Goal: Task Accomplishment & Management: Use online tool/utility

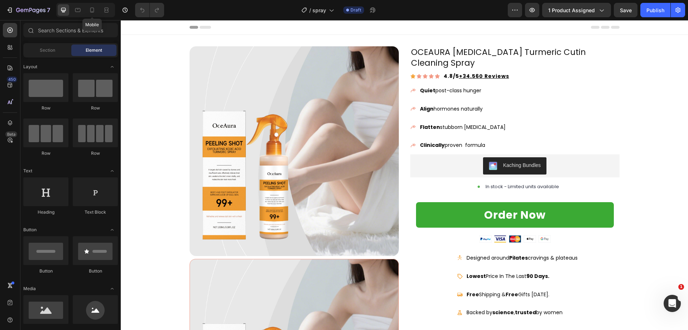
click at [98, 15] on div at bounding box center [91, 9] width 11 height 11
click at [95, 11] on icon at bounding box center [92, 9] width 7 height 7
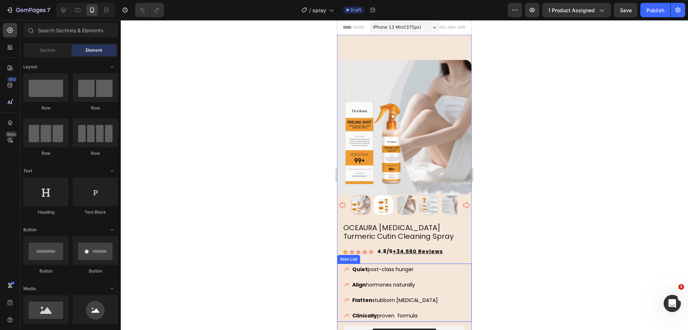
click at [378, 296] on span "Flatten stubborn midsection" at bounding box center [395, 299] width 86 height 7
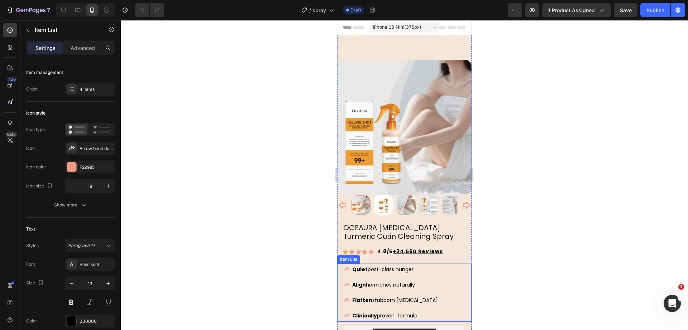
click at [378, 296] on span "Flatten stubborn midsection" at bounding box center [395, 299] width 86 height 7
click at [365, 296] on strong "Safe [MEDICAL_DATA]" at bounding box center [382, 299] width 61 height 7
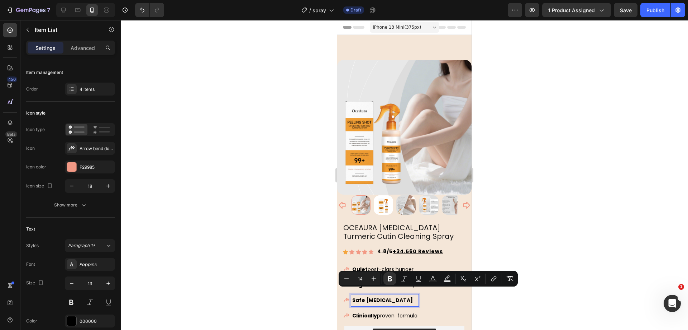
click at [358, 296] on strong "Safe [MEDICAL_DATA]" at bounding box center [382, 299] width 61 height 7
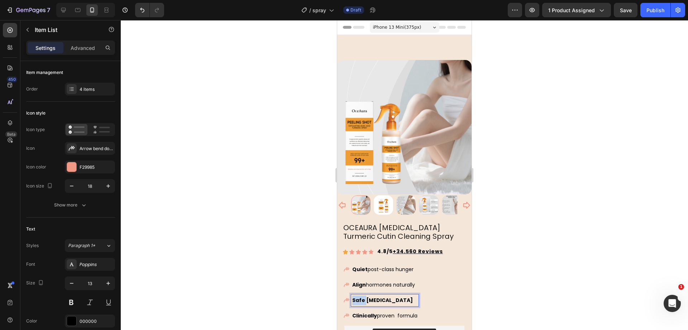
click at [358, 296] on strong "Safe [MEDICAL_DATA]" at bounding box center [382, 299] width 61 height 7
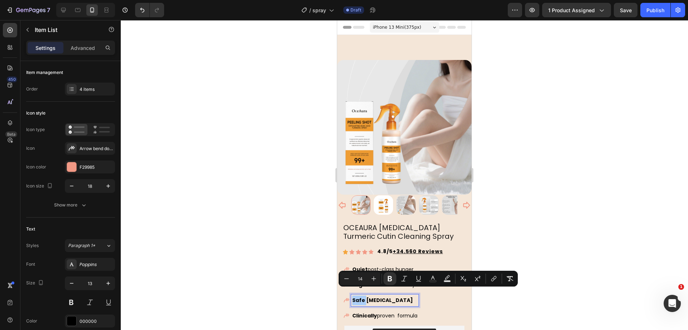
click at [300, 268] on div at bounding box center [405, 174] width 568 height 309
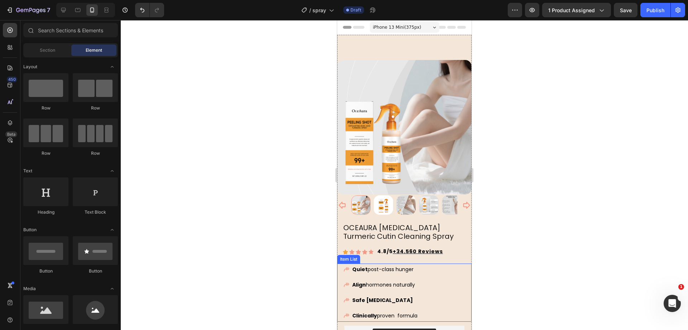
click at [382, 265] on span "Quiet post-class hunger" at bounding box center [382, 268] width 61 height 7
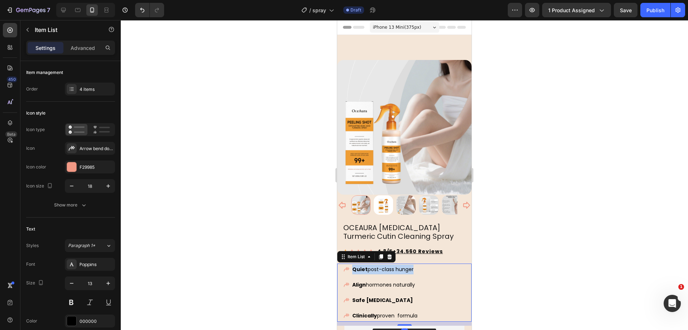
click at [382, 265] on span "Quiet post-class hunger" at bounding box center [382, 268] width 61 height 7
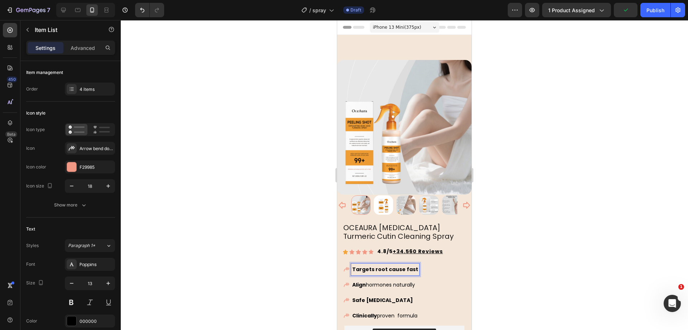
click at [376, 281] on p "Align hormones naturally" at bounding box center [385, 285] width 66 height 10
click at [253, 235] on div at bounding box center [405, 174] width 568 height 309
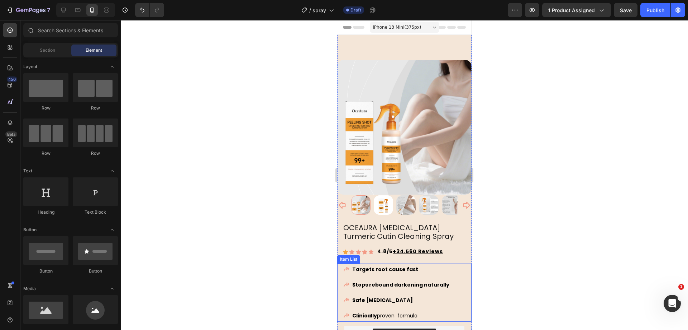
scroll to position [45, 0]
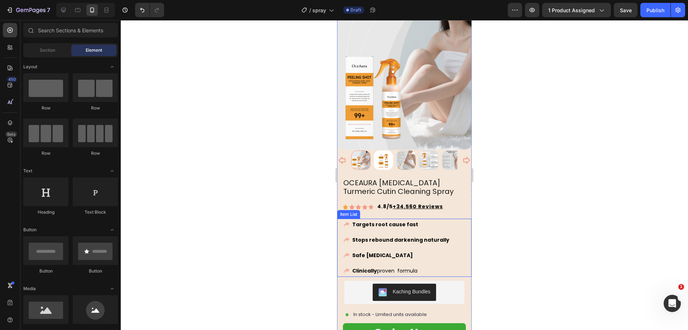
click at [390, 267] on span "Clinically proven formula" at bounding box center [384, 270] width 65 height 7
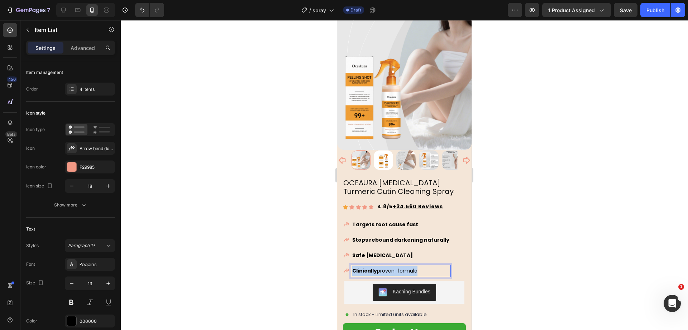
click at [390, 267] on span "Clinically proven formula" at bounding box center [384, 270] width 65 height 7
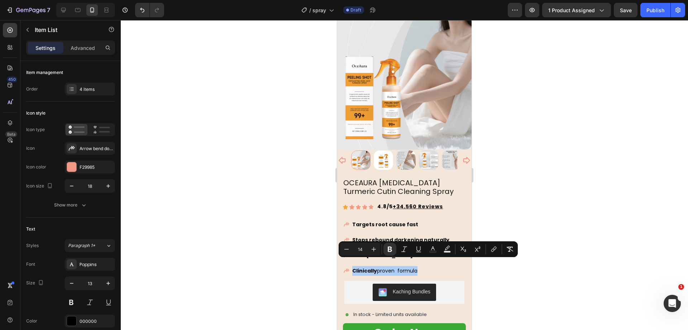
click at [277, 245] on div at bounding box center [405, 174] width 568 height 309
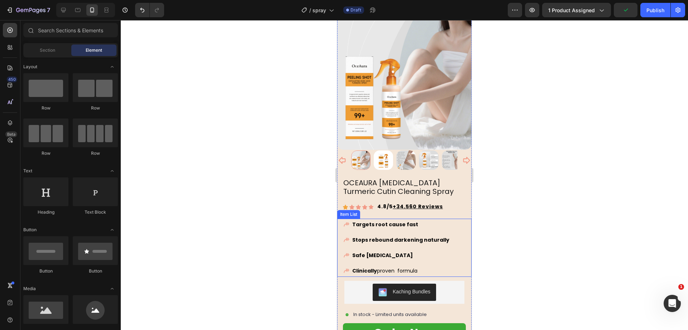
click at [379, 251] on strong "Safe [MEDICAL_DATA]" at bounding box center [382, 254] width 61 height 7
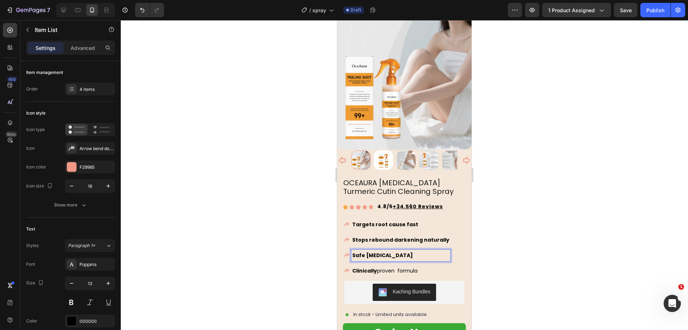
click at [365, 251] on strong "Safe [MEDICAL_DATA]" at bounding box center [382, 254] width 61 height 7
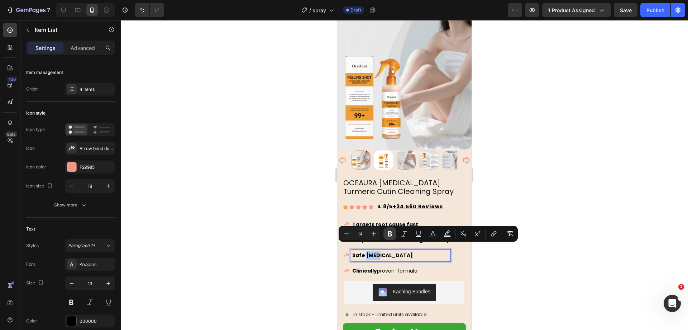
click at [390, 231] on icon "Editor contextual toolbar" at bounding box center [390, 233] width 4 height 5
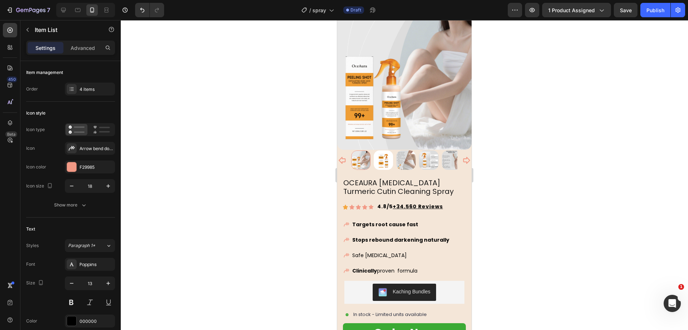
click at [379, 267] on span "Clinically proven formula" at bounding box center [384, 270] width 65 height 7
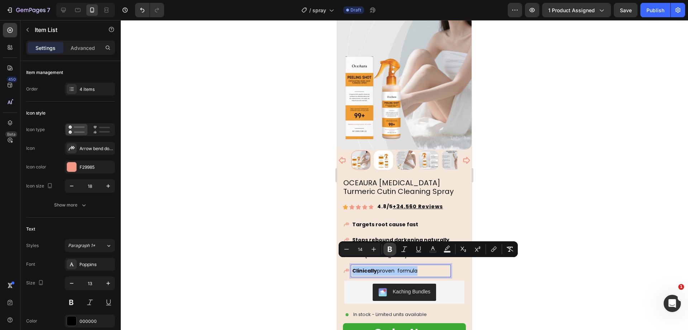
click at [388, 251] on icon "Editor contextual toolbar" at bounding box center [390, 248] width 7 height 7
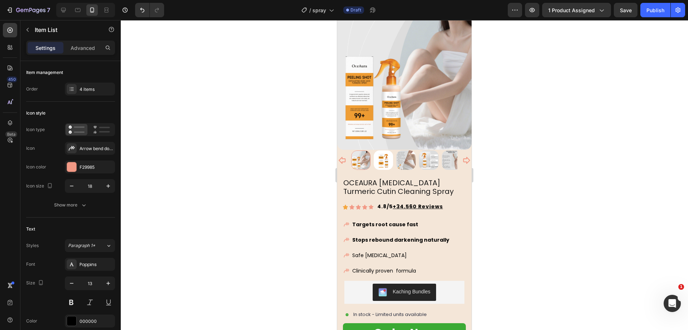
click at [311, 238] on div at bounding box center [405, 174] width 568 height 309
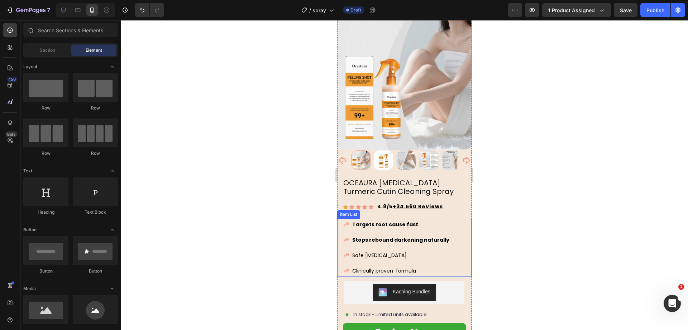
click at [391, 236] on strong "Stops rebound darkening naturally" at bounding box center [400, 239] width 97 height 7
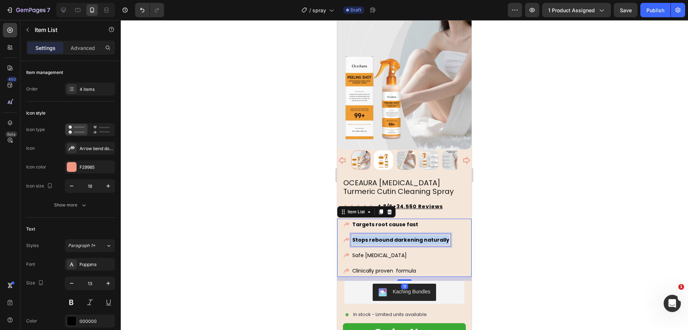
click at [391, 236] on strong "Stops rebound darkening naturally" at bounding box center [400, 239] width 97 height 7
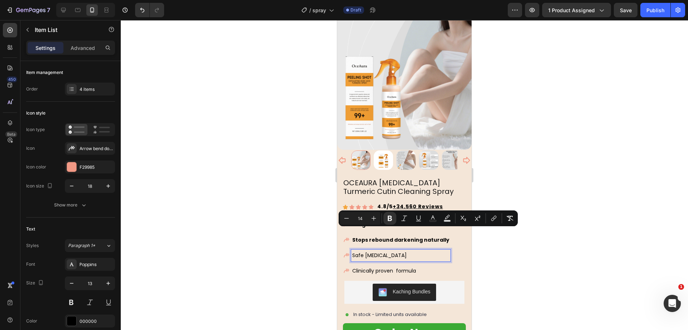
click at [383, 251] on span "Safe [MEDICAL_DATA]" at bounding box center [379, 254] width 55 height 7
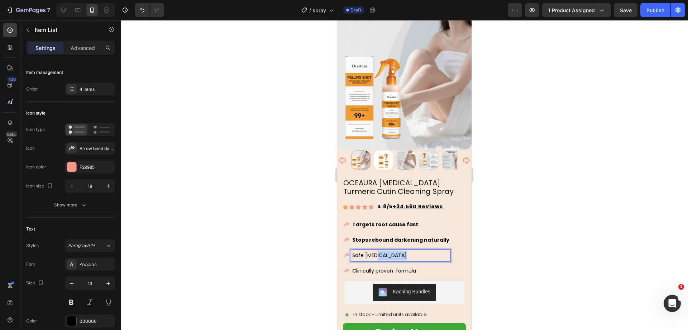
click at [383, 251] on span "Safe [MEDICAL_DATA]" at bounding box center [379, 254] width 55 height 7
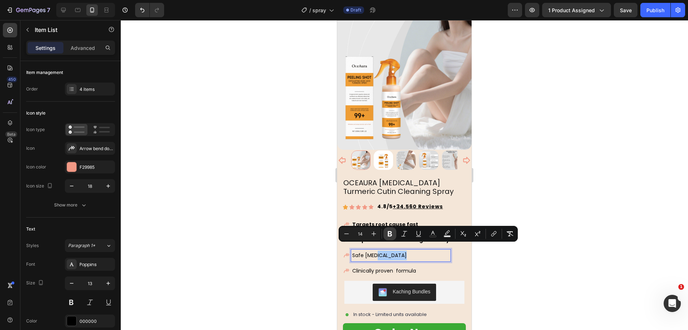
click at [385, 233] on button "Bold" at bounding box center [390, 233] width 13 height 13
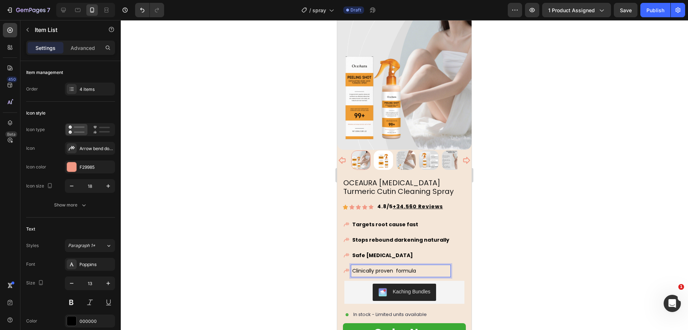
click at [387, 266] on p "Clinically proven formula" at bounding box center [400, 271] width 97 height 10
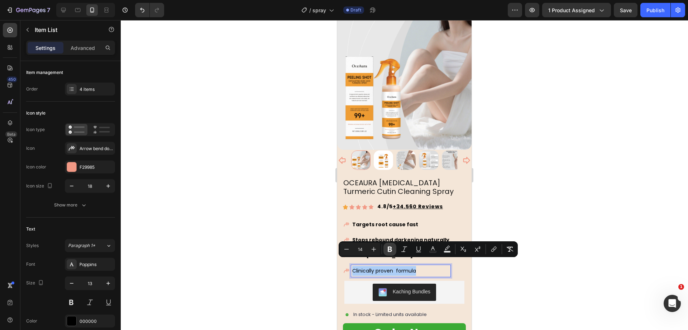
click at [391, 248] on icon "Editor contextual toolbar" at bounding box center [390, 248] width 4 height 5
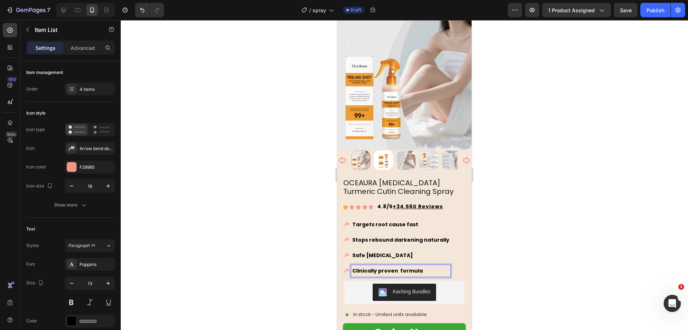
click at [294, 219] on div at bounding box center [405, 174] width 568 height 309
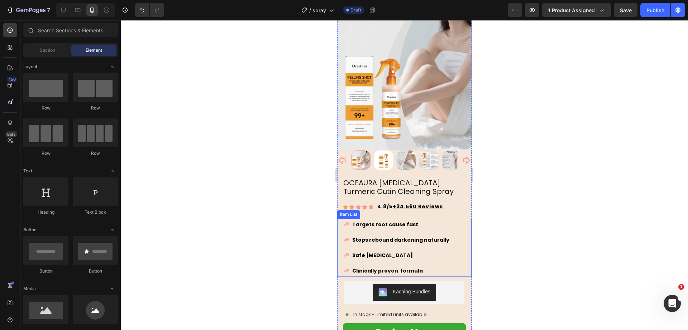
click at [450, 252] on div "Targets root cause fast Stops rebound darkening naturally Safe for sensitive sk…" at bounding box center [408, 247] width 128 height 58
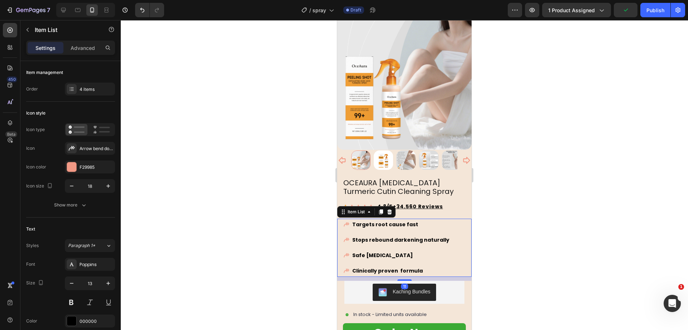
click at [276, 175] on div at bounding box center [405, 174] width 568 height 309
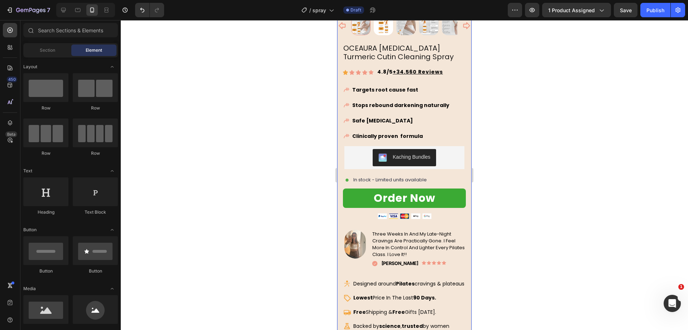
scroll to position [224, 0]
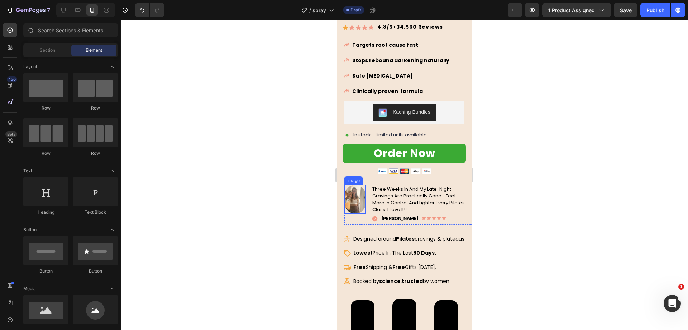
click at [321, 212] on div at bounding box center [405, 174] width 568 height 309
click at [382, 185] on span "three weeks in and my late-night cravings are practically gone. i feel more in …" at bounding box center [419, 199] width 93 height 28
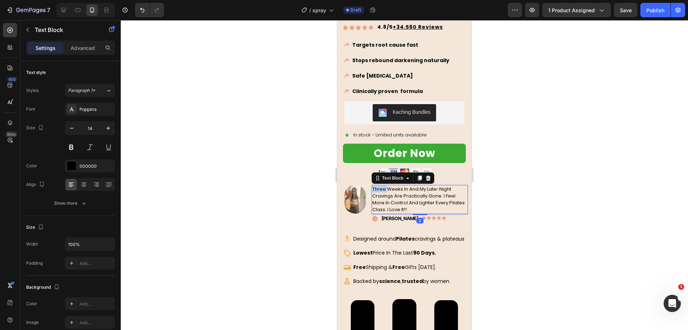
click at [382, 185] on span "three weeks in and my late-night cravings are practically gone. i feel more in …" at bounding box center [419, 199] width 93 height 28
drag, startPoint x: 245, startPoint y: 143, endPoint x: 257, endPoint y: 147, distance: 13.4
click at [245, 143] on div at bounding box center [405, 174] width 568 height 309
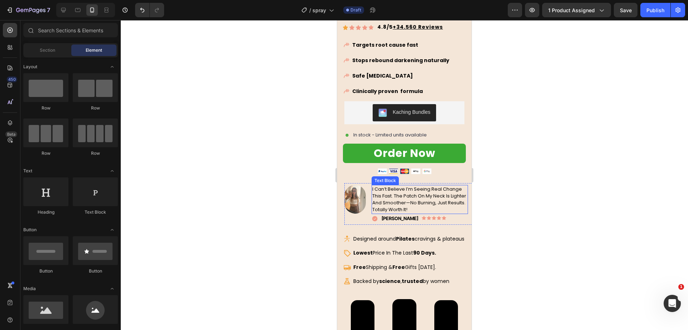
click at [430, 191] on span "I can’t believe I’m seeing real change this fast. The patch on my neck is light…" at bounding box center [420, 199] width 94 height 28
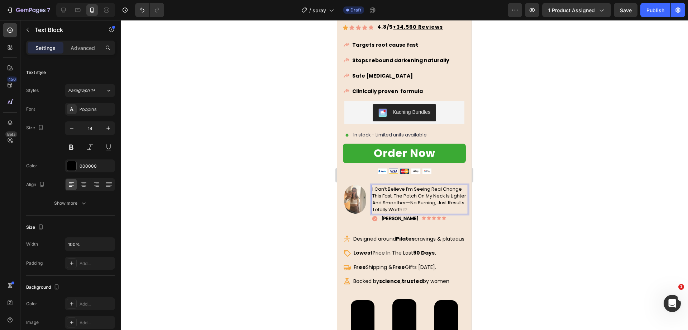
click at [416, 189] on span "I can’t believe I’m seeing real change this fast. The patch on my neck is light…" at bounding box center [420, 199] width 94 height 28
click at [440, 188] on span "I can’t believe I’m seeing real change this fast. The patch on my neck is light…" at bounding box center [420, 199] width 94 height 28
click at [421, 191] on span "I can’t believe I’m seeing real change this fast. The patch on my neck is light…" at bounding box center [420, 199] width 94 height 28
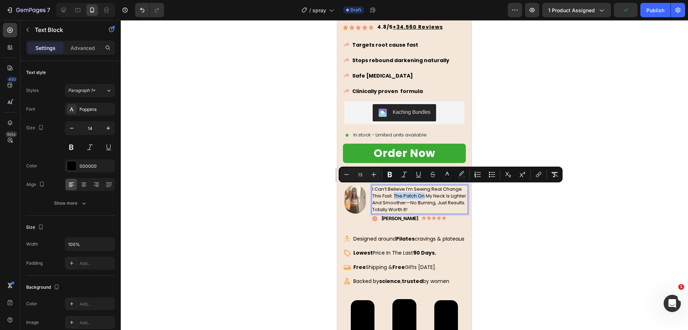
drag, startPoint x: 416, startPoint y: 190, endPoint x: 446, endPoint y: 191, distance: 29.4
click at [446, 191] on span "I can’t believe I’m seeing real change this fast. The patch on my neck is light…" at bounding box center [420, 199] width 94 height 28
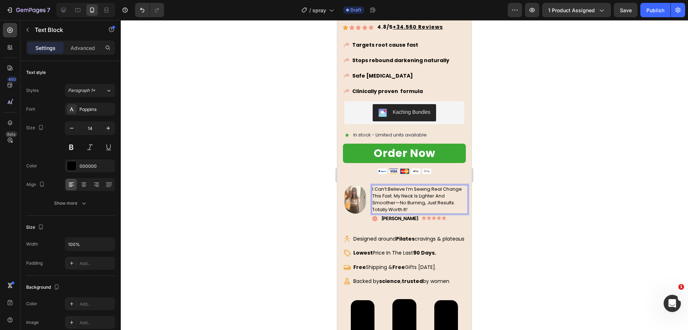
click at [414, 185] on span "I can’t believe I’m seeing real change this fast. my neck is lighter and smooth…" at bounding box center [418, 199] width 90 height 28
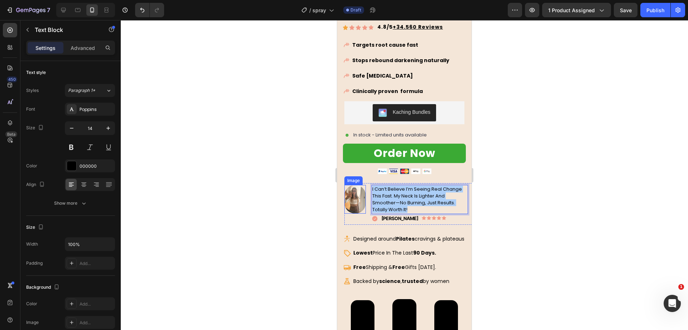
drag, startPoint x: 207, startPoint y: 187, endPoint x: 270, endPoint y: 186, distance: 63.1
click at [208, 187] on div at bounding box center [405, 174] width 568 height 309
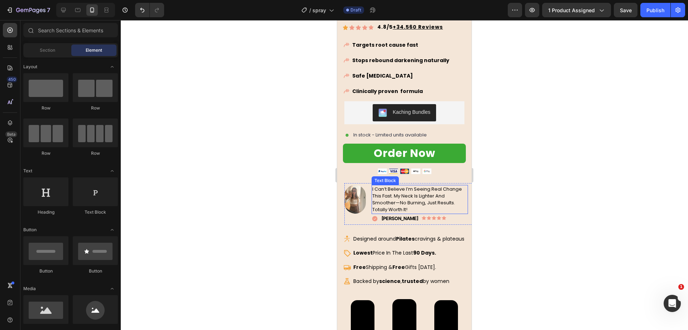
click at [409, 188] on span "I can’t believe I’m seeing real change this fast. my neck is lighter and smooth…" at bounding box center [418, 199] width 90 height 28
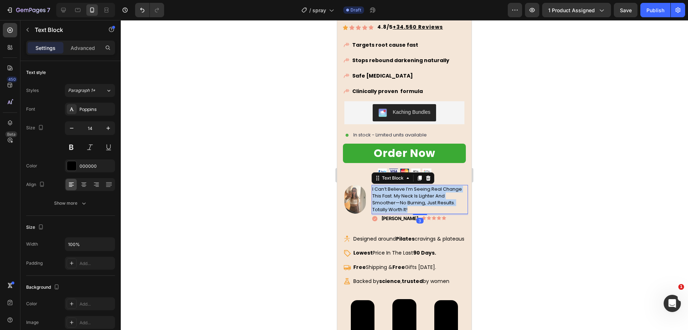
click at [409, 188] on span "I can’t believe I’m seeing real change this fast. my neck is lighter and smooth…" at bounding box center [418, 199] width 90 height 28
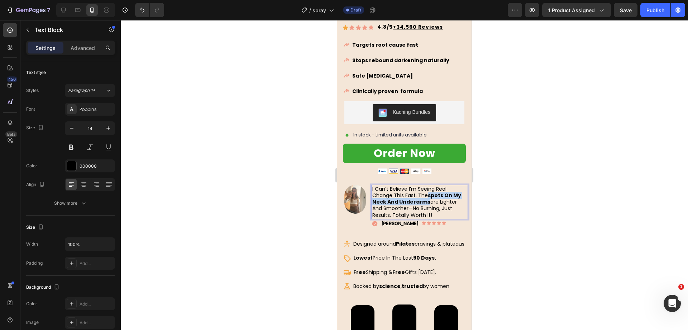
drag, startPoint x: 428, startPoint y: 189, endPoint x: 426, endPoint y: 195, distance: 6.4
click at [426, 195] on strong "spots on my neck and underarms" at bounding box center [417, 198] width 89 height 14
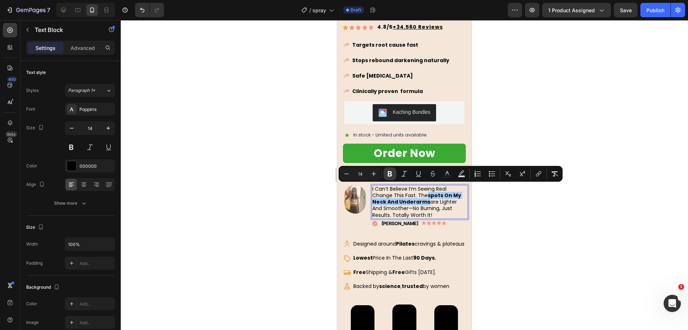
click at [392, 174] on icon "Editor contextual toolbar" at bounding box center [390, 173] width 4 height 5
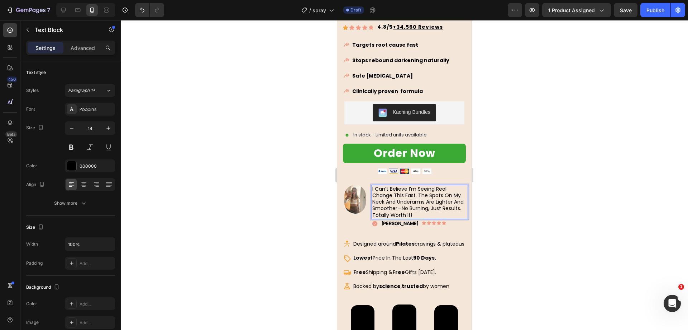
click at [442, 193] on p "I can’t believe I’m seeing real change this fast. The spots on my neck and unde…" at bounding box center [420, 201] width 95 height 33
click at [283, 153] on div at bounding box center [405, 174] width 568 height 309
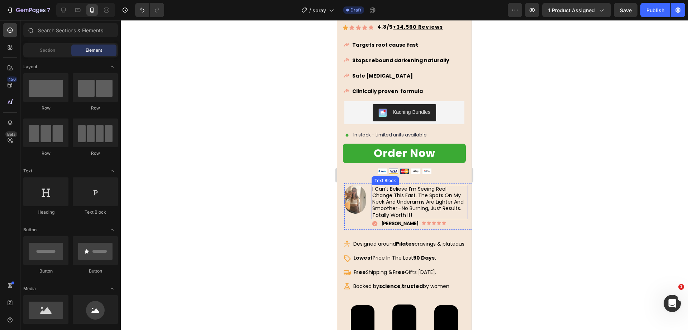
click at [438, 191] on p "I can’t believe I’m seeing real change this fast. The spots on my neck and unde…" at bounding box center [420, 201] width 95 height 33
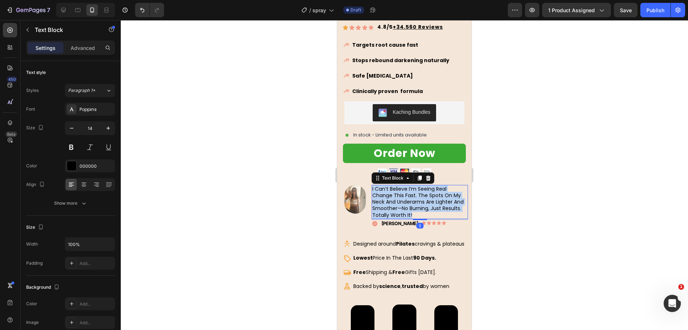
click at [438, 191] on p "I can’t believe I’m seeing real change this fast. The spots on my neck and unde…" at bounding box center [420, 201] width 95 height 33
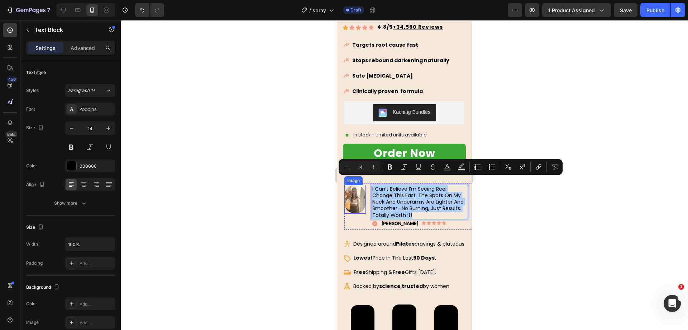
click at [303, 176] on div at bounding box center [405, 174] width 568 height 309
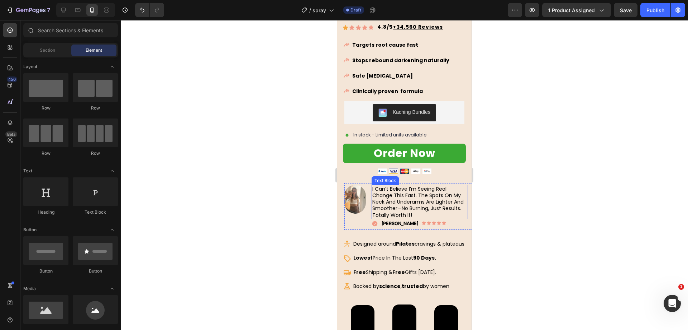
click at [442, 195] on p "I can’t believe I’m seeing real change this fast. The spots on my neck and unde…" at bounding box center [420, 201] width 95 height 33
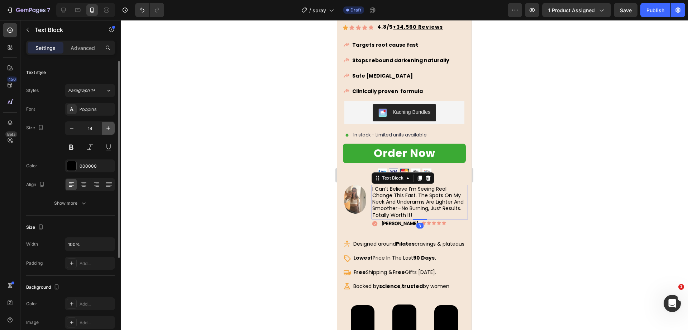
click at [107, 129] on icon "button" at bounding box center [108, 127] width 7 height 7
type input "15"
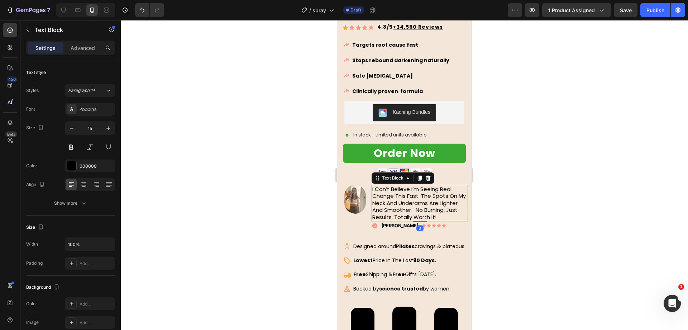
click at [224, 154] on div at bounding box center [405, 174] width 568 height 309
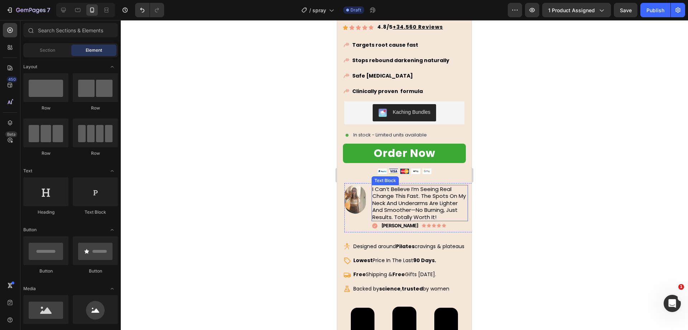
click at [379, 191] on p "I can’t believe I’m seeing real change this fast. The spots on my neck and unde…" at bounding box center [420, 202] width 95 height 35
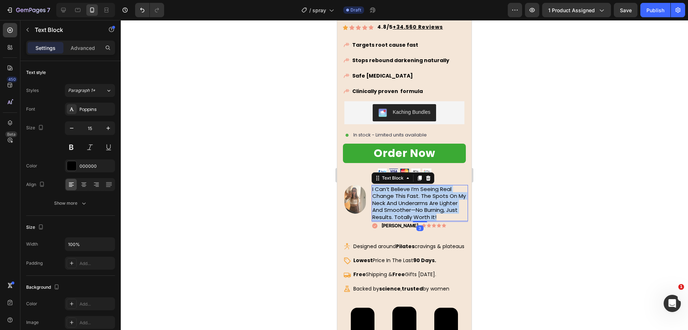
click at [379, 191] on p "I can’t believe I’m seeing real change this fast. The spots on my neck and unde…" at bounding box center [420, 202] width 95 height 35
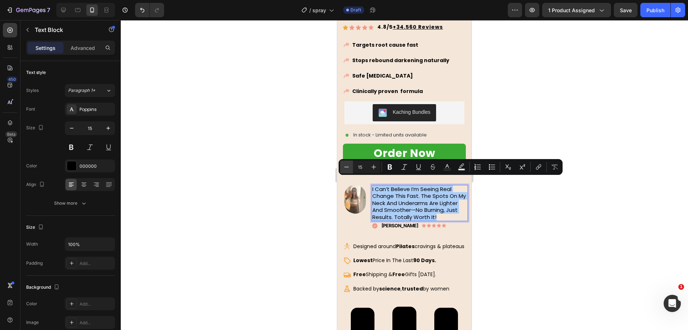
click at [344, 164] on icon "Editor contextual toolbar" at bounding box center [346, 166] width 7 height 7
type input "14"
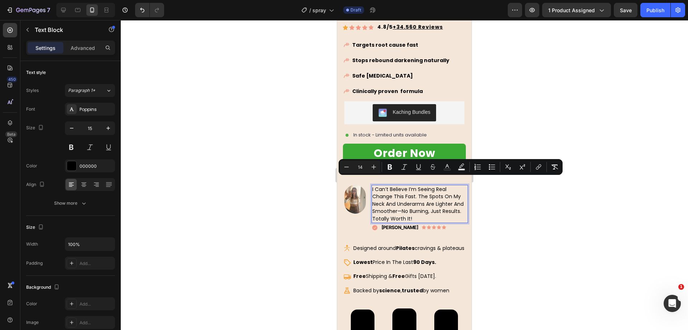
click at [296, 175] on div at bounding box center [405, 174] width 568 height 309
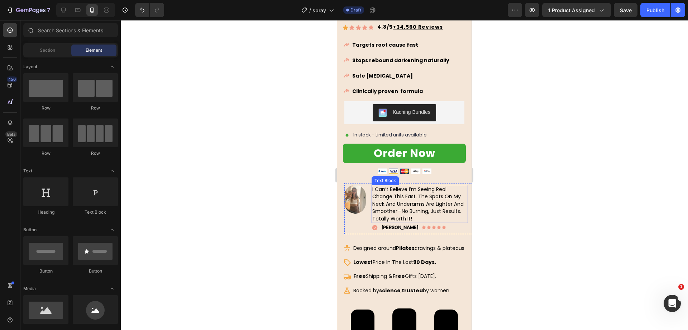
click at [416, 202] on span "I can’t believe I’m seeing real change this fast. The spots on my neck and unde…" at bounding box center [418, 203] width 91 height 37
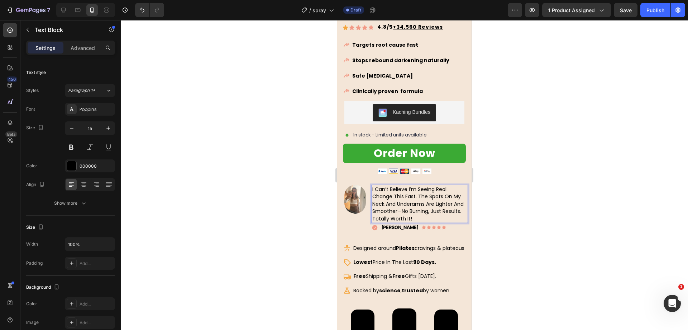
click at [410, 204] on span "I can’t believe I’m seeing real change this fast. The spots on my neck and unde…" at bounding box center [418, 203] width 91 height 37
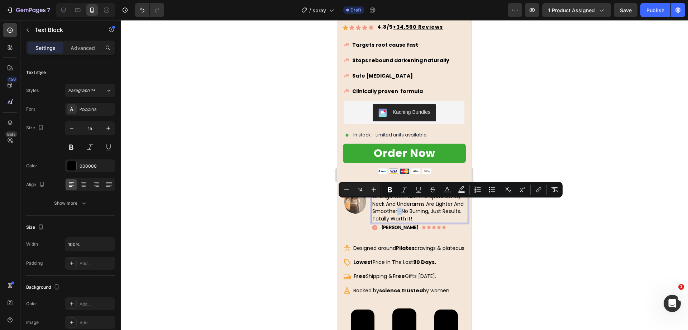
click at [412, 204] on span "I can’t believe I’m seeing real change this fast. The spots on my neck and unde…" at bounding box center [418, 203] width 91 height 37
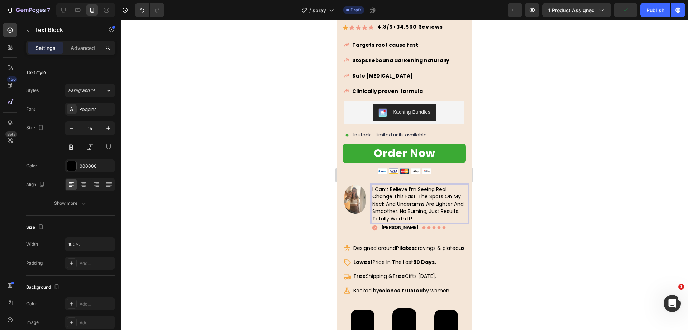
click at [444, 211] on p "I can’t believe I’m seeing real change this fast. The spots on my neck and unde…" at bounding box center [420, 203] width 95 height 37
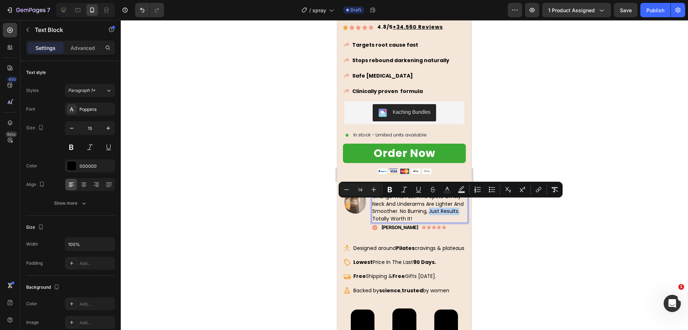
drag, startPoint x: 440, startPoint y: 204, endPoint x: 391, endPoint y: 211, distance: 49.2
click at [391, 211] on span "I can’t believe I’m seeing real change this fast. The spots on my neck and unde…" at bounding box center [418, 203] width 91 height 37
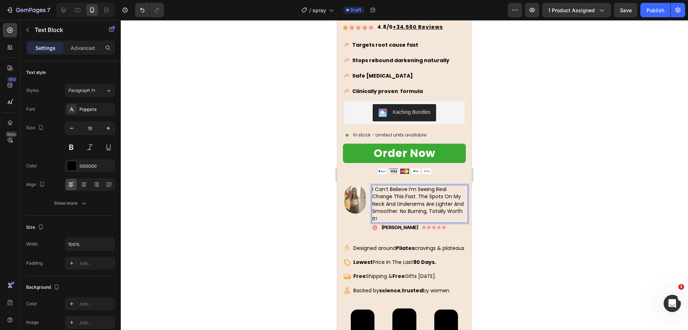
click at [439, 203] on span "I can’t believe I’m seeing real change this fast. The spots on my neck and unde…" at bounding box center [418, 203] width 91 height 37
click at [443, 205] on span "I can’t believe I’m seeing real change this fast. The spots on my neck and unde…" at bounding box center [418, 203] width 91 height 37
click at [440, 204] on span "I can’t believe I’m seeing real change this fast. The spots on my neck and unde…" at bounding box center [418, 203] width 91 height 37
click at [441, 205] on span "I can’t believe I’m seeing real change this fast. The spots on my neck and unde…" at bounding box center [418, 203] width 91 height 37
click at [539, 154] on div at bounding box center [405, 174] width 568 height 309
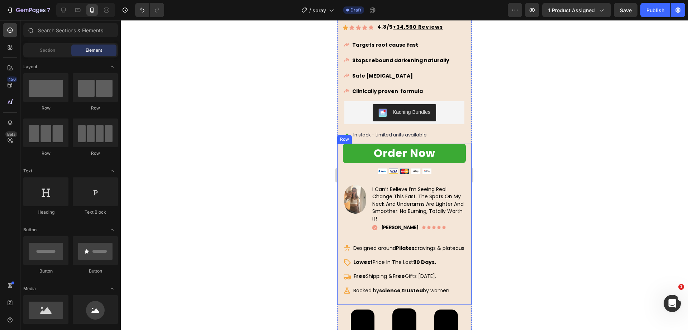
click at [229, 125] on div at bounding box center [405, 174] width 568 height 309
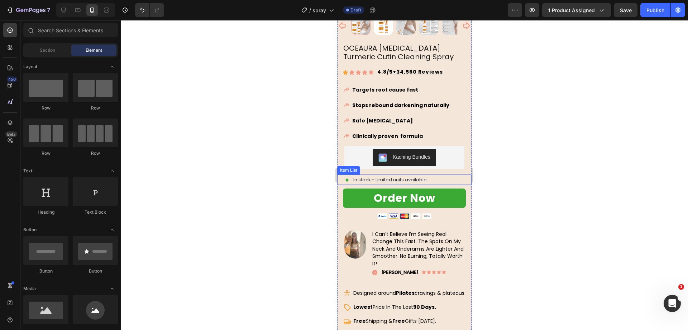
scroll to position [269, 0]
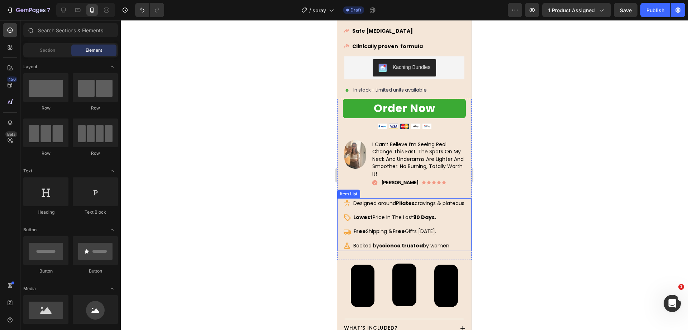
click at [378, 205] on p "Designed around Pilates cravings & plateaus" at bounding box center [409, 203] width 111 height 8
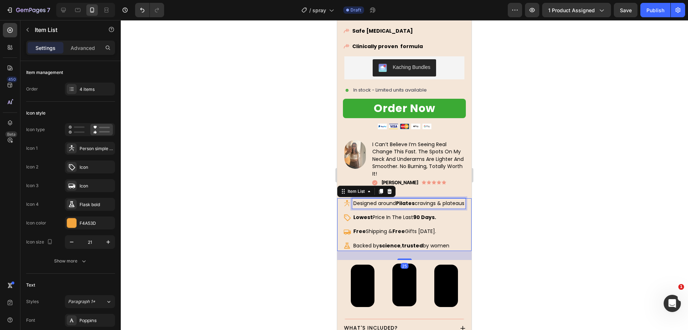
click at [378, 205] on p "Designed around Pilates cravings & plateaus" at bounding box center [409, 203] width 111 height 8
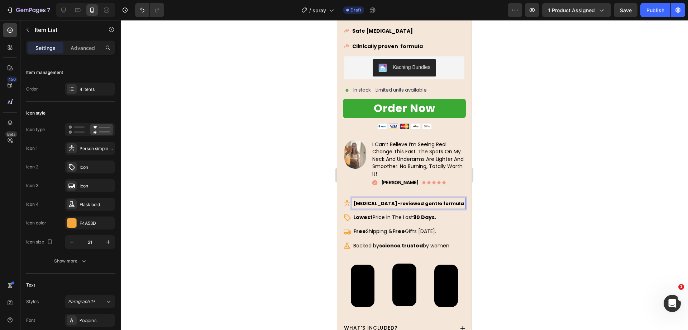
click at [304, 186] on div at bounding box center [405, 174] width 568 height 309
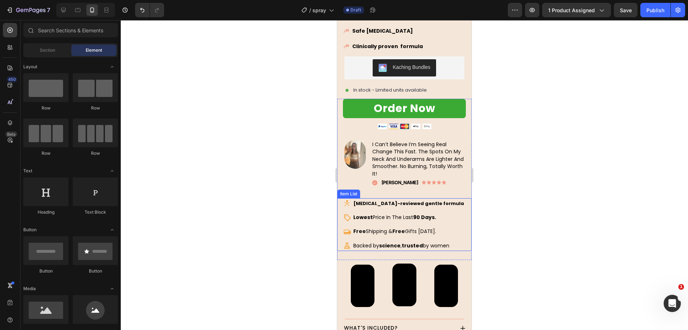
click at [380, 200] on strong "Dermatologist-reviewed gentle formula" at bounding box center [409, 203] width 111 height 7
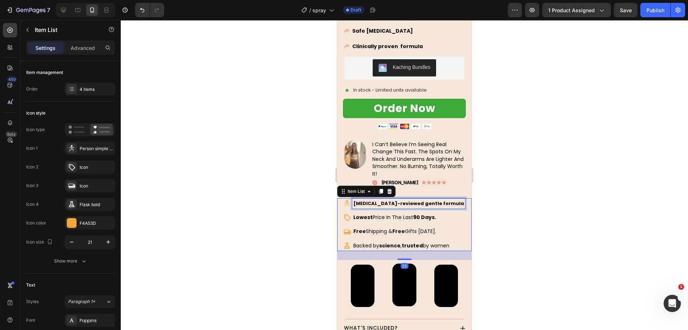
click at [380, 200] on strong "Dermatologist-reviewed gentle formula" at bounding box center [409, 203] width 111 height 7
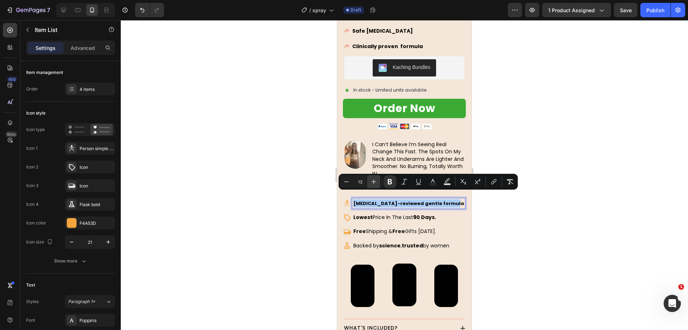
click at [376, 182] on icon "Editor contextual toolbar" at bounding box center [373, 181] width 7 height 7
type input "14"
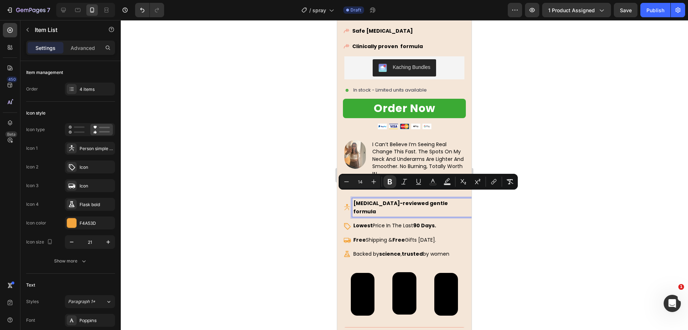
click at [380, 221] on p "Lowest Price In The Last 90 Days." at bounding box center [412, 225] width 117 height 8
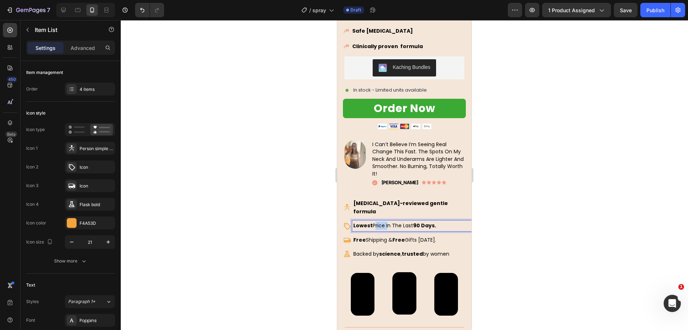
click at [380, 221] on p "Lowest Price In The Last 90 Days." at bounding box center [412, 225] width 117 height 8
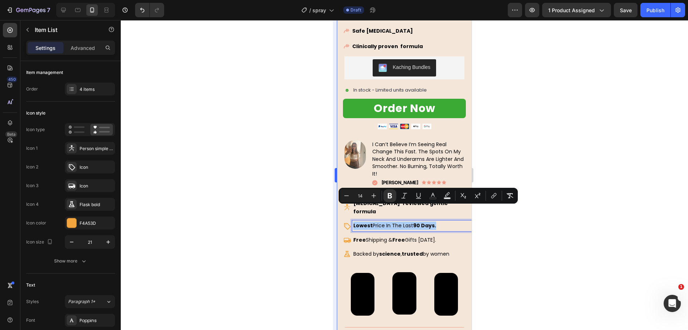
click at [299, 191] on div at bounding box center [405, 174] width 568 height 309
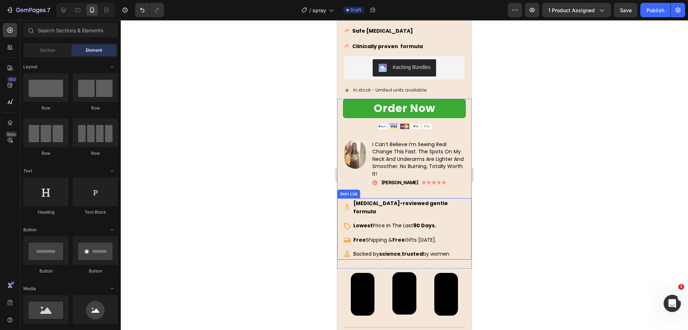
click at [366, 199] on strong "Dermatologist-reviewed gentle formula" at bounding box center [401, 206] width 95 height 15
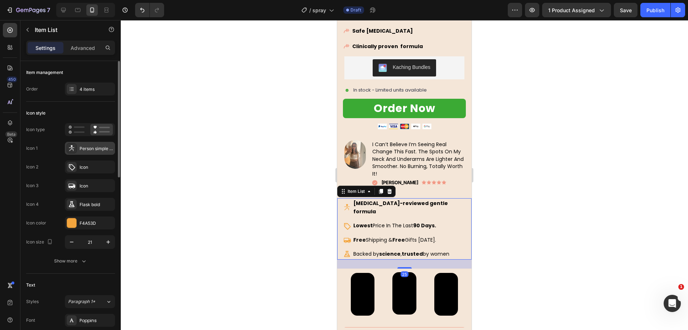
click at [85, 147] on div "Person simple tai chi filled" at bounding box center [97, 148] width 34 height 6
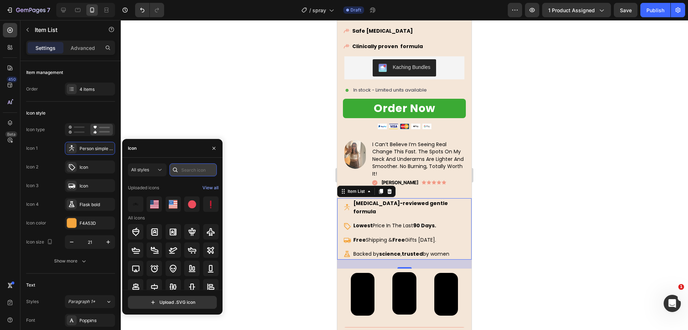
click at [188, 172] on input "text" at bounding box center [193, 169] width 47 height 13
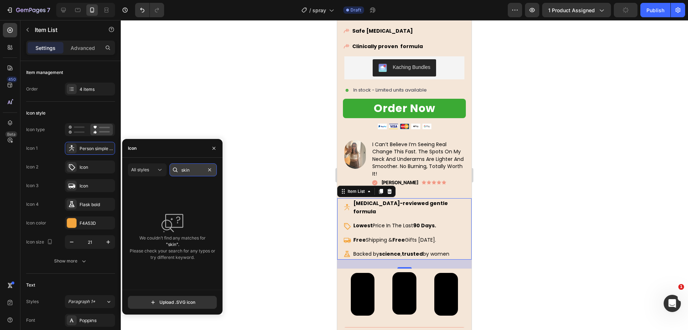
click at [188, 172] on input "skin" at bounding box center [193, 169] width 47 height 13
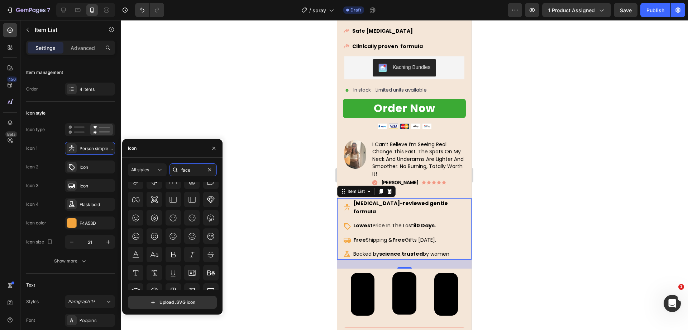
scroll to position [179, 0]
click at [184, 175] on input "face" at bounding box center [193, 169] width 47 height 13
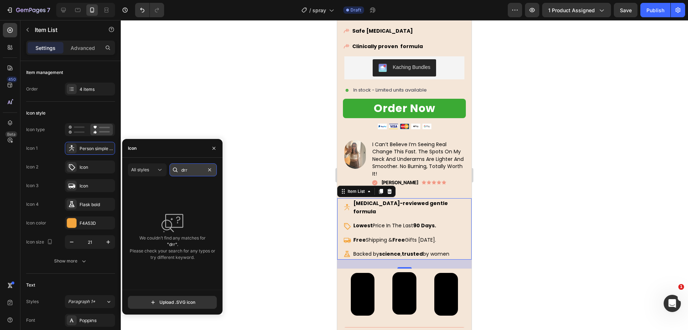
click at [187, 168] on input "drr" at bounding box center [193, 169] width 47 height 13
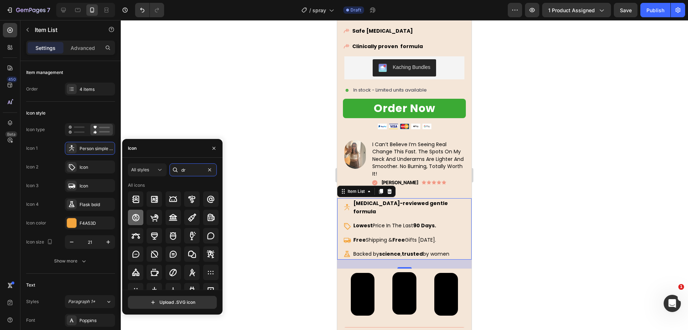
type input "dr"
click at [139, 219] on icon at bounding box center [136, 217] width 9 height 9
click at [195, 195] on icon at bounding box center [192, 199] width 9 height 9
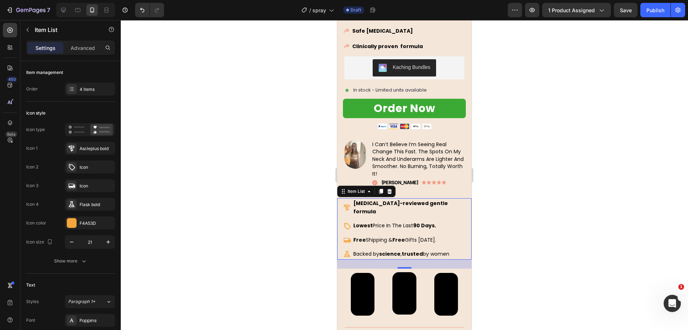
click at [255, 48] on div at bounding box center [405, 174] width 568 height 309
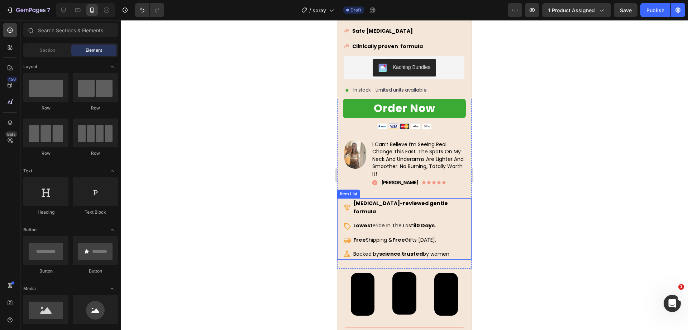
click at [400, 222] on span "Lowest Price In The Last 90 Days." at bounding box center [395, 225] width 83 height 7
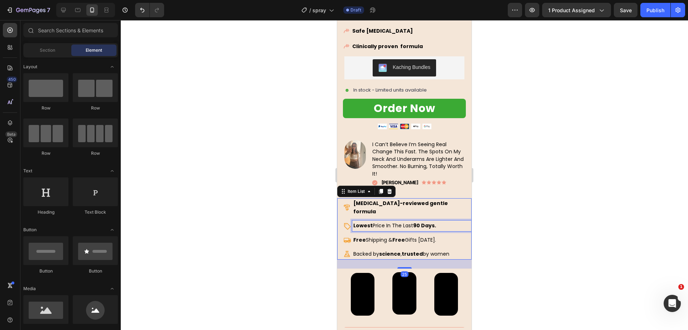
click at [400, 222] on span "Lowest Price In The Last 90 Days." at bounding box center [395, 225] width 83 height 7
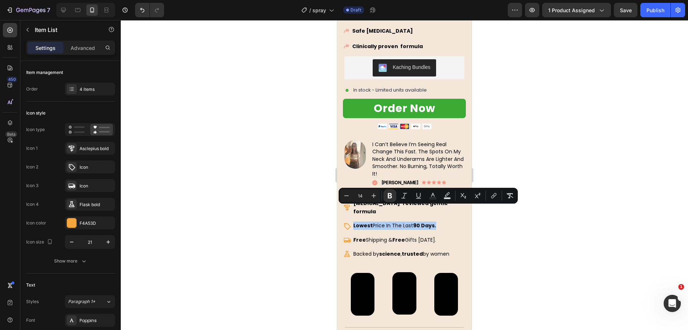
click at [274, 186] on div at bounding box center [405, 174] width 568 height 309
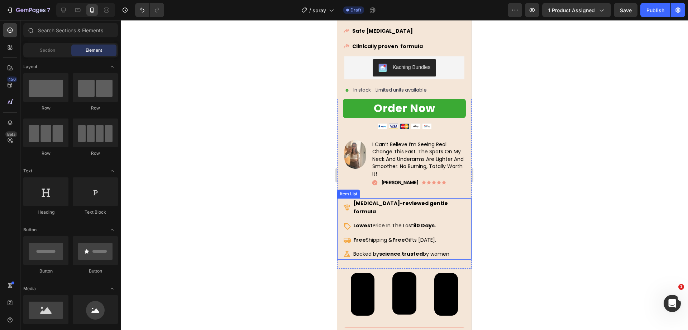
click at [388, 199] on strong "Dermatologist-reviewed gentle formula" at bounding box center [401, 206] width 95 height 15
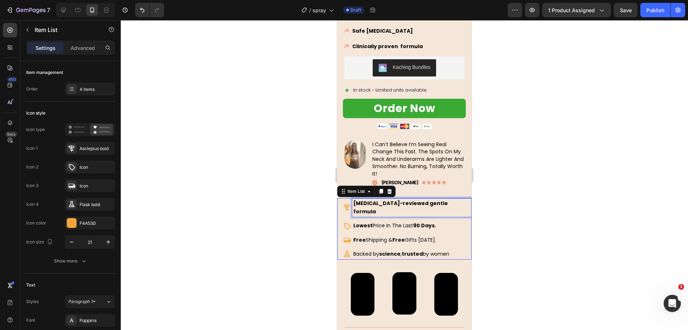
click at [388, 199] on strong "Dermatologist-reviewed gentle formula" at bounding box center [401, 206] width 95 height 15
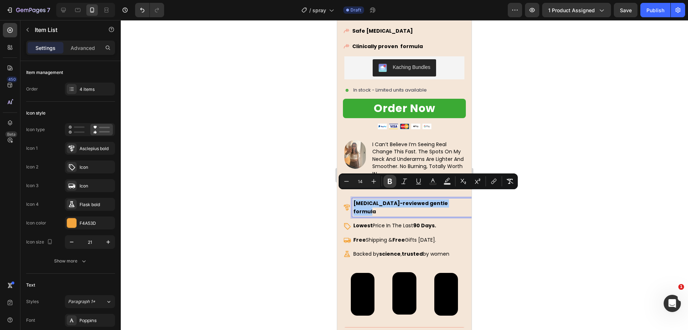
click at [389, 175] on button "Bold" at bounding box center [390, 181] width 13 height 13
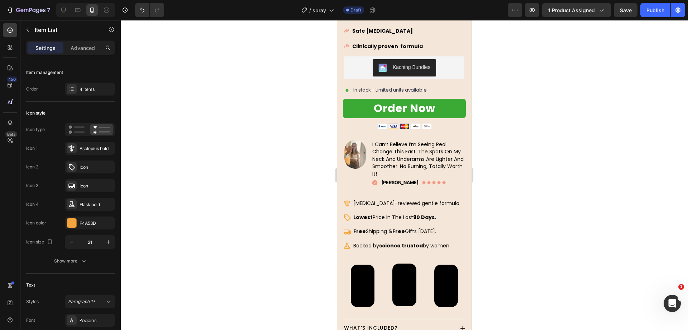
click at [326, 178] on div at bounding box center [405, 174] width 568 height 309
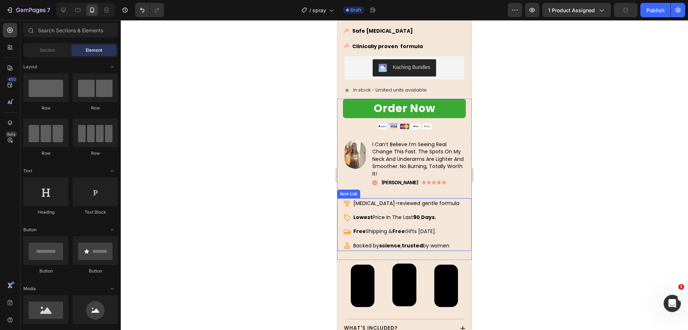
click at [379, 199] on span "Dermatologist-reviewed gentle formula" at bounding box center [407, 202] width 106 height 7
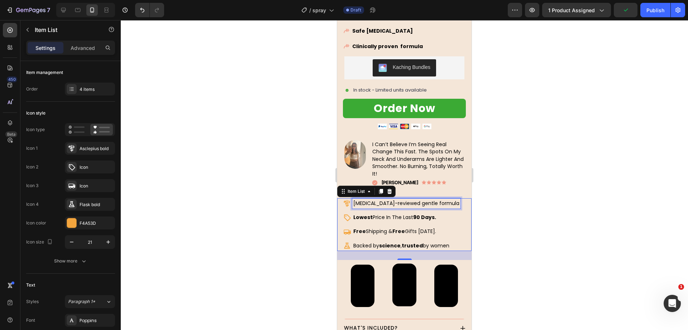
click at [365, 199] on span "Dermatologist-reviewed gentle formula" at bounding box center [407, 202] width 106 height 7
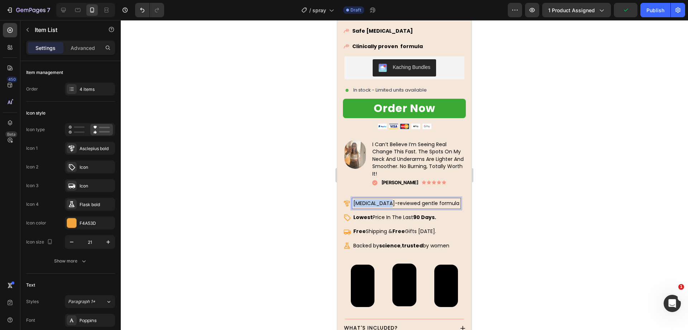
click at [365, 199] on span "Dermatologist-reviewed gentle formula" at bounding box center [407, 202] width 106 height 7
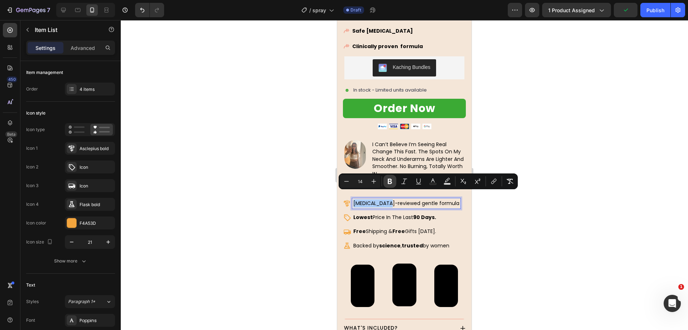
click at [396, 180] on button "Bold" at bounding box center [390, 181] width 13 height 13
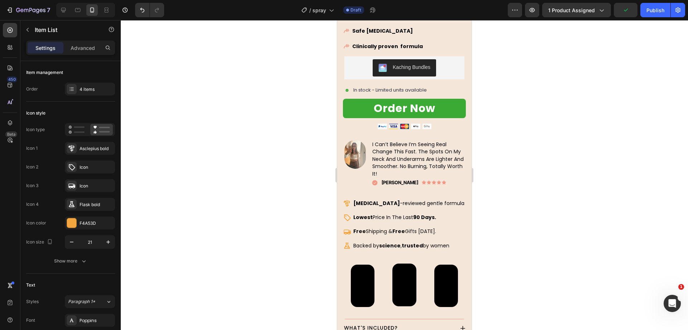
click at [292, 193] on div at bounding box center [405, 174] width 568 height 309
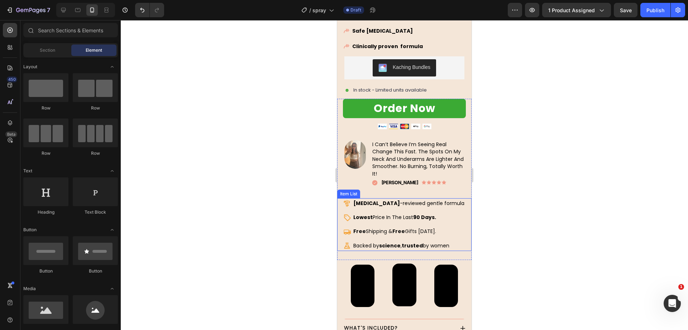
click at [412, 199] on span "Dermatologist -reviewed gentle formula" at bounding box center [409, 202] width 111 height 7
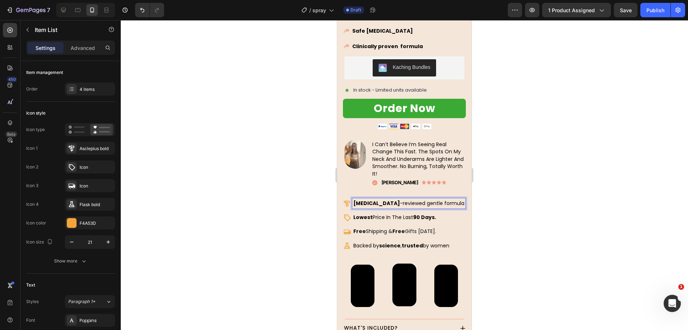
click at [403, 199] on span "Dermatologist -reviewed gentle formula" at bounding box center [409, 202] width 111 height 7
click at [403, 199] on p "Dermatologist -reviewed gentle formula" at bounding box center [409, 203] width 111 height 8
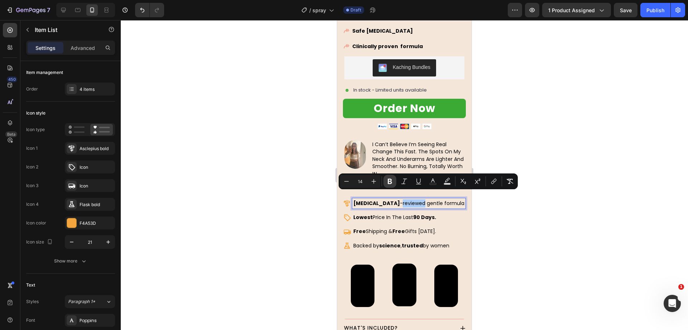
click at [389, 178] on icon "Editor contextual toolbar" at bounding box center [390, 181] width 7 height 7
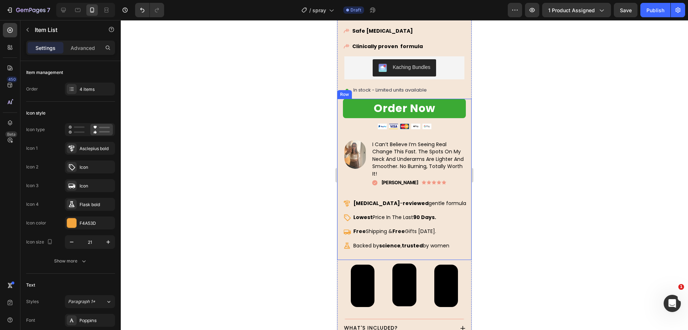
click at [310, 184] on div at bounding box center [405, 174] width 568 height 309
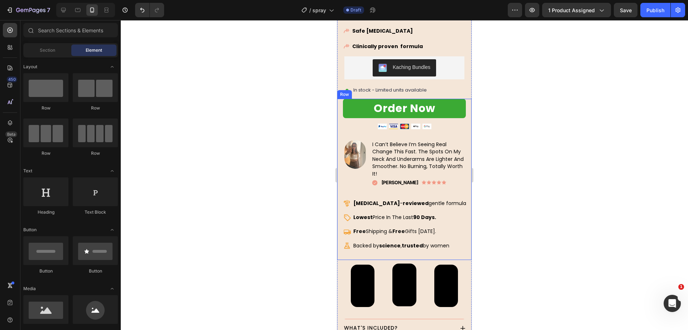
click at [295, 193] on div at bounding box center [405, 174] width 568 height 309
click at [344, 213] on icon at bounding box center [348, 217] width 8 height 8
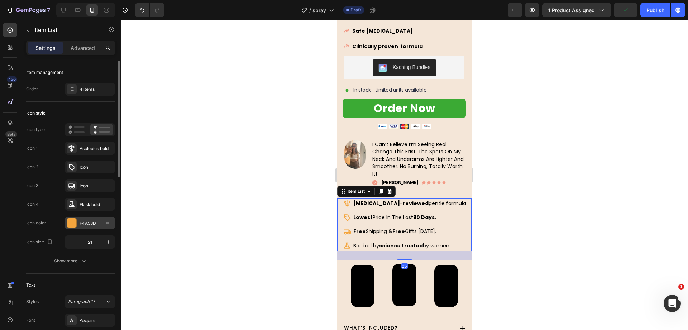
click at [91, 228] on div "F4A53D" at bounding box center [90, 222] width 50 height 13
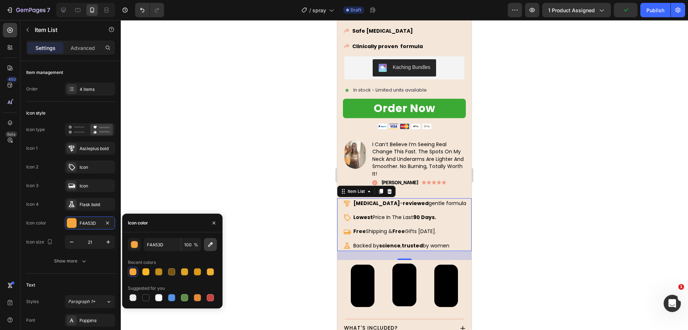
click at [207, 241] on icon "button" at bounding box center [210, 244] width 7 height 7
type input "F29985"
click at [257, 153] on div at bounding box center [405, 174] width 568 height 309
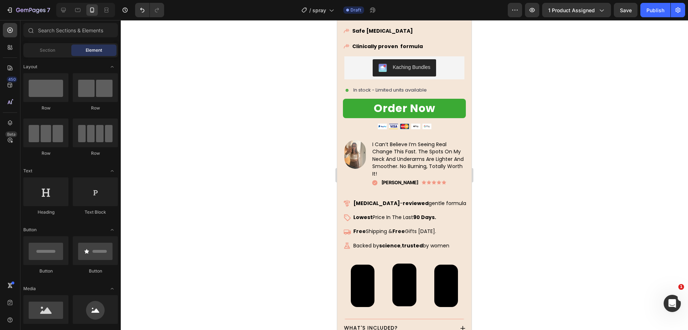
scroll to position [359, 0]
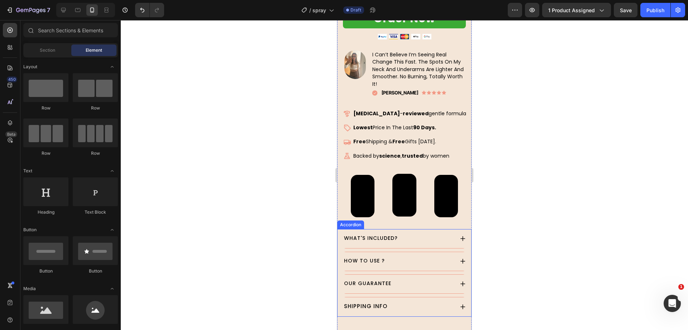
click at [344, 239] on div "WHAT'S INCLUDED? HOW TO USE ? OUR GUARANTEE SHIPPING INFO" at bounding box center [405, 272] width 124 height 87
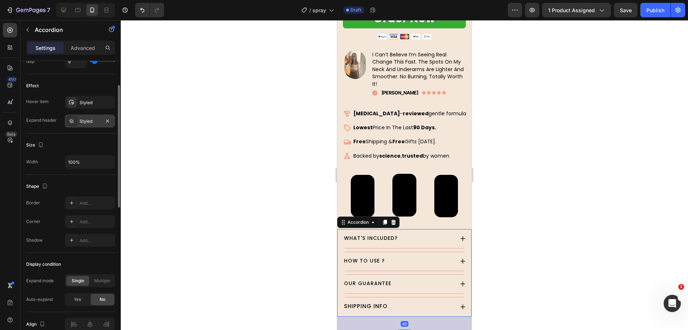
scroll to position [269, 0]
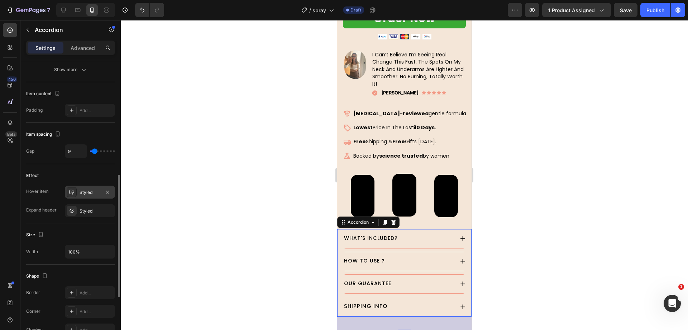
click at [90, 197] on div "Styled" at bounding box center [90, 191] width 50 height 13
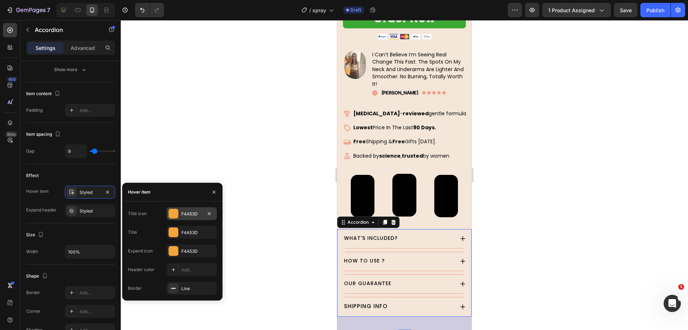
click at [189, 211] on div "F4A53D" at bounding box center [191, 213] width 21 height 6
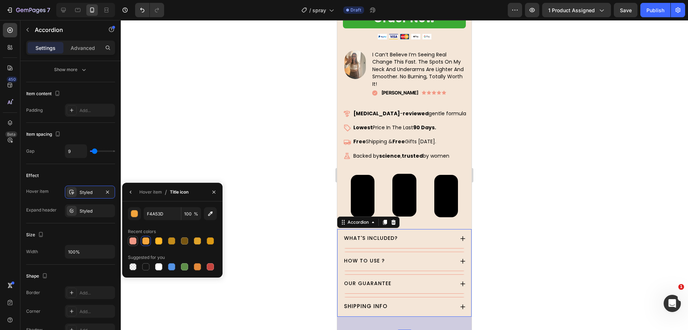
click at [135, 241] on div at bounding box center [132, 240] width 7 height 7
type input "F29985"
click at [156, 193] on div "Hover item" at bounding box center [150, 192] width 23 height 6
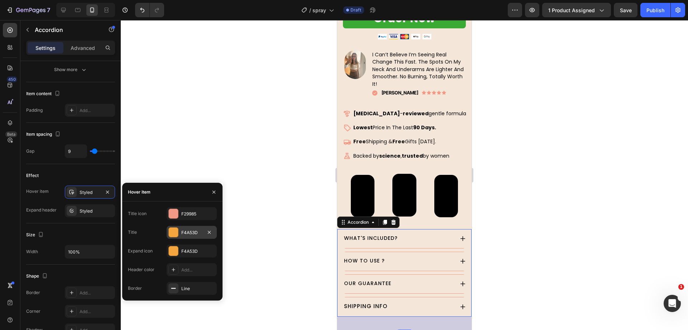
click at [184, 228] on div "F4A53D" at bounding box center [192, 232] width 50 height 13
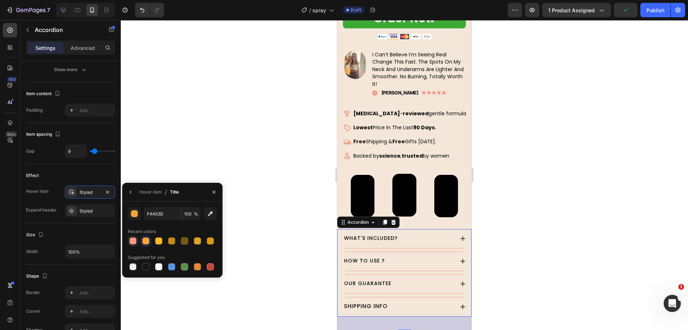
click at [129, 237] on div at bounding box center [133, 240] width 9 height 9
type input "F29985"
click at [140, 196] on div "Hover item" at bounding box center [150, 191] width 23 height 11
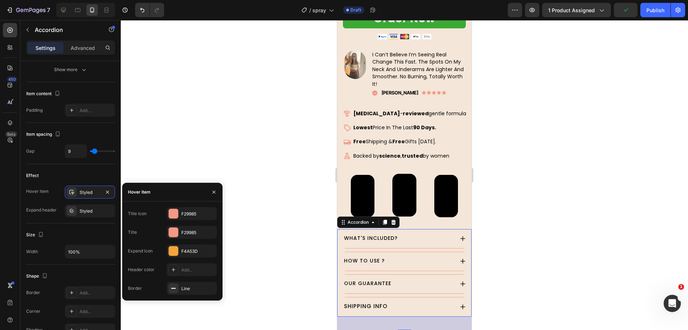
click at [187, 241] on div "Title icon F29985 Title F29985 Expand icon F4A53D Header color Add... Border Li…" at bounding box center [172, 250] width 89 height 87
click at [190, 246] on div "F4A53D" at bounding box center [192, 250] width 50 height 13
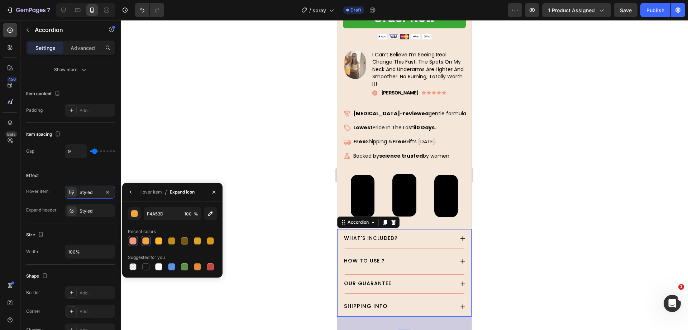
click at [134, 236] on div at bounding box center [133, 240] width 9 height 9
type input "F29985"
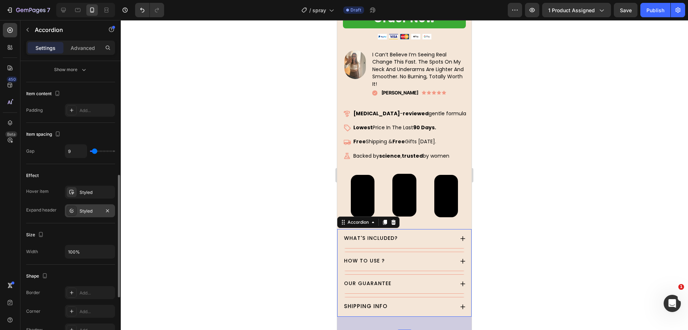
click at [84, 208] on div "Styled" at bounding box center [90, 211] width 21 height 6
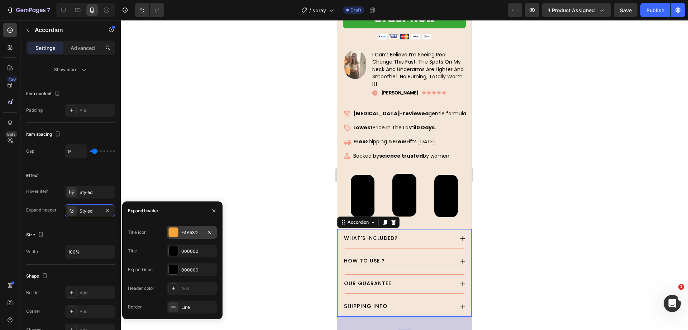
click at [179, 234] on div "F4A53D" at bounding box center [192, 232] width 50 height 13
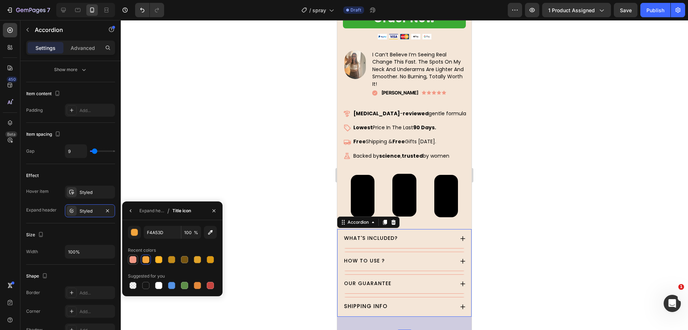
click at [134, 257] on div at bounding box center [132, 259] width 7 height 7
type input "F29985"
click at [266, 149] on div at bounding box center [405, 174] width 568 height 309
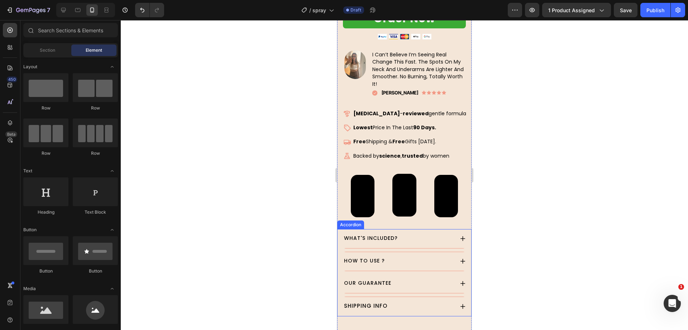
scroll to position [448, 0]
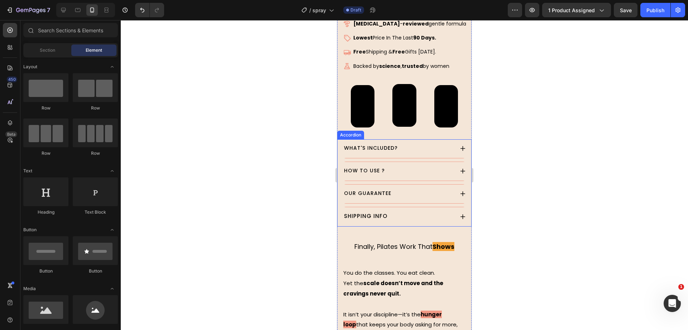
click at [457, 143] on div "WHAT'S INCLUDED?" at bounding box center [404, 148] width 123 height 19
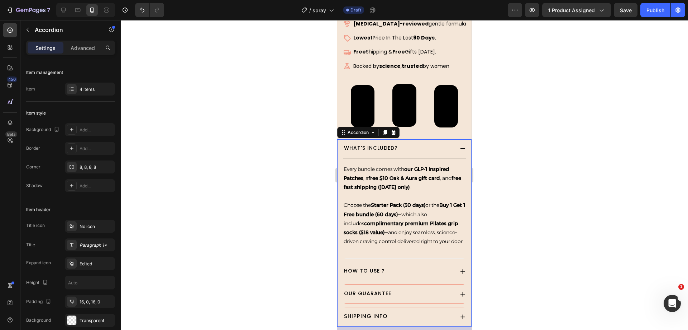
click at [460, 145] on icon at bounding box center [463, 148] width 6 height 6
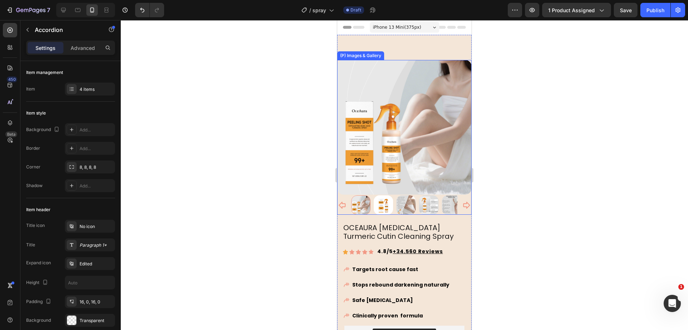
scroll to position [45, 0]
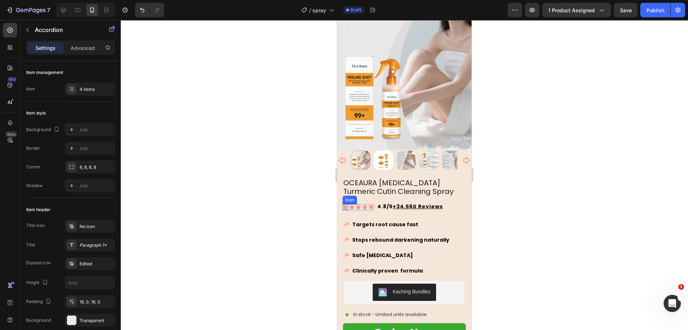
click at [346, 204] on icon at bounding box center [346, 207] width 6 height 6
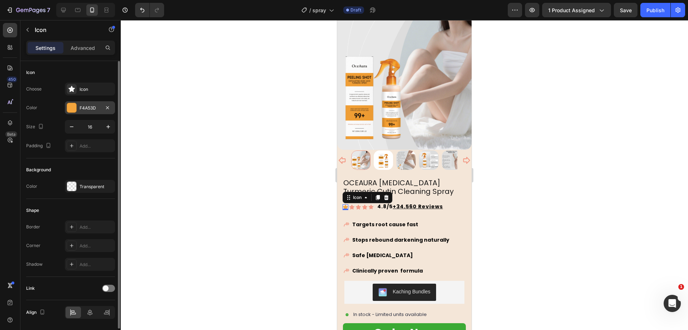
click at [82, 114] on div "F4A53D" at bounding box center [90, 107] width 50 height 13
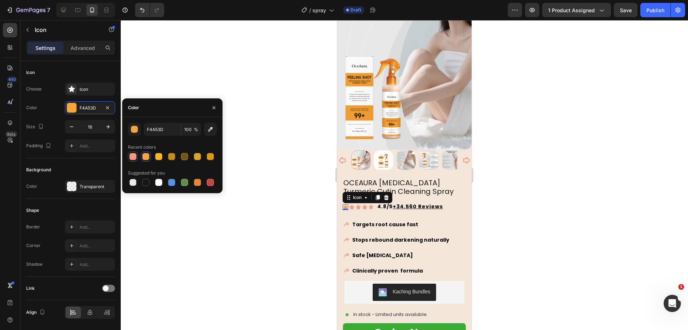
click at [137, 157] on div at bounding box center [133, 156] width 9 height 9
type input "F29985"
click at [462, 157] on div at bounding box center [404, 159] width 134 height 19
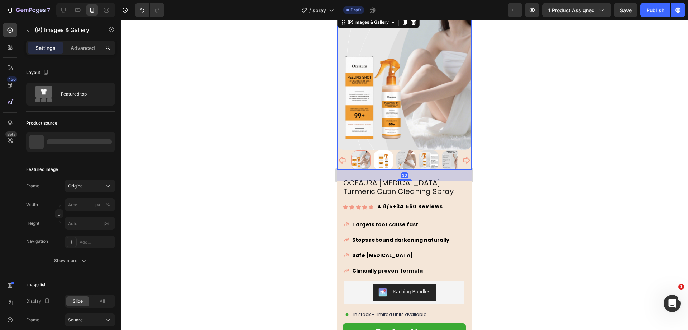
click at [542, 171] on div at bounding box center [405, 174] width 568 height 309
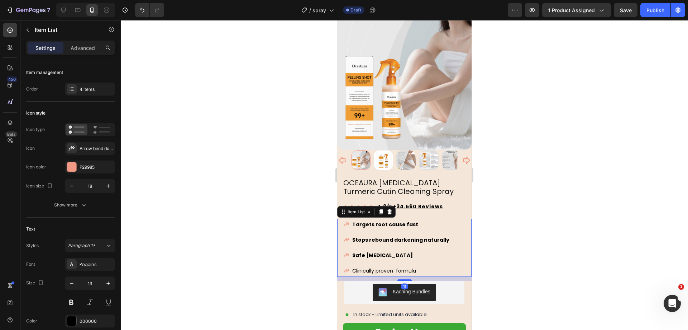
click at [413, 267] on span "Clinically proven formula" at bounding box center [384, 270] width 64 height 7
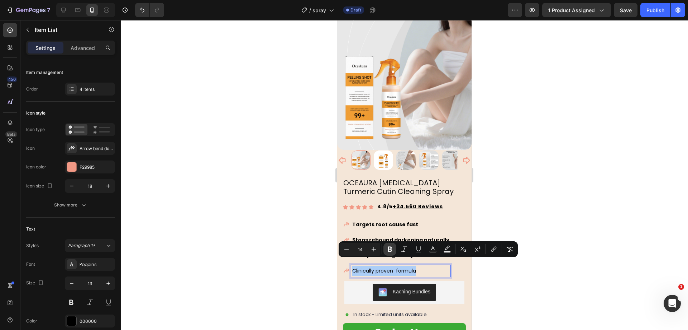
click at [395, 251] on button "Bold" at bounding box center [390, 248] width 13 height 13
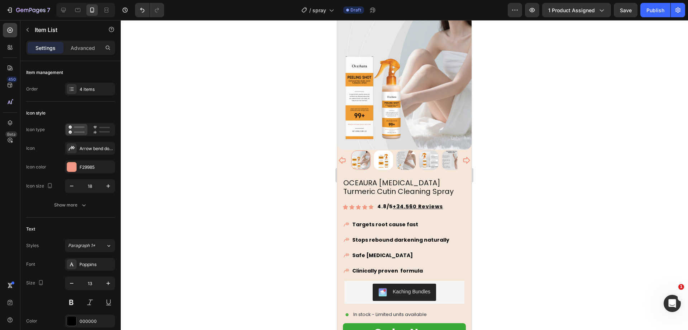
click at [550, 160] on div at bounding box center [405, 174] width 568 height 309
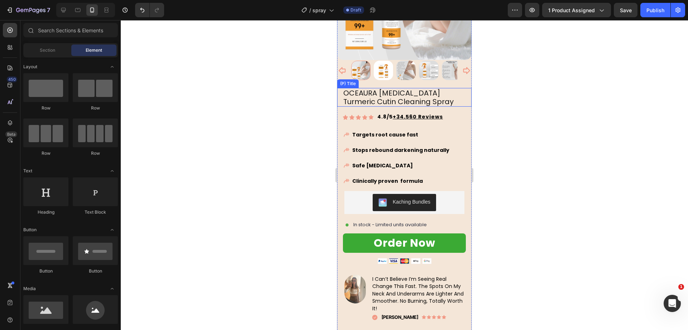
scroll to position [179, 0]
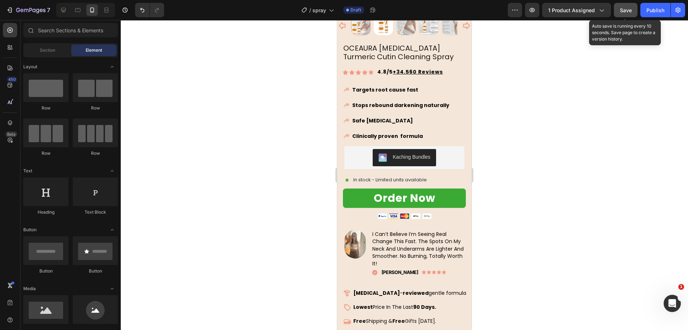
click at [623, 9] on span "Save" at bounding box center [626, 10] width 12 height 6
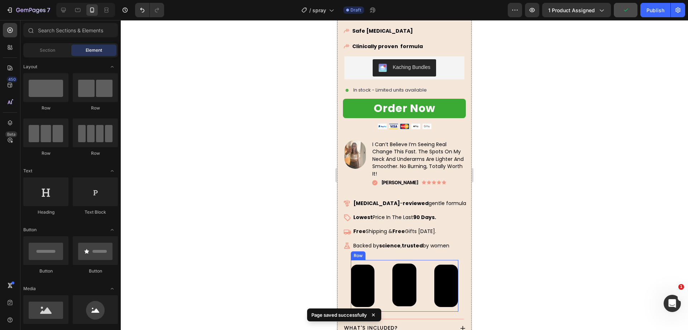
scroll to position [314, 0]
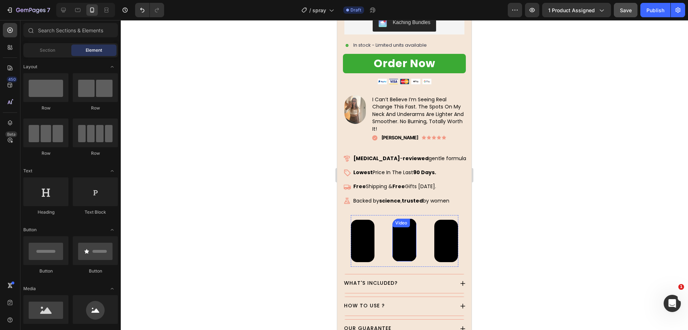
click at [402, 222] on div "Video" at bounding box center [405, 239] width 24 height 43
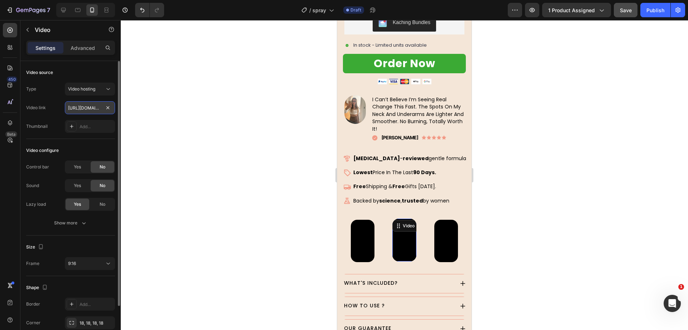
click at [86, 107] on input "https://cdn.shopify.com/videos/c/o/v/f26f12964bd8400eb081b1058b0fe08a.mp4" at bounding box center [90, 107] width 50 height 13
paste input "2007671cb8444902b386167cb1bf5bbd"
type input "https://cdn.shopify.com/videos/c/o/v/2007671cb8444902b386167cb1bf5bbd.mp4"
click at [58, 102] on div "Video link https://cdn.shopify.com/videos/c/o/v/2007671cb8444902b386167cb1bf5bb…" at bounding box center [70, 107] width 89 height 13
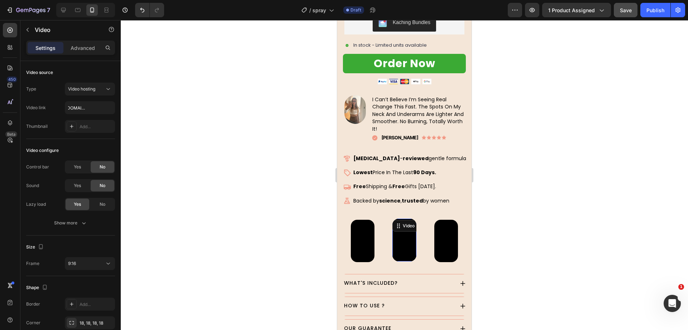
scroll to position [0, 0]
click at [222, 113] on div at bounding box center [405, 174] width 568 height 309
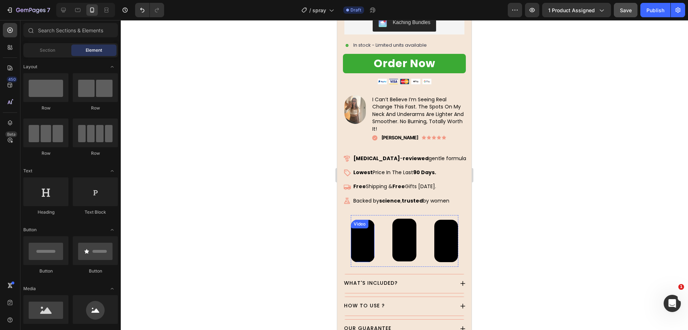
click at [363, 233] on video at bounding box center [363, 240] width 24 height 43
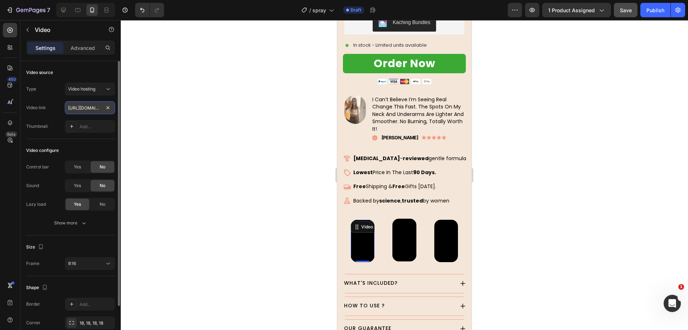
click at [82, 108] on input "https://cdn.shopify.com/videos/c/o/v/936e59f130f84fa2ac7f4e161c0e1185.mp4" at bounding box center [90, 107] width 50 height 13
paste input "7a5e3f0e682247e3a1ab93bba3731de0"
type input "https://cdn.shopify.com/videos/c/o/v/7a5e3f0e682247e3a1ab93bba3731de0.mp4"
click at [200, 108] on div at bounding box center [405, 174] width 568 height 309
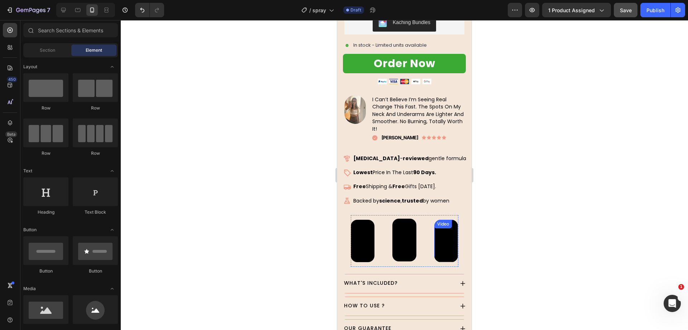
click at [441, 221] on div "Video" at bounding box center [444, 223] width 18 height 9
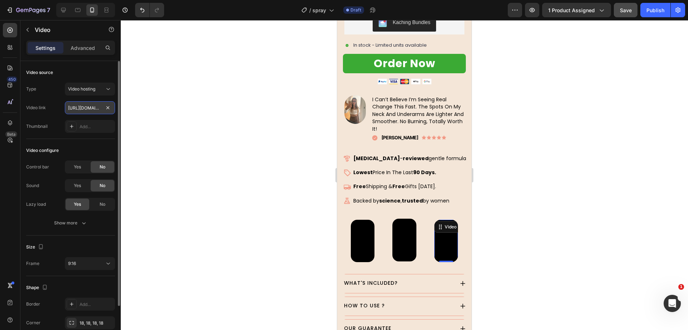
click at [87, 110] on input "https://cdn.shopify.com/videos/c/o/v/bb8ecd3ff7b64b18839785f7159b2e13.mp4" at bounding box center [90, 107] width 50 height 13
paste input "7f68f15efeae4421a1787d014cbd8eca"
type input "https://cdn.shopify.com/videos/c/o/v/7f68f15efeae4421a1787d014cbd8eca.mp4"
click at [58, 101] on div "Video link https://cdn.shopify.com/videos/c/o/v/7f68f15efeae4421a1787d014cbd8ec…" at bounding box center [70, 107] width 89 height 13
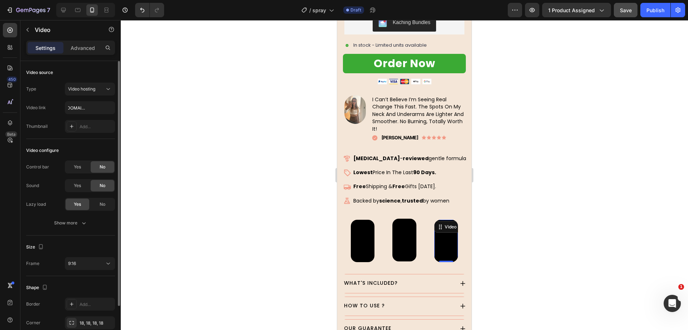
scroll to position [0, 0]
click at [235, 118] on div at bounding box center [405, 174] width 568 height 309
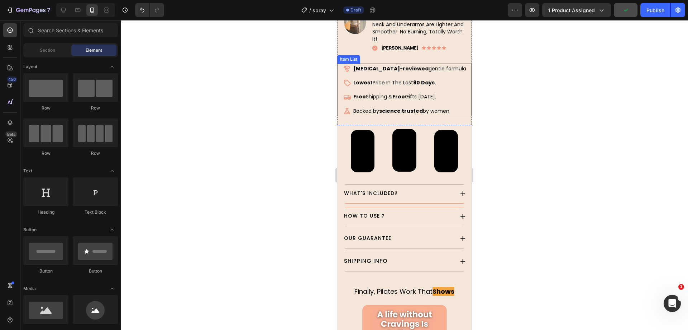
scroll to position [448, 0]
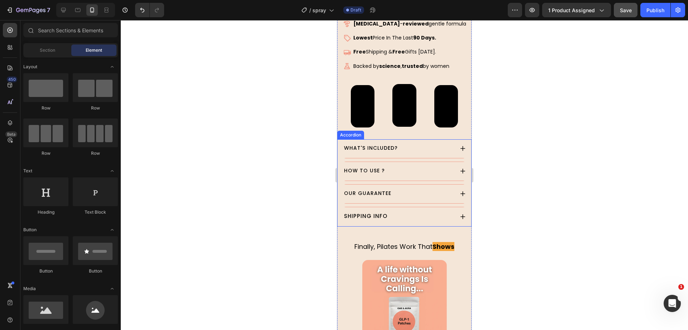
click at [460, 145] on icon at bounding box center [463, 148] width 6 height 6
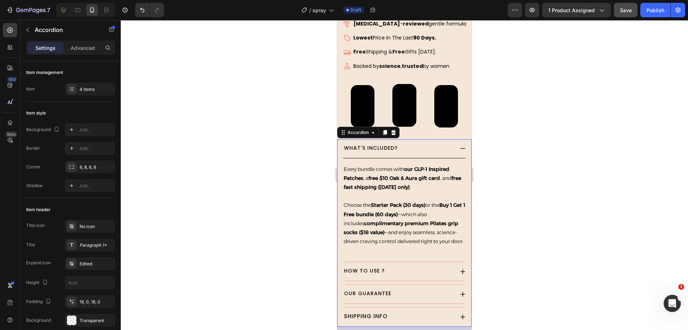
click at [453, 141] on div "WHAT'S INCLUDED?" at bounding box center [404, 148] width 123 height 19
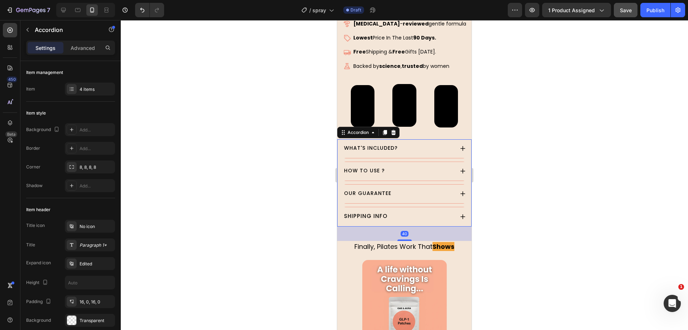
click at [453, 141] on div "WHAT'S INCLUDED?" at bounding box center [404, 148] width 123 height 19
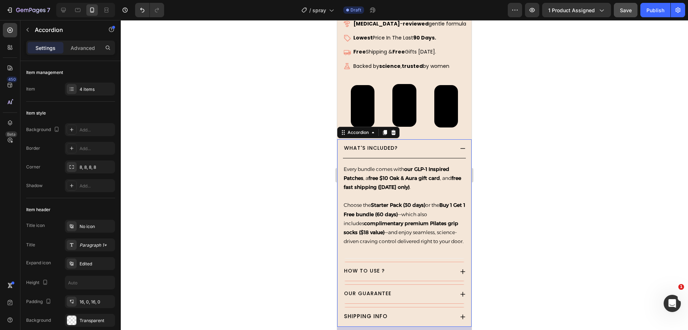
click at [453, 141] on div "WHAT'S INCLUDED?" at bounding box center [404, 148] width 123 height 19
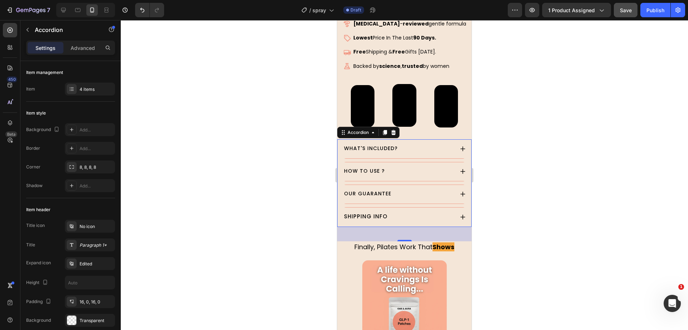
click at [18, 28] on div "450 Beta" at bounding box center [10, 174] width 20 height 309
click at [23, 29] on button "button" at bounding box center [27, 29] width 11 height 11
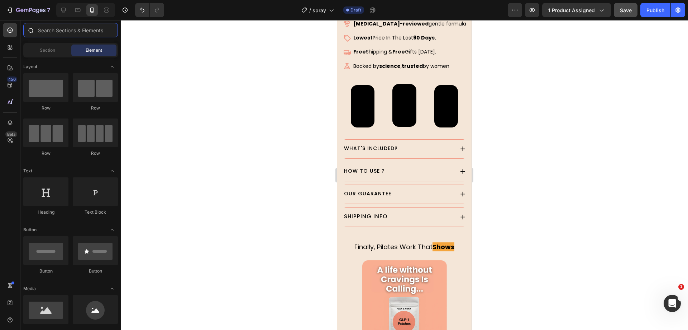
click at [46, 32] on input "text" at bounding box center [70, 30] width 95 height 14
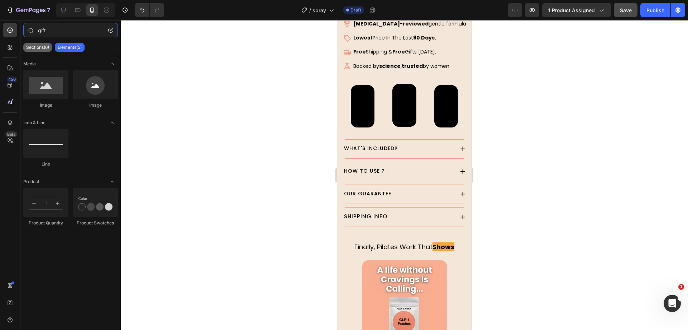
type input "gift"
click at [48, 51] on div "Sections(6)" at bounding box center [37, 47] width 29 height 9
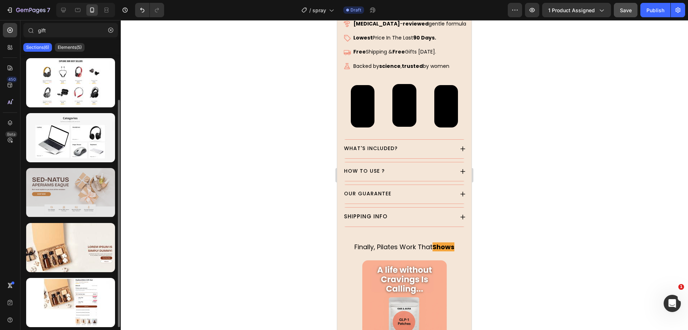
scroll to position [0, 0]
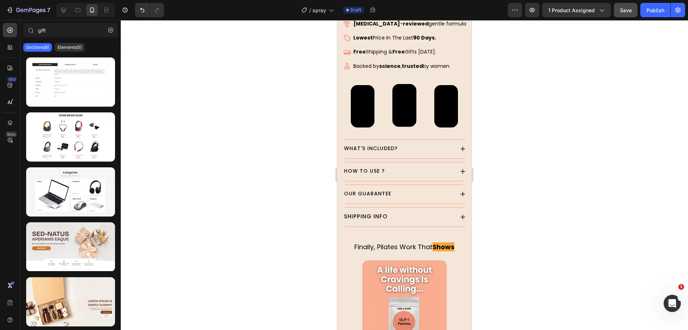
click at [178, 152] on div at bounding box center [405, 174] width 568 height 309
click at [291, 148] on div at bounding box center [405, 174] width 568 height 309
click at [449, 140] on div "WHAT'S INCLUDED?" at bounding box center [404, 148] width 123 height 19
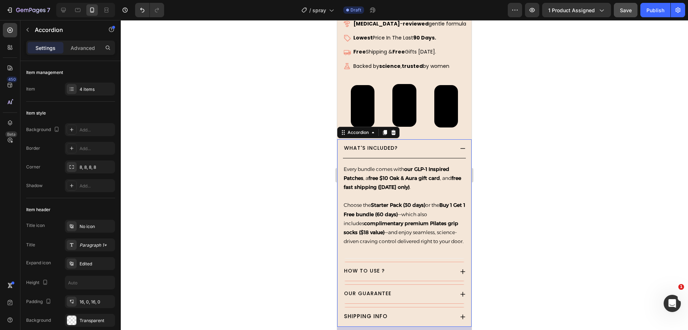
click at [452, 139] on div "WHAT'S INCLUDED?" at bounding box center [404, 148] width 123 height 19
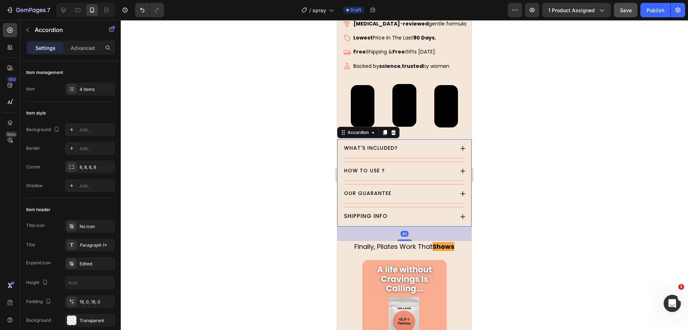
click at [452, 139] on div "WHAT'S INCLUDED?" at bounding box center [404, 148] width 123 height 19
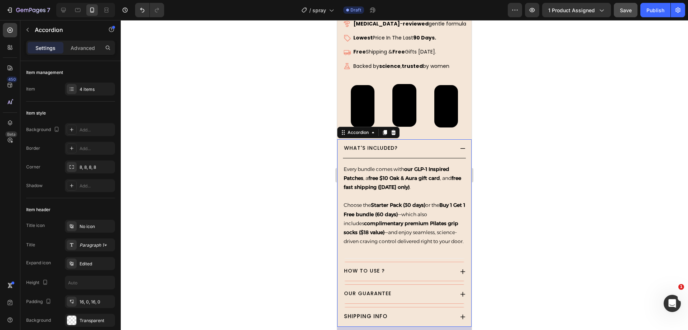
click at [452, 139] on div "WHAT'S INCLUDED?" at bounding box center [404, 148] width 123 height 19
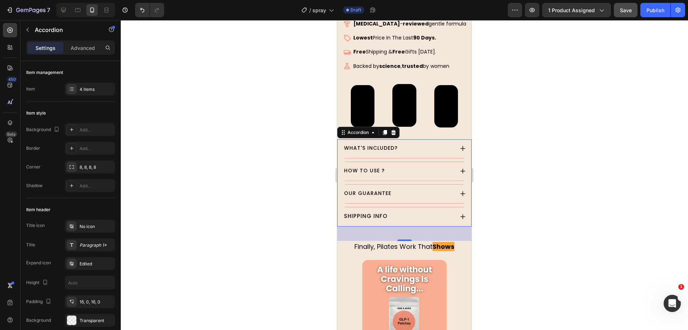
click at [432, 142] on div "WHAT'S INCLUDED?" at bounding box center [404, 148] width 123 height 19
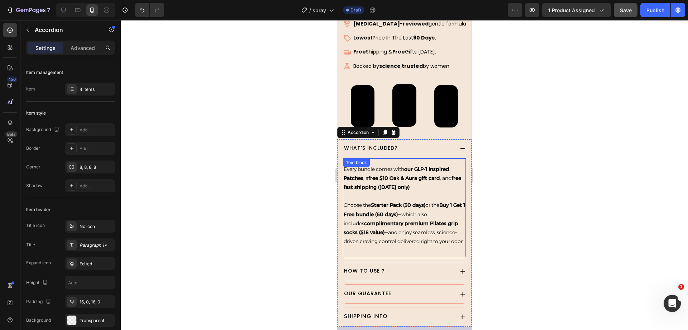
click at [404, 191] on p "Choose the Starter Pack (30 days) or the Buy 1 Get 1 Free bundle (60 days) —whi…" at bounding box center [405, 218] width 122 height 54
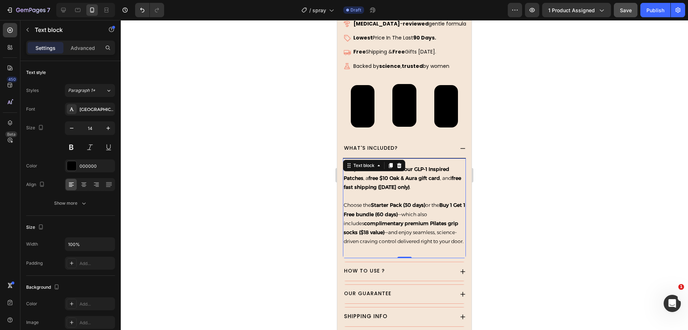
click at [414, 229] on span "Choose the Starter Pack (30 days) or the Buy 1 Get 1 Free bundle (60 days) —whi…" at bounding box center [405, 223] width 122 height 43
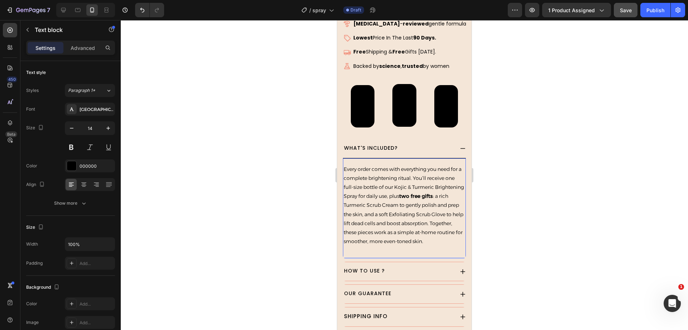
click at [417, 165] on p "Every order comes with everything you need for a complete brightening ritual. Y…" at bounding box center [405, 205] width 122 height 81
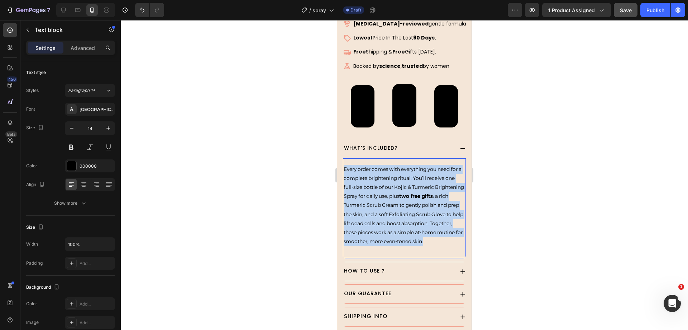
click at [417, 165] on p "Every order comes with everything you need for a complete brightening ritual. Y…" at bounding box center [405, 205] width 122 height 81
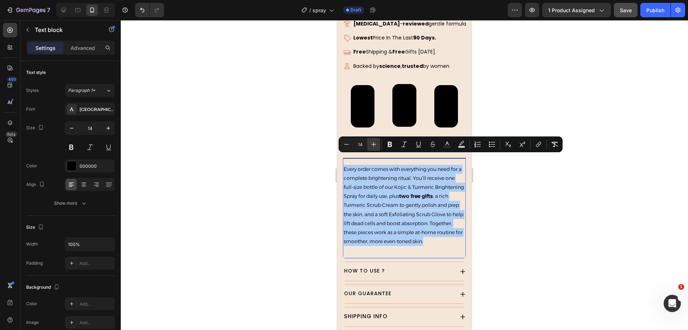
click at [375, 144] on icon "Editor contextual toolbar" at bounding box center [373, 144] width 7 height 7
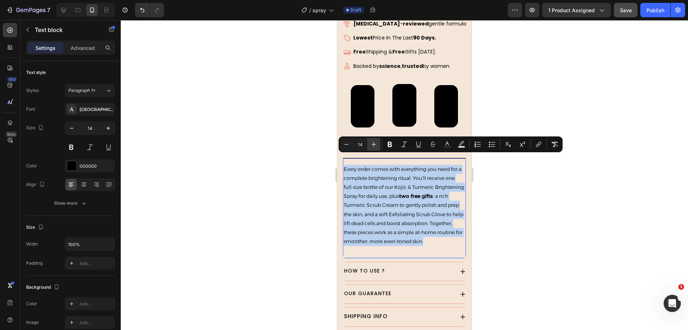
type input "15"
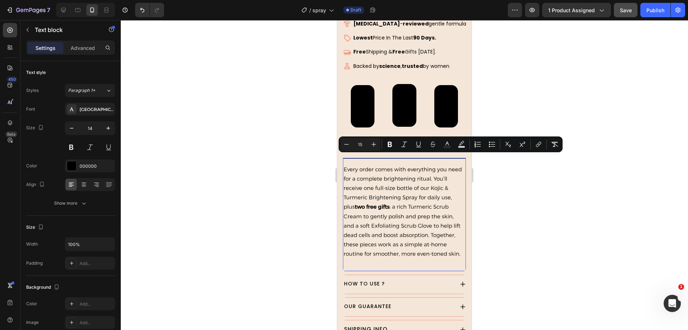
click at [399, 177] on span "Every order comes with everything you need for a complete brightening ritual. Y…" at bounding box center [403, 211] width 118 height 91
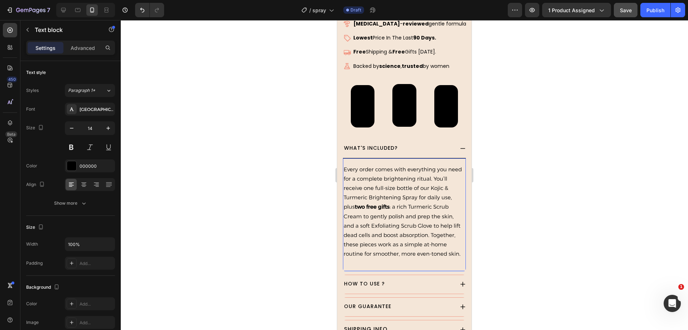
click at [445, 166] on span "Every order comes with everything you need for a complete brightening ritual. Y…" at bounding box center [403, 211] width 118 height 91
click at [451, 168] on p "Every order comes with everything you need for a complete brightening ritual. Y…" at bounding box center [405, 212] width 122 height 94
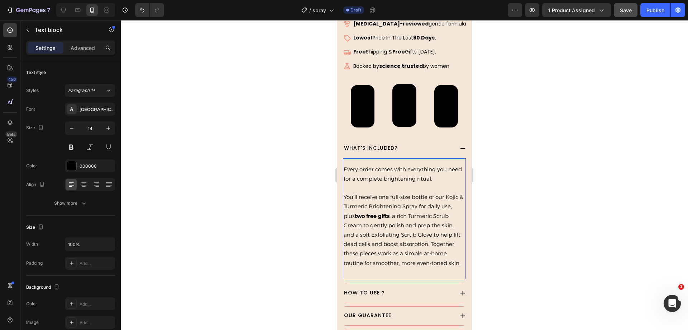
click at [346, 193] on span "You’ll receive one full-size bottle of our Kojic & Turmeric Brightening Spray f…" at bounding box center [404, 229] width 120 height 72
click at [394, 207] on span "You’ll receive one full-size bottle of our Kojic & Turmeric Brightening Spray f…" at bounding box center [404, 229] width 120 height 72
click at [446, 232] on p "You’ll receive one full-size bottle of our Kojic & Turmeric Brightening Spray f…" at bounding box center [405, 229] width 122 height 75
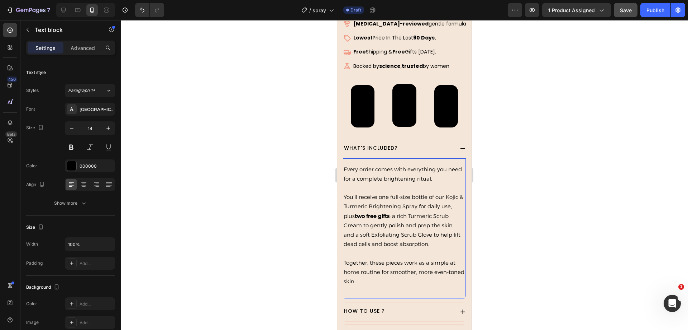
click at [443, 233] on p "You’ll receive one full-size bottle of our Kojic & Turmeric Brightening Spray f…" at bounding box center [405, 220] width 122 height 56
click at [346, 259] on span "Together, these pieces work as a simple at-home routine for smoother, more even…" at bounding box center [404, 271] width 121 height 25
click at [312, 238] on div at bounding box center [405, 174] width 568 height 309
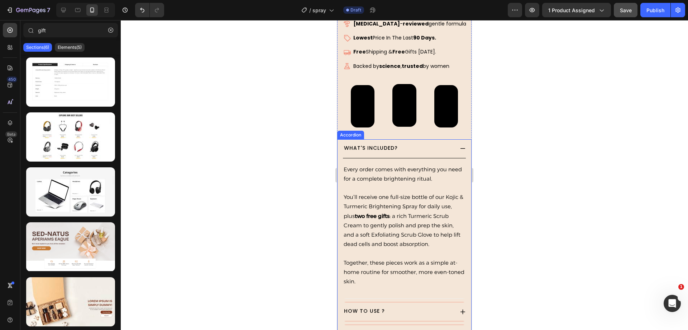
click at [460, 145] on icon at bounding box center [463, 148] width 6 height 6
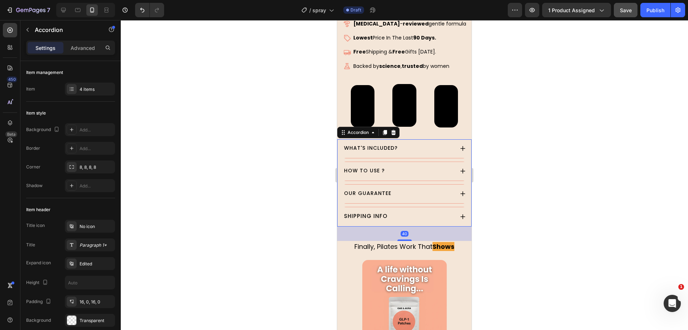
click at [452, 139] on div "WHAT'S INCLUDED?" at bounding box center [404, 148] width 123 height 19
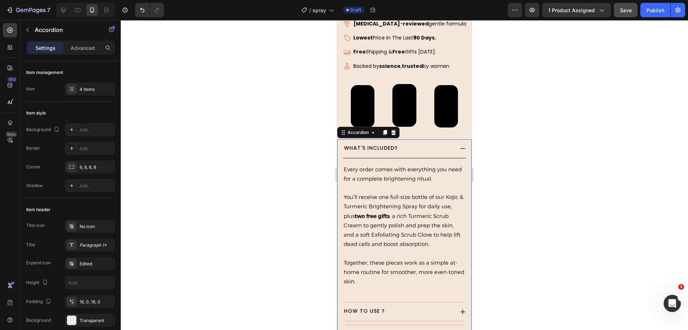
click at [452, 139] on div "WHAT'S INCLUDED?" at bounding box center [404, 148] width 123 height 19
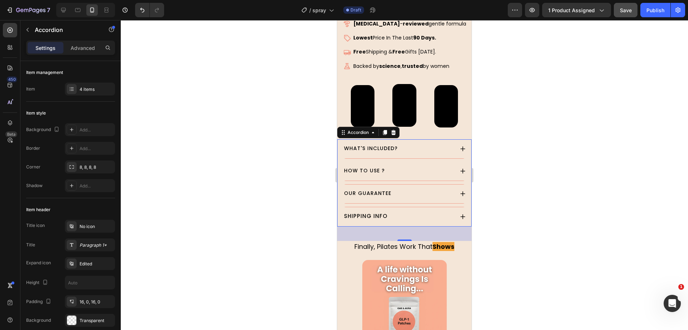
click at [450, 162] on div "HOW TO USE ?" at bounding box center [404, 171] width 123 height 19
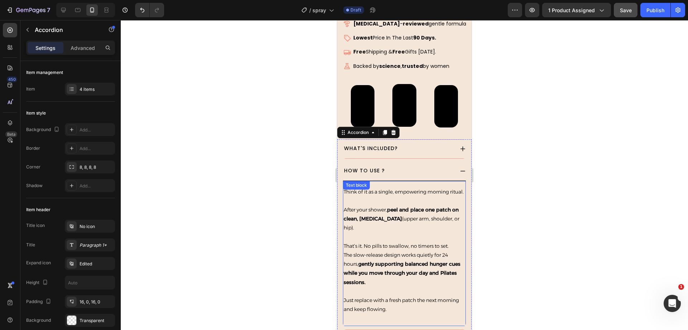
click at [407, 239] on p "That’s it. No pills to swallow, no timers to set. The slow-release design works…" at bounding box center [405, 259] width 122 height 54
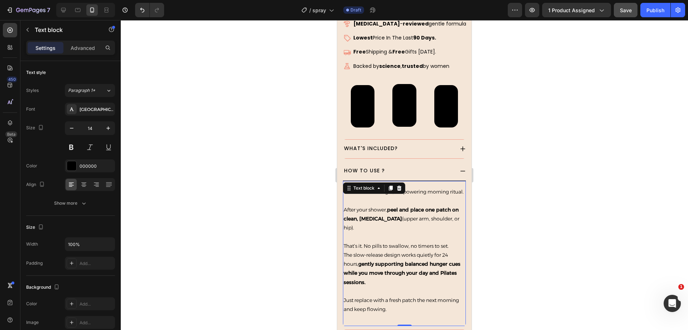
click at [401, 257] on p "That’s it. No pills to swallow, no timers to set. The slow-release design works…" at bounding box center [405, 259] width 122 height 54
click at [265, 196] on div at bounding box center [405, 174] width 568 height 309
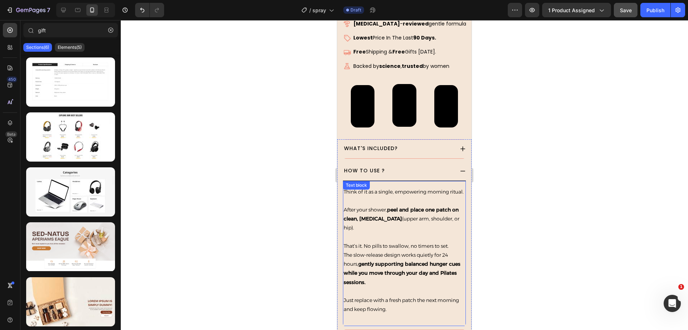
click at [392, 230] on p "After your shower, peel and place one patch on clean, dry skin (upper arm, shou…" at bounding box center [405, 214] width 122 height 36
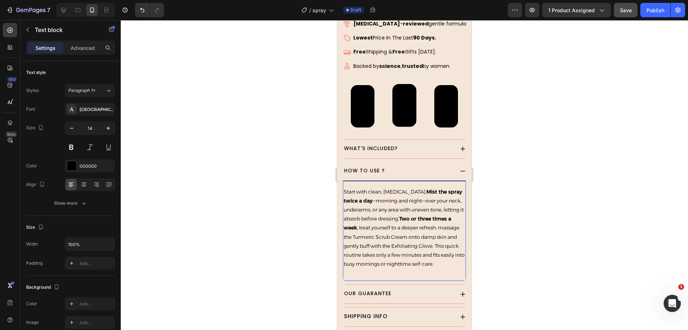
click at [406, 237] on span "Start with clean, dry skin. Mist the spray twice a day —morning and night—over …" at bounding box center [404, 227] width 121 height 79
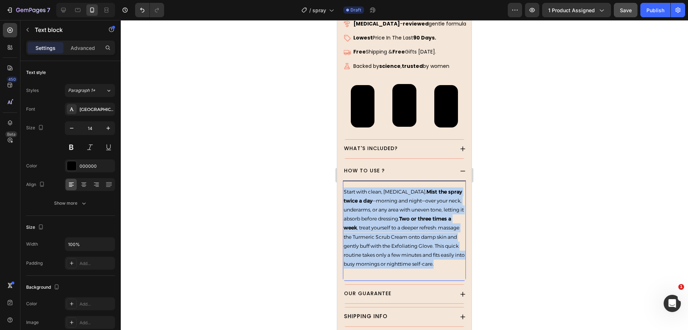
click at [406, 237] on span "Start with clean, dry skin. Mist the spray twice a day —morning and night—over …" at bounding box center [404, 227] width 121 height 79
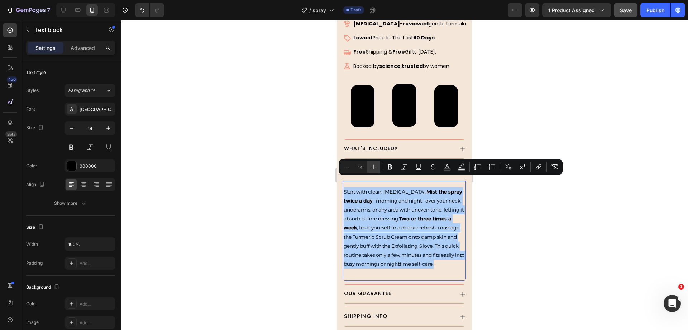
click at [375, 167] on icon "Editor contextual toolbar" at bounding box center [373, 166] width 7 height 7
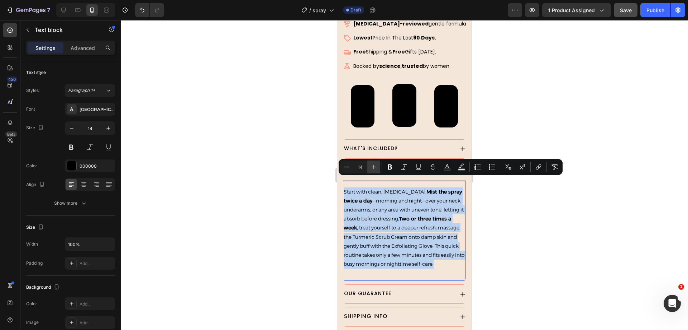
type input "15"
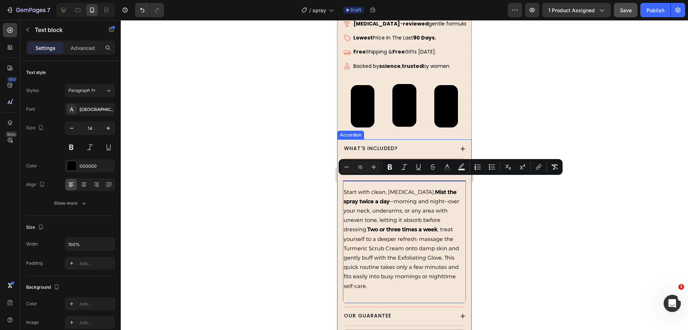
click at [280, 174] on div at bounding box center [405, 174] width 568 height 309
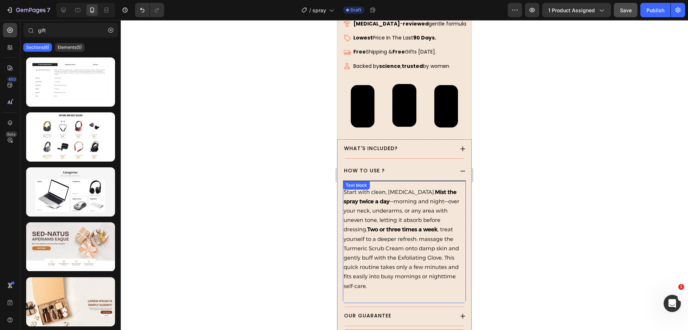
click at [385, 188] on span "Start with clean, dry skin. Mist the spray twice a day —morning and night—over …" at bounding box center [402, 238] width 116 height 101
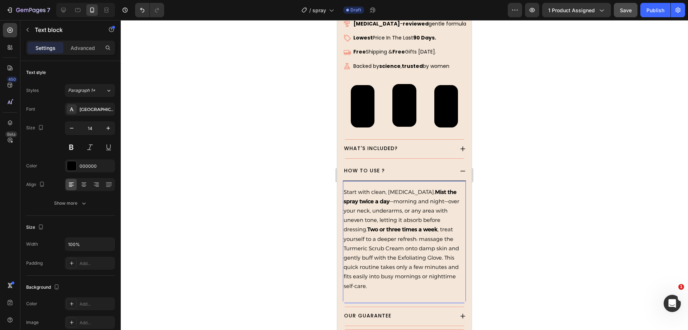
click at [413, 188] on strong "Mist the spray twice a day" at bounding box center [400, 196] width 113 height 16
click at [289, 186] on div at bounding box center [405, 174] width 568 height 309
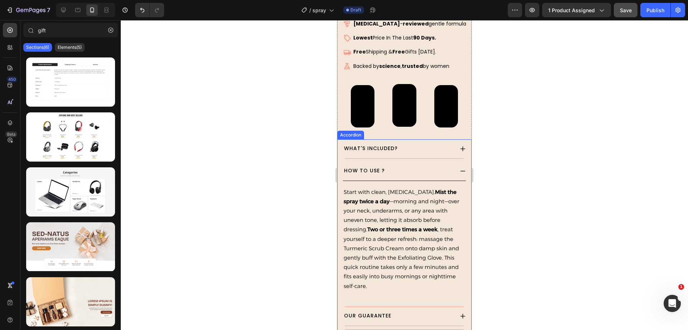
click at [460, 168] on icon at bounding box center [463, 171] width 6 height 6
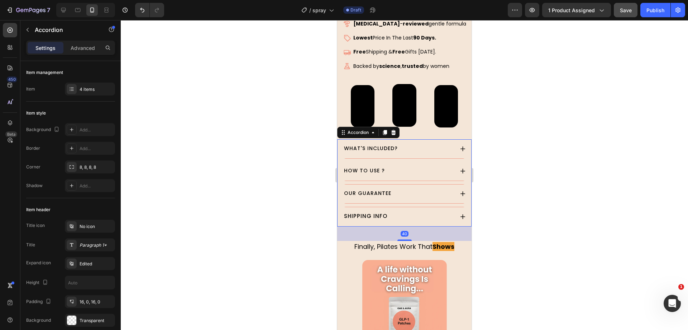
click at [452, 162] on div "HOW TO USE ?" at bounding box center [404, 171] width 123 height 19
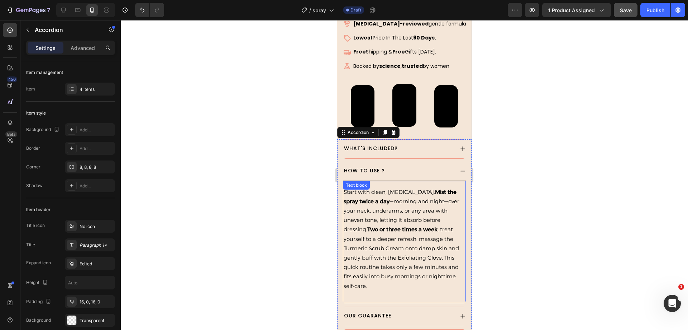
click at [439, 188] on span "Start with clean, dry skin. Mist the spray twice a day —morning and night—over …" at bounding box center [402, 238] width 116 height 101
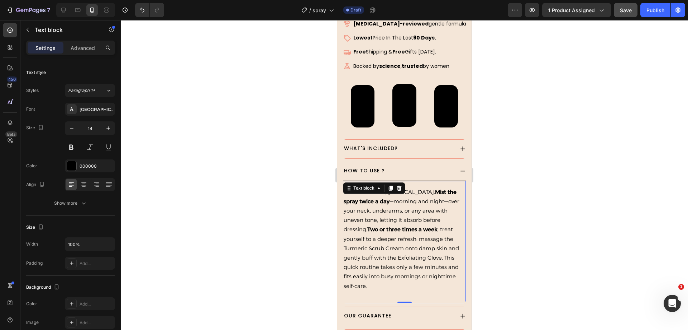
click at [436, 188] on span "Start with clean, dry skin. Mist the spray twice a day —morning and night—over …" at bounding box center [402, 238] width 116 height 101
click at [416, 192] on span "Start with clean, dry skin. Mist the spray twice a day —morning and night—over …" at bounding box center [402, 238] width 116 height 101
click at [455, 199] on p "Start with clean, dry skin. Mist the spray twice a day —morning and night—over …" at bounding box center [405, 238] width 122 height 103
click at [438, 226] on strong "Two or three times a week" at bounding box center [403, 229] width 70 height 7
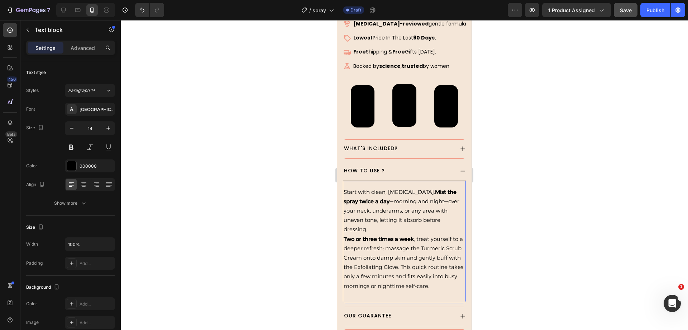
click at [448, 207] on p "Start with clean, dry skin. Mist the spray twice a day —morning and night—over …" at bounding box center [405, 210] width 122 height 47
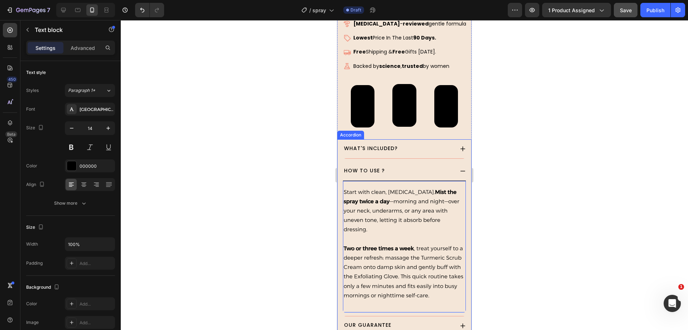
click at [309, 217] on div at bounding box center [405, 174] width 568 height 309
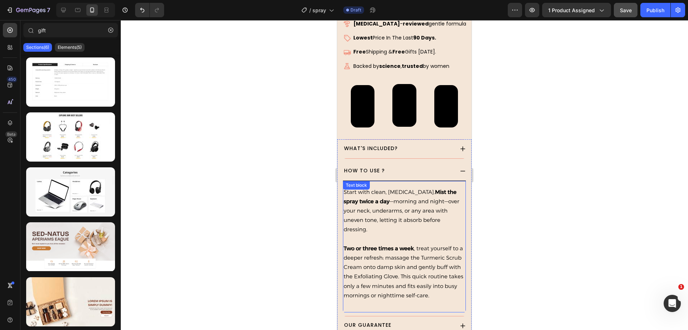
click at [427, 257] on span "Two or three times a week , treat yourself to a deeper refresh: massage the Tur…" at bounding box center [404, 272] width 120 height 54
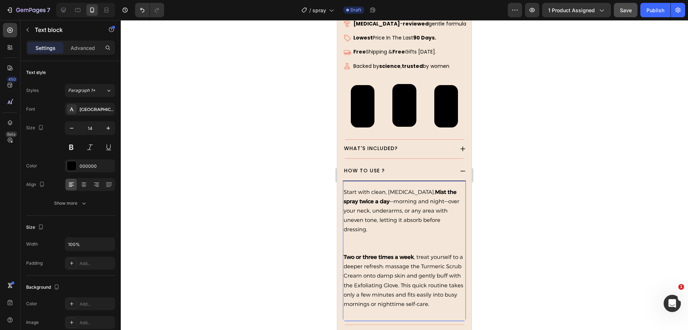
click at [415, 234] on p "Rich Text Editor. Editing area: main" at bounding box center [405, 243] width 122 height 18
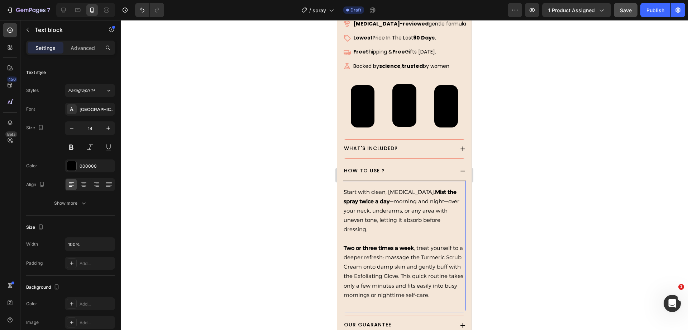
click at [426, 255] on span "Two or three times a week , treat yourself to a deeper refresh: massage the Tur…" at bounding box center [404, 271] width 120 height 54
click at [433, 257] on p "Two or three times a week , treat yourself to a deeper refresh: massage the Tur…" at bounding box center [405, 262] width 122 height 38
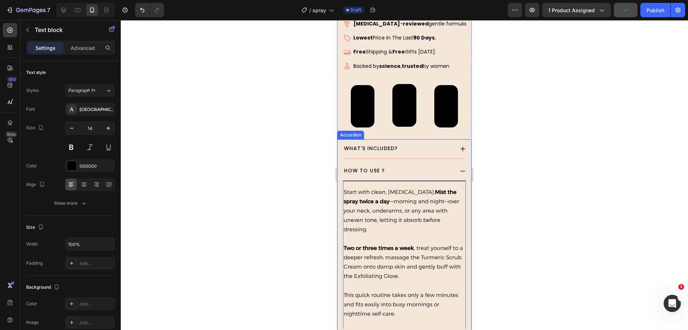
click at [304, 250] on div at bounding box center [405, 174] width 568 height 309
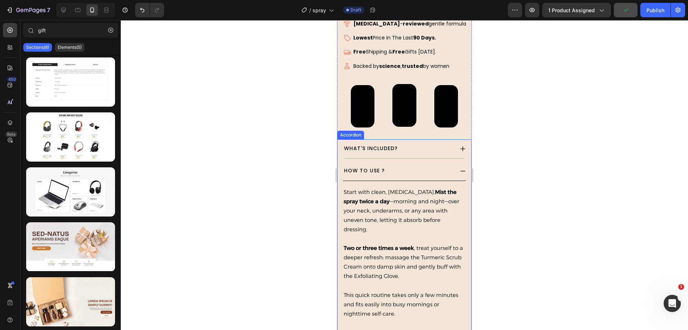
click at [456, 165] on div "HOW TO USE ?" at bounding box center [404, 171] width 123 height 19
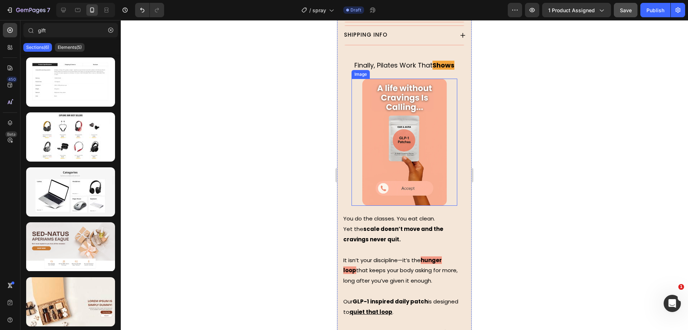
scroll to position [450, 0]
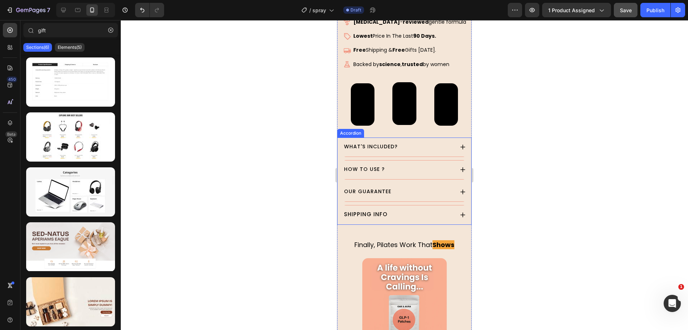
click at [451, 183] on div "OUR GUARANTEE" at bounding box center [404, 192] width 123 height 19
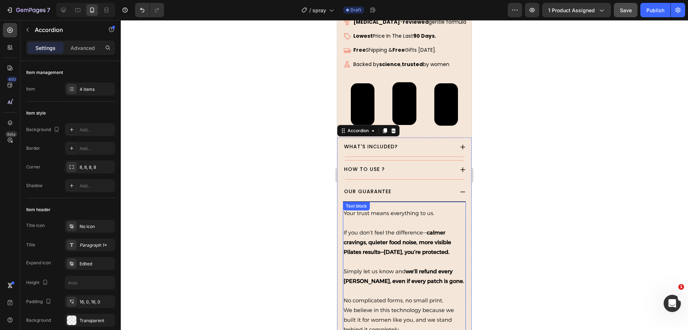
click at [422, 246] on p "If you don’t feel the difference— calmer cravings, quieter food noise, more vis…" at bounding box center [405, 237] width 122 height 39
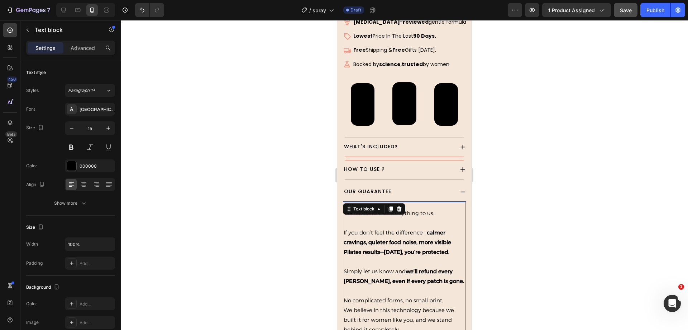
click at [413, 271] on strong "we’ll refund every penny, even if every patch is gone." at bounding box center [404, 276] width 120 height 16
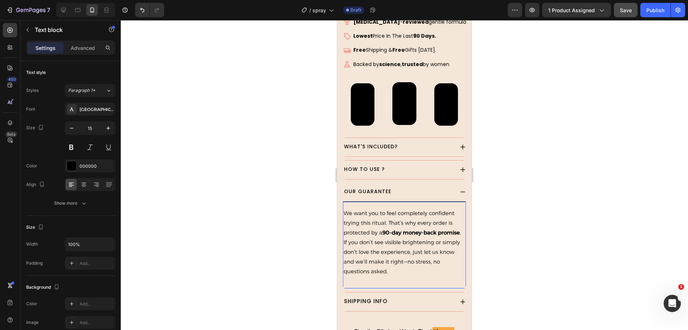
click at [407, 257] on p "We want you to feel completely confident trying this ritual. That’s why every o…" at bounding box center [405, 242] width 122 height 68
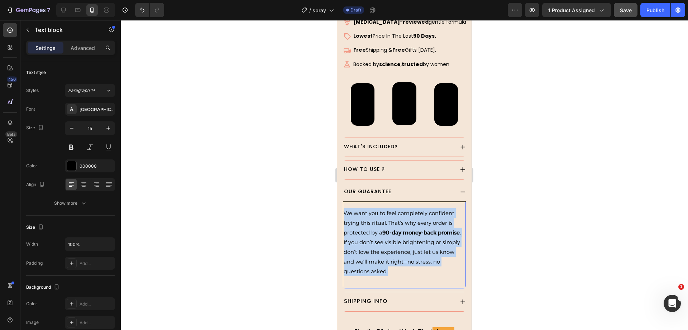
click at [407, 257] on p "We want you to feel completely confident trying this ritual. That’s why every o…" at bounding box center [405, 242] width 122 height 68
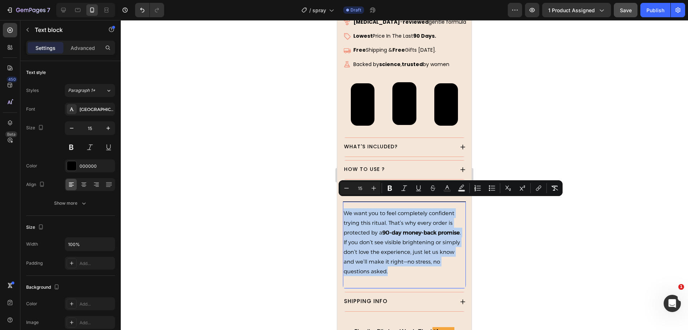
click at [413, 256] on p "We want you to feel completely confident trying this ritual. That’s why every o…" at bounding box center [405, 242] width 122 height 68
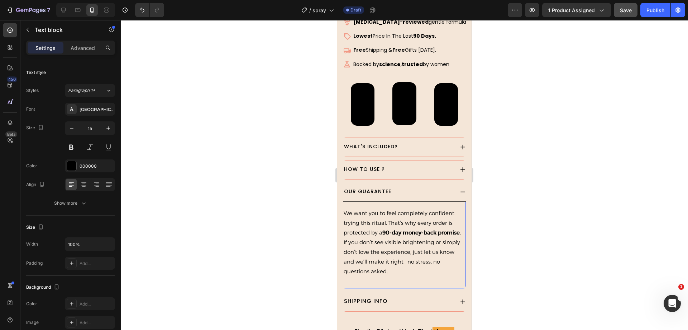
click at [382, 223] on p "We want you to feel completely confident trying this ritual. That’s why every o…" at bounding box center [405, 242] width 122 height 68
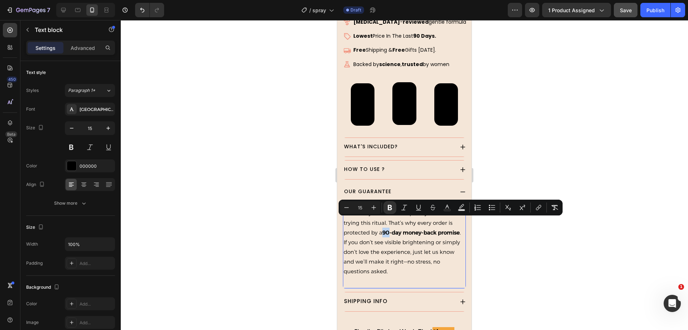
drag, startPoint x: 385, startPoint y: 222, endPoint x: 389, endPoint y: 222, distance: 4.3
click at [389, 229] on strong "90-day money-back promise" at bounding box center [421, 232] width 77 height 7
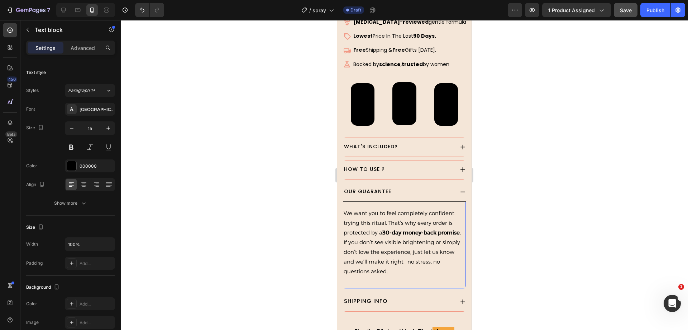
click at [449, 223] on p "We want you to feel completely confident trying this ritual. That’s why every o…" at bounding box center [405, 242] width 122 height 68
click at [369, 232] on p "We want you to feel completely confident trying this ritual. That’s why every o…" at bounding box center [405, 242] width 122 height 68
click at [374, 232] on p "We want you to feel completely confident trying this ritual. That’s why every o…" at bounding box center [405, 222] width 122 height 29
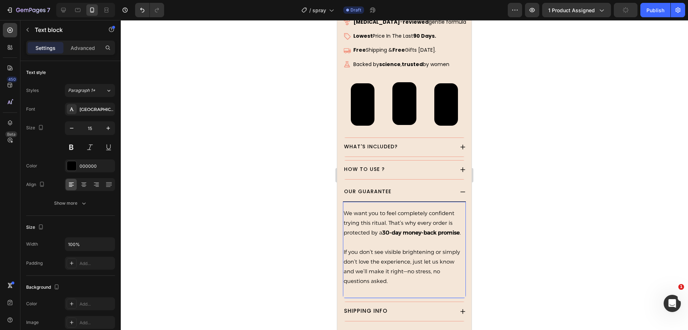
click at [426, 278] on p "If you don’t see visible brightening or simply don’t love the experience, just …" at bounding box center [405, 266] width 122 height 39
click at [279, 227] on div at bounding box center [405, 174] width 568 height 309
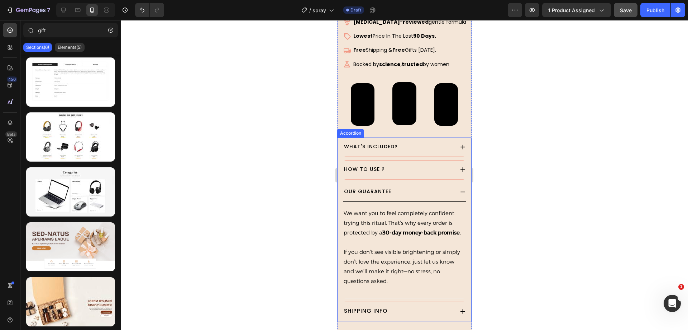
click at [460, 189] on icon at bounding box center [463, 192] width 6 height 6
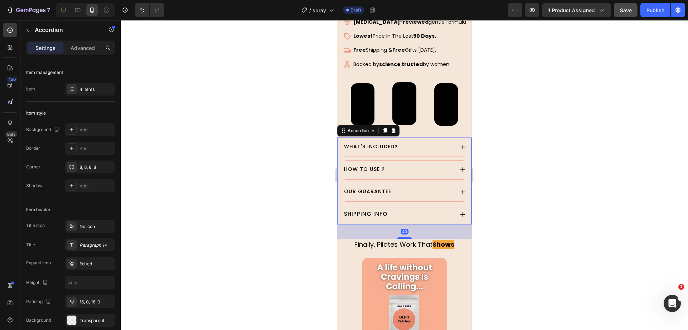
click at [460, 211] on icon at bounding box center [463, 214] width 6 height 6
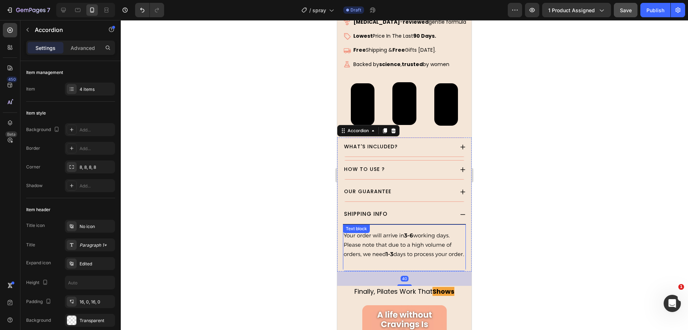
click at [430, 252] on p "Your order will arrive in 3-6 working days. Please note that due to a high volu…" at bounding box center [405, 245] width 122 height 28
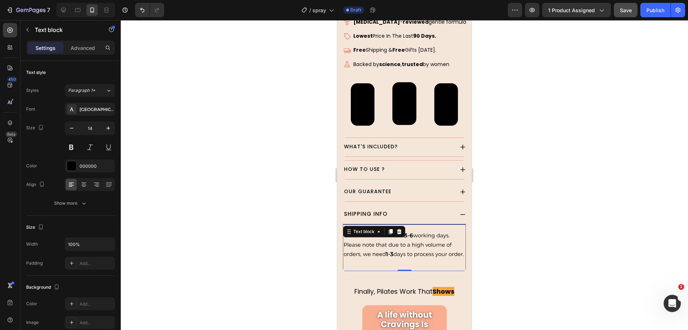
click at [423, 255] on p "Your order will arrive in 3-6 working days. Please note that due to a high volu…" at bounding box center [405, 245] width 122 height 28
click at [411, 239] on p "Your order will arrive in 3-6 working days. Please note that due to a high volu…" at bounding box center [405, 245] width 122 height 28
click at [407, 232] on strong "3-6" at bounding box center [408, 235] width 9 height 7
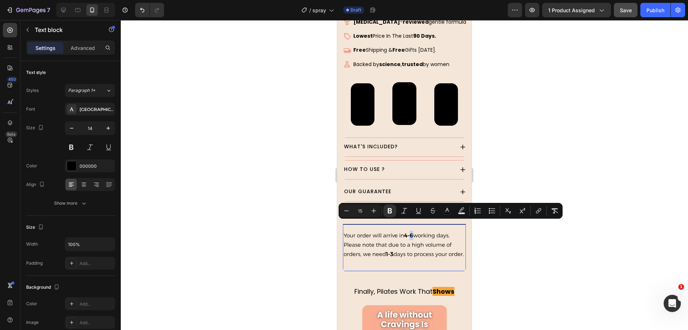
click at [412, 232] on strong "4-6" at bounding box center [408, 235] width 9 height 7
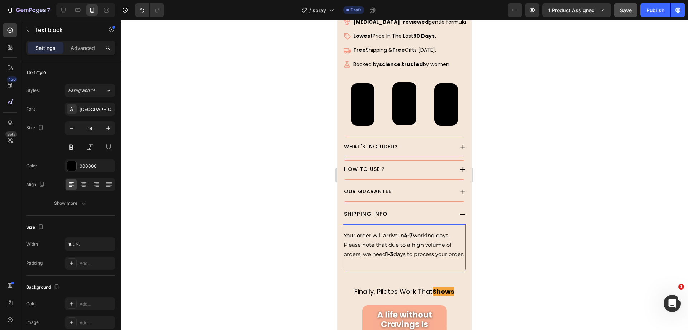
click at [422, 254] on p "Your order will arrive in 4-7 working days. Please note that due to a high volu…" at bounding box center [405, 245] width 122 height 28
click at [536, 226] on div at bounding box center [405, 174] width 568 height 309
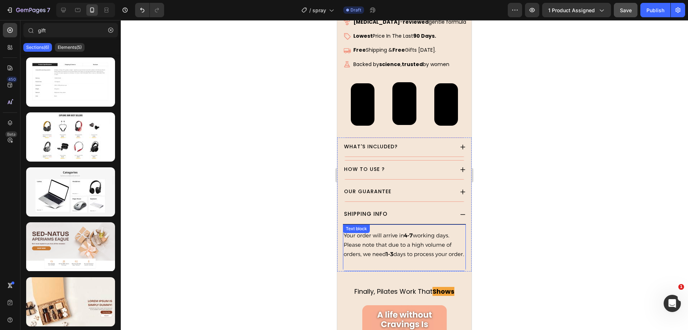
click at [460, 211] on icon at bounding box center [463, 214] width 6 height 6
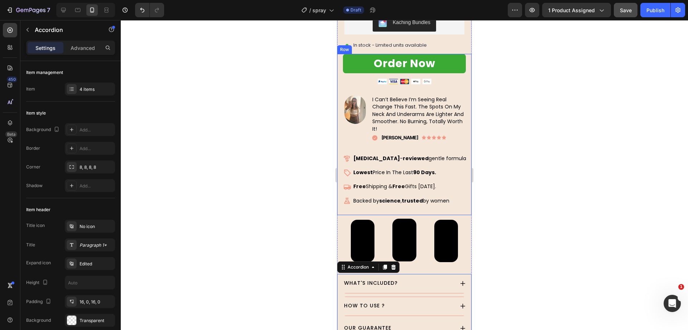
scroll to position [359, 0]
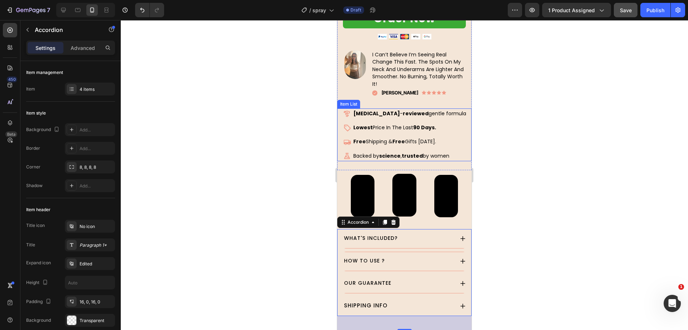
click at [398, 152] on p "Backed by science , trusted by women" at bounding box center [410, 156] width 113 height 8
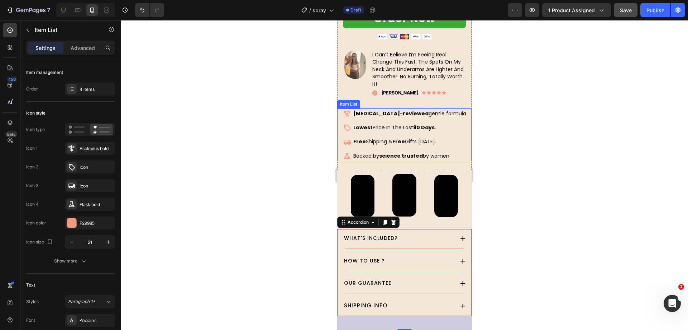
click at [398, 152] on p "Backed by science , trusted by women" at bounding box center [410, 156] width 113 height 8
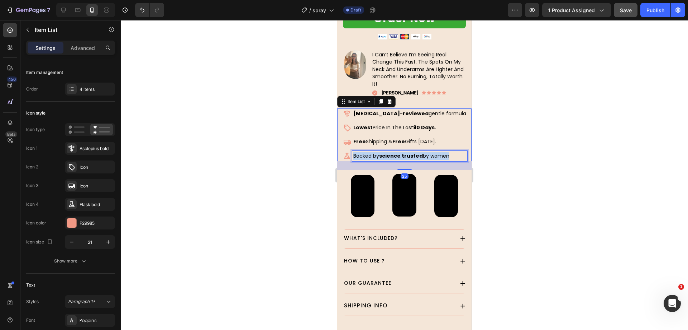
click at [398, 152] on p "Backed by science , trusted by women" at bounding box center [410, 156] width 113 height 8
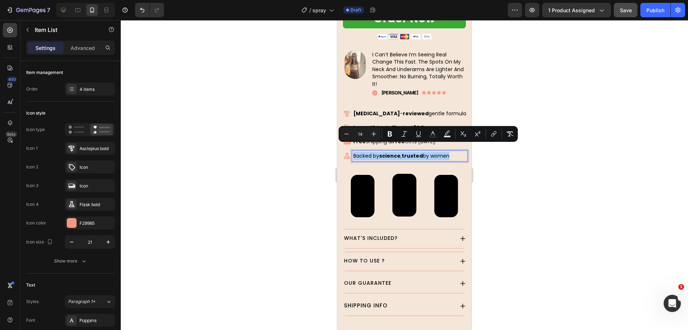
drag, startPoint x: 313, startPoint y: 146, endPoint x: 332, endPoint y: 138, distance: 21.2
click at [313, 146] on div at bounding box center [405, 174] width 568 height 309
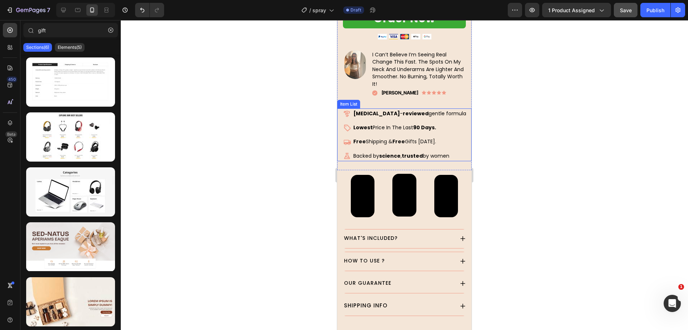
click at [362, 138] on strong "Free" at bounding box center [360, 141] width 13 height 7
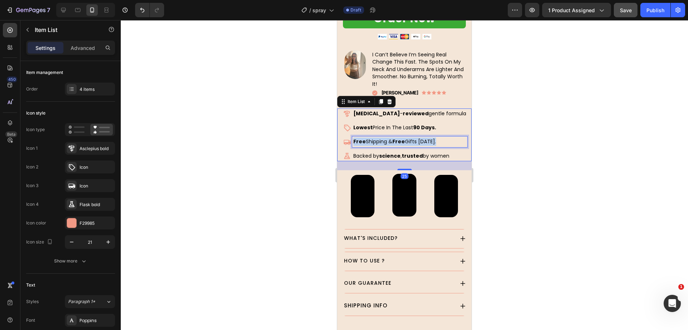
click at [362, 138] on strong "Free" at bounding box center [360, 141] width 13 height 7
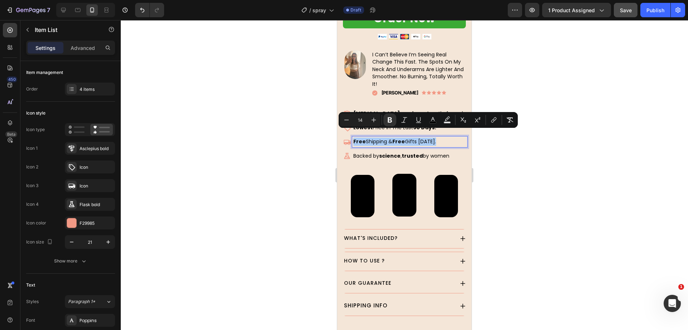
drag, startPoint x: 293, startPoint y: 135, endPoint x: 5, endPoint y: 104, distance: 289.7
click at [293, 135] on div at bounding box center [405, 174] width 568 height 309
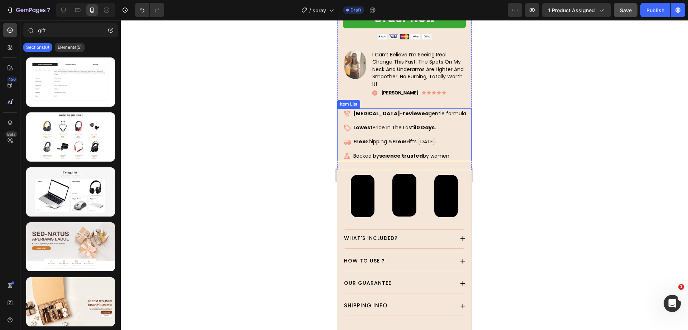
click at [379, 124] on span "Lowest Price In The Last 90 Days." at bounding box center [395, 127] width 83 height 7
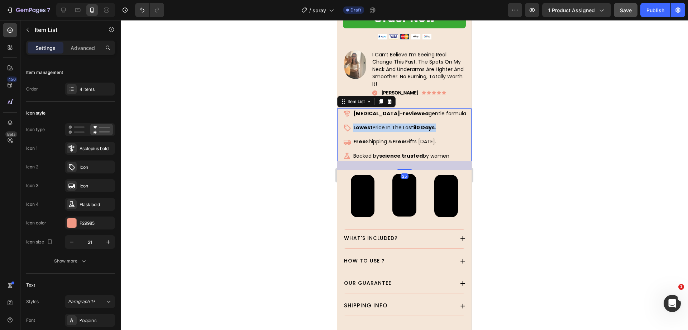
click at [379, 124] on span "Lowest Price In The Last 90 Days." at bounding box center [395, 127] width 83 height 7
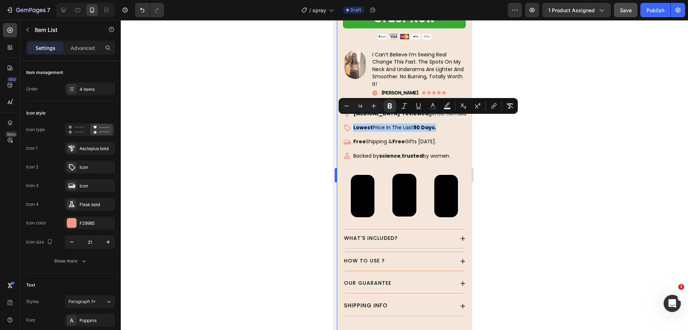
drag, startPoint x: 306, startPoint y: 125, endPoint x: 337, endPoint y: 114, distance: 33.2
click at [306, 125] on div at bounding box center [405, 174] width 568 height 309
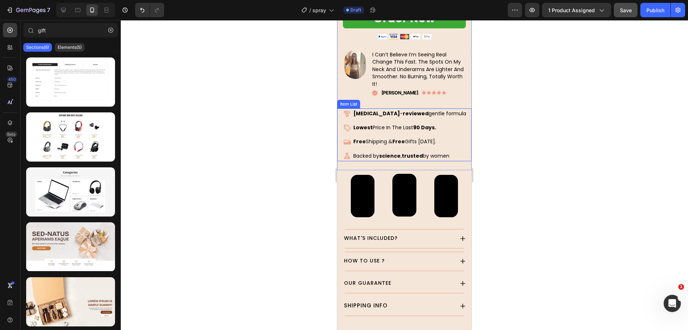
click at [385, 110] on strong "[MEDICAL_DATA]" at bounding box center [377, 113] width 47 height 7
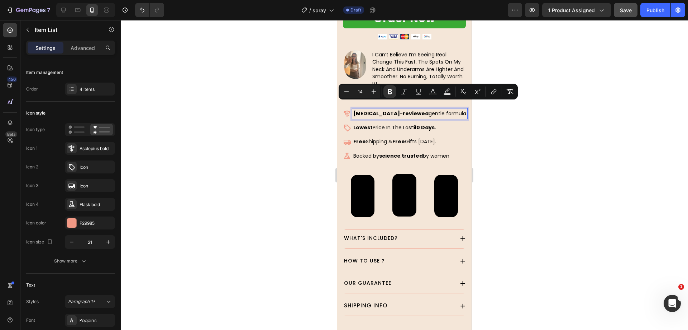
drag, startPoint x: 292, startPoint y: 107, endPoint x: 328, endPoint y: 118, distance: 38.0
click at [292, 107] on div at bounding box center [405, 174] width 568 height 309
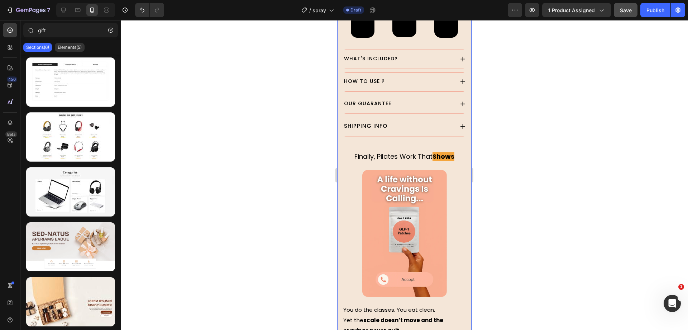
scroll to position [583, 0]
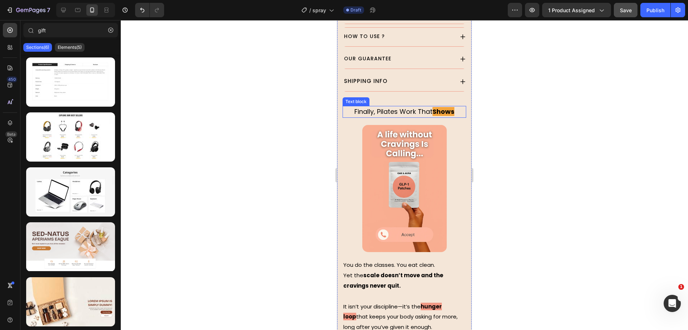
click at [410, 107] on span "Finally, Pilates Work That" at bounding box center [394, 111] width 78 height 9
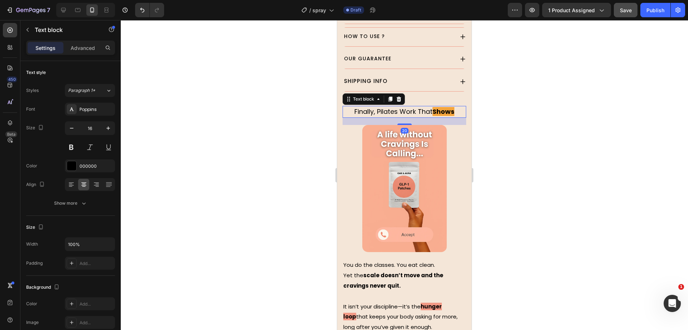
click at [410, 107] on span "Finally, Pilates Work That" at bounding box center [394, 111] width 78 height 9
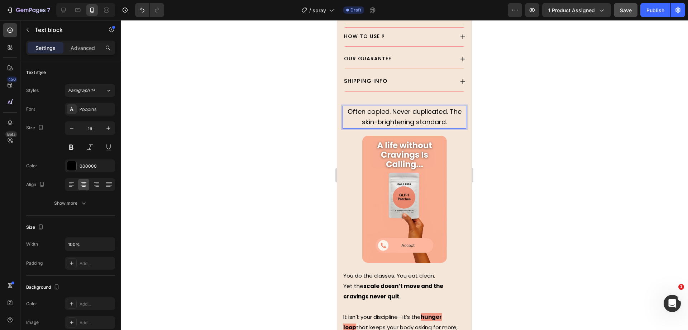
click at [382, 107] on span "Often copied. Never duplicated. The skin-brightening standard." at bounding box center [405, 117] width 114 height 20
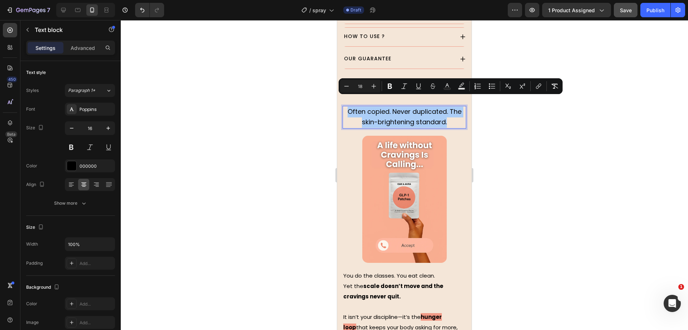
click at [289, 98] on div at bounding box center [405, 174] width 568 height 309
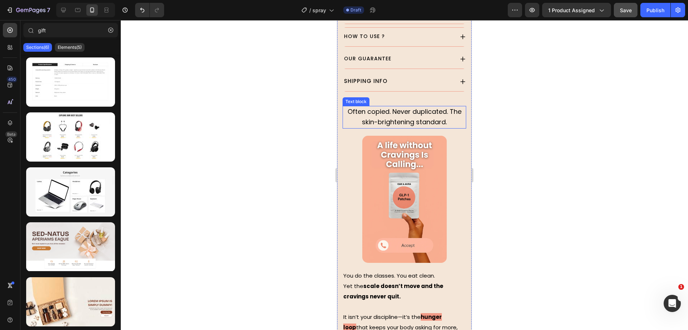
click at [439, 107] on span "Often copied. Never duplicated. The skin-brightening standard." at bounding box center [405, 117] width 114 height 20
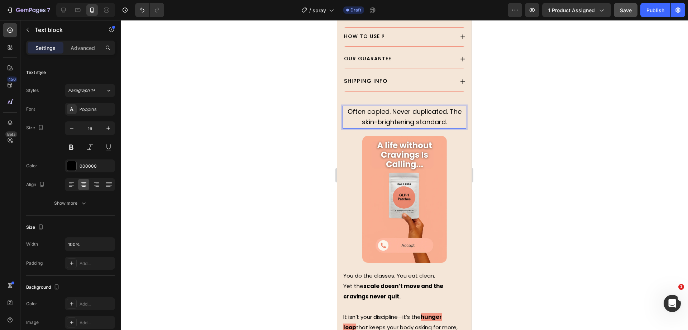
click at [448, 107] on span "Often copied. Never duplicated. The skin-brightening standard." at bounding box center [405, 117] width 114 height 20
click at [239, 104] on div at bounding box center [405, 174] width 568 height 309
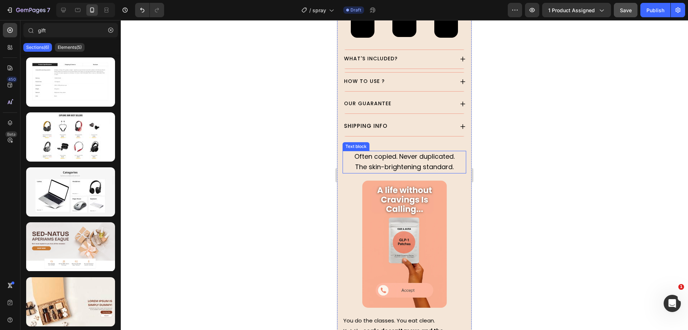
scroll to position [628, 0]
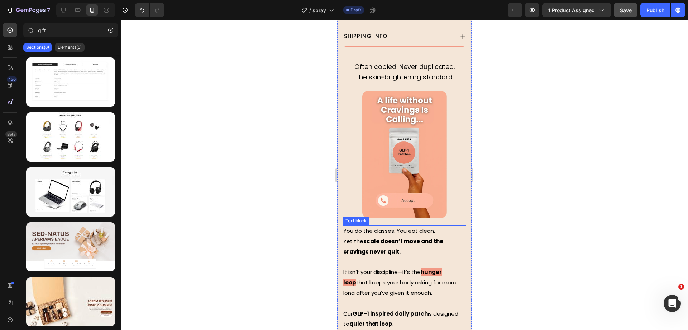
click at [391, 237] on strong "scale doesn’t move and the cravings never quit." at bounding box center [394, 246] width 100 height 18
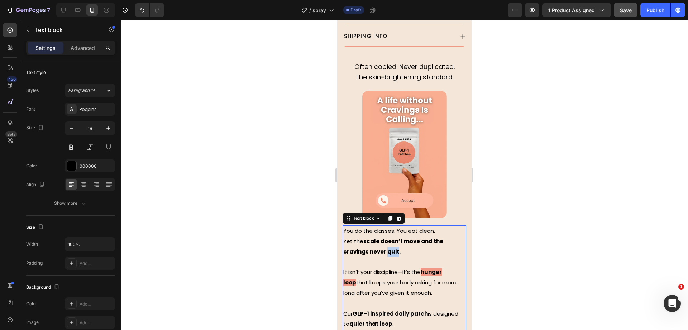
click at [391, 237] on strong "scale doesn’t move and the cravings never quit." at bounding box center [394, 246] width 100 height 18
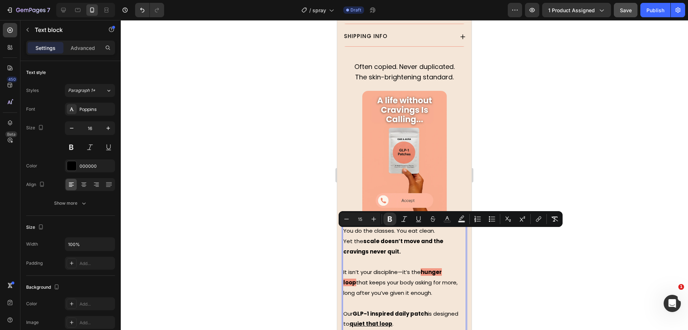
click at [396, 268] on span "It isn’t your discipline—it’s the" at bounding box center [382, 272] width 77 height 8
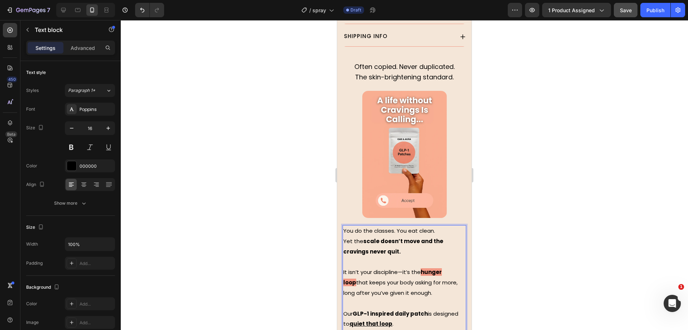
scroll to position [762, 0]
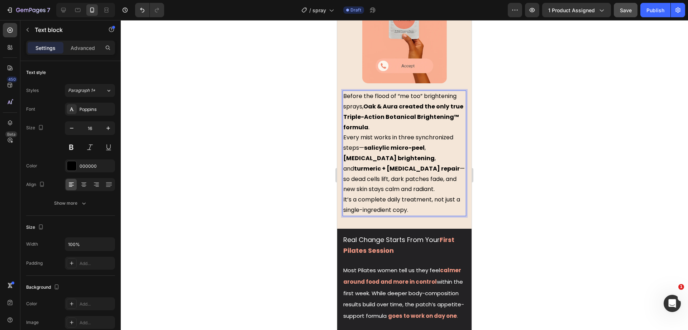
click at [282, 141] on div at bounding box center [405, 174] width 568 height 309
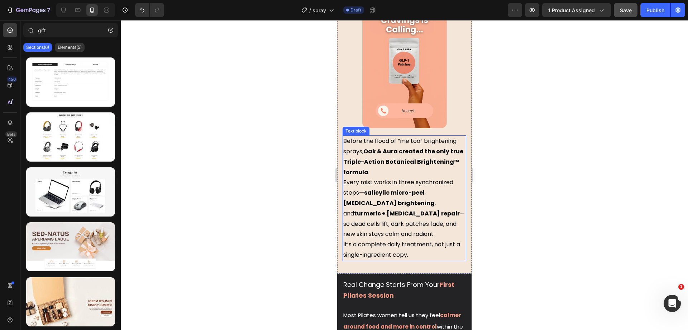
scroll to position [672, 0]
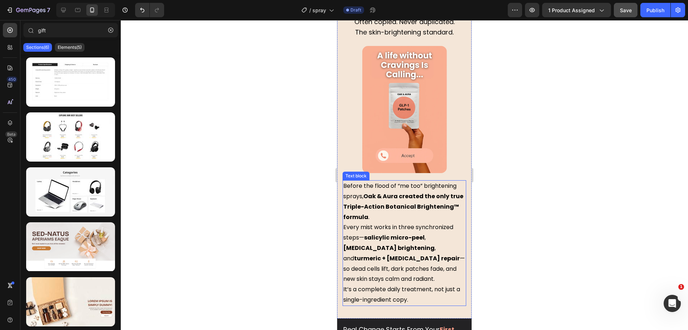
click at [393, 184] on p "Before the flood of “me too” brightening sprays, Oak & Aura created the only tr…" at bounding box center [405, 243] width 122 height 124
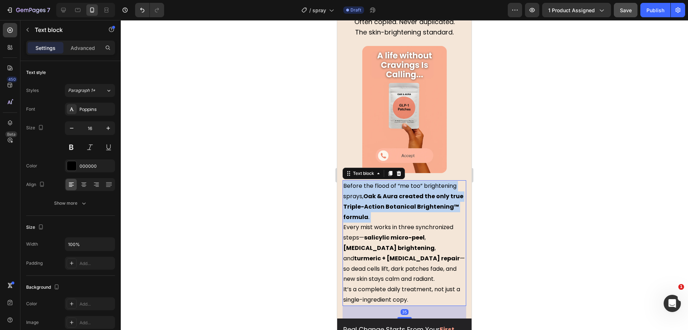
click at [393, 184] on p "Before the flood of “me too” brightening sprays, Oak & Aura created the only tr…" at bounding box center [405, 243] width 122 height 124
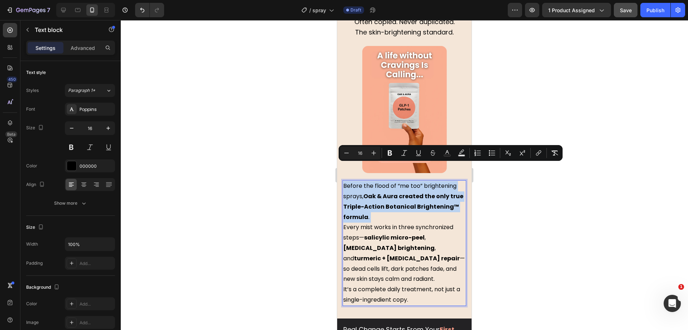
click at [367, 192] on strong "Oak & Aura created the only true Triple-Action Botanical Brightening™ formula" at bounding box center [404, 206] width 120 height 29
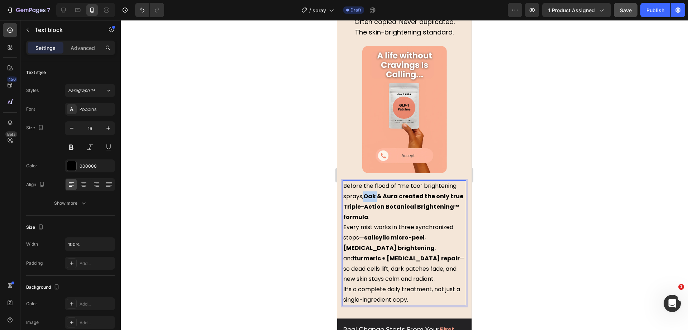
click at [367, 192] on strong "Oak & Aura created the only true Triple-Action Botanical Brightening™ formula" at bounding box center [404, 206] width 120 height 29
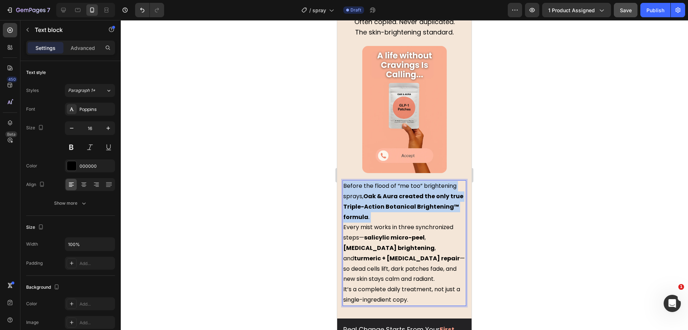
click at [367, 192] on strong "Oak & Aura created the only true Triple-Action Botanical Brightening™ formula" at bounding box center [404, 206] width 120 height 29
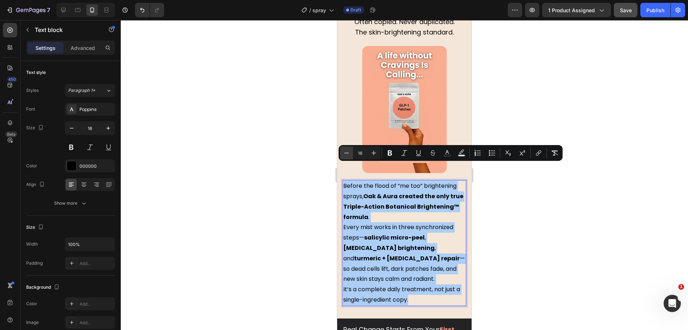
click at [347, 150] on icon "Editor contextual toolbar" at bounding box center [346, 152] width 7 height 7
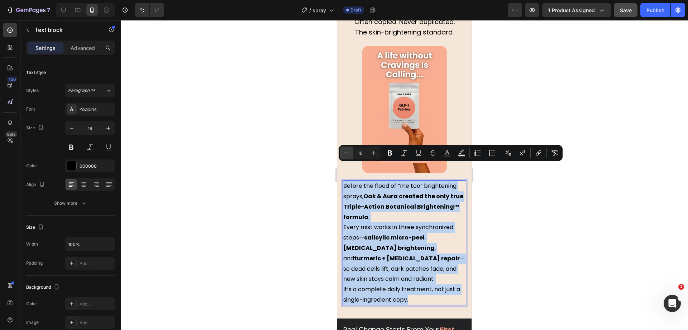
type input "15"
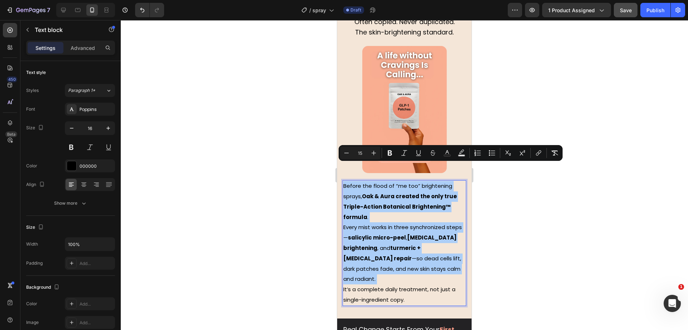
click at [313, 157] on div at bounding box center [405, 174] width 568 height 309
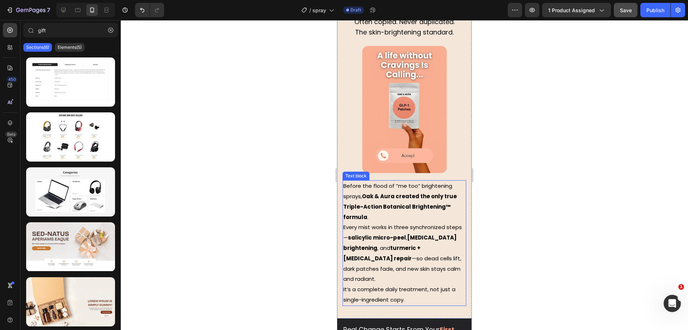
click at [414, 192] on strong "Oak & Aura created the only true Triple-Action Botanical Brightening™ formula" at bounding box center [401, 206] width 114 height 28
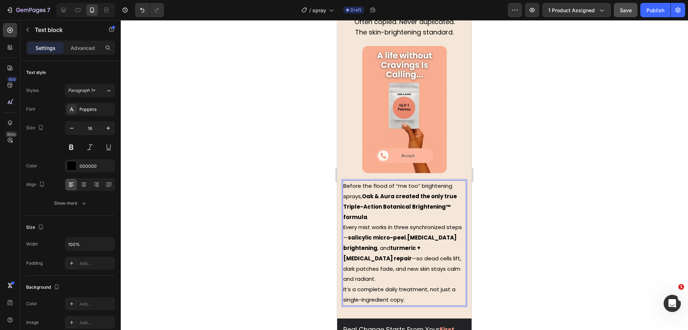
click at [404, 197] on p "Before the flood of “me too” brightening sprays, Oak & Aura created the only tr…" at bounding box center [405, 243] width 122 height 124
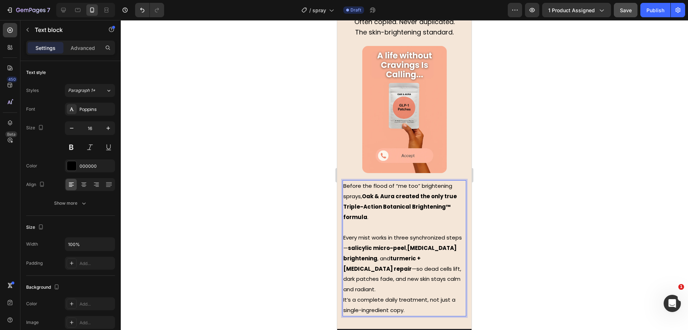
click at [276, 196] on div at bounding box center [405, 174] width 568 height 309
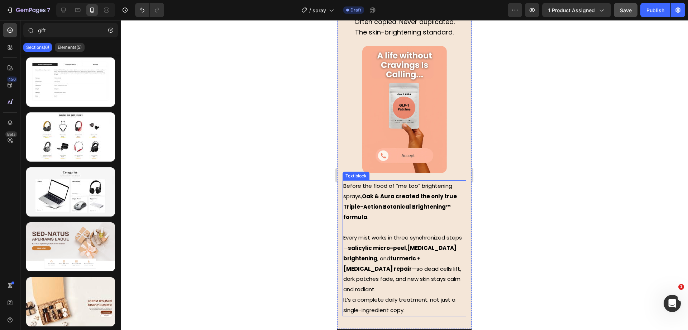
click at [423, 224] on p "⁠⁠⁠⁠⁠⁠⁠ Every mist works in three synchronized steps— salicylic micro-peel , ko…" at bounding box center [405, 268] width 122 height 93
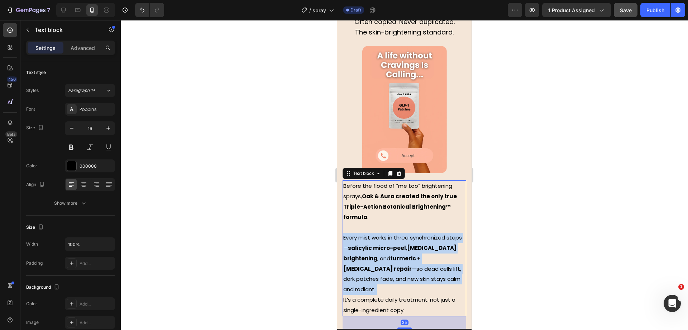
click at [423, 224] on p "Every mist works in three synchronized steps— salicylic micro-peel , kojic acid…" at bounding box center [405, 268] width 122 height 93
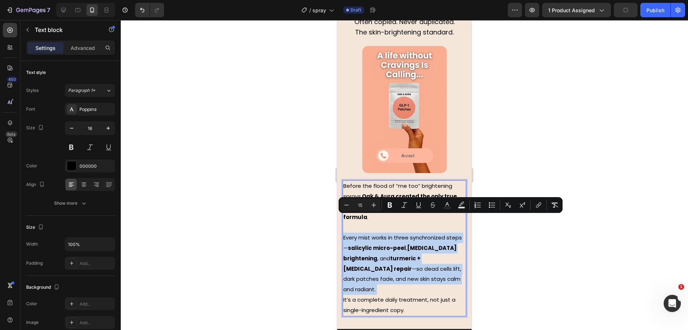
click at [399, 235] on p "Every mist works in three synchronized steps— salicylic micro-peel , kojic acid…" at bounding box center [405, 268] width 122 height 93
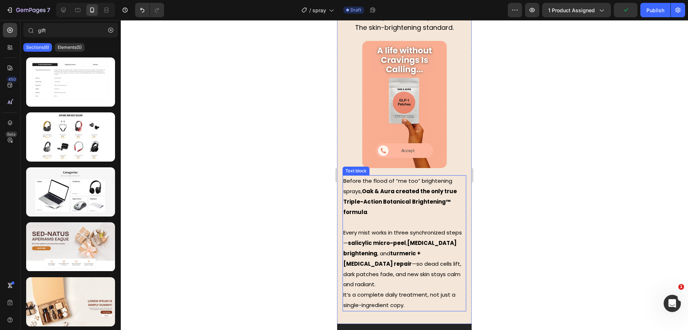
click at [366, 239] on strong "salicylic micro-peel" at bounding box center [377, 243] width 58 height 8
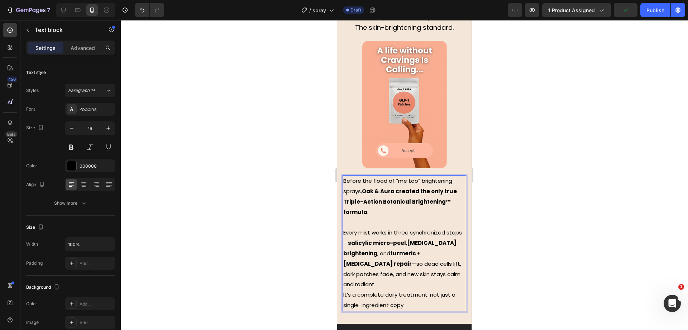
click at [361, 230] on span "Every mist works in three synchronized steps— salicylic micro-peel , [MEDICAL_D…" at bounding box center [403, 257] width 119 height 59
click at [360, 230] on span "Every mist works in three synchronized steps— salicylic micro-peel , [MEDICAL_D…" at bounding box center [403, 257] width 119 height 59
click at [289, 232] on div at bounding box center [405, 174] width 568 height 309
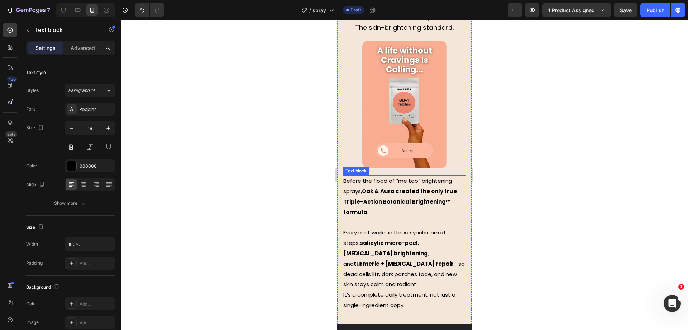
click at [367, 251] on span "Every mist works in three synchronized steps, salicylic micro-peel , [MEDICAL_D…" at bounding box center [405, 257] width 122 height 59
click at [364, 252] on span "Every mist works in three synchronized steps, salicylic micro-peel , [MEDICAL_D…" at bounding box center [405, 257] width 122 height 59
click at [289, 236] on div at bounding box center [405, 174] width 568 height 309
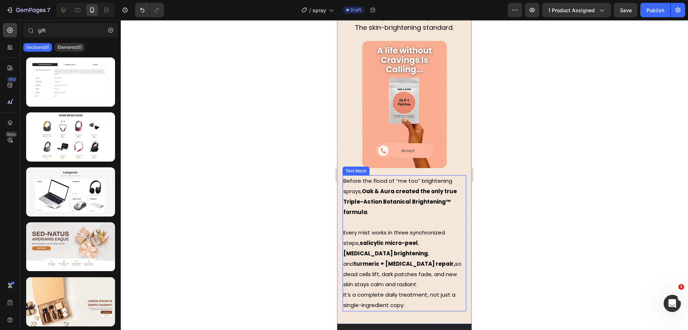
click at [425, 278] on p "Every mist works in three synchronized steps, salicylic micro-peel , [MEDICAL_D…" at bounding box center [405, 263] width 122 height 93
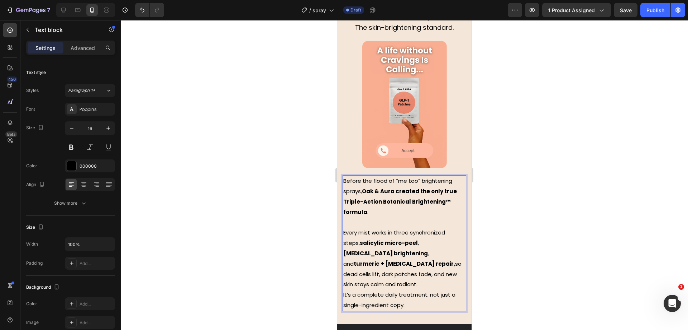
click at [209, 199] on div at bounding box center [405, 174] width 568 height 309
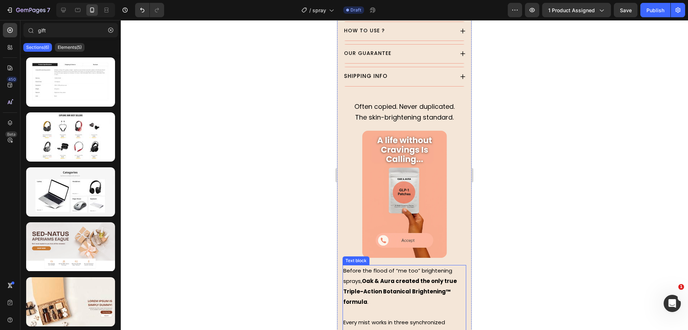
scroll to position [538, 0]
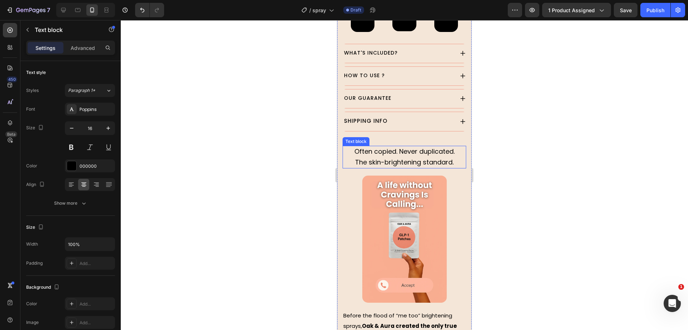
click at [415, 147] on span "Often copied. Never duplicated." at bounding box center [405, 151] width 100 height 9
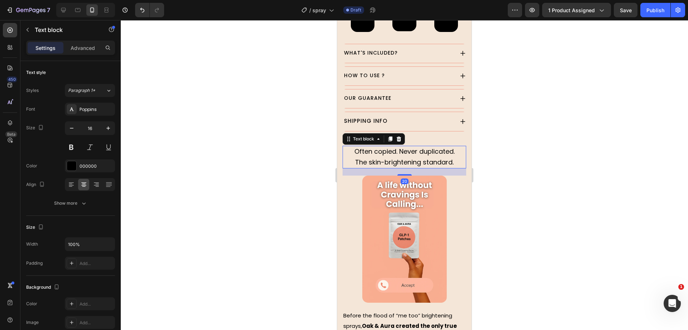
click at [415, 147] on span "Often copied. Never duplicated." at bounding box center [405, 151] width 100 height 9
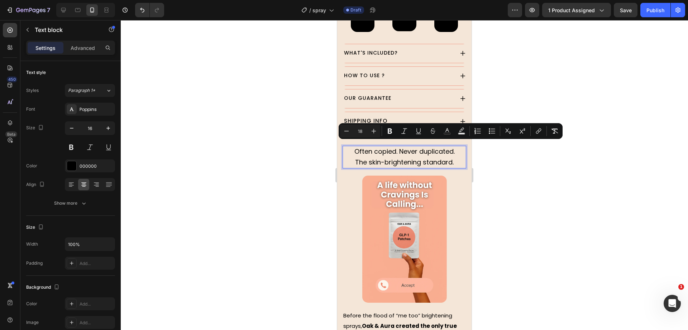
click at [286, 139] on div at bounding box center [405, 174] width 568 height 309
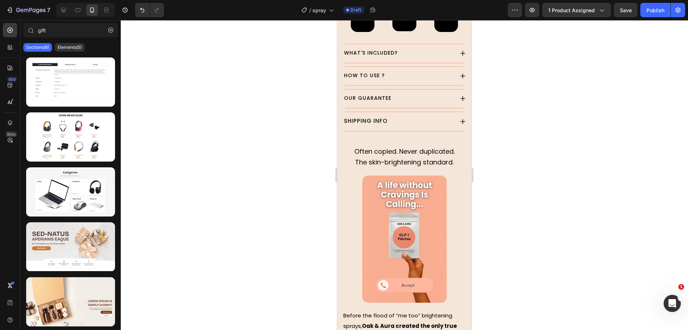
click at [413, 151] on p "Often copied. Never duplicated." at bounding box center [405, 151] width 122 height 11
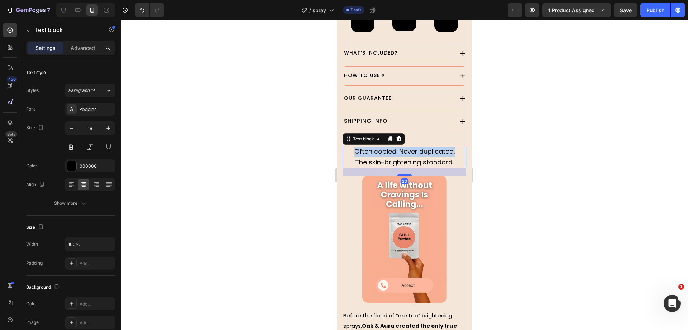
click at [413, 151] on p "Often copied. Never duplicated." at bounding box center [405, 151] width 122 height 11
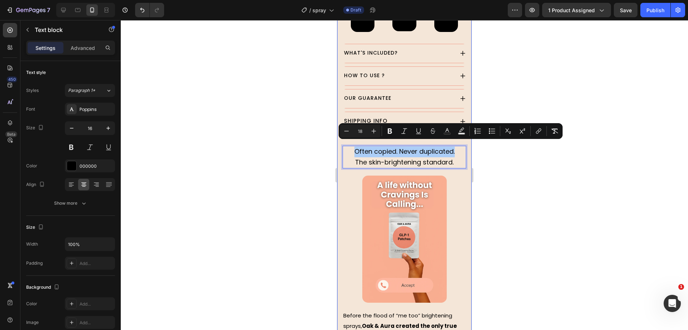
click at [315, 153] on div at bounding box center [405, 174] width 568 height 309
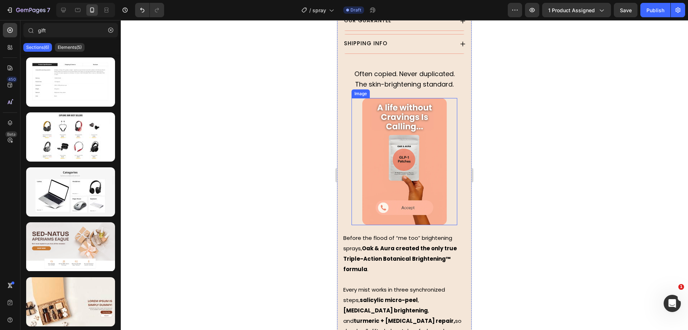
scroll to position [711, 0]
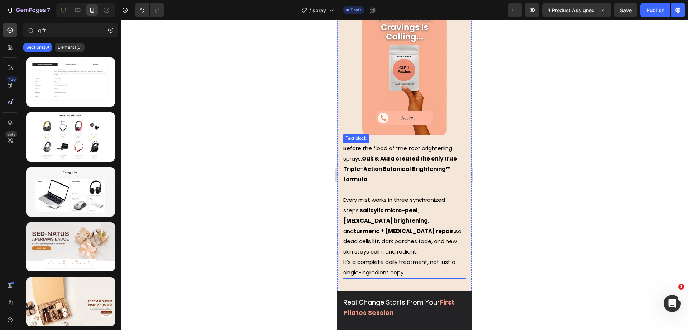
click at [418, 196] on p "Every mist works in three synchronized steps, salicylic micro-peel , [MEDICAL_D…" at bounding box center [405, 230] width 122 height 93
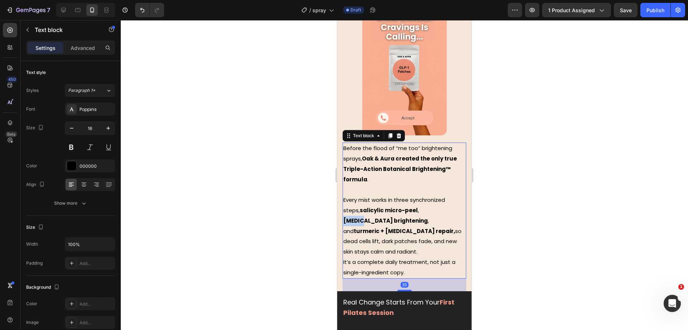
click at [418, 196] on p "Every mist works in three synchronized steps, salicylic micro-peel , [MEDICAL_D…" at bounding box center [405, 230] width 122 height 93
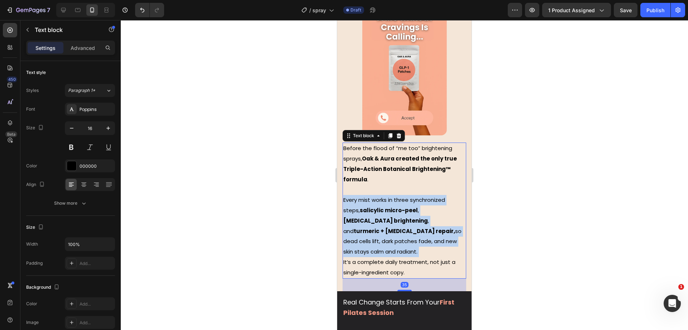
click at [418, 196] on p "Every mist works in three synchronized steps, salicylic micro-peel , [MEDICAL_D…" at bounding box center [405, 230] width 122 height 93
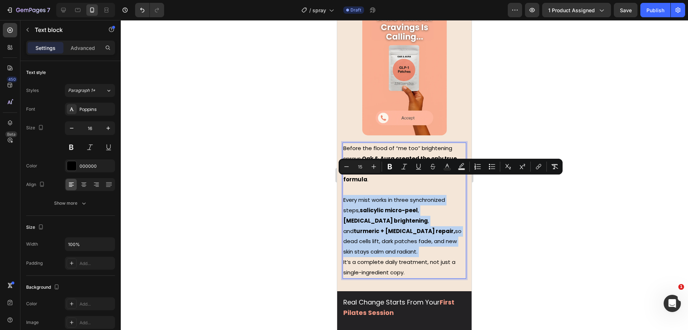
click at [413, 227] on strong "turmeric + [MEDICAL_DATA] repair," at bounding box center [404, 231] width 101 height 8
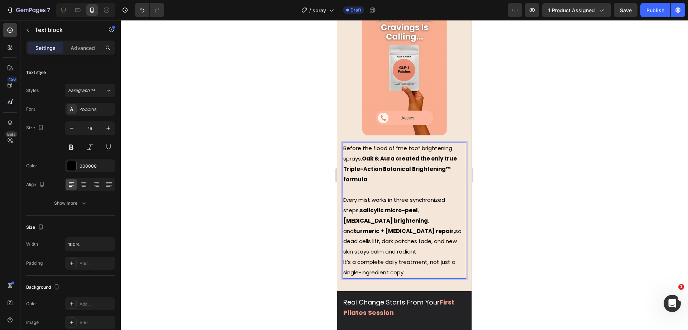
scroll to position [800, 0]
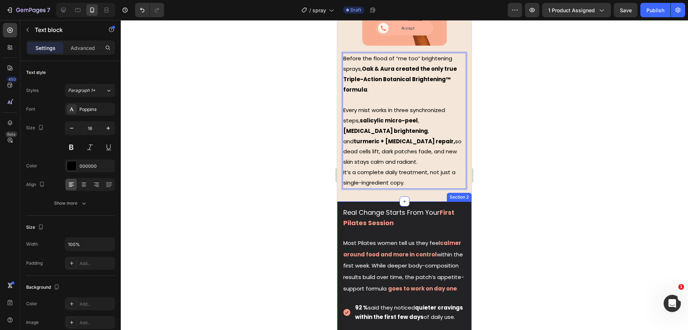
click at [269, 176] on div at bounding box center [405, 174] width 568 height 309
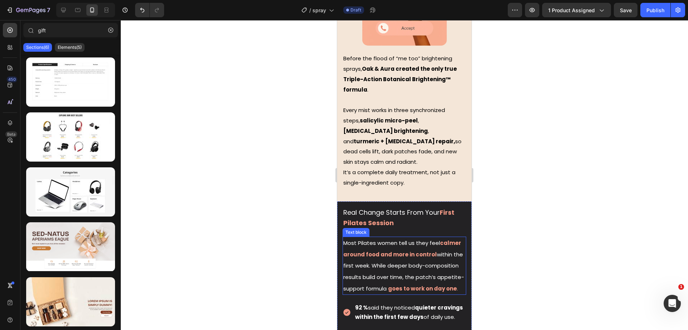
click at [383, 239] on strong "calmer around food and more in control" at bounding box center [403, 248] width 118 height 19
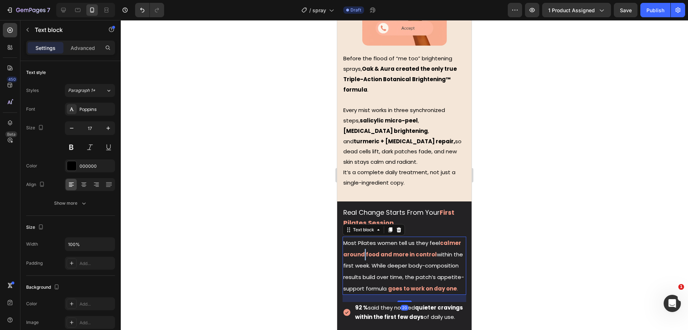
click at [383, 239] on strong "calmer around food and more in control" at bounding box center [403, 248] width 118 height 19
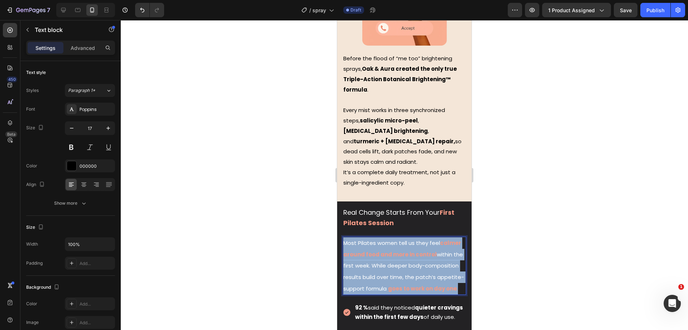
click at [383, 239] on strong "calmer around food and more in control" at bounding box center [403, 248] width 118 height 19
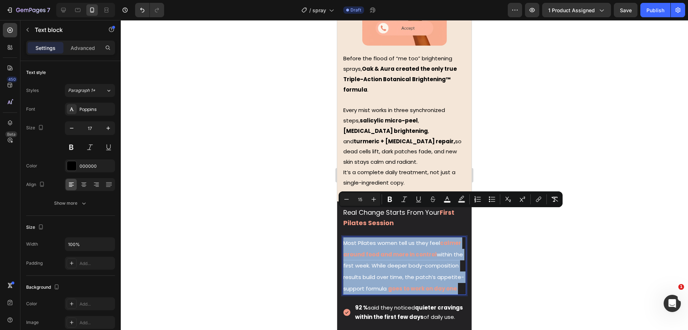
click at [374, 239] on strong "calmer around food and more in control" at bounding box center [403, 248] width 118 height 19
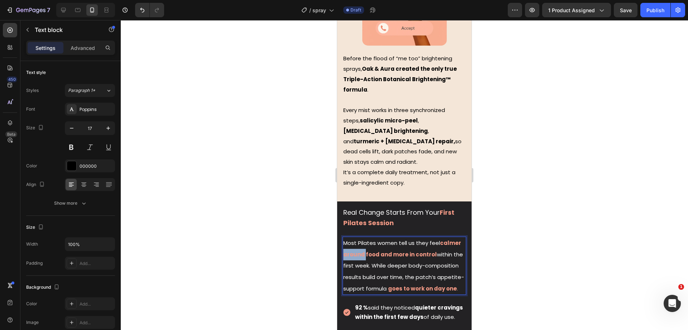
click at [374, 239] on strong "calmer around food and more in control" at bounding box center [403, 248] width 118 height 19
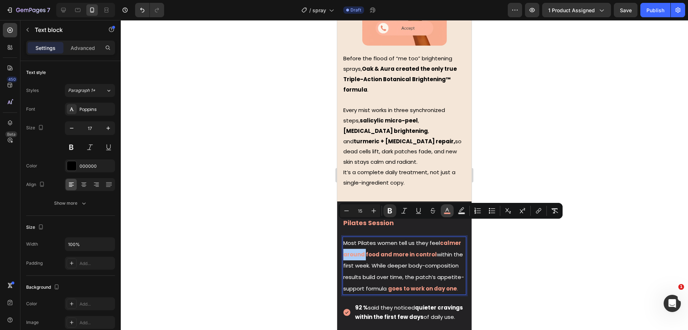
click at [448, 212] on rect "Editor contextual toolbar" at bounding box center [447, 213] width 7 height 2
type input "F29985"
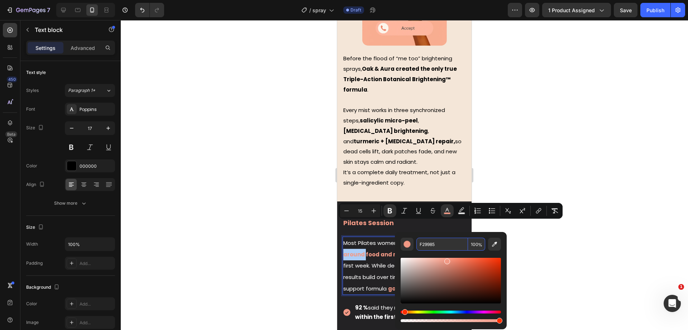
click at [439, 240] on input "F29985" at bounding box center [443, 243] width 52 height 13
click at [291, 109] on div at bounding box center [405, 174] width 568 height 309
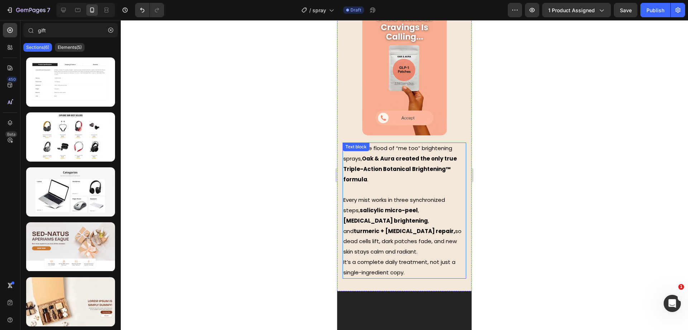
scroll to position [531, 0]
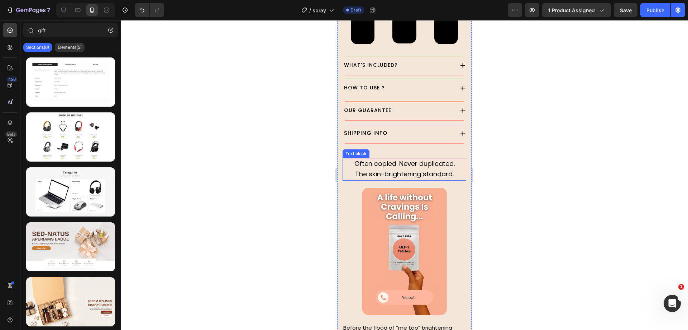
click at [397, 169] on span "The skin-brightening standard." at bounding box center [404, 173] width 99 height 9
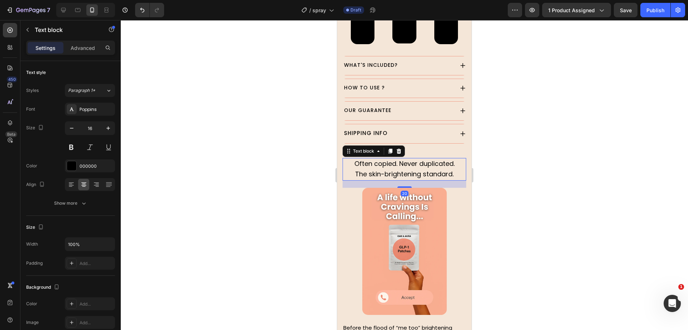
click at [388, 159] on span "Often copied. Never duplicated." at bounding box center [405, 163] width 100 height 9
click at [401, 159] on span "Often copied. Never duplicated." at bounding box center [405, 163] width 100 height 9
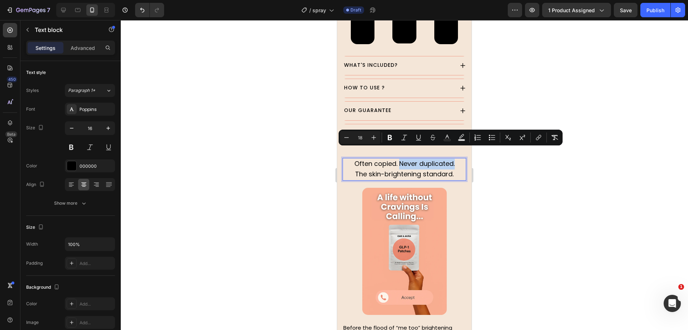
drag, startPoint x: 396, startPoint y: 152, endPoint x: 453, endPoint y: 152, distance: 56.7
click at [453, 158] on p "Often copied. Never duplicated." at bounding box center [405, 163] width 122 height 11
click at [462, 138] on icon "Editor contextual toolbar" at bounding box center [461, 137] width 7 height 7
type input "000000"
type input "77"
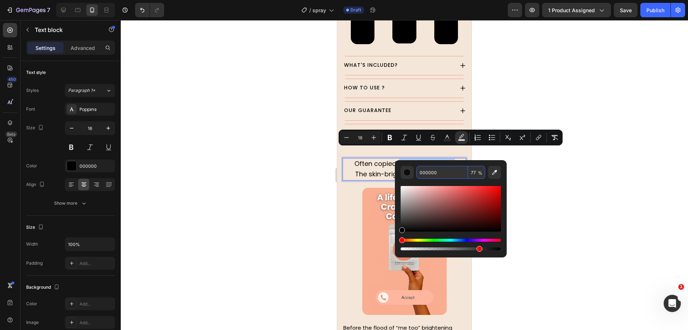
click at [451, 173] on input "000000" at bounding box center [443, 172] width 52 height 13
paste input "F29985"
type input "F29985"
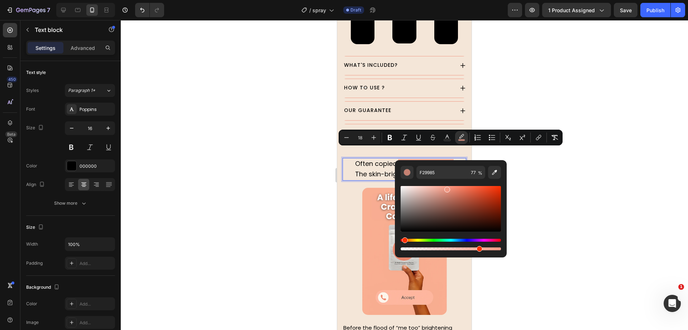
click at [278, 169] on div at bounding box center [405, 174] width 568 height 309
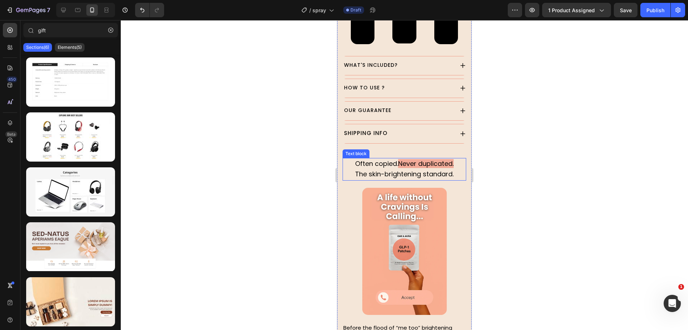
click at [411, 169] on span "The skin-brightening standard." at bounding box center [404, 173] width 99 height 9
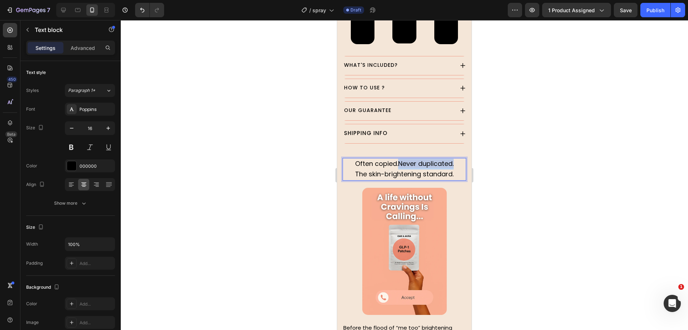
drag, startPoint x: 395, startPoint y: 154, endPoint x: 459, endPoint y: 149, distance: 64.7
click at [459, 158] on div "Often copied. Never duplicated. The skin-brightening standard." at bounding box center [405, 169] width 124 height 23
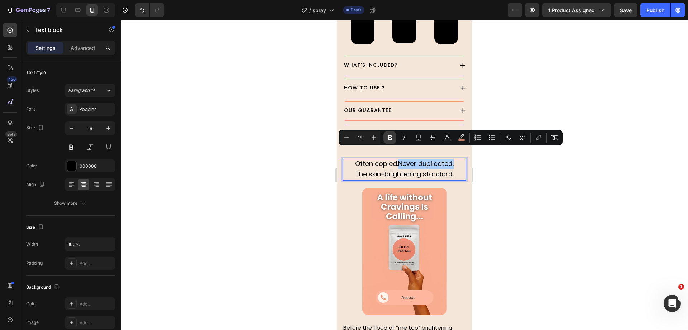
click at [393, 136] on icon "Editor contextual toolbar" at bounding box center [390, 137] width 7 height 7
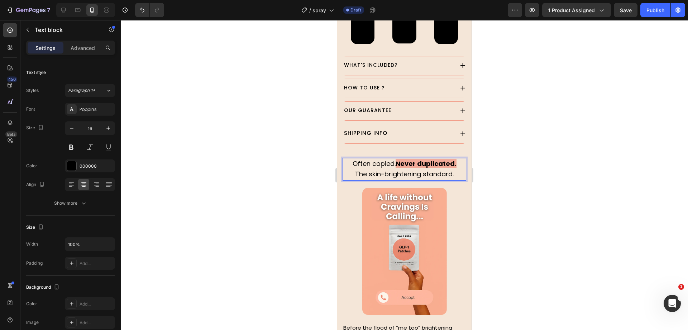
click at [212, 169] on div at bounding box center [405, 174] width 568 height 309
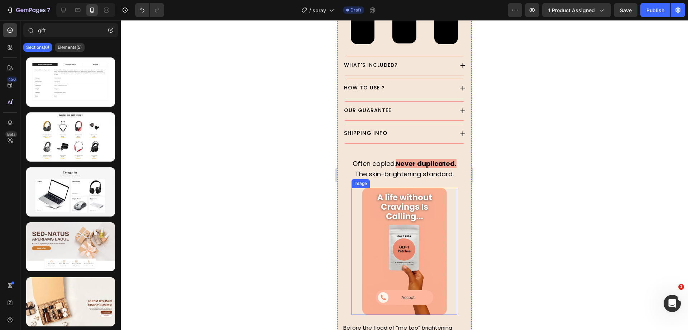
scroll to position [576, 0]
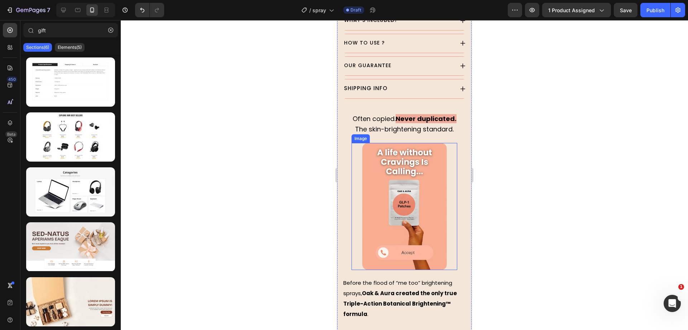
drag, startPoint x: 389, startPoint y: 160, endPoint x: 369, endPoint y: 162, distance: 19.8
click at [389, 160] on img at bounding box center [405, 206] width 85 height 127
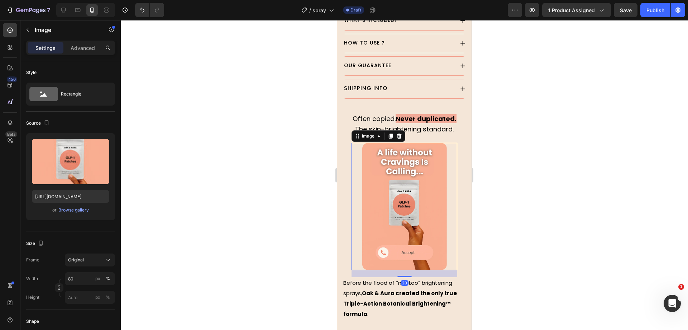
click at [102, 141] on button "button" at bounding box center [101, 145] width 11 height 11
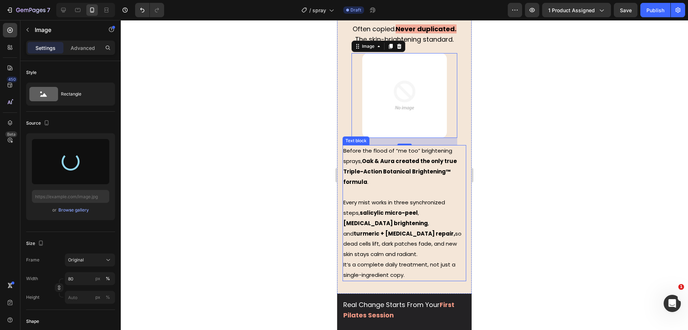
scroll to position [621, 0]
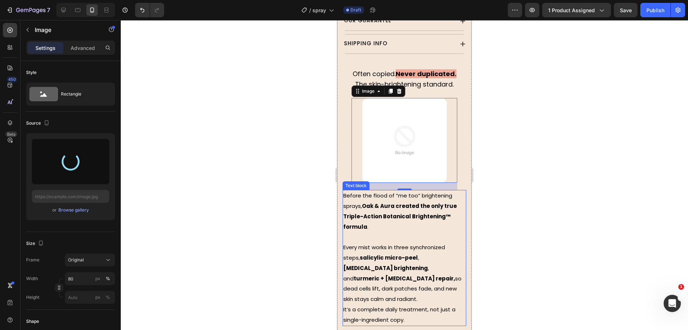
type input "[URL][DOMAIN_NAME]"
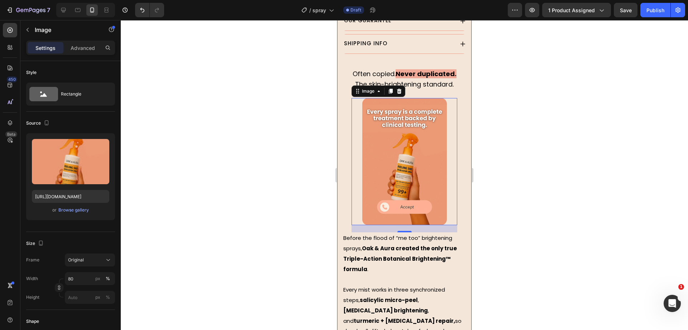
click at [288, 174] on div at bounding box center [405, 174] width 568 height 309
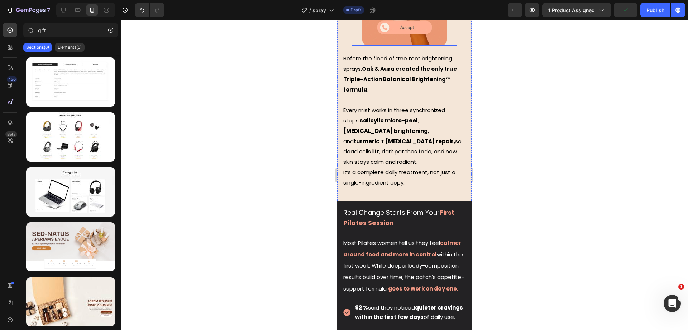
scroll to position [890, 0]
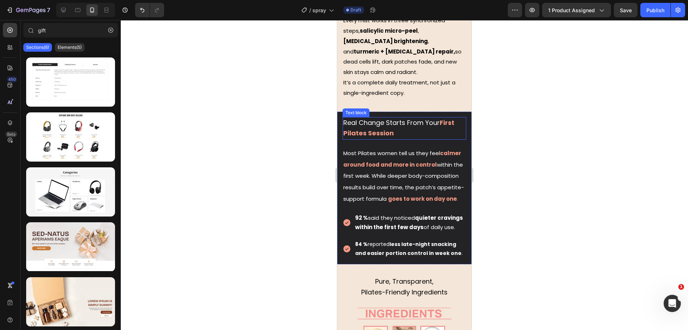
click at [387, 118] on span "Real Change Starts From Your" at bounding box center [392, 122] width 96 height 9
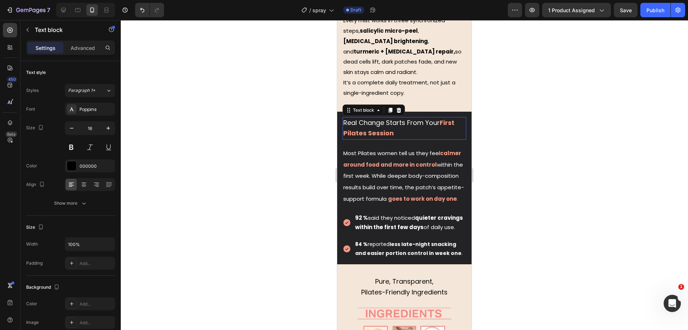
click at [387, 118] on span "Real Change Starts From Your" at bounding box center [392, 122] width 96 height 9
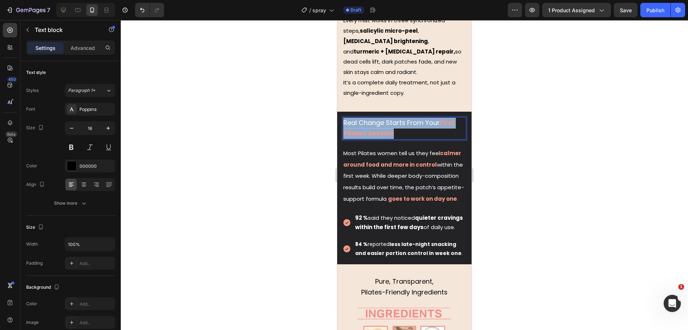
click at [387, 118] on span "Real Change Starts From Your" at bounding box center [392, 122] width 96 height 9
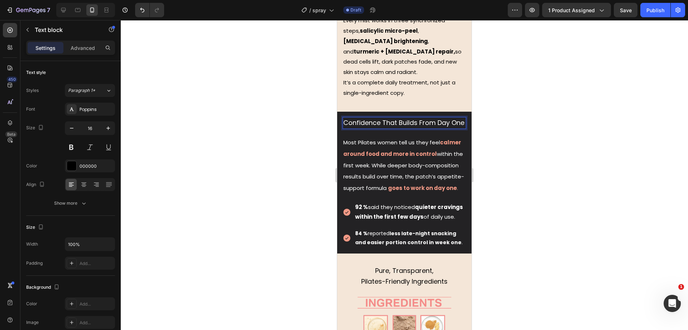
click at [382, 118] on p "Confidence That Builds From Day One" at bounding box center [405, 123] width 122 height 11
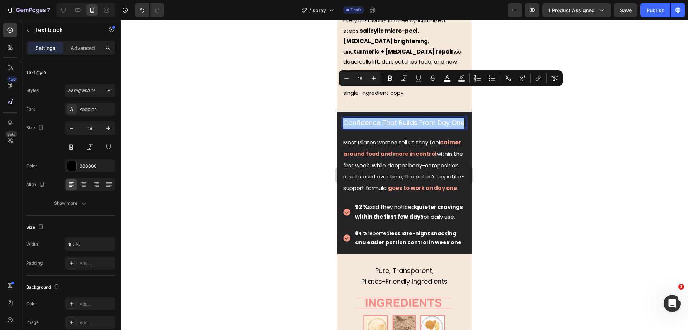
click at [299, 94] on div at bounding box center [405, 174] width 568 height 309
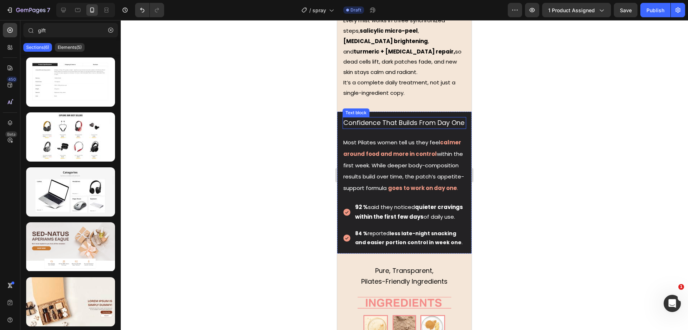
click at [378, 118] on p "Confidence That Builds From Day One" at bounding box center [405, 123] width 122 height 11
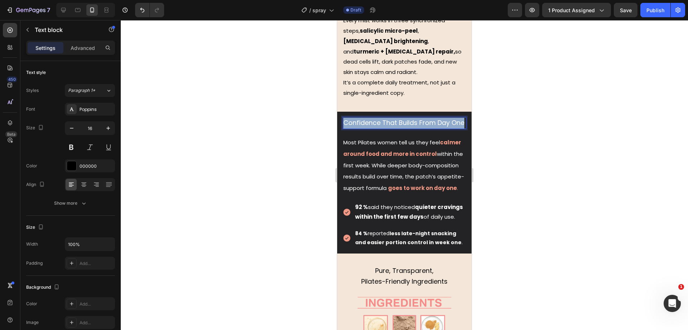
click at [378, 118] on p "Confidence That Builds From Day One" at bounding box center [405, 123] width 122 height 11
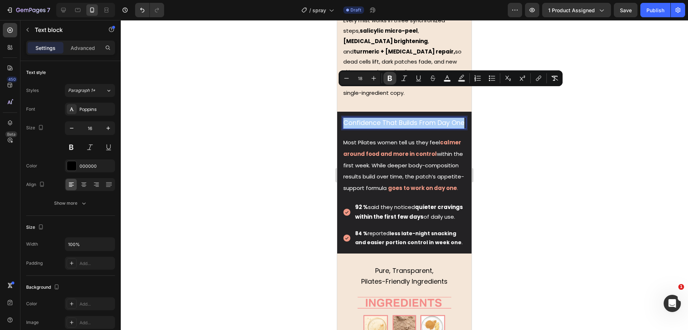
click at [388, 77] on icon "Editor contextual toolbar" at bounding box center [390, 78] width 7 height 7
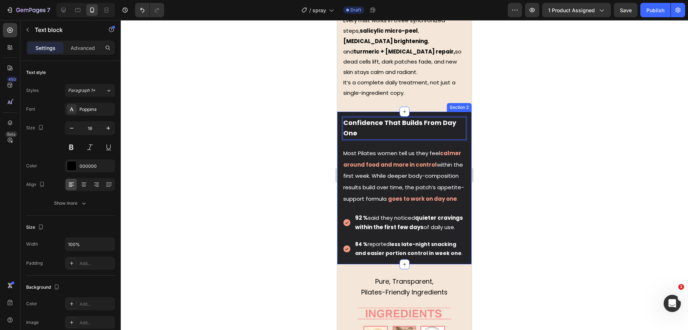
click at [298, 98] on div at bounding box center [405, 174] width 568 height 309
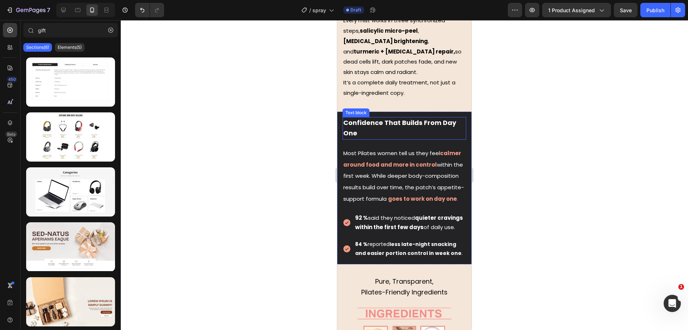
click at [427, 118] on strong "Confidence That Builds From Day One" at bounding box center [400, 128] width 113 height 20
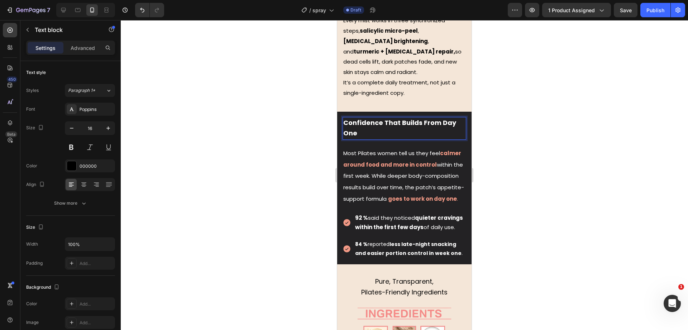
click at [373, 118] on strong "Confidence That Builds From Day One" at bounding box center [400, 128] width 113 height 20
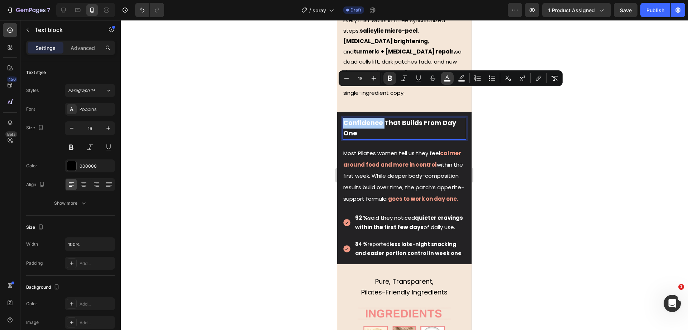
click at [451, 77] on icon "Editor contextual toolbar" at bounding box center [447, 78] width 7 height 7
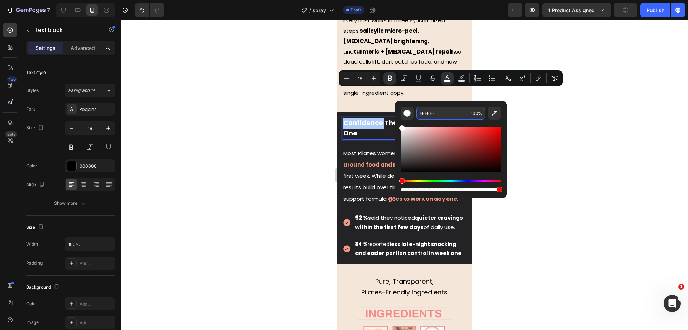
click at [428, 116] on input "FFFFFF" at bounding box center [443, 113] width 52 height 13
click at [216, 104] on div at bounding box center [405, 174] width 568 height 309
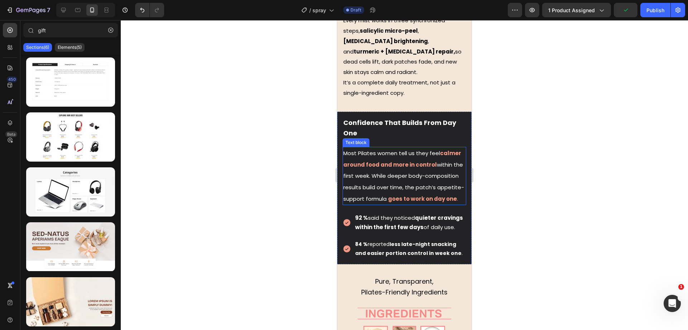
click at [355, 147] on p "Most Pilates women tell us they feel calmer around food and more in control wit…" at bounding box center [405, 175] width 122 height 57
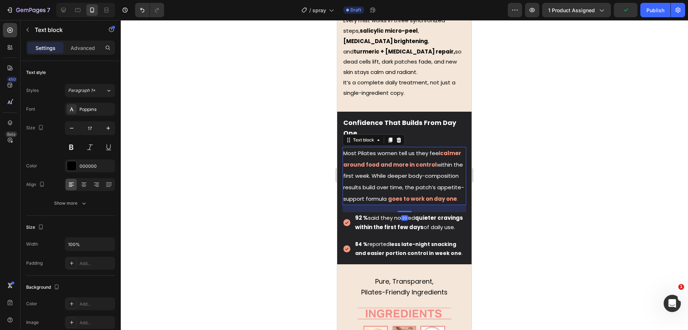
click at [359, 149] on strong "calmer around food and more in control" at bounding box center [403, 158] width 118 height 19
click at [354, 147] on p "Most Pilates women tell us they feel calmer around food and more in control wit…" at bounding box center [405, 175] width 122 height 57
click at [354, 149] on strong "calmer around food and more in control" at bounding box center [403, 158] width 118 height 19
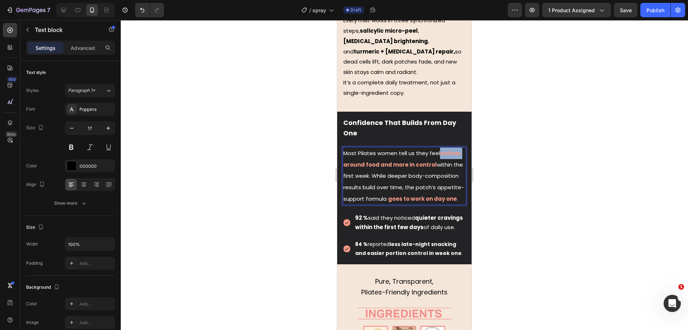
click at [354, 149] on strong "calmer around food and more in control" at bounding box center [403, 158] width 118 height 19
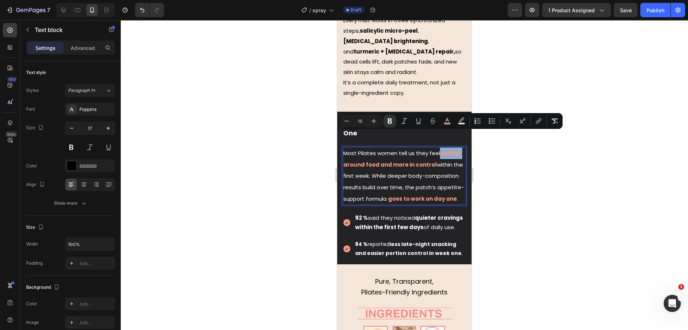
drag, startPoint x: 354, startPoint y: 137, endPoint x: 346, endPoint y: 135, distance: 8.4
click at [346, 149] on strong "calmer around food and more in control" at bounding box center [403, 158] width 118 height 19
click at [444, 122] on button "color" at bounding box center [447, 120] width 13 height 13
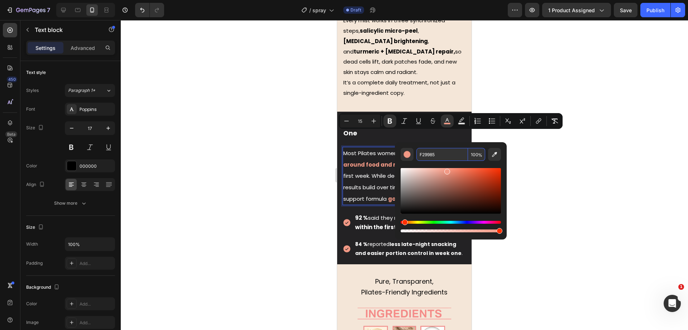
click at [431, 154] on input "F29985" at bounding box center [443, 154] width 52 height 13
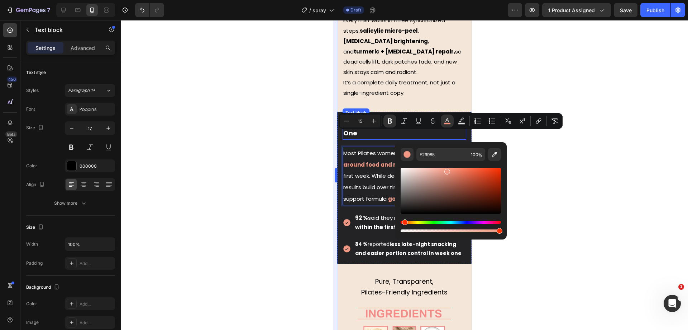
drag, startPoint x: 306, startPoint y: 104, endPoint x: 335, endPoint y: 96, distance: 29.9
click at [306, 103] on div at bounding box center [405, 174] width 568 height 309
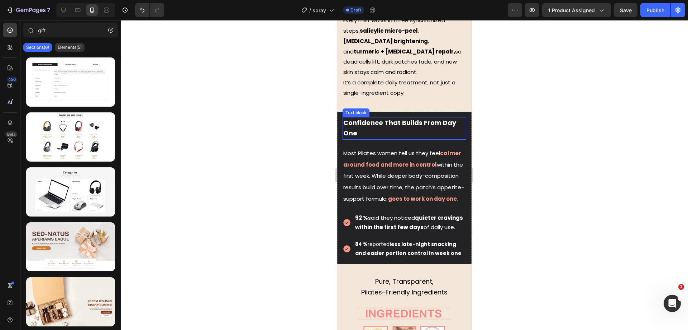
click at [355, 118] on strong "Confidence That Builds From Day One" at bounding box center [400, 128] width 113 height 20
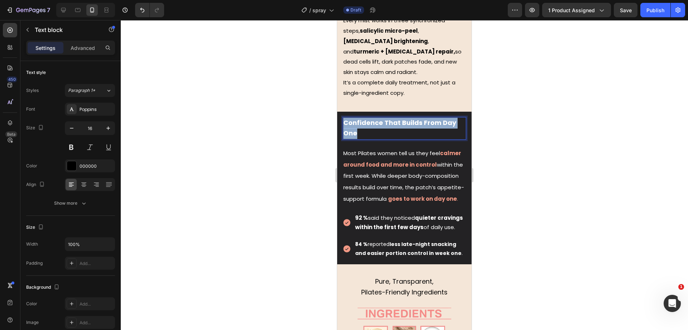
click at [355, 118] on strong "Confidence That Builds From Day One" at bounding box center [400, 128] width 113 height 20
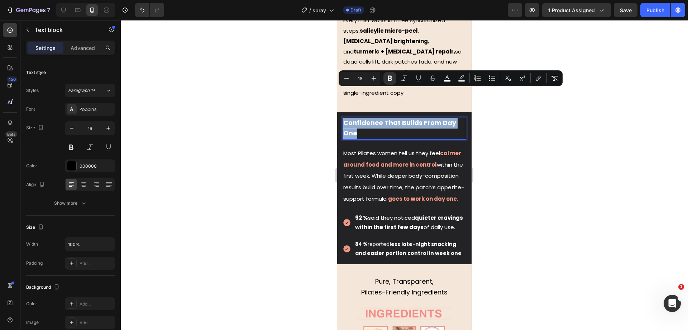
click at [360, 118] on strong "Confidence That Builds From Day One" at bounding box center [400, 128] width 113 height 20
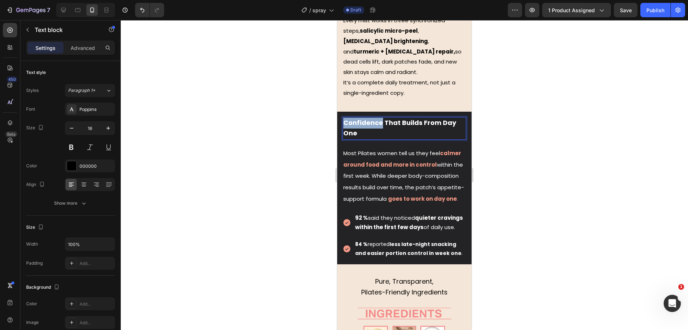
click at [360, 118] on strong "Confidence That Builds From Day One" at bounding box center [400, 128] width 113 height 20
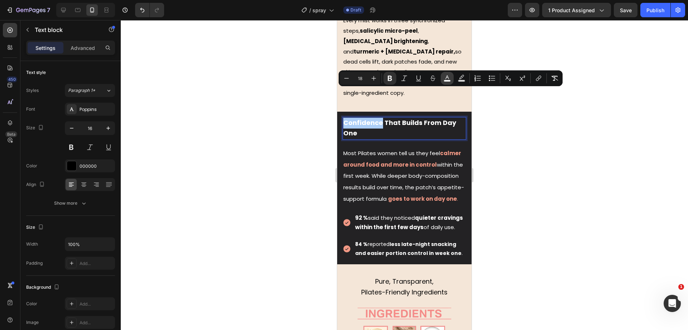
click at [446, 76] on icon "Editor contextual toolbar" at bounding box center [447, 78] width 7 height 7
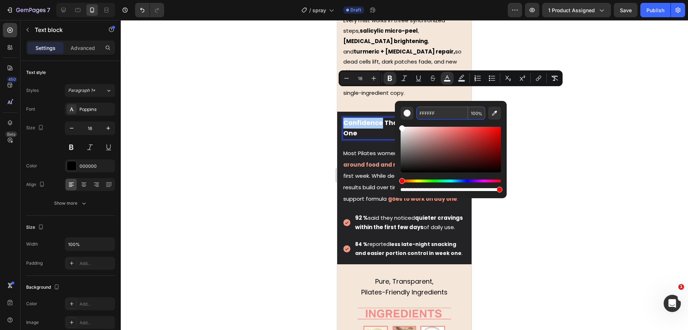
click at [433, 110] on input "FFFFFF" at bounding box center [443, 113] width 52 height 13
paste input "29985"
type input "F29985"
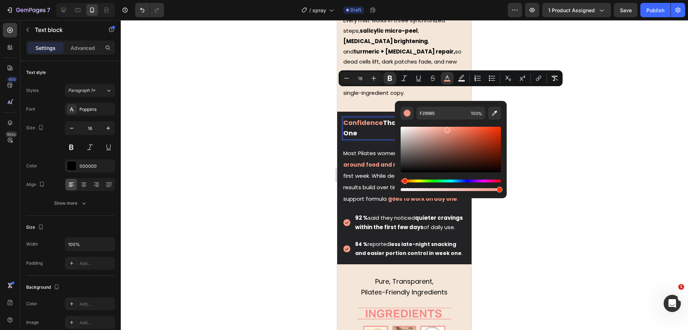
click at [271, 124] on div at bounding box center [405, 174] width 568 height 309
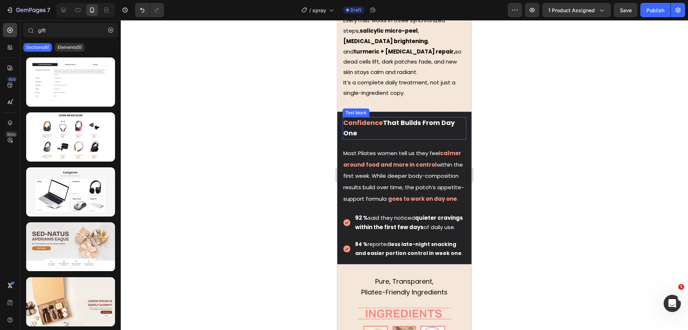
click at [383, 118] on p "Confidence That Builds From Day One" at bounding box center [405, 129] width 122 height 22
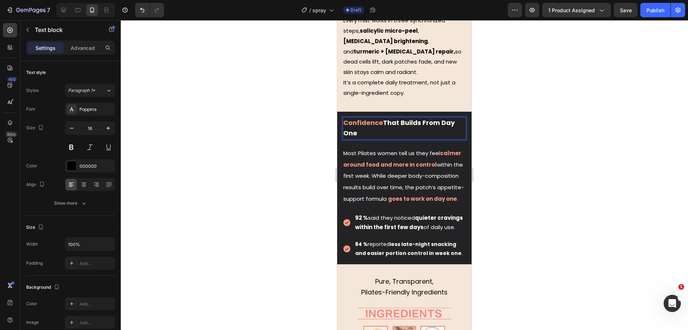
click at [383, 118] on p "Confidence That Builds From Day One" at bounding box center [405, 129] width 122 height 22
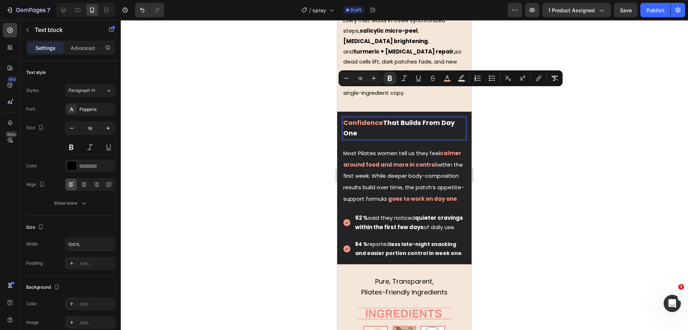
click at [350, 118] on strong "Confidence" at bounding box center [364, 122] width 40 height 9
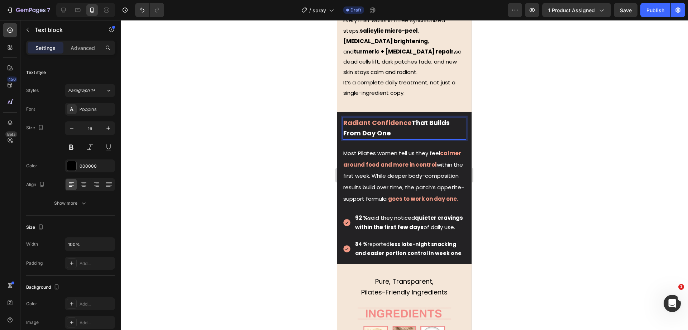
click at [414, 118] on p "Radiant Confidence That Builds From Day One" at bounding box center [405, 129] width 122 height 22
click at [283, 79] on div at bounding box center [405, 174] width 568 height 309
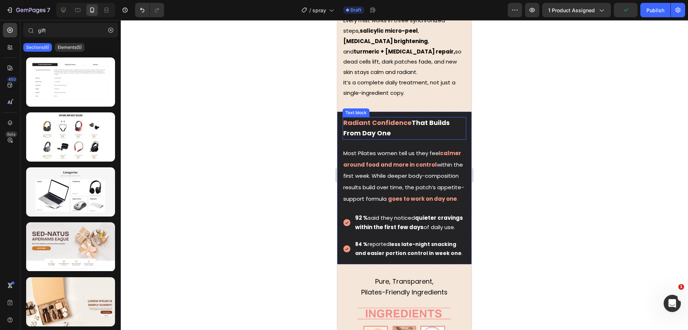
click at [421, 118] on p "Radiant Confidence That Builds From Day One" at bounding box center [405, 129] width 122 height 22
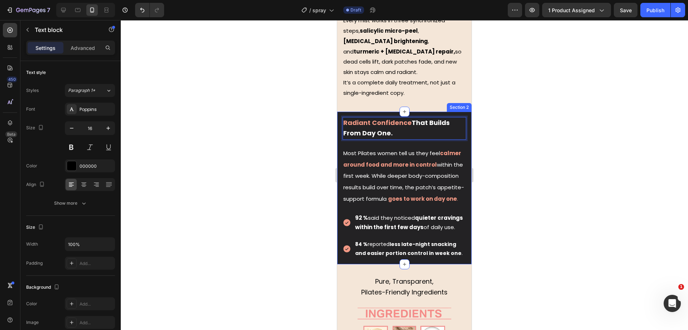
click at [269, 98] on div at bounding box center [405, 174] width 568 height 309
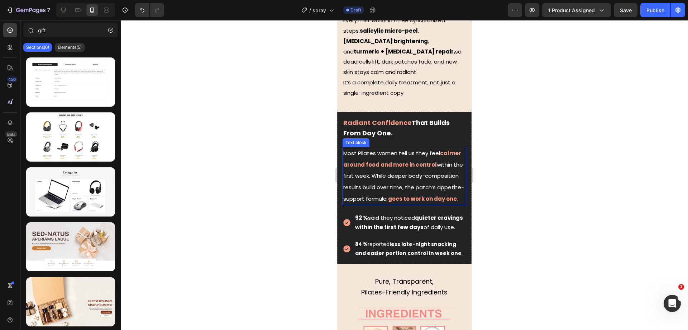
click at [392, 151] on p "Most Pilates women tell us they feel calmer around food and more in control wit…" at bounding box center [405, 175] width 122 height 57
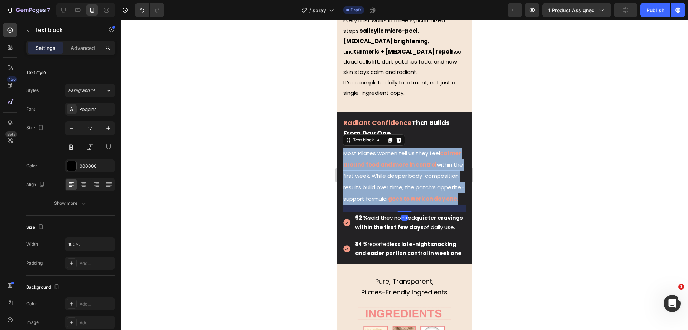
click at [392, 151] on p "Most Pilates women tell us they feel calmer around food and more in control wit…" at bounding box center [405, 175] width 122 height 57
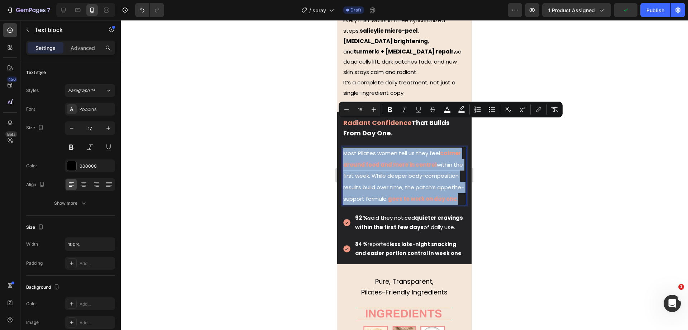
type input "17"
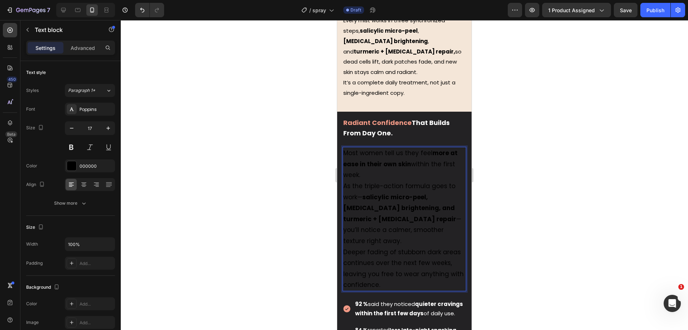
click at [404, 237] on p "Most women tell us they feel more at ease in their own skin within the first we…" at bounding box center [405, 218] width 122 height 143
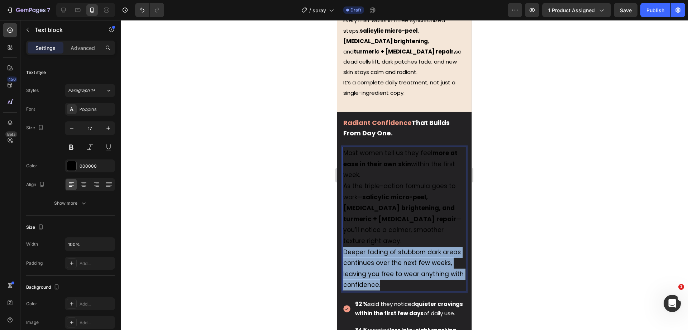
click at [404, 237] on p "Most women tell us they feel more at ease in their own skin within the first we…" at bounding box center [405, 218] width 122 height 143
click at [407, 241] on p "Most women tell us they feel more at ease in their own skin within the first we…" at bounding box center [405, 218] width 122 height 143
click at [410, 242] on p "Most women tell us they feel more at ease in their own skin within the first we…" at bounding box center [405, 218] width 122 height 143
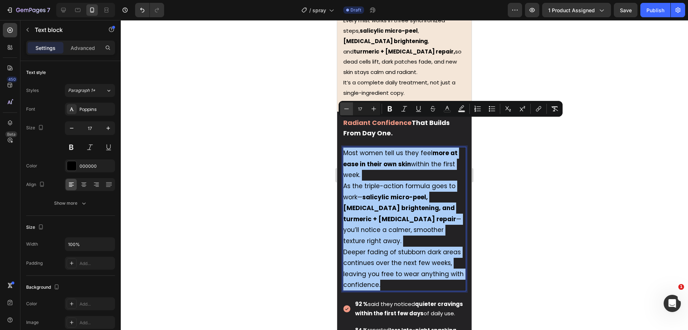
click at [342, 105] on button "Minus" at bounding box center [346, 108] width 13 height 13
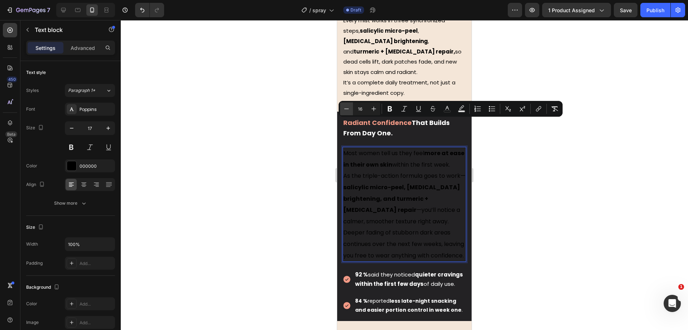
click at [342, 105] on button "Minus" at bounding box center [346, 108] width 13 height 13
type input "15"
click at [391, 172] on span "As the triple-action formula goes to work— salicylic micro-peel, [MEDICAL_DATA]…" at bounding box center [401, 198] width 115 height 53
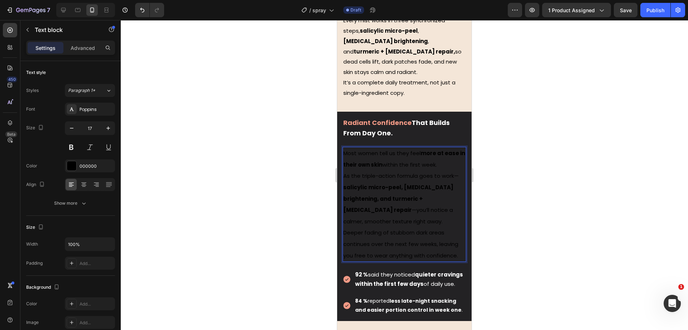
click at [350, 228] on span "Deeper fading of stubborn dark areas continues over the next few weeks, leaving…" at bounding box center [401, 243] width 115 height 30
click at [346, 228] on span "Deeper fading of stubborn dark areas continues over the next few weeks, leaving…" at bounding box center [401, 243] width 115 height 30
click at [282, 174] on div at bounding box center [405, 174] width 568 height 309
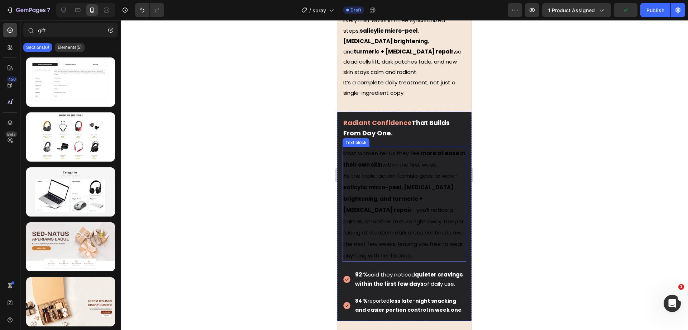
click at [421, 193] on span "As the triple-action formula goes to work— salicylic micro-peel, [MEDICAL_DATA]…" at bounding box center [404, 215] width 121 height 87
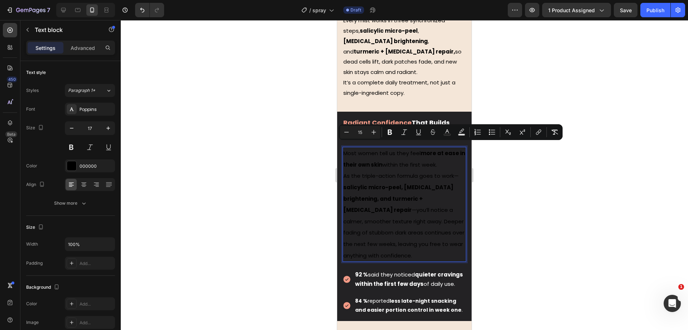
click at [436, 197] on p "Most women tell us they feel more at ease in their own skin within the first we…" at bounding box center [405, 203] width 122 height 113
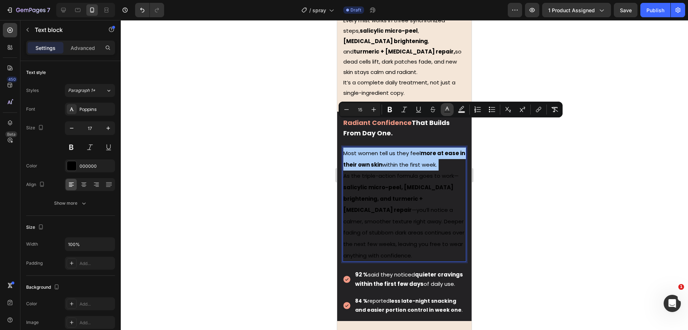
click at [445, 109] on icon "Editor contextual toolbar" at bounding box center [447, 109] width 7 height 7
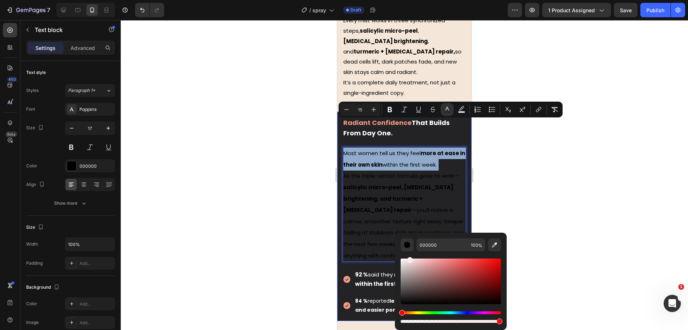
drag, startPoint x: 753, startPoint y: 282, endPoint x: 361, endPoint y: 203, distance: 400.3
type input "FFFFFF"
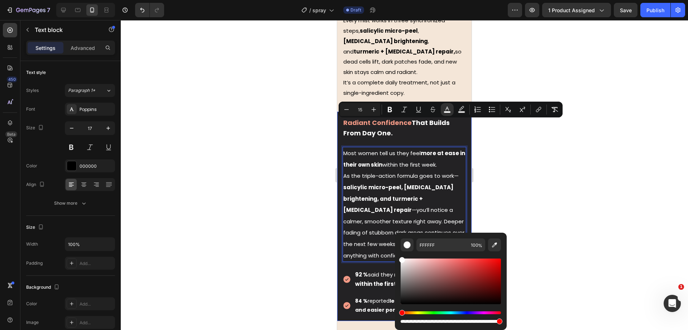
click at [275, 153] on div at bounding box center [405, 174] width 568 height 309
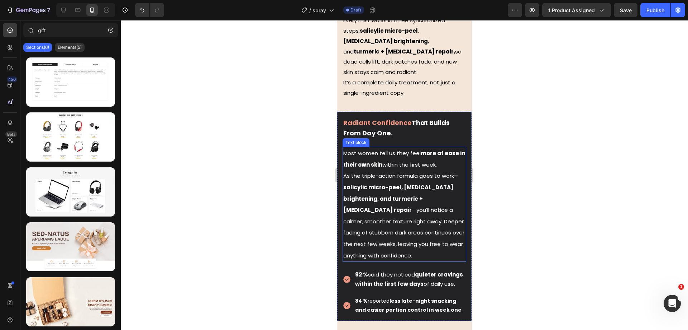
click at [421, 183] on strong "salicylic micro-peel, [MEDICAL_DATA] brightening, and turmeric + [MEDICAL_DATA]…" at bounding box center [399, 198] width 110 height 30
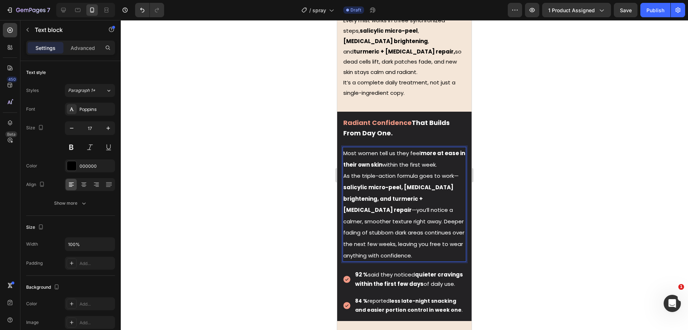
click at [421, 183] on strong "salicylic micro-peel, [MEDICAL_DATA] brightening, and turmeric + [MEDICAL_DATA]…" at bounding box center [399, 198] width 110 height 30
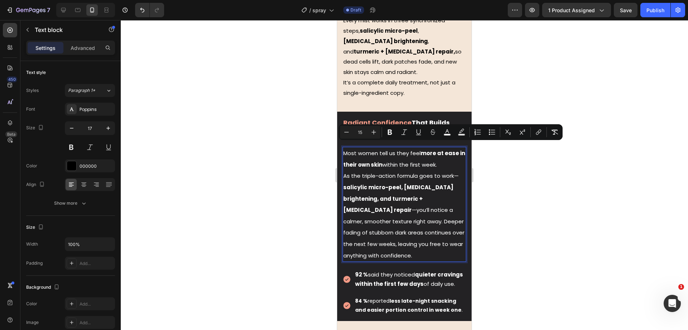
click at [424, 178] on span "As the triple-action formula goes to work— salicylic micro-peel, [MEDICAL_DATA]…" at bounding box center [404, 215] width 121 height 87
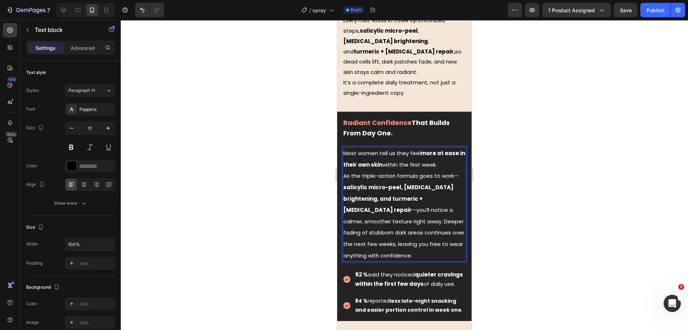
click at [443, 225] on p "Most women tell us they feel more at ease in their own skin within the first we…" at bounding box center [405, 203] width 122 height 113
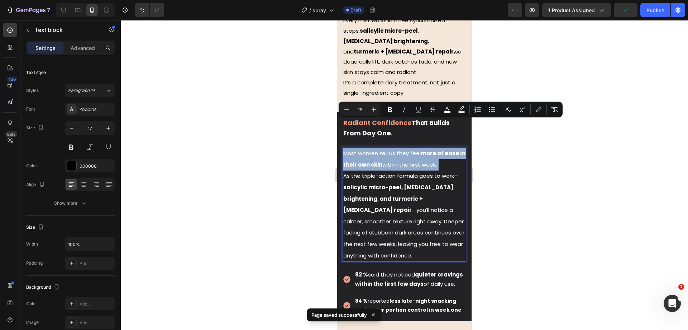
copy p "Most women tell us they feel more at ease in their own skin within the first we…"
click at [265, 131] on div at bounding box center [405, 174] width 568 height 309
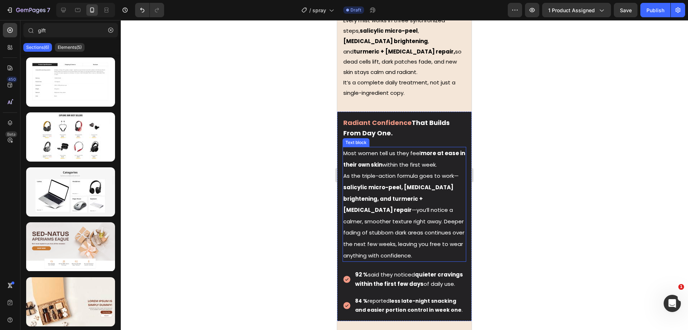
click at [408, 183] on strong "salicylic micro-peel, [MEDICAL_DATA] brightening, and turmeric + [MEDICAL_DATA]…" at bounding box center [399, 198] width 110 height 30
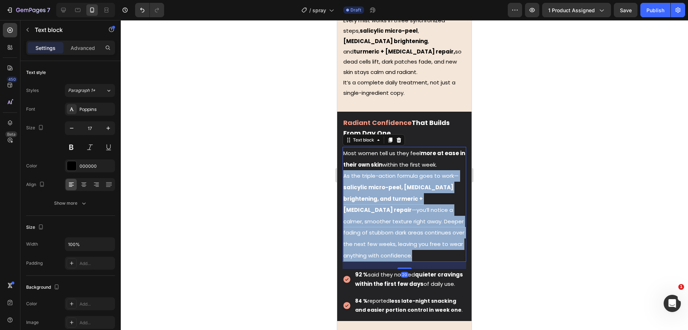
click at [408, 183] on strong "salicylic micro-peel, [MEDICAL_DATA] brightening, and turmeric + [MEDICAL_DATA]…" at bounding box center [399, 198] width 110 height 30
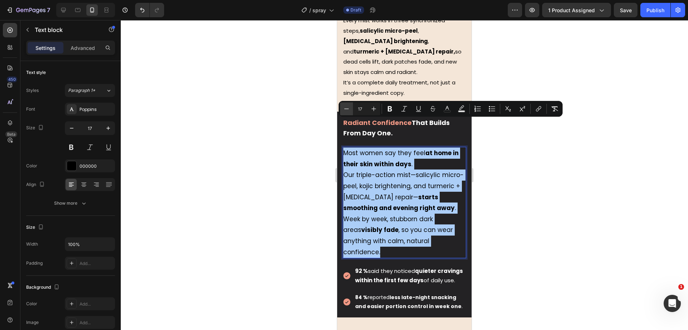
click at [349, 105] on icon "Editor contextual toolbar" at bounding box center [346, 108] width 7 height 7
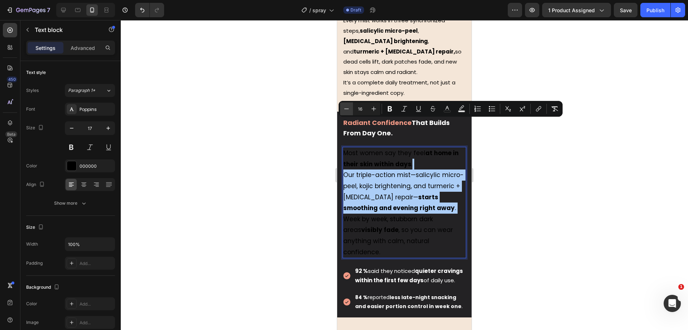
click at [348, 105] on icon "Editor contextual toolbar" at bounding box center [346, 108] width 7 height 7
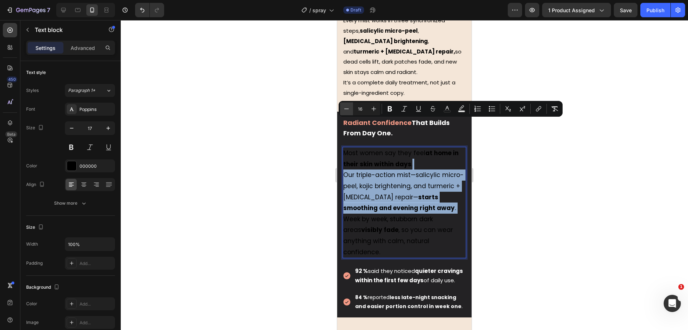
type input "15"
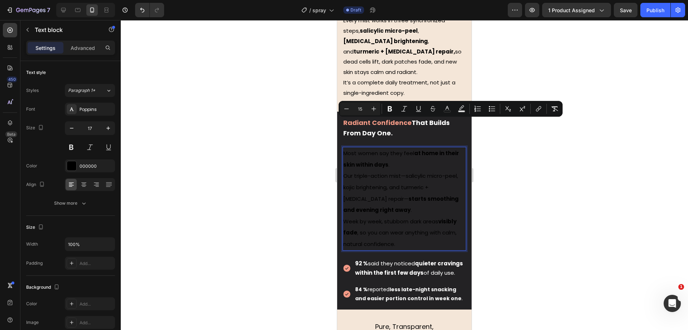
drag, startPoint x: 365, startPoint y: 141, endPoint x: 360, endPoint y: 142, distance: 4.8
click at [364, 147] on p "Most women say they feel at home in their skin within days . Our triple-action …" at bounding box center [405, 198] width 122 height 102
click at [343, 149] on div "Most women say they feel at home in their skin within days . Our triple-action …" at bounding box center [405, 198] width 124 height 103
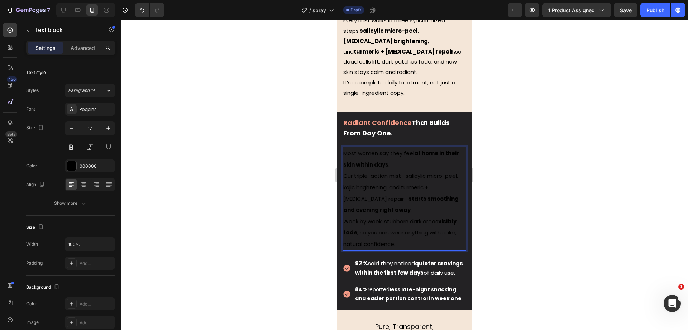
click at [345, 172] on span "Our triple-action mist—salicylic micro-peel, kojic brightening, and turmeric + …" at bounding box center [401, 193] width 115 height 42
click at [369, 173] on p "Most women say they feel at home in their skin within days . Our triple-action …" at bounding box center [405, 198] width 122 height 102
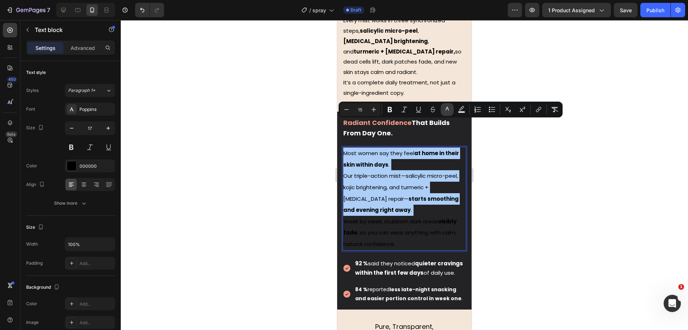
click at [448, 113] on button "color" at bounding box center [447, 109] width 13 height 13
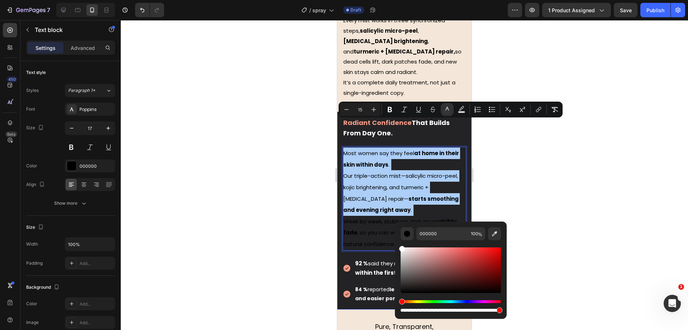
drag, startPoint x: 422, startPoint y: 260, endPoint x: 326, endPoint y: 165, distance: 135.1
click at [326, 0] on body "7 Version history / spray Draft Preview 1 product assigned Save Publish 450 Bet…" at bounding box center [344, 0] width 688 height 0
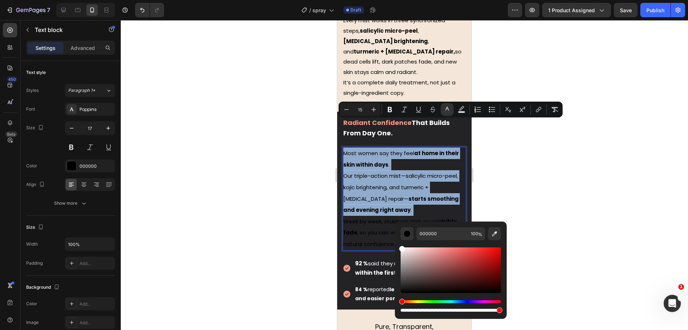
type input "FFFFFF"
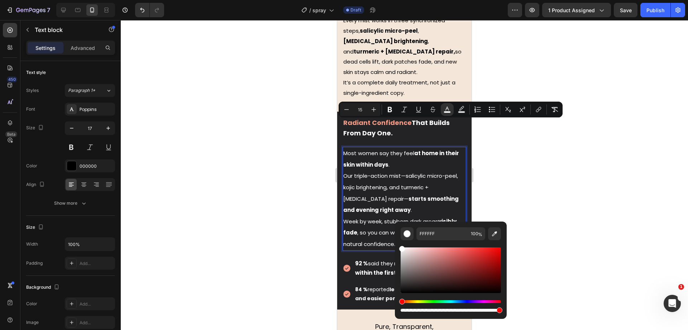
click at [304, 147] on div at bounding box center [405, 174] width 568 height 309
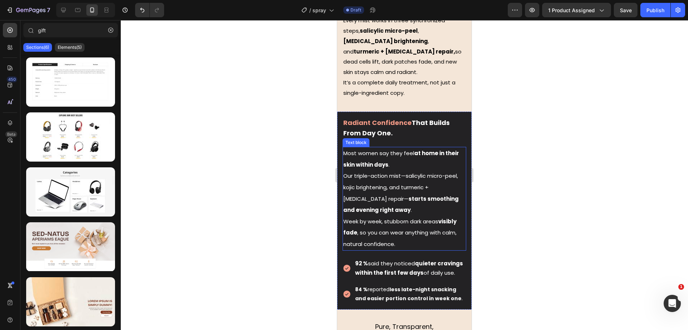
click at [372, 172] on span "Our triple-action mist—salicylic micro-peel, kojic brightening, and turmeric + …" at bounding box center [401, 193] width 115 height 42
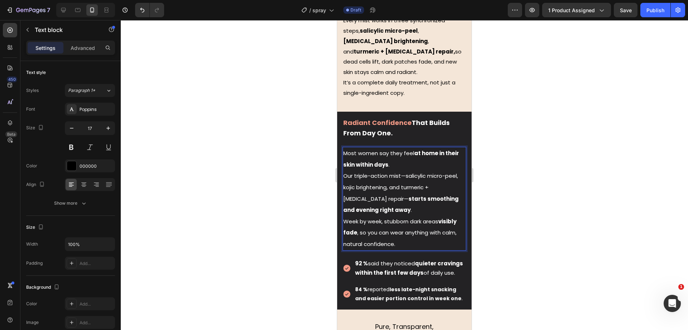
click at [347, 172] on span "Our triple-action mist—salicylic micro-peel, kojic brightening, and turmeric + …" at bounding box center [401, 193] width 115 height 42
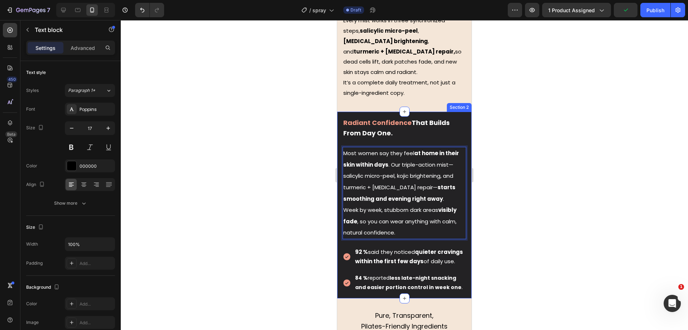
click at [281, 126] on div at bounding box center [405, 174] width 568 height 309
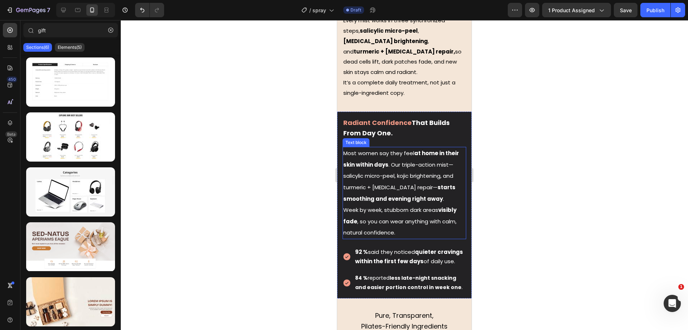
click at [415, 149] on span "Most women say they feel at home in their skin within days . Our triple-action …" at bounding box center [402, 175] width 116 height 53
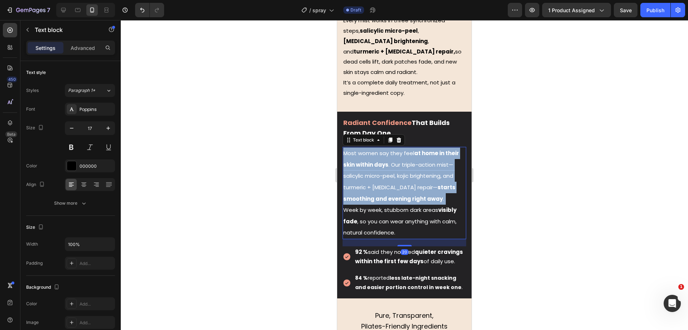
click at [415, 149] on span "Most women say they feel at home in their skin within days . Our triple-action …" at bounding box center [402, 175] width 116 height 53
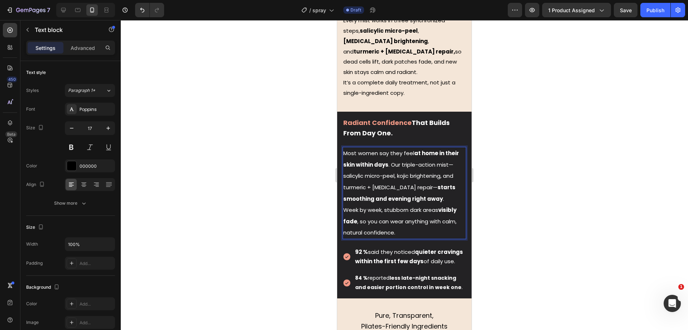
click at [419, 208] on p "Most women say they feel at home in their skin within days . Our triple-action …" at bounding box center [405, 192] width 122 height 91
click at [527, 149] on div at bounding box center [405, 174] width 568 height 309
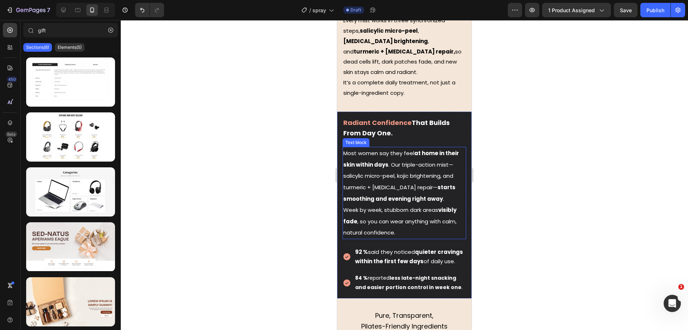
click at [416, 149] on span "Most women say they feel at home in their skin within days . Our triple-action …" at bounding box center [402, 175] width 116 height 53
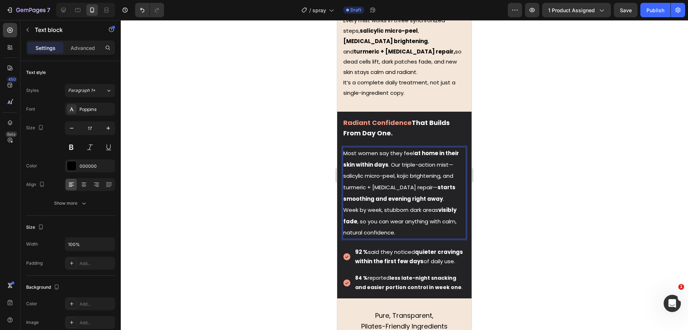
click at [415, 149] on strong "at home in their skin within days" at bounding box center [402, 158] width 116 height 19
click at [559, 137] on div at bounding box center [405, 174] width 568 height 309
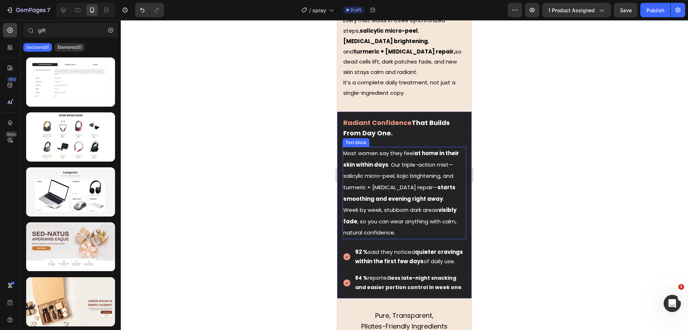
click at [436, 149] on span "Most women say they feel at home in their skin within days . Our triple-action …" at bounding box center [402, 175] width 116 height 53
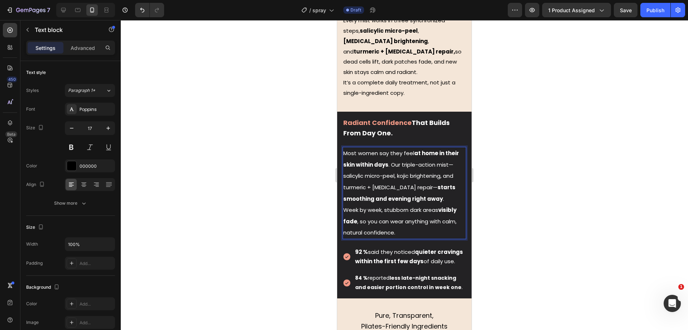
click at [416, 149] on strong "at home in their skin within days" at bounding box center [402, 158] width 116 height 19
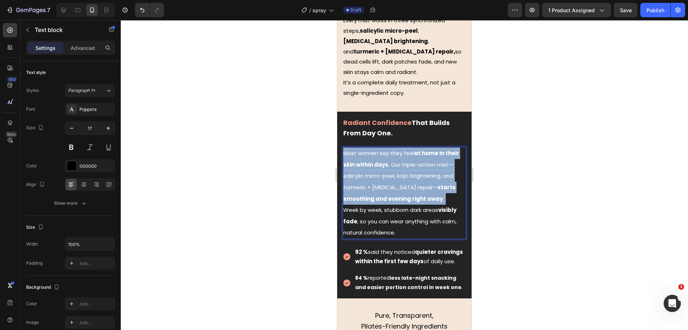
click at [416, 149] on strong "at home in their skin within days" at bounding box center [402, 158] width 116 height 19
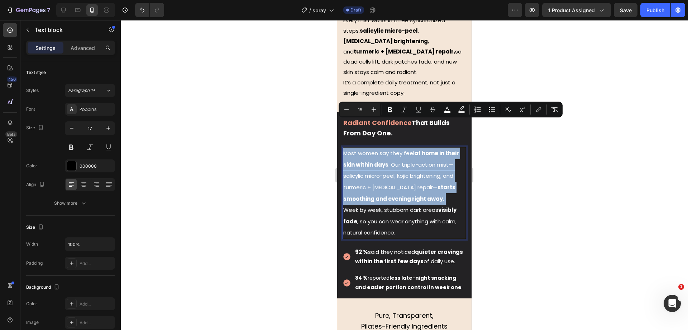
click at [425, 164] on p "Most women say they feel at home in their skin within days . Our triple-action …" at bounding box center [405, 192] width 122 height 91
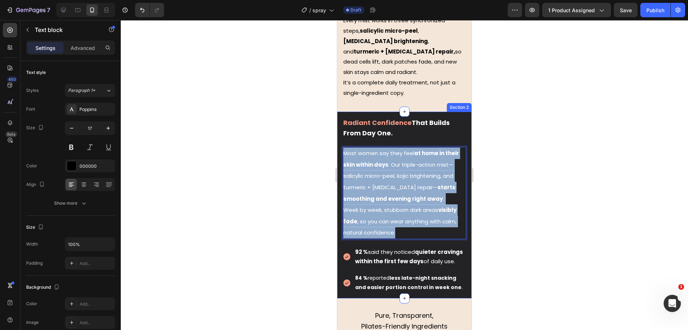
drag, startPoint x: 434, startPoint y: 204, endPoint x: 341, endPoint y: 113, distance: 129.3
click at [341, 117] on div "Radiant Confidence That Builds From Day One. Text block Most women say they fee…" at bounding box center [404, 205] width 134 height 176
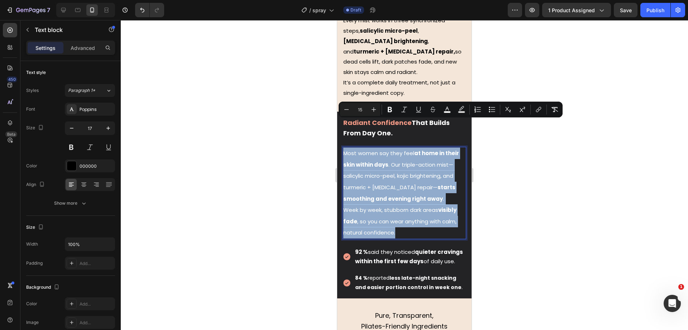
copy p "Most women say they feel at home in their skin within days . Our triple-action …"
click at [407, 174] on p "Most women say they feel at home in their skin within days . Our triple-action …" at bounding box center [405, 192] width 122 height 91
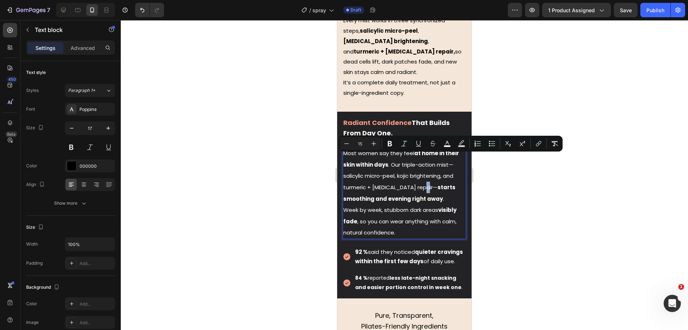
click at [427, 158] on span "Most women say they feel at home in their skin within days . Our triple-action …" at bounding box center [402, 175] width 116 height 53
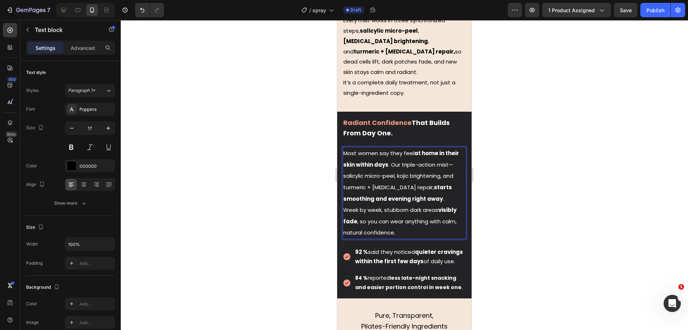
click at [425, 206] on span "Week by week, stubborn dark areas visibly fade , so you can wear anything with …" at bounding box center [400, 221] width 113 height 30
click at [601, 156] on div at bounding box center [405, 174] width 568 height 309
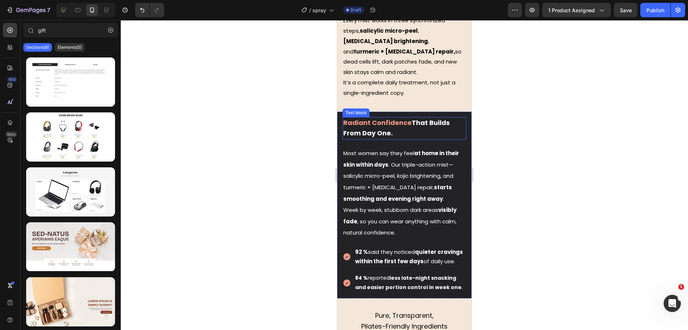
click at [382, 118] on strong "Radiant Confidence" at bounding box center [378, 122] width 68 height 9
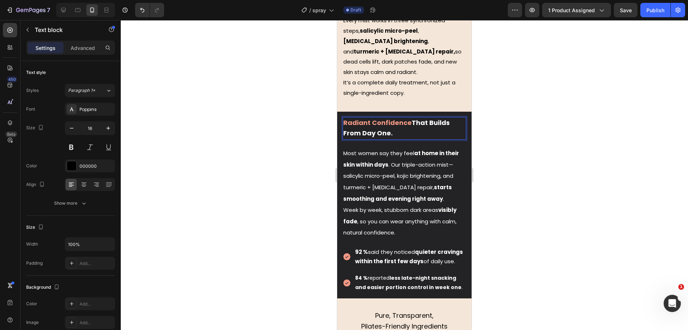
click at [382, 118] on strong "Radiant Confidence" at bounding box center [378, 122] width 68 height 9
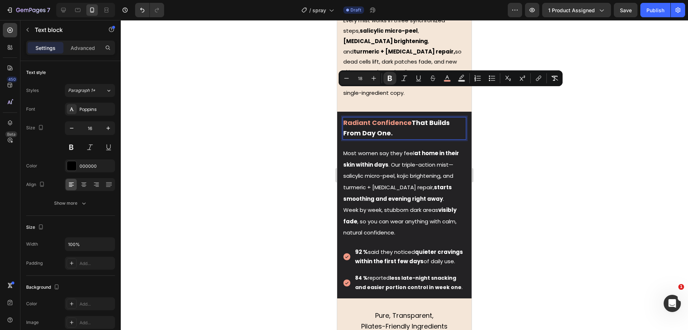
click at [381, 118] on strong "Radiant Confidence" at bounding box center [378, 122] width 68 height 9
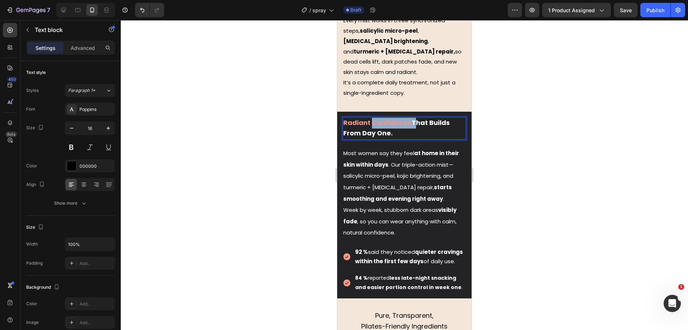
click at [381, 118] on strong "Radiant Confidence" at bounding box center [378, 122] width 68 height 9
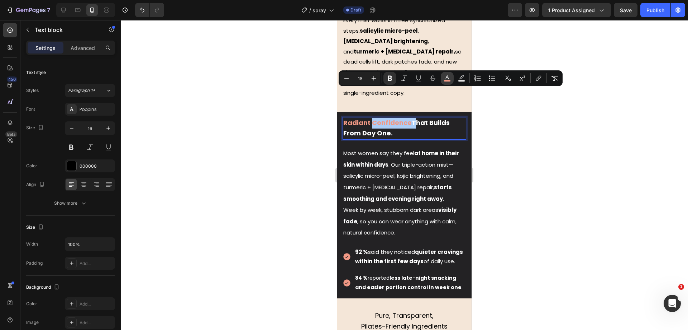
click at [448, 77] on icon "Editor contextual toolbar" at bounding box center [448, 77] width 4 height 4
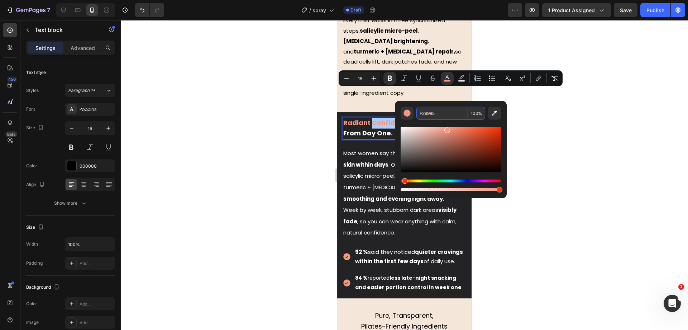
click at [429, 114] on input "F29985" at bounding box center [443, 113] width 52 height 13
click at [250, 134] on div at bounding box center [405, 174] width 568 height 309
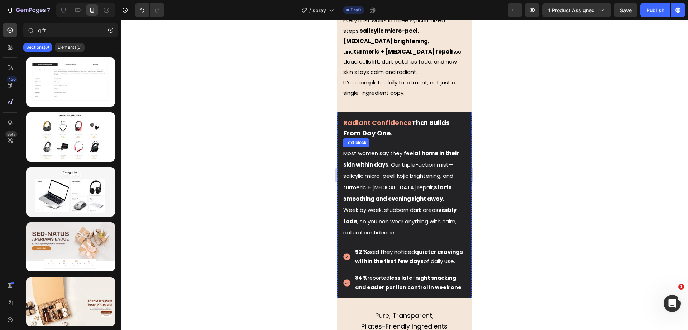
click at [400, 155] on span "Most women say they feel at home in their skin within days . Our triple-action …" at bounding box center [402, 175] width 116 height 53
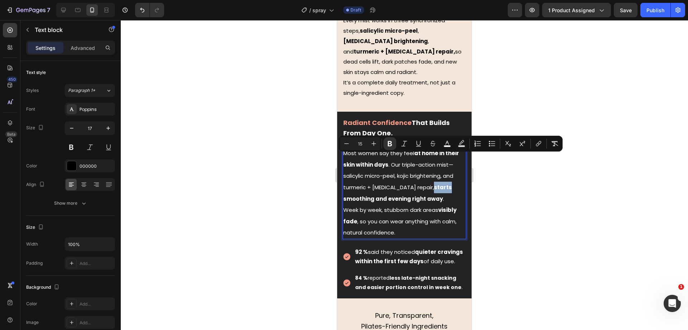
drag, startPoint x: 427, startPoint y: 156, endPoint x: 444, endPoint y: 159, distance: 16.3
click at [444, 159] on p "Most women say they feel at home in their skin within days . Our triple-action …" at bounding box center [405, 192] width 122 height 91
click at [432, 183] on strong "starts smoothing and evening right away" at bounding box center [398, 192] width 109 height 19
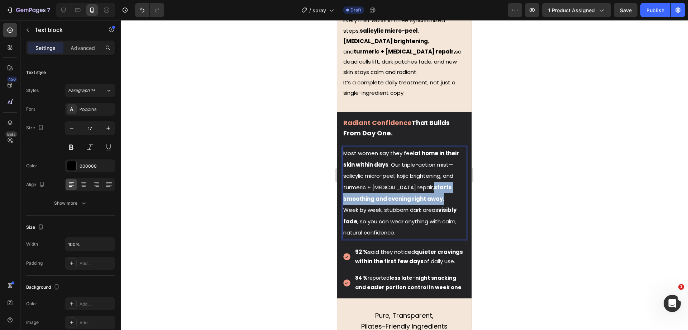
drag, startPoint x: 428, startPoint y: 157, endPoint x: 447, endPoint y: 171, distance: 23.4
click at [447, 171] on p "Most women say they feel at home in their skin within days . Our triple-action …" at bounding box center [405, 192] width 122 height 91
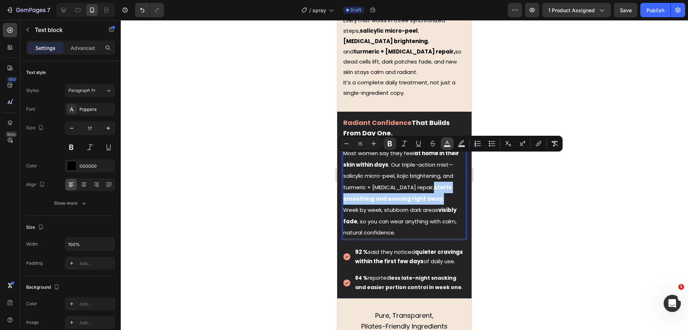
click at [443, 140] on button "color" at bounding box center [447, 143] width 13 height 13
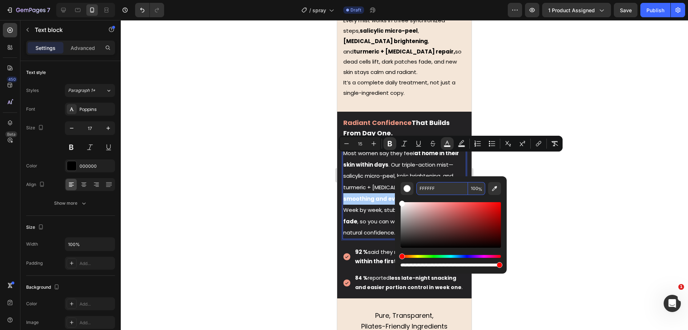
click at [434, 184] on input "FFFFFF" at bounding box center [443, 188] width 52 height 13
paste input "29985"
type input "F29985"
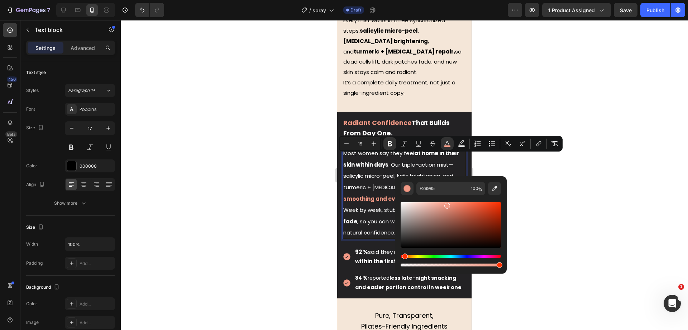
click at [250, 187] on div at bounding box center [405, 174] width 568 height 309
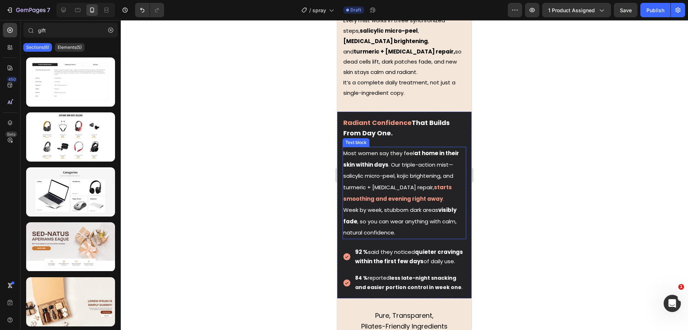
click at [366, 149] on strong "at home in their skin within days" at bounding box center [402, 158] width 116 height 19
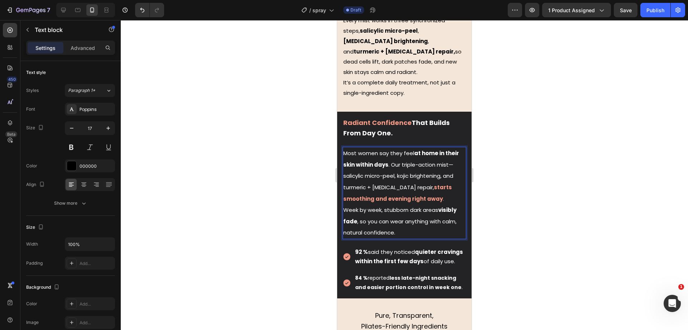
click at [412, 149] on span "Most women say they feel at home in their skin within days . Our triple-action …" at bounding box center [402, 170] width 116 height 42
click at [453, 162] on p "Most women say they feel at home in their skin within days . Our triple-action …" at bounding box center [405, 192] width 122 height 91
click at [451, 167] on p "Most women say they feel at home in their skin within days . Our triple-action …" at bounding box center [405, 192] width 122 height 91
click at [512, 163] on div at bounding box center [405, 174] width 568 height 309
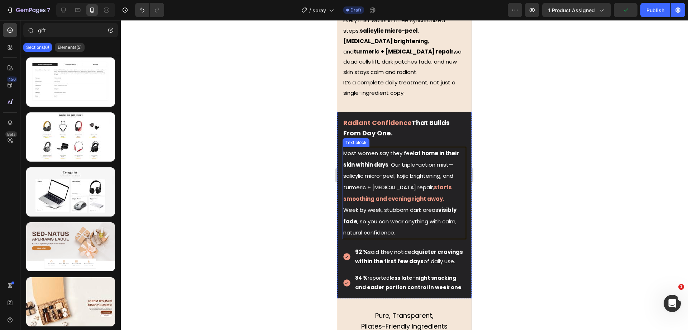
click at [443, 206] on strong "visibly fade" at bounding box center [400, 215] width 113 height 19
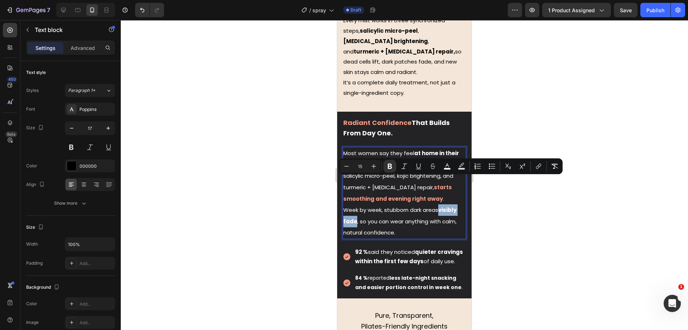
drag, startPoint x: 441, startPoint y: 181, endPoint x: 356, endPoint y: 192, distance: 85.3
click at [356, 206] on span "Week by week, stubborn dark areas visibly fade , so you can wear anything with …" at bounding box center [400, 221] width 113 height 30
click at [451, 162] on button "color" at bounding box center [447, 166] width 13 height 13
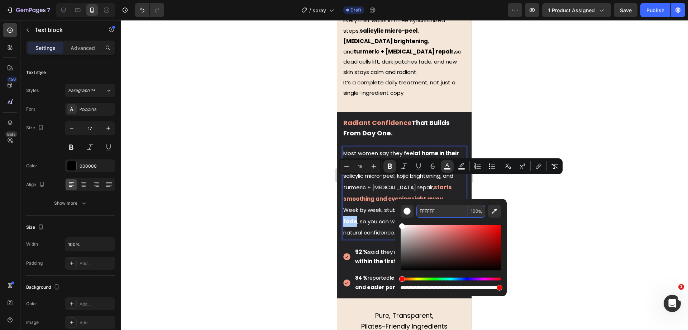
click at [440, 205] on input "FFFFFF" at bounding box center [443, 210] width 52 height 13
paste input "29985"
type input "F29985"
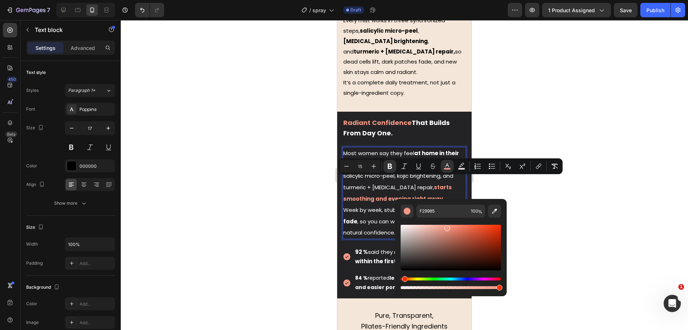
click at [270, 199] on div at bounding box center [405, 174] width 568 height 309
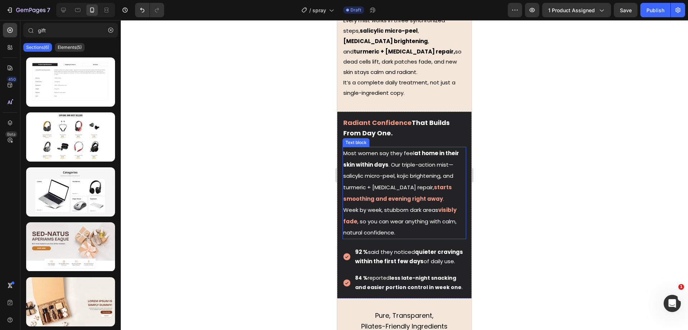
scroll to position [935, 0]
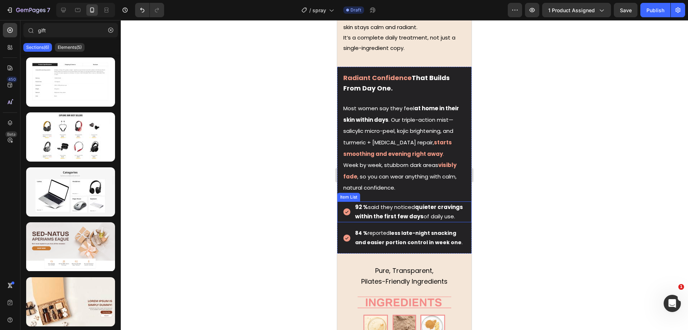
click at [380, 203] on span "92 % said they noticed quieter cravings within the first few days of daily use." at bounding box center [409, 211] width 108 height 17
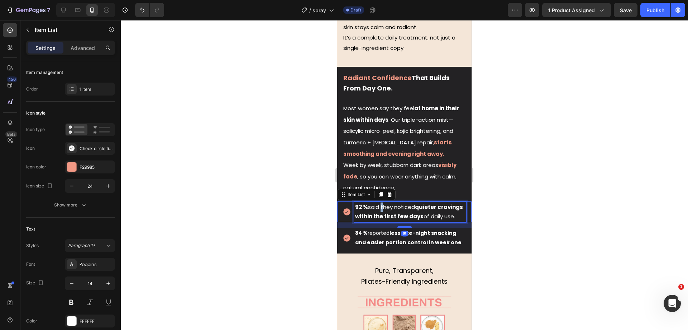
click at [380, 203] on span "92 % said they noticed quieter cravings within the first few days of daily use." at bounding box center [409, 211] width 108 height 17
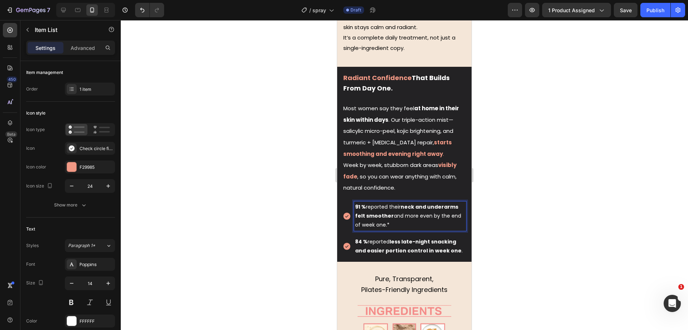
click at [395, 202] on p "91 % reported their neck and underarms felt smoother and more even by the end o…" at bounding box center [410, 215] width 110 height 27
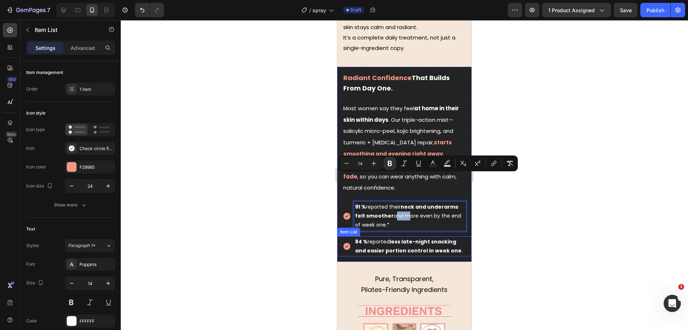
click at [384, 238] on strong "less late-night snacking and easier portion control in week one" at bounding box center [408, 246] width 107 height 16
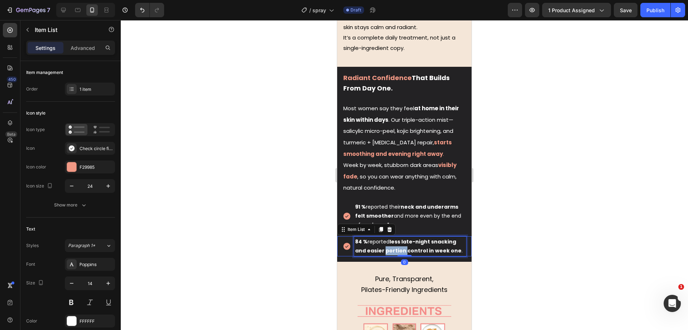
scroll to position [269, 0]
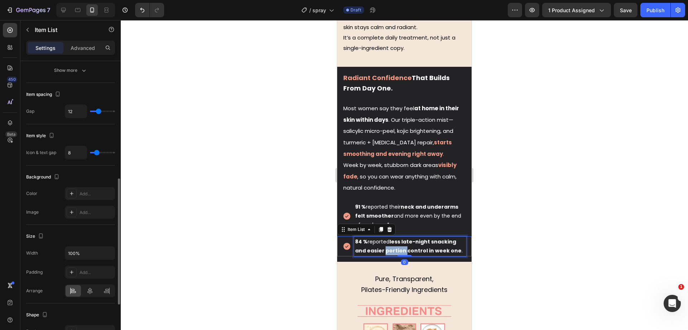
click at [384, 238] on strong "less late-night snacking and easier portion control in week one" at bounding box center [408, 246] width 107 height 16
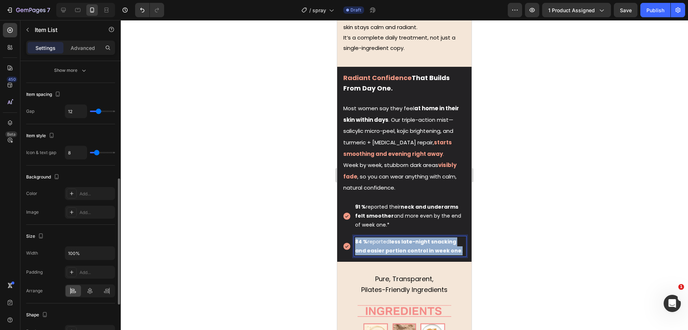
click at [384, 238] on strong "less late-night snacking and easier portion control in week one" at bounding box center [408, 246] width 107 height 16
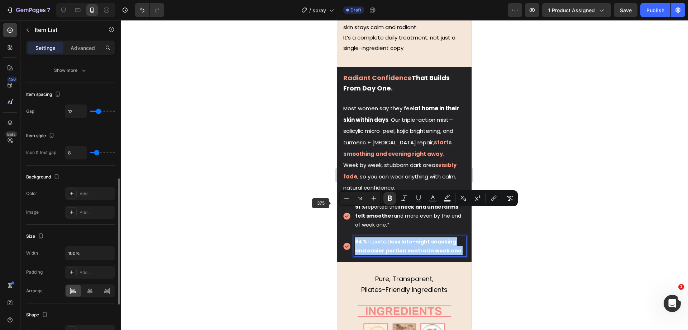
click at [307, 189] on div at bounding box center [405, 174] width 568 height 309
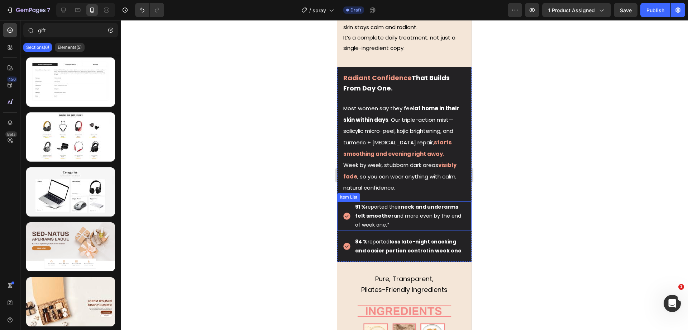
click at [376, 203] on strong "neck and underarms felt smoother" at bounding box center [406, 211] width 103 height 16
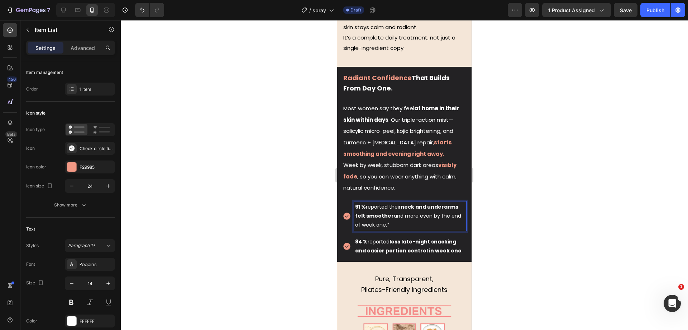
click at [300, 170] on div at bounding box center [405, 174] width 568 height 309
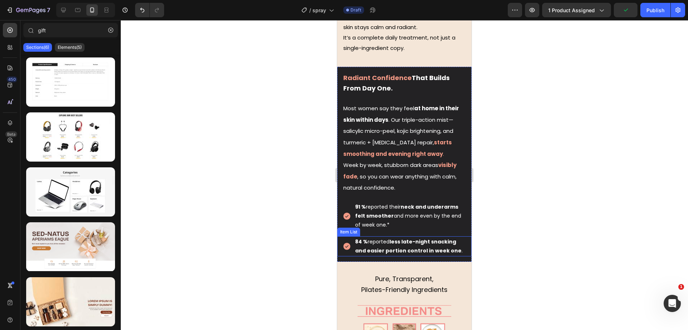
click at [401, 238] on strong "less late-night snacking and easier portion control in week one" at bounding box center [408, 246] width 107 height 16
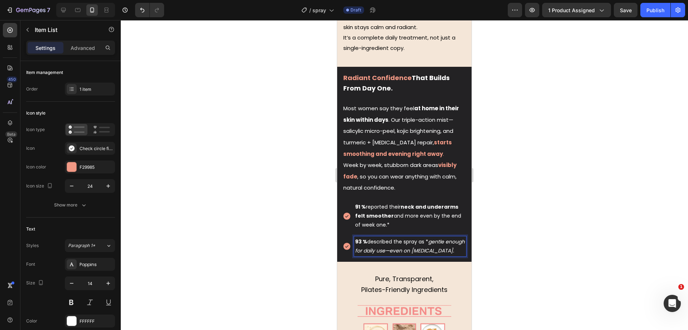
click at [404, 238] on icon "gentle enough for daily use—even on sensitive skin." at bounding box center [410, 246] width 110 height 16
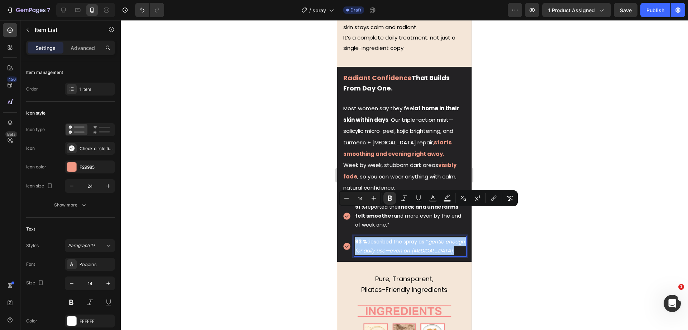
click at [287, 181] on div at bounding box center [405, 174] width 568 height 309
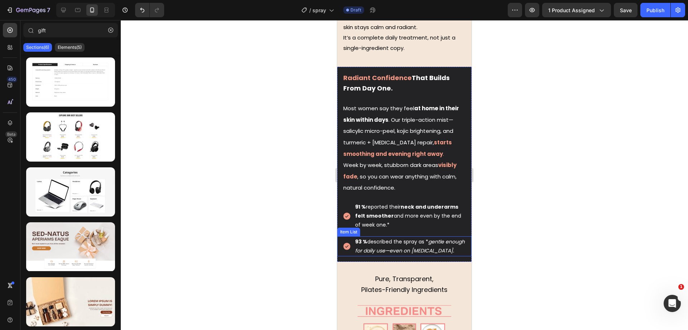
click at [398, 238] on icon "gentle enough for daily use—even on sensitive skin." at bounding box center [410, 246] width 110 height 16
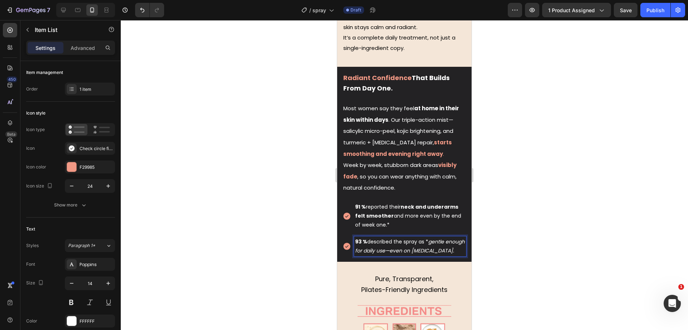
click at [408, 238] on icon "gentle enough for daily use—even on sensitive skin." at bounding box center [410, 246] width 110 height 16
click at [428, 237] on p "93 % described the spray as * gentle enough for daily use—even on sensitive ski…" at bounding box center [410, 246] width 110 height 18
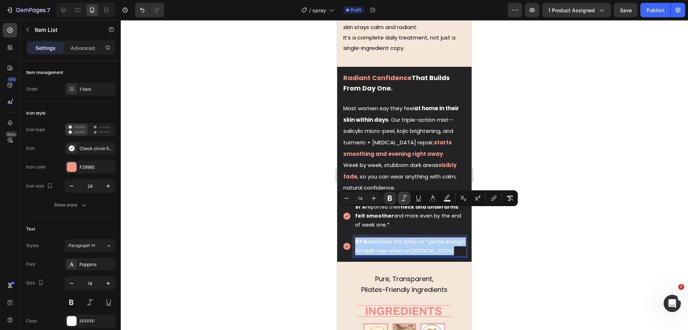
click at [406, 200] on icon "Editor contextual toolbar" at bounding box center [404, 197] width 7 height 7
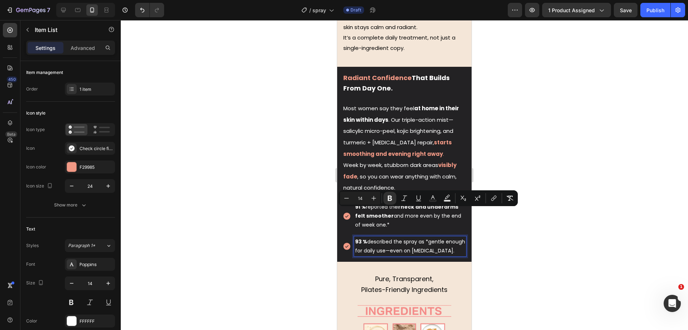
click at [295, 198] on div at bounding box center [405, 174] width 568 height 309
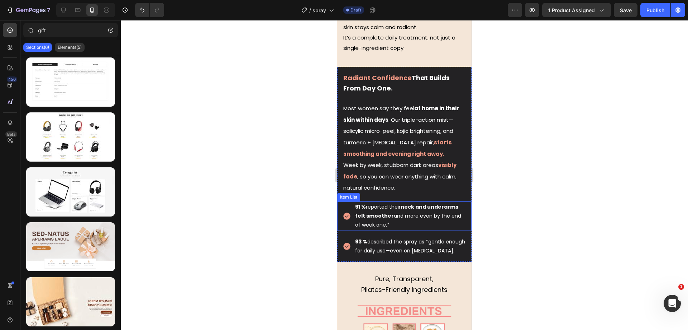
click at [437, 202] on p "91 % reported their neck and underarms felt smoother and more even by the end o…" at bounding box center [410, 215] width 110 height 27
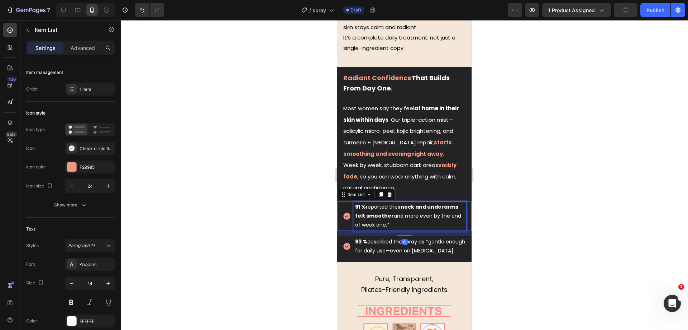
click at [437, 202] on p "91 % reported their neck and underarms felt smoother and more even by the end o…" at bounding box center [410, 215] width 110 height 27
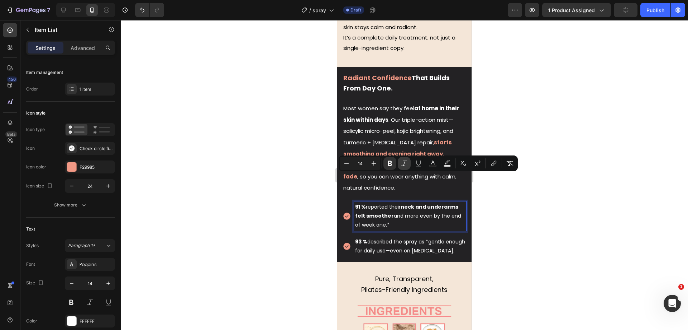
click at [404, 163] on icon "Editor contextual toolbar" at bounding box center [405, 162] width 6 height 5
click at [304, 183] on div at bounding box center [405, 174] width 568 height 309
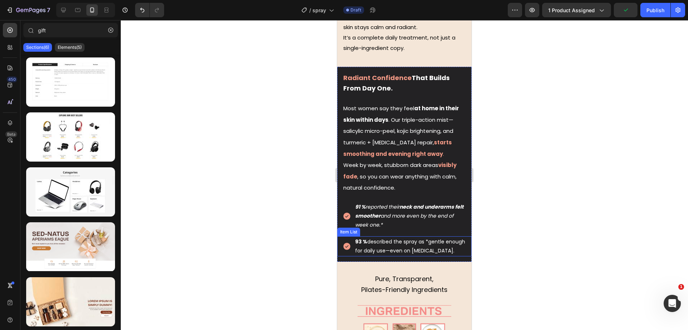
click at [391, 237] on p "93 % described the spray as *gentle enough for daily use—even on sensitive skin." at bounding box center [410, 246] width 110 height 18
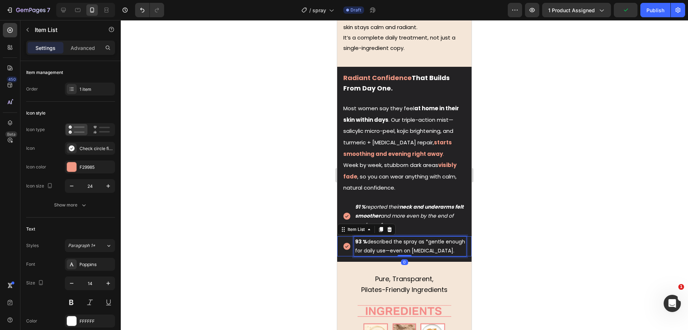
click at [391, 237] on p "93 % described the spray as *gentle enough for daily use—even on sensitive skin." at bounding box center [410, 246] width 110 height 18
click at [408, 197] on icon "Editor contextual toolbar" at bounding box center [404, 197] width 7 height 7
click at [276, 194] on div at bounding box center [405, 174] width 568 height 309
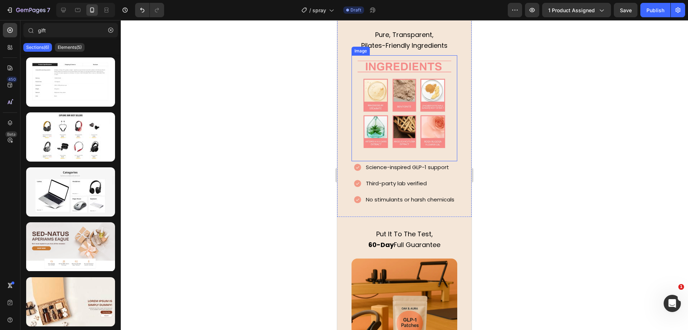
scroll to position [1114, 0]
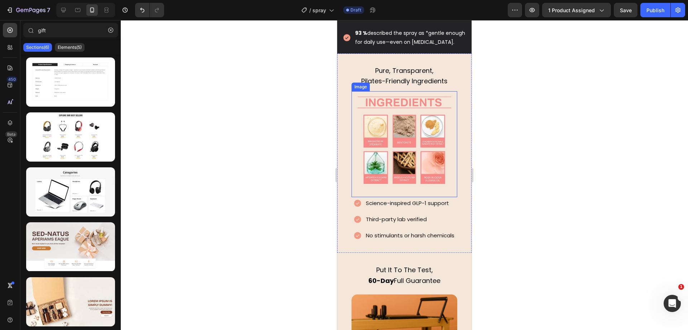
click at [383, 133] on img at bounding box center [405, 144] width 106 height 106
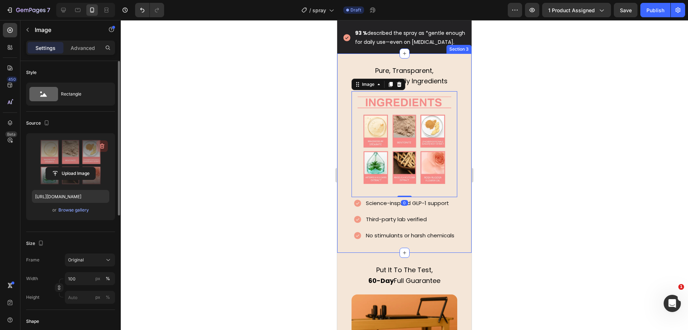
click at [101, 146] on icon "button" at bounding box center [102, 145] width 7 height 7
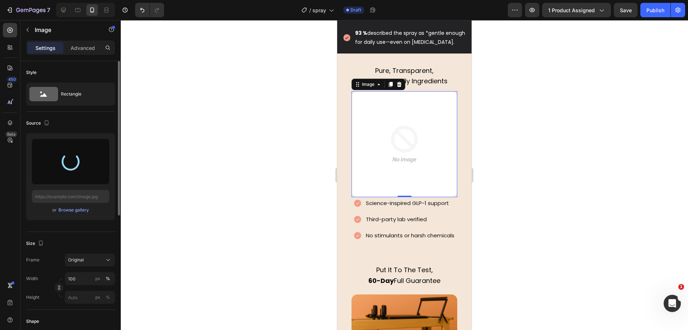
type input "https://cdn.shopify.com/s/files/1/0930/9051/3163/files/gempages_564574129026499…"
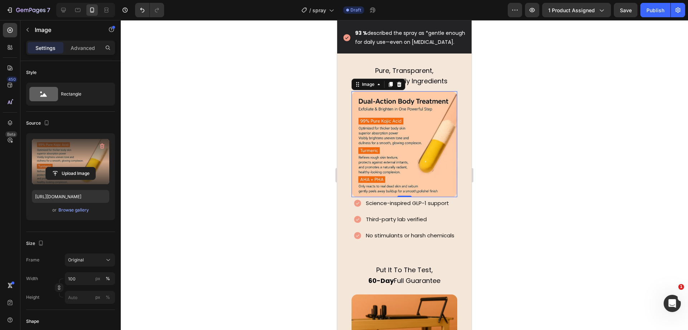
click at [277, 150] on div at bounding box center [405, 174] width 568 height 309
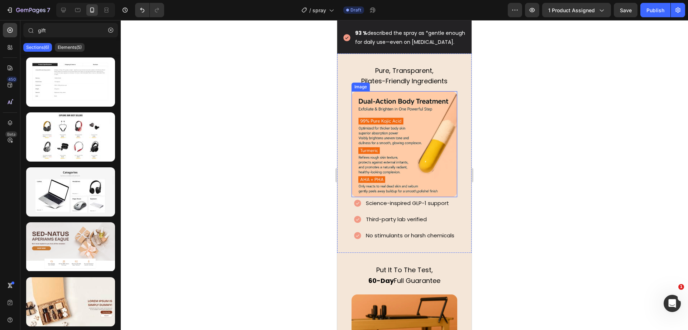
click at [393, 144] on img at bounding box center [405, 144] width 106 height 106
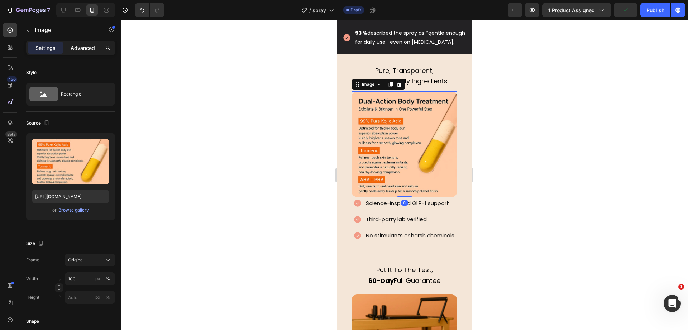
click at [88, 52] on div "Advanced" at bounding box center [83, 47] width 36 height 11
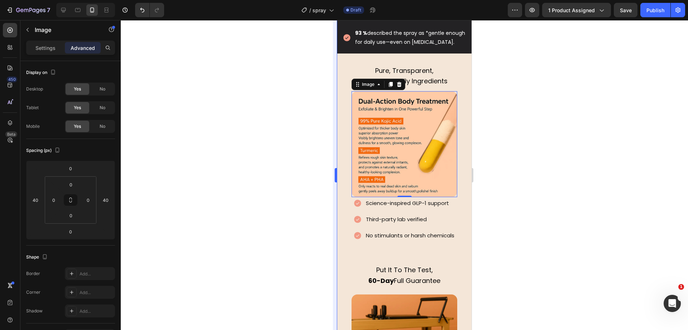
drag, startPoint x: 282, startPoint y: 174, endPoint x: 333, endPoint y: 167, distance: 51.7
click at [284, 172] on div at bounding box center [405, 174] width 568 height 309
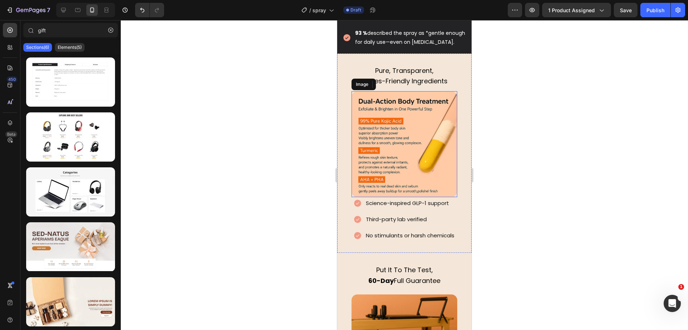
click at [377, 164] on img at bounding box center [405, 144] width 106 height 106
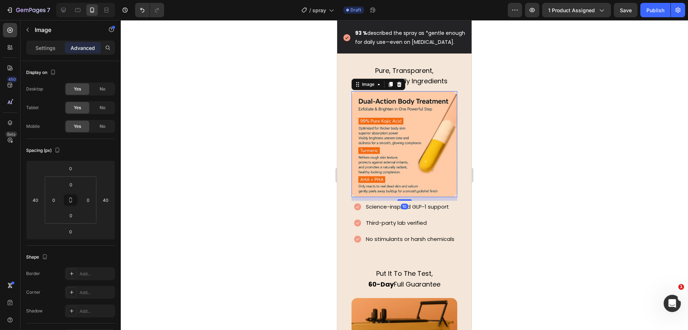
drag, startPoint x: 401, startPoint y: 197, endPoint x: 420, endPoint y: 201, distance: 19.3
click at [420, 197] on div "10" at bounding box center [405, 197] width 106 height 0
type input "10"
click at [246, 125] on div at bounding box center [405, 174] width 568 height 309
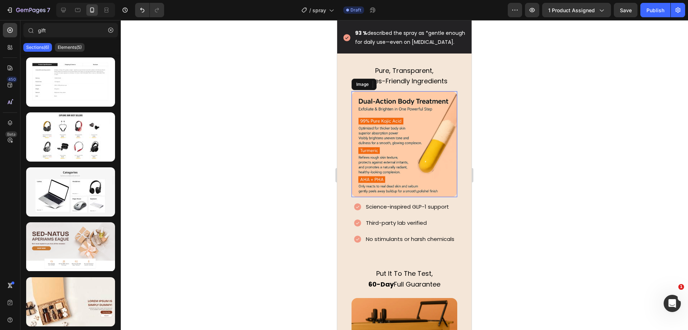
click at [259, 128] on div at bounding box center [405, 174] width 568 height 309
click at [540, 135] on div at bounding box center [405, 174] width 568 height 309
click at [499, 106] on div at bounding box center [405, 174] width 568 height 309
click at [441, 76] on p "Pure, Transparent," at bounding box center [405, 71] width 122 height 11
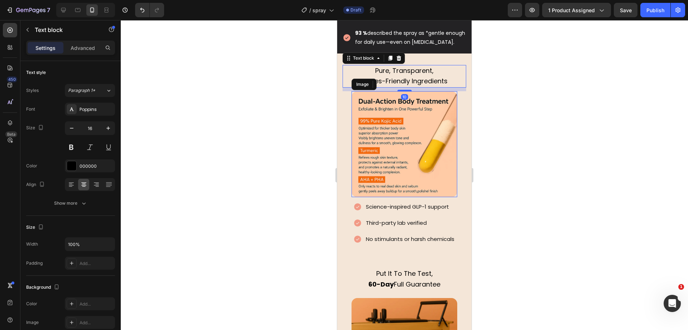
click at [547, 98] on div at bounding box center [405, 174] width 568 height 309
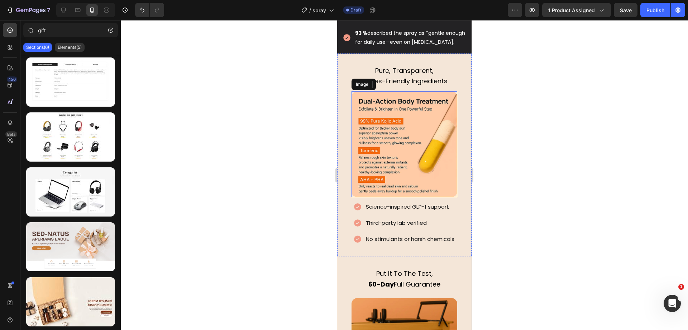
click at [410, 130] on img at bounding box center [405, 144] width 106 height 106
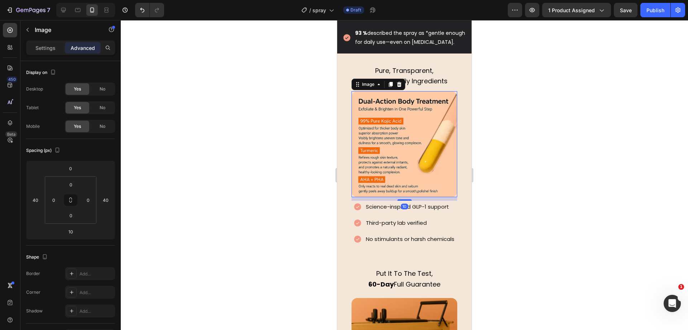
click at [403, 209] on div "10" at bounding box center [404, 206] width 7 height 6
click at [413, 220] on p "Third-party lab verified" at bounding box center [410, 223] width 89 height 10
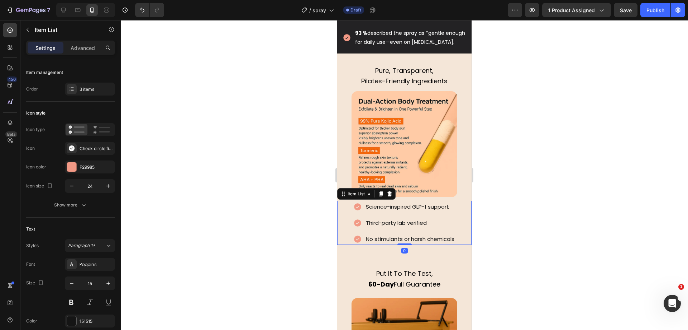
click at [552, 193] on div at bounding box center [405, 174] width 568 height 309
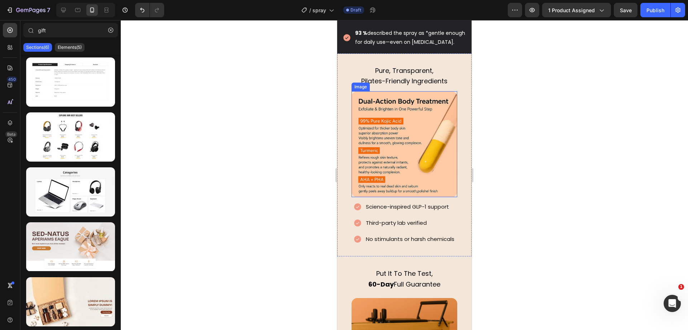
click at [407, 138] on img at bounding box center [405, 144] width 106 height 106
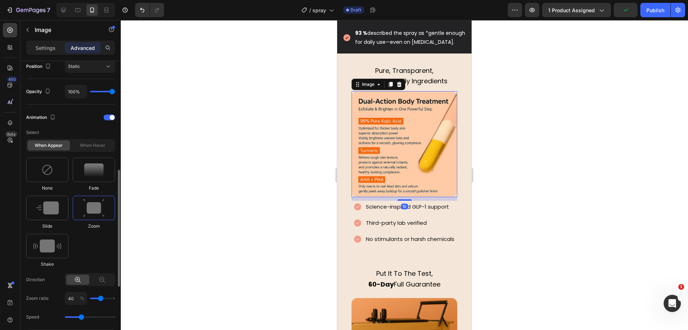
scroll to position [359, 0]
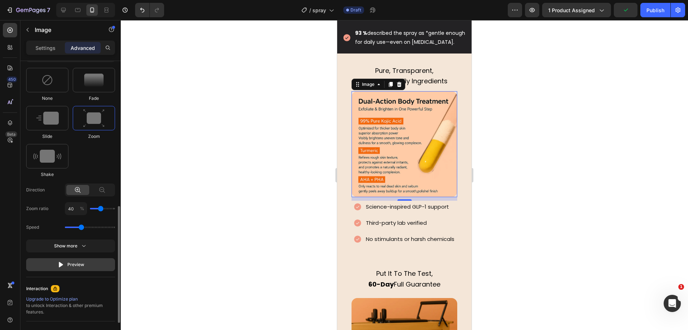
click at [65, 262] on div "Preview" at bounding box center [70, 264] width 27 height 7
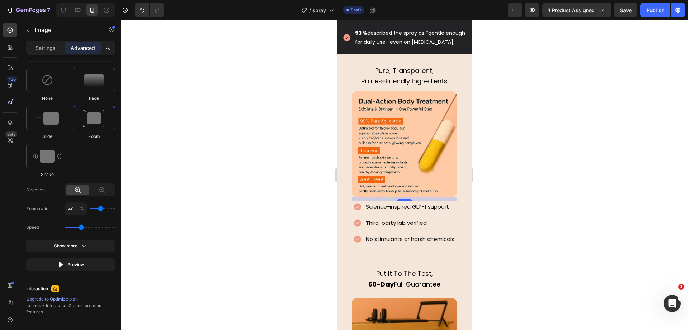
click at [238, 113] on div at bounding box center [405, 174] width 568 height 309
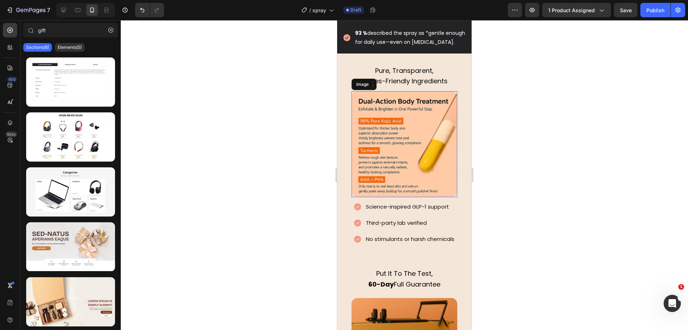
click at [291, 138] on div at bounding box center [405, 174] width 568 height 309
click at [399, 75] on span "Pure, Transparent," at bounding box center [404, 70] width 58 height 9
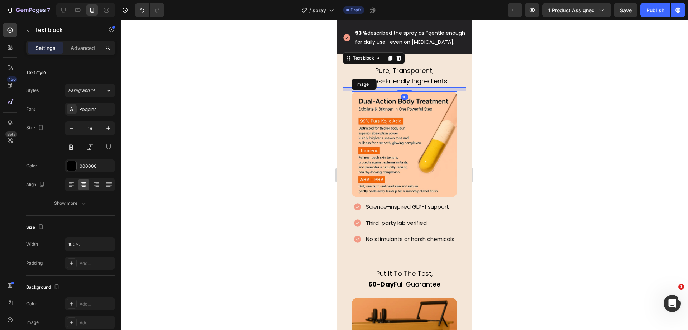
click at [399, 75] on span "Pure, Transparent," at bounding box center [404, 70] width 58 height 9
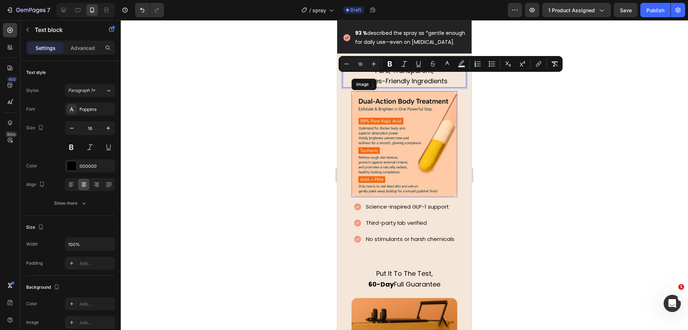
drag, startPoint x: 421, startPoint y: 93, endPoint x: 662, endPoint y: 111, distance: 240.9
click at [421, 85] on span "Pilates-Friendly Ingredients" at bounding box center [404, 80] width 86 height 9
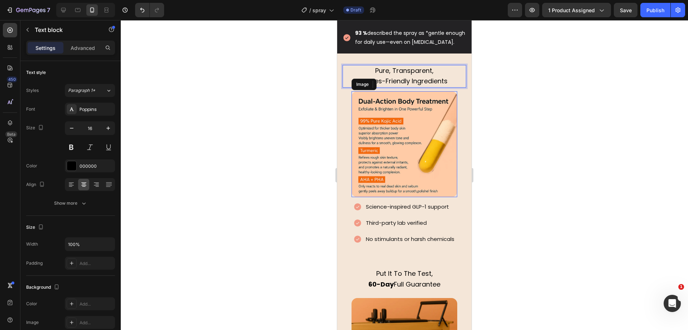
click at [213, 81] on div at bounding box center [405, 174] width 568 height 309
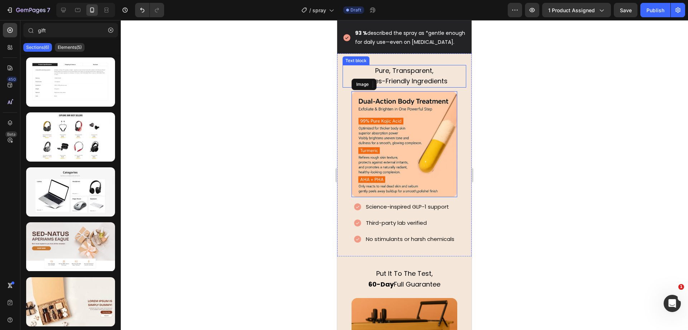
click at [389, 85] on span "Pilates-Friendly Ingredients" at bounding box center [404, 80] width 86 height 9
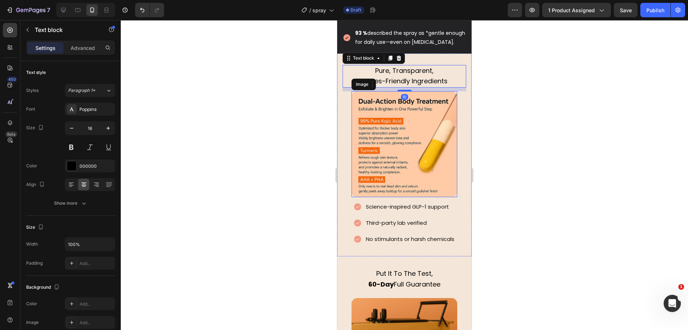
click at [388, 128] on img at bounding box center [405, 144] width 106 height 106
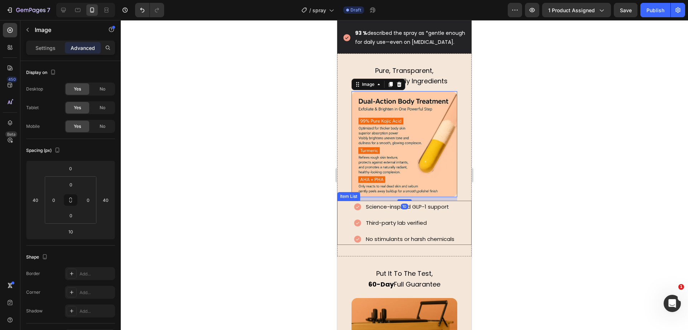
click at [432, 225] on p "Third-party lab verified" at bounding box center [410, 223] width 89 height 10
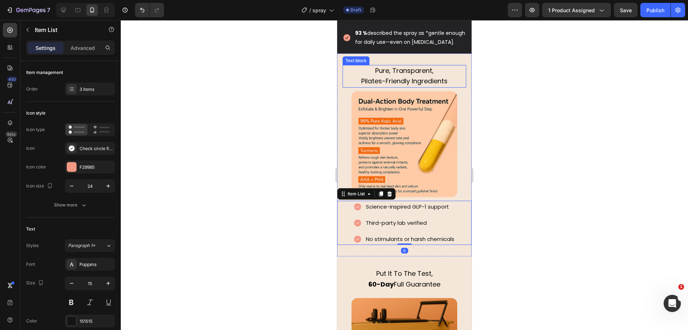
click at [388, 85] on span "Pilates-Friendly Ingredients" at bounding box center [404, 80] width 86 height 9
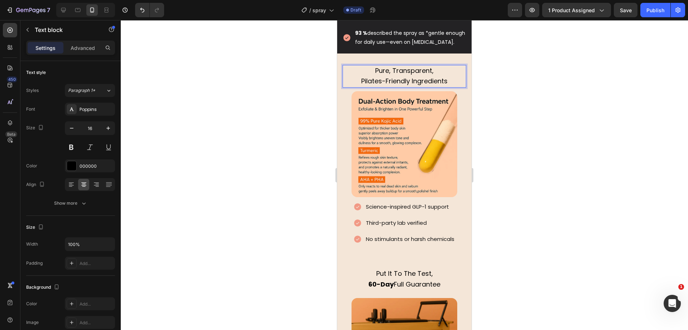
click at [362, 85] on span "Pilates-Friendly Ingredients" at bounding box center [404, 80] width 86 height 9
click at [292, 94] on div at bounding box center [405, 174] width 568 height 309
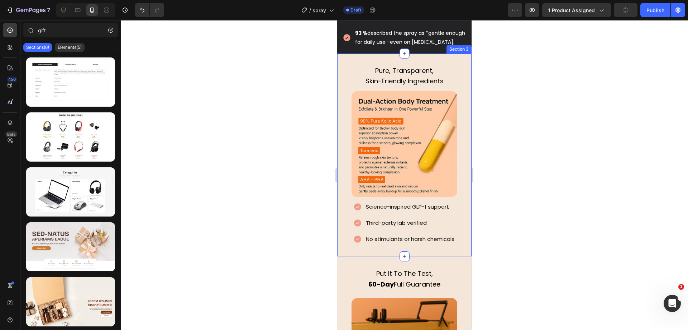
click at [399, 75] on span "Pure, Transparent," at bounding box center [404, 70] width 58 height 9
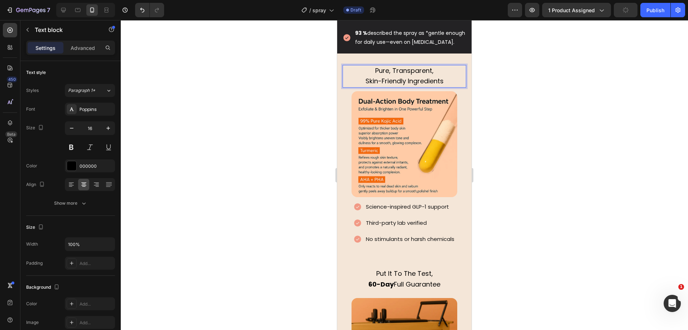
click at [399, 75] on span "Pure, Transparent," at bounding box center [404, 70] width 58 height 9
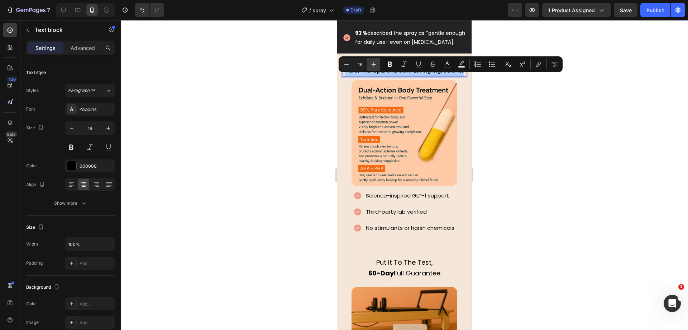
click at [374, 62] on icon "Editor contextual toolbar" at bounding box center [373, 64] width 7 height 7
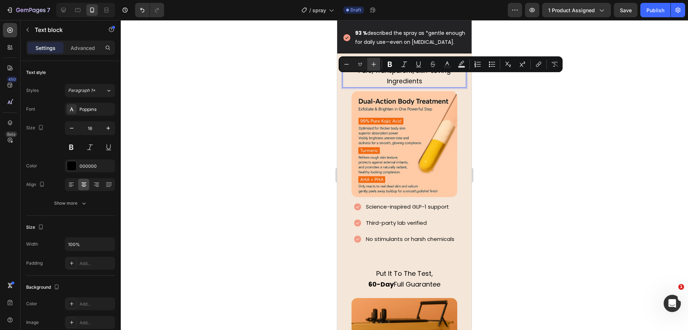
click at [374, 62] on icon "Editor contextual toolbar" at bounding box center [373, 64] width 7 height 7
type input "18"
click at [414, 83] on span "Pure, Transparent, Skin-Loving Ingredients" at bounding box center [404, 76] width 96 height 20
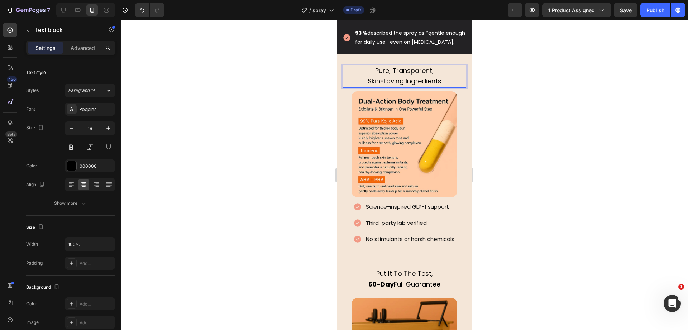
click at [264, 85] on div at bounding box center [405, 174] width 568 height 309
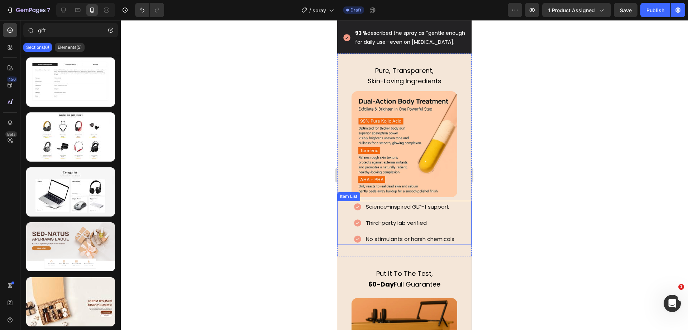
click at [411, 210] on p "Science-inspired GLP-1 support" at bounding box center [410, 207] width 89 height 10
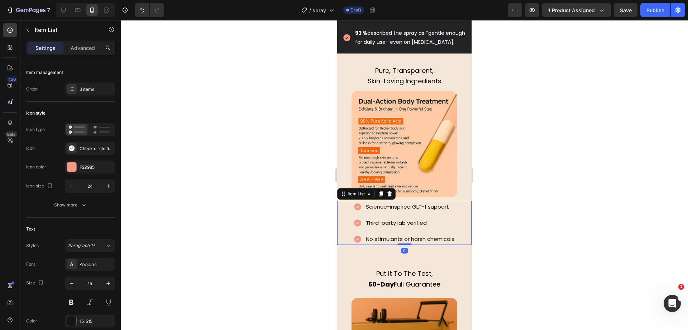
click at [411, 210] on p "Science-inspired GLP-1 support" at bounding box center [410, 207] width 89 height 10
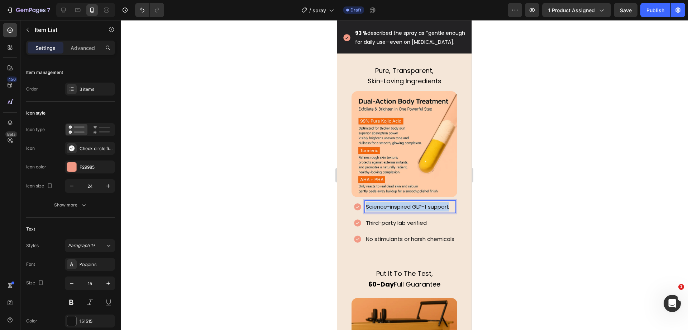
click at [411, 210] on p "Science-inspired GLP-1 support" at bounding box center [410, 207] width 89 height 10
click at [411, 210] on p "[MEDICAL_DATA] reviewed & pH-balanced" at bounding box center [411, 207] width 112 height 10
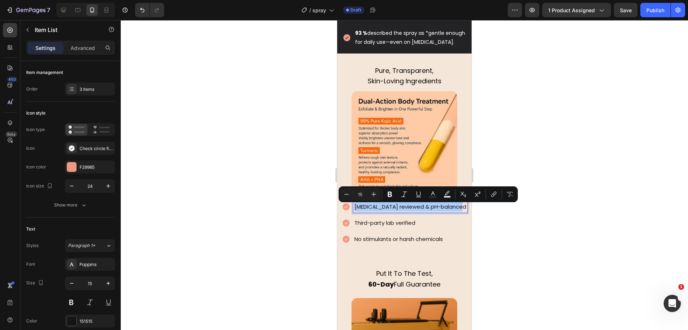
click at [276, 188] on div at bounding box center [405, 174] width 568 height 309
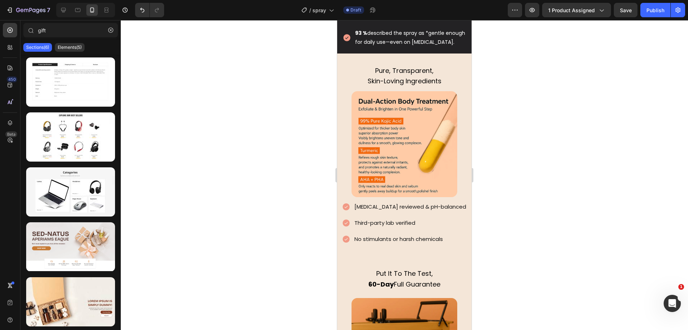
click at [402, 174] on img at bounding box center [405, 144] width 106 height 106
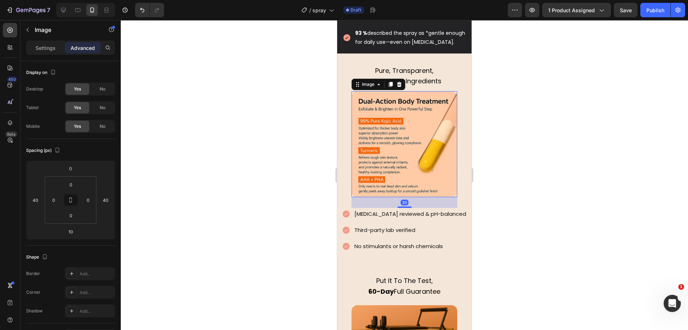
drag, startPoint x: 404, startPoint y: 202, endPoint x: 427, endPoint y: 209, distance: 23.7
click at [427, 197] on div "30" at bounding box center [405, 197] width 106 height 0
type input "30"
click at [275, 138] on div at bounding box center [405, 174] width 568 height 309
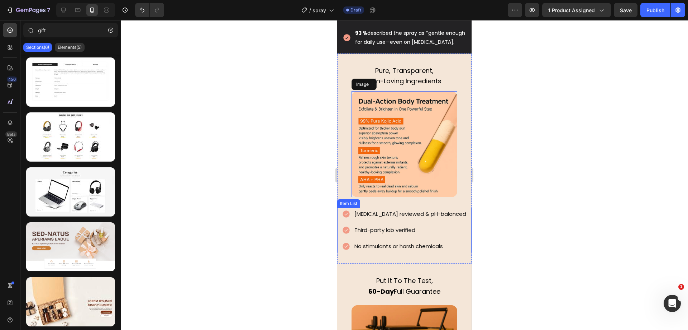
click at [393, 231] on p "Third-party lab verified" at bounding box center [411, 230] width 112 height 10
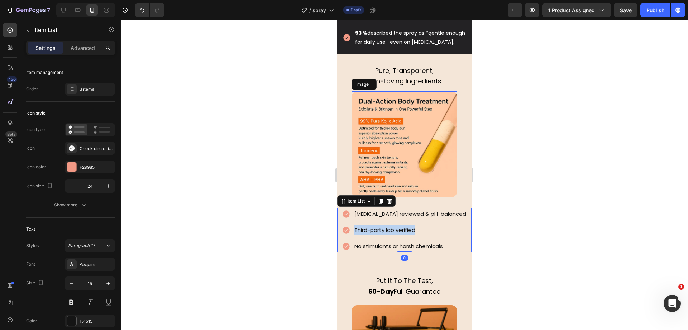
click at [393, 231] on p "Third-party lab verified" at bounding box center [411, 230] width 112 height 10
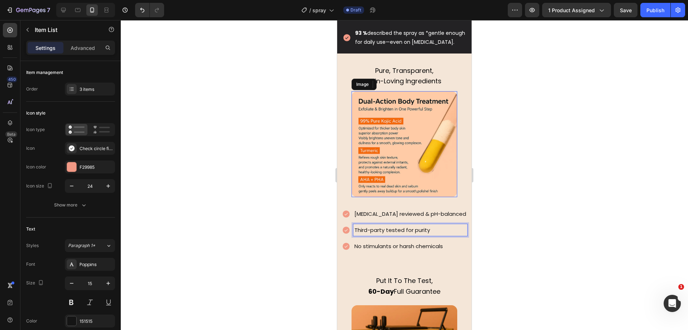
click at [405, 251] on p "No stimulants or harsh chemicals" at bounding box center [411, 246] width 112 height 10
click at [256, 194] on div at bounding box center [405, 174] width 568 height 309
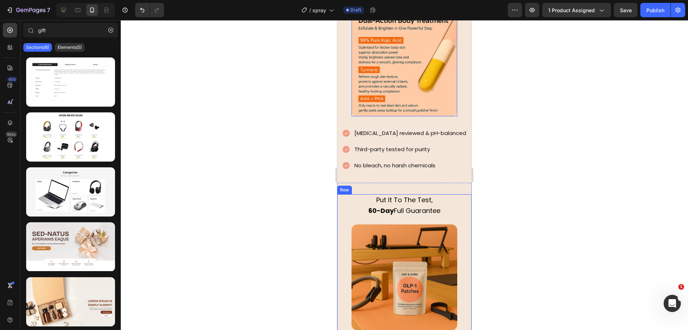
scroll to position [1249, 0]
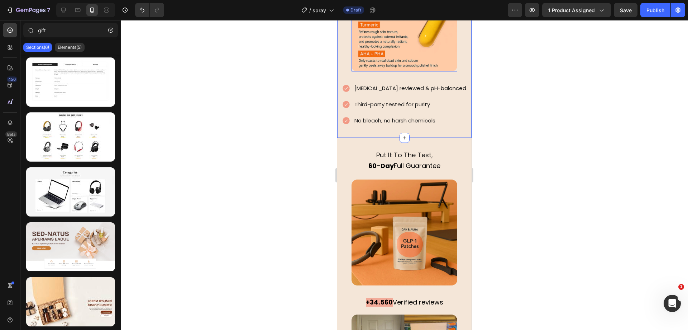
click at [450, 120] on div "Pure, Transparent, Skin-Loving Ingredients Text block Image Dermatologist revie…" at bounding box center [404, 33] width 134 height 210
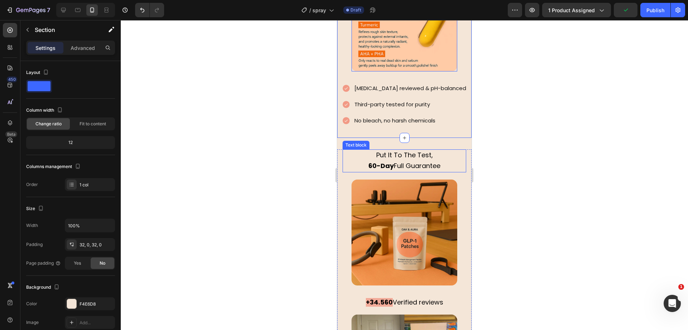
click at [393, 161] on span "60-Day Full Guarantee" at bounding box center [405, 165] width 72 height 9
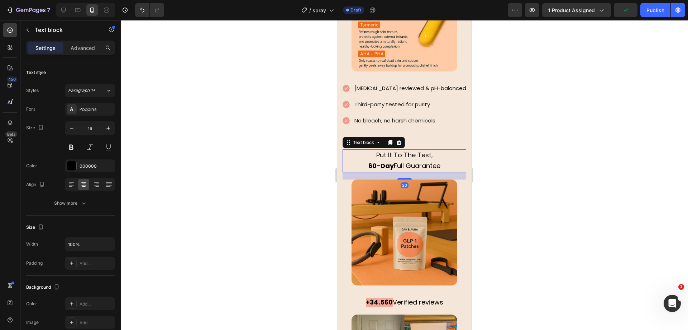
click at [381, 161] on strong "60-Day" at bounding box center [381, 165] width 25 height 9
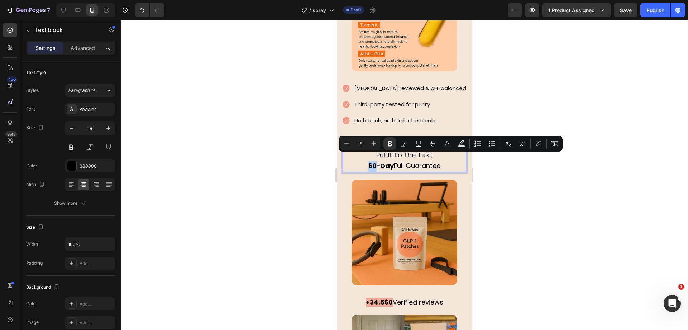
drag, startPoint x: 366, startPoint y: 157, endPoint x: 372, endPoint y: 156, distance: 5.7
click at [372, 161] on strong "60-Day" at bounding box center [381, 165] width 25 height 9
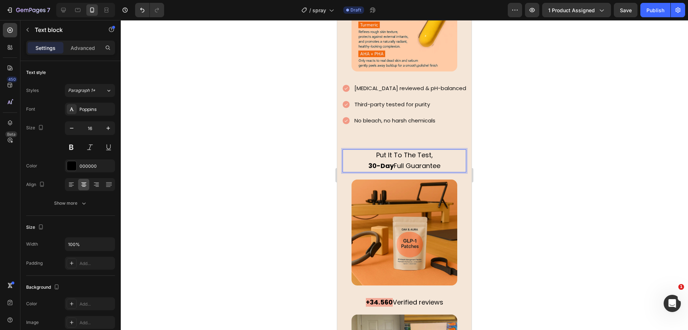
click at [260, 150] on div at bounding box center [405, 174] width 568 height 309
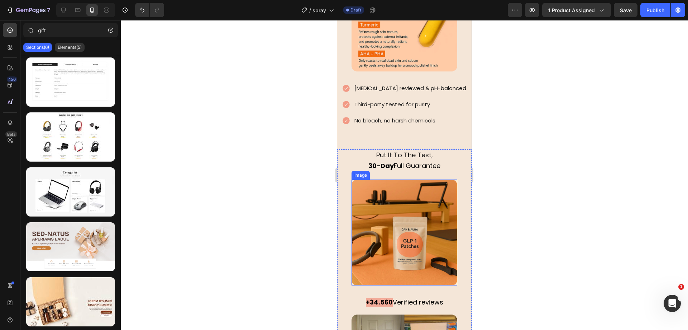
click at [419, 209] on img at bounding box center [405, 232] width 106 height 106
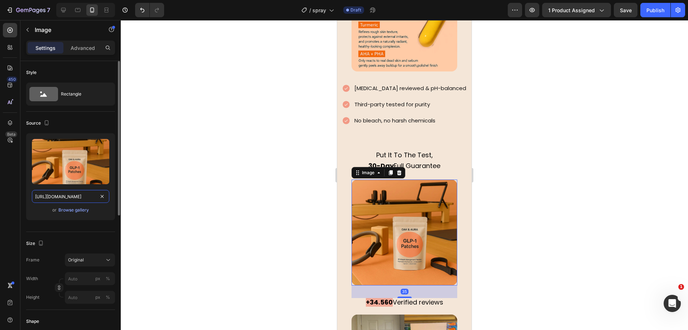
click at [74, 195] on input "https://cdn.shopify.com/s/files/1/0930/9051/3163/files/gempages_564574129026499…" at bounding box center [70, 196] width 77 height 13
click at [207, 142] on div at bounding box center [405, 174] width 568 height 309
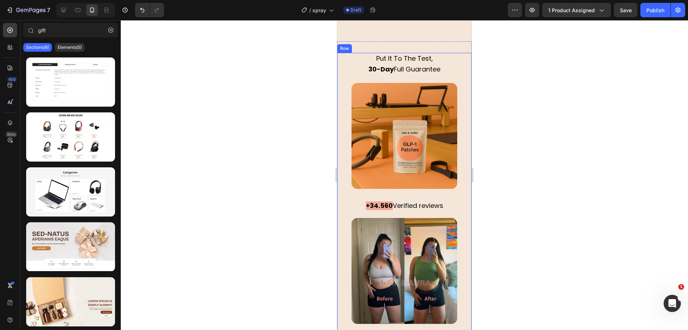
scroll to position [1383, 0]
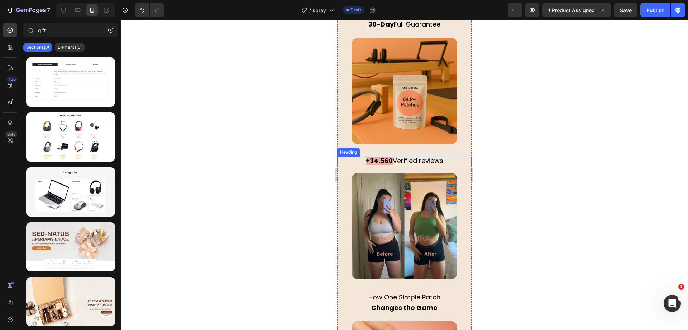
click at [383, 156] on strong "+34.560" at bounding box center [379, 160] width 27 height 9
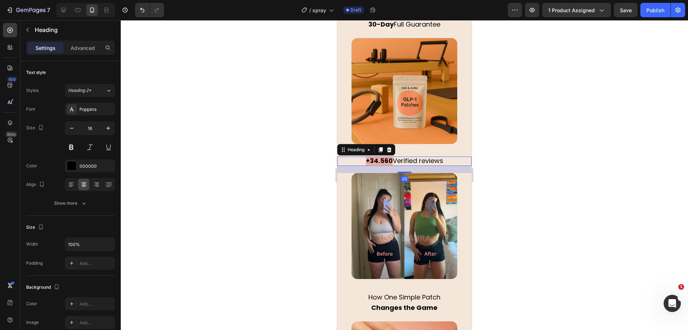
click at [359, 156] on h2 "+34.560 Verified reviews" at bounding box center [404, 160] width 134 height 9
click at [317, 192] on div at bounding box center [405, 174] width 568 height 309
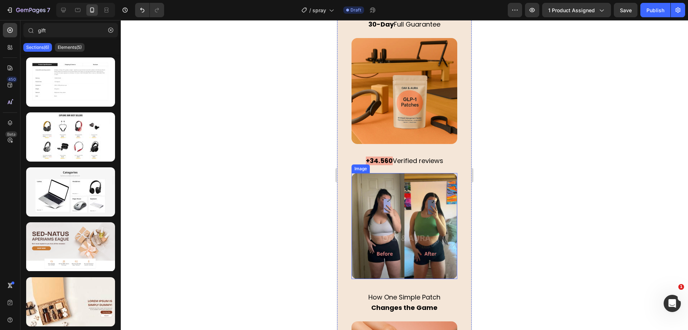
click at [416, 202] on img at bounding box center [405, 226] width 106 height 106
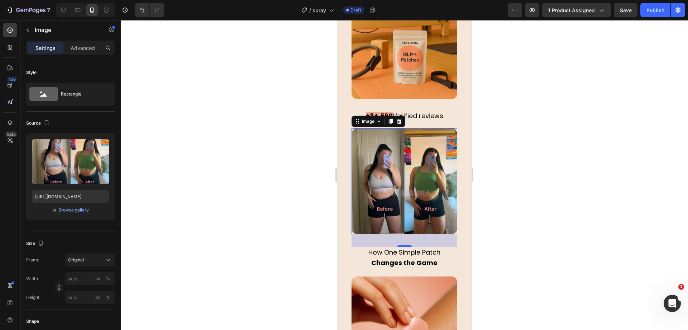
scroll to position [1338, 0]
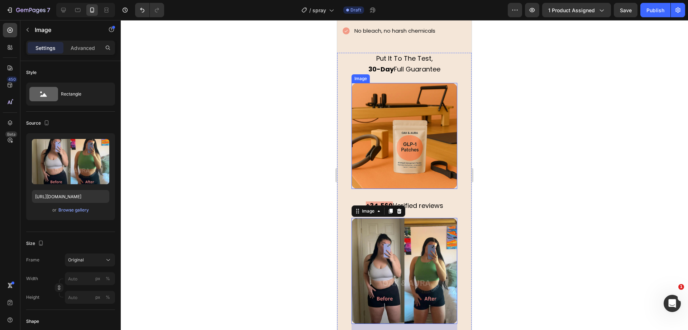
click at [388, 138] on img at bounding box center [405, 136] width 106 height 106
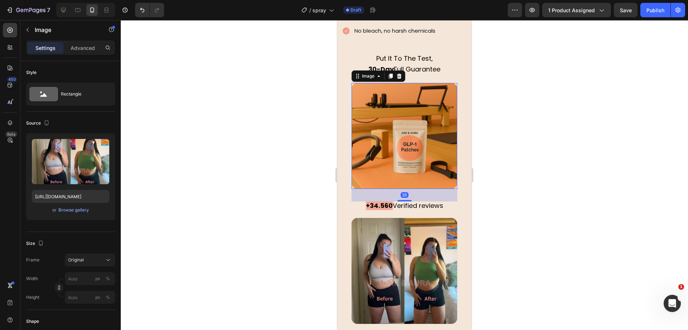
scroll to position [202, 0]
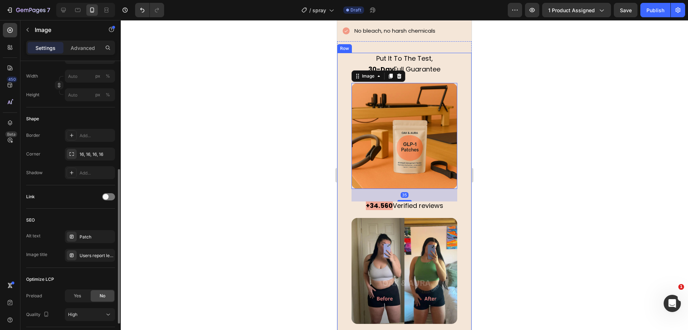
click at [257, 132] on div at bounding box center [405, 174] width 568 height 309
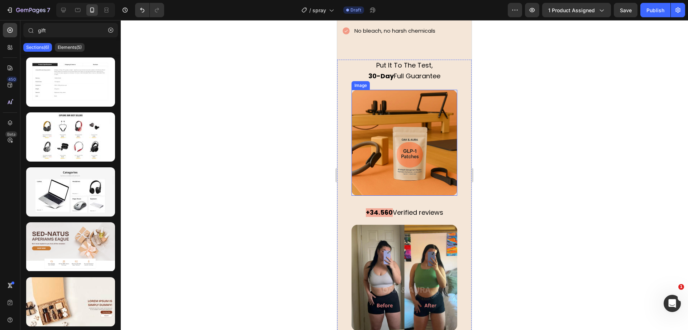
click at [375, 133] on img at bounding box center [405, 143] width 106 height 106
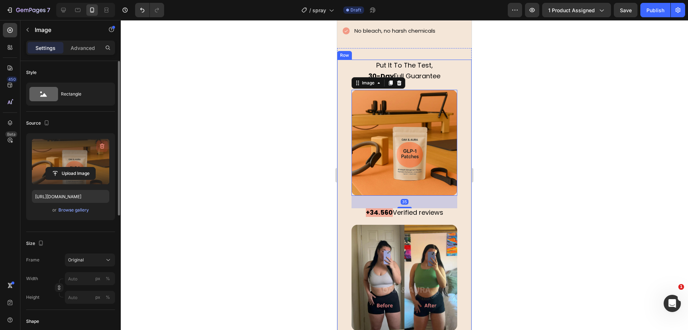
drag, startPoint x: 102, startPoint y: 142, endPoint x: 75, endPoint y: 4, distance: 141.4
click at [102, 142] on icon "button" at bounding box center [102, 145] width 7 height 7
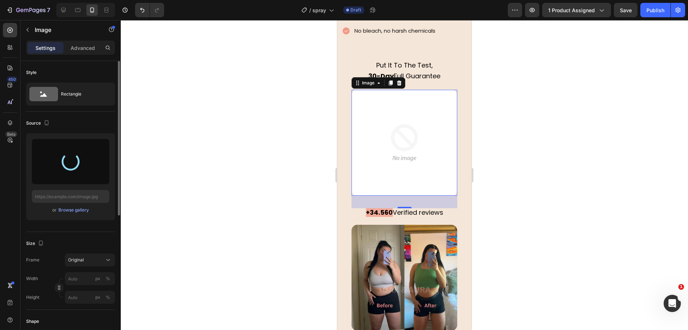
type input "https://cdn.shopify.com/s/files/1/0930/9051/3163/files/gempages_564574129026499…"
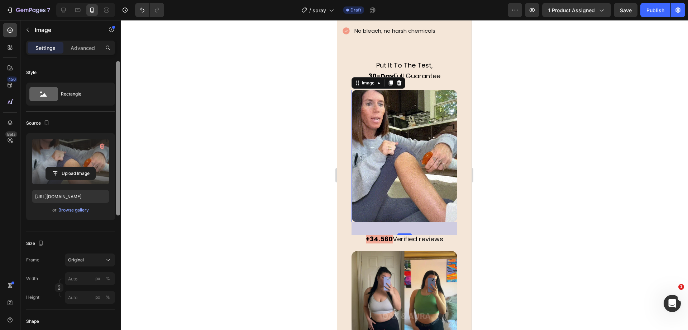
drag, startPoint x: 108, startPoint y: 231, endPoint x: 120, endPoint y: 215, distance: 19.4
click at [108, 231] on div "Source Upload Image https://cdn.shopify.com/s/files/1/0930/9051/3163/files/gemp…" at bounding box center [70, 172] width 89 height 120
click at [288, 143] on div at bounding box center [405, 174] width 568 height 309
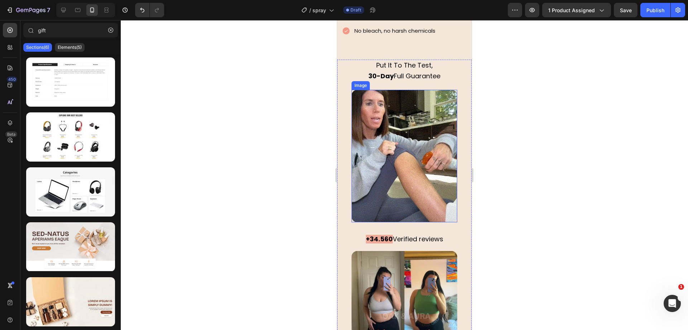
click at [392, 158] on img at bounding box center [405, 156] width 106 height 132
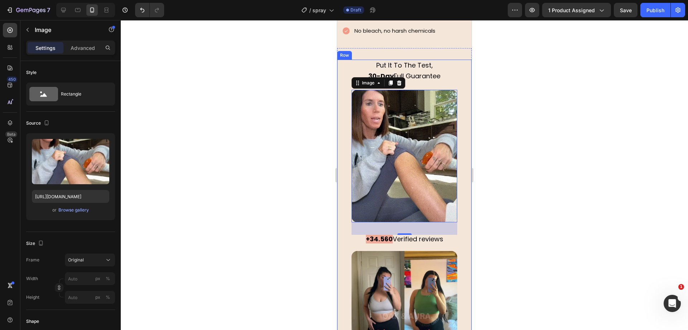
click at [312, 148] on div at bounding box center [405, 174] width 568 height 309
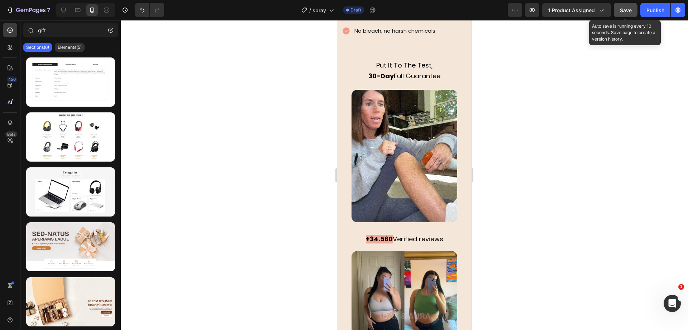
click at [633, 10] on button "Save" at bounding box center [626, 10] width 24 height 14
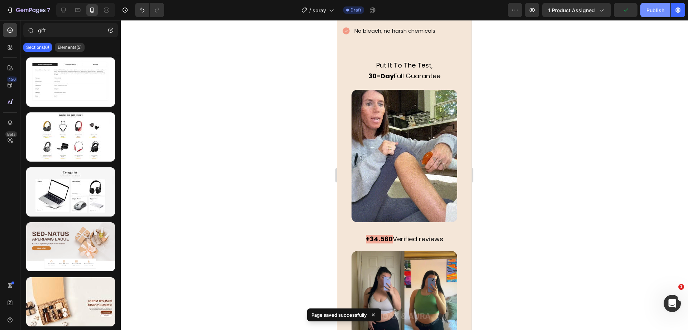
click at [651, 14] on button "Publish" at bounding box center [656, 10] width 30 height 14
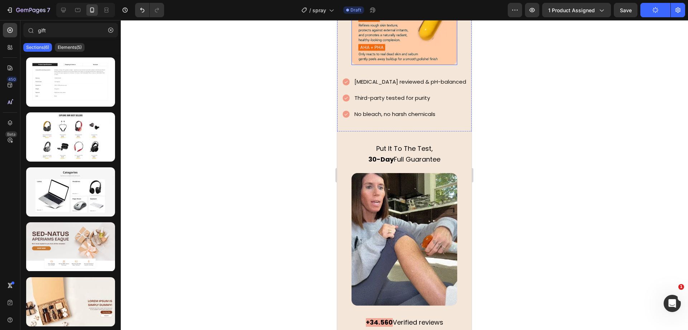
scroll to position [1345, 0]
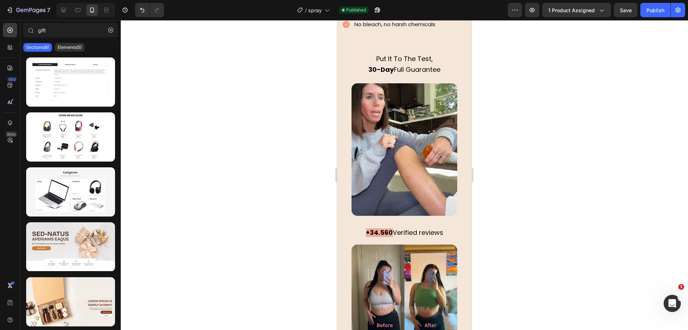
click at [300, 143] on div at bounding box center [405, 174] width 568 height 309
click at [284, 142] on div at bounding box center [405, 174] width 568 height 309
click at [400, 139] on img at bounding box center [405, 149] width 106 height 132
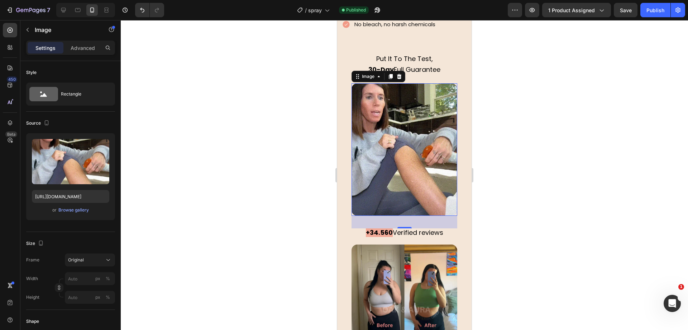
click at [245, 138] on div at bounding box center [405, 174] width 568 height 309
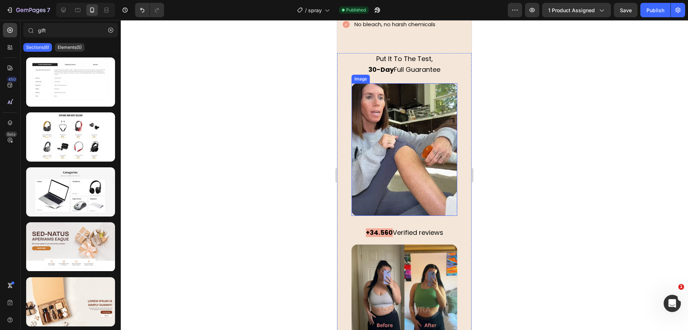
click at [379, 139] on img at bounding box center [405, 149] width 106 height 132
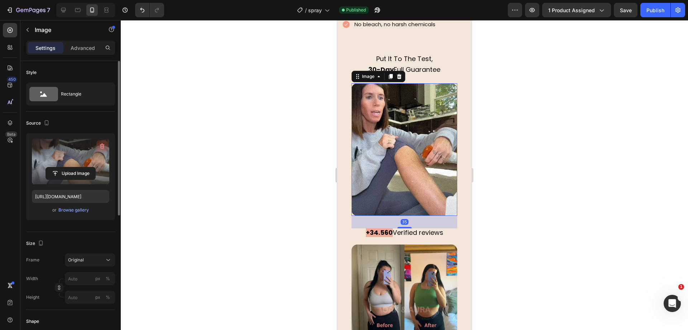
click at [101, 146] on icon "button" at bounding box center [102, 145] width 7 height 7
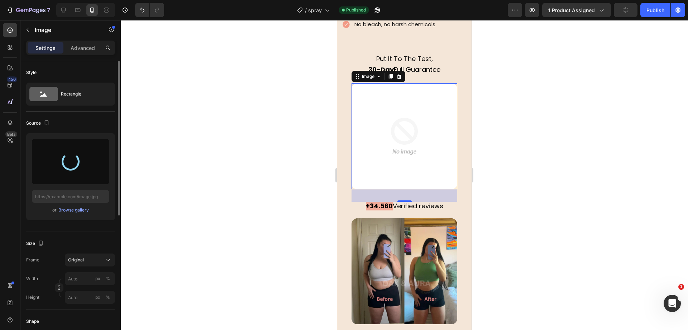
type input "https://cdn.shopify.com/s/files/1/0930/9051/3163/files/gempages_564574129026499…"
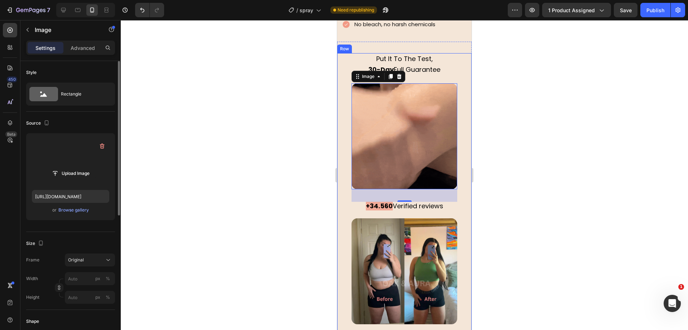
click at [273, 111] on div at bounding box center [405, 174] width 568 height 309
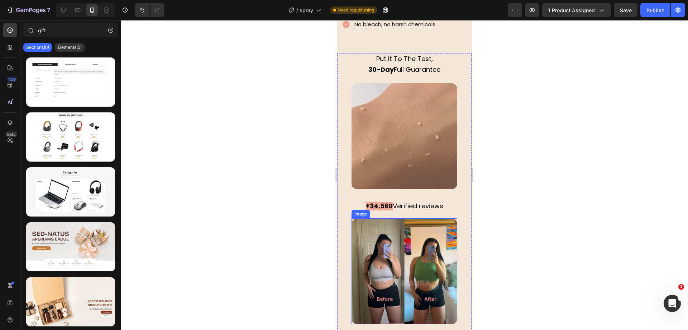
click at [407, 228] on img at bounding box center [405, 271] width 106 height 106
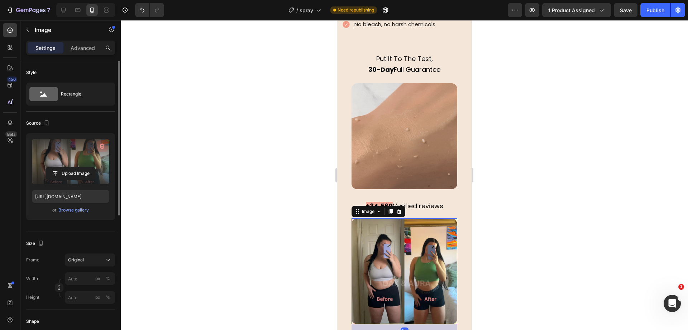
click at [102, 142] on icon "button" at bounding box center [102, 145] width 7 height 7
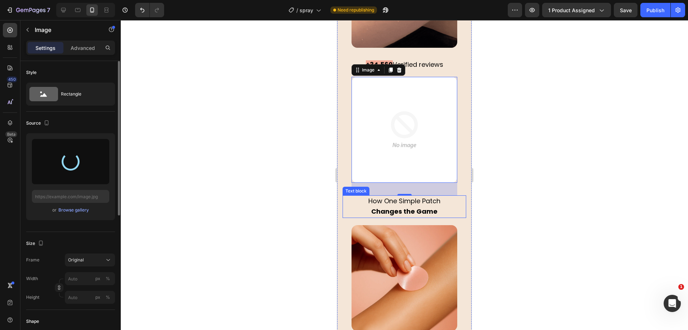
scroll to position [1434, 0]
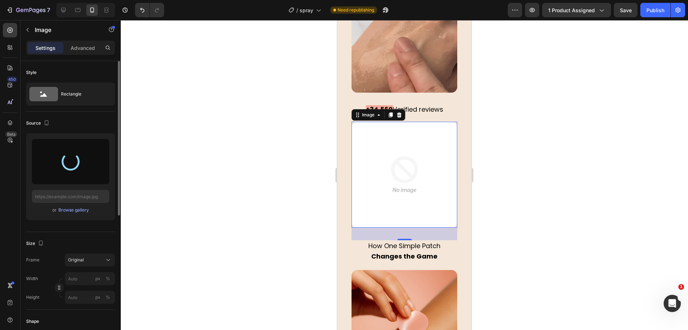
type input "https://cdn.shopify.com/s/files/1/0930/9051/3163/files/gempages_564574129026499…"
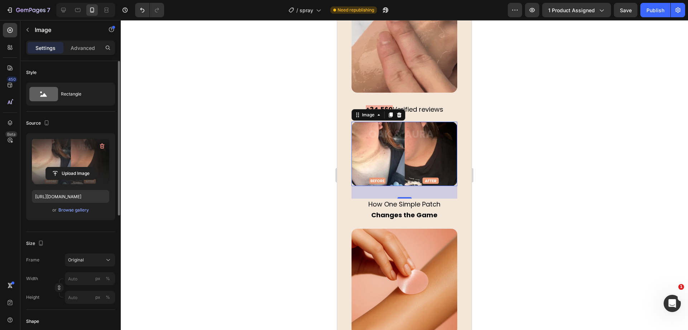
click at [255, 139] on div at bounding box center [405, 174] width 568 height 309
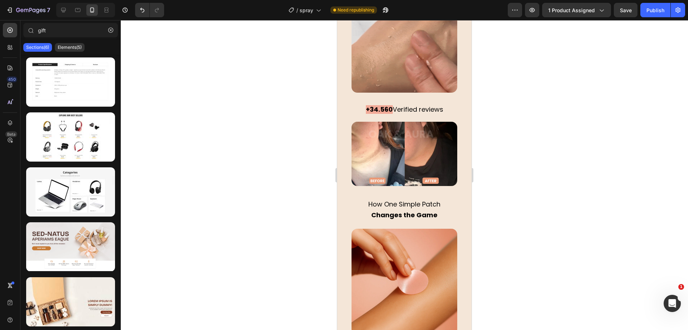
click at [276, 126] on div at bounding box center [405, 174] width 568 height 309
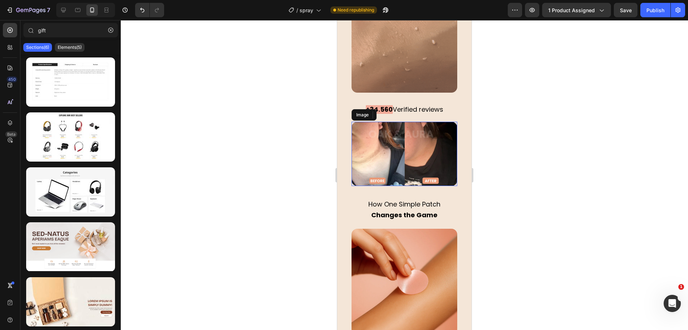
click at [392, 150] on img at bounding box center [405, 154] width 106 height 65
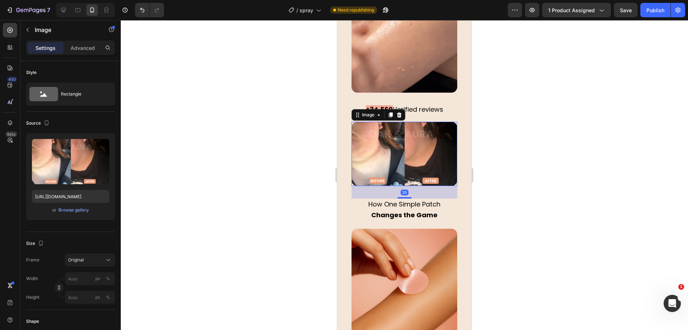
click at [273, 143] on div at bounding box center [405, 174] width 568 height 309
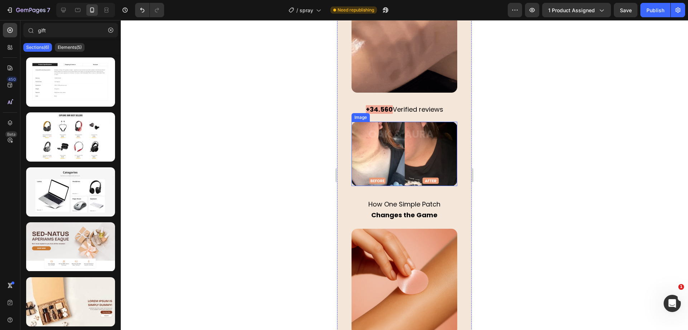
click at [419, 154] on img at bounding box center [405, 154] width 106 height 65
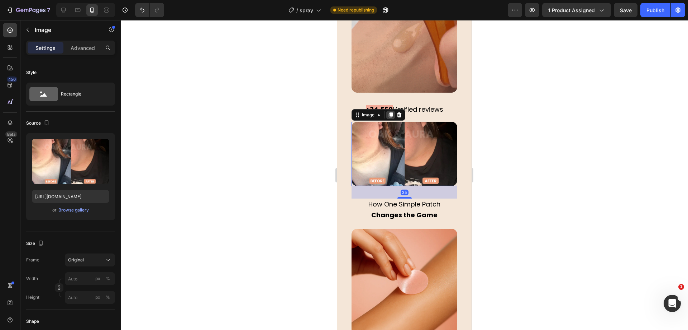
click at [391, 112] on icon at bounding box center [391, 114] width 4 height 5
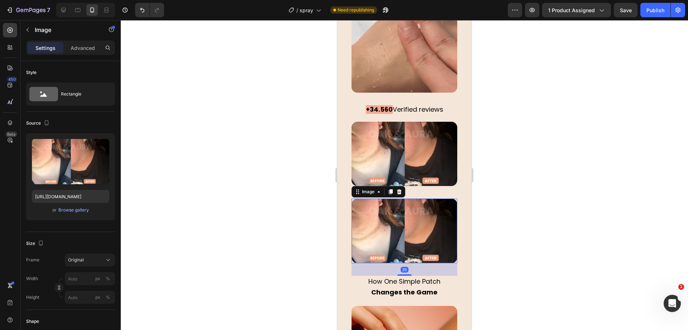
scroll to position [202, 0]
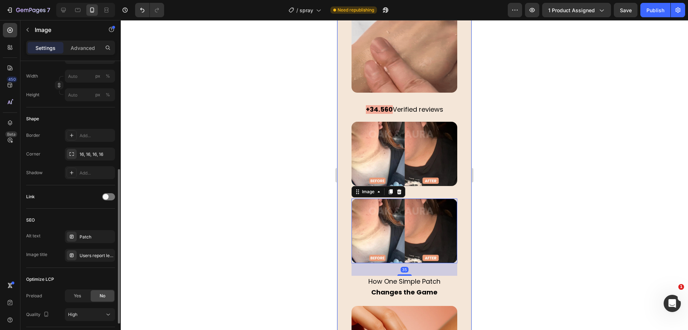
click at [257, 158] on div at bounding box center [405, 174] width 568 height 309
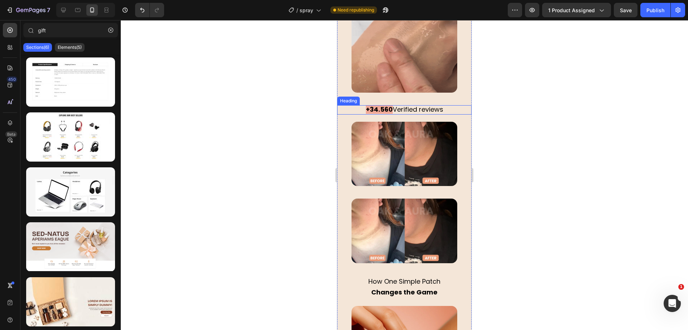
click at [442, 105] on h2 "+34.560 Verified reviews" at bounding box center [404, 109] width 134 height 9
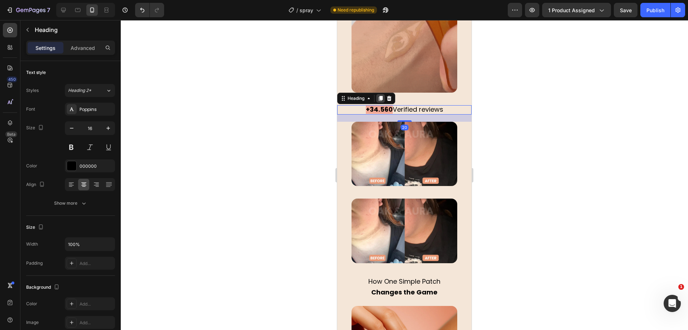
click at [380, 96] on icon at bounding box center [381, 98] width 4 height 5
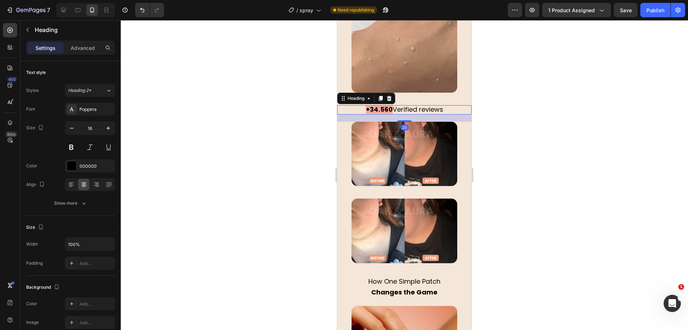
scroll to position [176, 0]
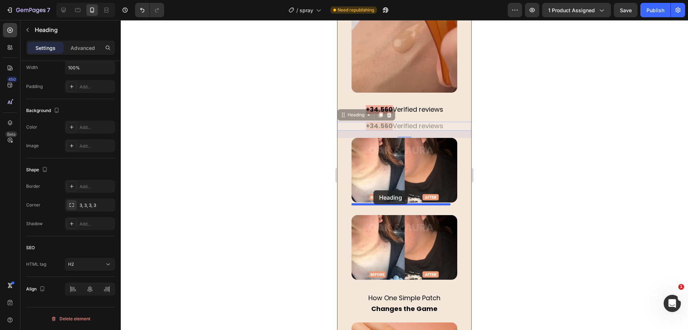
drag, startPoint x: 355, startPoint y: 109, endPoint x: 374, endPoint y: 190, distance: 83.5
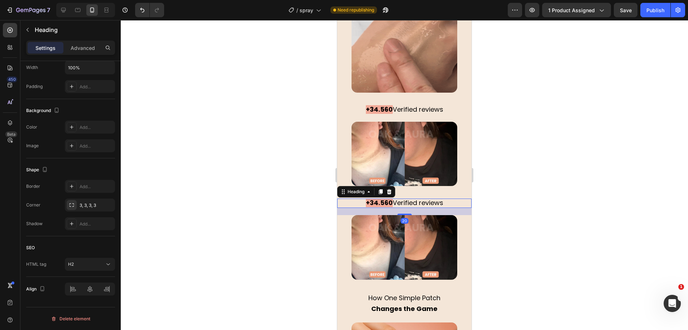
click at [288, 166] on div at bounding box center [405, 174] width 568 height 309
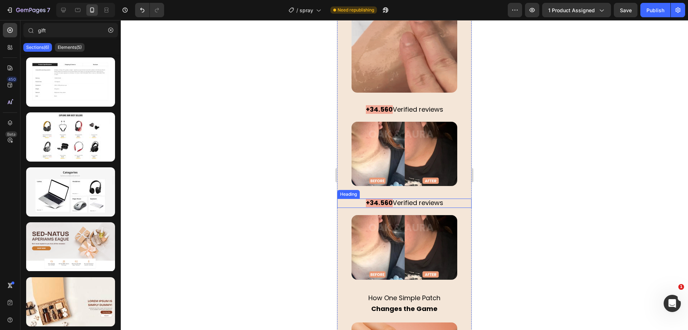
click at [405, 198] on span "Verified reviews" at bounding box center [418, 202] width 51 height 9
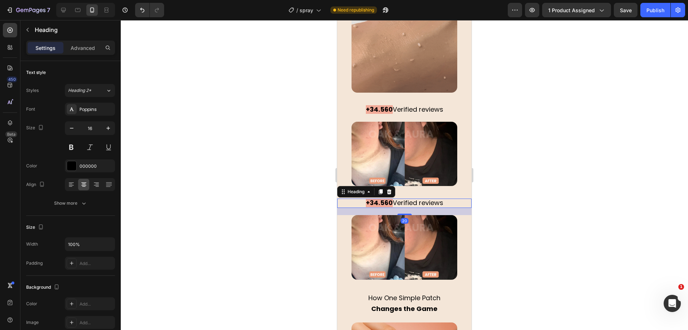
click at [405, 198] on span "Verified reviews" at bounding box center [418, 202] width 51 height 9
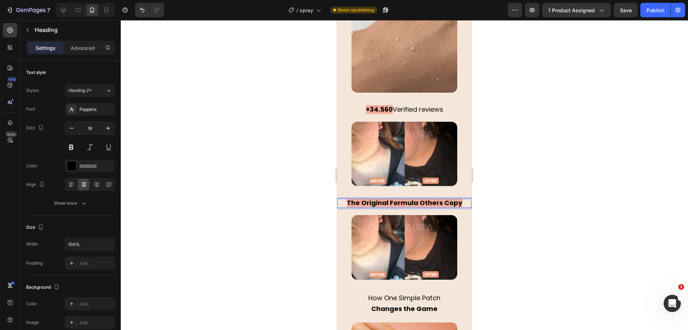
click at [404, 198] on strong "The Original Formula Others Copy" at bounding box center [404, 202] width 115 height 9
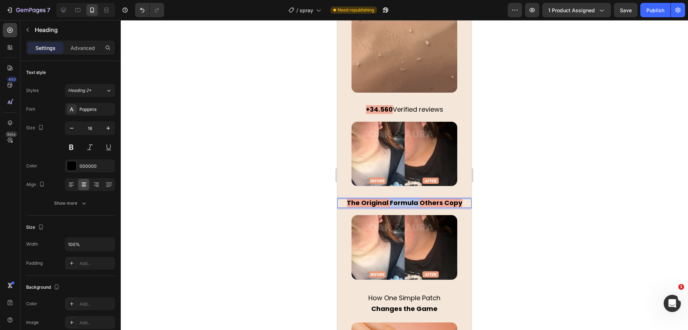
click at [404, 198] on strong "The Original Formula Others Copy" at bounding box center [404, 202] width 115 height 9
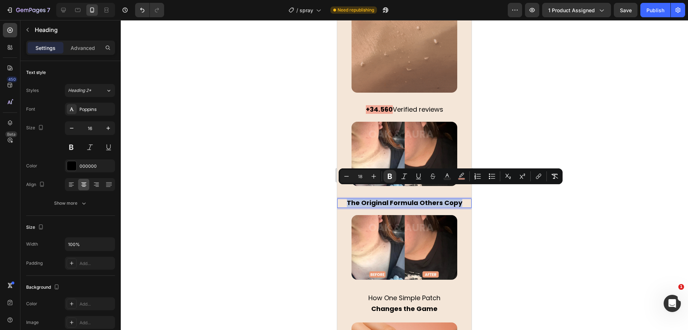
click at [388, 198] on strong "The Original Formula Others Copy" at bounding box center [404, 202] width 115 height 9
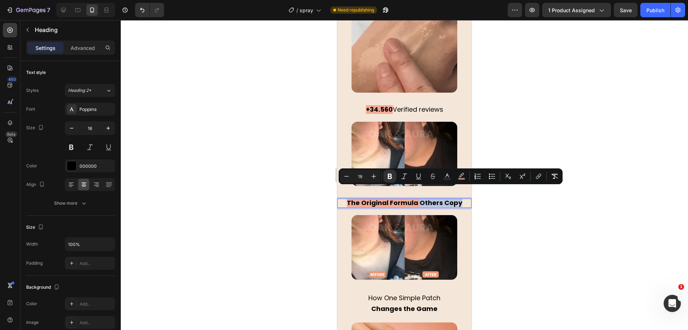
drag, startPoint x: 417, startPoint y: 192, endPoint x: 464, endPoint y: 191, distance: 47.0
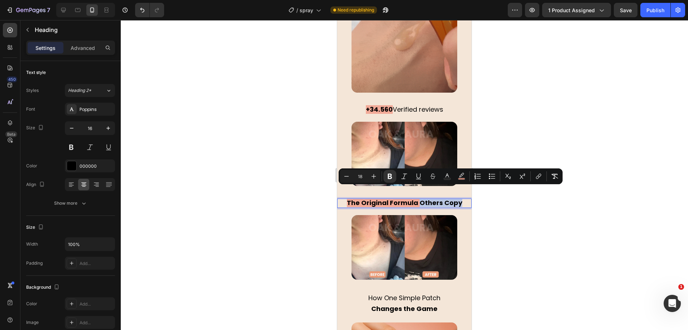
click at [464, 199] on p "The Original Formula Others Copy" at bounding box center [404, 203] width 133 height 8
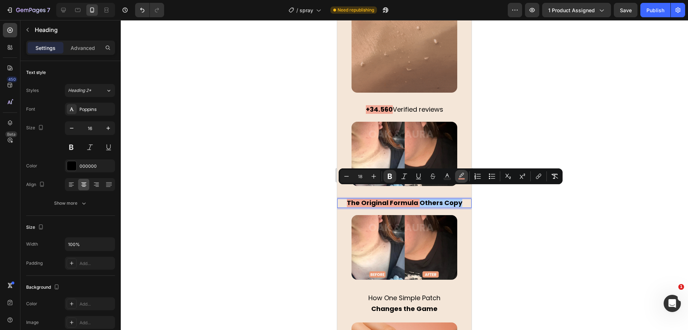
click at [460, 172] on icon "Editor contextual toolbar" at bounding box center [461, 175] width 7 height 7
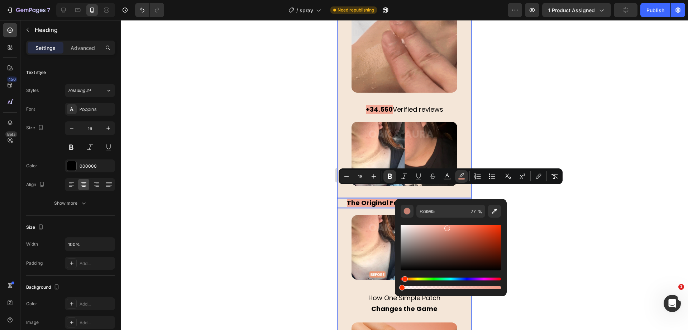
drag, startPoint x: 438, startPoint y: 287, endPoint x: 315, endPoint y: 287, distance: 122.6
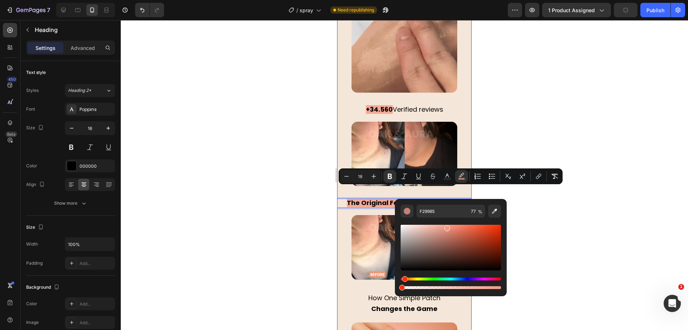
click at [315, 0] on body "7 Version history / spray Need republishing Preview 1 product assigned Publish …" at bounding box center [344, 0] width 688 height 0
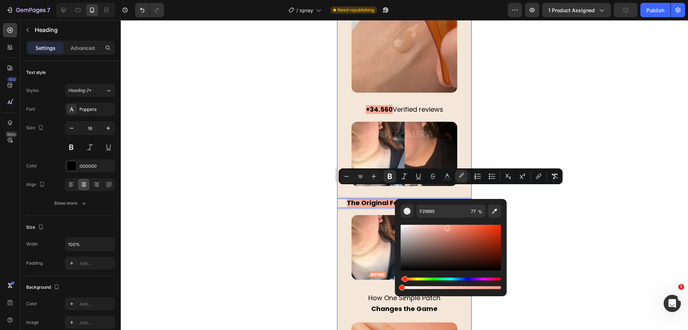
type input "0"
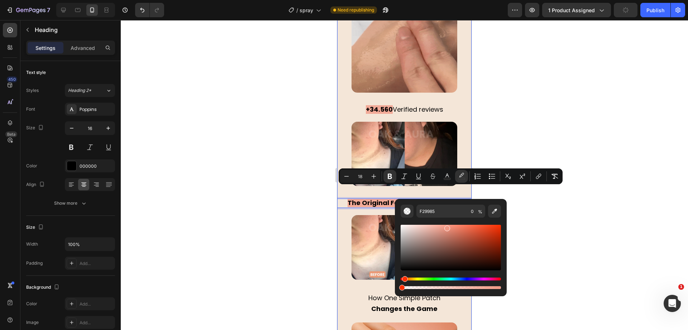
click at [292, 236] on div at bounding box center [405, 174] width 568 height 309
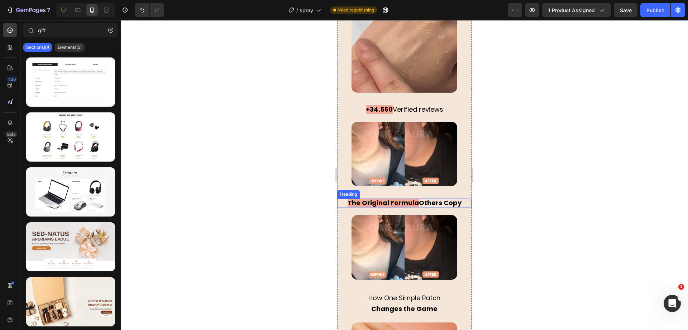
click at [429, 198] on strong "Others Copy" at bounding box center [440, 202] width 43 height 9
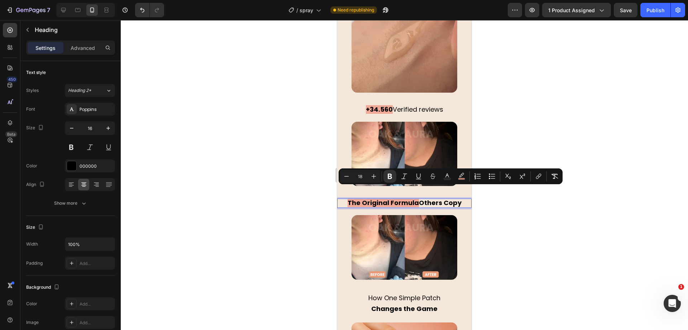
click at [416, 199] on p "The Original Formula Others Copy" at bounding box center [404, 203] width 133 height 8
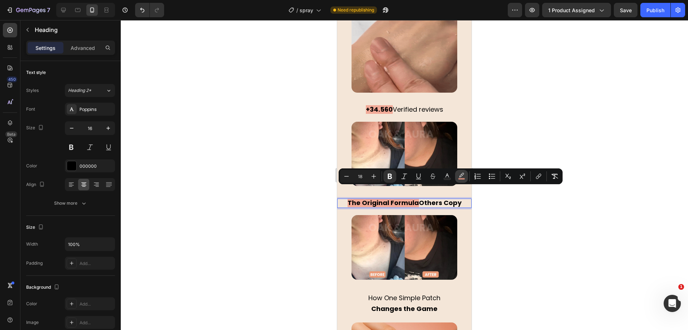
click at [465, 175] on icon "Editor contextual toolbar" at bounding box center [461, 175] width 7 height 7
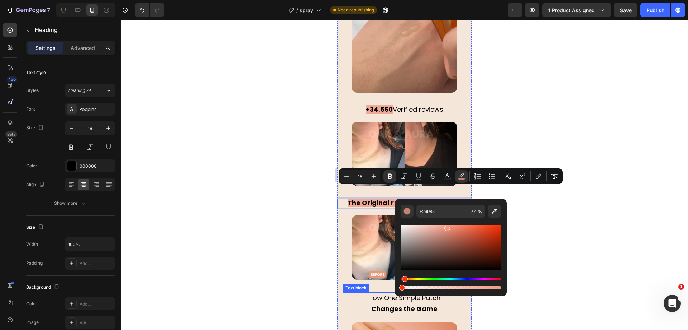
drag, startPoint x: 435, startPoint y: 286, endPoint x: 264, endPoint y: 285, distance: 170.7
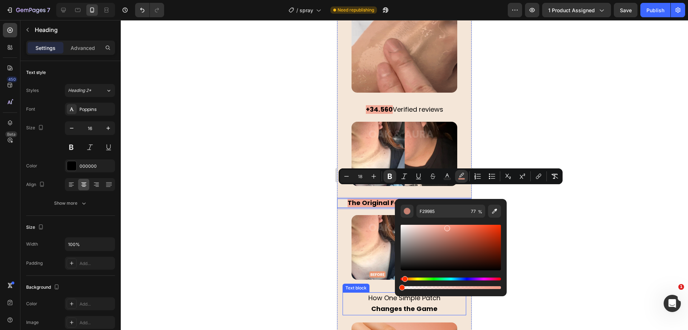
click at [264, 0] on body "7 Version history / spray Need republishing Preview 1 product assigned Save Pub…" at bounding box center [344, 0] width 688 height 0
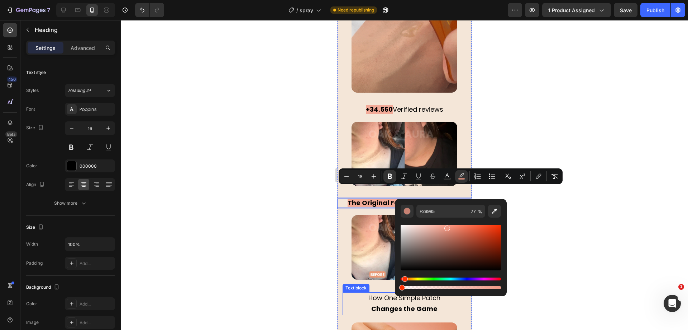
type input "0"
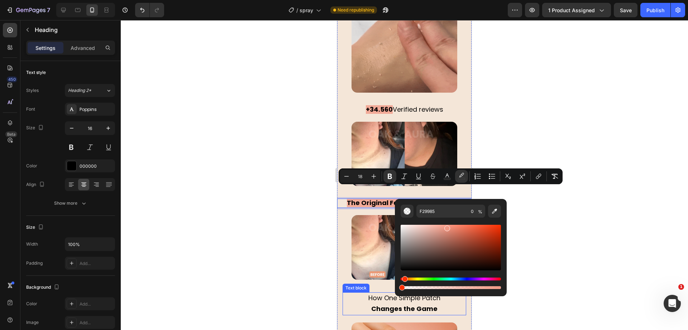
drag, startPoint x: 271, startPoint y: 197, endPoint x: 273, endPoint y: 189, distance: 8.0
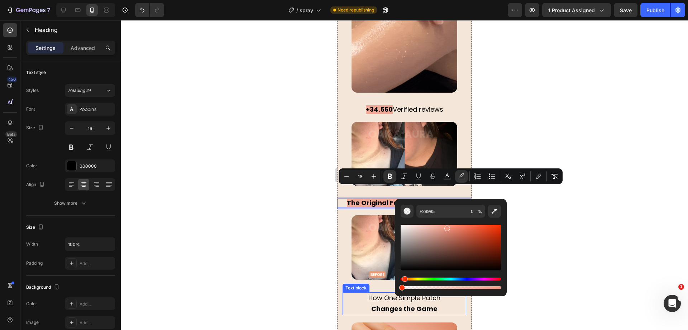
click at [273, 190] on div at bounding box center [405, 174] width 568 height 309
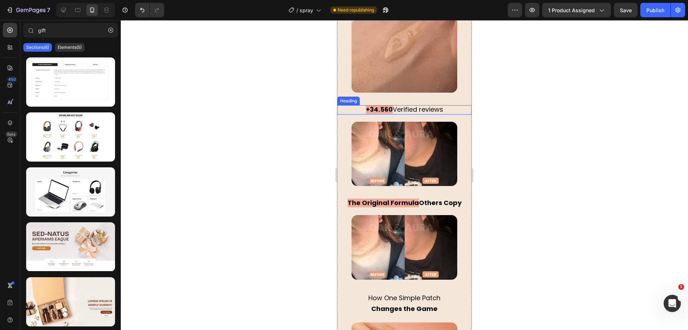
click at [411, 105] on span "Verified reviews" at bounding box center [418, 109] width 51 height 9
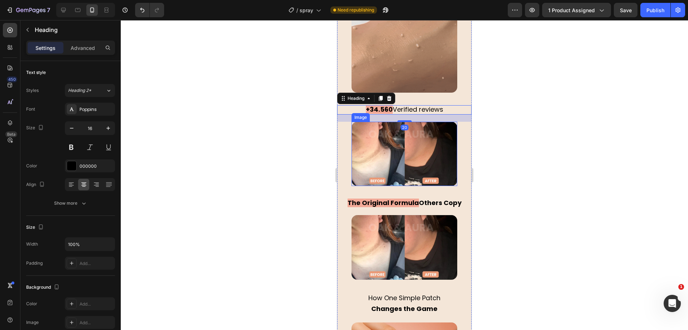
click at [407, 133] on img at bounding box center [405, 154] width 106 height 65
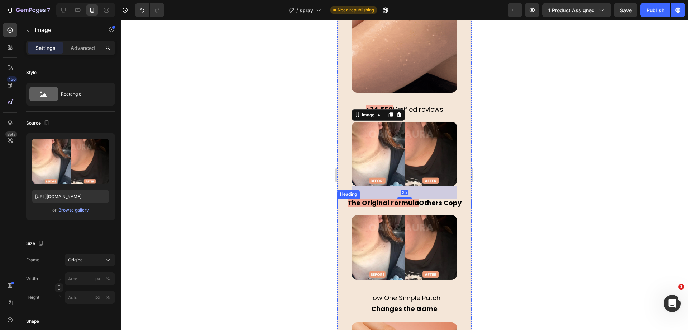
click at [406, 198] on strong "The Original Formula" at bounding box center [383, 202] width 71 height 9
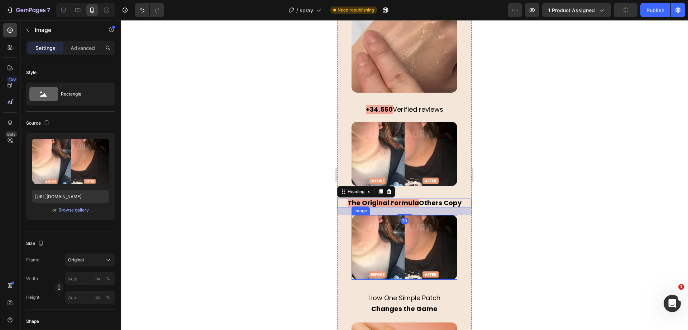
click at [409, 227] on img at bounding box center [405, 247] width 106 height 65
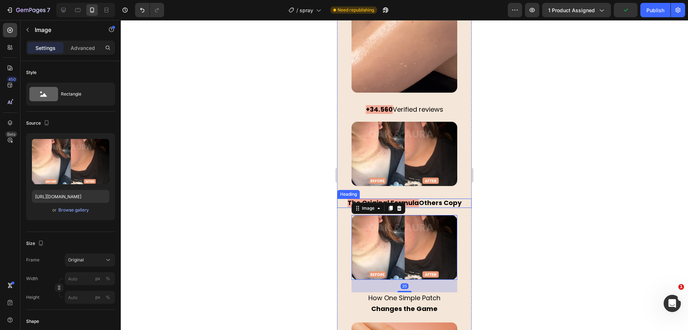
click at [291, 173] on div at bounding box center [405, 174] width 568 height 309
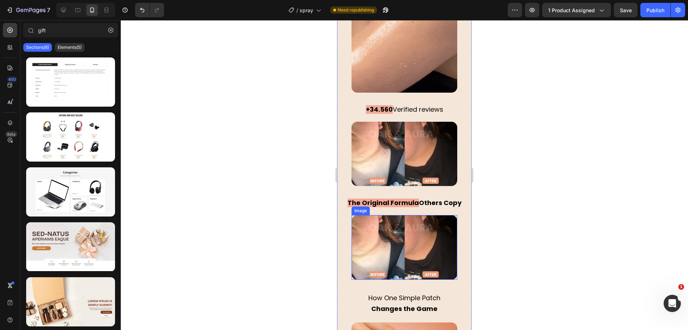
click at [396, 227] on img at bounding box center [405, 247] width 106 height 65
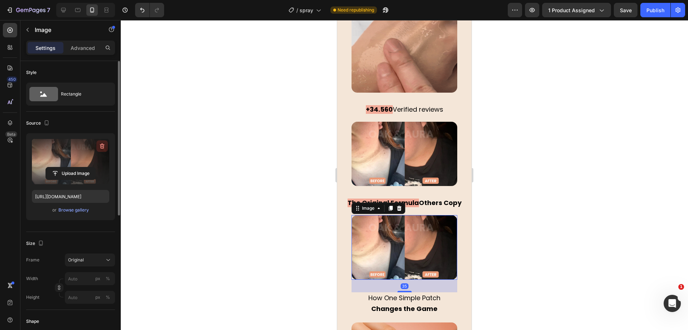
click at [98, 148] on button "button" at bounding box center [101, 145] width 11 height 11
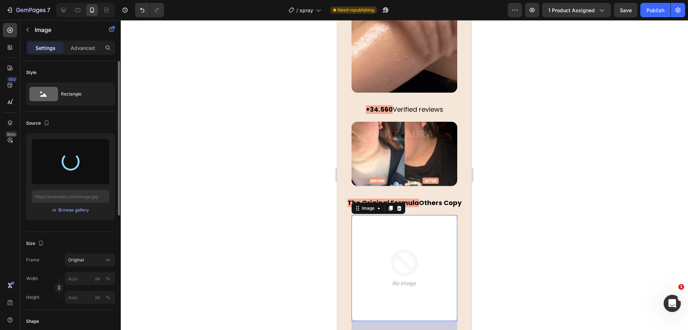
type input "https://cdn.shopify.com/s/files/1/0930/9051/3163/files/gempages_564574129026499…"
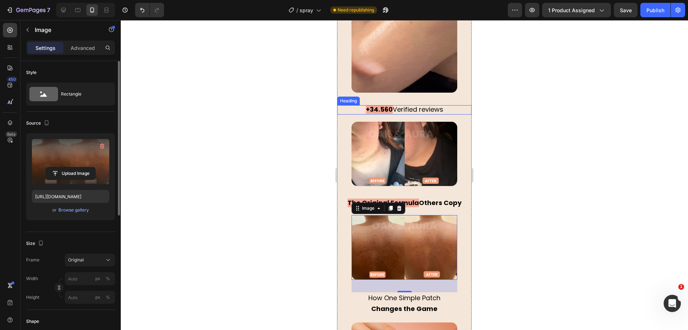
click at [246, 110] on div at bounding box center [405, 174] width 568 height 309
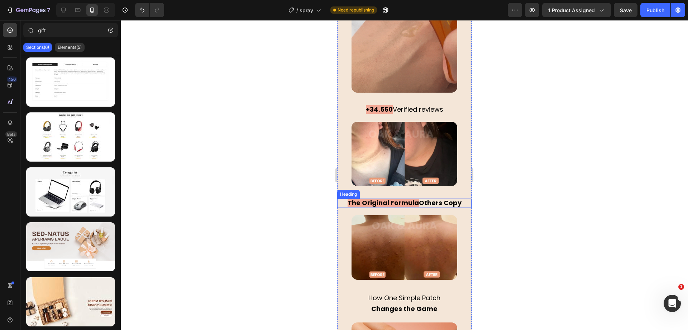
click at [403, 221] on img at bounding box center [405, 247] width 106 height 65
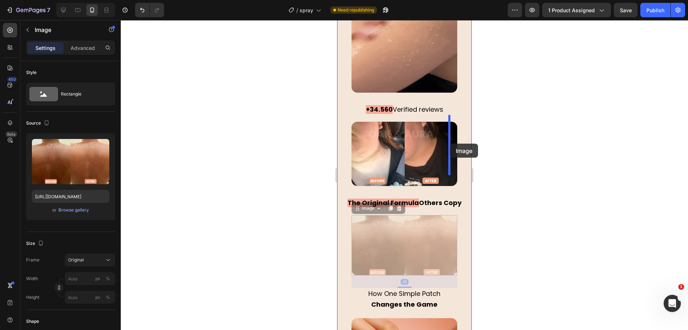
drag, startPoint x: 368, startPoint y: 196, endPoint x: 450, endPoint y: 143, distance: 98.2
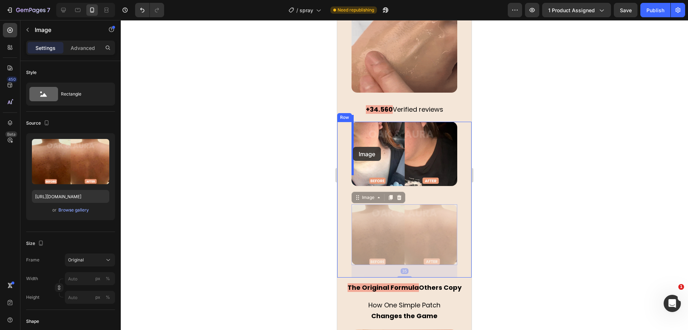
drag, startPoint x: 363, startPoint y: 185, endPoint x: 353, endPoint y: 147, distance: 39.3
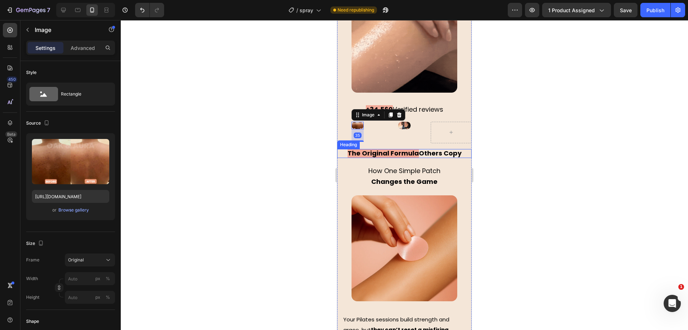
click at [298, 141] on div at bounding box center [405, 174] width 568 height 309
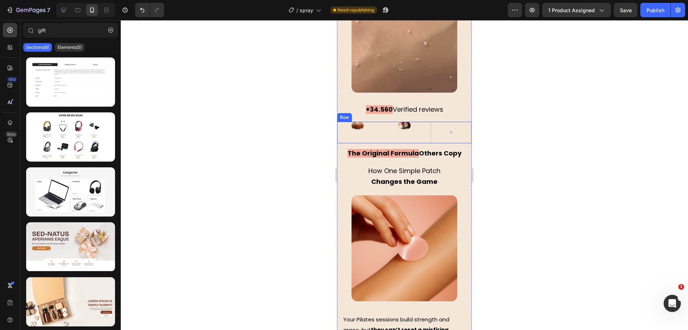
click at [395, 129] on div "Image" at bounding box center [404, 133] width 41 height 22
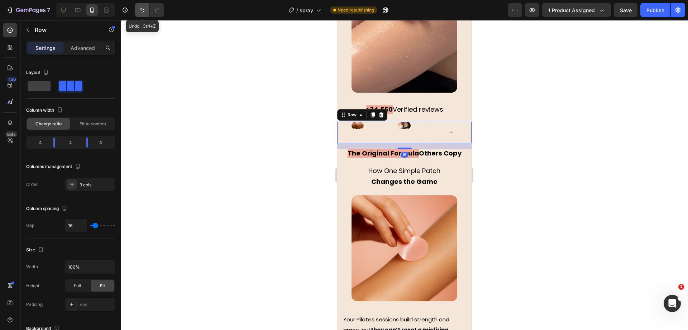
click at [137, 11] on button "Undo/Redo" at bounding box center [142, 10] width 14 height 14
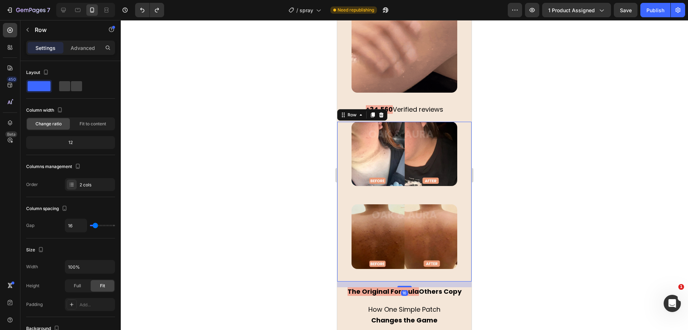
click at [228, 112] on div at bounding box center [405, 174] width 568 height 309
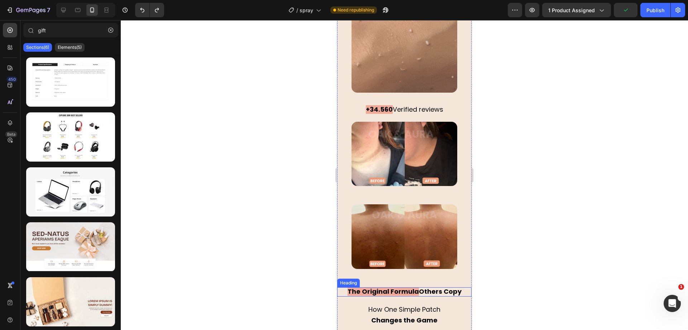
click at [425, 287] on strong "Others Copy" at bounding box center [440, 291] width 43 height 9
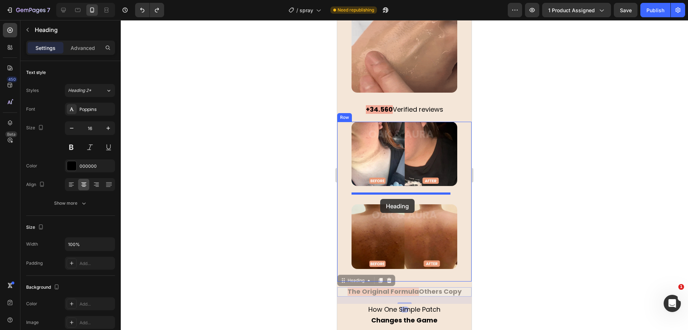
drag, startPoint x: 361, startPoint y: 265, endPoint x: 380, endPoint y: 199, distance: 69.2
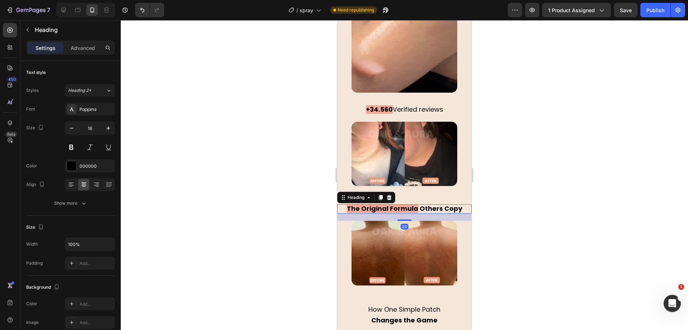
click at [274, 188] on div at bounding box center [405, 174] width 568 height 309
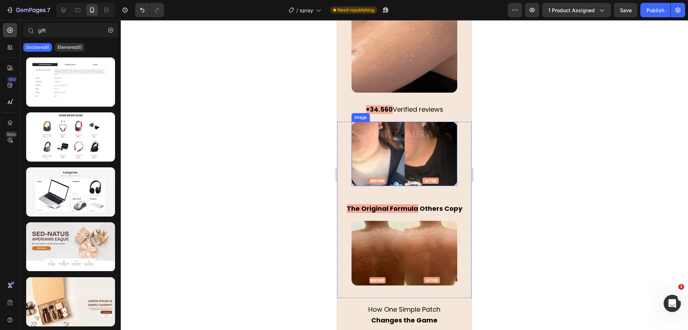
click at [433, 165] on img at bounding box center [405, 154] width 106 height 65
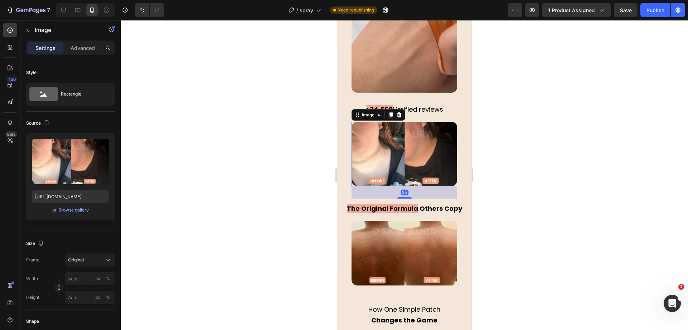
click at [421, 105] on span "Verified reviews" at bounding box center [418, 109] width 51 height 9
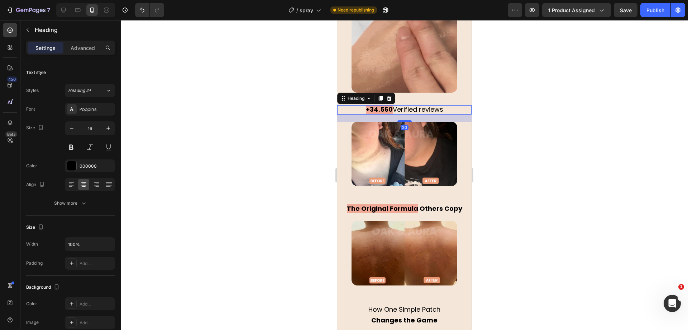
click at [418, 41] on img at bounding box center [405, 40] width 106 height 106
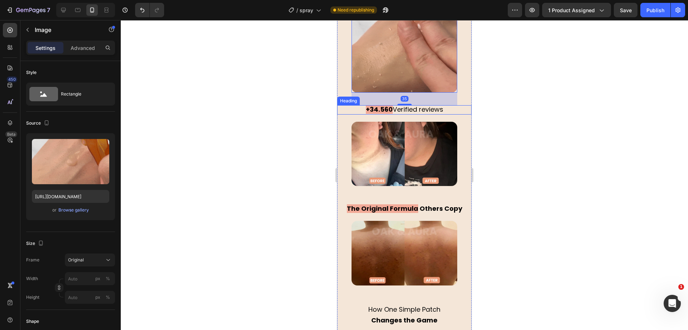
click at [407, 105] on span "Verified reviews" at bounding box center [418, 109] width 51 height 9
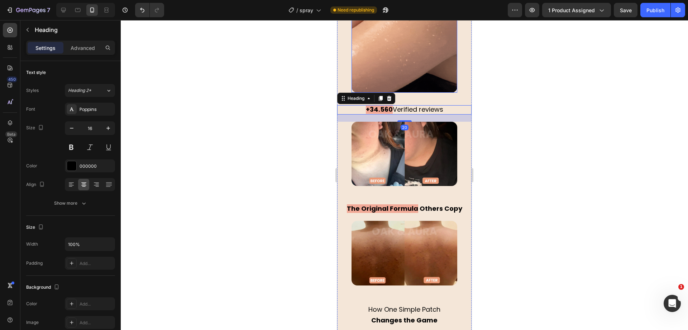
click at [408, 65] on img at bounding box center [405, 40] width 106 height 106
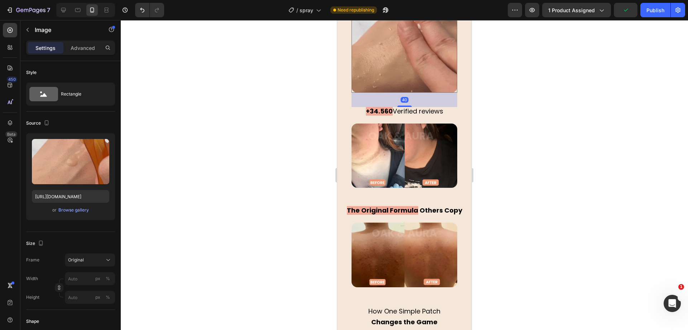
drag, startPoint x: 403, startPoint y: 97, endPoint x: 412, endPoint y: 99, distance: 9.1
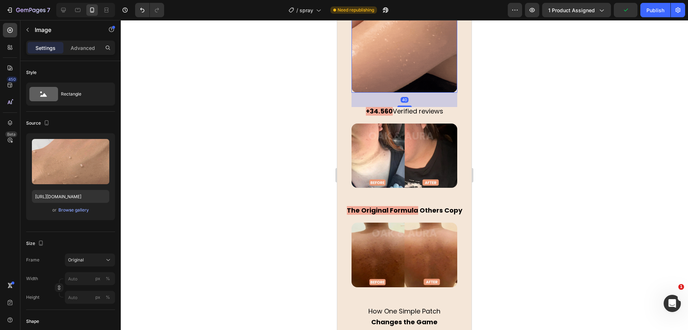
click at [412, 93] on div "40" at bounding box center [405, 93] width 106 height 0
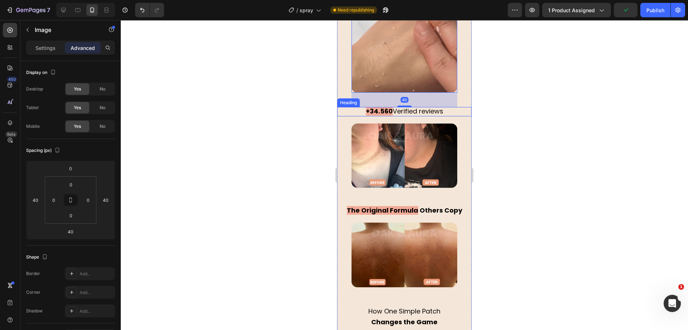
click at [261, 89] on div at bounding box center [405, 174] width 568 height 309
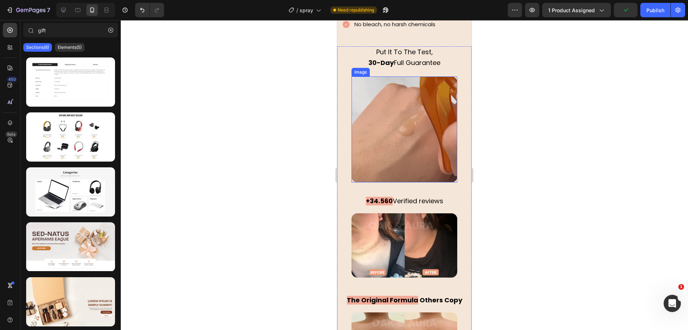
scroll to position [1434, 0]
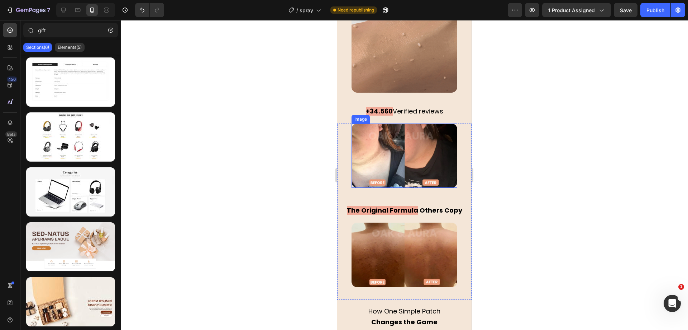
click at [401, 154] on img at bounding box center [405, 155] width 106 height 65
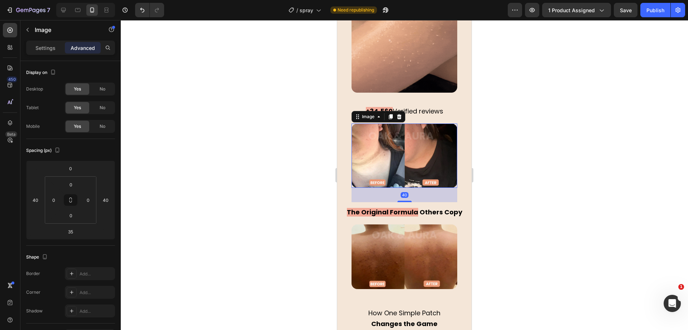
drag, startPoint x: 406, startPoint y: 188, endPoint x: 409, endPoint y: 190, distance: 4.2
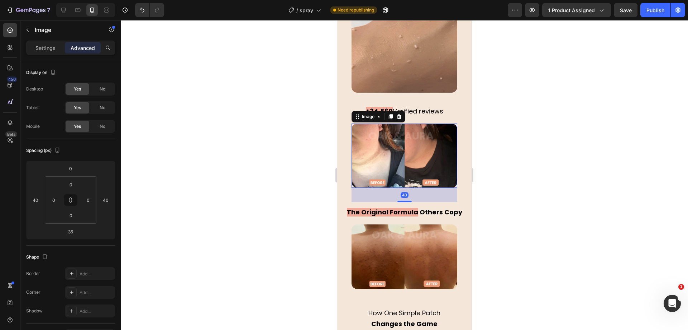
click at [409, 188] on div "40" at bounding box center [405, 188] width 106 height 0
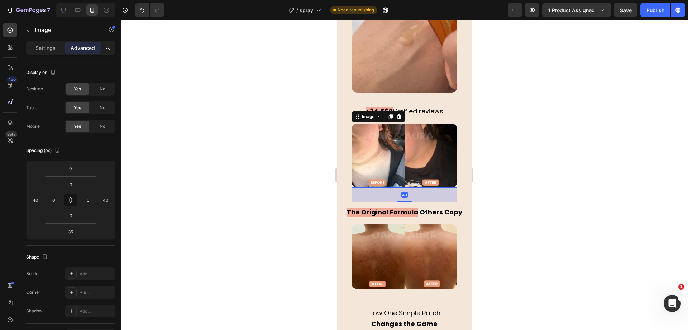
type input "40"
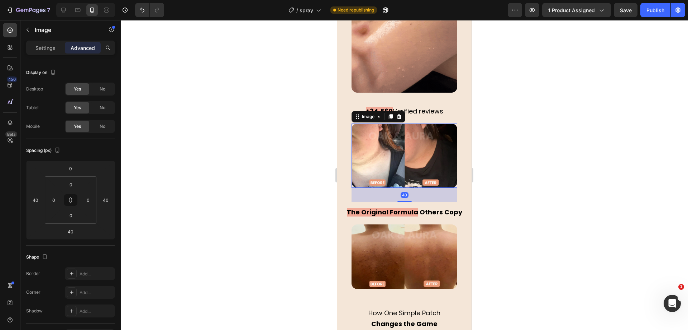
click at [264, 123] on div at bounding box center [405, 174] width 568 height 309
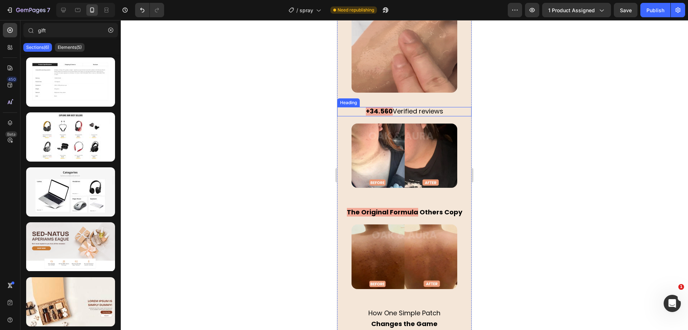
click at [397, 107] on span "Verified reviews" at bounding box center [418, 111] width 51 height 9
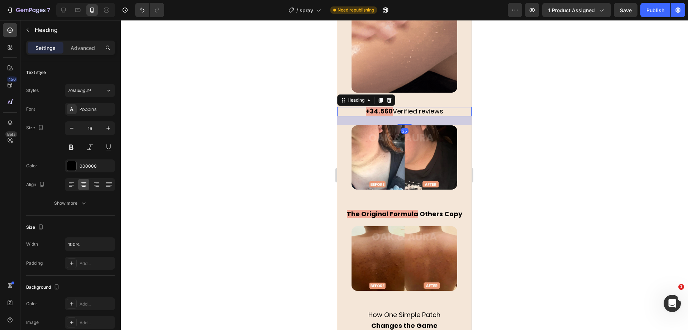
drag, startPoint x: 404, startPoint y: 115, endPoint x: 410, endPoint y: 117, distance: 6.7
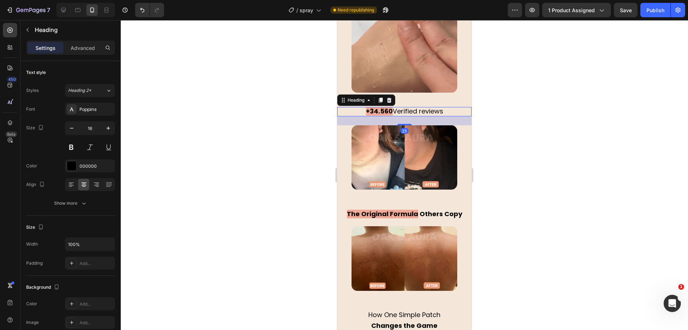
click at [410, 116] on div "25" at bounding box center [404, 116] width 134 height 0
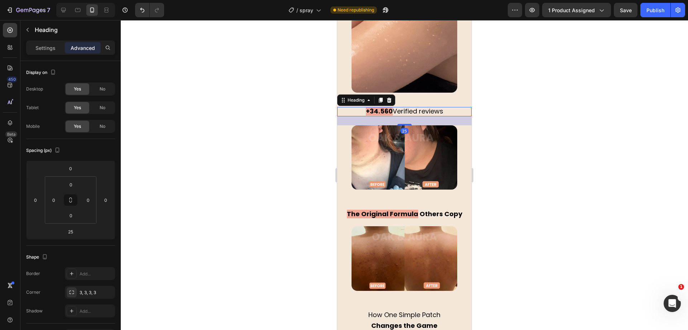
click at [290, 136] on div at bounding box center [405, 174] width 568 height 309
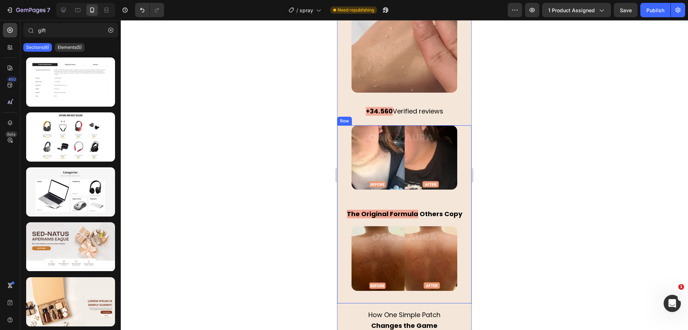
click at [403, 209] on strong "The Original Formula" at bounding box center [382, 213] width 71 height 9
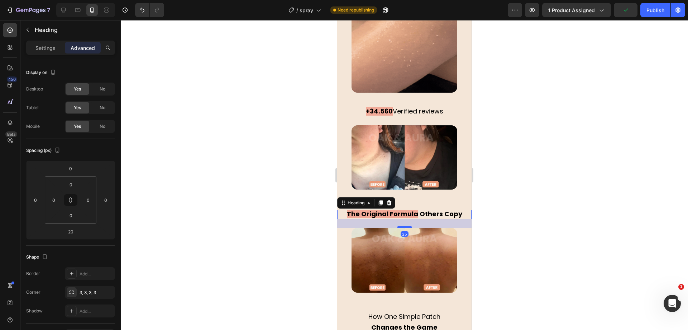
drag, startPoint x: 404, startPoint y: 214, endPoint x: 586, endPoint y: 213, distance: 182.2
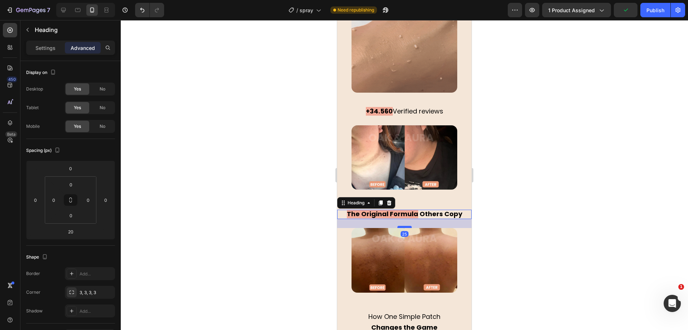
click at [402, 226] on div at bounding box center [405, 227] width 14 height 2
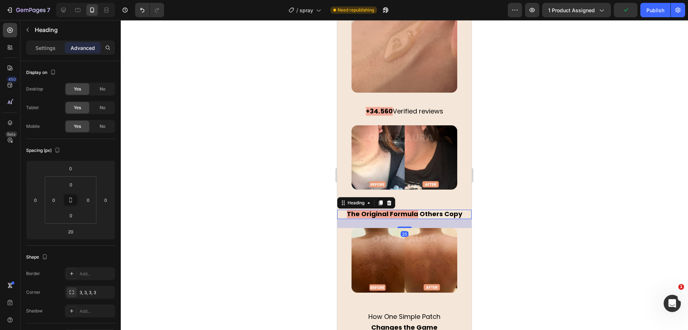
type input "25"
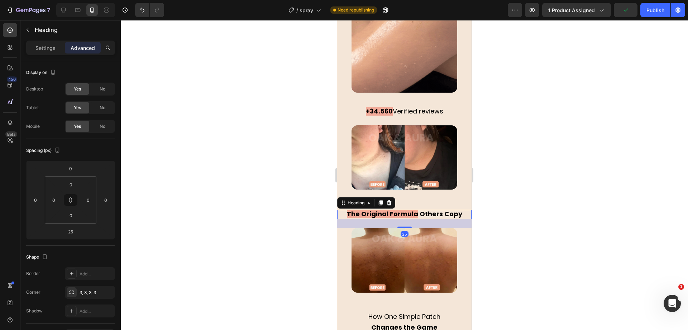
click at [241, 191] on div at bounding box center [405, 174] width 568 height 309
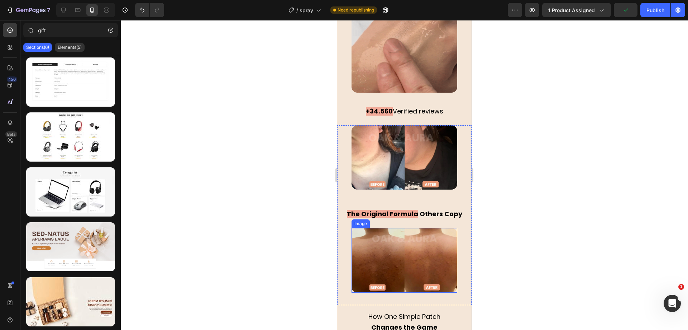
click at [379, 228] on img at bounding box center [405, 260] width 106 height 65
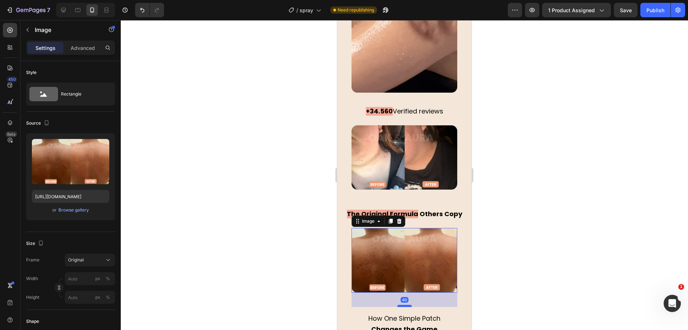
click at [407, 304] on div at bounding box center [405, 305] width 14 height 2
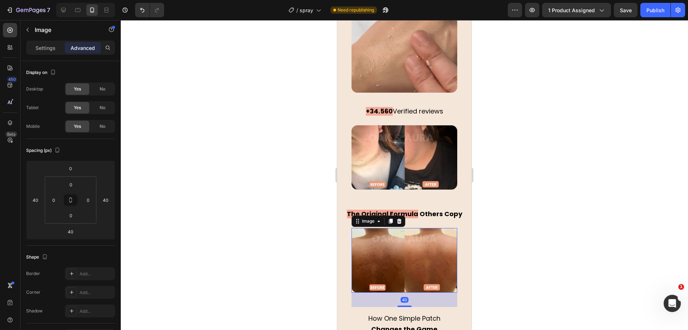
click at [262, 204] on div at bounding box center [405, 174] width 568 height 309
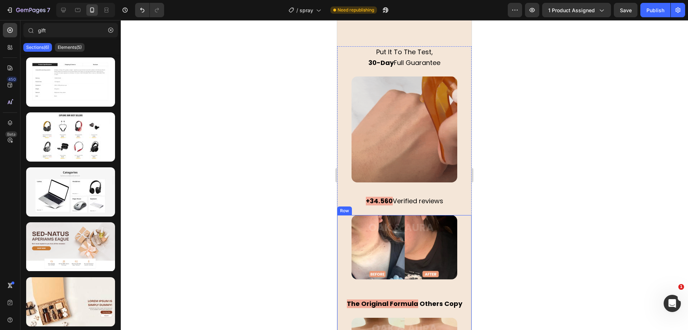
scroll to position [1255, 0]
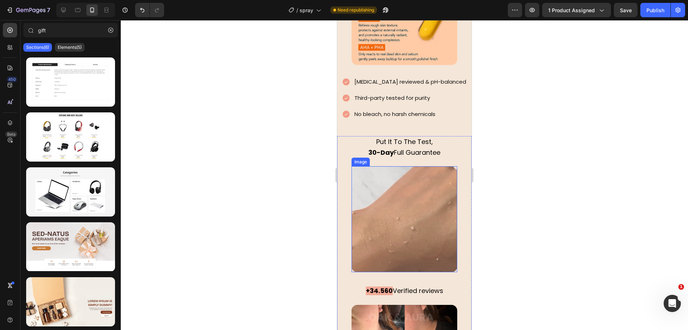
click at [414, 182] on img at bounding box center [405, 219] width 106 height 106
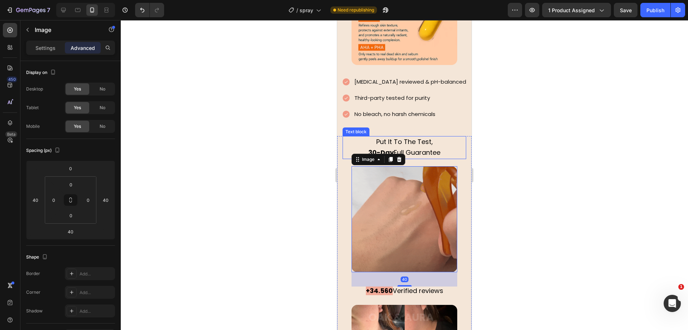
click at [419, 150] on span "30-Day Full Guarantee" at bounding box center [405, 152] width 72 height 9
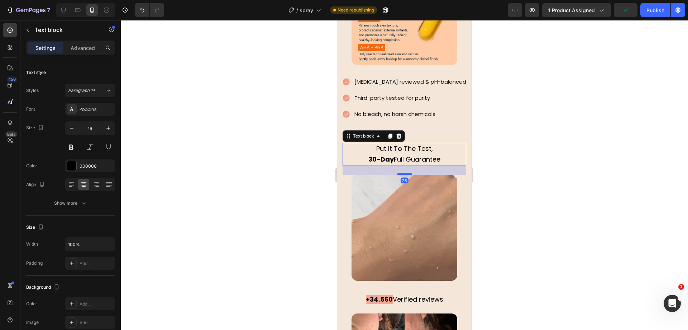
click at [406, 172] on div at bounding box center [405, 173] width 14 height 2
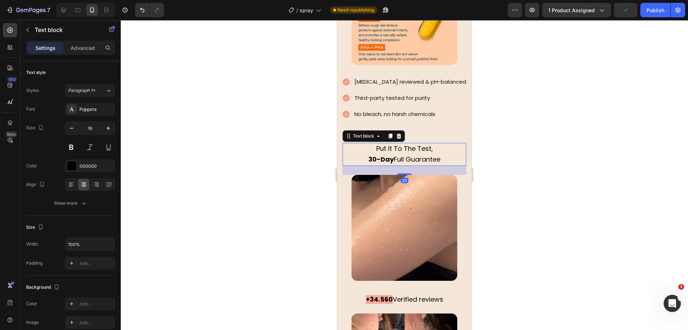
click at [294, 147] on div at bounding box center [405, 174] width 568 height 309
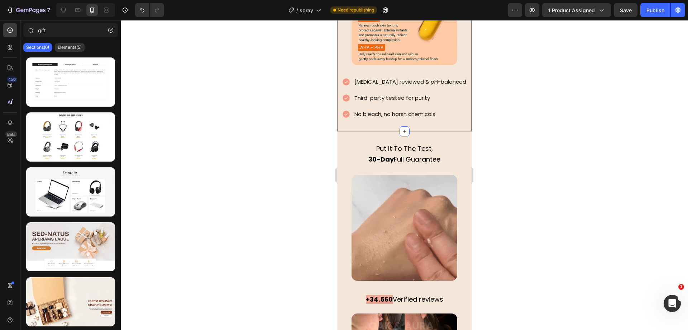
click at [452, 115] on div "Pure, Transparent, Skin-Loving Ingredients Text block Image Dermatologist revie…" at bounding box center [404, 26] width 134 height 210
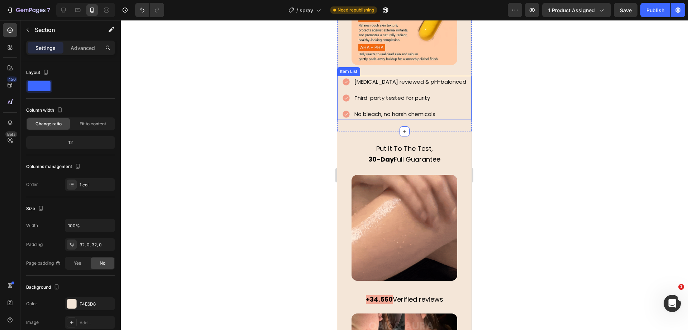
click at [455, 93] on p "Third-party tested for purity" at bounding box center [411, 98] width 112 height 10
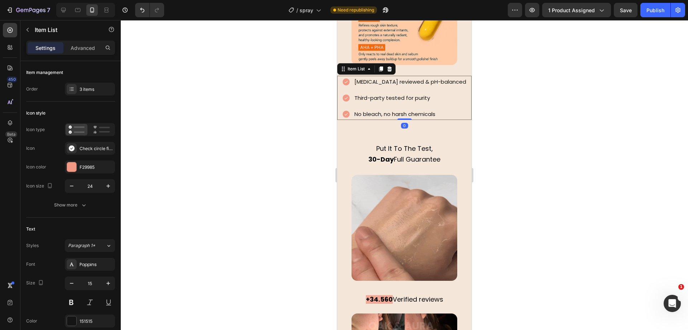
click at [462, 100] on div "Dermatologist reviewed & pH-balanced Third-party tested for purity No bleach, n…" at bounding box center [405, 98] width 126 height 44
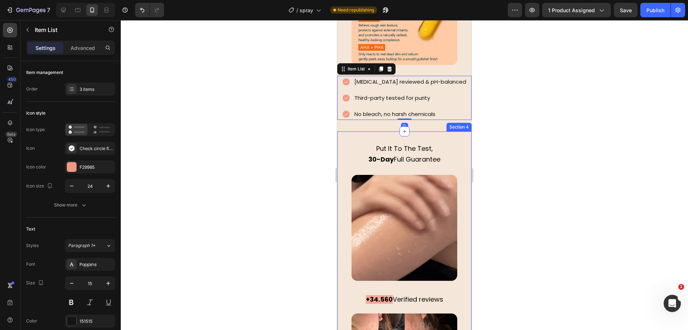
click at [429, 123] on div "Pure, Transparent, Skin-Loving Ingredients Text block Image Dermatologist revie…" at bounding box center [404, 26] width 134 height 210
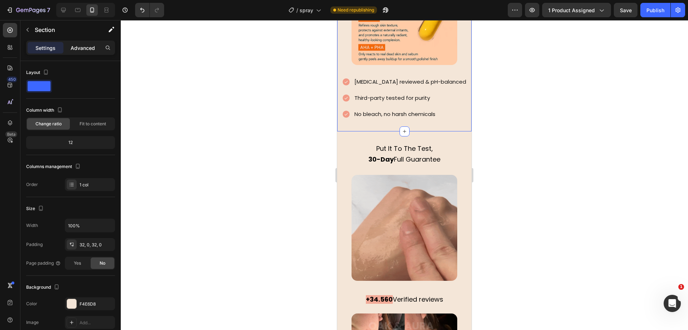
click at [74, 47] on p "Advanced" at bounding box center [83, 48] width 24 height 8
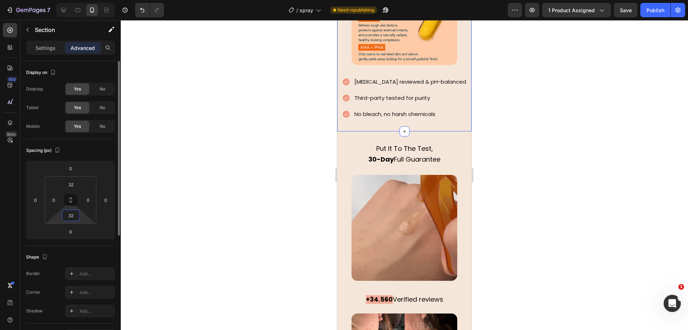
click at [75, 213] on input "32" at bounding box center [71, 215] width 14 height 11
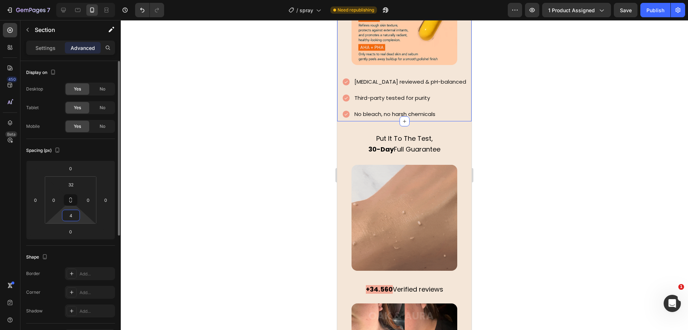
type input "40"
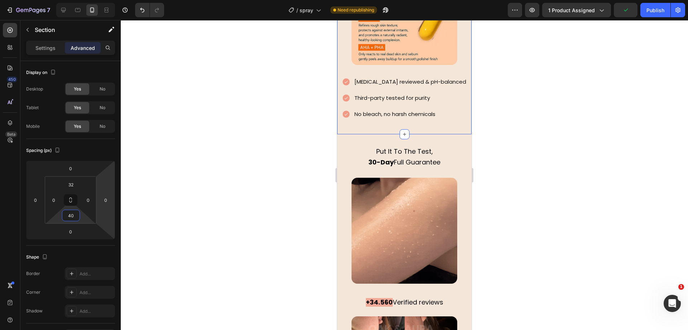
click at [281, 142] on div at bounding box center [405, 174] width 568 height 309
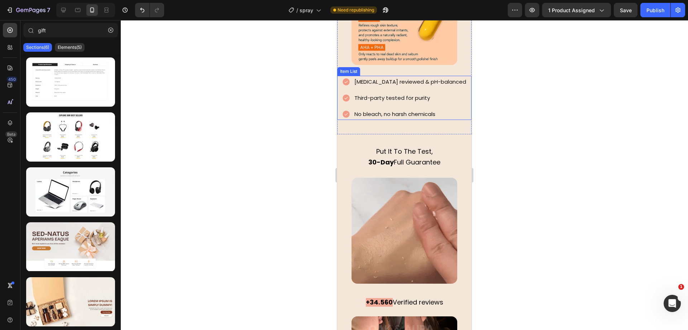
click at [464, 92] on div "Dermatologist reviewed & pH-balanced Third-party tested for purity No bleach, n…" at bounding box center [404, 98] width 134 height 44
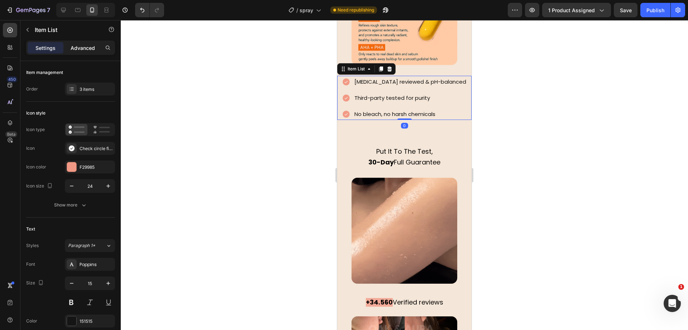
click at [89, 53] on div "Settings Advanced" at bounding box center [70, 48] width 89 height 14
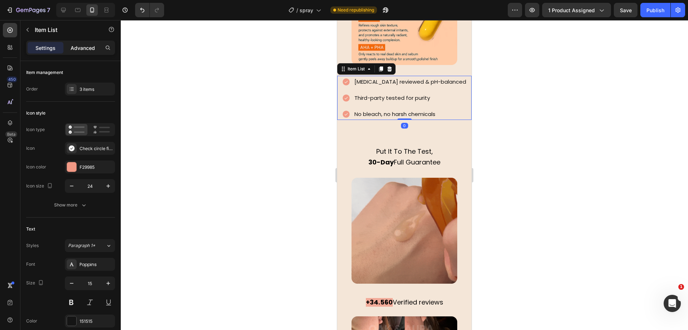
click at [89, 51] on div "Advanced" at bounding box center [83, 47] width 36 height 11
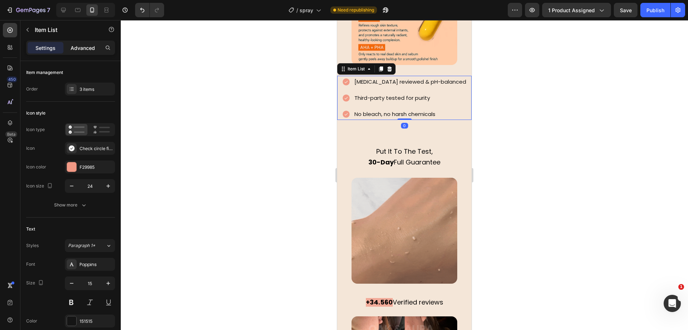
type input "100%"
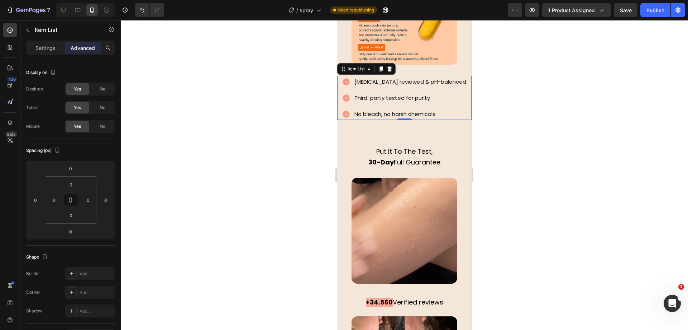
click at [220, 138] on div at bounding box center [405, 174] width 568 height 309
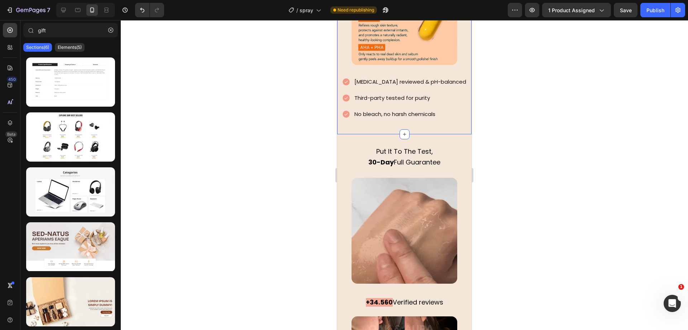
click at [360, 122] on div "Pure, Transparent, Skin-Loving Ingredients Text block Image Dermatologist revie…" at bounding box center [404, 27] width 134 height 213
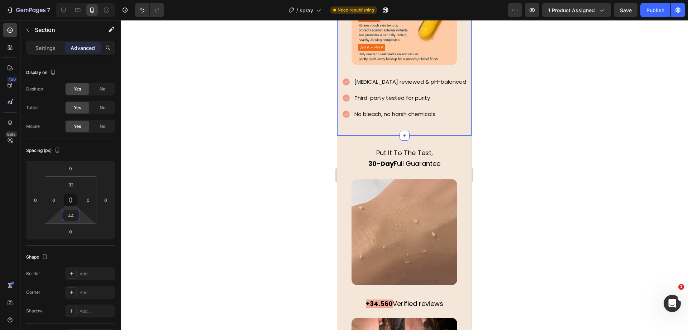
drag, startPoint x: 78, startPoint y: 222, endPoint x: 75, endPoint y: 221, distance: 3.7
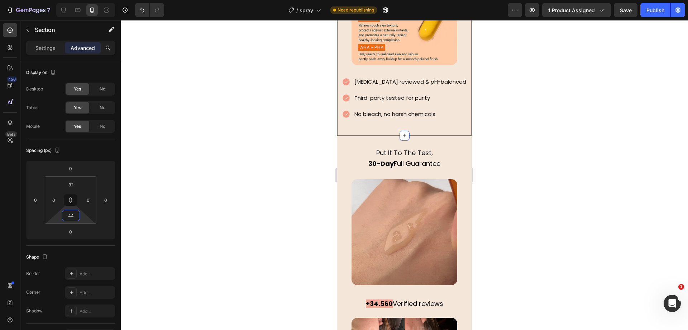
click at [75, 0] on html "7 Version history / spray Need republishing Preview 1 product assigned Save Pub…" at bounding box center [344, 0] width 688 height 0
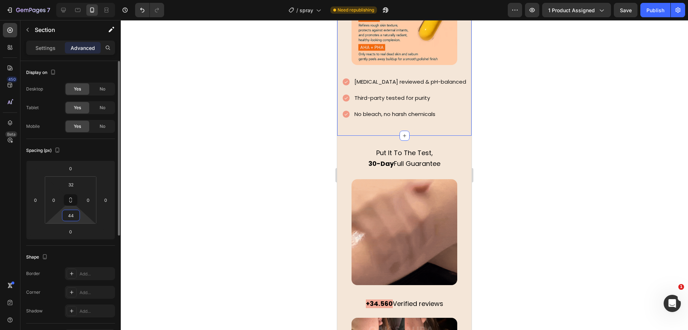
click at [73, 220] on div "44" at bounding box center [71, 214] width 18 height 11
click at [72, 218] on input "44" at bounding box center [71, 215] width 14 height 11
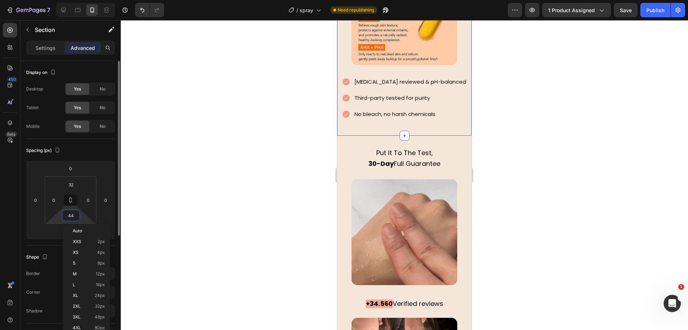
click at [72, 218] on input "44" at bounding box center [71, 215] width 14 height 11
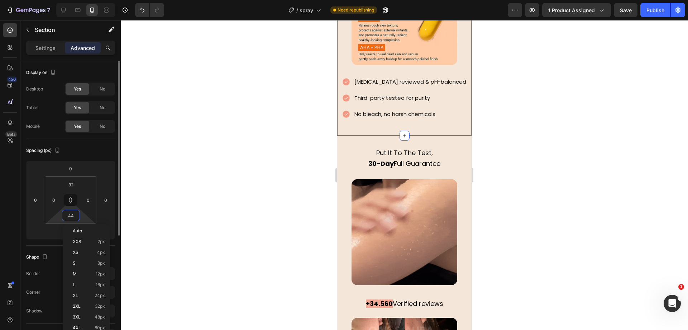
click at [72, 218] on input "44" at bounding box center [71, 215] width 14 height 11
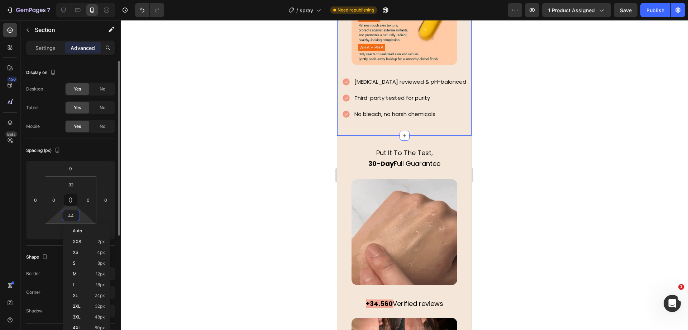
type input "0"
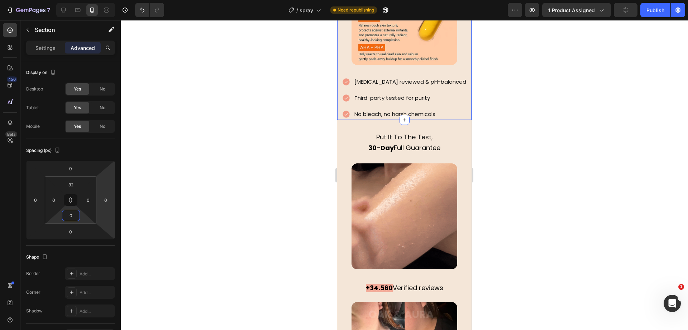
click at [244, 143] on div at bounding box center [405, 174] width 568 height 309
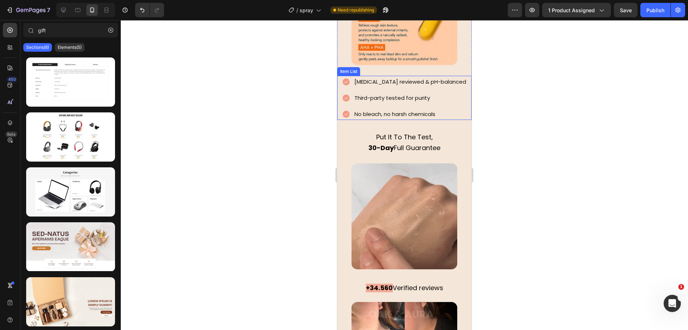
click at [342, 96] on div "Third-party tested for purity" at bounding box center [405, 98] width 126 height 12
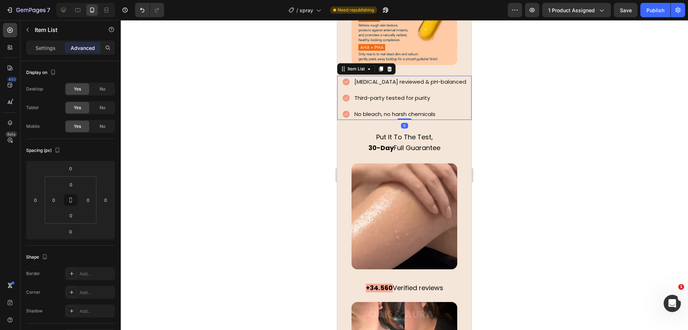
drag, startPoint x: 253, startPoint y: 113, endPoint x: 266, endPoint y: 106, distance: 14.6
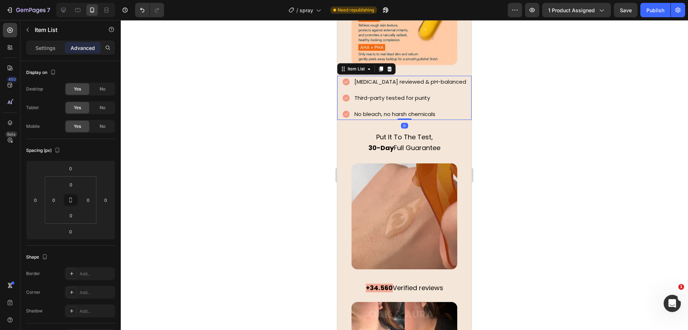
click at [254, 111] on div at bounding box center [405, 174] width 568 height 309
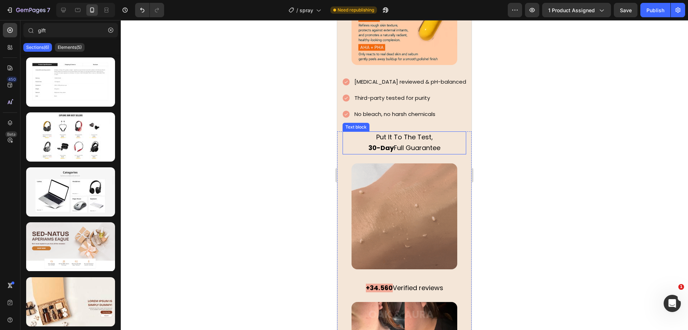
scroll to position [1210, 0]
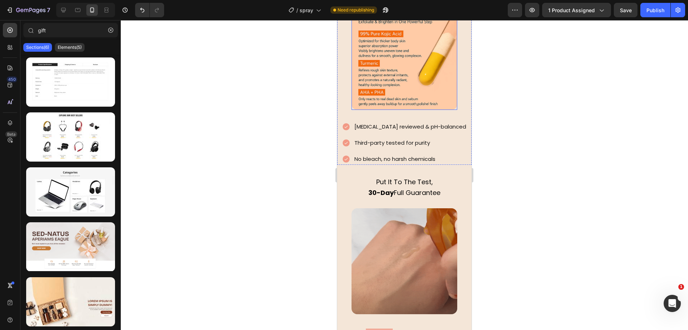
click at [412, 74] on img at bounding box center [405, 57] width 106 height 106
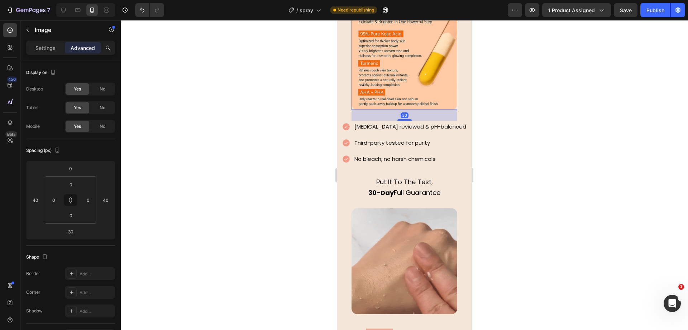
scroll to position [1121, 0]
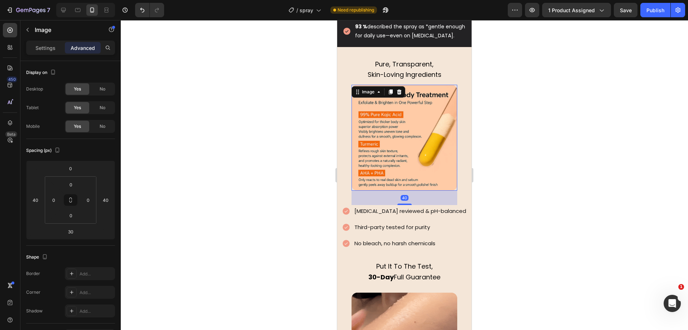
drag, startPoint x: 401, startPoint y: 202, endPoint x: 654, endPoint y: 171, distance: 255.0
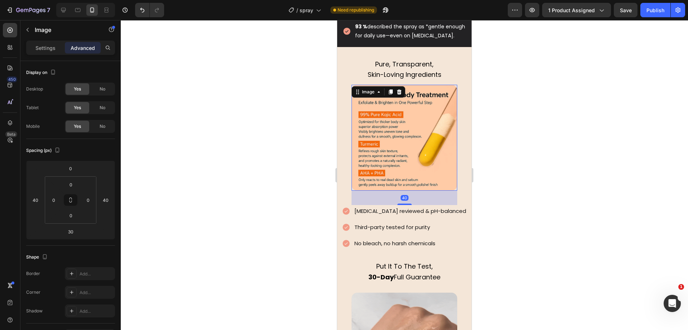
click at [423, 190] on div "40" at bounding box center [405, 190] width 106 height 0
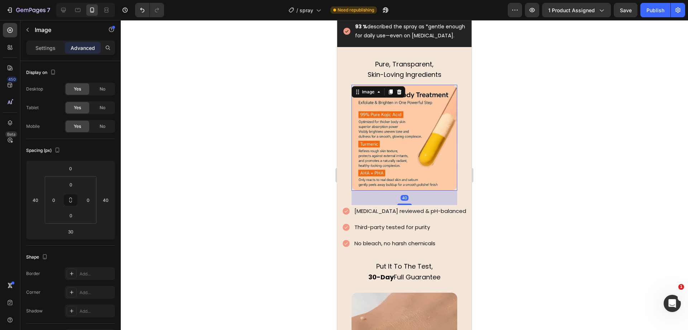
type input "40"
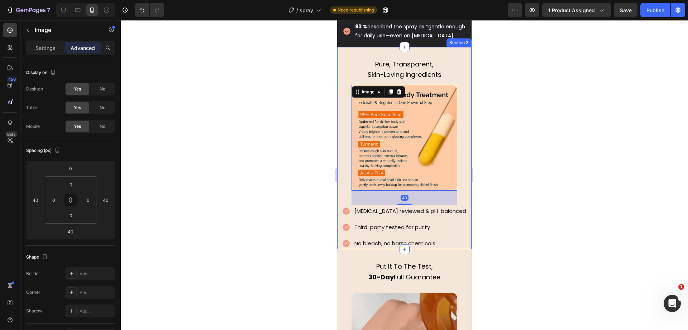
drag, startPoint x: 282, startPoint y: 128, endPoint x: 325, endPoint y: 116, distance: 44.0
click at [282, 127] on div at bounding box center [405, 174] width 568 height 309
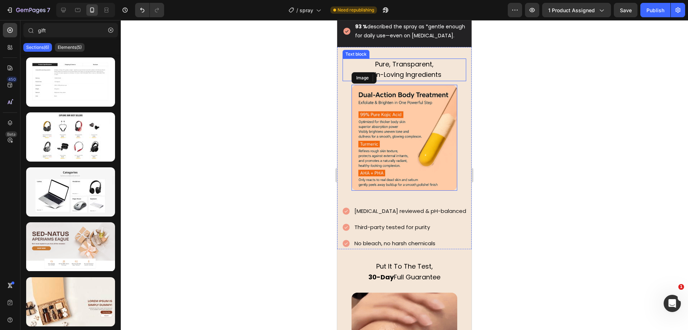
click at [417, 78] on p "Skin-Loving Ingredients" at bounding box center [405, 75] width 122 height 11
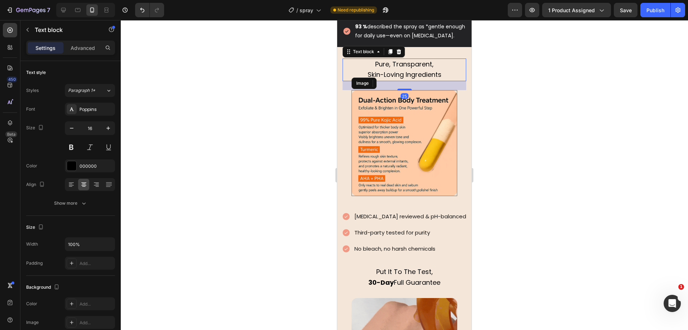
drag, startPoint x: 406, startPoint y: 92, endPoint x: 434, endPoint y: 97, distance: 28.5
click at [434, 81] on div "25" at bounding box center [405, 81] width 124 height 0
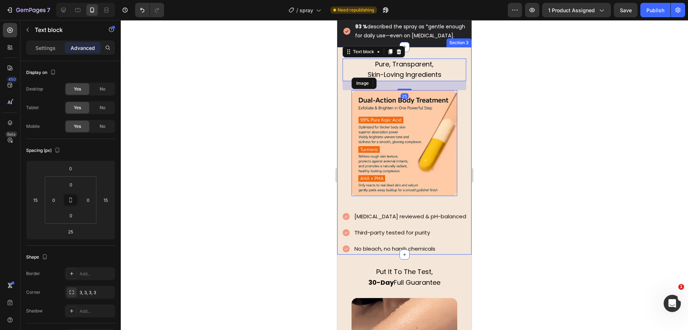
drag, startPoint x: 259, startPoint y: 108, endPoint x: 332, endPoint y: 138, distance: 79.1
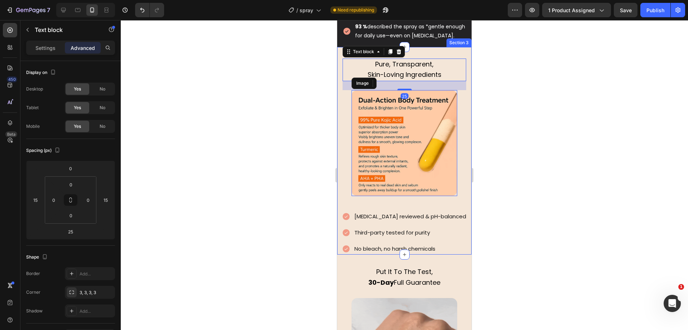
click at [263, 108] on div at bounding box center [405, 174] width 568 height 309
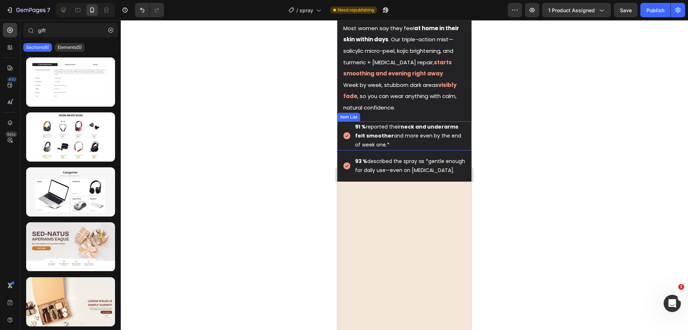
scroll to position [756, 0]
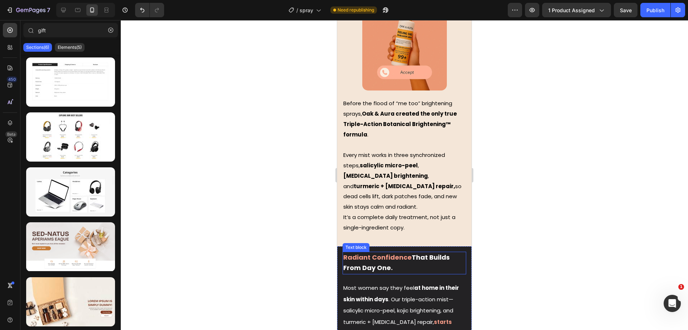
click at [407, 252] on strong "Radiant Confidence" at bounding box center [378, 256] width 68 height 9
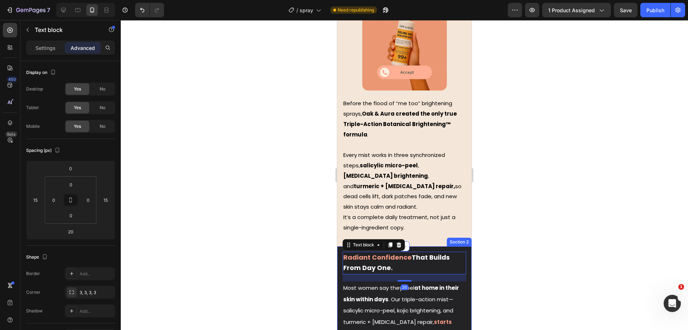
click at [274, 195] on div at bounding box center [405, 174] width 568 height 309
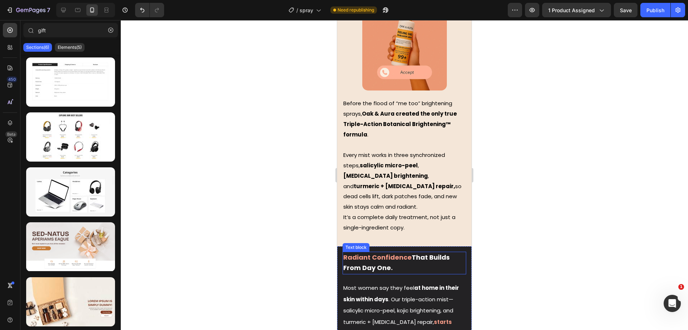
scroll to position [800, 0]
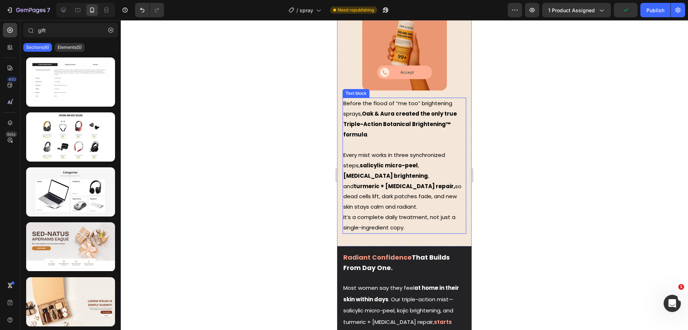
click at [408, 213] on span "It’s a complete daily treatment, not just a single-ingredient copy." at bounding box center [400, 222] width 112 height 18
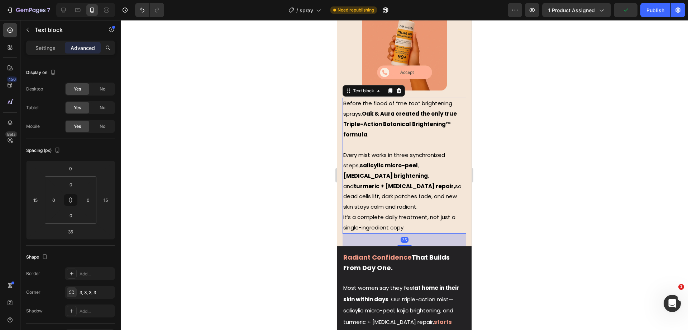
scroll to position [711, 0]
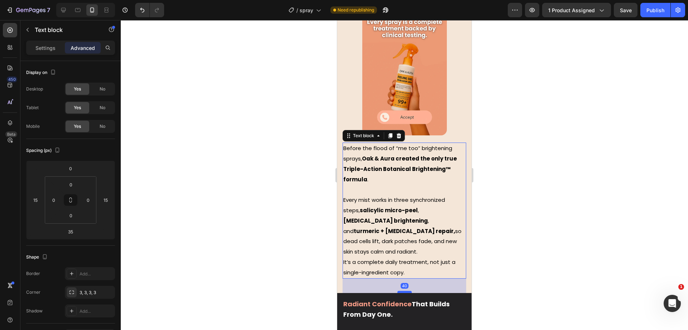
drag, startPoint x: 404, startPoint y: 261, endPoint x: 659, endPoint y: 250, distance: 255.6
click at [407, 290] on div at bounding box center [405, 291] width 14 height 2
type input "40"
drag, startPoint x: 266, startPoint y: 200, endPoint x: 327, endPoint y: 175, distance: 66.1
click at [267, 195] on div at bounding box center [405, 174] width 568 height 309
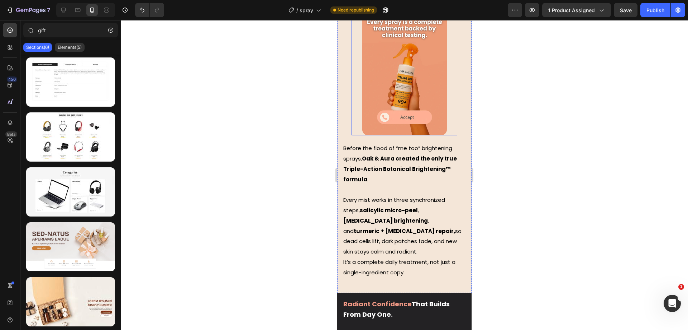
click at [413, 81] on img at bounding box center [405, 71] width 85 height 127
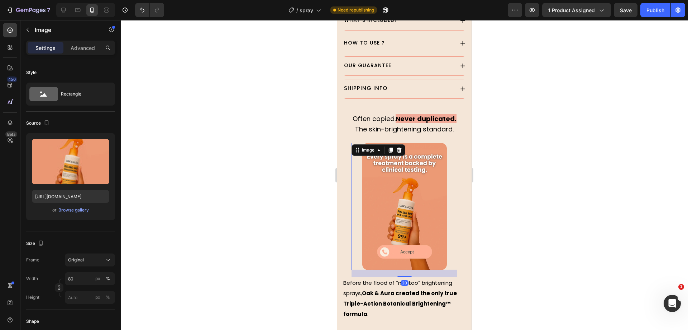
scroll to position [621, 0]
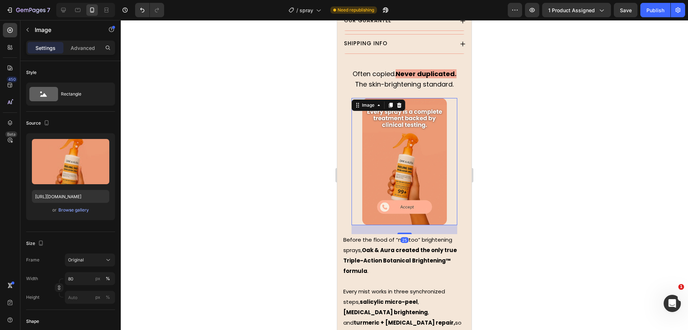
drag, startPoint x: 404, startPoint y: 212, endPoint x: 672, endPoint y: 205, distance: 268.7
click at [417, 225] on div "25" at bounding box center [405, 225] width 106 height 0
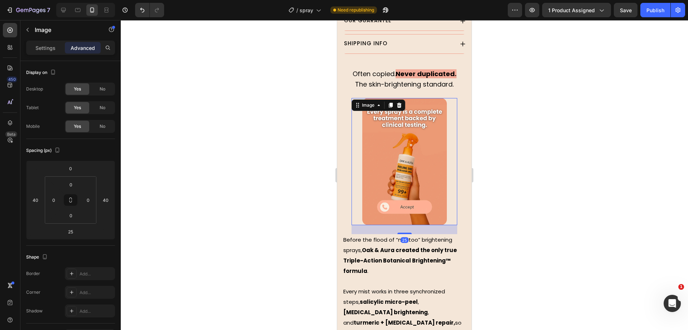
drag, startPoint x: 305, startPoint y: 174, endPoint x: 333, endPoint y: 176, distance: 27.7
click at [304, 173] on div at bounding box center [405, 174] width 568 height 309
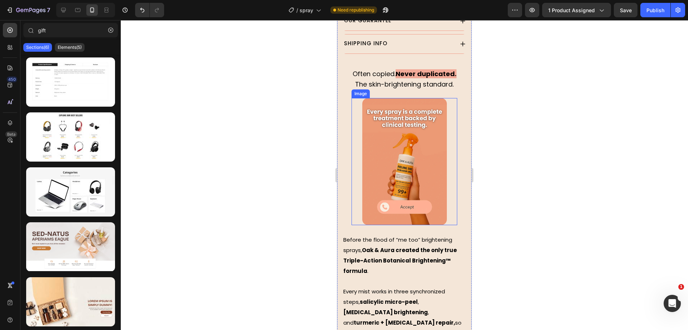
scroll to position [576, 0]
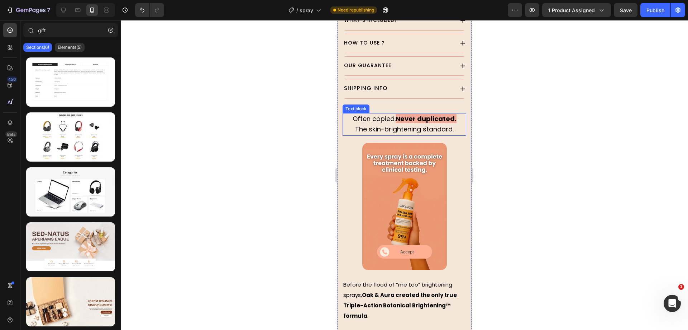
click at [405, 124] on span "The skin-brightening standard." at bounding box center [404, 128] width 99 height 9
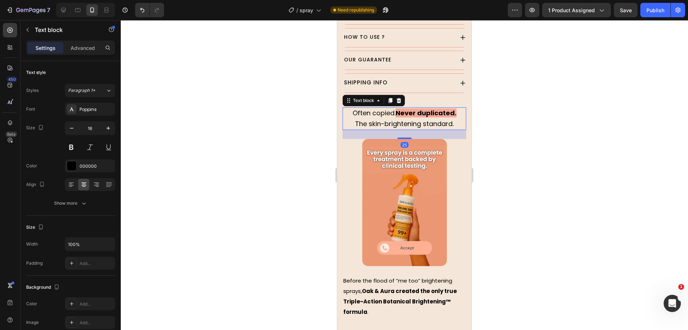
click at [409, 130] on div "25" at bounding box center [405, 130] width 124 height 0
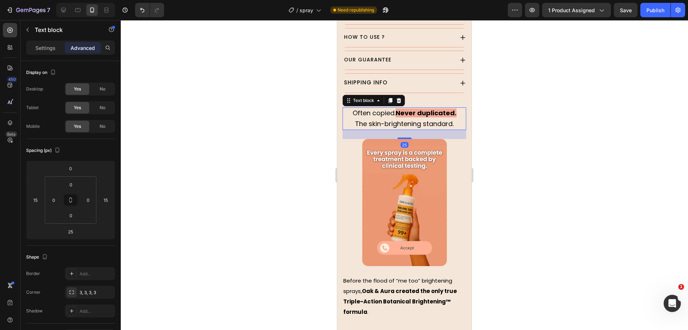
click at [274, 131] on div at bounding box center [405, 174] width 568 height 309
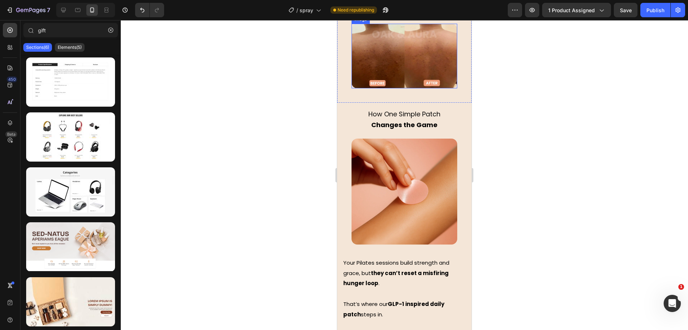
scroll to position [1518, 0]
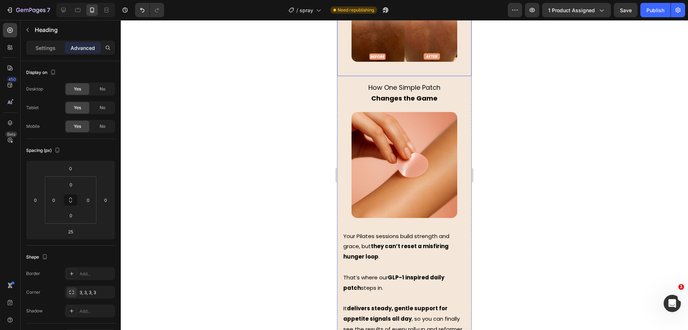
scroll to position [176, 0]
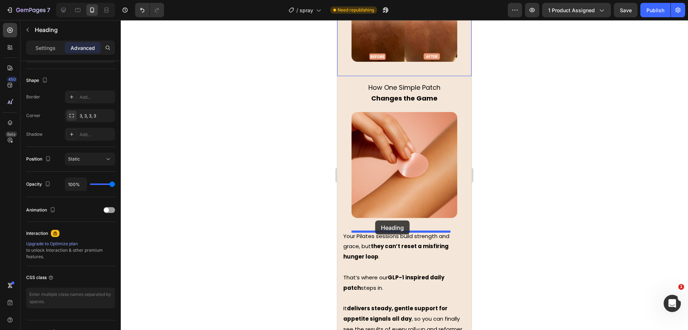
drag, startPoint x: 358, startPoint y: 135, endPoint x: 375, endPoint y: 220, distance: 87.1
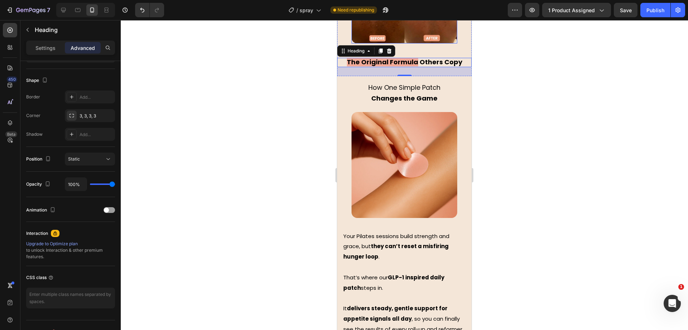
click at [404, 43] on img at bounding box center [405, 11] width 106 height 65
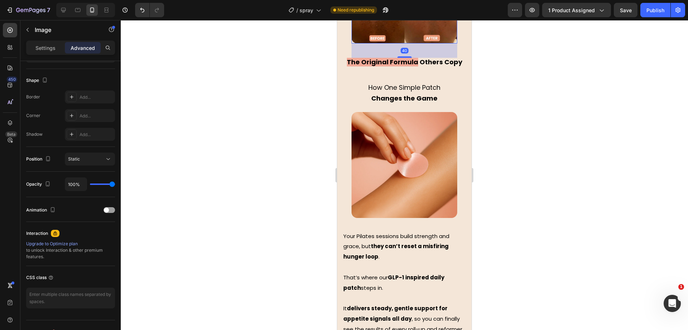
scroll to position [0, 0]
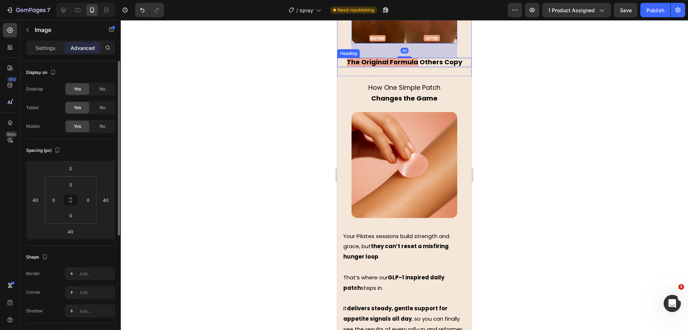
click at [403, 66] on strong "The Original Formula" at bounding box center [382, 61] width 71 height 9
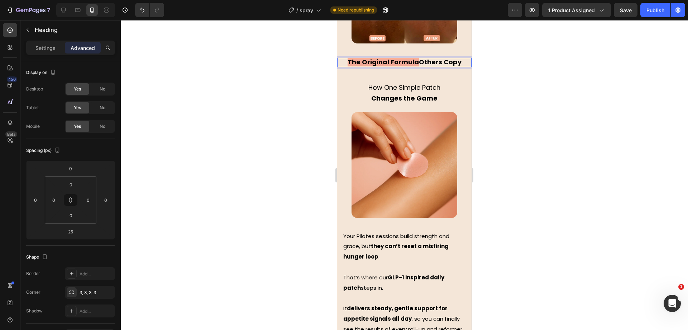
click at [403, 66] on strong "The Original Formula" at bounding box center [383, 61] width 71 height 9
click at [281, 187] on div at bounding box center [405, 174] width 568 height 309
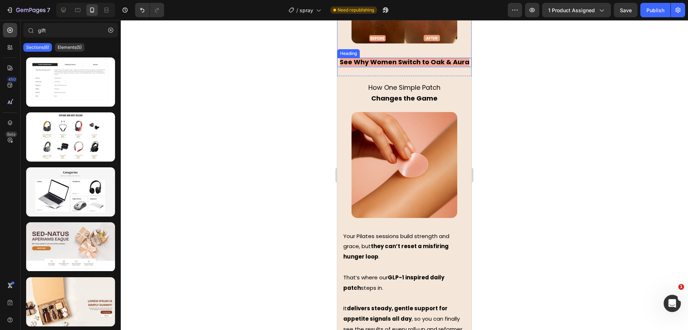
click at [401, 66] on strong "See Why Women Switch to Oak & Aura" at bounding box center [405, 61] width 130 height 9
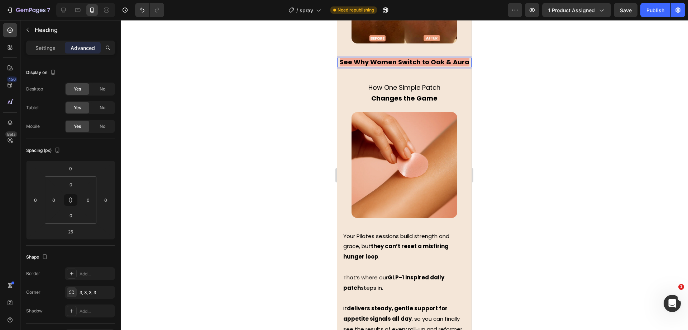
click at [426, 66] on strong "See Why Women Switch to Oak & Aura" at bounding box center [405, 61] width 130 height 9
click at [428, 66] on strong "See Why Women Switch to Oak & Aura" at bounding box center [405, 61] width 130 height 9
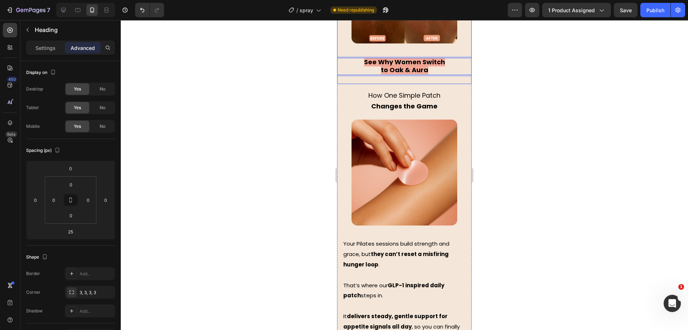
drag, startPoint x: 305, startPoint y: 190, endPoint x: 318, endPoint y: 171, distance: 23.2
click at [305, 189] on div at bounding box center [405, 174] width 568 height 309
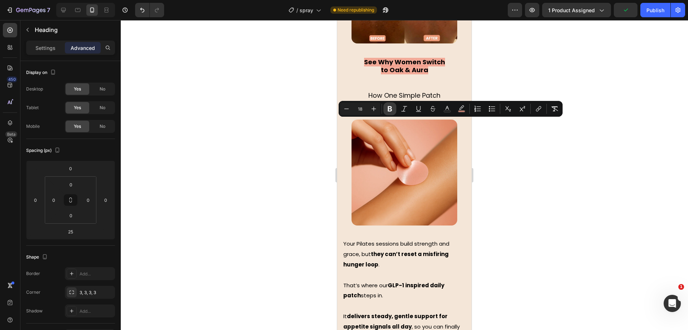
click at [385, 110] on button "Bold" at bounding box center [390, 108] width 13 height 13
click at [286, 132] on div at bounding box center [405, 174] width 568 height 309
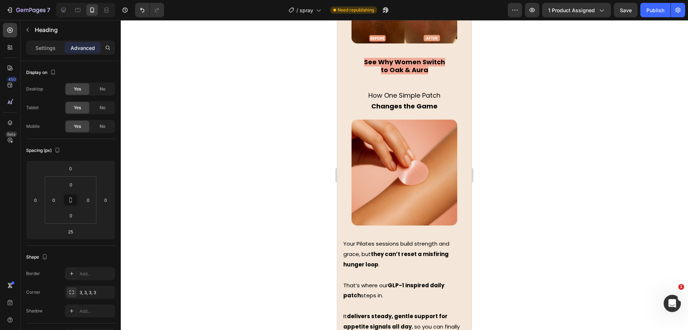
drag, startPoint x: 414, startPoint y: 124, endPoint x: 675, endPoint y: 144, distance: 261.5
click at [337, 124] on html "iPhone 13 Mini ( 375 px) iPhone 13 Mini iPhone 13 Pro iPhone 11 Pro Max iPhone …" at bounding box center [404, 272] width 134 height 3539
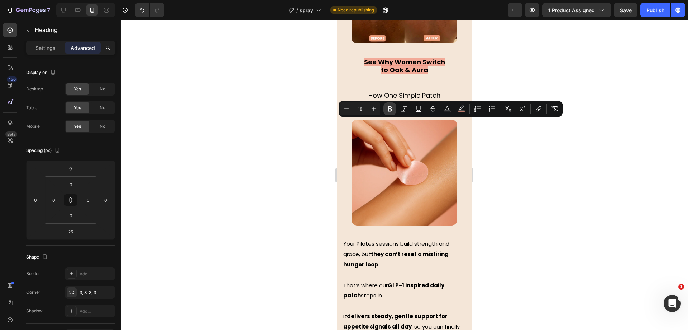
click at [390, 107] on icon "Editor contextual toolbar" at bounding box center [390, 108] width 7 height 7
click at [286, 134] on div at bounding box center [405, 174] width 568 height 309
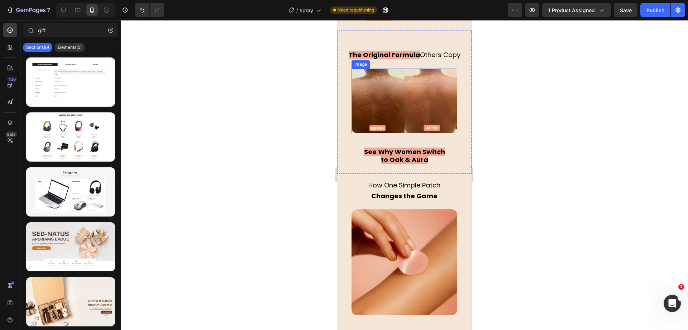
scroll to position [1473, 0]
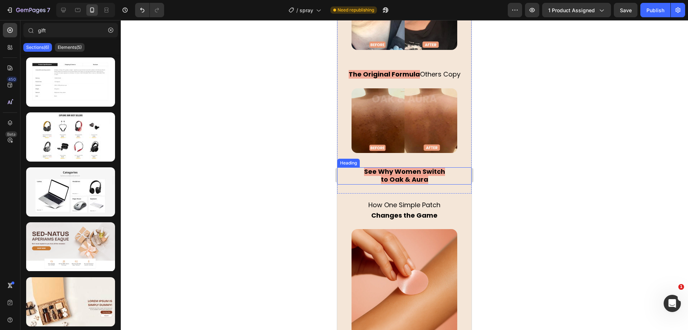
click at [413, 184] on strong "to Oak & Aura" at bounding box center [404, 179] width 47 height 9
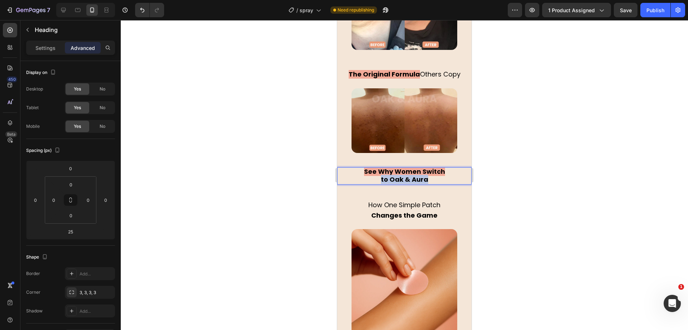
click at [413, 184] on strong "to Oak & Aura" at bounding box center [404, 179] width 47 height 9
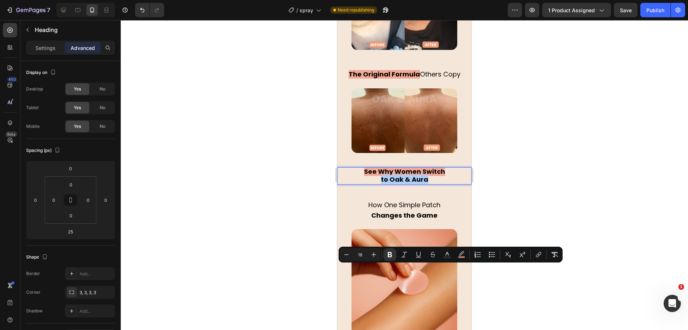
click at [280, 246] on div at bounding box center [405, 174] width 568 height 309
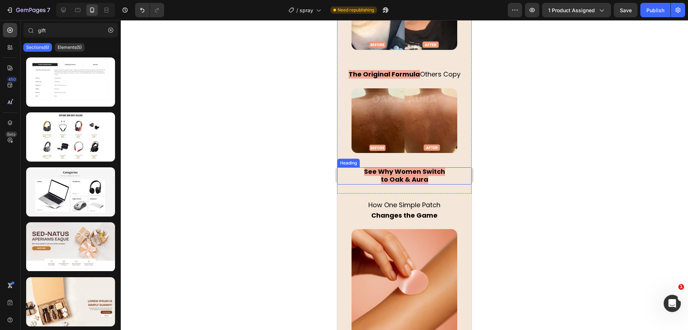
click at [429, 184] on p "⁠⁠⁠⁠⁠⁠⁠ See Why Women Switch to Oak & Aura" at bounding box center [404, 176] width 133 height 16
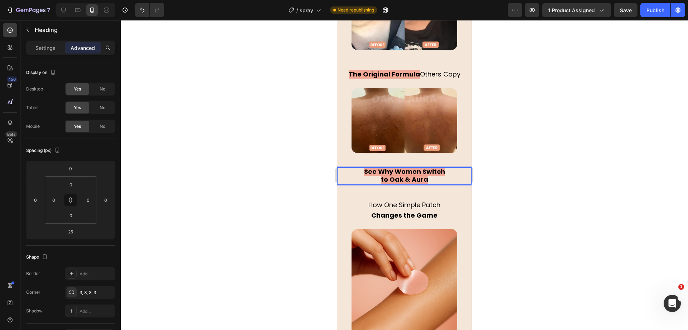
click at [414, 184] on strong "to Oak & Aura" at bounding box center [404, 179] width 47 height 9
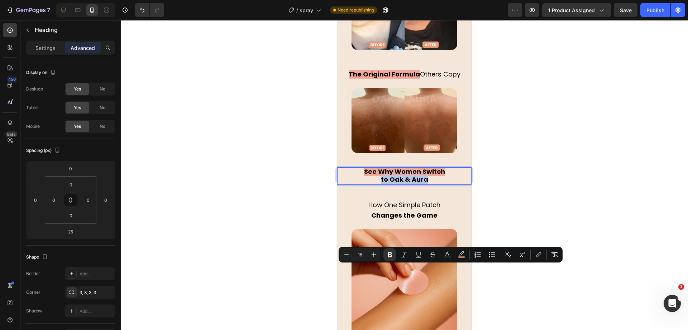
click at [441, 184] on p "See Why Women Switch to Oak & Aura" at bounding box center [404, 176] width 133 height 16
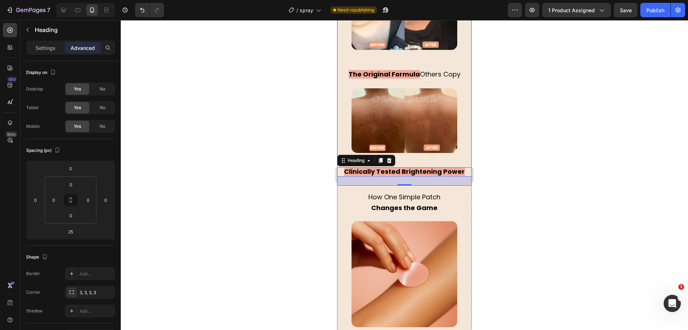
click at [281, 219] on div at bounding box center [405, 174] width 568 height 309
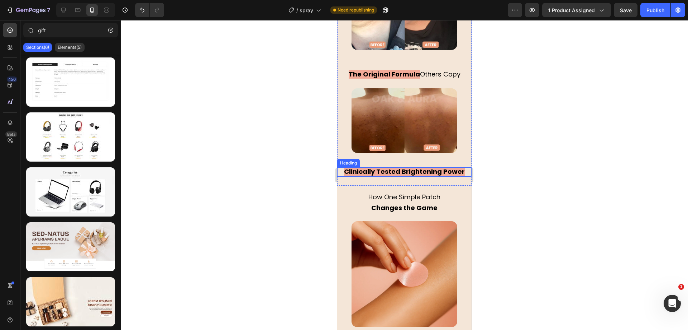
click at [385, 176] on strong "Clinically Tested Brightening Power" at bounding box center [404, 171] width 121 height 9
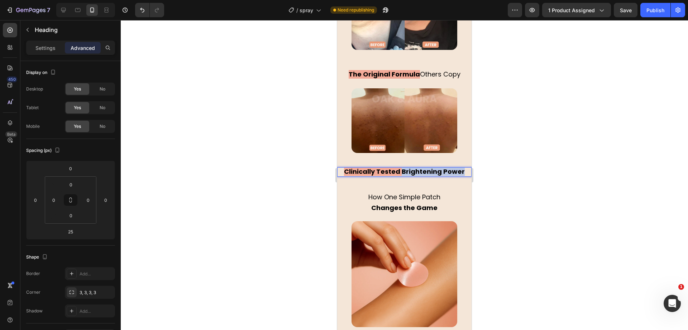
drag, startPoint x: 401, startPoint y: 262, endPoint x: 811, endPoint y: 280, distance: 411.0
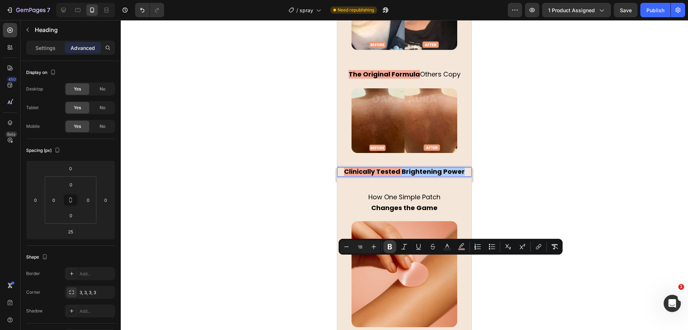
click at [394, 242] on button "Bold" at bounding box center [390, 246] width 13 height 13
click at [463, 249] on rect "Editor contextual toolbar" at bounding box center [462, 249] width 7 height 2
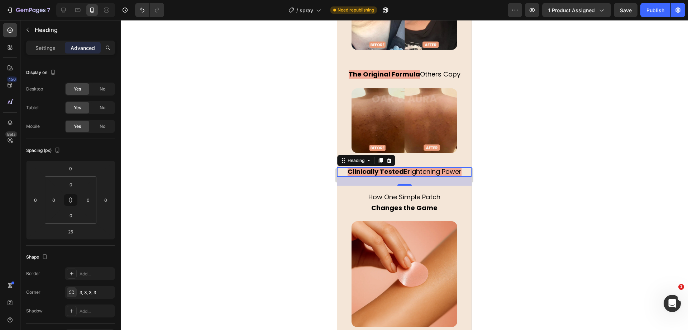
drag, startPoint x: 456, startPoint y: 228, endPoint x: 331, endPoint y: 235, distance: 124.9
click at [416, 176] on span "Clinically Tested Brightening Power" at bounding box center [405, 171] width 114 height 9
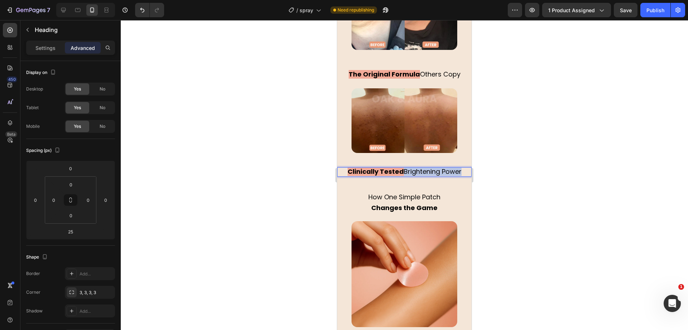
drag, startPoint x: 399, startPoint y: 261, endPoint x: 471, endPoint y: 262, distance: 72.1
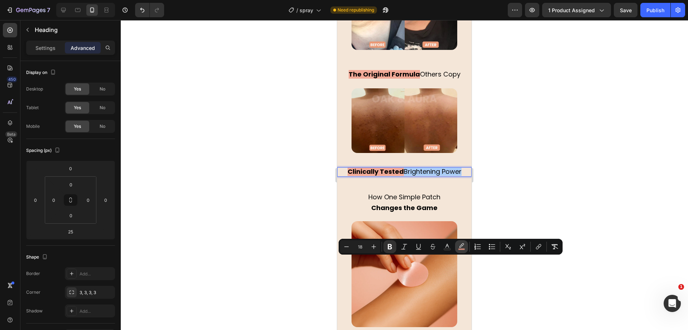
click at [462, 247] on icon "Editor contextual toolbar" at bounding box center [461, 246] width 7 height 7
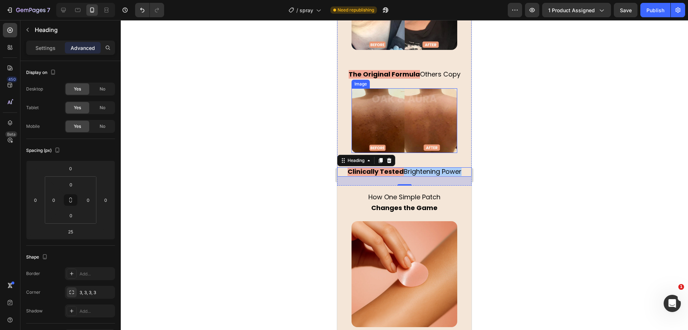
drag, startPoint x: 780, startPoint y: 245, endPoint x: 426, endPoint y: 238, distance: 354.7
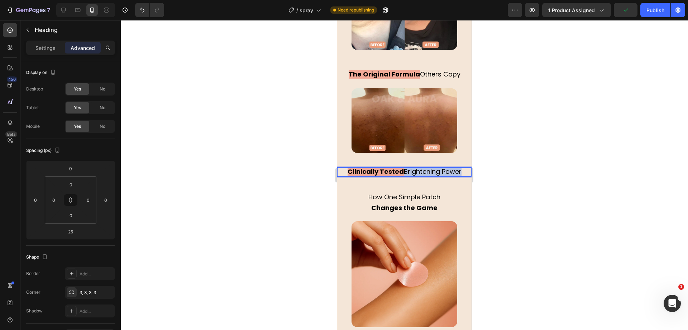
click at [420, 176] on span "Clinically Tested Brightening Power" at bounding box center [405, 171] width 114 height 9
drag, startPoint x: 399, startPoint y: 260, endPoint x: 466, endPoint y: 262, distance: 67.4
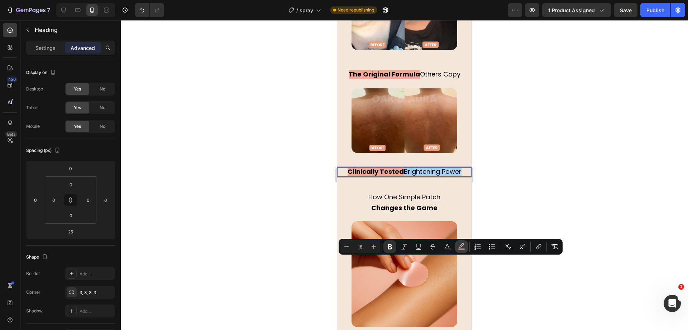
click at [460, 248] on rect "Editor contextual toolbar" at bounding box center [462, 249] width 7 height 2
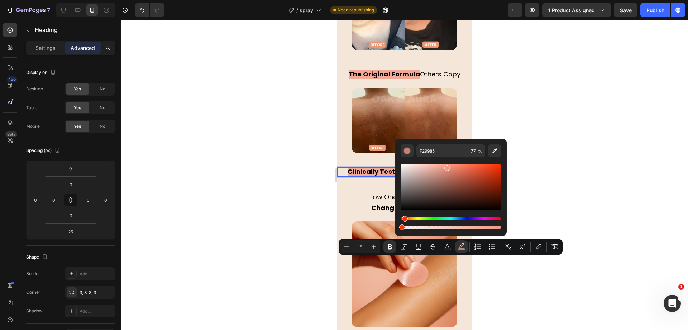
drag, startPoint x: 427, startPoint y: 226, endPoint x: 395, endPoint y: 224, distance: 31.9
click at [395, 225] on div "F29985 77 %" at bounding box center [451, 183] width 112 height 91
type input "0"
click at [305, 210] on div at bounding box center [405, 174] width 568 height 309
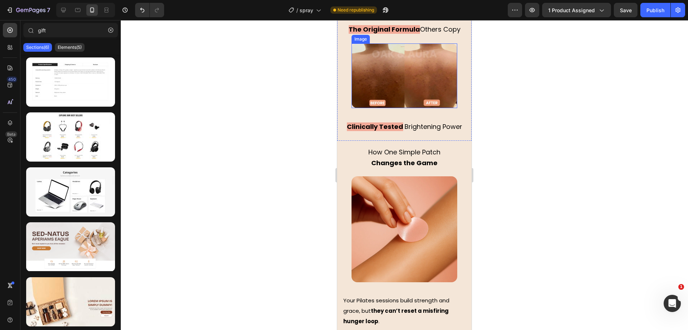
scroll to position [1562, 0]
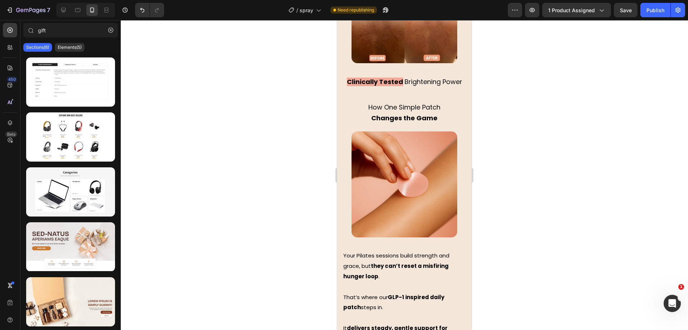
click at [266, 156] on div at bounding box center [405, 174] width 568 height 309
click at [411, 86] on span "Brightening Power" at bounding box center [432, 81] width 59 height 9
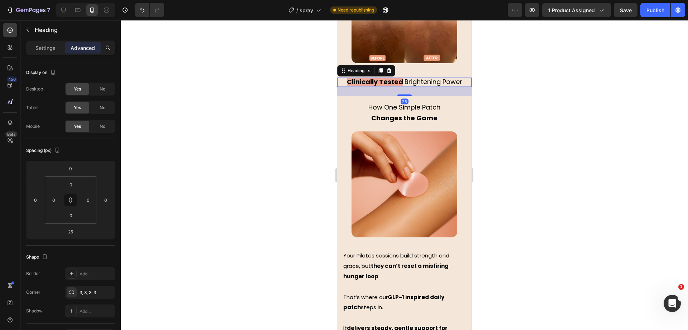
click at [229, 108] on div at bounding box center [405, 174] width 568 height 309
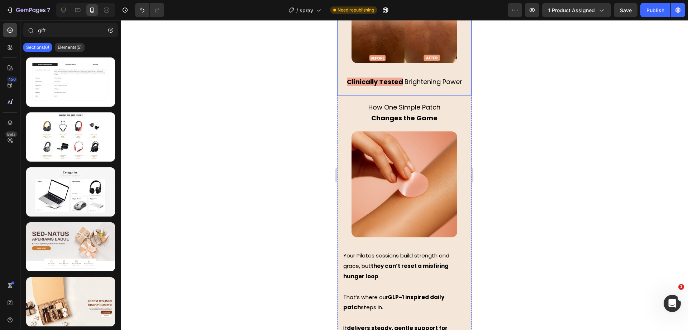
scroll to position [1473, 0]
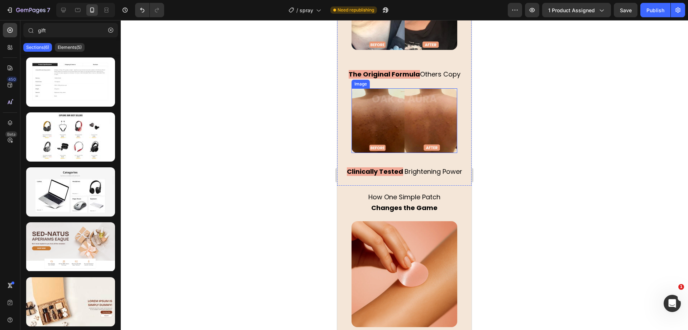
click at [407, 153] on img at bounding box center [405, 120] width 106 height 65
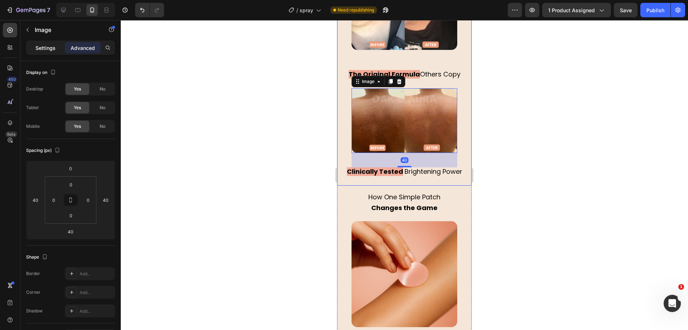
click at [57, 45] on div "Settings" at bounding box center [46, 47] width 36 height 11
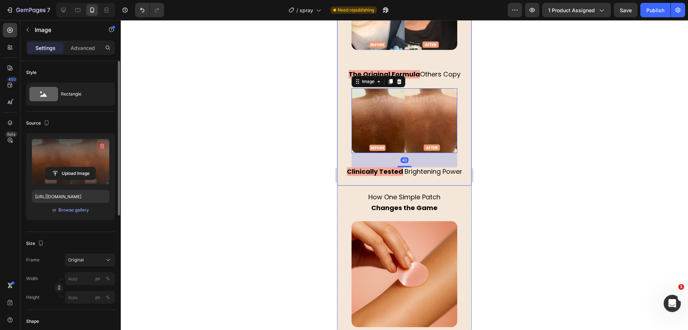
click at [103, 144] on icon "button" at bounding box center [102, 145] width 7 height 7
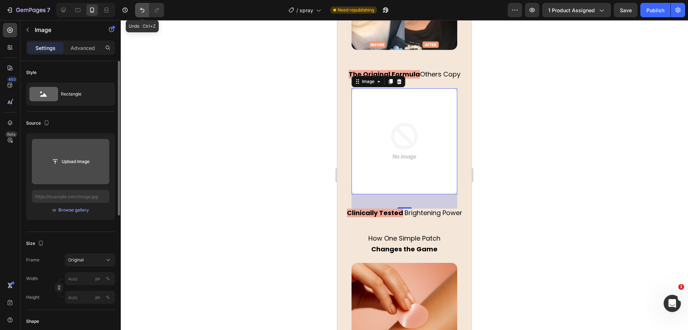
click at [140, 6] on icon "Undo/Redo" at bounding box center [142, 9] width 7 height 7
type input "[URL][DOMAIN_NAME]"
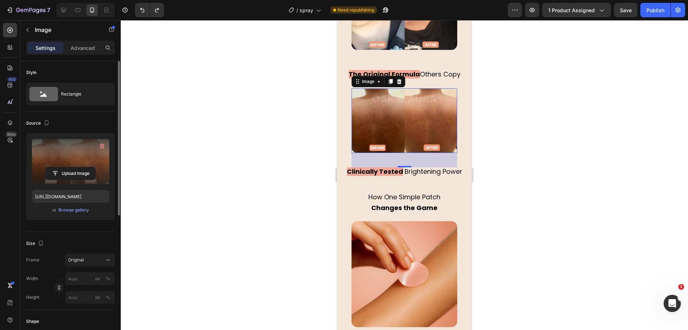
drag, startPoint x: 227, startPoint y: 64, endPoint x: 336, endPoint y: 122, distance: 123.2
click at [227, 64] on div at bounding box center [405, 174] width 568 height 309
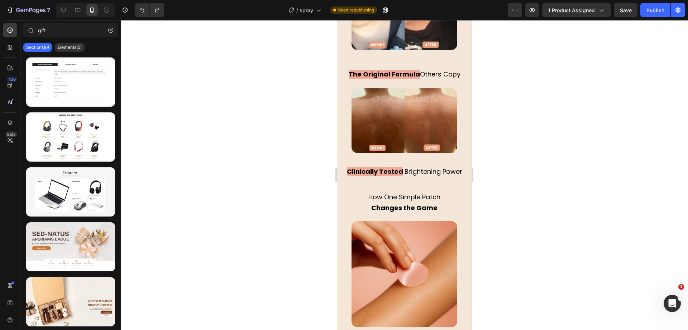
scroll to position [1518, 0]
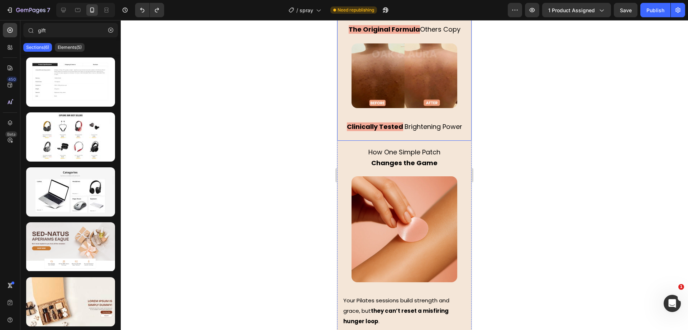
click at [431, 108] on img at bounding box center [405, 75] width 106 height 65
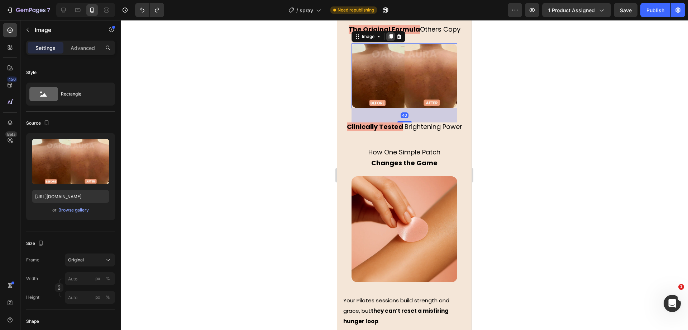
click at [391, 39] on icon at bounding box center [391, 36] width 4 height 5
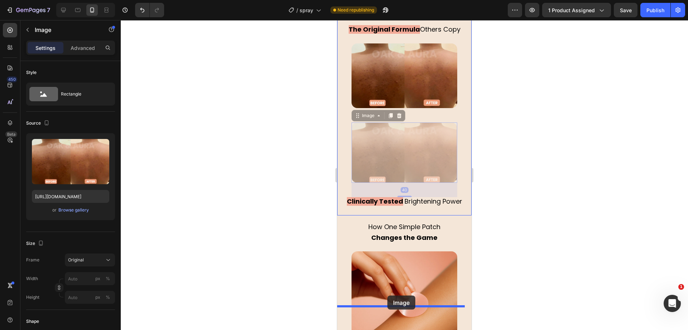
drag, startPoint x: 366, startPoint y: 205, endPoint x: 388, endPoint y: 295, distance: 92.5
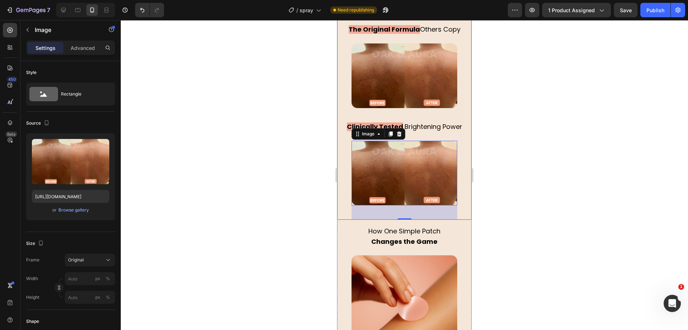
click at [272, 225] on div at bounding box center [405, 174] width 568 height 309
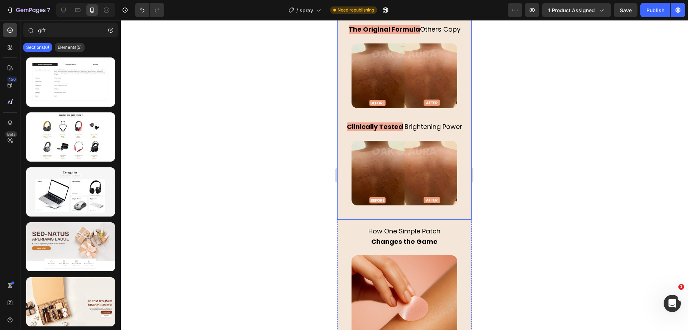
click at [403, 131] on span "Brightening Power" at bounding box center [432, 126] width 59 height 9
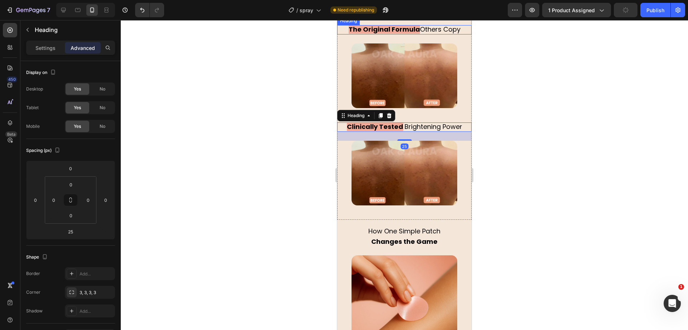
click at [413, 34] on strong "The Original Formula" at bounding box center [384, 29] width 71 height 9
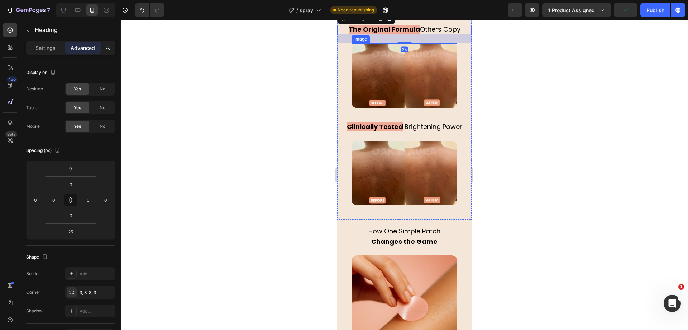
click at [405, 108] on img at bounding box center [405, 75] width 106 height 65
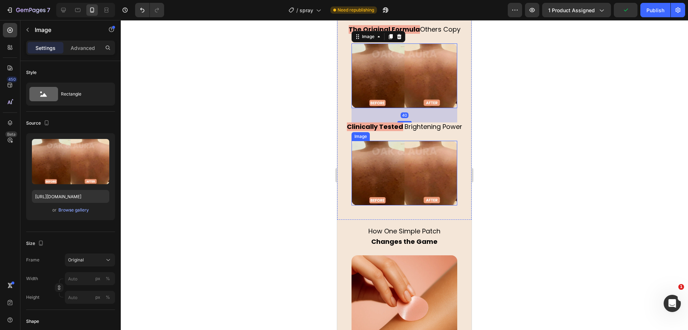
click at [410, 205] on img at bounding box center [405, 173] width 106 height 65
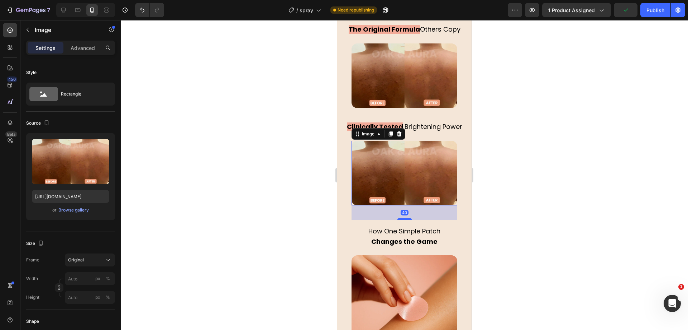
click at [105, 145] on icon "button" at bounding box center [102, 145] width 7 height 7
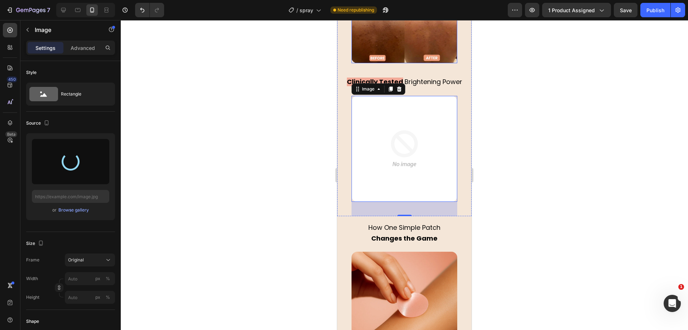
scroll to position [1652, 0]
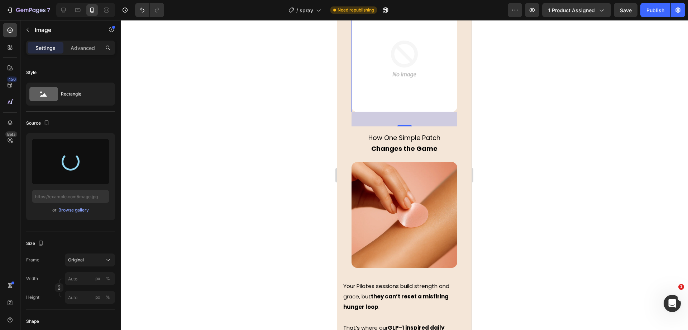
type input "https://cdn.shopify.com/s/files/1/0930/9051/3163/files/gempages_564574129026499…"
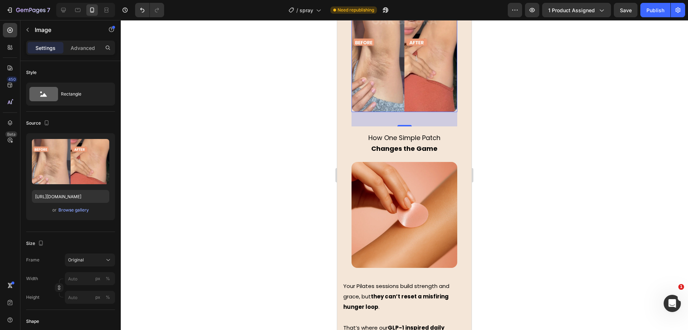
click at [274, 146] on div at bounding box center [405, 174] width 568 height 309
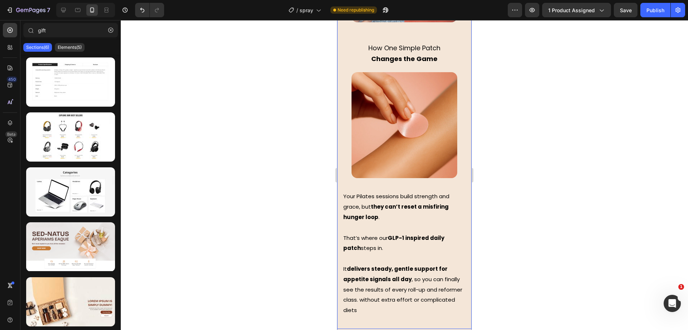
scroll to position [1831, 0]
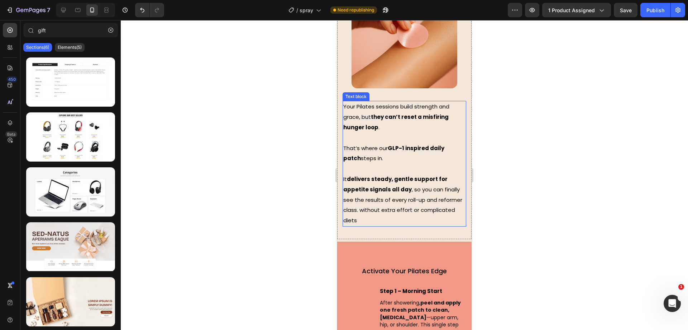
click at [414, 131] on strong "they can’t reset a misfiring hunger loop" at bounding box center [396, 122] width 105 height 18
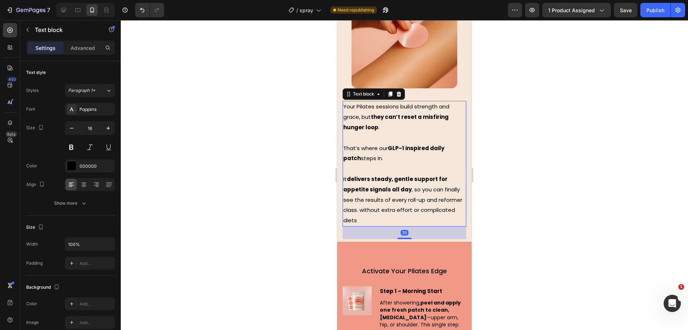
click at [414, 131] on strong "they can’t reset a misfiring hunger loop" at bounding box center [396, 122] width 105 height 18
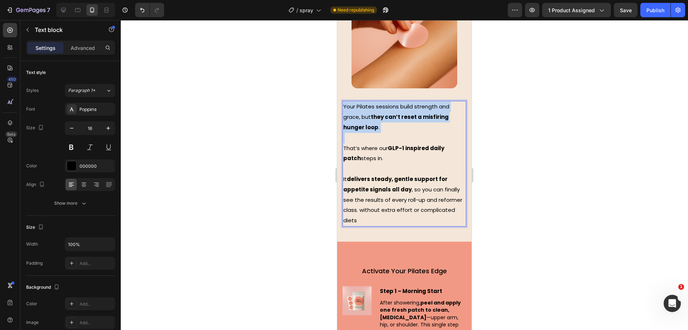
click at [414, 131] on strong "they can’t reset a misfiring hunger loop" at bounding box center [396, 122] width 105 height 18
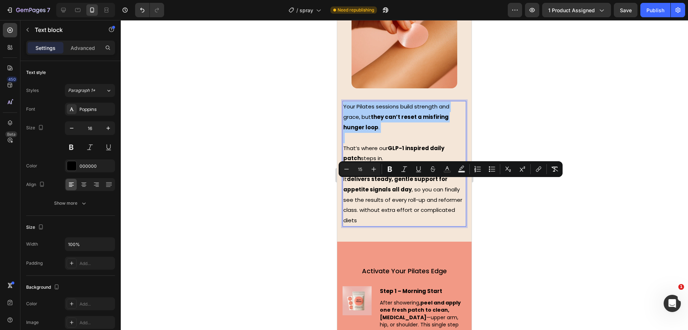
click at [289, 171] on div at bounding box center [405, 174] width 568 height 309
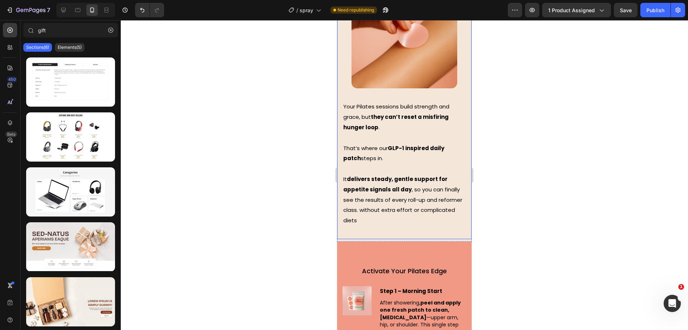
scroll to position [1786, 0]
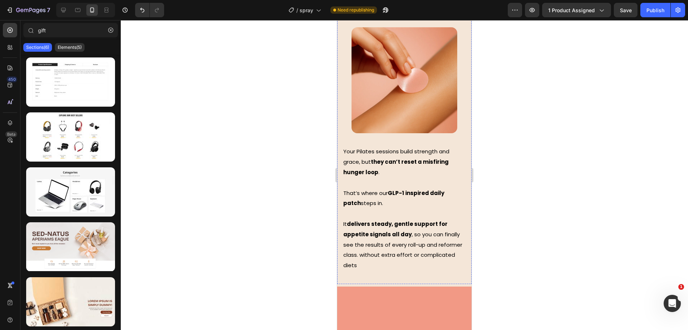
click at [415, 8] on span "How One Simple Patch" at bounding box center [405, 3] width 72 height 9
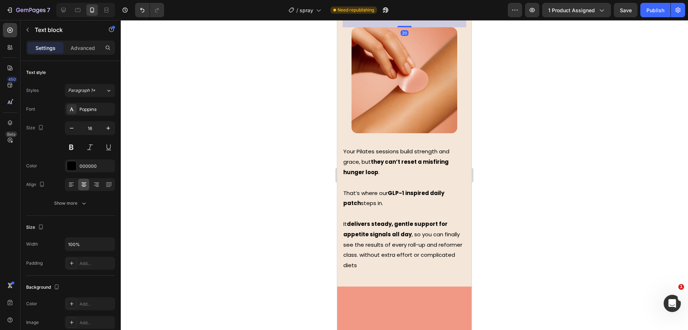
click at [415, 8] on span "How One Simple Patch" at bounding box center [405, 3] width 72 height 9
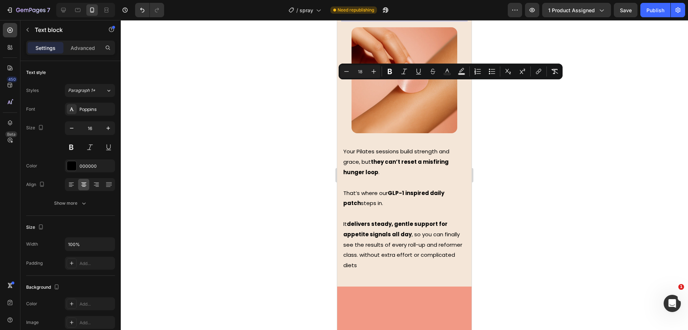
click at [430, 18] on strong "Changes the Game" at bounding box center [404, 13] width 66 height 9
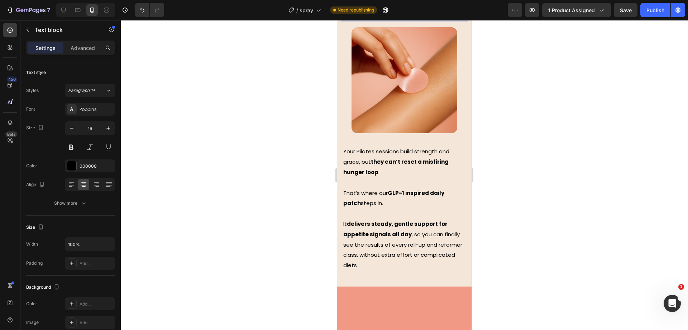
click at [449, 20] on p "Changes the Game" at bounding box center [405, 14] width 122 height 11
click at [425, 8] on span "How One Simple Patch" at bounding box center [405, 3] width 72 height 9
click at [298, 99] on div at bounding box center [405, 174] width 568 height 309
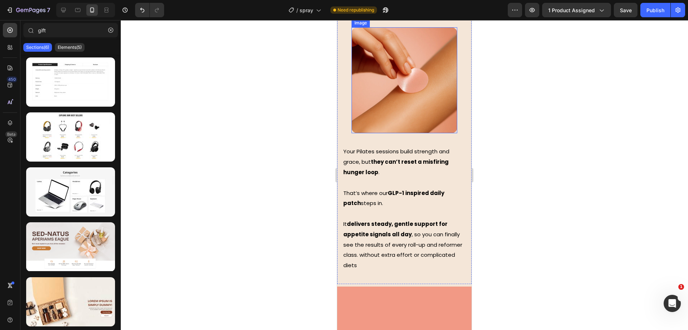
scroll to position [1831, 0]
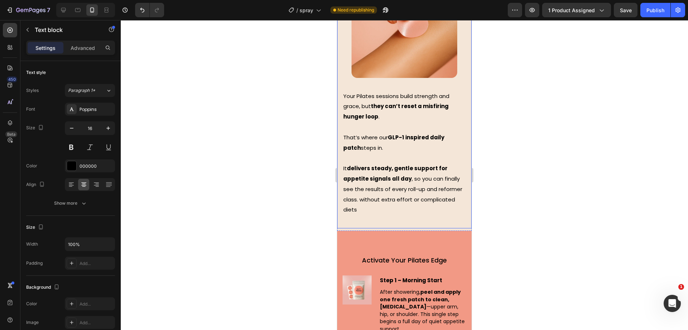
click at [293, 70] on div at bounding box center [405, 174] width 568 height 309
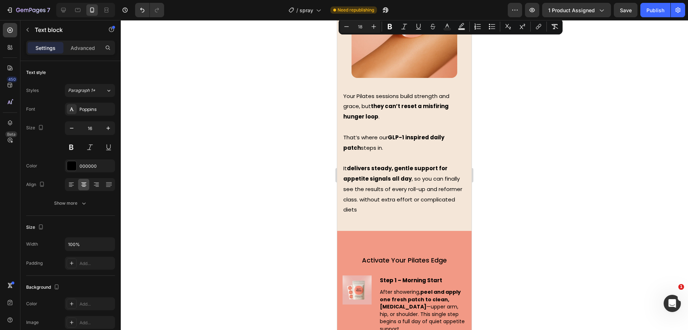
click at [302, 57] on div at bounding box center [405, 174] width 568 height 309
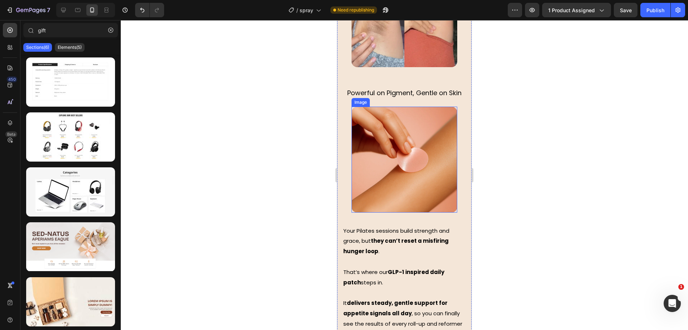
scroll to position [1652, 0]
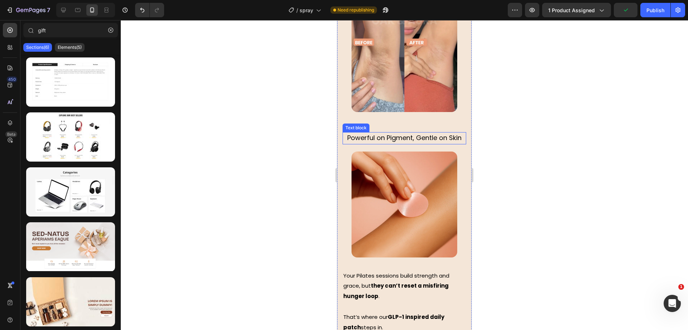
click at [362, 142] on span "Powerful on Pigment, Gentle on Skin" at bounding box center [404, 137] width 114 height 9
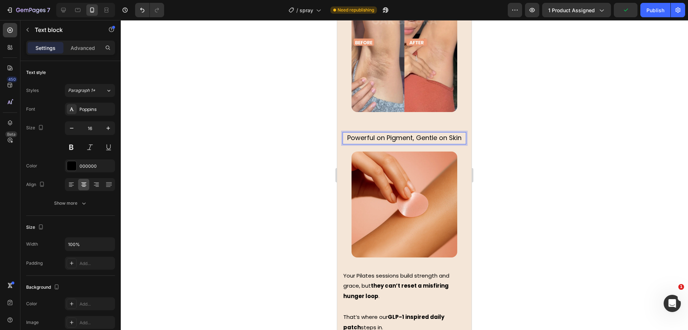
click at [359, 142] on span "Powerful on Pigment, Gentle on Skin" at bounding box center [404, 137] width 114 height 9
click at [373, 142] on span "Powerful on Pigment, Gentle on Skin" at bounding box center [404, 137] width 114 height 9
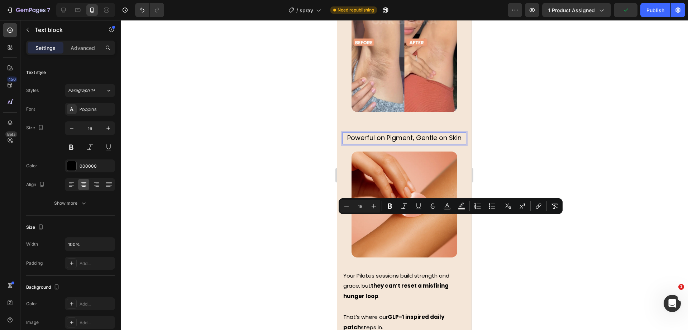
click at [369, 142] on span "Powerful on Pigment, Gentle on Skin" at bounding box center [404, 137] width 114 height 9
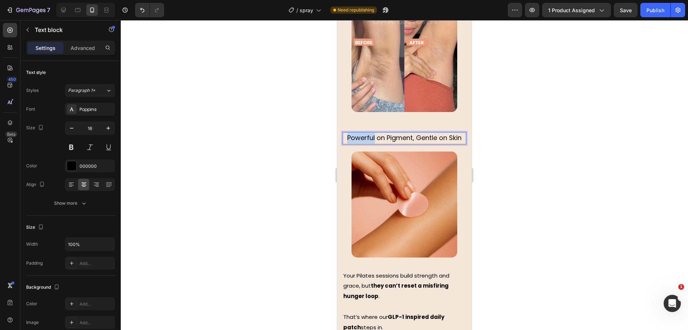
drag, startPoint x: 371, startPoint y: 222, endPoint x: 328, endPoint y: 218, distance: 43.2
click at [337, 218] on html "iPhone 13 Mini ( 375 px) iPhone 13 Mini iPhone 13 Pro iPhone 11 Pro Max iPhone …" at bounding box center [404, 220] width 134 height 3705
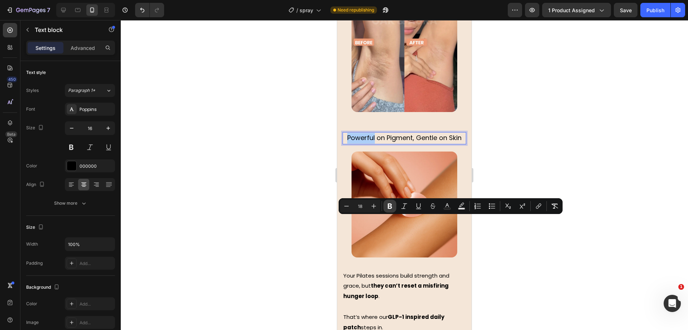
drag, startPoint x: 397, startPoint y: 205, endPoint x: 393, endPoint y: 204, distance: 4.4
click at [393, 204] on div "Minus 18 Plus Bold Italic Underline Strikethrough Text Color Text Background Co…" at bounding box center [450, 205] width 221 height 13
click at [393, 204] on icon "Editor contextual toolbar" at bounding box center [390, 205] width 7 height 7
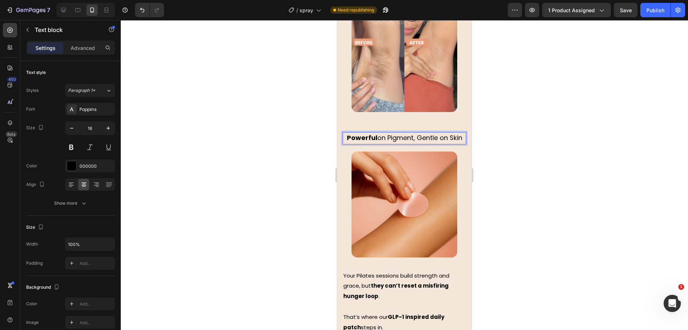
click at [299, 217] on div at bounding box center [405, 174] width 568 height 309
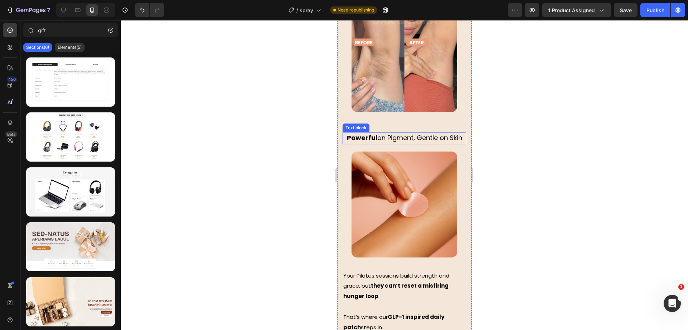
click at [416, 142] on span "Powerful on Pigment, Gentle on Skin" at bounding box center [404, 137] width 115 height 9
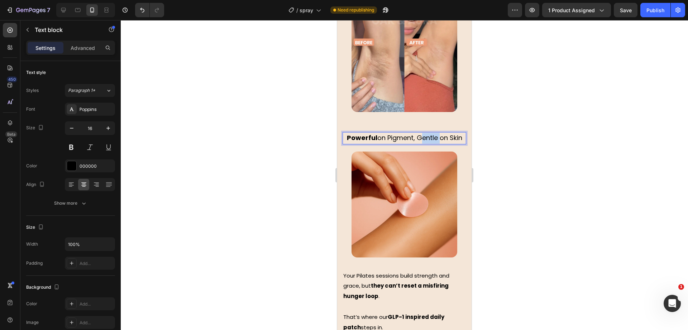
drag, startPoint x: 422, startPoint y: 222, endPoint x: 442, endPoint y: 221, distance: 20.1
click at [442, 142] on span "Powerful on Pigment, Gentle on Skin" at bounding box center [404, 137] width 115 height 9
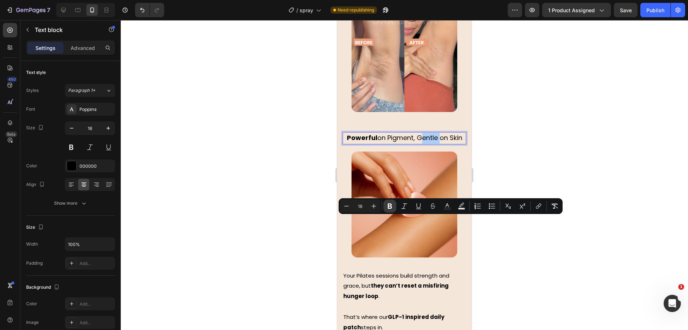
click at [393, 207] on icon "Editor contextual toolbar" at bounding box center [390, 205] width 7 height 7
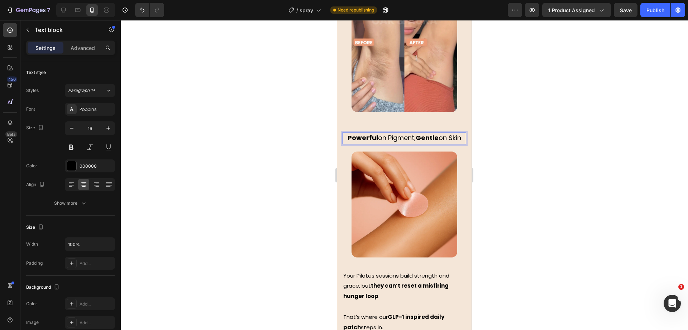
click at [420, 142] on span "Powerful on Pigment, Gentle on Skin" at bounding box center [405, 137] width 114 height 9
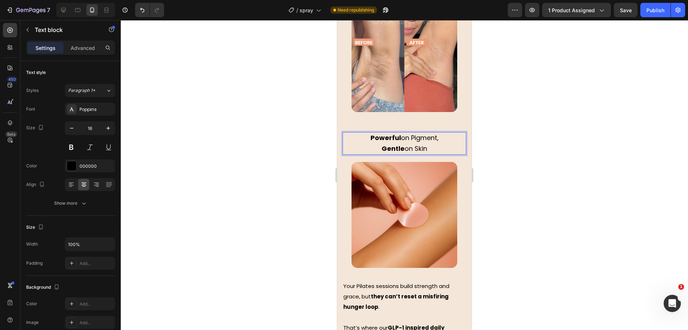
click at [243, 202] on div at bounding box center [405, 174] width 568 height 309
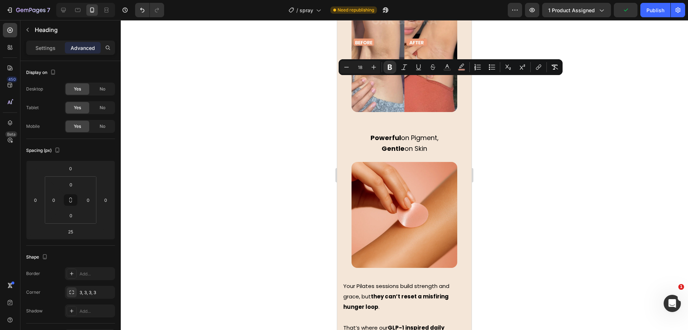
click at [467, 65] on div "Minus 18 Plus Bold Italic Underline Strikethrough Text Color color Numbered Lis…" at bounding box center [450, 67] width 221 height 13
click at [464, 65] on icon "Editor contextual toolbar" at bounding box center [461, 66] width 7 height 7
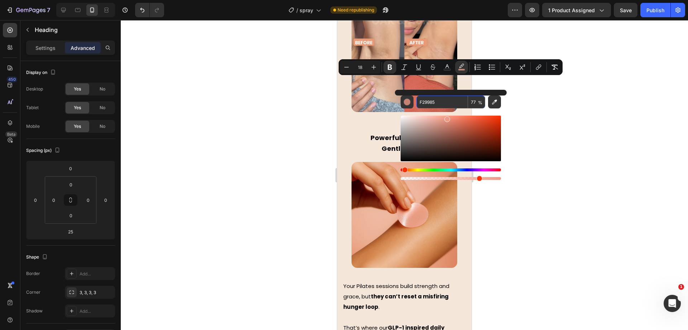
click at [440, 102] on input "F29985" at bounding box center [443, 101] width 52 height 13
click at [297, 141] on div at bounding box center [405, 174] width 568 height 309
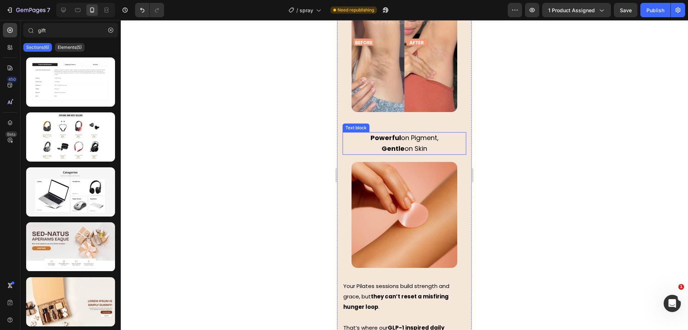
click at [396, 142] on strong "Powerful" at bounding box center [386, 137] width 30 height 9
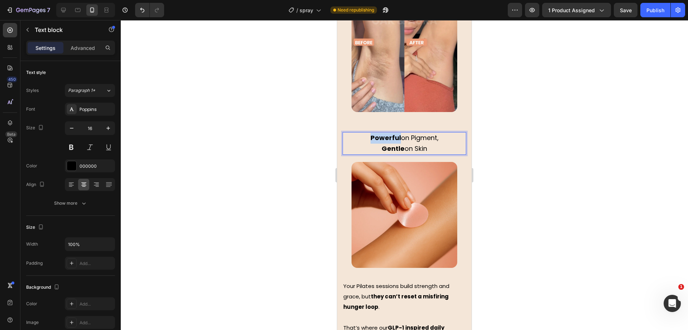
drag, startPoint x: 396, startPoint y: 221, endPoint x: 362, endPoint y: 221, distance: 33.7
click at [362, 143] on p "Powerful on Pigment," at bounding box center [405, 138] width 122 height 11
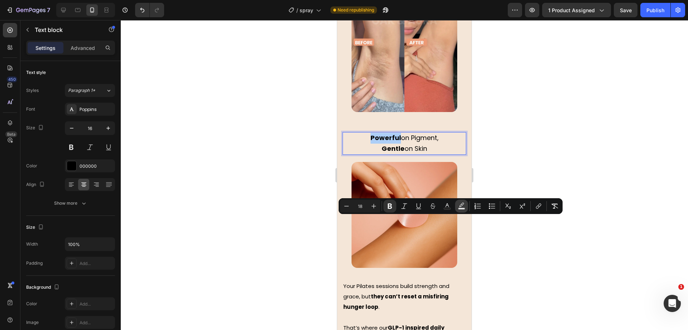
click at [461, 204] on icon "Editor contextual toolbar" at bounding box center [461, 204] width 5 height 4
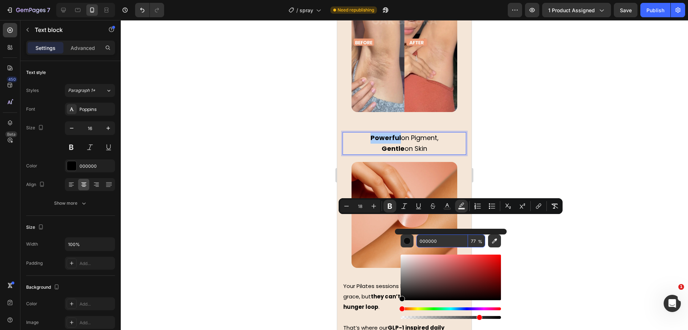
click at [439, 238] on input "000000" at bounding box center [443, 240] width 52 height 13
paste input "F29985"
type input "F29985"
click at [259, 214] on div at bounding box center [405, 174] width 568 height 309
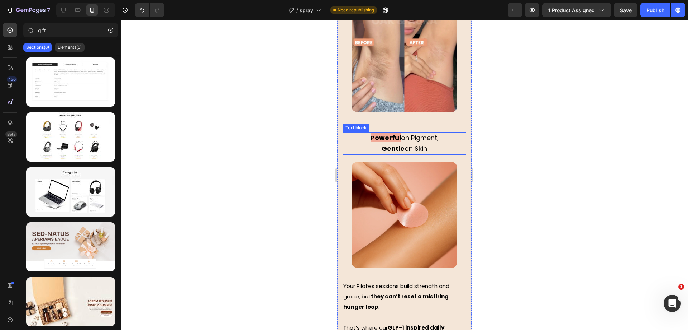
click at [397, 153] on strong "Gentle" at bounding box center [393, 148] width 23 height 9
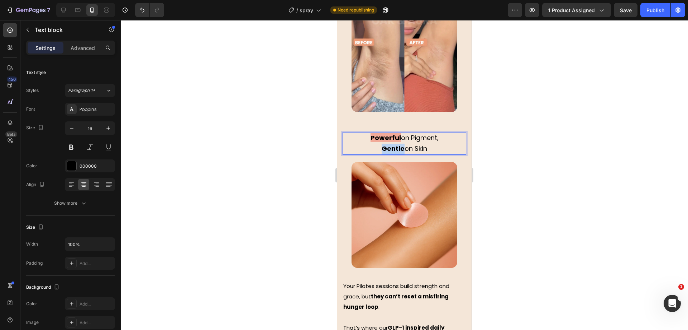
drag, startPoint x: 400, startPoint y: 233, endPoint x: 359, endPoint y: 231, distance: 41.3
click at [359, 154] on p "Gentle on Skin" at bounding box center [405, 148] width 122 height 11
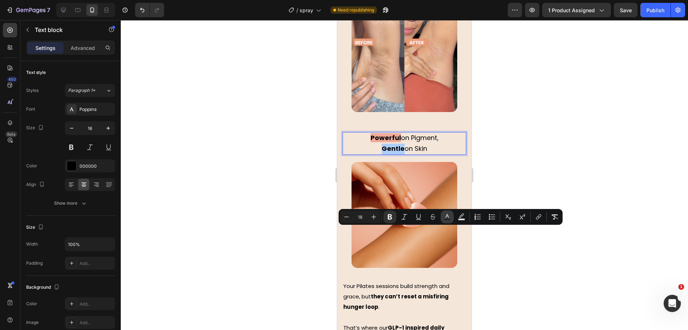
click at [453, 218] on button "Text Color" at bounding box center [447, 216] width 13 height 13
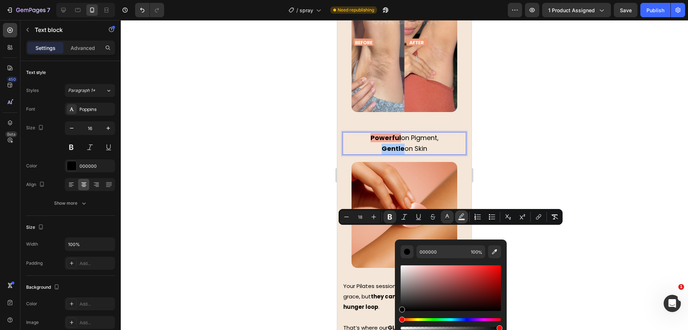
click at [462, 217] on icon "Editor contextual toolbar" at bounding box center [461, 216] width 7 height 7
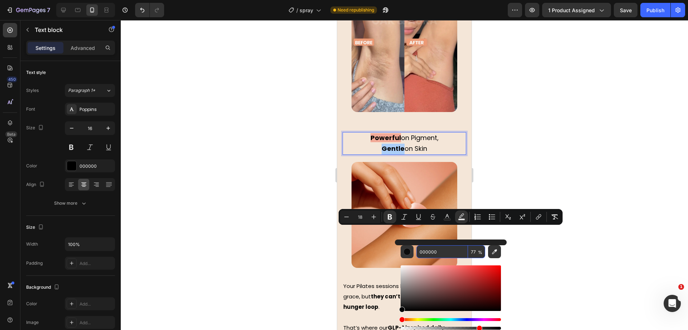
click at [451, 249] on input "000000" at bounding box center [443, 251] width 52 height 13
paste input "F29985"
type input "F29985"
click at [238, 208] on div at bounding box center [405, 174] width 568 height 309
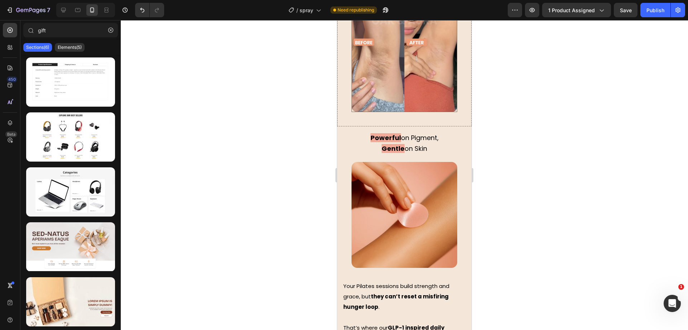
scroll to position [1697, 0]
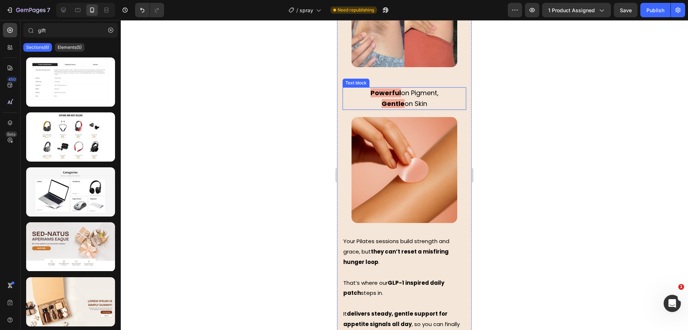
click at [427, 99] on p "Powerful on Pigment," at bounding box center [405, 93] width 122 height 11
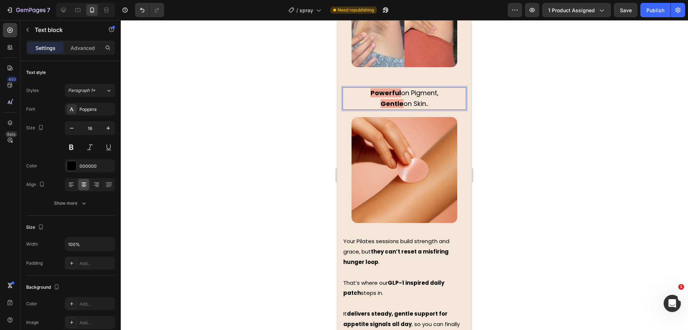
click at [257, 156] on div at bounding box center [405, 174] width 568 height 309
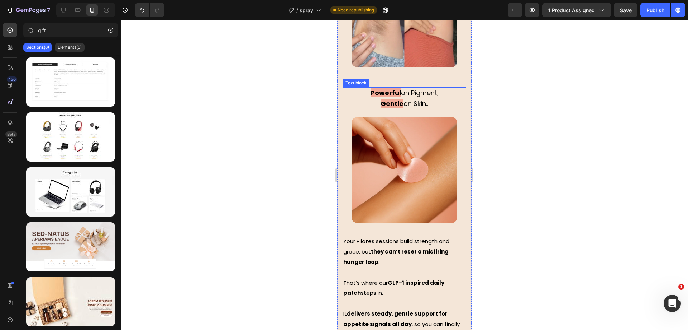
click at [417, 97] on span "on Pigment," at bounding box center [420, 92] width 38 height 9
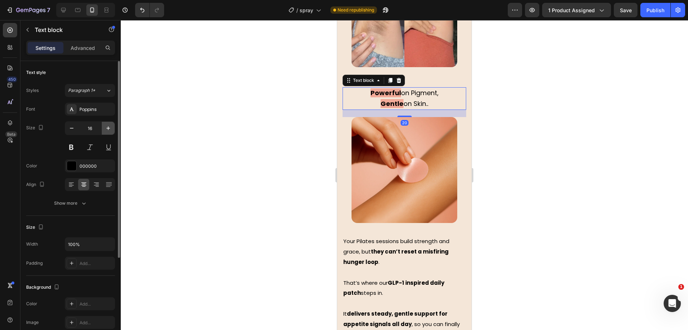
click at [110, 130] on icon "button" at bounding box center [108, 127] width 7 height 7
type input "17"
click at [264, 132] on div at bounding box center [405, 174] width 568 height 309
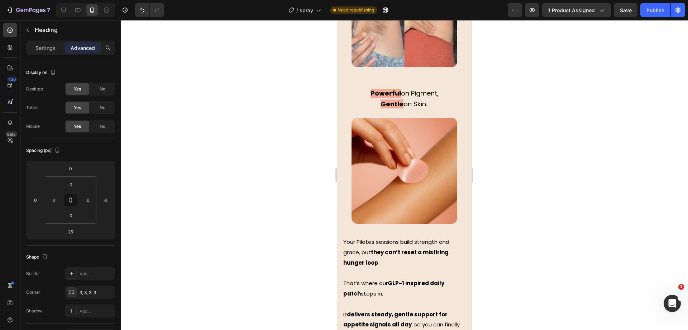
click at [229, 134] on div at bounding box center [405, 174] width 568 height 309
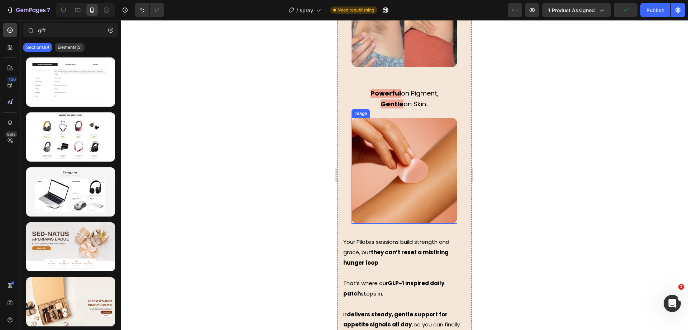
click at [402, 221] on img at bounding box center [405, 171] width 106 height 106
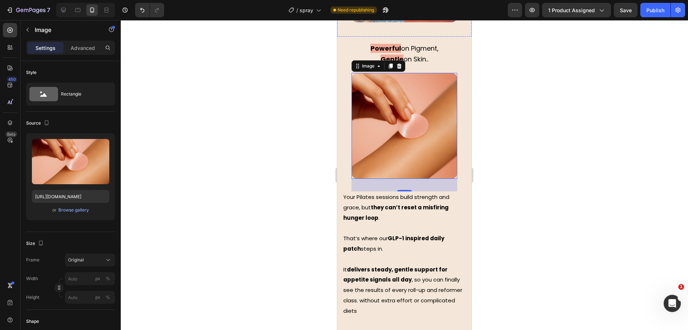
scroll to position [1786, 0]
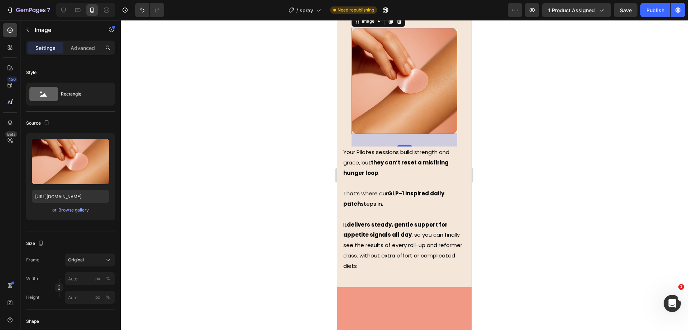
click at [295, 122] on div at bounding box center [405, 174] width 568 height 309
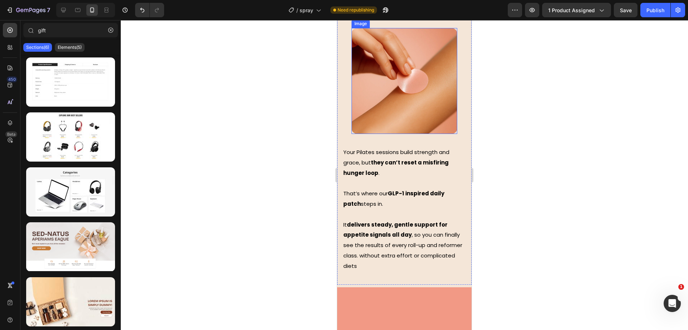
click at [377, 134] on img at bounding box center [405, 81] width 106 height 106
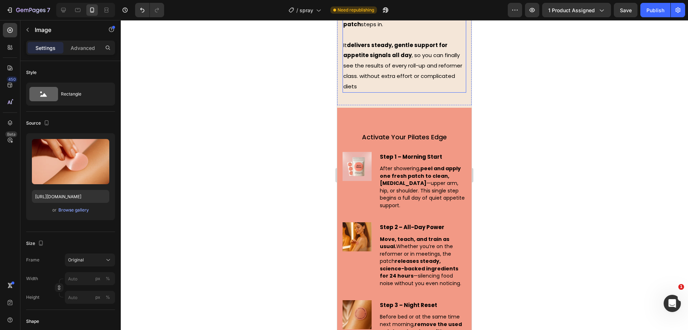
scroll to position [2100, 0]
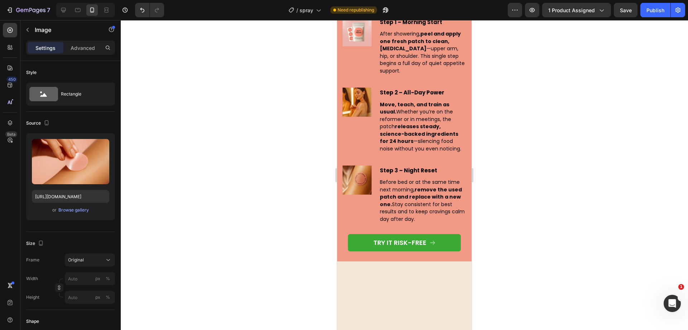
click at [527, 134] on div at bounding box center [405, 174] width 568 height 309
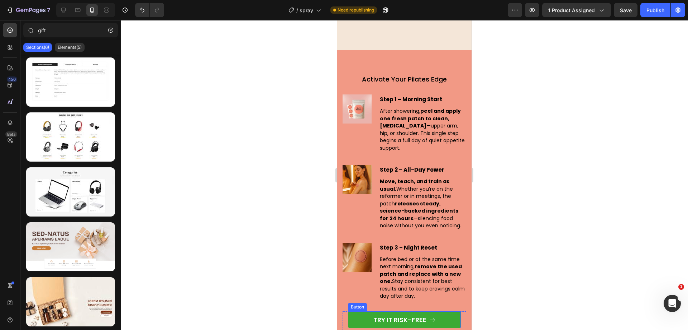
scroll to position [2145, 0]
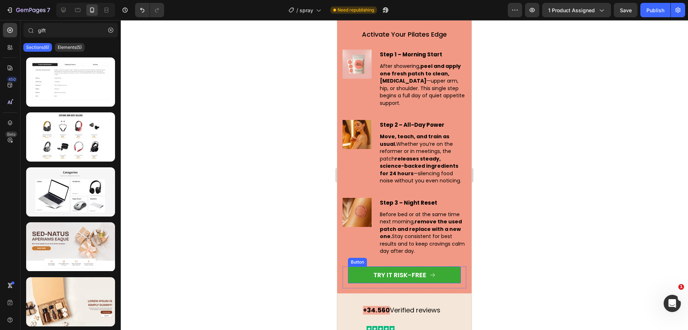
click at [359, 275] on button "TRY IT RISK-FREE" at bounding box center [404, 274] width 113 height 17
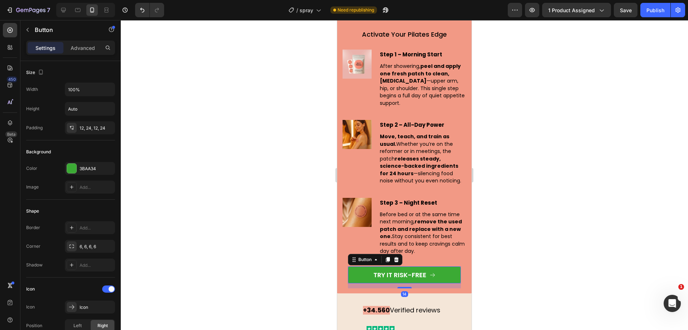
click at [272, 197] on div at bounding box center [405, 174] width 568 height 309
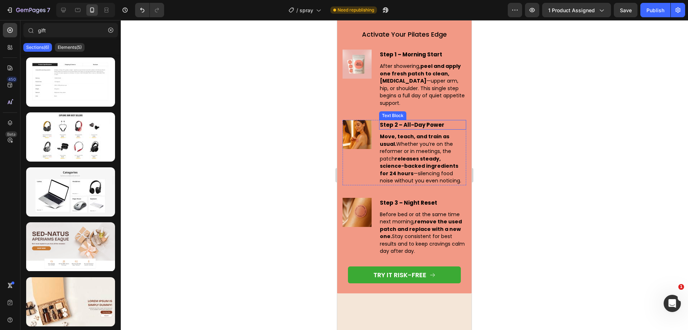
scroll to position [2100, 0]
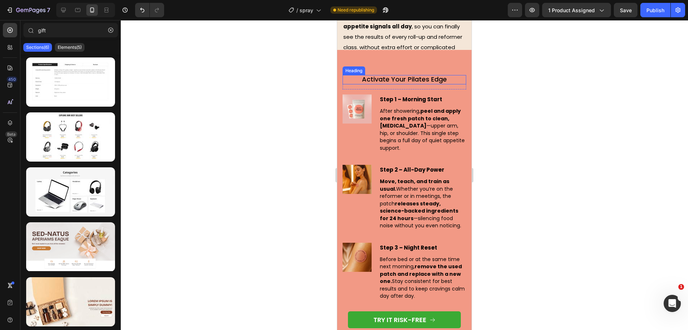
click at [403, 77] on span "Activate Your Pilates Edge" at bounding box center [404, 79] width 85 height 9
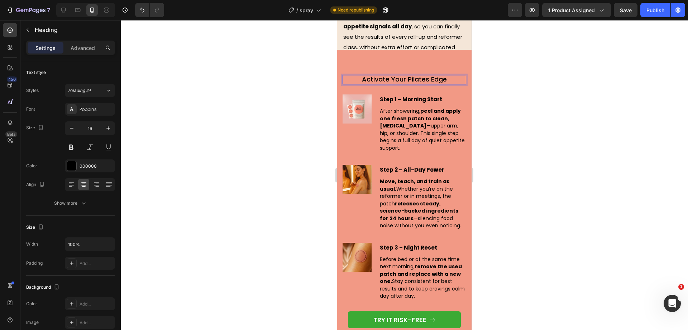
click at [403, 77] on span "Activate Your Pilates Edge" at bounding box center [404, 79] width 85 height 9
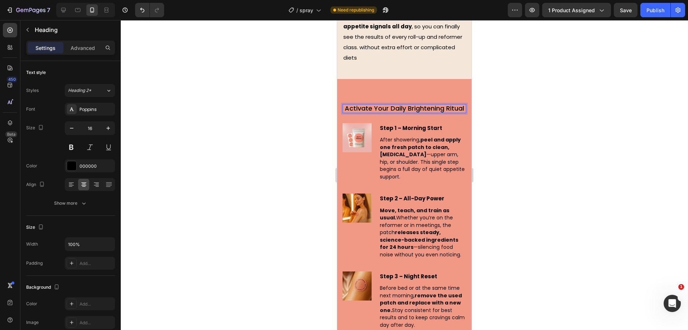
click at [415, 105] on p "Activate Your Daily Brightening Ritual" at bounding box center [405, 109] width 122 height 8
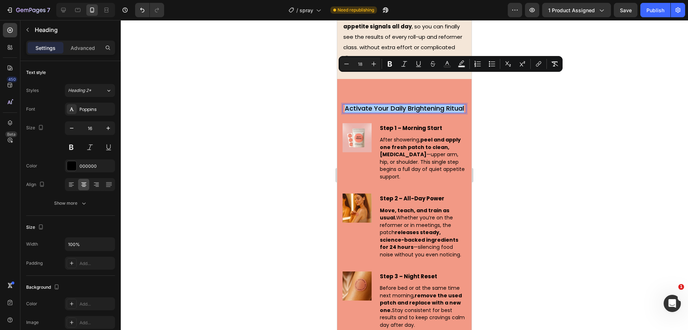
click at [311, 85] on div at bounding box center [405, 174] width 568 height 309
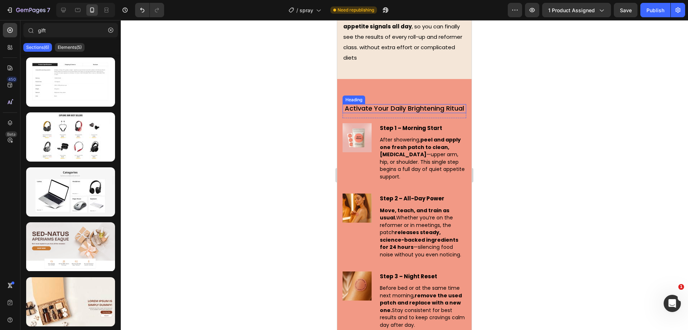
click at [428, 104] on span "Activate Your Daily Brightening Ritual" at bounding box center [404, 108] width 119 height 9
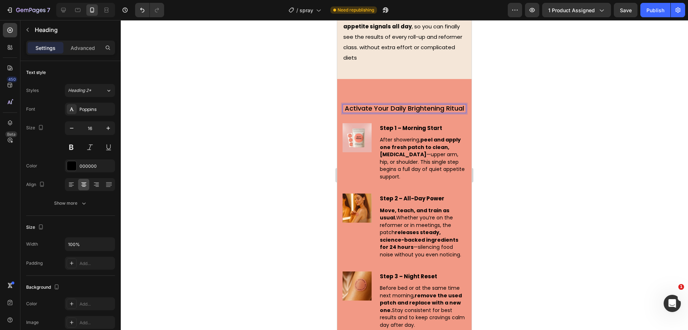
click at [415, 104] on span "Activate Your Daily Brightening Ritual" at bounding box center [404, 108] width 119 height 9
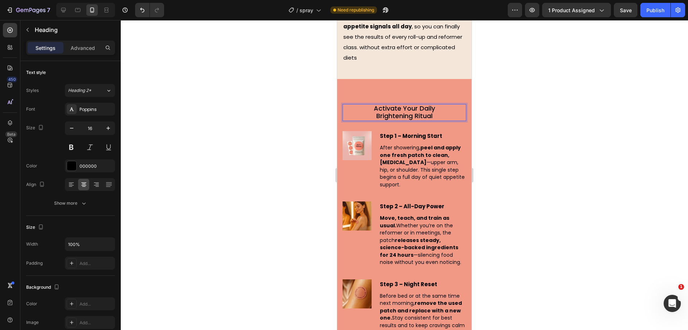
click at [275, 76] on div at bounding box center [405, 174] width 568 height 309
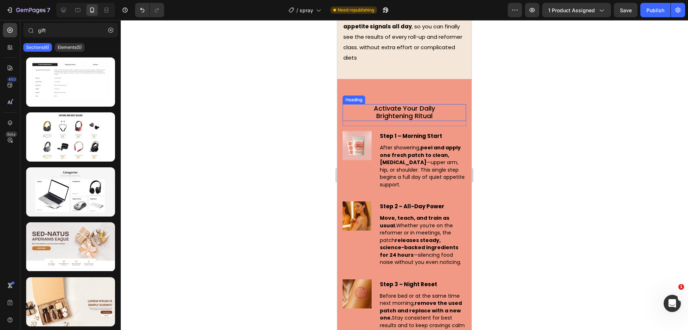
click at [433, 105] on p "⁠⁠⁠⁠⁠⁠⁠ Activate Your Daily Brightening Ritual" at bounding box center [405, 113] width 122 height 16
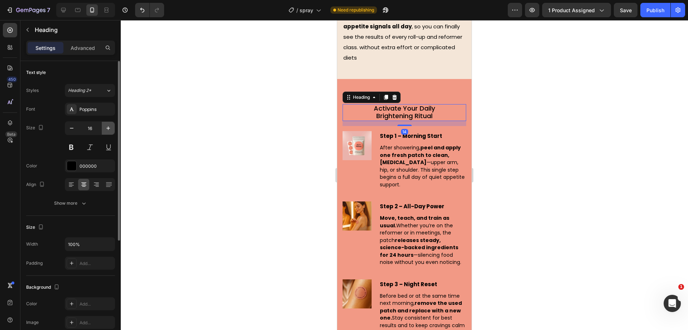
click at [110, 124] on button "button" at bounding box center [108, 128] width 13 height 13
type input "18"
click at [226, 111] on div at bounding box center [405, 174] width 568 height 309
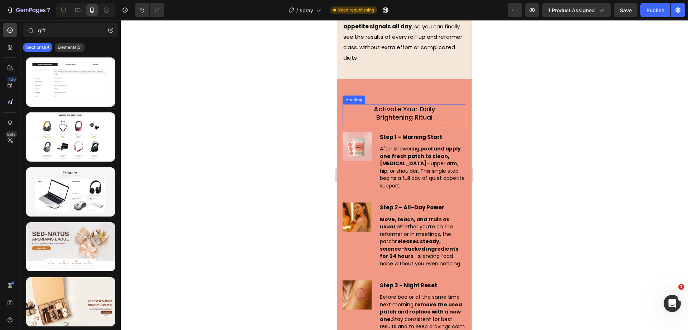
click at [425, 79] on div "⁠⁠⁠⁠⁠⁠⁠ Activate Your Daily Brightening Ritual Heading Row Step 1 – Morning Sta…" at bounding box center [404, 227] width 134 height 297
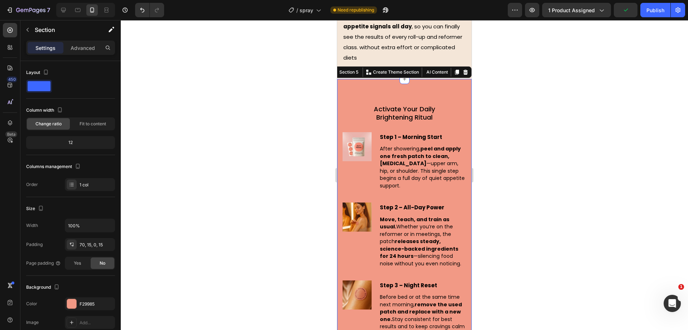
click at [341, 85] on div "⁠⁠⁠⁠⁠⁠⁠ Activate Your Daily Brightening Ritual Heading Row Step 1 – Morning Sta…" at bounding box center [404, 227] width 134 height 297
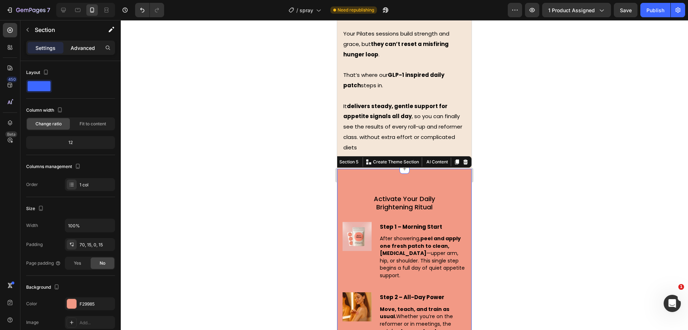
click at [86, 45] on p "Advanced" at bounding box center [83, 48] width 24 height 8
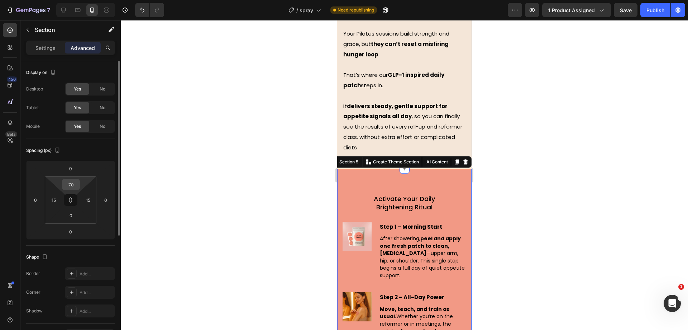
click at [75, 182] on input "70" at bounding box center [71, 184] width 14 height 11
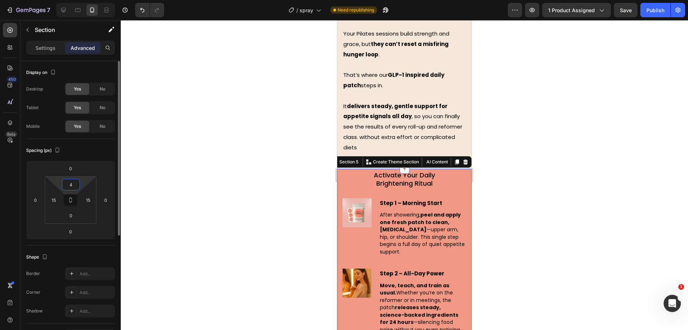
type input "40"
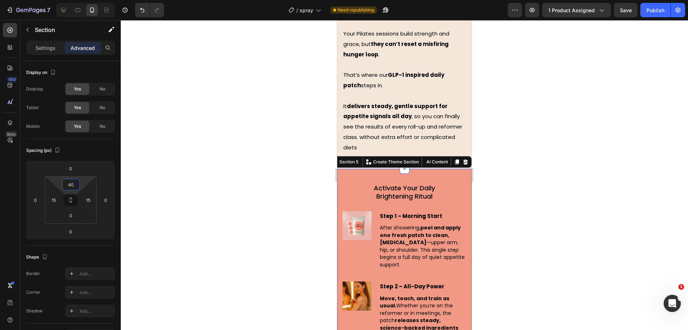
click at [288, 129] on div at bounding box center [405, 174] width 568 height 309
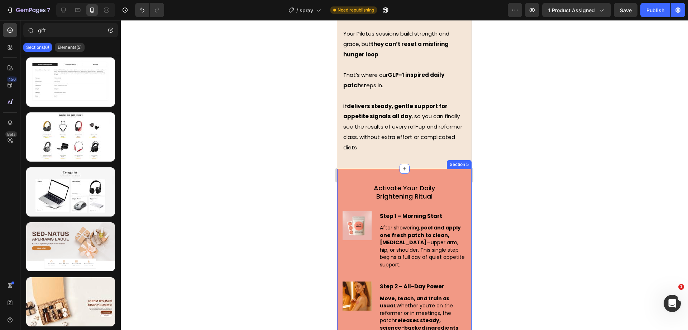
click at [366, 169] on div "⁠⁠⁠⁠⁠⁠⁠ Activate Your Daily Brightening Ritual Heading Row Step 1 – Morning Sta…" at bounding box center [404, 312] width 134 height 286
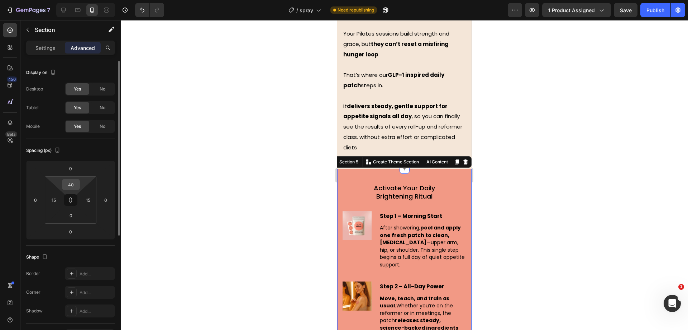
click at [75, 184] on input "40" at bounding box center [71, 184] width 14 height 11
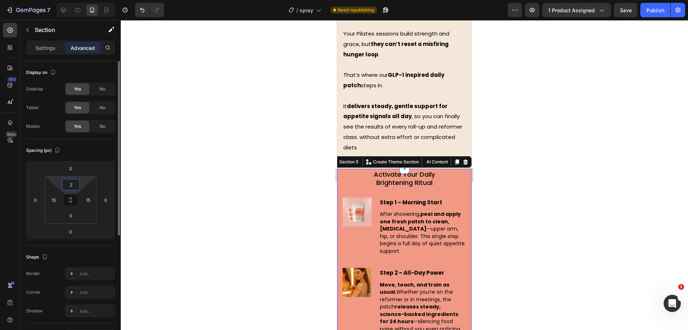
type input "20"
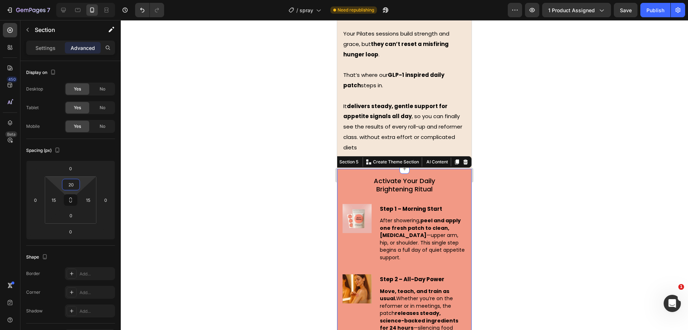
click at [247, 149] on div at bounding box center [405, 174] width 568 height 309
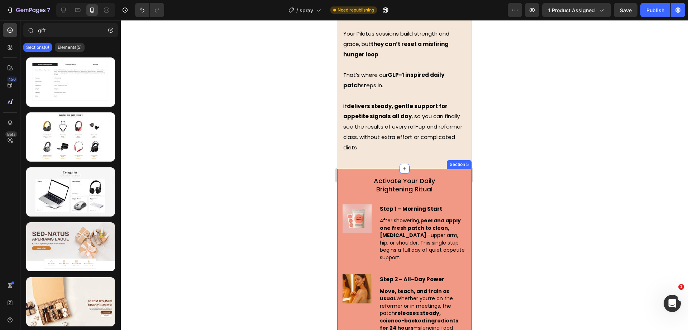
click at [341, 169] on div "⁠⁠⁠⁠⁠⁠⁠ Activate Your Daily Brightening Ritual Heading Row Step 1 – Morning Sta…" at bounding box center [404, 308] width 134 height 279
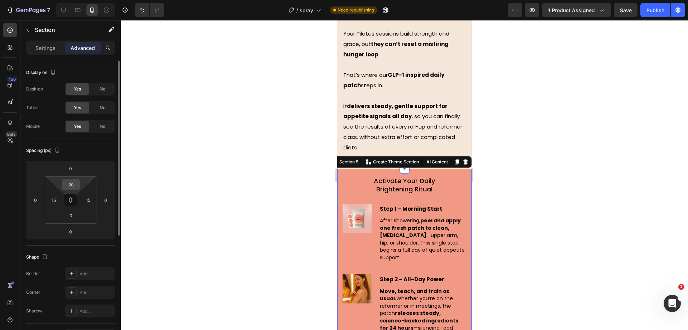
click at [70, 181] on input "20" at bounding box center [71, 184] width 14 height 11
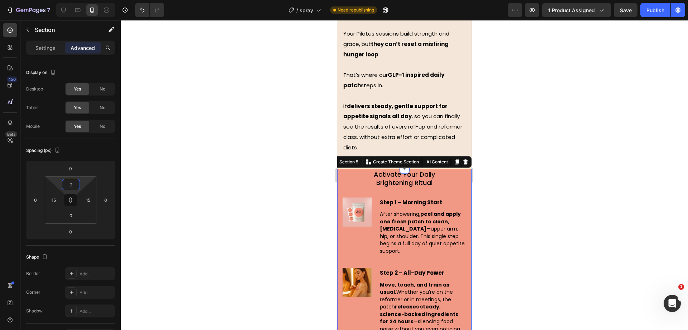
type input "25"
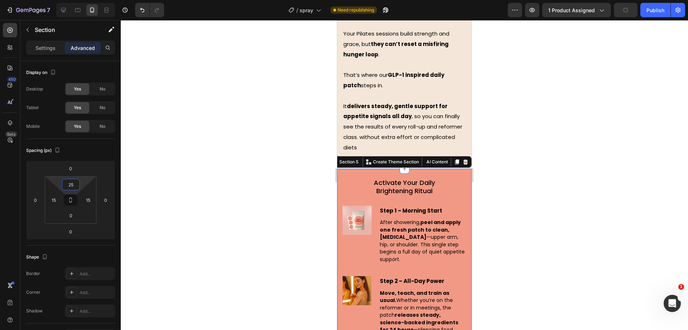
click at [169, 146] on div at bounding box center [405, 174] width 568 height 309
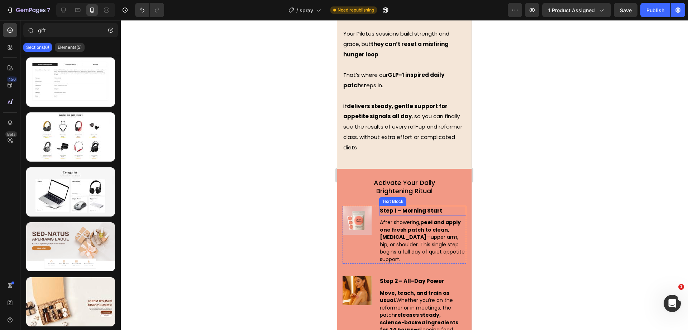
click at [393, 207] on span "Step 1 – Morning Start" at bounding box center [411, 211] width 62 height 8
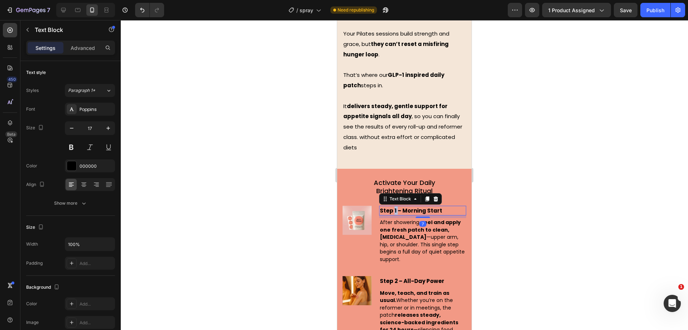
click at [393, 207] on span "Step 1 – Morning Start" at bounding box center [411, 211] width 62 height 8
click at [406, 206] on strong "Step 1 – Morning Mist" at bounding box center [413, 210] width 67 height 9
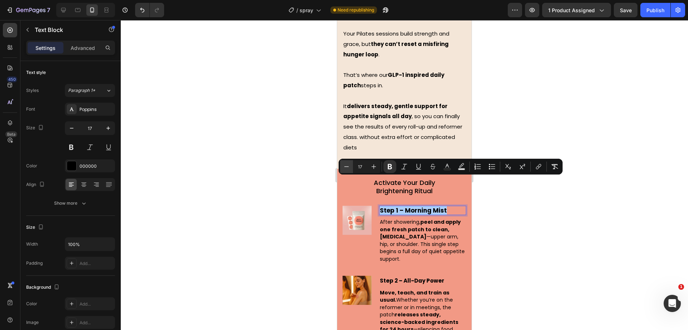
click at [349, 165] on icon "Editor contextual toolbar" at bounding box center [346, 166] width 7 height 7
type input "15"
click at [286, 164] on div at bounding box center [405, 174] width 568 height 309
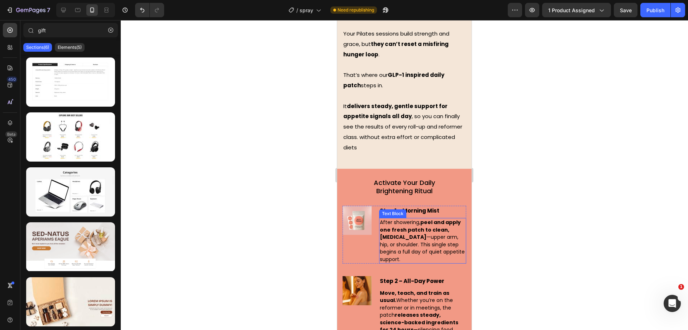
click at [434, 218] on strong "peel and apply one fresh patch to clean, [MEDICAL_DATA]" at bounding box center [420, 229] width 81 height 22
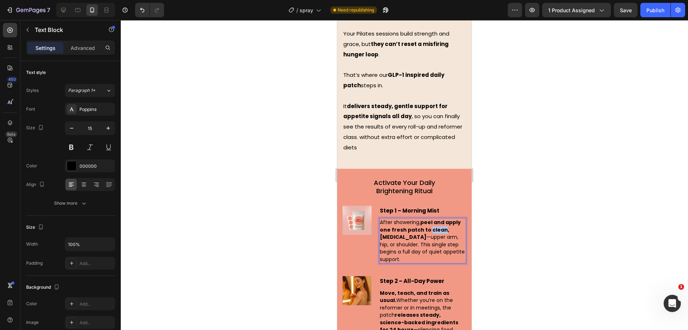
click at [434, 218] on strong "peel and apply one fresh patch to clean, [MEDICAL_DATA]" at bounding box center [420, 229] width 81 height 22
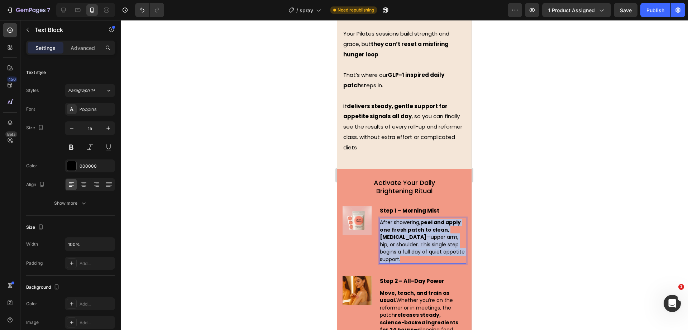
click at [434, 218] on strong "peel and apply one fresh patch to clean, [MEDICAL_DATA]" at bounding box center [420, 229] width 81 height 22
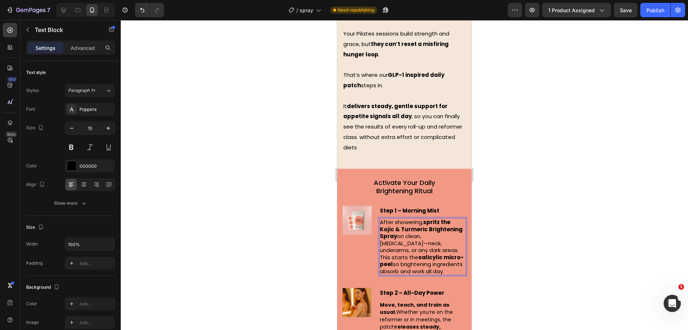
click at [379, 227] on div "After showering, spritz the Kojic & Turmeric Brightening Spray on clean, dry sk…" at bounding box center [422, 246] width 87 height 57
click at [413, 238] on p "After showering, spritz the Kojic & Turmeric Brightening Spray on clean, dry sk…" at bounding box center [423, 246] width 86 height 56
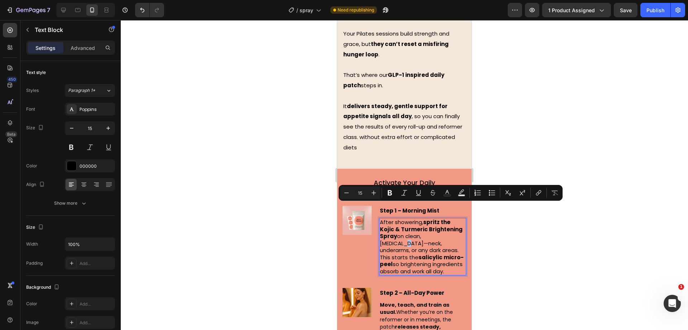
drag, startPoint x: 449, startPoint y: 208, endPoint x: 445, endPoint y: 208, distance: 4.0
click at [445, 218] on p "After showering, spritz the Kojic & Turmeric Brightening Spray on clean, dry sk…" at bounding box center [423, 246] width 86 height 56
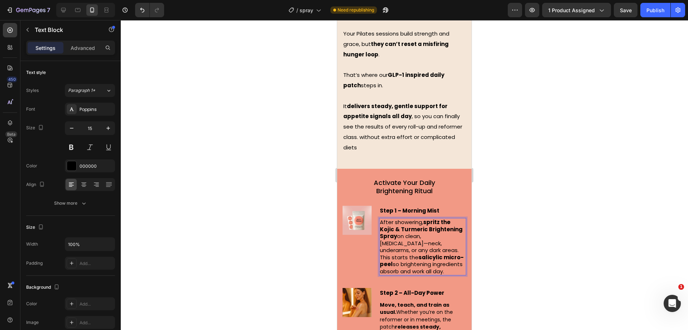
click at [431, 238] on p "After showering, spritz the Kojic & Turmeric Brightening Spray on clean, dry sk…" at bounding box center [423, 246] width 86 height 56
drag, startPoint x: 428, startPoint y: 242, endPoint x: 365, endPoint y: 178, distance: 90.5
click at [365, 205] on div "Step 1 – Morning Mist Text Block After showering, spritz the Kojic & Turmeric B…" at bounding box center [405, 240] width 124 height 70
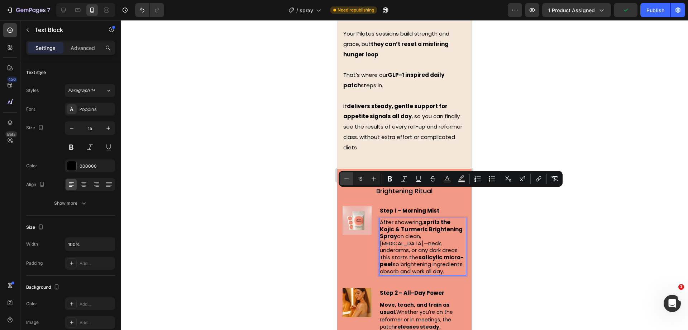
click at [349, 178] on icon "Editor contextual toolbar" at bounding box center [346, 178] width 7 height 7
type input "14"
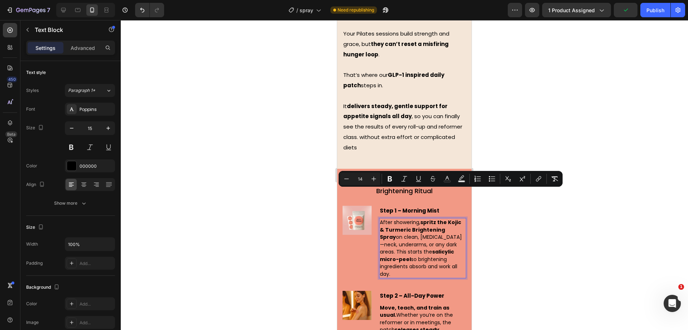
click at [302, 186] on div at bounding box center [405, 174] width 568 height 309
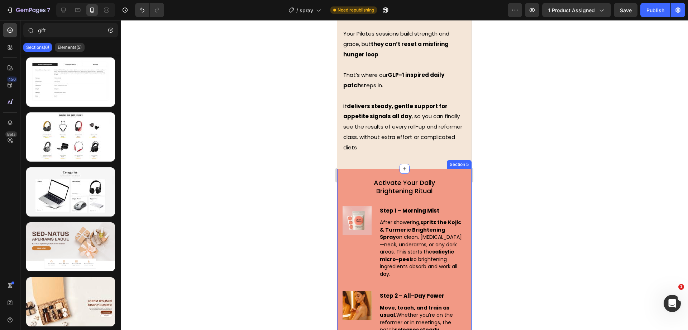
scroll to position [2055, 0]
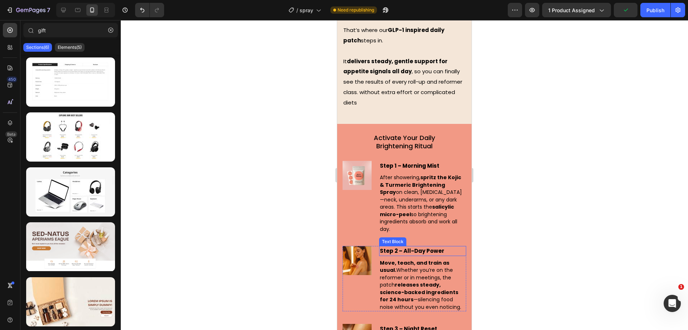
click at [414, 247] on strong "Step 2 – All-Day Power" at bounding box center [412, 251] width 65 height 8
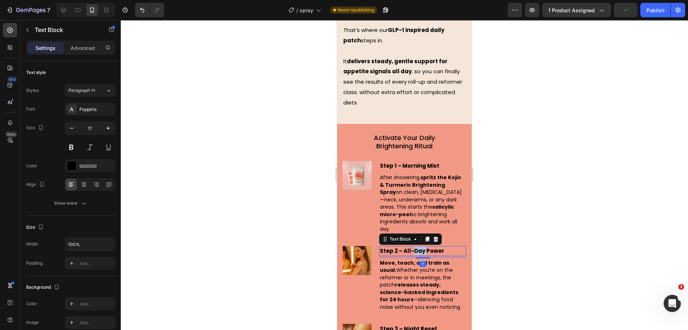
click at [414, 247] on strong "Step 2 – All-Day Power" at bounding box center [412, 251] width 65 height 8
click at [414, 247] on strong "Step 2 – Weekly Glow Boost" at bounding box center [419, 251] width 78 height 8
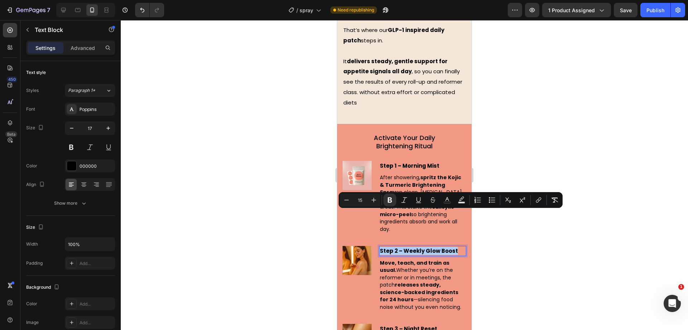
click at [272, 200] on div at bounding box center [405, 174] width 568 height 309
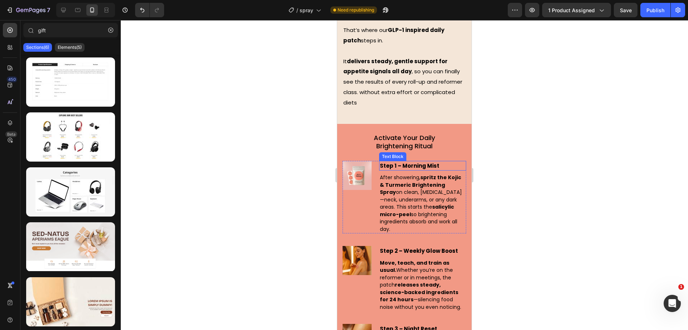
click at [396, 162] on strong "Step 1 – Morning Mist" at bounding box center [410, 166] width 60 height 8
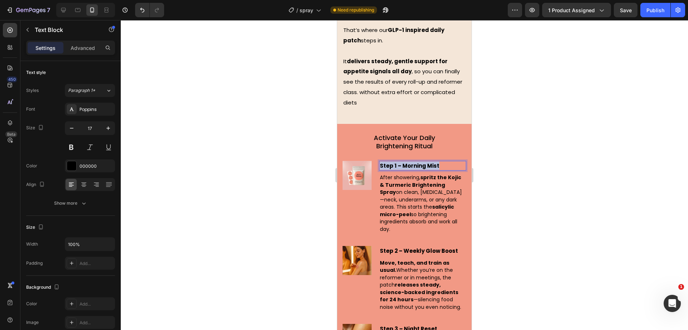
click at [396, 162] on strong "Step 1 – Morning Mist" at bounding box center [410, 166] width 60 height 8
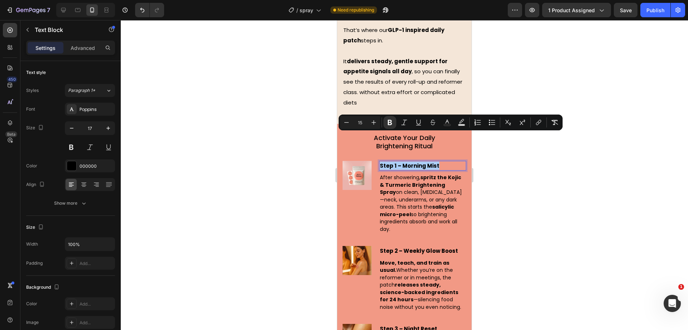
click at [298, 151] on div at bounding box center [405, 174] width 568 height 309
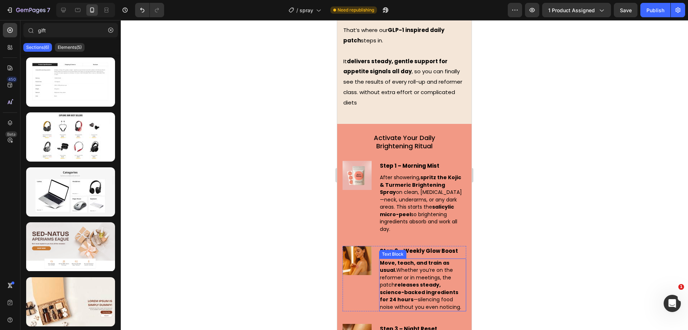
click at [424, 281] on strong "releases steady, science-backed ingredients for 24 hours" at bounding box center [419, 292] width 79 height 22
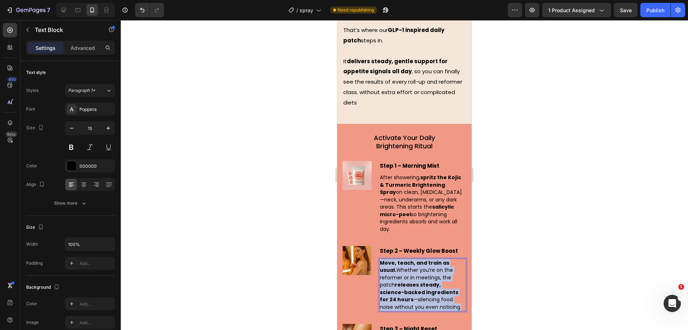
click at [424, 281] on strong "releases steady, science-backed ingredients for 24 hours" at bounding box center [419, 292] width 79 height 22
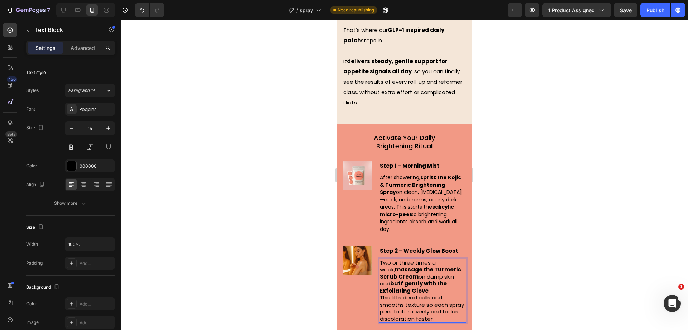
click at [428, 261] on p "Two or three times a week, massage the Turmeric Scrub Cream on damp skin and bu…" at bounding box center [423, 290] width 86 height 63
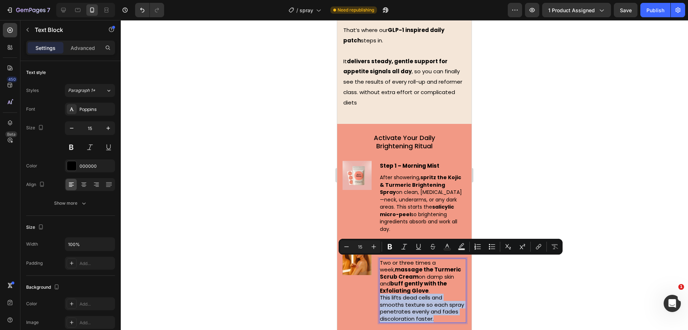
click at [429, 266] on p "Two or three times a week, massage the Turmeric Scrub Cream on damp skin and bu…" at bounding box center [423, 290] width 86 height 63
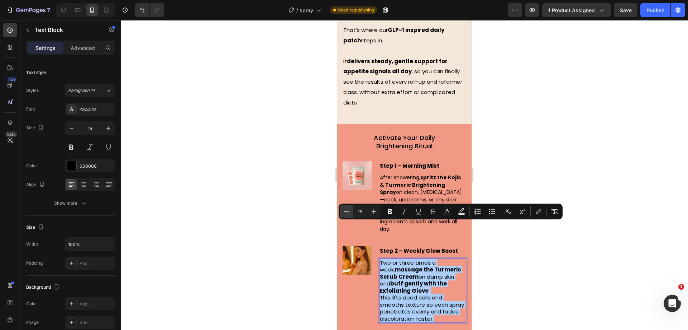
click at [348, 210] on icon "Editor contextual toolbar" at bounding box center [346, 211] width 7 height 7
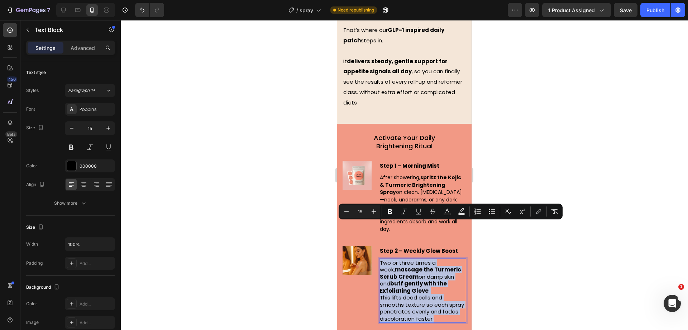
type input "14"
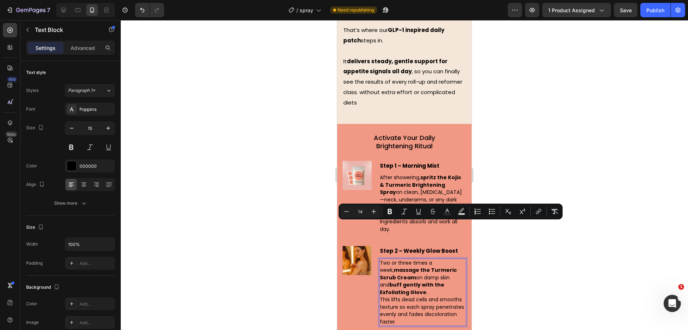
click at [421, 259] on p "Two or three times a week, massage the Turmeric Scrub Cream on damp skin and bu…" at bounding box center [423, 292] width 86 height 66
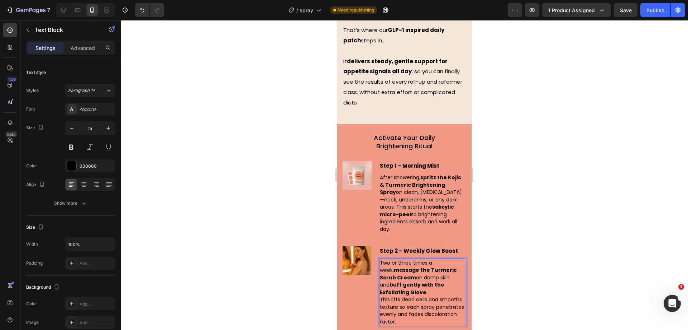
click at [380, 295] on span "This lifts dead cells and smooths texture so each spray penetrates evenly and f…" at bounding box center [422, 309] width 84 height 29
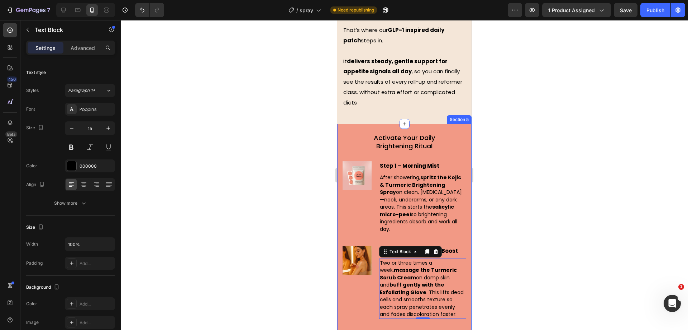
click at [303, 231] on div at bounding box center [405, 174] width 568 height 309
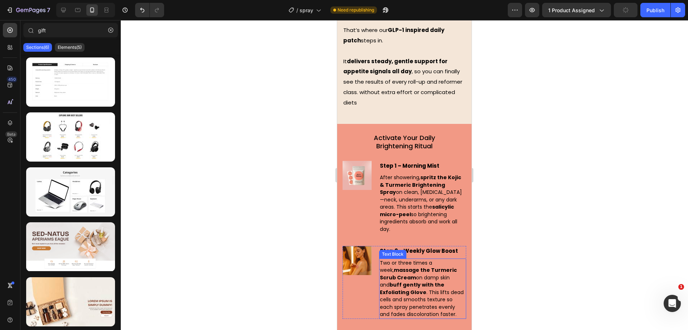
scroll to position [2100, 0]
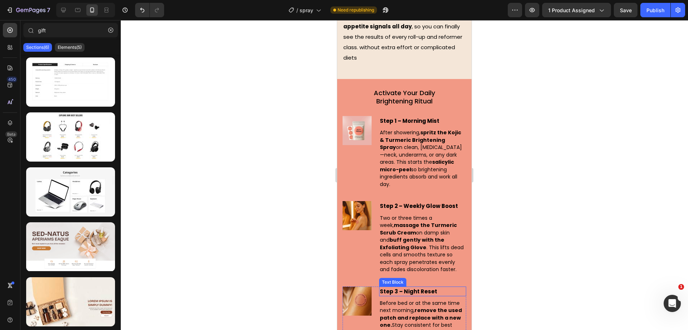
click at [413, 287] on span "Step 3 – Night Reset" at bounding box center [408, 291] width 57 height 8
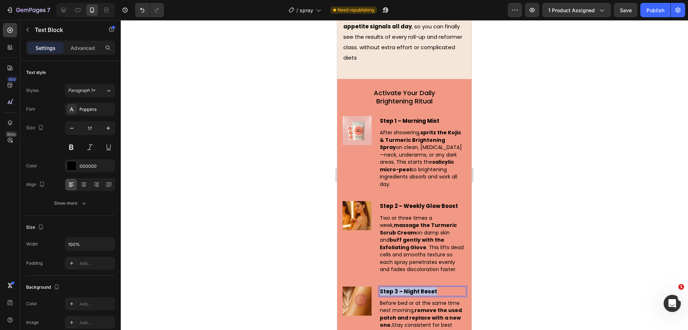
click at [413, 287] on span "Step 3 – Night Reset" at bounding box center [408, 291] width 57 height 8
click at [415, 287] on strong "Step 3 – Night Reset" at bounding box center [411, 291] width 63 height 9
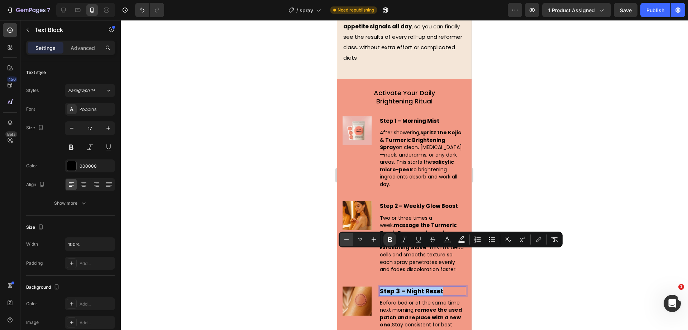
click at [343, 240] on icon "Editor contextual toolbar" at bounding box center [346, 239] width 7 height 7
type input "15"
click at [269, 229] on div at bounding box center [405, 174] width 568 height 309
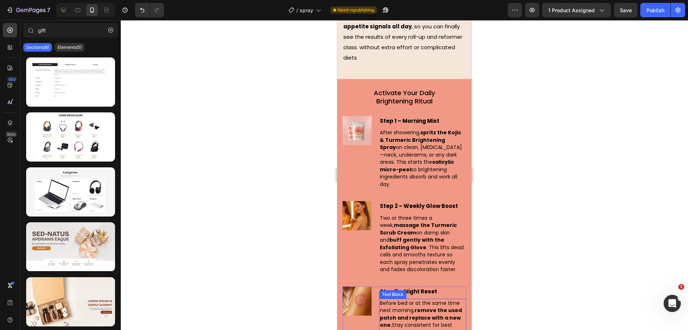
click at [396, 299] on span "Before bed or at the same time next morning, remove the used patch and replace …" at bounding box center [422, 321] width 85 height 44
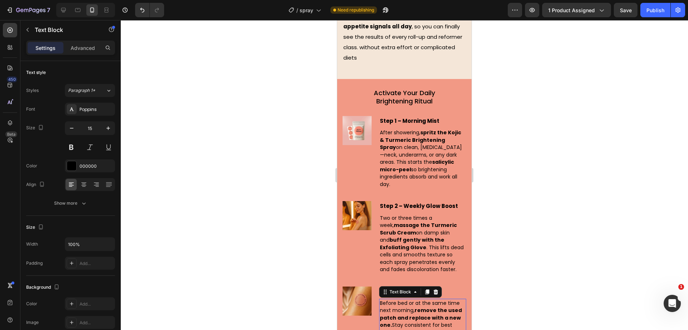
click at [401, 306] on strong "remove the used patch and replace with a new one." at bounding box center [421, 317] width 82 height 22
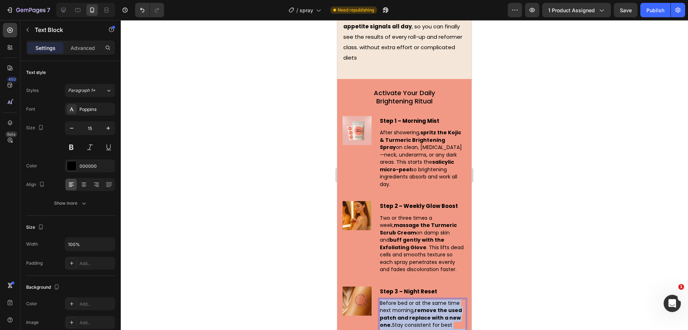
click at [401, 306] on strong "remove the used patch and replace with a new one." at bounding box center [421, 317] width 82 height 22
click at [414, 299] on span "Before bed, mist again lightly to keep the triple action— exfoliate → brighten …" at bounding box center [421, 313] width 83 height 29
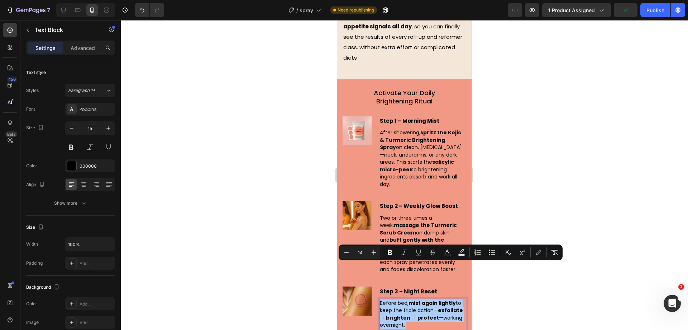
click at [263, 257] on div at bounding box center [405, 174] width 568 height 309
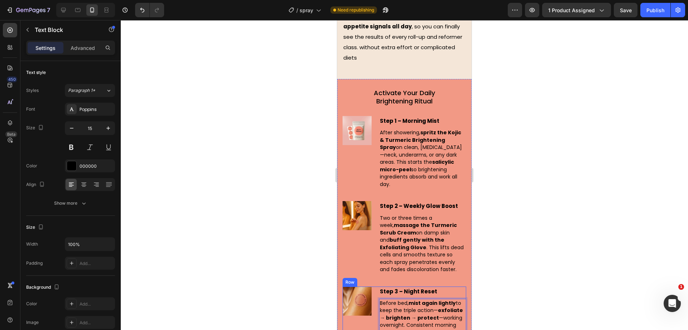
click at [266, 254] on div at bounding box center [405, 174] width 568 height 309
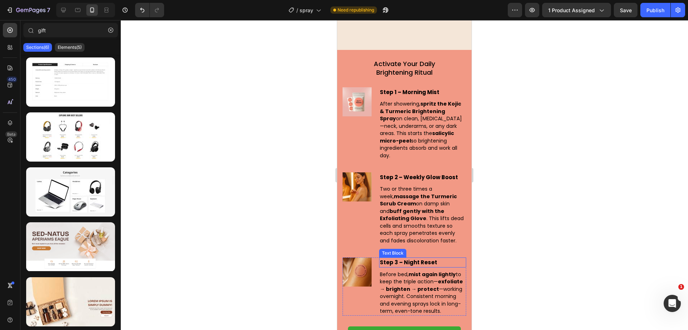
scroll to position [2235, 0]
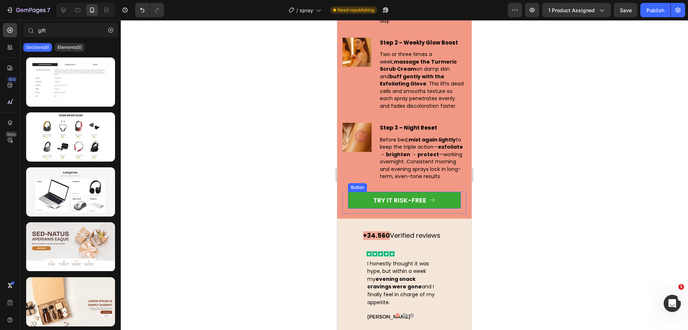
click at [365, 202] on button "TRY IT RISK-FREE" at bounding box center [404, 199] width 113 height 17
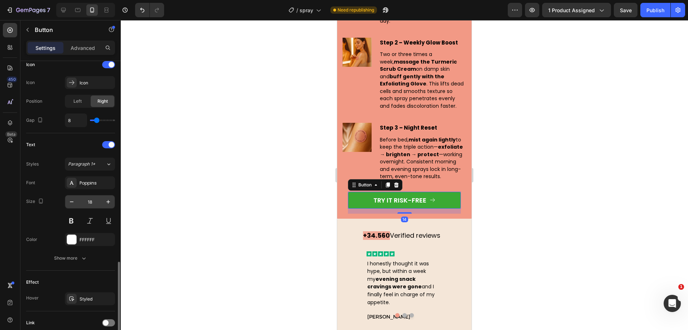
scroll to position [282, 0]
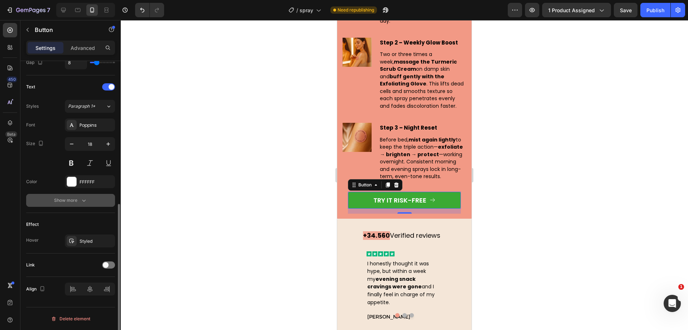
click at [75, 204] on button "Show more" at bounding box center [70, 200] width 89 height 13
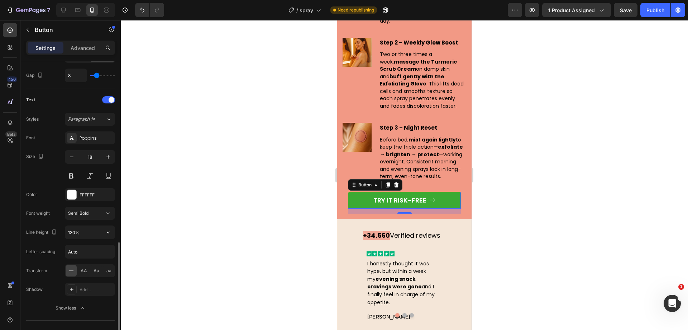
scroll to position [314, 0]
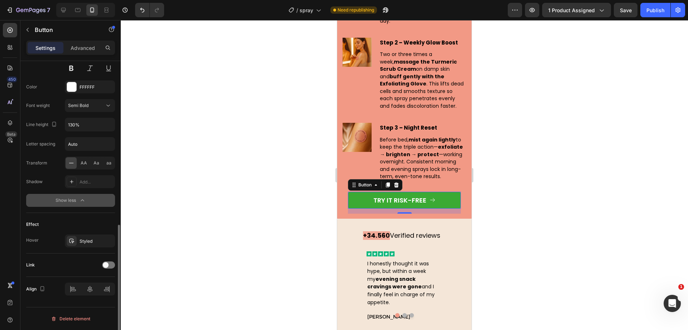
click at [88, 197] on button "Show less" at bounding box center [70, 200] width 89 height 13
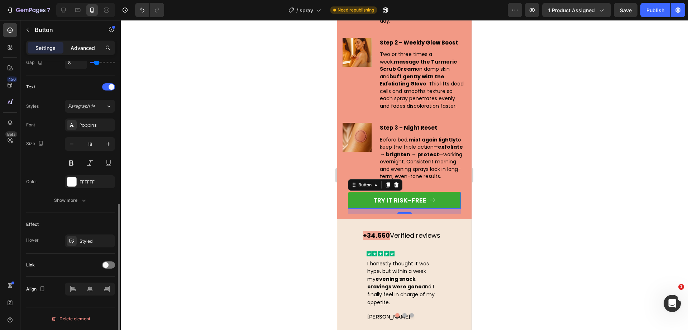
click at [89, 48] on p "Advanced" at bounding box center [83, 48] width 24 height 8
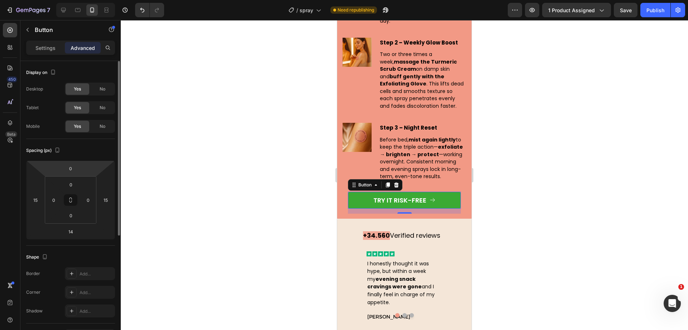
scroll to position [45, 0]
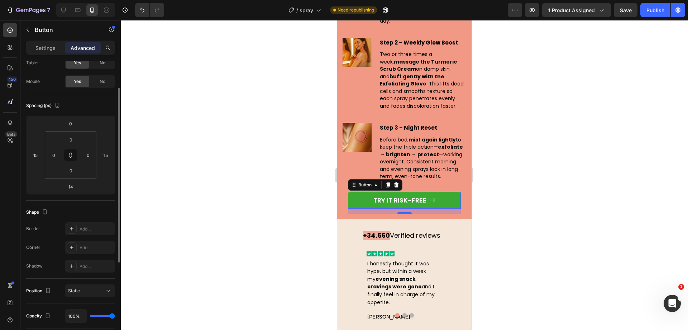
click at [256, 155] on div at bounding box center [405, 174] width 568 height 309
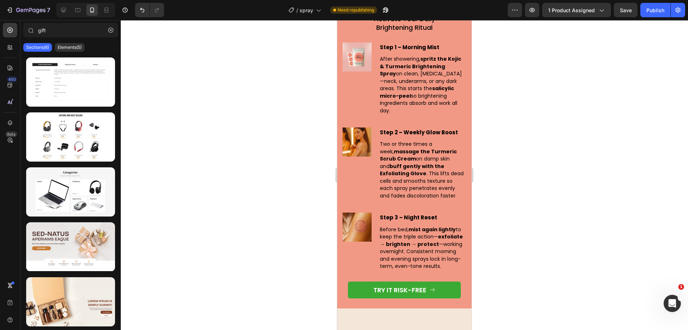
scroll to position [2055, 0]
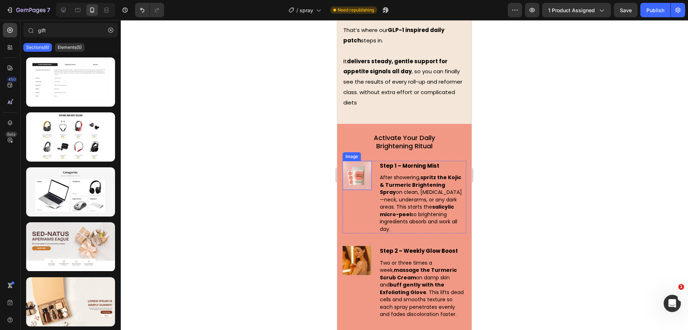
click at [349, 161] on img at bounding box center [357, 175] width 29 height 29
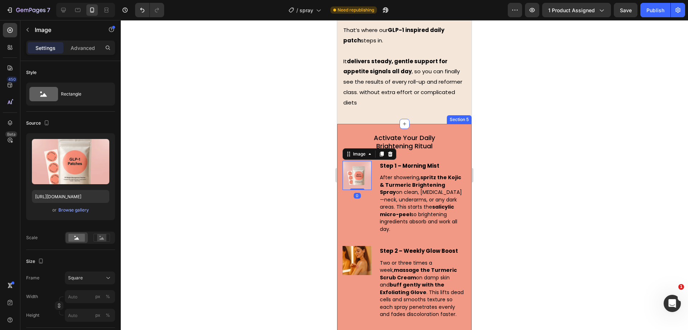
click at [102, 148] on icon "button" at bounding box center [102, 145] width 5 height 5
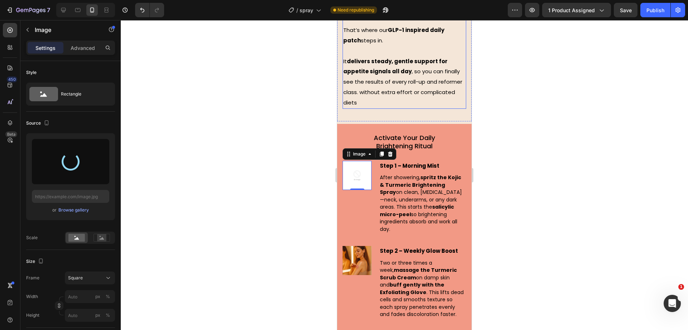
type input "https://cdn.shopify.com/s/files/1/0930/9051/3163/files/gempages_564574129026499…"
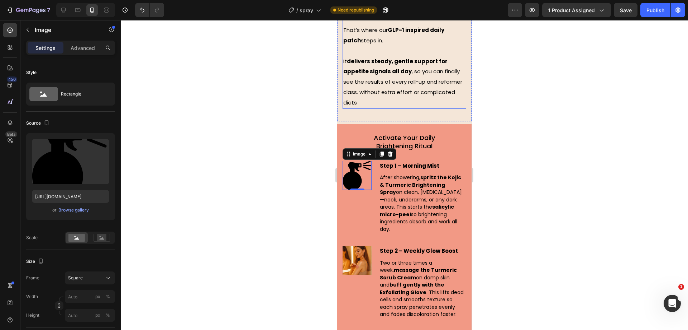
click at [252, 165] on div at bounding box center [405, 174] width 568 height 309
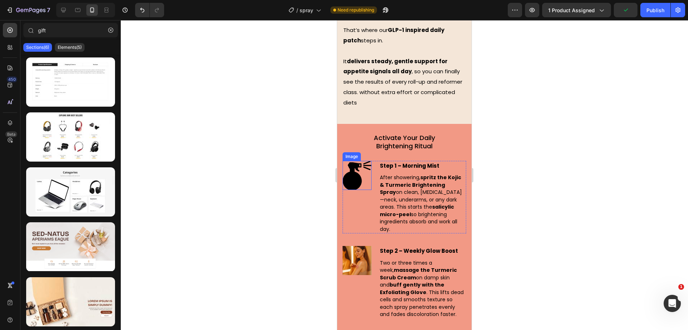
click at [355, 161] on img at bounding box center [357, 175] width 29 height 29
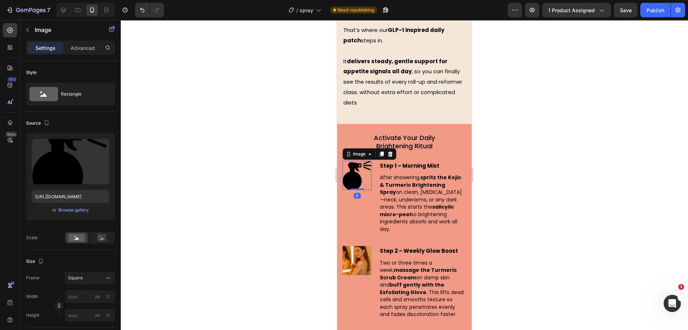
click at [313, 152] on div at bounding box center [405, 174] width 568 height 309
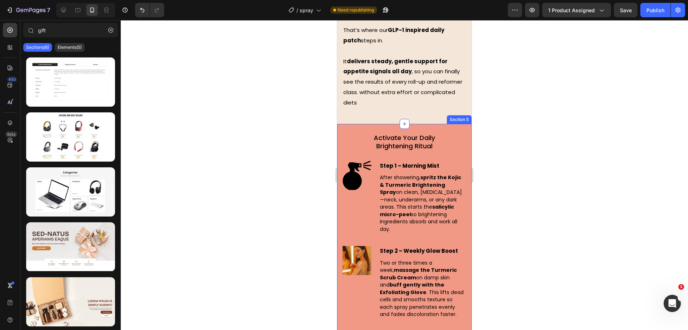
scroll to position [2100, 0]
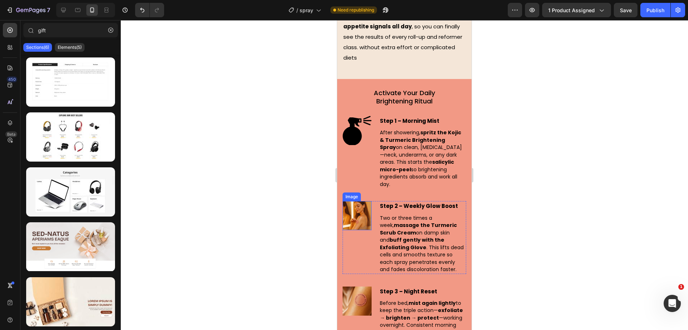
click at [353, 201] on img at bounding box center [357, 215] width 29 height 29
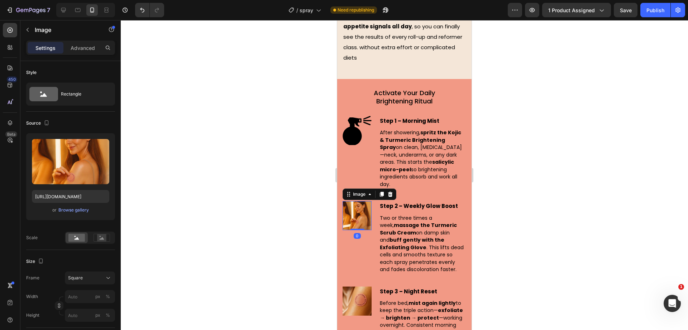
drag, startPoint x: 100, startPoint y: 144, endPoint x: 535, endPoint y: 72, distance: 440.8
click at [100, 144] on icon "button" at bounding box center [102, 145] width 7 height 7
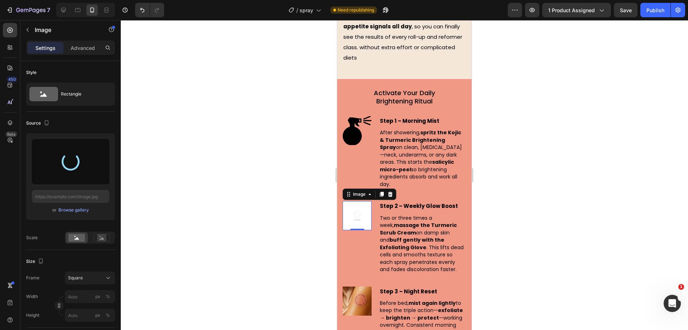
type input "https://cdn.shopify.com/s/files/1/0930/9051/3163/files/gempages_564574129026499…"
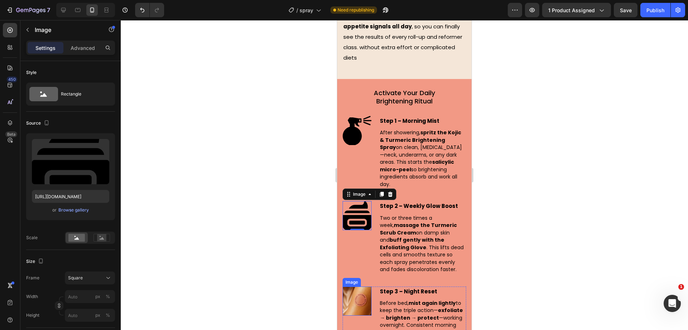
click at [360, 286] on img at bounding box center [357, 300] width 29 height 29
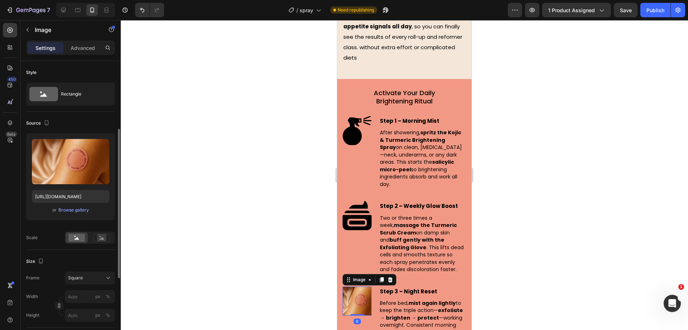
scroll to position [45, 0]
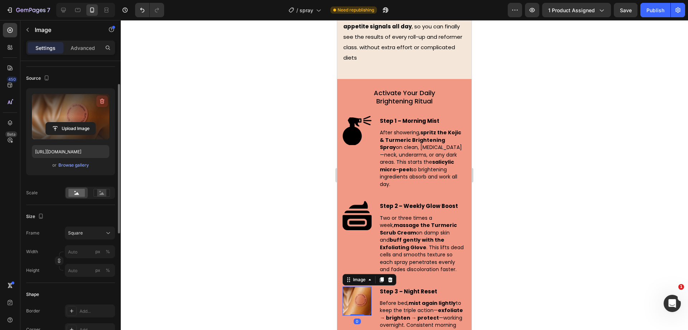
click at [100, 99] on icon "button" at bounding box center [102, 101] width 5 height 5
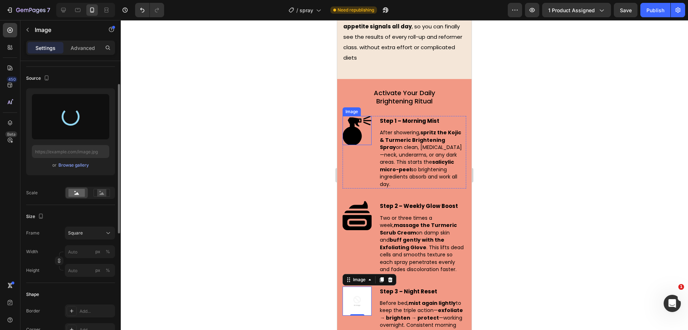
type input "https://cdn.shopify.com/s/files/1/0930/9051/3163/files/gempages_564574129026499…"
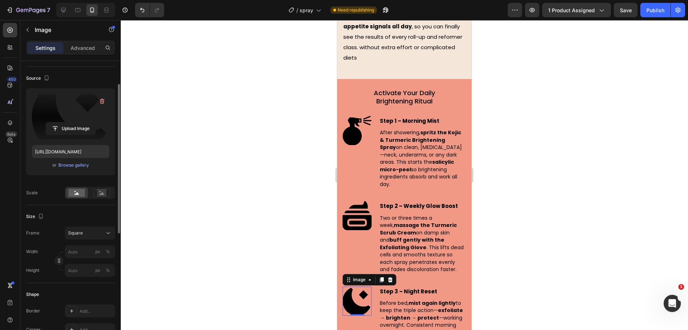
click at [285, 122] on div at bounding box center [405, 174] width 568 height 309
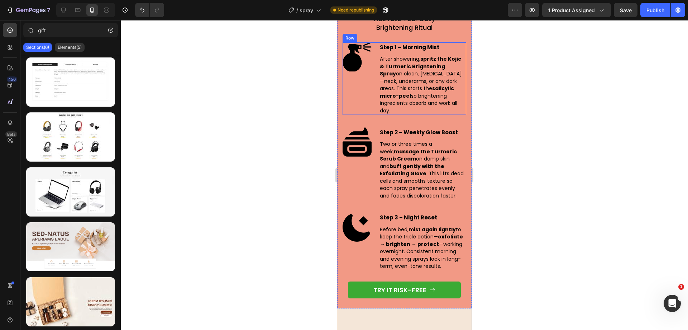
scroll to position [2100, 0]
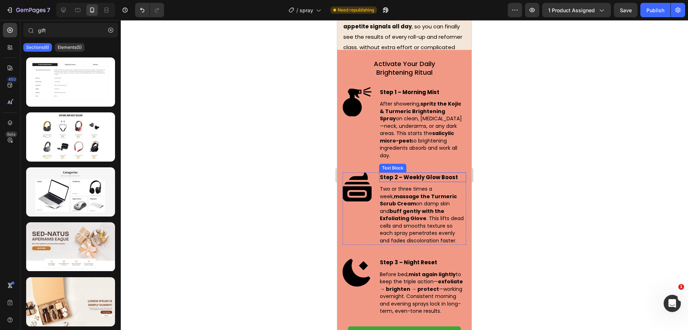
click at [418, 173] on strong "Step 2 – Weekly Glow Boost" at bounding box center [419, 177] width 78 height 8
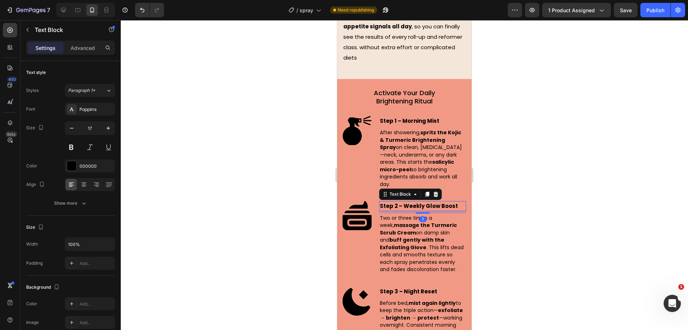
click at [418, 202] on strong "Step 2 – Weekly Glow Boost" at bounding box center [419, 206] width 78 height 8
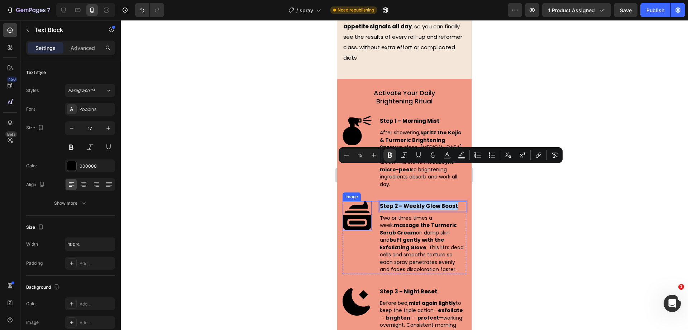
click at [275, 155] on div at bounding box center [405, 174] width 568 height 309
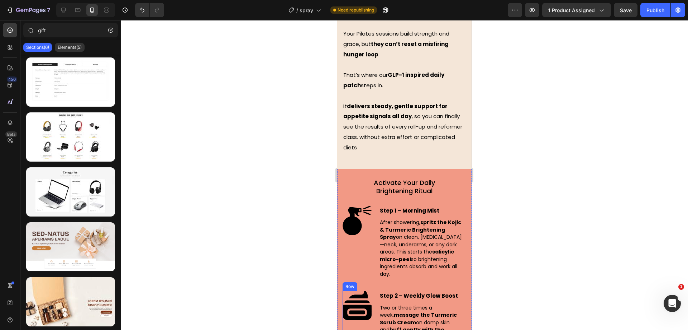
scroll to position [1966, 0]
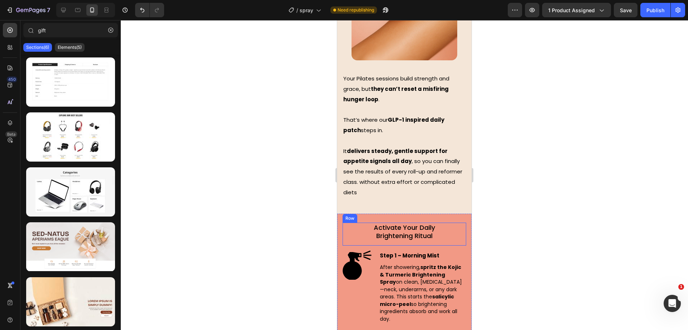
click at [406, 223] on span "Activate Your Daily" at bounding box center [404, 227] width 61 height 9
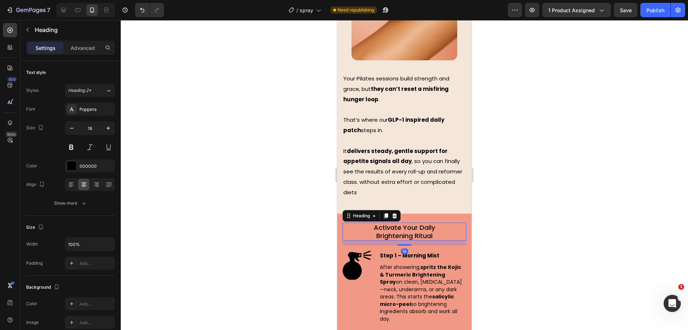
click at [276, 193] on div at bounding box center [405, 174] width 568 height 309
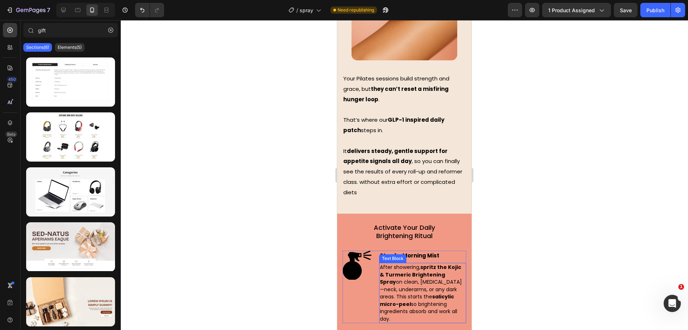
click at [428, 263] on span "After showering, spritz the Kojic & Turmeric Brightening Spray on clean, dry sk…" at bounding box center [421, 292] width 82 height 59
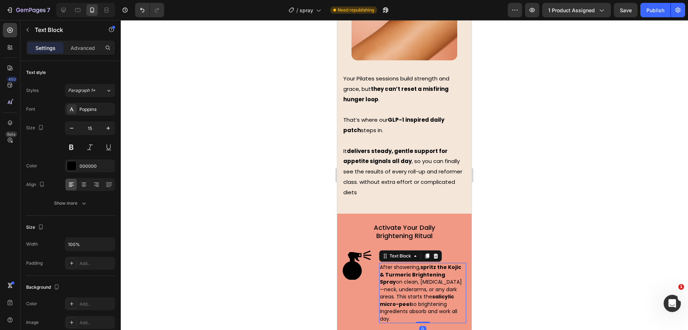
click at [285, 189] on div at bounding box center [405, 174] width 568 height 309
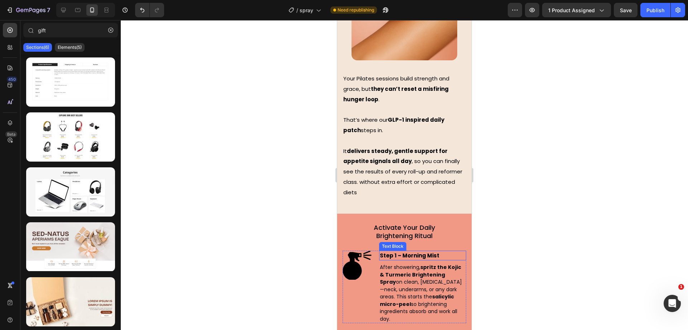
click at [415, 251] on strong "Step 1 – Morning Mist" at bounding box center [410, 255] width 60 height 8
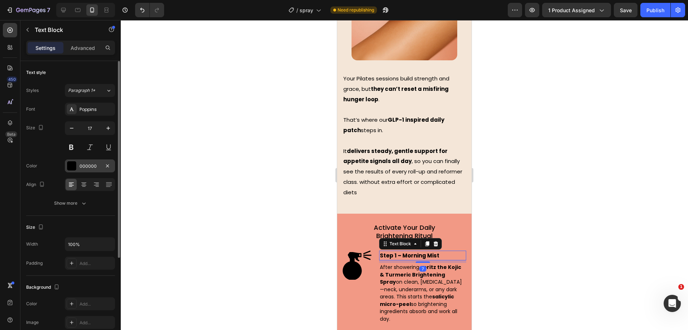
click at [82, 170] on div "000000" at bounding box center [90, 165] width 50 height 13
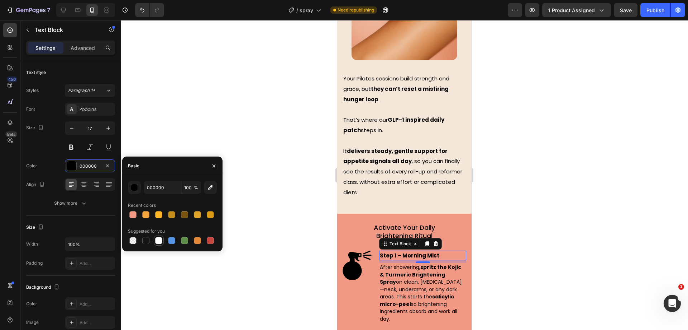
click at [161, 239] on div at bounding box center [158, 240] width 7 height 7
type input "FFFFFF"
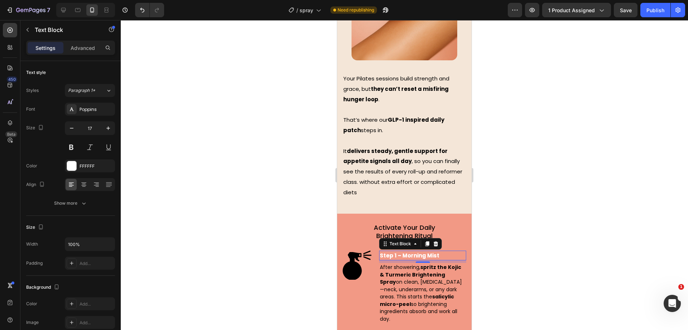
click at [256, 109] on div at bounding box center [405, 174] width 568 height 309
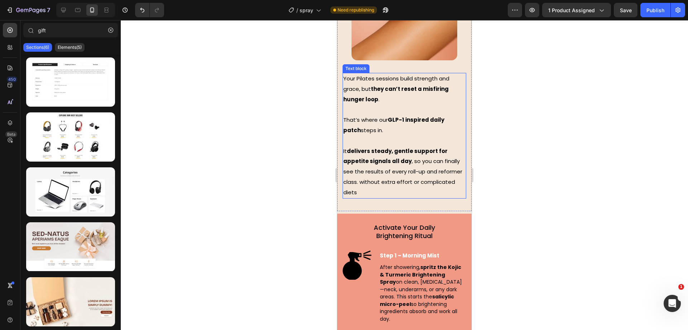
scroll to position [2055, 0]
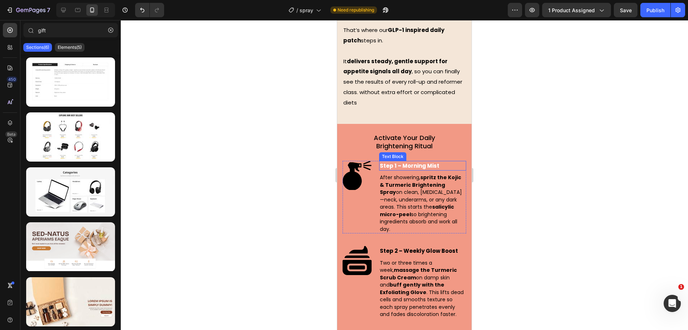
click at [406, 162] on strong "Step 1 – Morning Mist" at bounding box center [410, 166] width 60 height 8
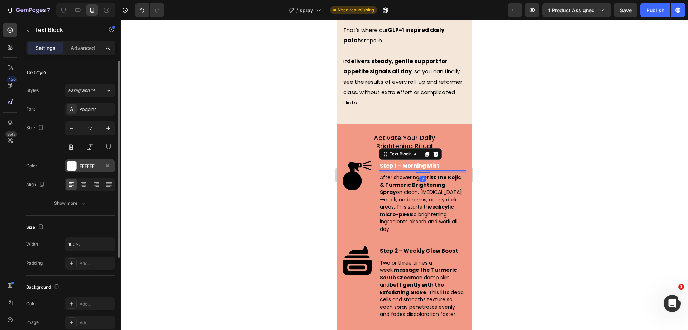
click at [74, 161] on div at bounding box center [71, 165] width 9 height 9
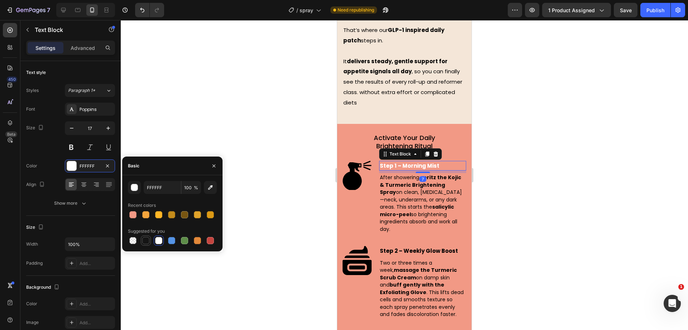
click at [145, 238] on div at bounding box center [145, 240] width 7 height 7
type input "151515"
click at [400, 174] on span "After showering, spritz the Kojic & Turmeric Brightening Spray on clean, dry sk…" at bounding box center [421, 203] width 82 height 59
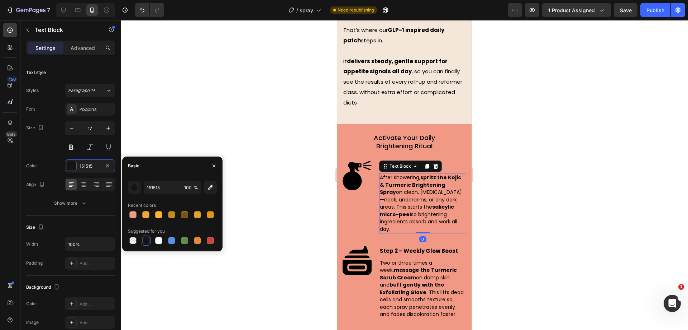
scroll to position [45, 0]
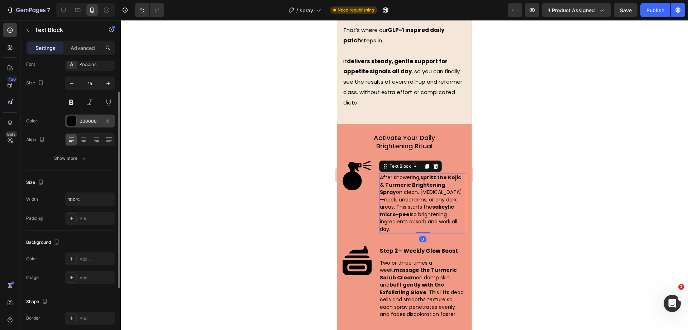
click at [93, 123] on div "000000" at bounding box center [90, 121] width 21 height 6
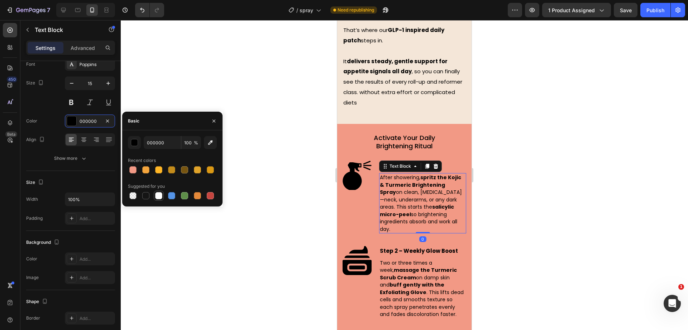
click at [160, 194] on div at bounding box center [158, 195] width 7 height 7
type input "FFFFFF"
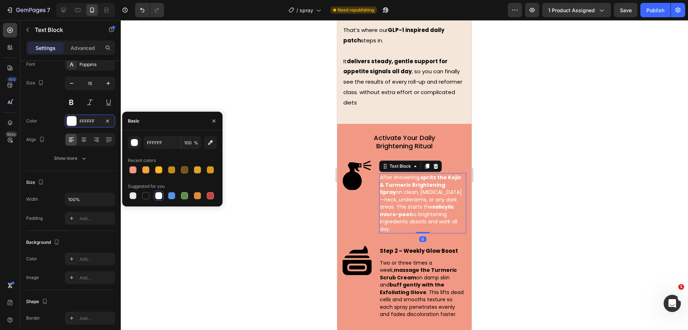
click at [276, 81] on div at bounding box center [405, 174] width 568 height 309
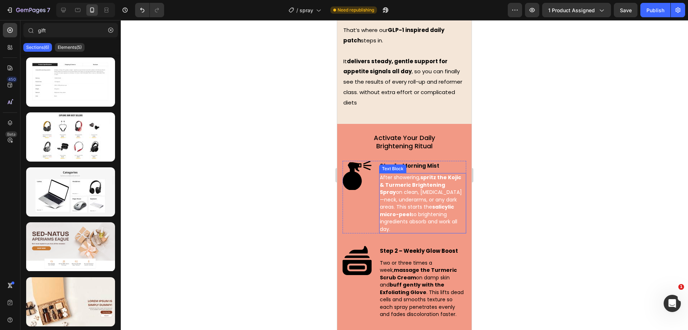
click at [425, 181] on span "After showering, spritz the Kojic & Turmeric Brightening Spray on clean, dry sk…" at bounding box center [421, 203] width 82 height 59
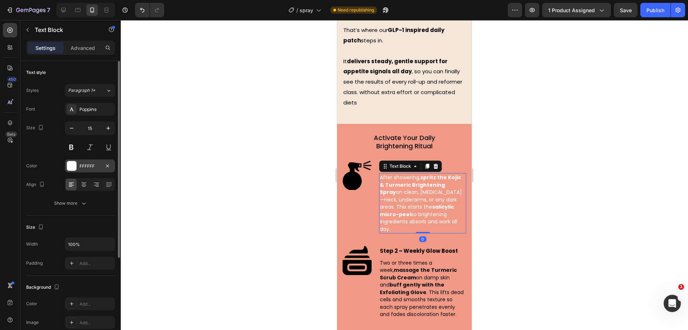
click at [88, 167] on div "FFFFFF" at bounding box center [90, 166] width 21 height 6
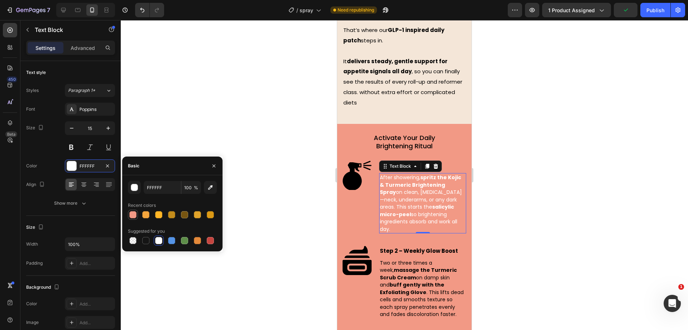
click at [134, 213] on div at bounding box center [132, 214] width 7 height 7
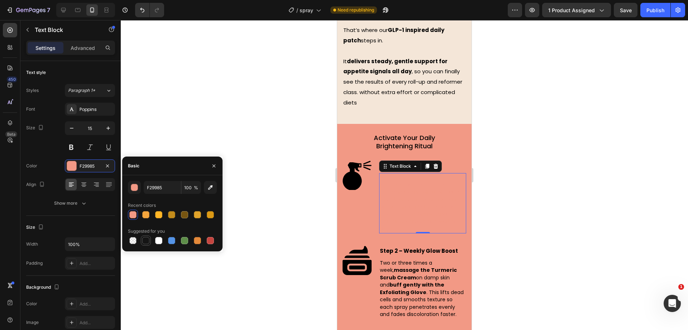
click at [149, 239] on div at bounding box center [145, 240] width 7 height 7
type input "151515"
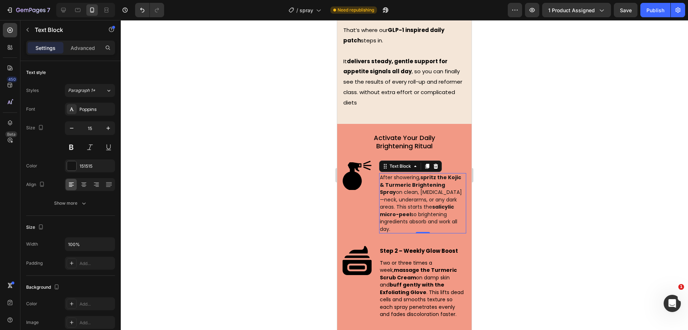
click at [235, 105] on div at bounding box center [405, 174] width 568 height 309
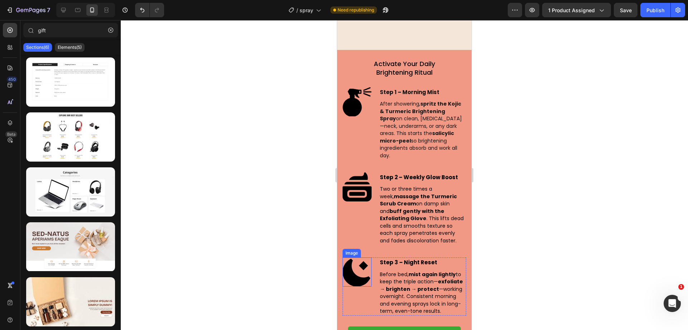
scroll to position [2190, 0]
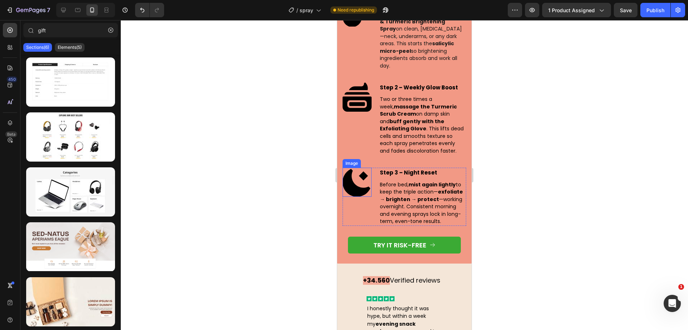
click at [361, 177] on img at bounding box center [357, 181] width 29 height 29
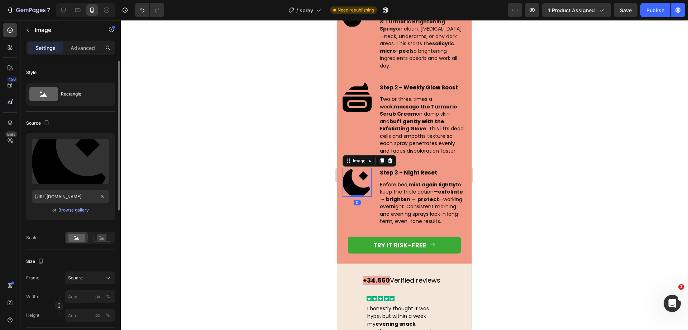
scroll to position [90, 0]
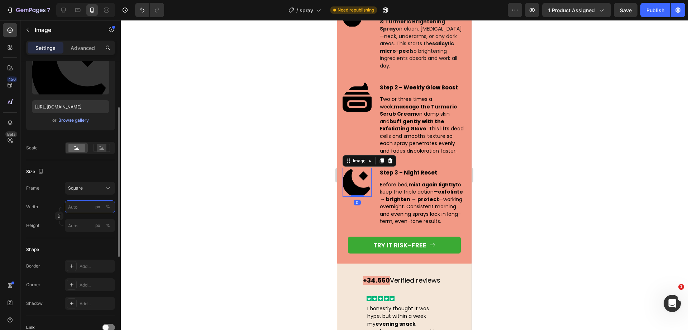
click at [81, 209] on input "px %" at bounding box center [90, 206] width 50 height 13
type input "9"
type input "90"
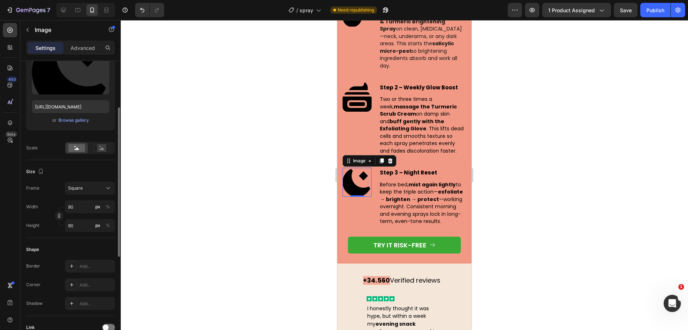
click at [76, 169] on div "Size" at bounding box center [70, 171] width 89 height 11
click at [78, 204] on input "90" at bounding box center [90, 206] width 50 height 13
type input "7"
type input "70"
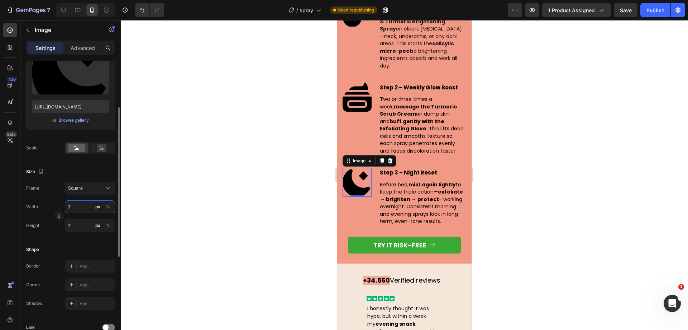
type input "70"
click at [75, 174] on div "Size" at bounding box center [70, 171] width 89 height 11
click at [360, 100] on img at bounding box center [357, 96] width 29 height 29
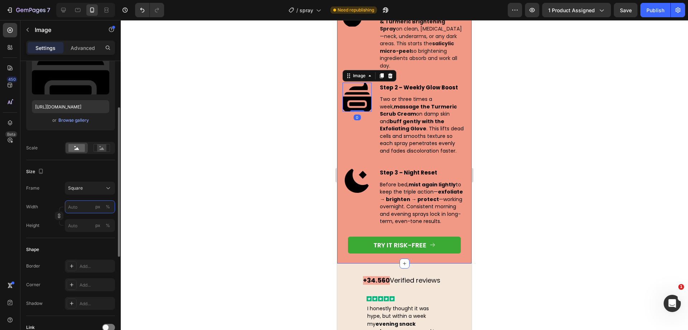
click at [80, 204] on input "px %" at bounding box center [90, 206] width 50 height 13
type input "7"
type input "70"
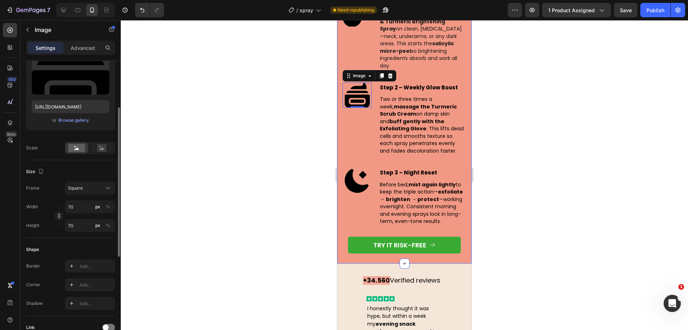
click at [81, 199] on div "Frame Square Width 70 px % Height 70 px %" at bounding box center [70, 206] width 89 height 50
click at [81, 202] on input "70" at bounding box center [90, 206] width 50 height 13
type input "5"
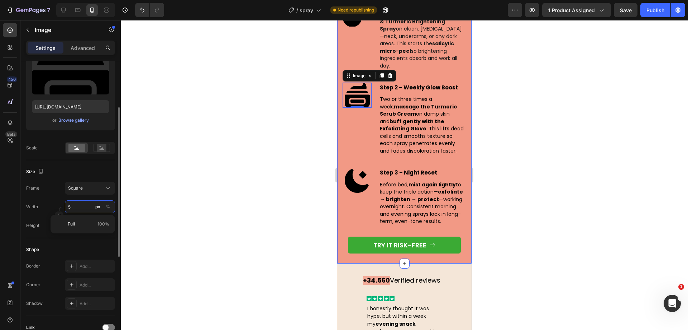
type input "50"
click at [94, 162] on div "Size Frame Square Width 50 px % Height 50 px %" at bounding box center [70, 199] width 89 height 78
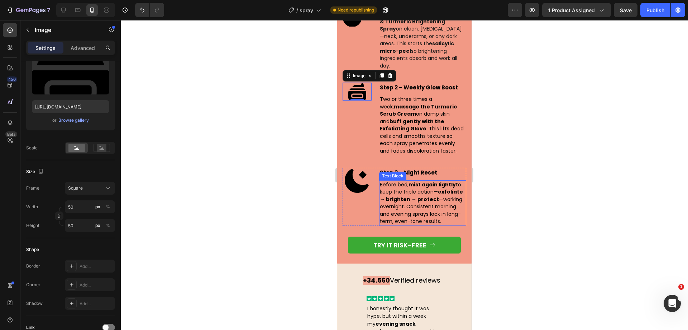
scroll to position [2145, 0]
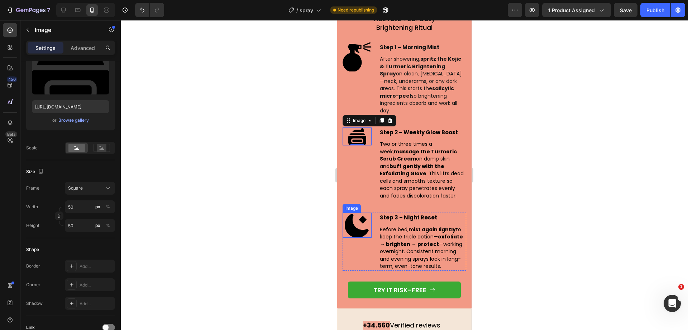
click at [363, 212] on img at bounding box center [357, 224] width 25 height 25
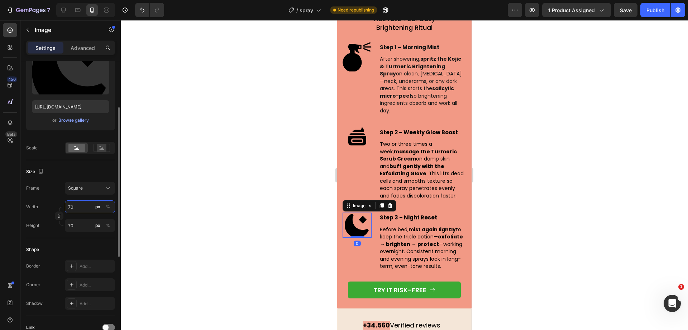
click at [82, 207] on input "70" at bounding box center [90, 206] width 50 height 13
type input "5"
type input "50"
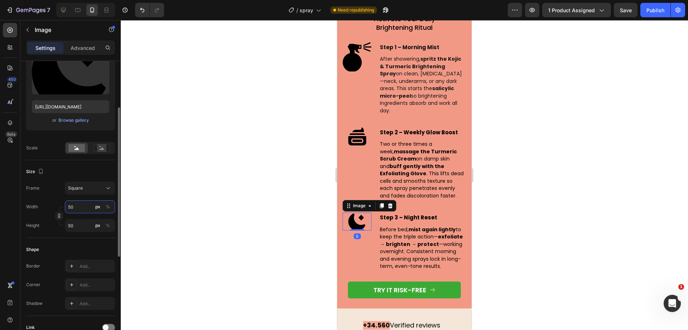
type input "50"
click at [96, 170] on div "Size" at bounding box center [70, 171] width 89 height 11
click at [352, 63] on img at bounding box center [357, 56] width 29 height 29
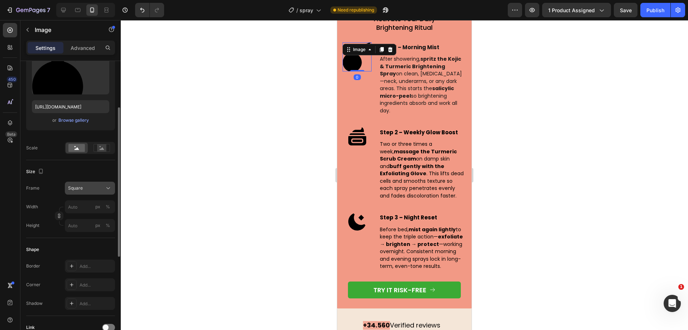
click at [81, 188] on span "Square" at bounding box center [75, 188] width 15 height 6
click at [82, 207] on input "px %" at bounding box center [90, 206] width 50 height 13
type input "5"
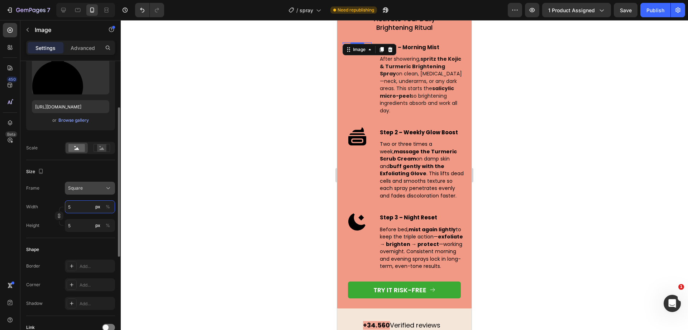
type input "50"
click at [86, 175] on div "Size" at bounding box center [70, 171] width 89 height 11
click at [294, 144] on div at bounding box center [405, 174] width 568 height 309
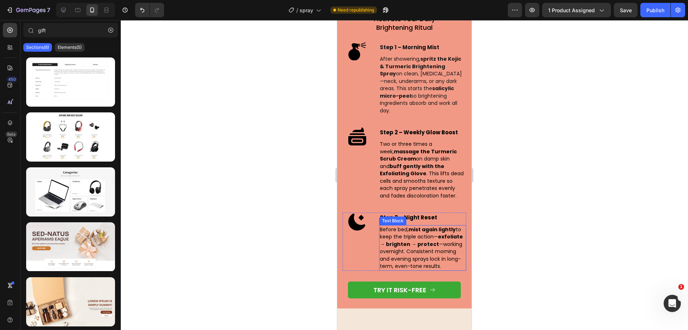
scroll to position [2055, 0]
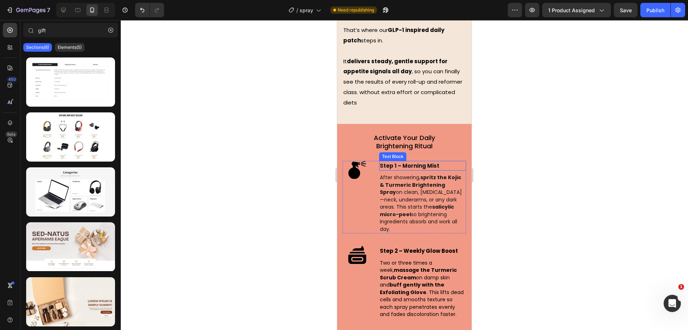
click at [416, 162] on strong "Step 1 – Morning Mist" at bounding box center [410, 166] width 60 height 8
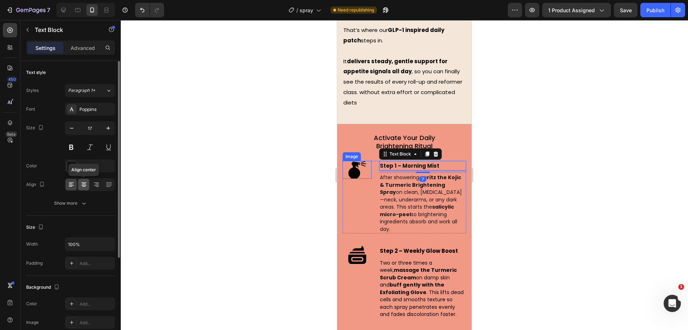
click at [84, 185] on icon at bounding box center [83, 185] width 5 height 1
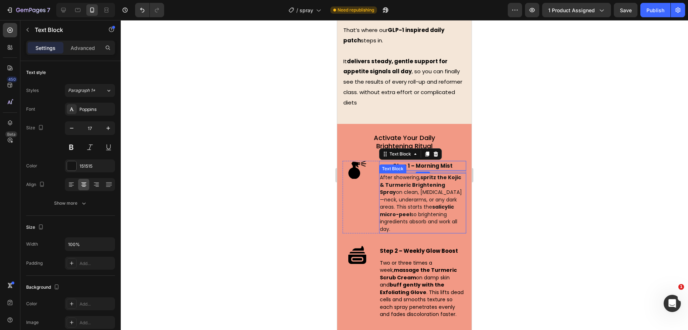
click at [399, 174] on span "After showering, spritz the Kojic & Turmeric Brightening Spray on clean, dry sk…" at bounding box center [421, 203] width 82 height 59
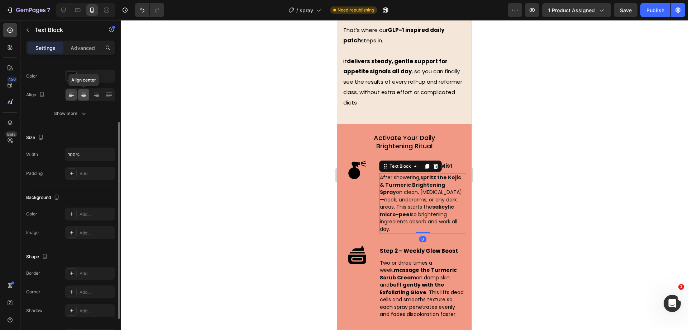
click at [85, 93] on icon at bounding box center [83, 94] width 7 height 7
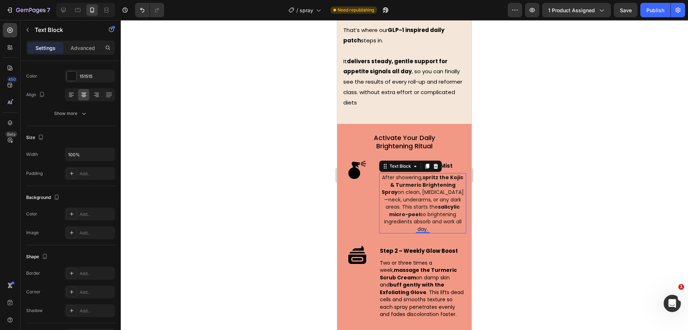
click at [270, 95] on div at bounding box center [405, 174] width 568 height 309
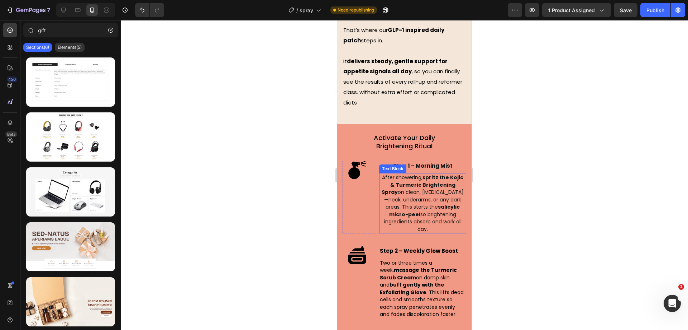
click at [405, 174] on span "After showering, spritz the Kojic & Turmeric Brightening Spray on clean, dry sk…" at bounding box center [423, 203] width 82 height 59
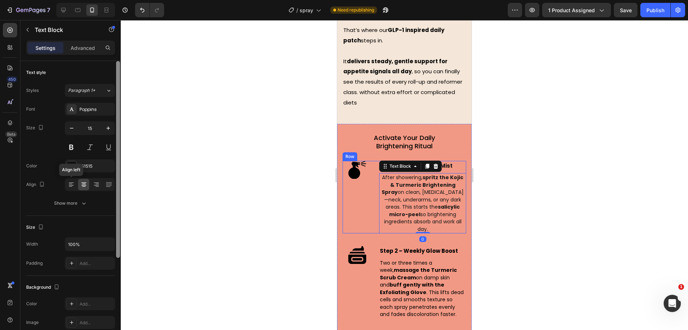
drag, startPoint x: 70, startPoint y: 184, endPoint x: 119, endPoint y: 164, distance: 53.1
click at [70, 184] on icon at bounding box center [71, 184] width 4 height 1
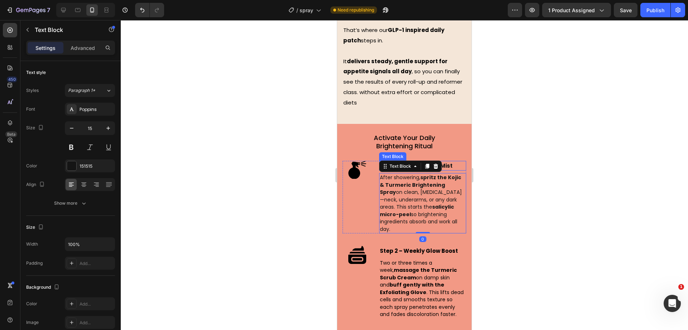
click at [446, 162] on strong "Step 1 – Morning Mist" at bounding box center [423, 166] width 60 height 8
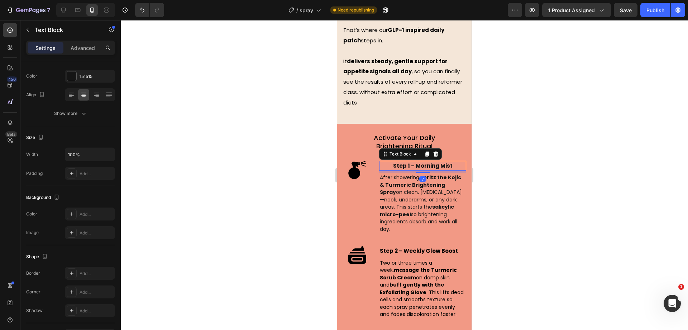
scroll to position [2100, 0]
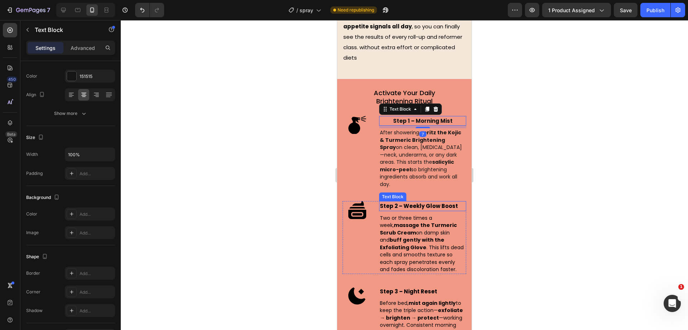
click at [417, 202] on strong "Step 2 – Weekly Glow Boost" at bounding box center [419, 206] width 78 height 8
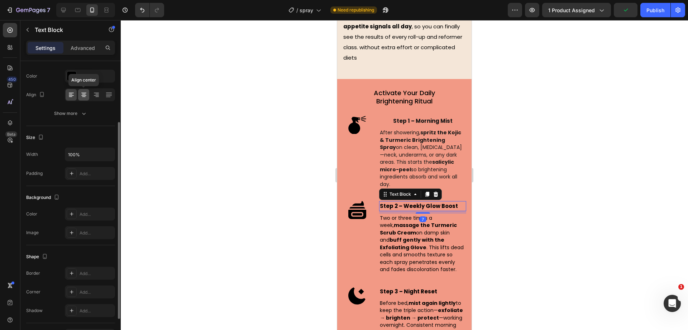
click at [81, 95] on icon at bounding box center [83, 95] width 5 height 1
click at [407, 287] on strong "Step 3 – Night Reset" at bounding box center [408, 291] width 57 height 8
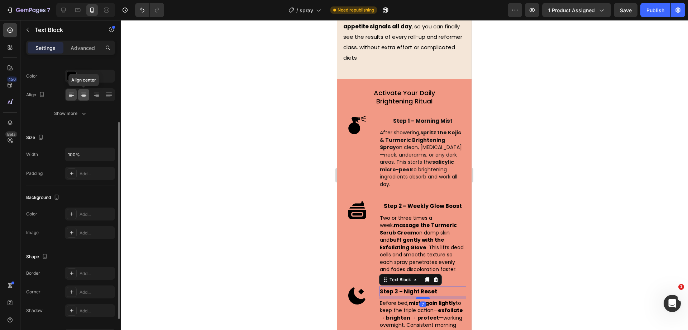
click at [84, 93] on icon at bounding box center [83, 94] width 7 height 7
click at [239, 102] on div at bounding box center [405, 174] width 568 height 309
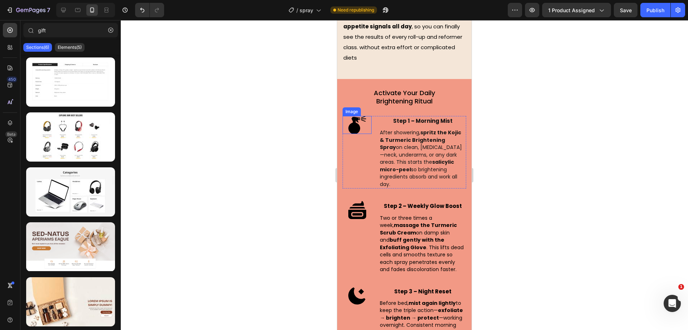
click at [354, 116] on img at bounding box center [358, 125] width 18 height 18
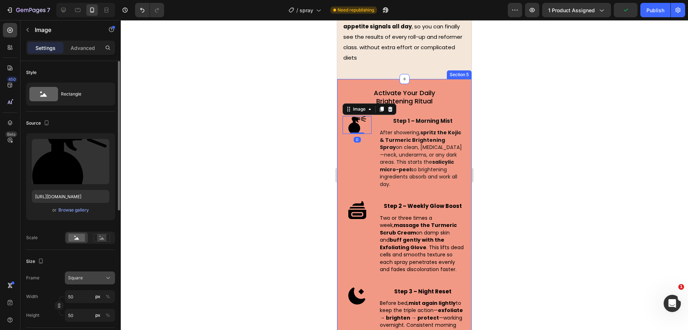
scroll to position [45, 0]
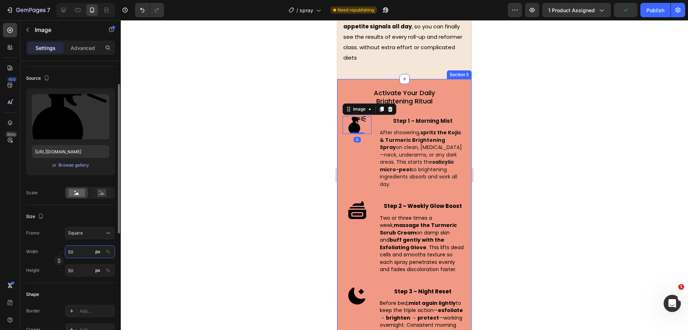
click at [79, 255] on input "50" at bounding box center [90, 251] width 50 height 13
type input "6"
type input "60"
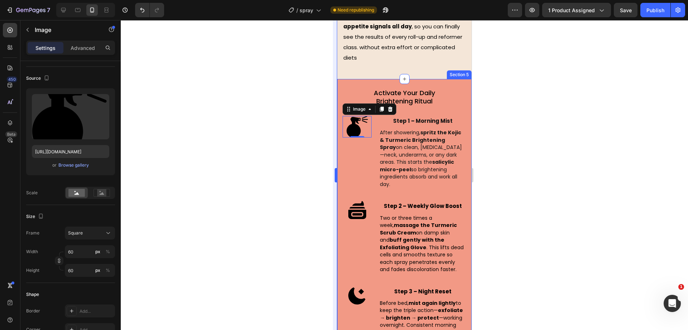
click at [245, 144] on div at bounding box center [405, 174] width 568 height 309
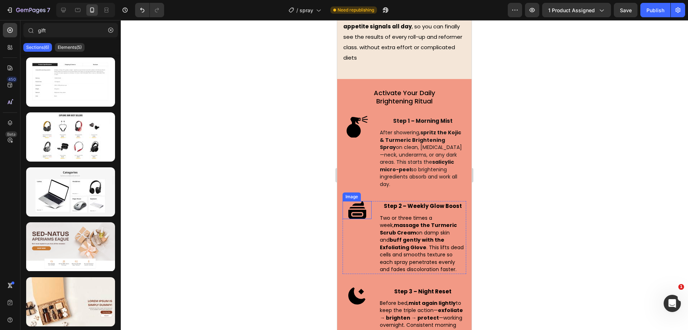
click at [361, 201] on img at bounding box center [358, 210] width 18 height 18
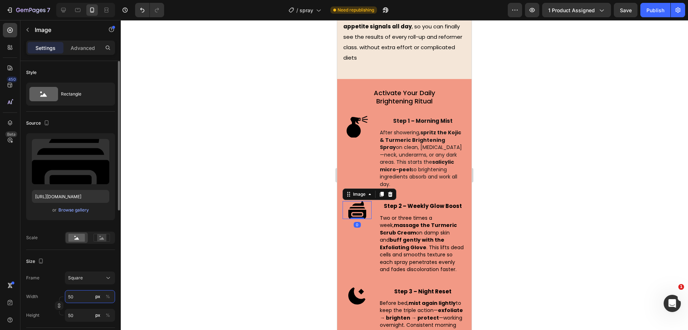
click at [81, 293] on input "50" at bounding box center [90, 296] width 50 height 13
type input "6"
type input "60"
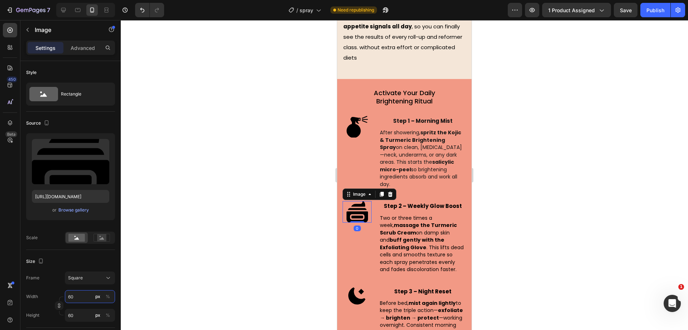
type input "60"
click at [87, 259] on div "Size" at bounding box center [70, 260] width 89 height 11
click at [349, 286] on img at bounding box center [358, 295] width 18 height 18
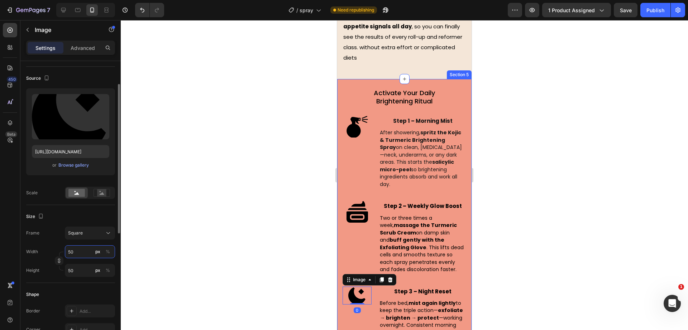
click at [87, 250] on input "50" at bounding box center [90, 251] width 50 height 13
type input "6"
type input "60"
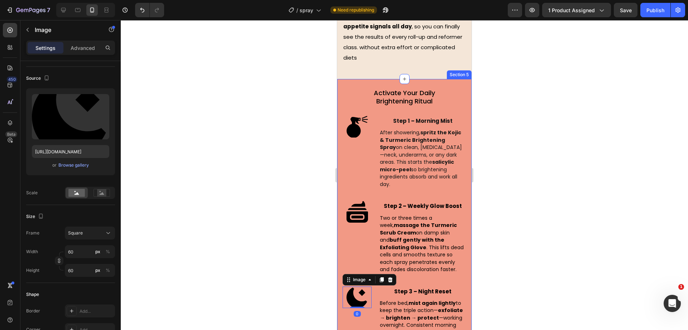
click at [183, 213] on div at bounding box center [405, 174] width 568 height 309
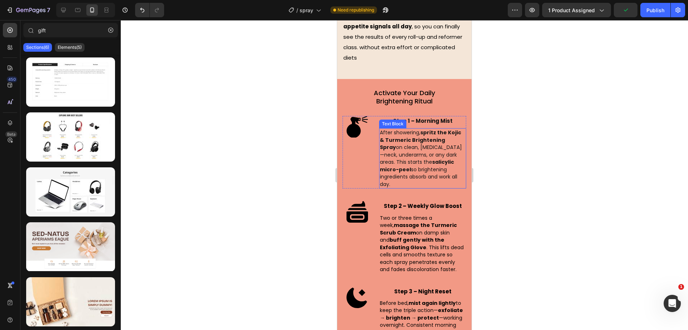
click at [426, 129] on strong "spritz the Kojic & Turmeric Brightening Spray" at bounding box center [420, 140] width 81 height 22
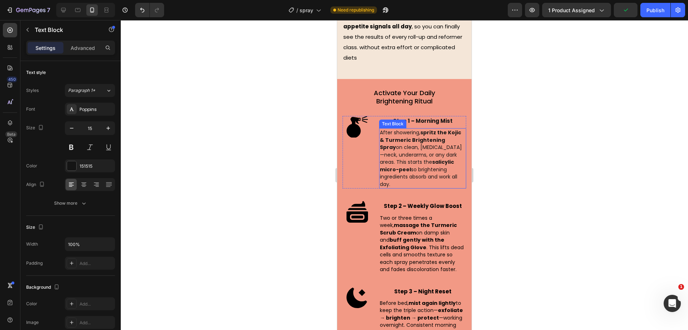
click at [426, 129] on strong "spritz the Kojic & Turmeric Brightening Spray" at bounding box center [420, 140] width 81 height 22
click at [280, 117] on div at bounding box center [405, 174] width 568 height 309
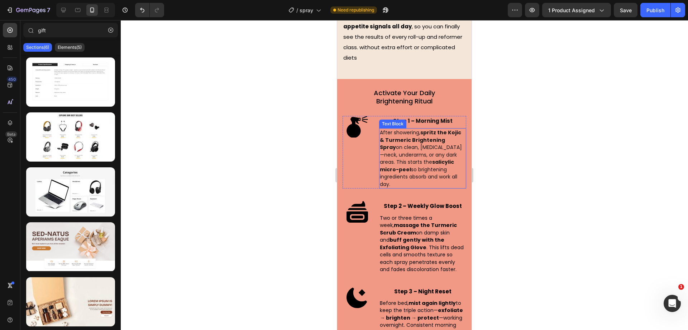
click at [429, 129] on strong "spritz the Kojic & Turmeric Brightening Spray" at bounding box center [420, 140] width 81 height 22
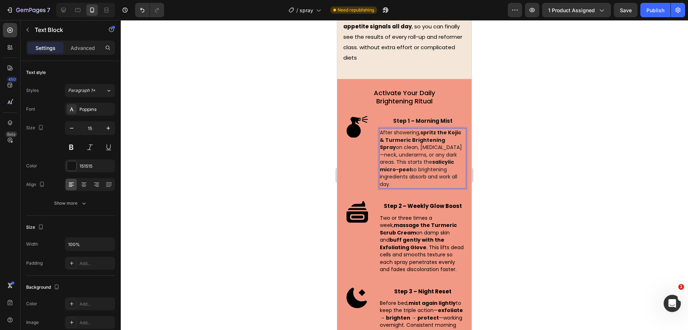
click at [424, 129] on strong "spritz the Kojic & Turmeric Brightening Spray" at bounding box center [420, 140] width 81 height 22
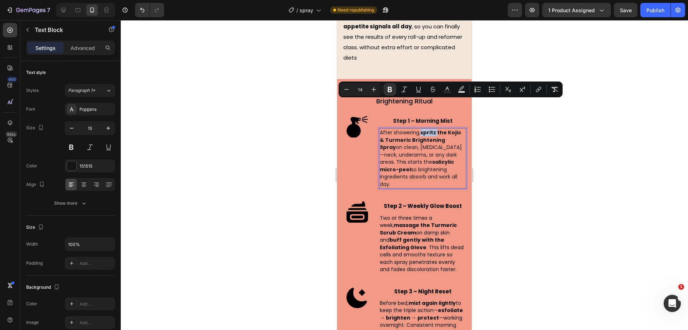
click at [423, 129] on strong "spritz the Kojic & Turmeric Brightening Spray" at bounding box center [420, 140] width 81 height 22
click at [426, 129] on strong "spritz the Kojic & Turmeric Brightening Spray" at bounding box center [420, 140] width 81 height 22
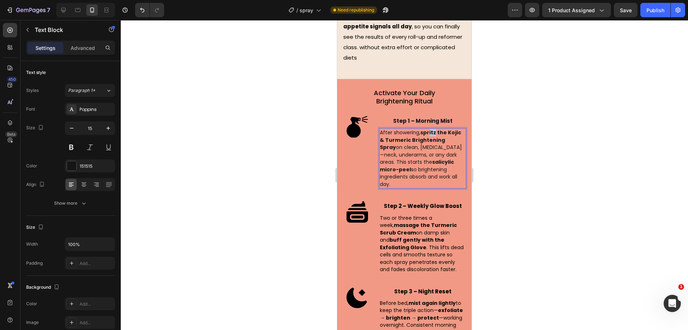
drag, startPoint x: 428, startPoint y: 103, endPoint x: 434, endPoint y: 103, distance: 5.4
click at [434, 129] on strong "spritz the Kojic & Turmeric Brightening Spray" at bounding box center [420, 140] width 81 height 22
click at [281, 104] on div at bounding box center [405, 174] width 568 height 309
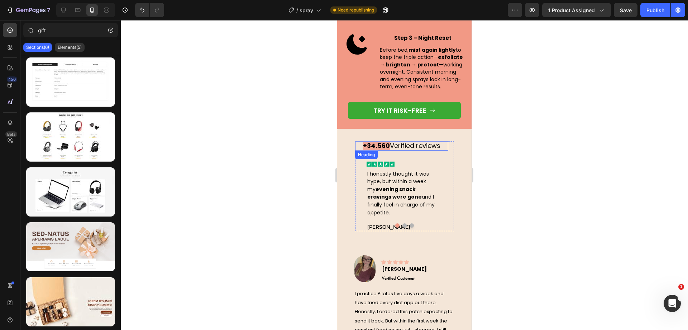
scroll to position [2369, 0]
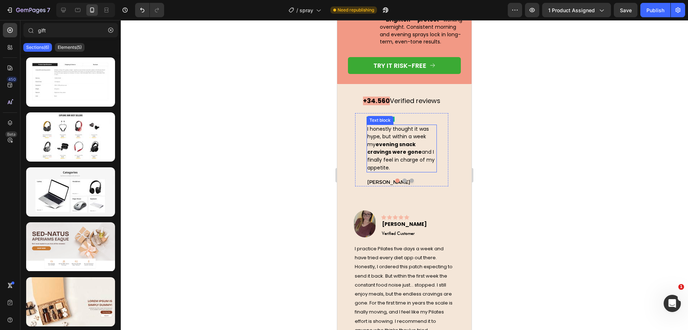
click at [404, 148] on span "I honestly thought it was hype, but within a week my evening snack cravings wer…" at bounding box center [401, 148] width 67 height 46
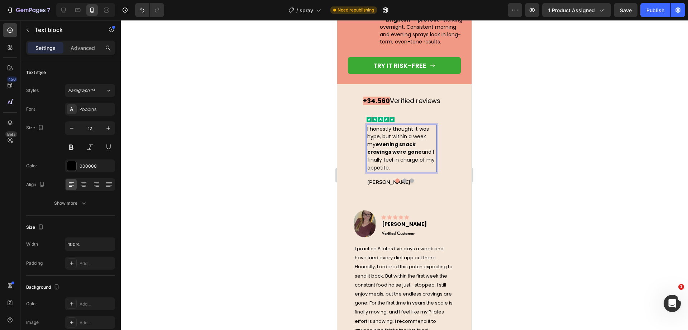
click at [404, 148] on span "I honestly thought it was hype, but within a week my evening snack cravings wer…" at bounding box center [401, 148] width 67 height 46
click at [278, 126] on div at bounding box center [405, 174] width 568 height 309
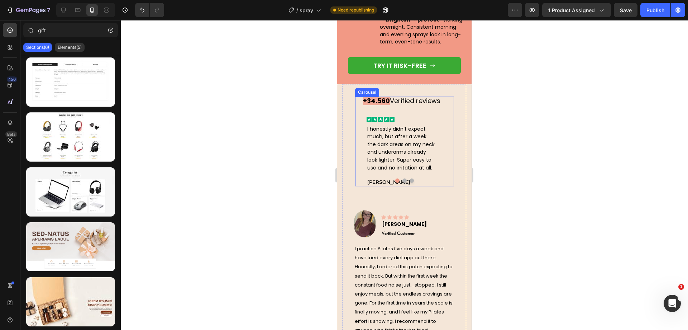
click at [403, 180] on button "Dot" at bounding box center [405, 180] width 4 height 4
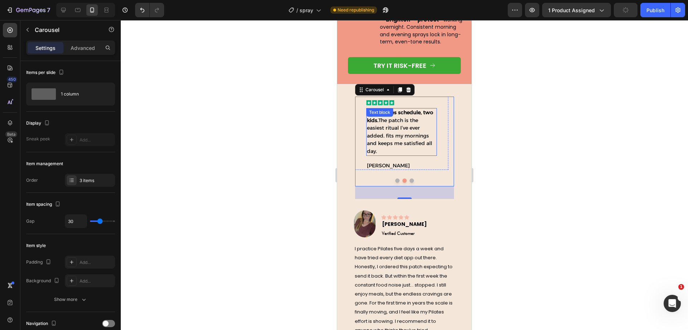
click at [398, 139] on p "Busy Pilates schedule, two kids. The patch is the easiest ritual I’ve ever adde…" at bounding box center [401, 132] width 69 height 47
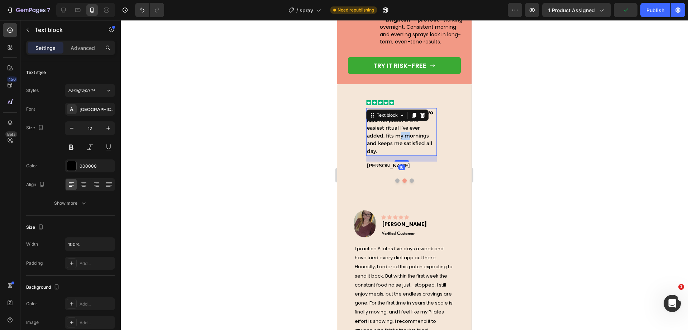
click at [398, 139] on p "Busy Pilates schedule, two kids. The patch is the easiest ritual I’ve ever adde…" at bounding box center [401, 132] width 69 height 47
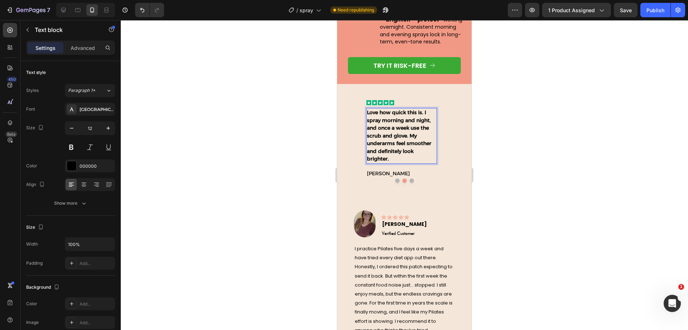
click at [390, 140] on strong "Love how quick this is. I spray morning and night, and once a week use the scru…" at bounding box center [399, 135] width 65 height 53
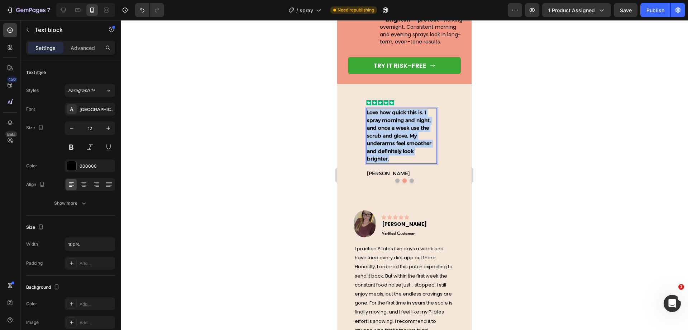
click at [390, 140] on strong "Love how quick this is. I spray morning and night, and once a week use the scru…" at bounding box center [399, 135] width 65 height 53
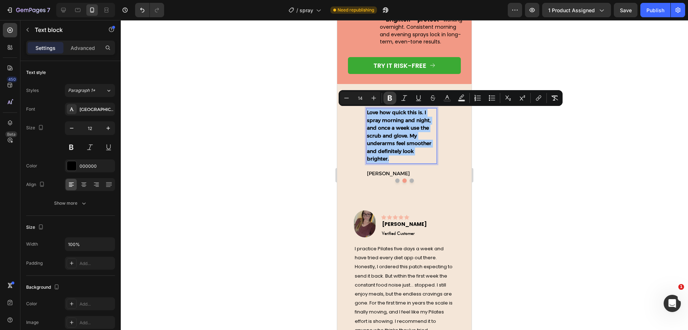
click at [388, 98] on icon "Editor contextual toolbar" at bounding box center [390, 97] width 7 height 7
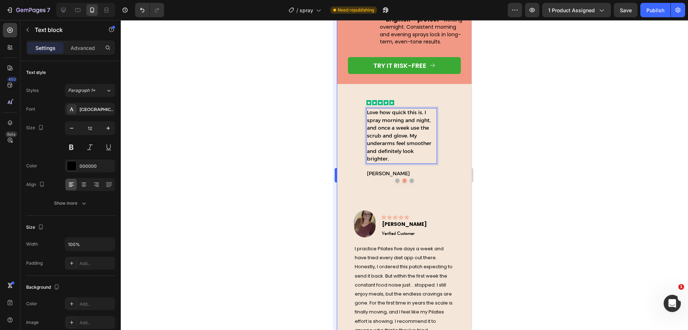
click at [326, 140] on div at bounding box center [405, 174] width 568 height 309
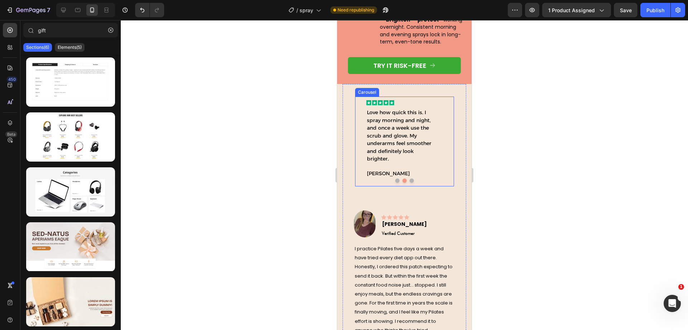
click at [396, 180] on button "Dot" at bounding box center [398, 180] width 4 height 4
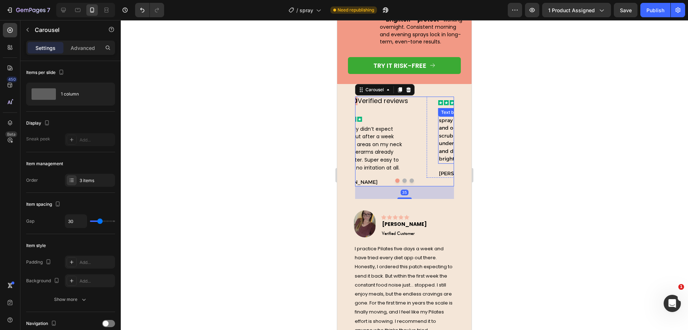
click at [400, 141] on span "I honestly didn’t expect much, but after a week the dark areas on my neck and u…" at bounding box center [368, 148] width 67 height 46
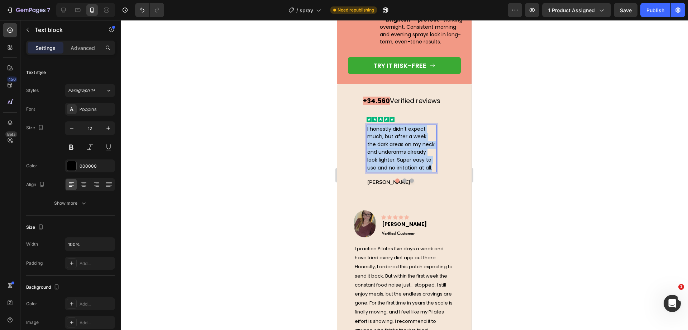
click at [400, 141] on span "I honestly didn’t expect much, but after a week the dark areas on my neck and u…" at bounding box center [401, 148] width 67 height 46
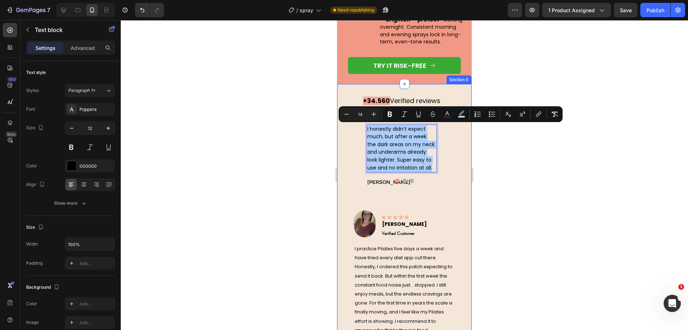
click at [301, 143] on div at bounding box center [405, 174] width 568 height 309
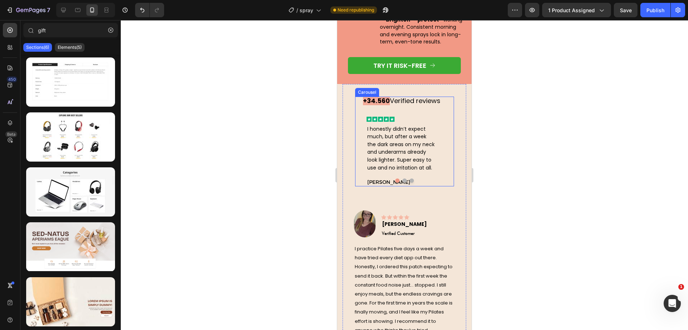
click at [403, 179] on button "Dot" at bounding box center [405, 180] width 4 height 4
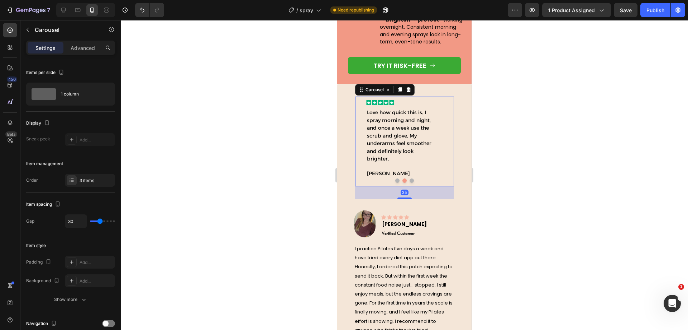
click at [396, 179] on button "Dot" at bounding box center [398, 180] width 4 height 4
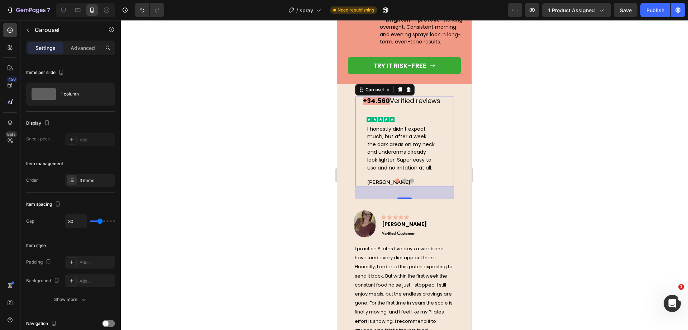
click at [318, 138] on div at bounding box center [405, 174] width 568 height 309
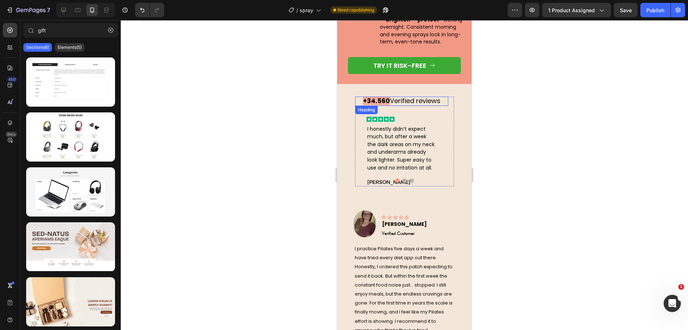
click at [411, 98] on span "Verified reviews" at bounding box center [415, 100] width 51 height 9
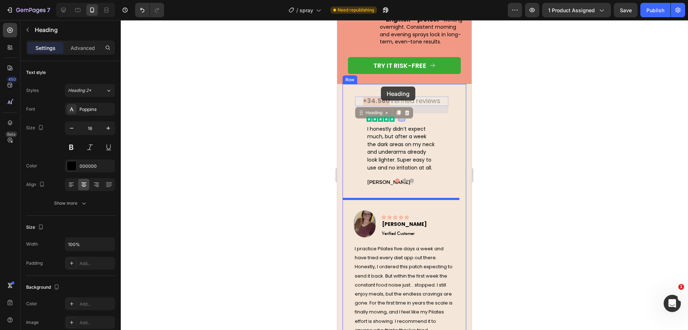
drag, startPoint x: 367, startPoint y: 112, endPoint x: 381, endPoint y: 86, distance: 28.7
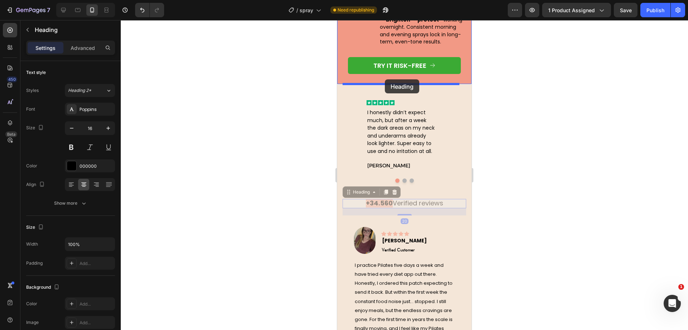
drag, startPoint x: 363, startPoint y: 192, endPoint x: 385, endPoint y: 79, distance: 115.2
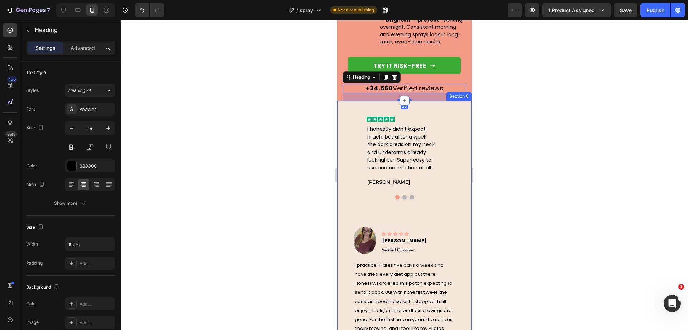
click at [270, 109] on div at bounding box center [405, 174] width 568 height 309
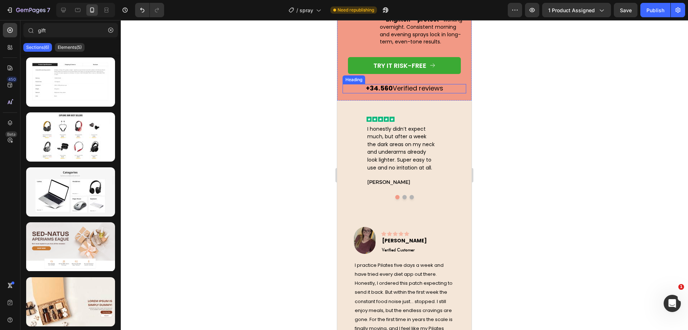
click at [448, 90] on h2 "+34.560 Verified reviews" at bounding box center [405, 88] width 124 height 9
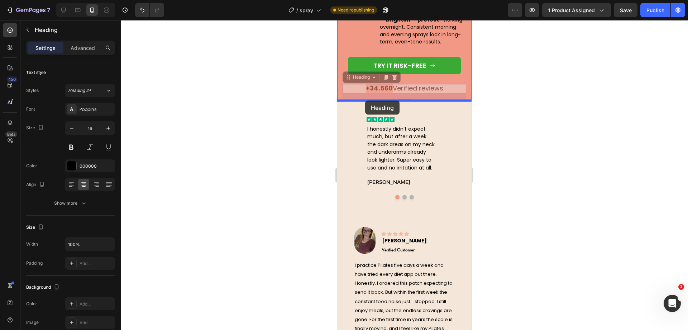
drag, startPoint x: 356, startPoint y: 76, endPoint x: 365, endPoint y: 100, distance: 26.0
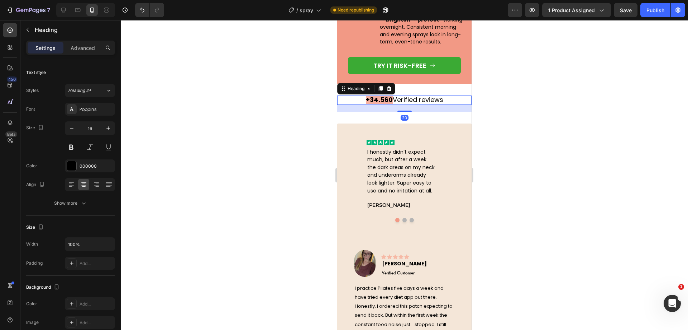
click at [276, 96] on div at bounding box center [405, 174] width 568 height 309
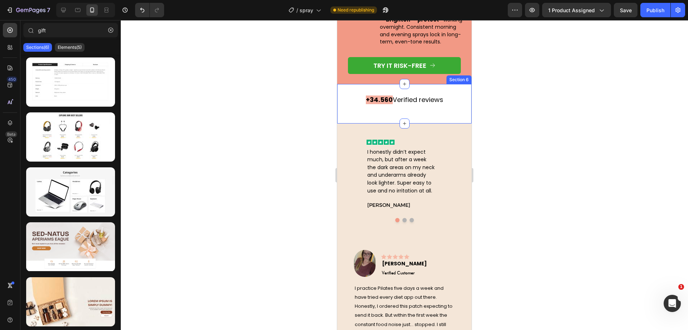
click at [403, 92] on div "+34.560 Verified reviews Heading Section 6" at bounding box center [404, 103] width 134 height 39
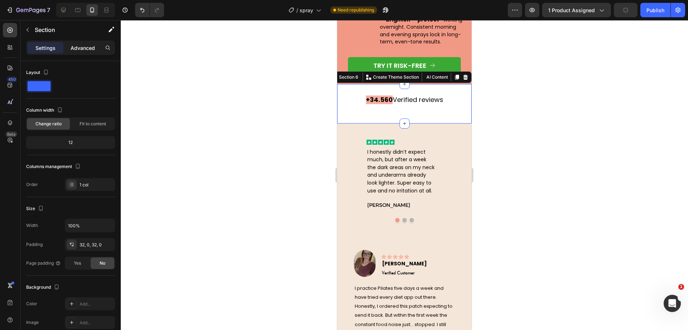
click at [86, 46] on p "Advanced" at bounding box center [83, 48] width 24 height 8
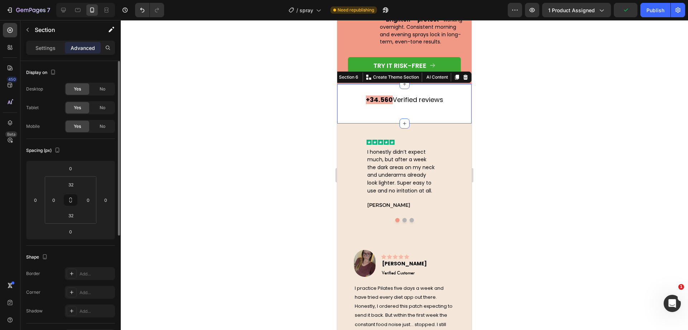
click at [52, 53] on div "Settings" at bounding box center [46, 47] width 36 height 11
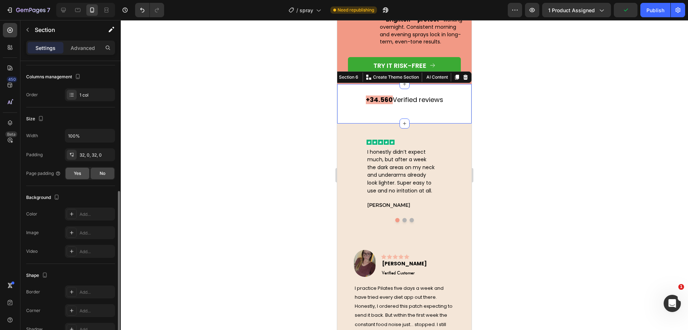
scroll to position [130, 0]
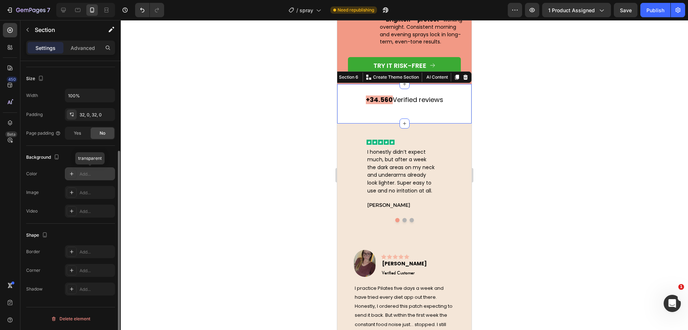
click at [84, 175] on div "Add..." at bounding box center [97, 174] width 34 height 6
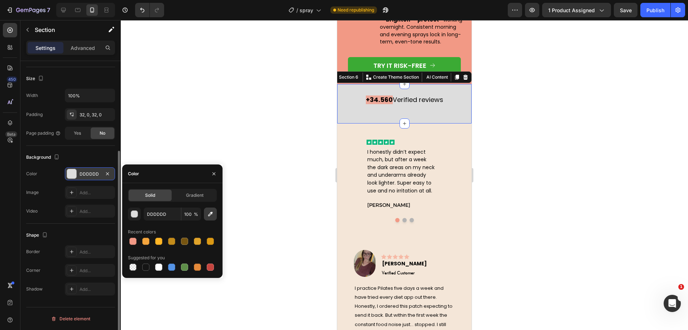
click at [207, 217] on icon "button" at bounding box center [210, 213] width 7 height 7
type input "F4E6D8"
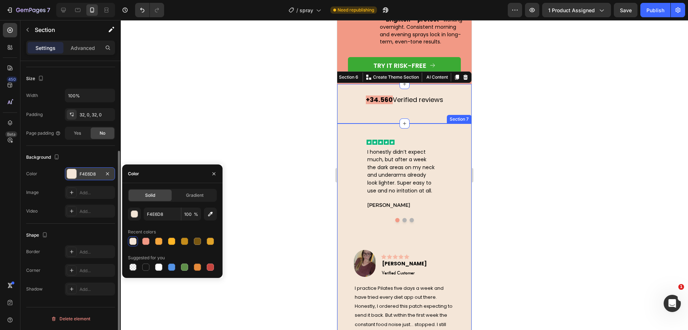
click at [307, 127] on div at bounding box center [405, 174] width 568 height 309
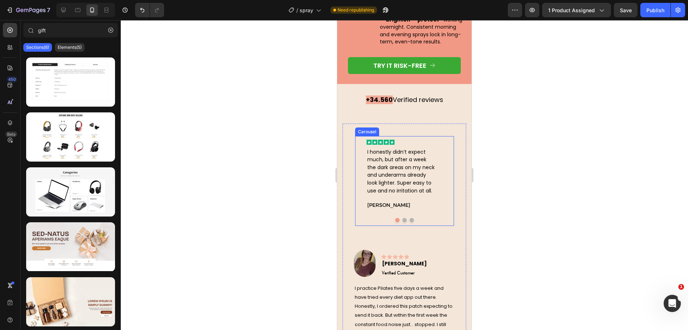
scroll to position [2280, 0]
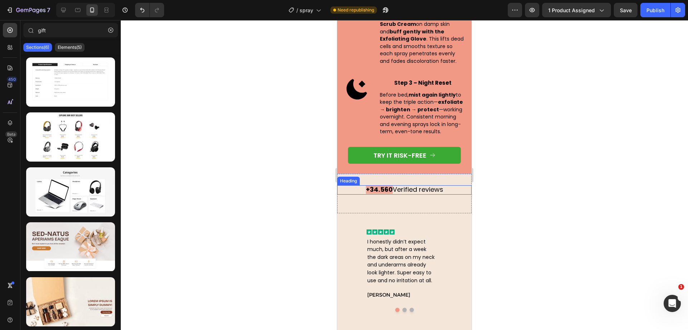
click at [414, 186] on span "Verified reviews" at bounding box center [418, 189] width 51 height 9
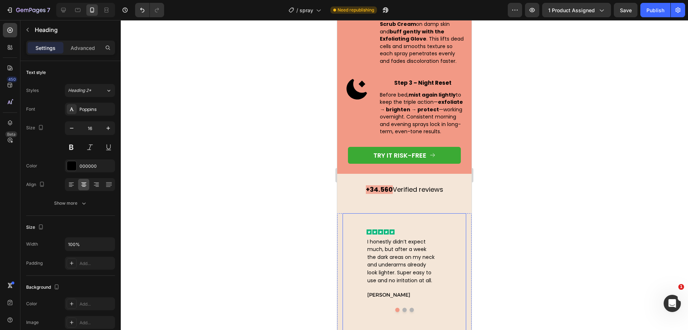
scroll to position [2369, 0]
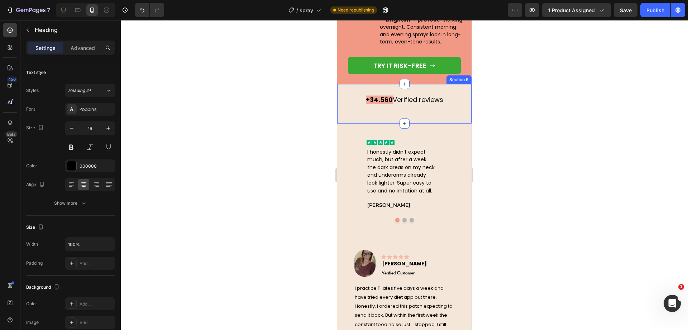
click at [401, 105] on div "+34.560 Verified reviews Heading" at bounding box center [404, 103] width 134 height 16
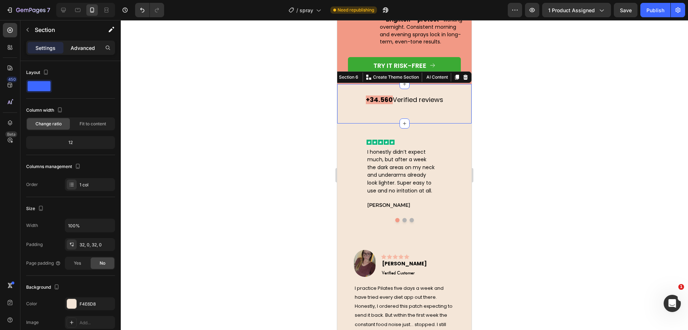
click at [93, 44] on p "Advanced" at bounding box center [83, 48] width 24 height 8
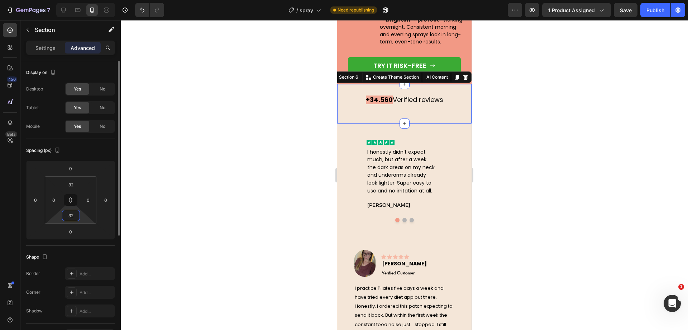
click at [70, 218] on input "32" at bounding box center [71, 215] width 14 height 11
type input "0"
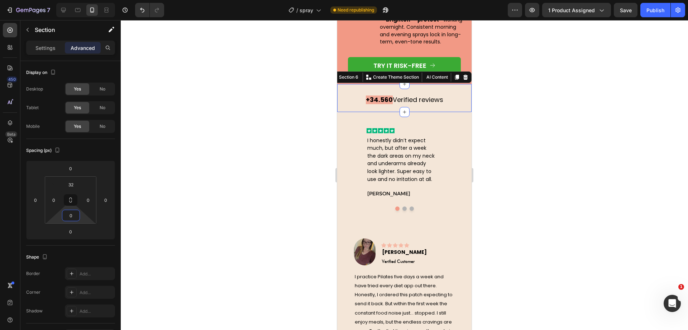
click at [247, 102] on div at bounding box center [405, 174] width 568 height 309
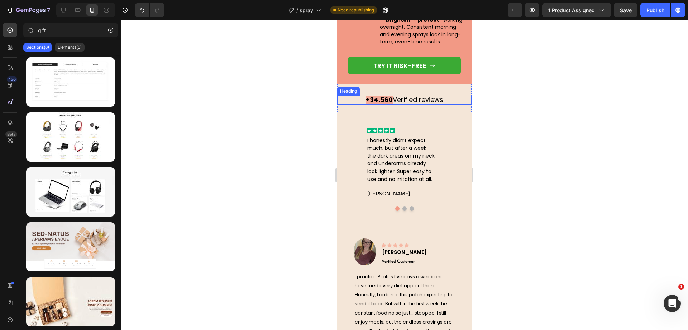
click at [393, 99] on span "Verified reviews" at bounding box center [418, 99] width 51 height 9
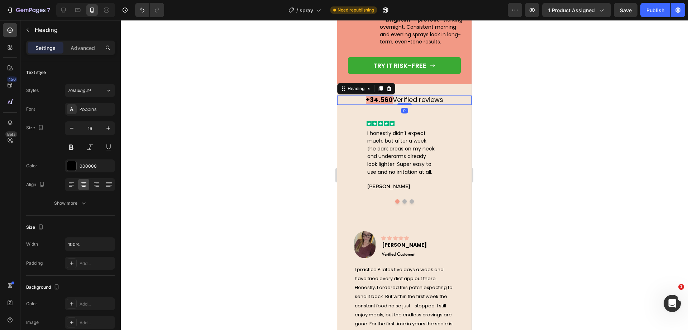
drag, startPoint x: 399, startPoint y: 110, endPoint x: 577, endPoint y: 119, distance: 178.4
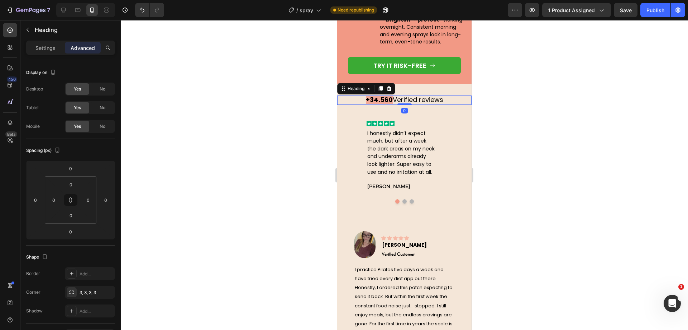
click at [220, 99] on div at bounding box center [405, 174] width 568 height 309
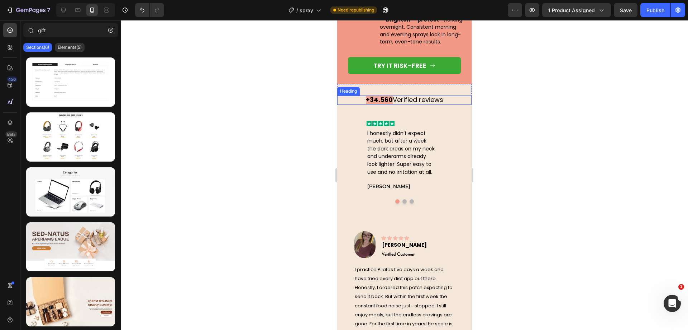
click at [413, 100] on span "Verified reviews" at bounding box center [418, 99] width 51 height 9
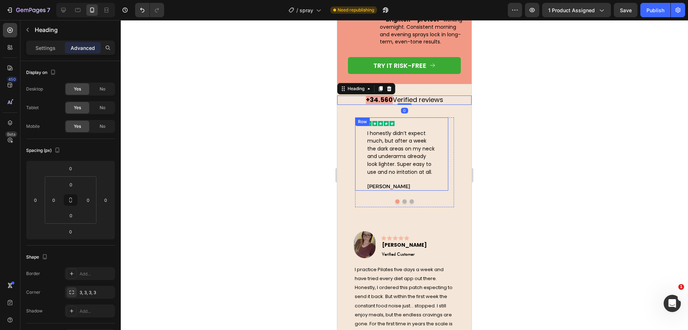
click at [403, 121] on div "Icon Icon Icon Icon Icon Row" at bounding box center [402, 125] width 71 height 8
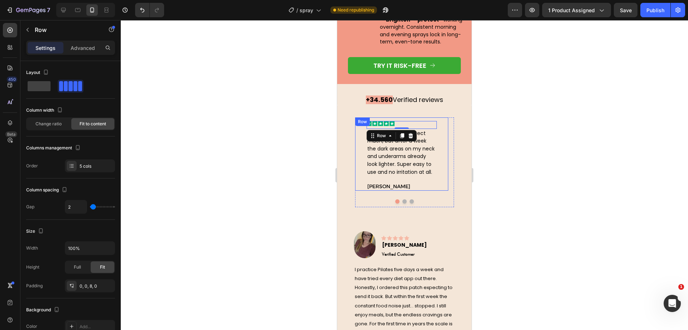
click at [443, 123] on div "Icon Icon Icon Icon Icon Row 0 I honestly didn’t expect much, but after a week …" at bounding box center [402, 154] width 94 height 74
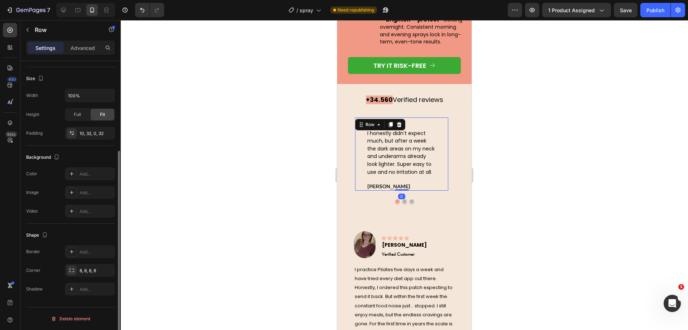
click at [84, 47] on p "Advanced" at bounding box center [83, 48] width 24 height 8
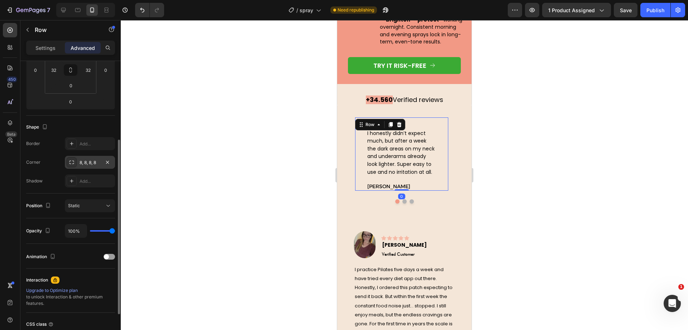
scroll to position [85, 0]
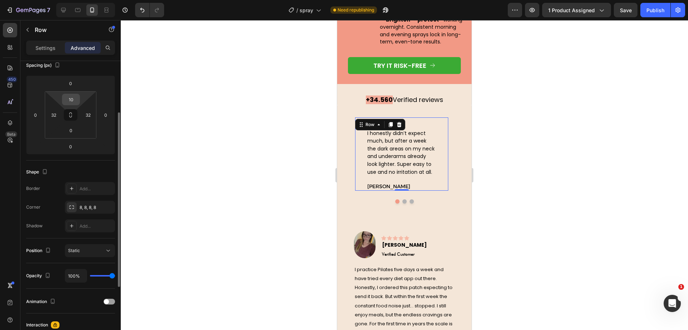
click at [72, 102] on input "10" at bounding box center [71, 99] width 14 height 11
type input "010"
click at [198, 93] on div at bounding box center [405, 174] width 568 height 309
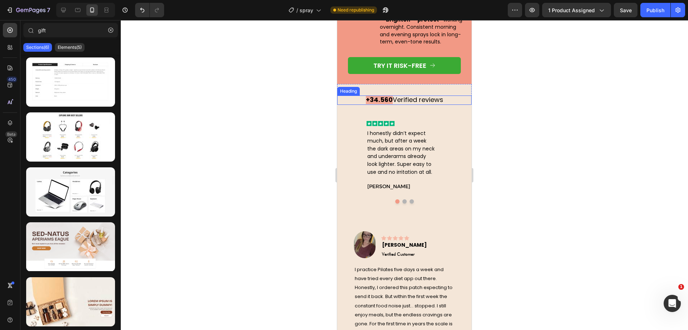
click at [412, 103] on span "Verified reviews" at bounding box center [418, 99] width 51 height 9
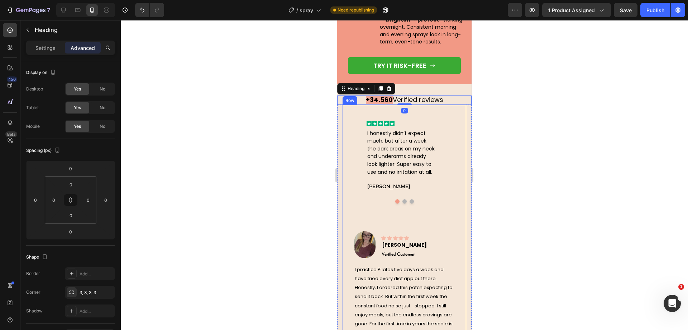
click at [299, 123] on div at bounding box center [405, 174] width 568 height 309
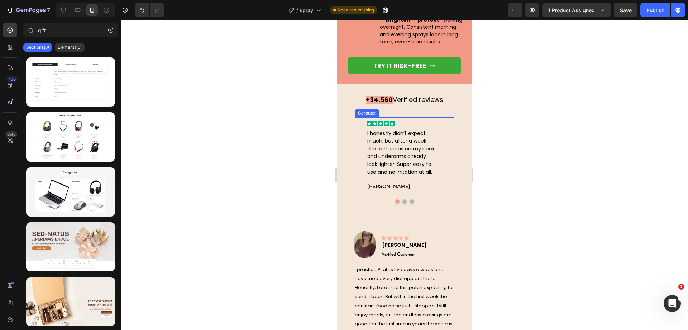
click at [403, 202] on button "Dot" at bounding box center [405, 201] width 4 height 4
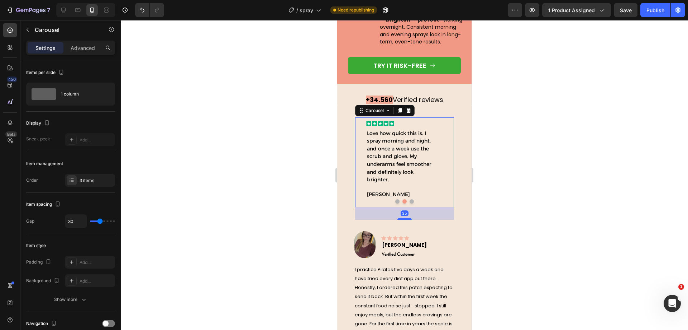
click at [410, 202] on button "Dot" at bounding box center [412, 201] width 4 height 4
click at [403, 148] on span "Late-night pantry raids were my downfall . After a few days I just didn’t feel …" at bounding box center [400, 148] width 66 height 37
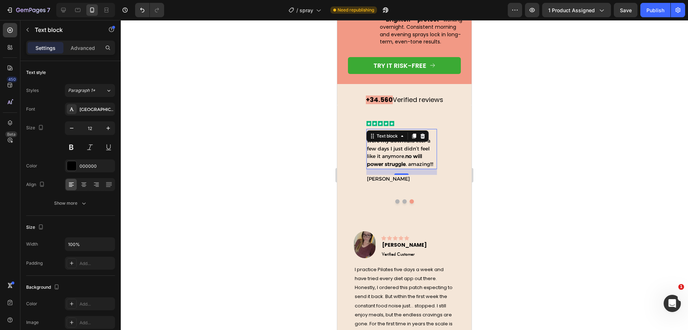
click at [403, 148] on span "Late-night pantry raids were my downfall . After a few days I just didn’t feel …" at bounding box center [400, 148] width 66 height 37
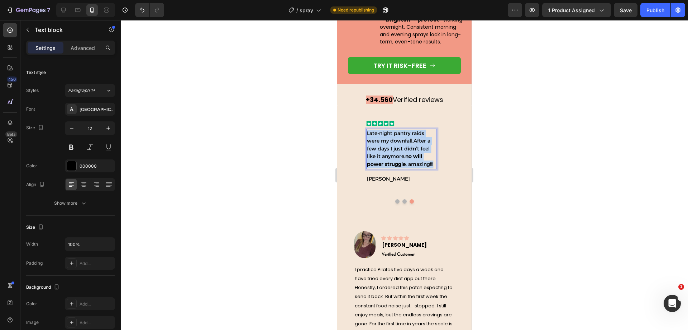
click at [403, 148] on span "Late-night pantry raids were my downfall . After a few days I just didn’t feel …" at bounding box center [400, 148] width 66 height 37
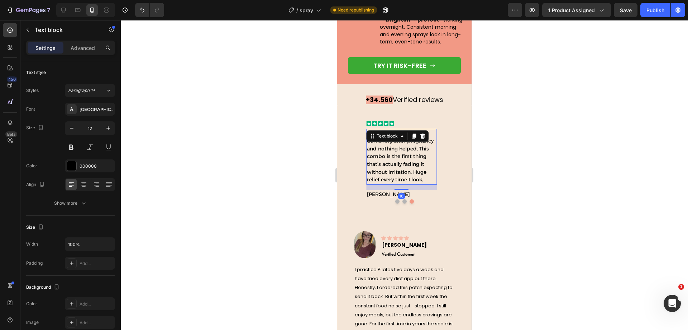
click at [281, 129] on div at bounding box center [405, 174] width 568 height 309
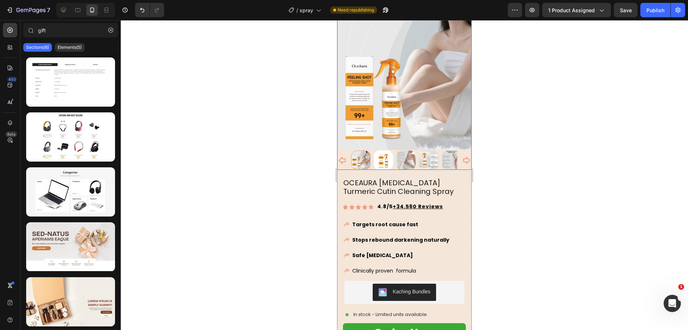
scroll to position [90, 0]
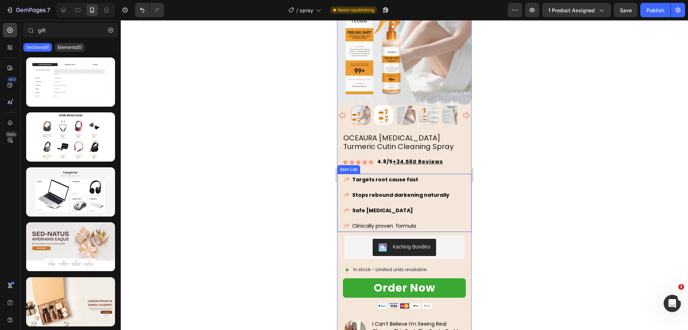
click at [401, 222] on span "Clinically proven formula" at bounding box center [384, 225] width 64 height 7
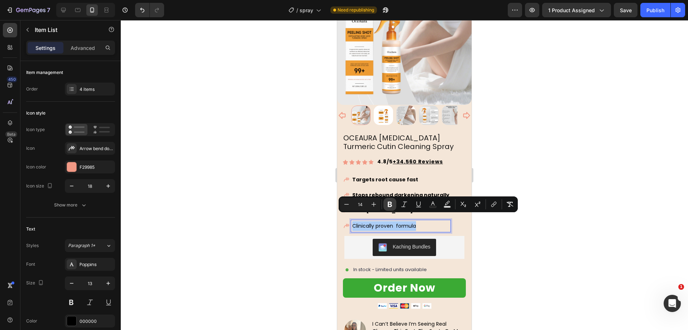
click at [394, 206] on button "Bold" at bounding box center [390, 204] width 13 height 13
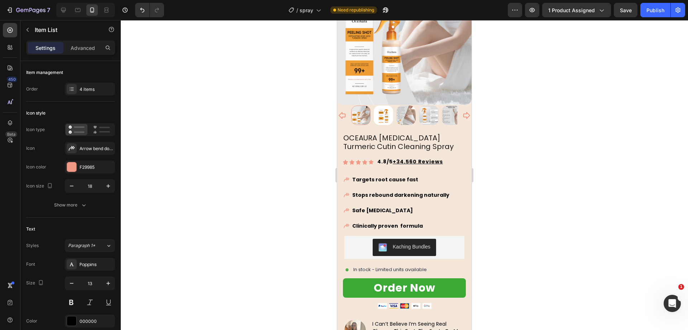
click at [276, 209] on div at bounding box center [405, 174] width 568 height 309
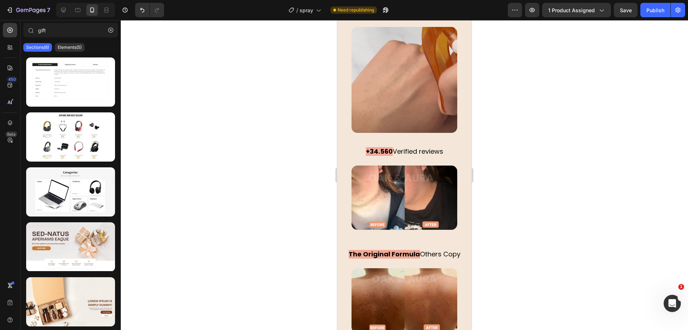
scroll to position [1345, 0]
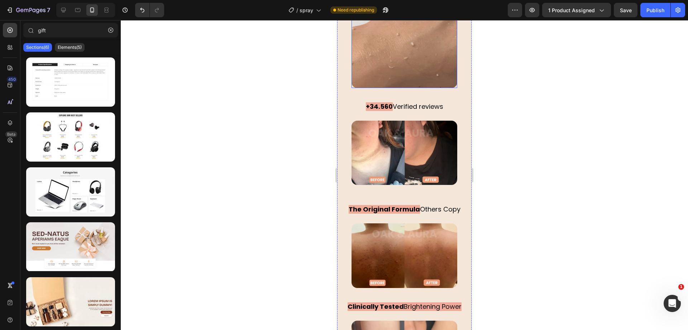
click at [415, 88] on img at bounding box center [405, 35] width 106 height 106
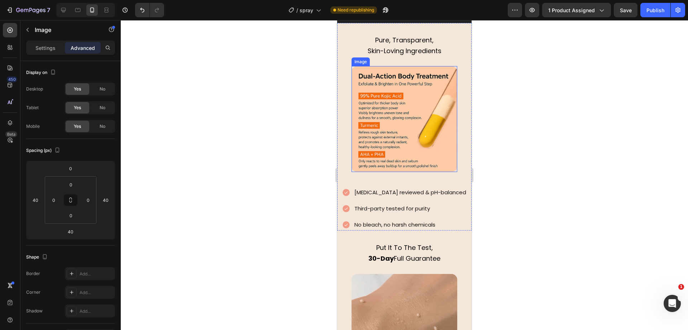
scroll to position [1249, 0]
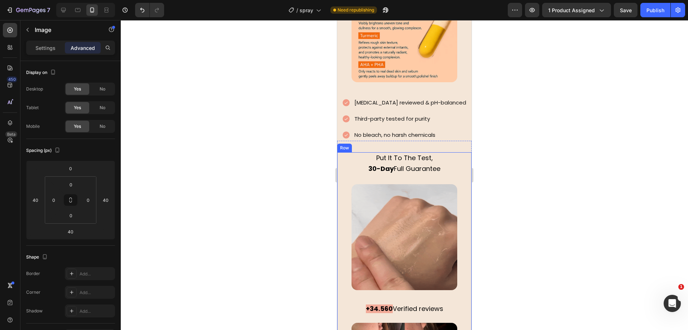
click at [306, 140] on div at bounding box center [405, 174] width 568 height 309
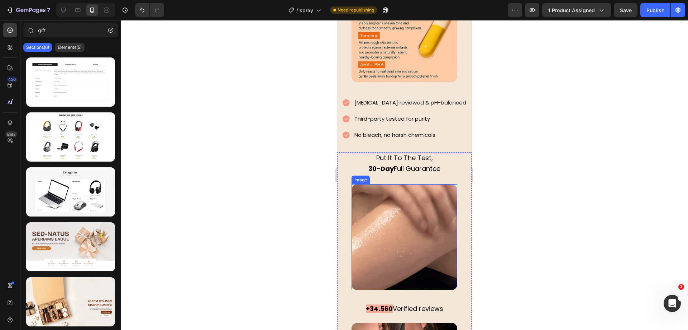
click at [402, 221] on img at bounding box center [405, 237] width 106 height 106
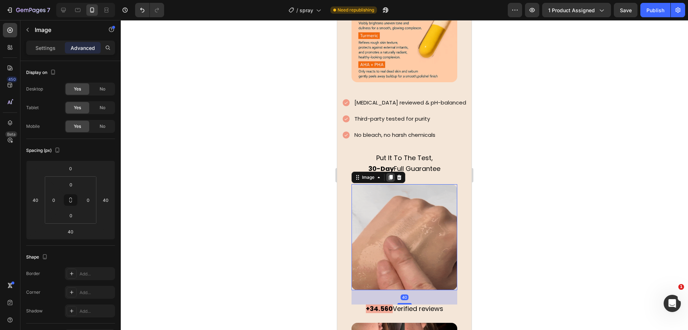
click at [392, 175] on icon at bounding box center [391, 177] width 4 height 5
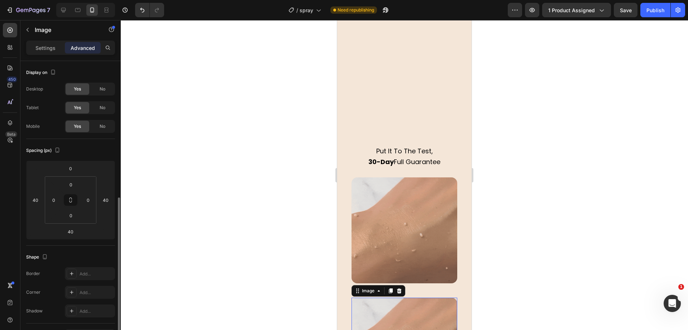
scroll to position [85, 0]
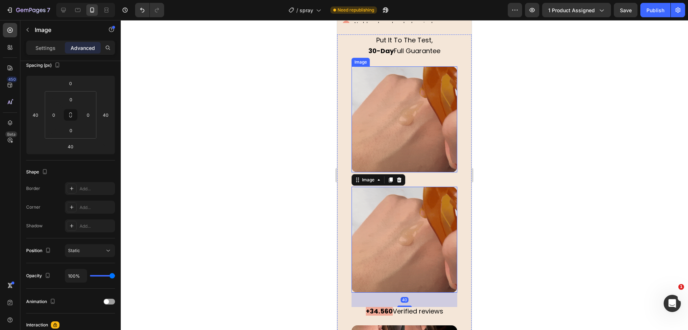
click at [391, 109] on img at bounding box center [405, 119] width 106 height 106
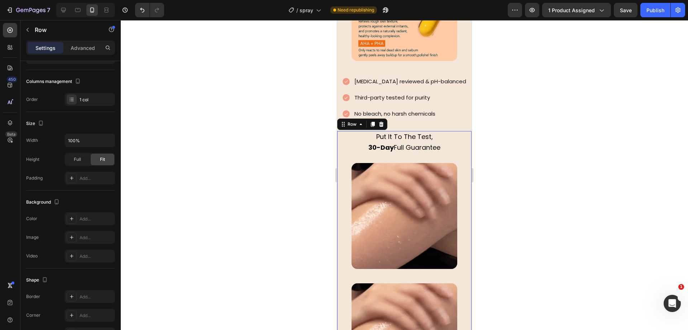
scroll to position [0, 0]
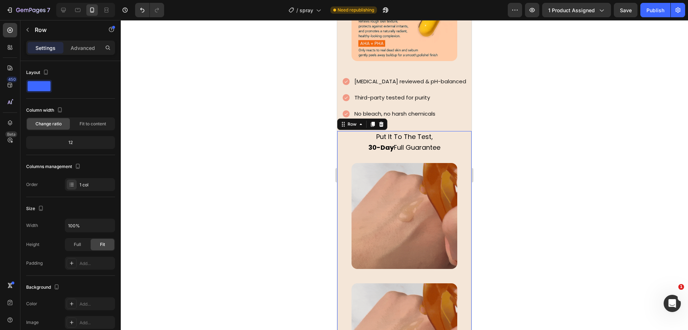
click at [379, 171] on img at bounding box center [405, 216] width 106 height 106
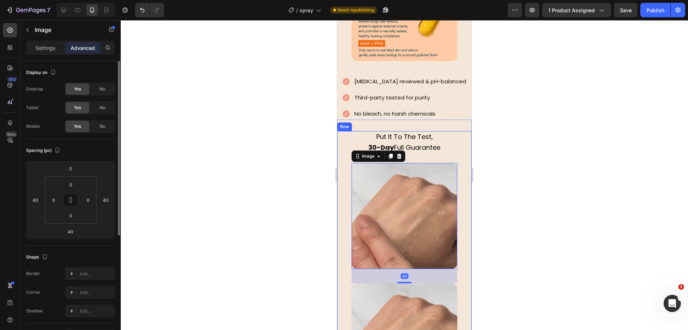
drag, startPoint x: 236, startPoint y: 156, endPoint x: 325, endPoint y: 178, distance: 91.8
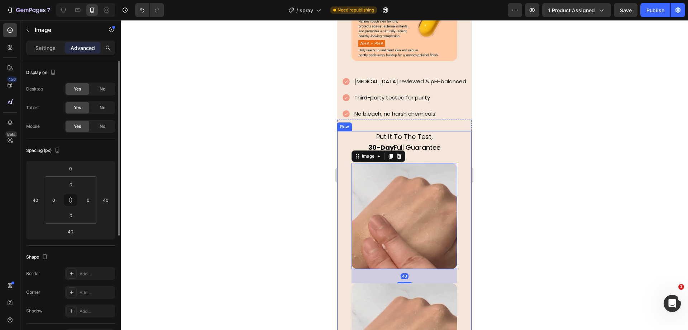
click at [236, 155] on div at bounding box center [405, 174] width 568 height 309
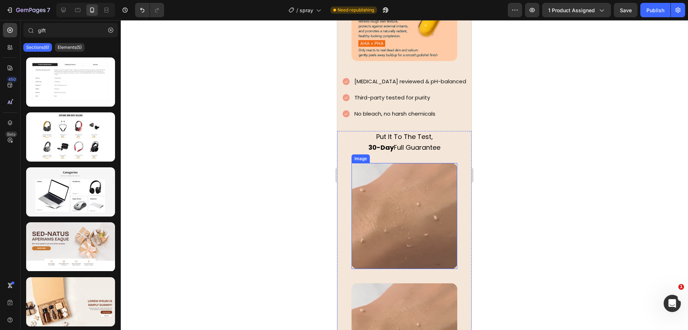
drag, startPoint x: 389, startPoint y: 198, endPoint x: 383, endPoint y: 195, distance: 7.1
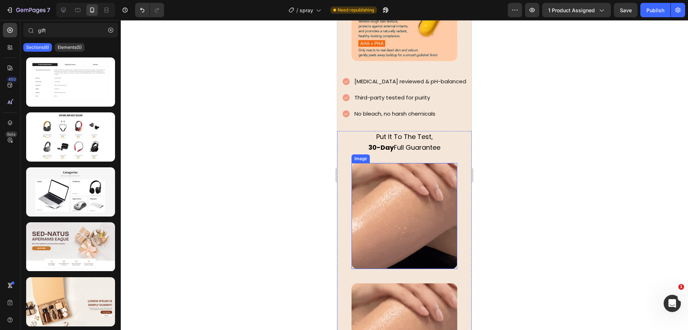
click at [390, 199] on img at bounding box center [405, 216] width 106 height 106
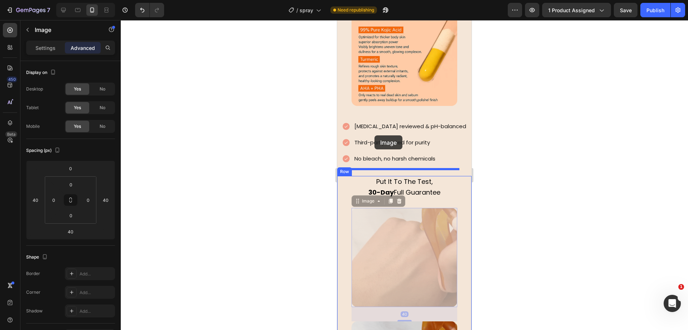
scroll to position [1046, 0]
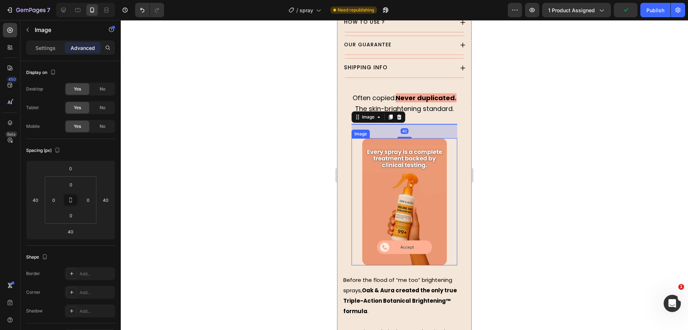
scroll to position [681, 0]
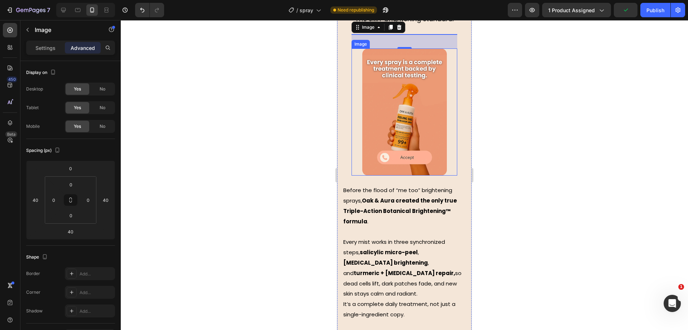
click at [395, 175] on img at bounding box center [405, 111] width 85 height 127
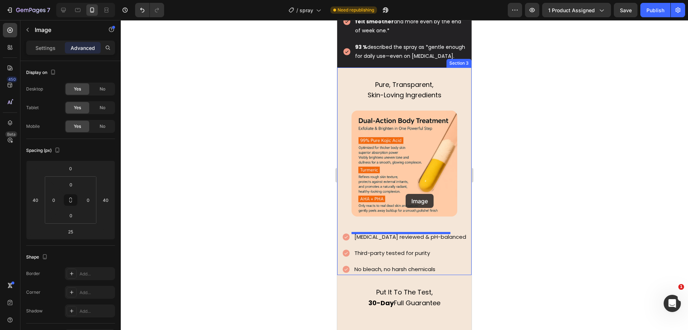
scroll to position [1353, 0]
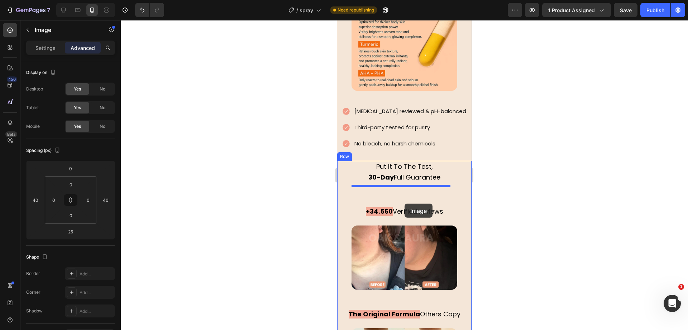
drag, startPoint x: 364, startPoint y: 139, endPoint x: 405, endPoint y: 203, distance: 76.3
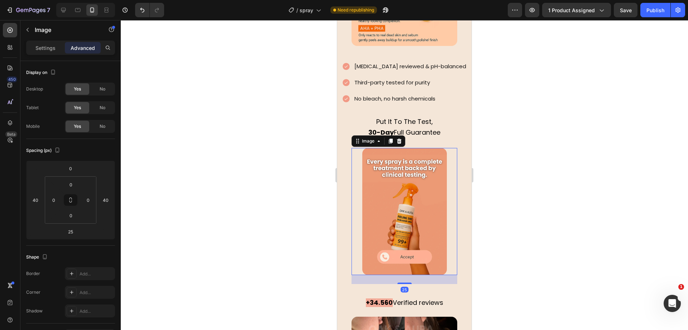
scroll to position [1443, 0]
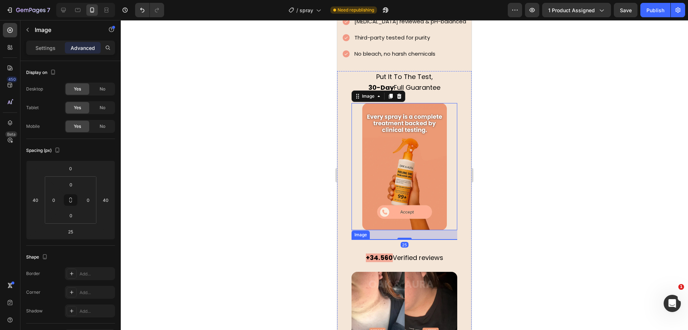
click at [406, 239] on img at bounding box center [405, 239] width 106 height 0
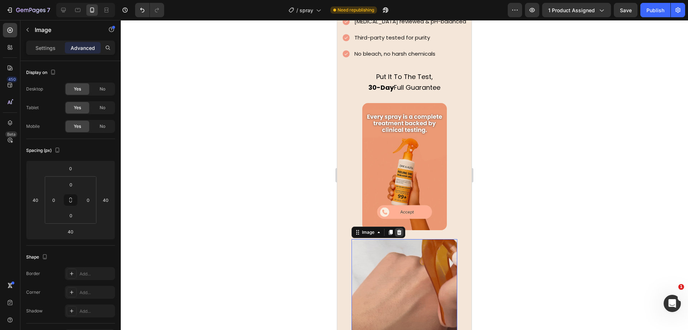
click at [401, 229] on icon at bounding box center [399, 231] width 5 height 5
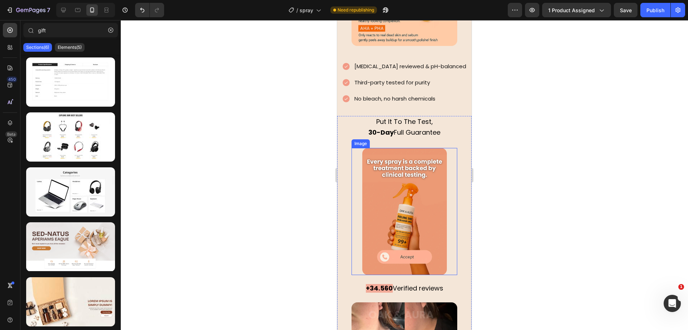
scroll to position [1353, 0]
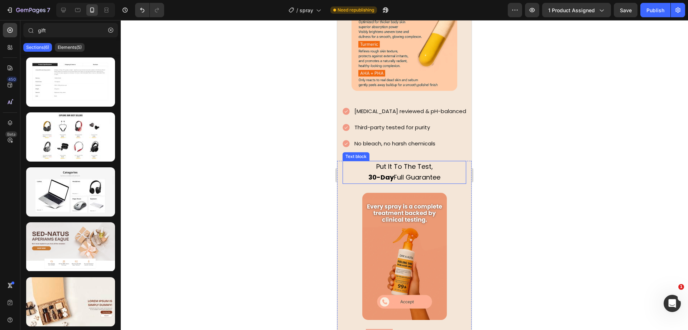
click at [403, 172] on p "30-Day Full Guarantee" at bounding box center [405, 177] width 122 height 11
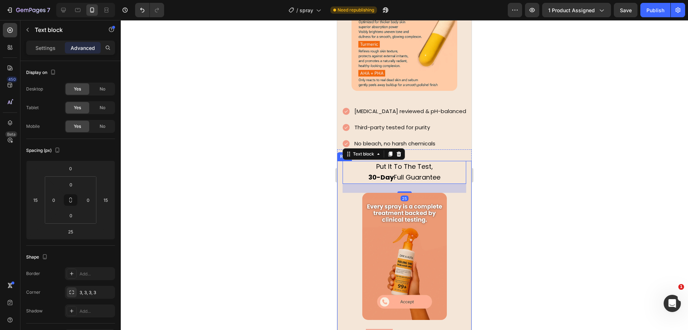
click at [289, 174] on div at bounding box center [405, 174] width 568 height 309
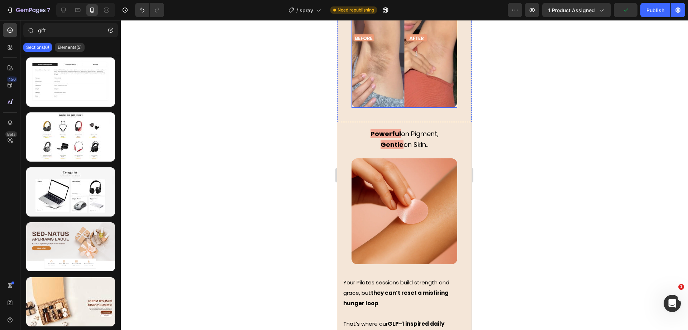
scroll to position [1936, 0]
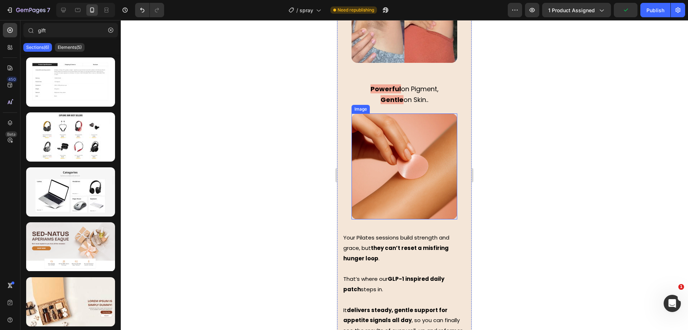
click at [404, 134] on img at bounding box center [405, 166] width 106 height 106
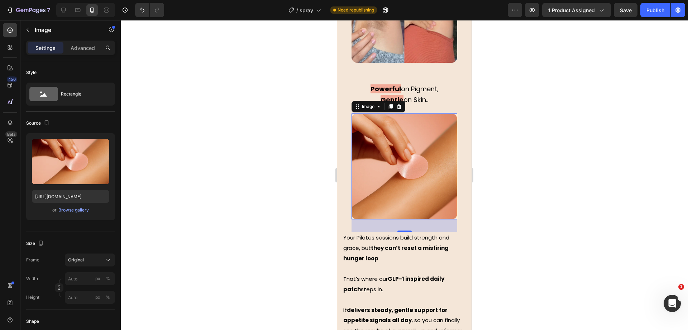
click at [301, 100] on div at bounding box center [405, 174] width 568 height 309
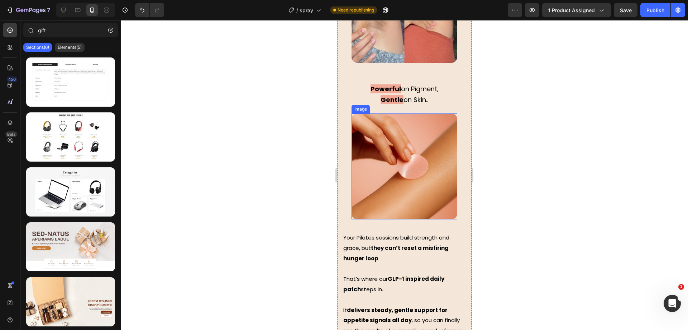
scroll to position [1981, 0]
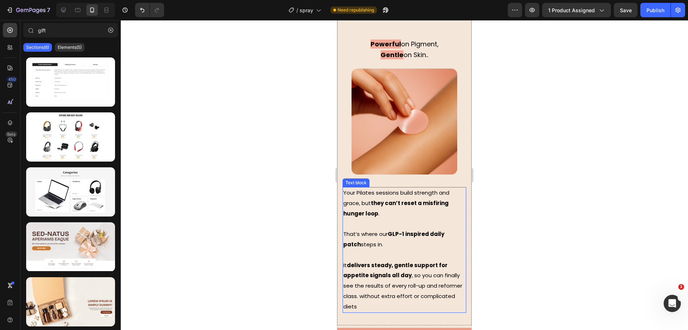
click at [391, 218] on p "That’s where our GLP-1 inspired daily patch steps in." at bounding box center [405, 233] width 122 height 31
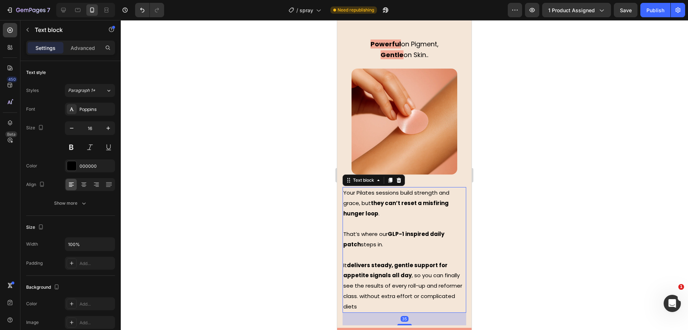
click at [401, 261] on strong "delivers steady, gentle support for appetite signals all day" at bounding box center [396, 270] width 104 height 18
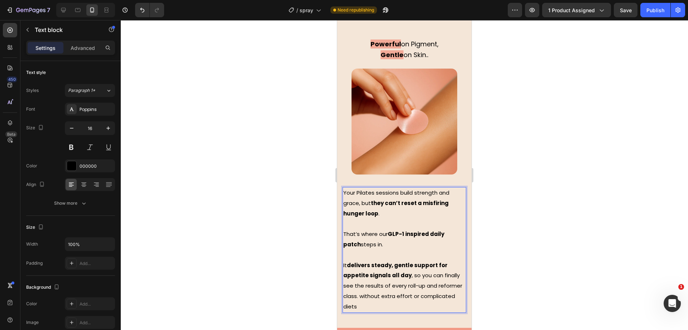
click at [414, 265] on span "It delivers steady, gentle support for appetite signals all day , so you can fi…" at bounding box center [403, 285] width 119 height 49
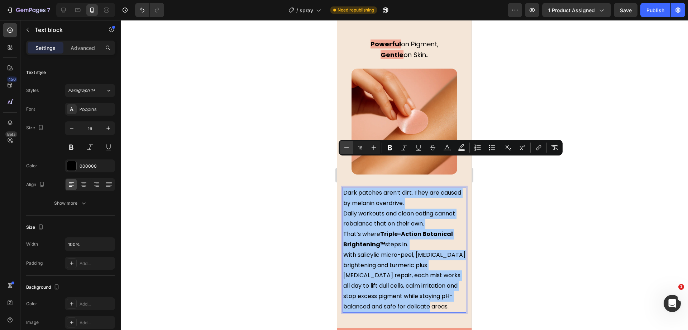
click at [346, 146] on icon "Editor contextual toolbar" at bounding box center [346, 147] width 7 height 7
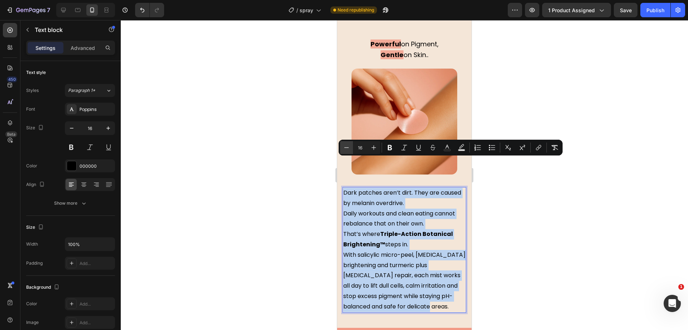
type input "15"
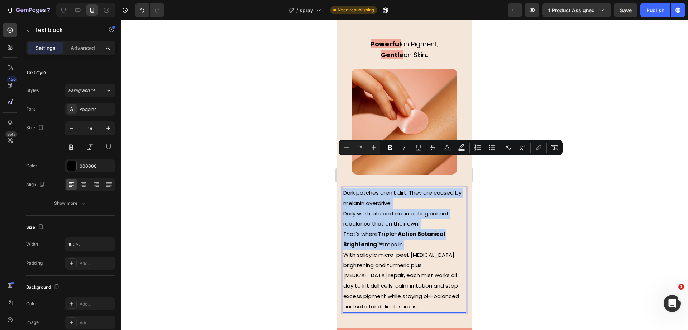
click at [378, 209] on span "Daily workouts and clean eating cannot rebalance that on their own." at bounding box center [397, 218] width 106 height 18
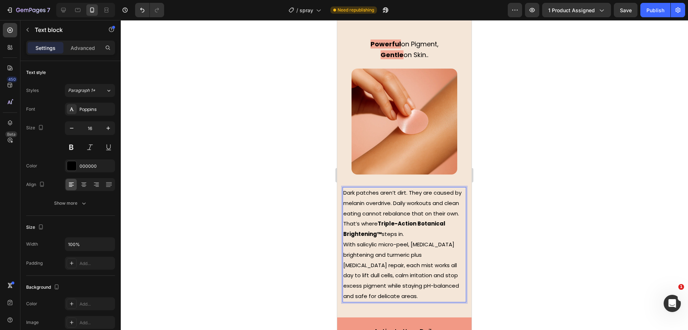
click at [402, 190] on p "Dark patches aren’t dirt. They are caused by melanin overdrive. Daily workouts …" at bounding box center [405, 203] width 122 height 31
click at [281, 182] on div at bounding box center [405, 174] width 568 height 309
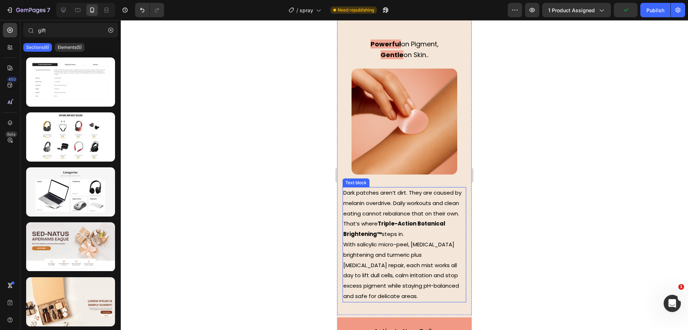
click at [345, 240] on span "With salicylic micro-peel, kojic acid brightening and turmeric plus niacinamide…" at bounding box center [402, 269] width 116 height 59
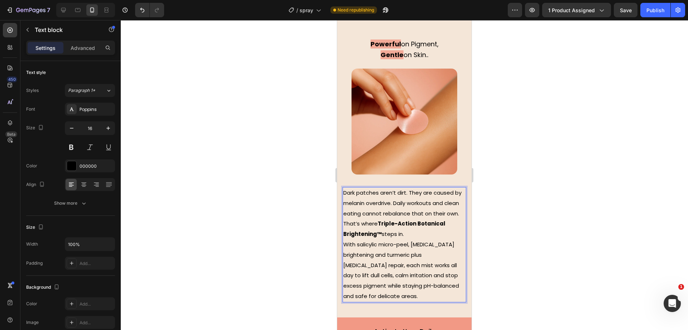
click at [344, 240] on span "With salicylic micro-peel, kojic acid brightening and turmeric plus niacinamide…" at bounding box center [402, 269] width 116 height 59
click at [270, 181] on div at bounding box center [405, 174] width 568 height 309
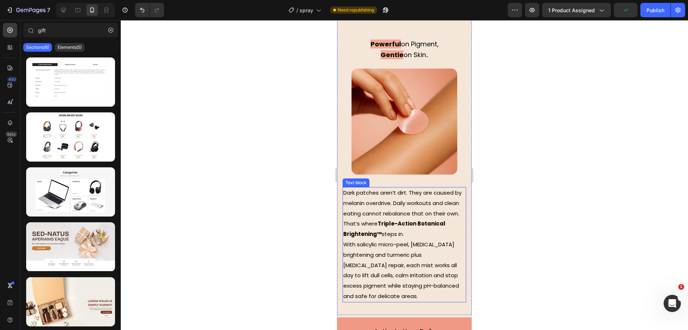
click at [373, 219] on strong "Triple-Action Botanical Brightening™" at bounding box center [395, 228] width 102 height 18
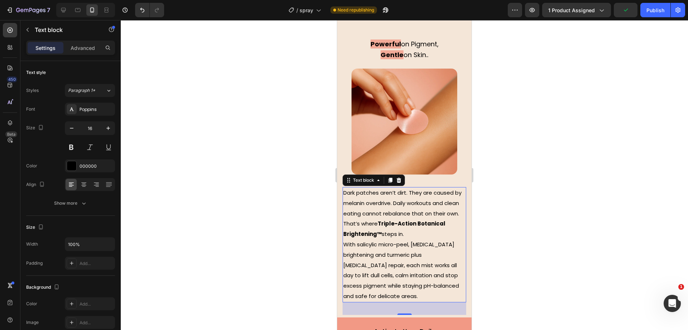
click at [373, 219] on strong "Triple-Action Botanical Brightening™" at bounding box center [395, 228] width 102 height 18
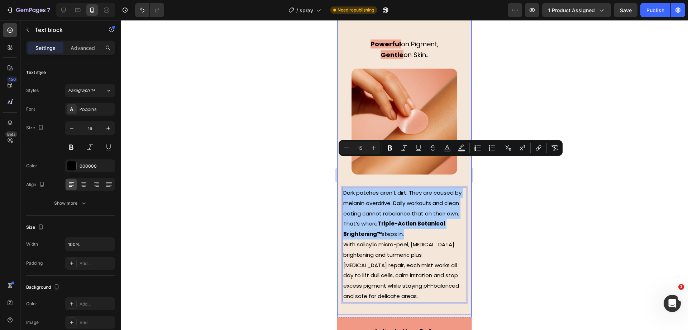
click at [284, 197] on div at bounding box center [405, 174] width 568 height 309
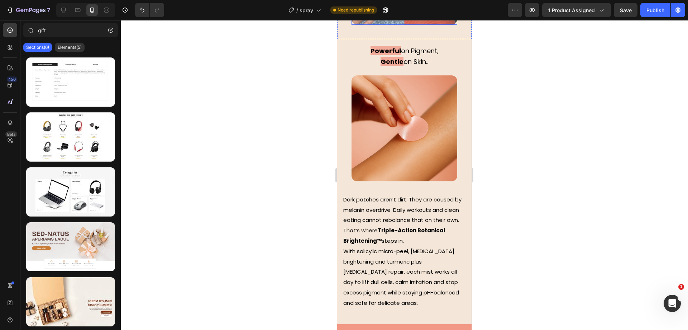
scroll to position [1757, 0]
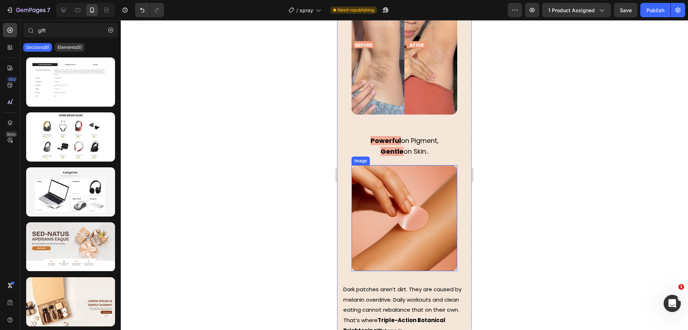
click at [420, 184] on img at bounding box center [405, 218] width 106 height 106
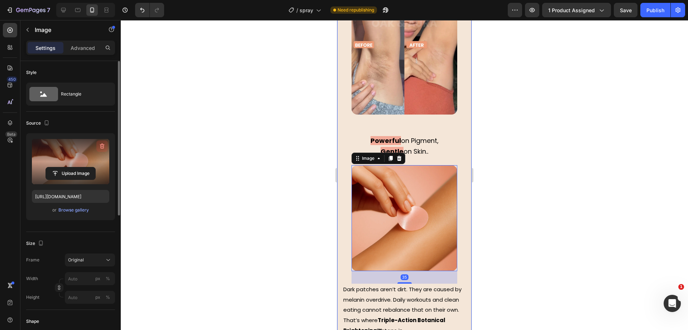
click at [105, 143] on icon "button" at bounding box center [102, 145] width 7 height 7
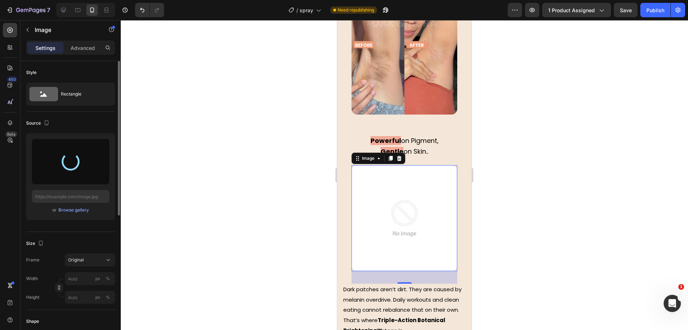
type input "https://cdn.shopify.com/s/files/1/0930/9051/3163/files/gempages_564574129026499…"
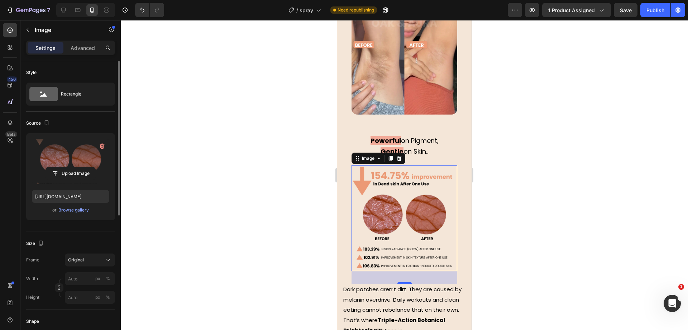
click at [511, 249] on div at bounding box center [405, 174] width 568 height 309
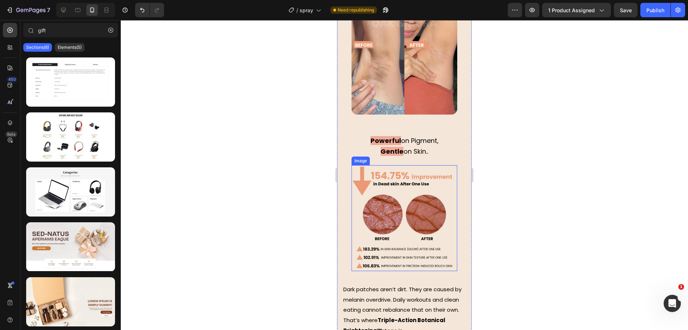
click at [426, 200] on img at bounding box center [405, 218] width 106 height 106
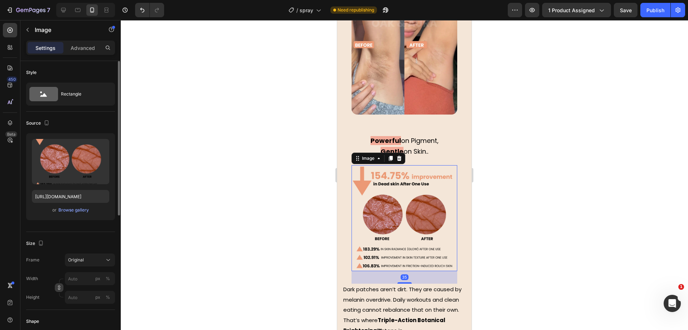
scroll to position [90, 0]
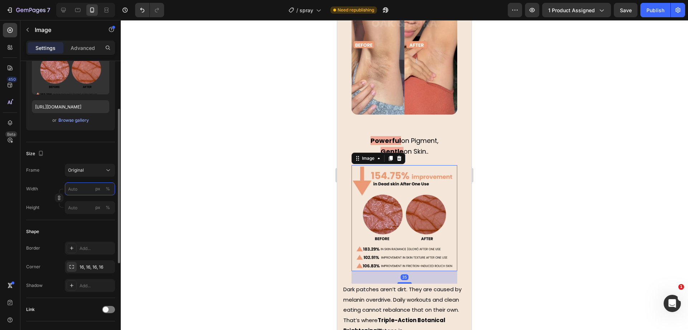
click at [78, 185] on input "px %" at bounding box center [90, 188] width 50 height 13
click at [80, 206] on p "Full 100%" at bounding box center [89, 206] width 42 height 6
type input "100"
click at [86, 51] on div "Advanced" at bounding box center [83, 47] width 36 height 11
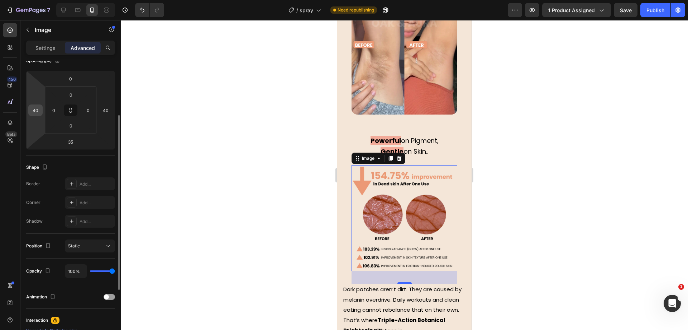
click at [35, 110] on input "40" at bounding box center [35, 110] width 11 height 11
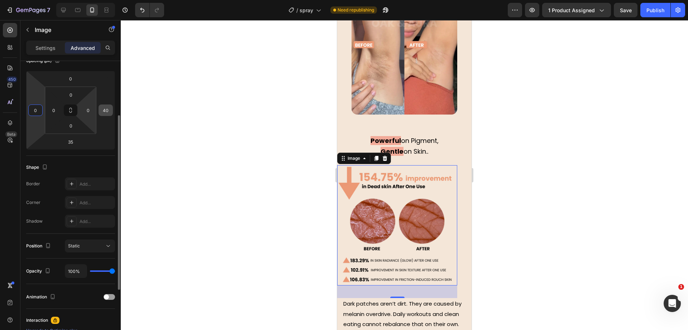
type input "0"
click at [105, 113] on input "40" at bounding box center [105, 110] width 11 height 11
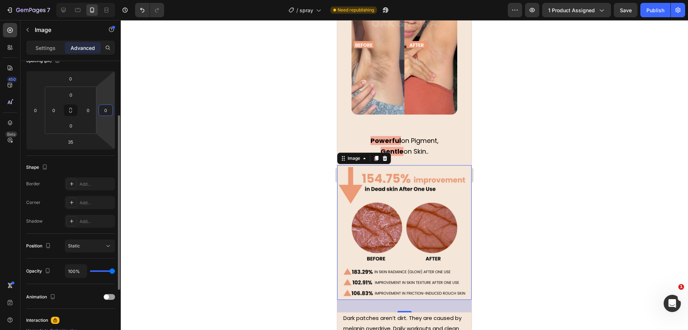
type input "0"
click at [90, 169] on div "Shape" at bounding box center [70, 166] width 89 height 11
click at [250, 139] on div at bounding box center [405, 174] width 568 height 309
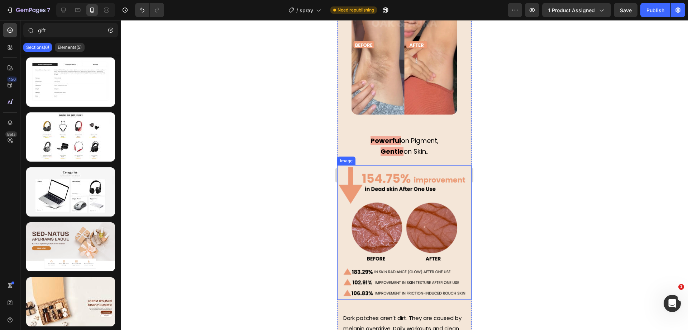
click at [417, 210] on img at bounding box center [404, 232] width 134 height 134
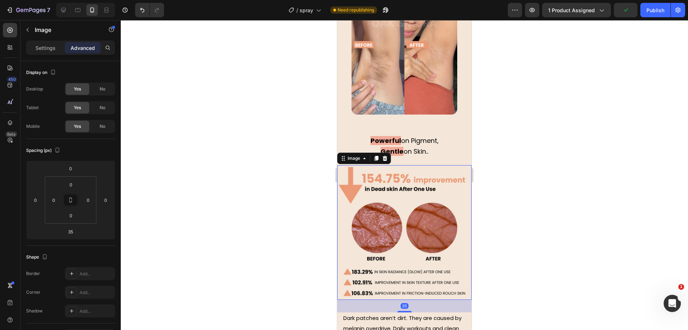
scroll to position [189, 0]
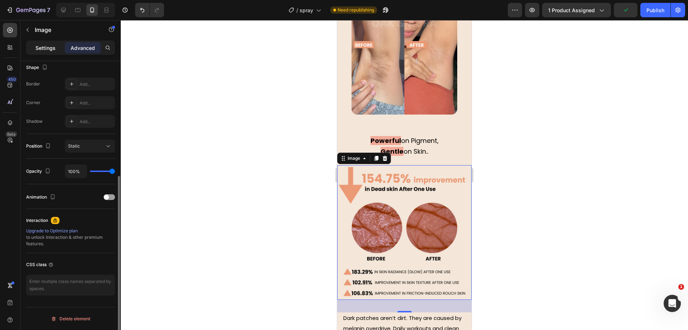
click at [51, 46] on p "Settings" at bounding box center [46, 48] width 20 height 8
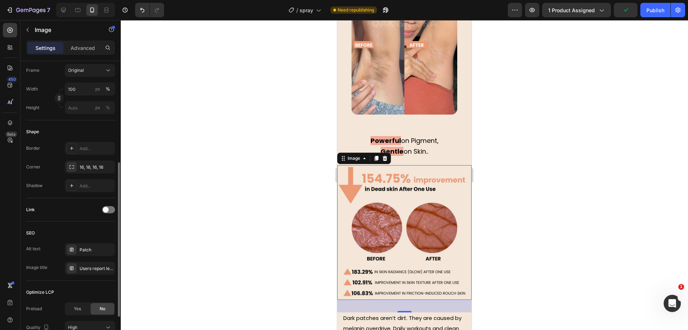
scroll to position [252, 0]
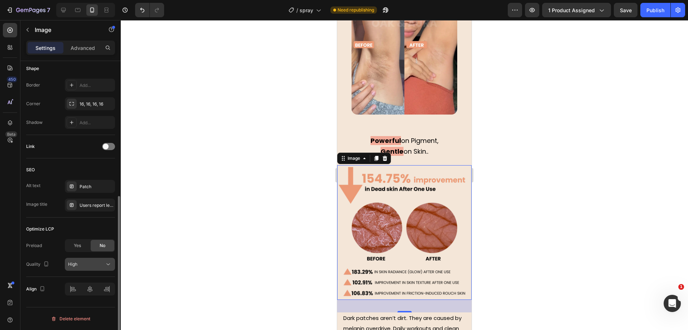
click at [89, 262] on div "High" at bounding box center [86, 264] width 37 height 6
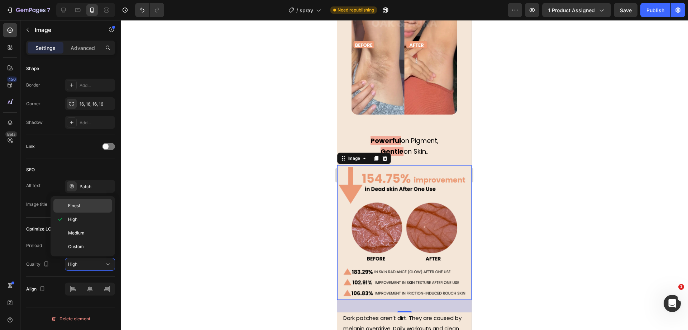
click at [89, 204] on p "Finest" at bounding box center [88, 205] width 41 height 6
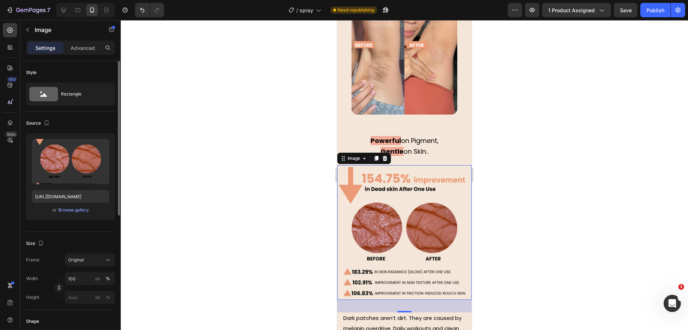
scroll to position [224, 0]
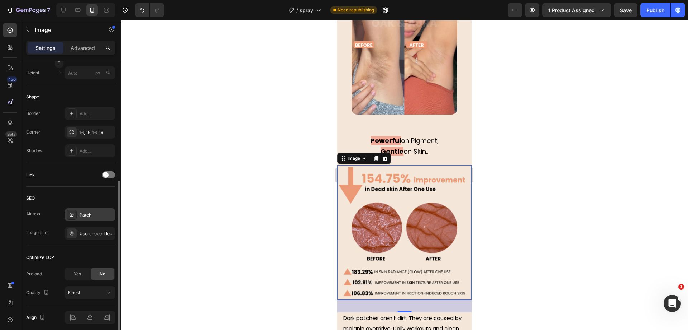
click at [109, 215] on div "Patch" at bounding box center [97, 215] width 34 height 6
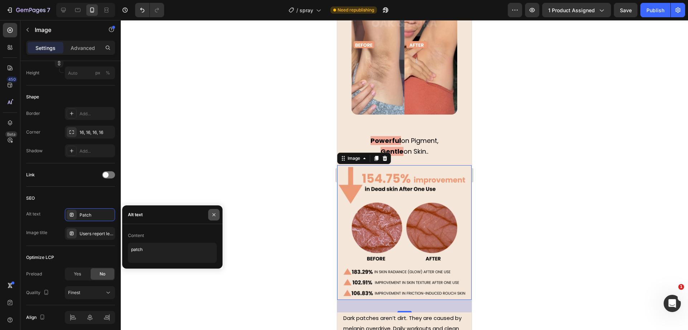
click at [214, 214] on icon "button" at bounding box center [214, 214] width 3 height 3
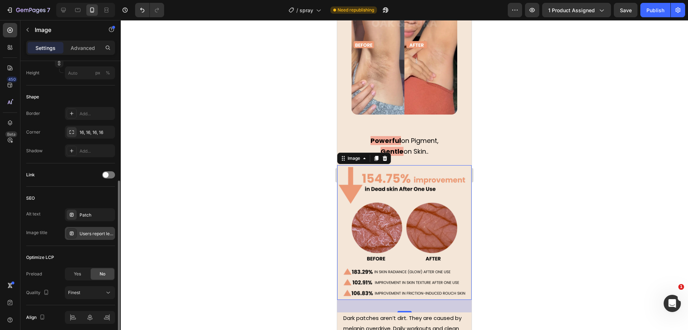
click at [97, 230] on div "Users report less puffiness, better glow [DATE]" at bounding box center [97, 233] width 34 height 6
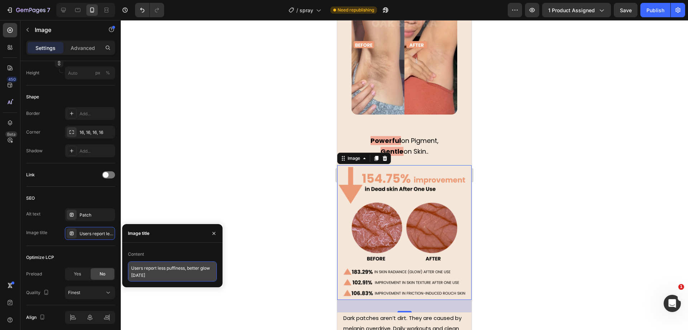
click at [197, 275] on textarea "Users report less puffiness, better glow [DATE]" at bounding box center [172, 271] width 89 height 20
drag, startPoint x: 217, startPoint y: 232, endPoint x: 208, endPoint y: 233, distance: 8.6
click at [217, 232] on button "button" at bounding box center [213, 232] width 11 height 11
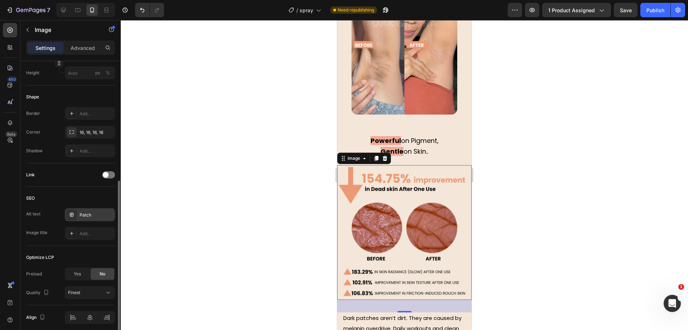
click at [103, 214] on div "Patch" at bounding box center [97, 215] width 34 height 6
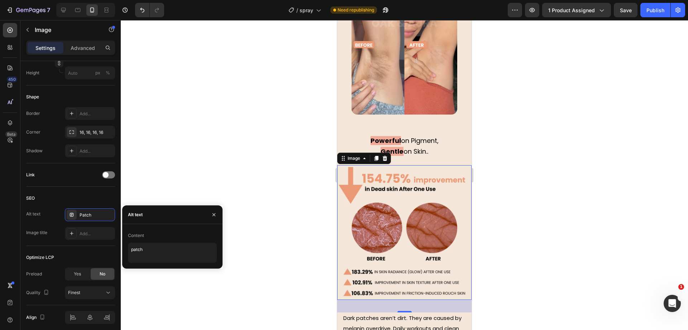
drag, startPoint x: 218, startPoint y: 215, endPoint x: 192, endPoint y: 216, distance: 25.8
click at [217, 215] on button "button" at bounding box center [213, 214] width 11 height 11
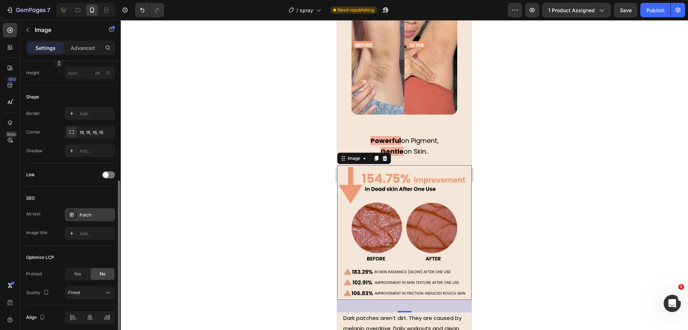
click at [98, 212] on div "Patch" at bounding box center [97, 215] width 34 height 6
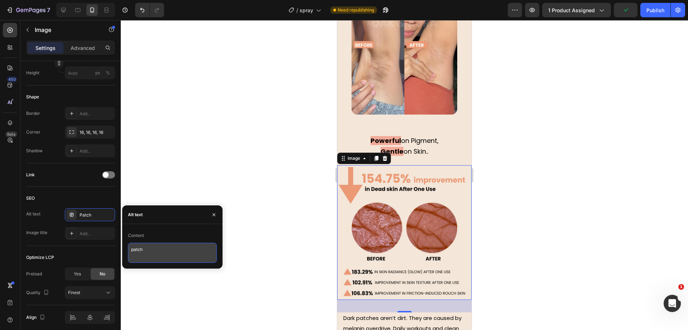
click at [146, 244] on textarea "patch" at bounding box center [172, 252] width 89 height 20
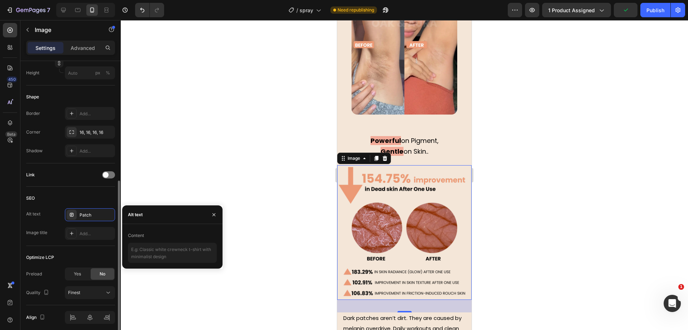
click at [81, 200] on div "SEO" at bounding box center [70, 197] width 89 height 11
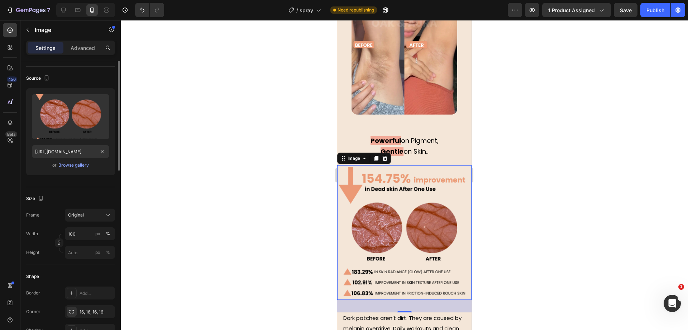
scroll to position [0, 0]
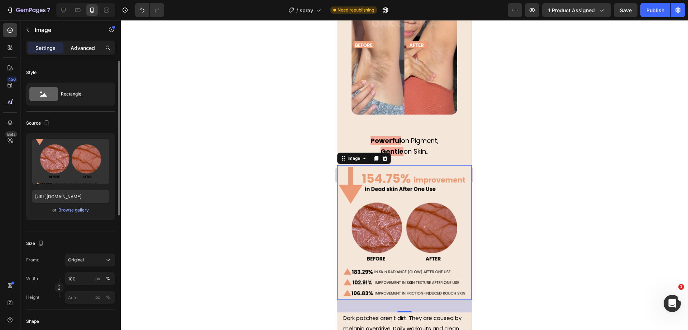
click at [82, 47] on p "Advanced" at bounding box center [83, 48] width 24 height 8
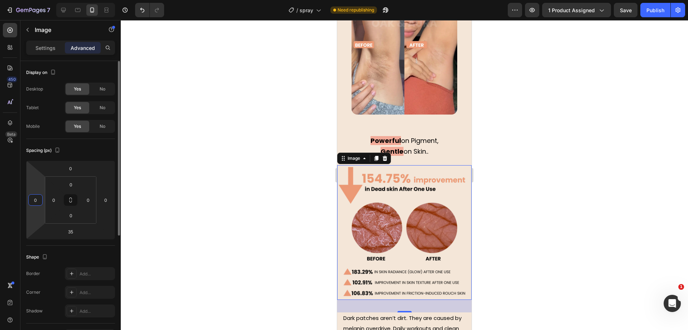
click at [40, 199] on input "0" at bounding box center [35, 199] width 11 height 11
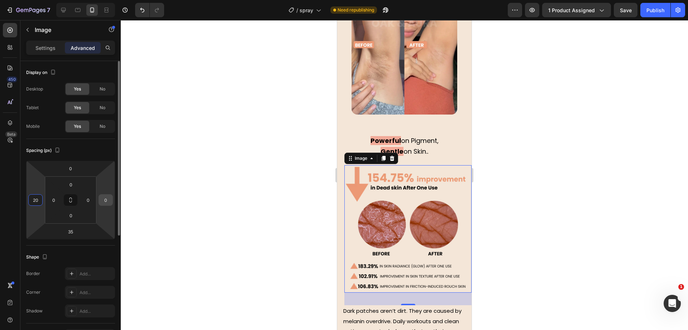
type input "20"
click at [106, 199] on input "0" at bounding box center [105, 199] width 11 height 11
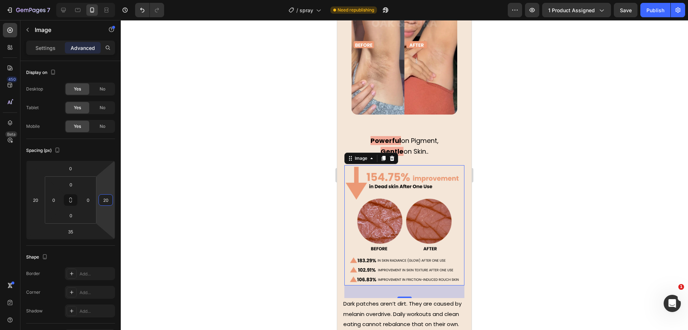
type input "20"
click at [247, 155] on div at bounding box center [405, 174] width 568 height 309
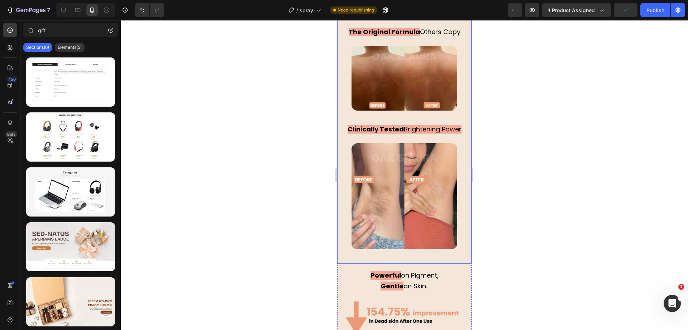
scroll to position [1488, 0]
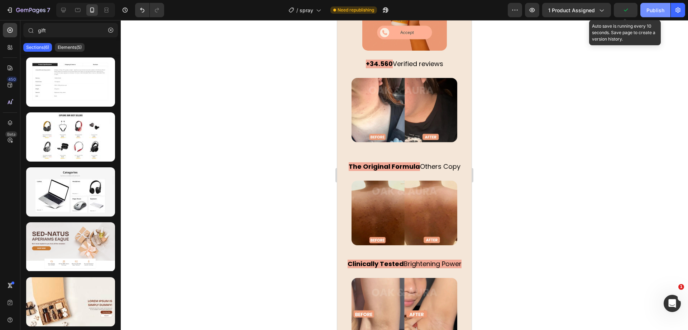
drag, startPoint x: 628, startPoint y: 9, endPoint x: 647, endPoint y: 14, distance: 19.2
click at [628, 9] on icon "button" at bounding box center [626, 10] width 4 height 3
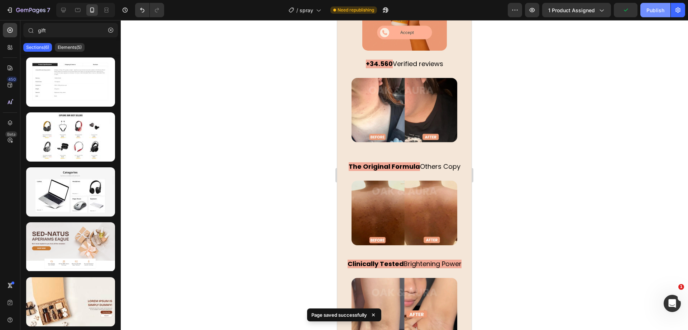
click at [647, 14] on button "Publish" at bounding box center [656, 10] width 30 height 14
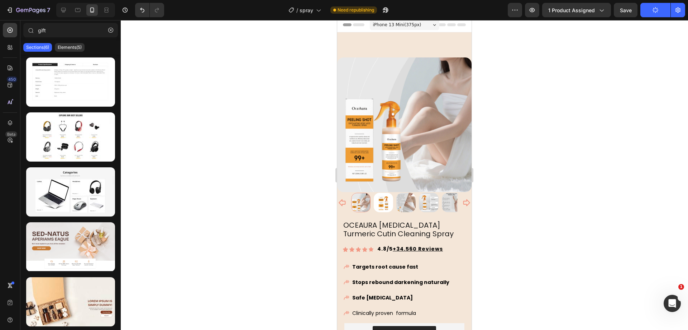
scroll to position [0, 0]
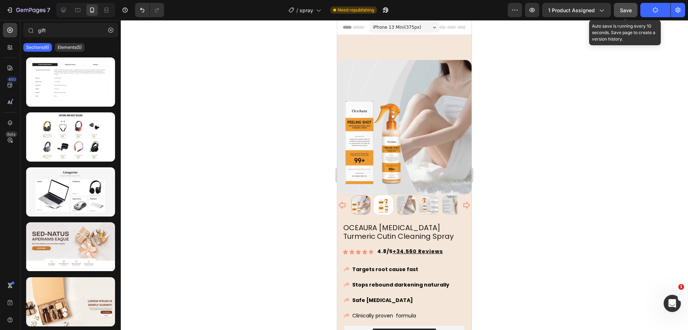
click at [637, 10] on button "Save" at bounding box center [626, 10] width 24 height 14
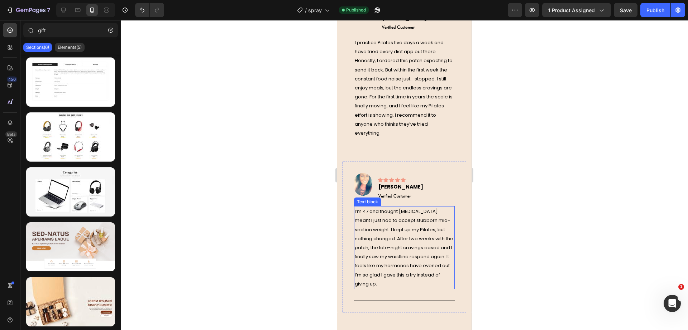
scroll to position [2555, 0]
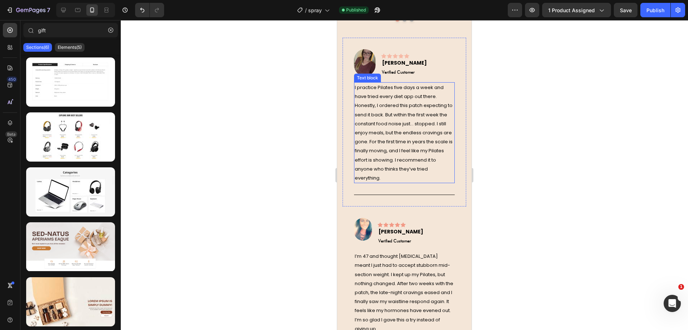
click at [402, 155] on p "I practice Pilates five days a week and have tried every diet app out there. Ho…" at bounding box center [404, 132] width 99 height 99
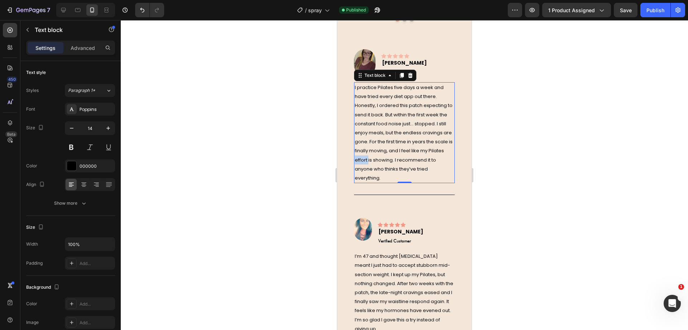
click at [402, 155] on p "I practice Pilates five days a week and have tried every diet app out there. Ho…" at bounding box center [404, 132] width 99 height 99
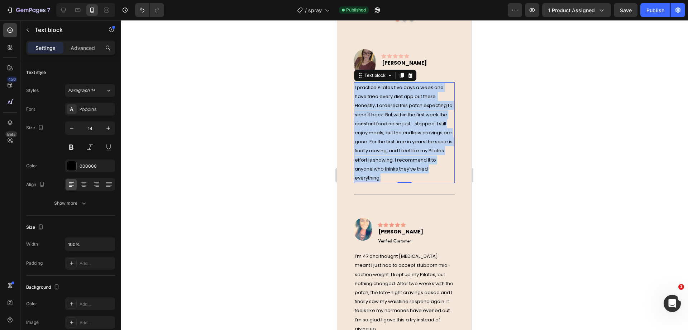
click at [402, 155] on p "I practice Pilates five days a week and have tried every diet app out there. Ho…" at bounding box center [404, 132] width 99 height 99
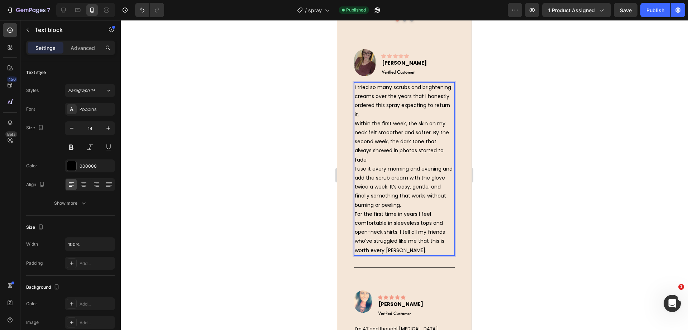
click at [355, 166] on p "I tried so many scrubs and brightening creams over the years that I honestly or…" at bounding box center [404, 169] width 99 height 172
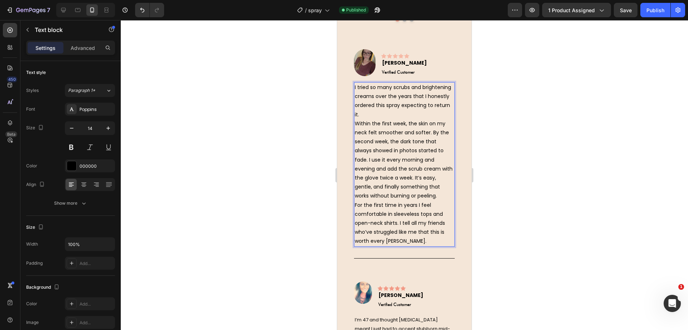
click at [420, 243] on p "I tried so many scrubs and brightening creams over the years that I honestly or…" at bounding box center [404, 164] width 99 height 163
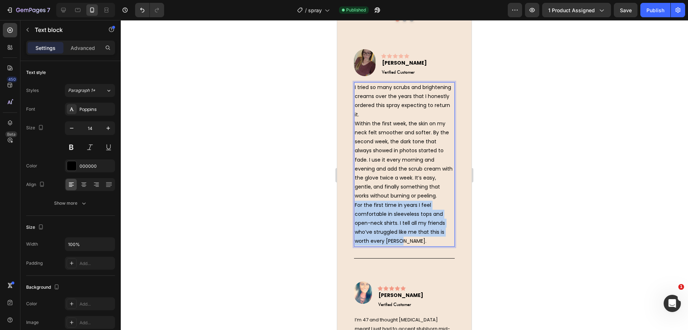
click at [420, 243] on p "I tried so many scrubs and brightening creams over the years that I honestly or…" at bounding box center [404, 164] width 99 height 163
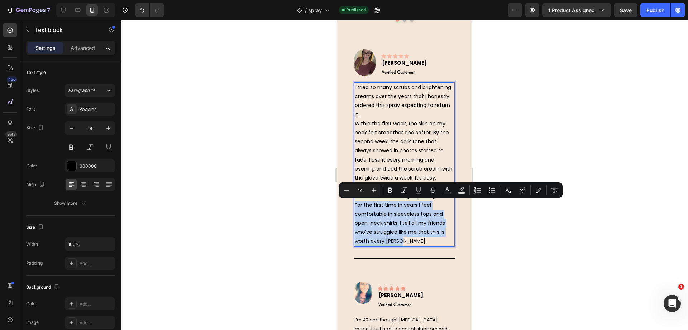
click at [420, 243] on p "I tried so many scrubs and brightening creams over the years that I honestly or…" at bounding box center [404, 164] width 99 height 163
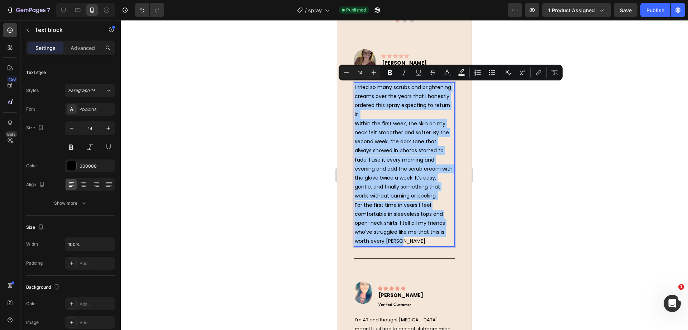
click at [260, 108] on div at bounding box center [405, 174] width 568 height 309
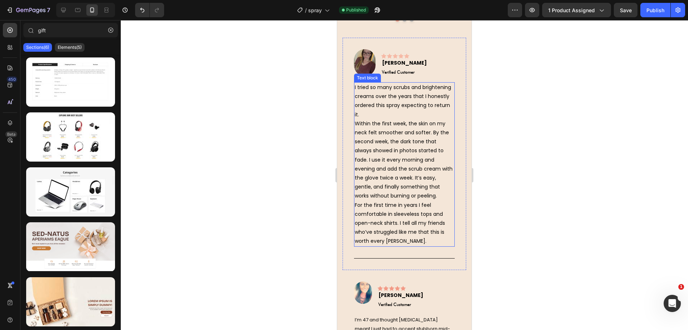
click at [361, 121] on p "I tried so many scrubs and brightening creams over the years that I honestly or…" at bounding box center [404, 164] width 99 height 163
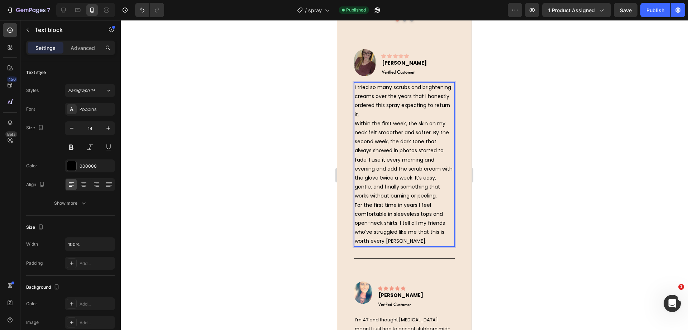
click at [356, 123] on p "I tried so many scrubs and brightening creams over the years that I honestly or…" at bounding box center [404, 164] width 99 height 163
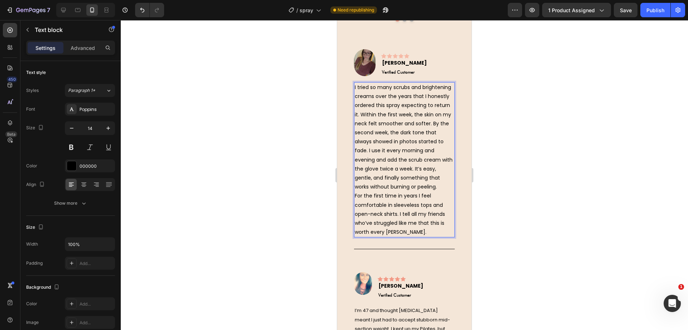
click at [356, 204] on p "I tried so many scrubs and brightening creams over the years that I honestly or…" at bounding box center [404, 159] width 99 height 153
click at [355, 152] on p "I tried so many scrubs and brightening creams over the years that I honestly or…" at bounding box center [404, 159] width 99 height 153
click at [313, 145] on div at bounding box center [405, 174] width 568 height 309
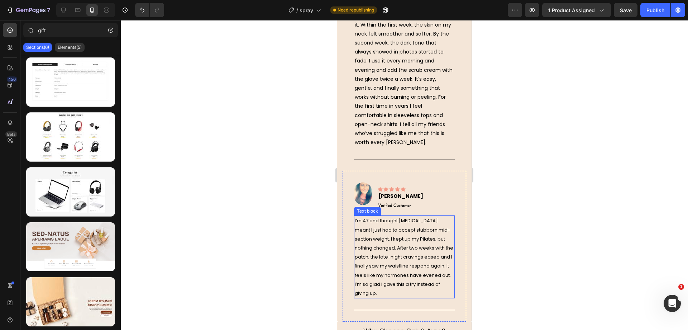
scroll to position [2734, 0]
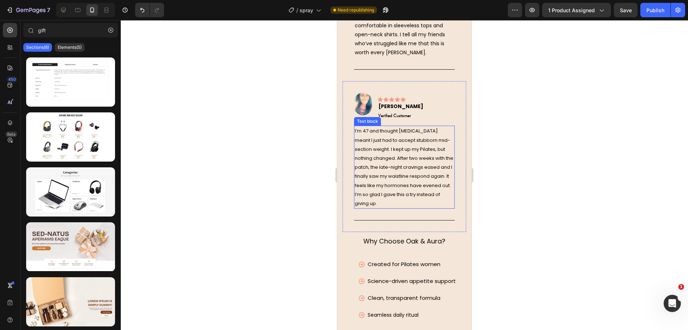
click at [403, 207] on span "I’m 47 and thought perimenopause meant I just had to accept stubborn mid-sectio…" at bounding box center [404, 166] width 99 height 79
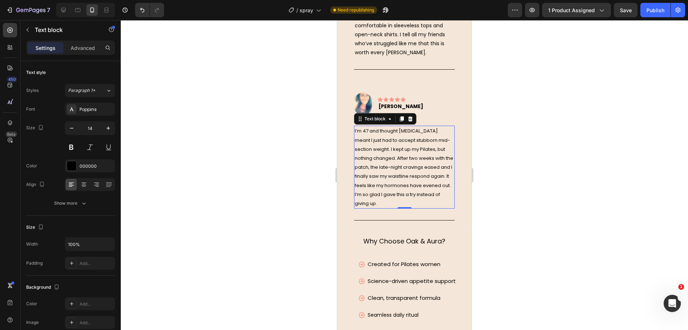
click at [403, 211] on div "0" at bounding box center [404, 208] width 7 height 6
click at [402, 198] on p "I’m 47 and thought perimenopause meant I just had to accept stubborn mid-sectio…" at bounding box center [404, 166] width 99 height 81
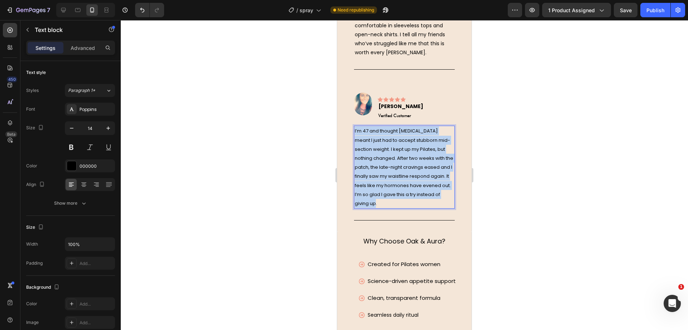
click at [402, 198] on p "I’m 47 and thought perimenopause meant I just had to accept stubborn mid-sectio…" at bounding box center [404, 166] width 99 height 81
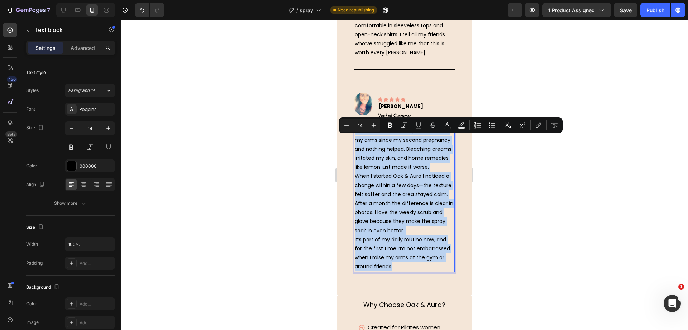
click at [391, 178] on p "I’ve had stubborn dark patches under my arms since my second pregnancy and noth…" at bounding box center [404, 198] width 99 height 145
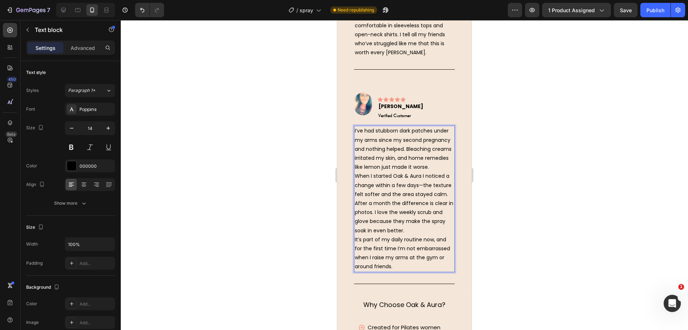
click at [355, 195] on p "I’ve had stubborn dark patches under my arms since my second pregnancy and noth…" at bounding box center [404, 198] width 99 height 145
click at [356, 219] on p "I’ve had stubborn dark patches under my arms since my second pregnancy and noth…" at bounding box center [404, 198] width 99 height 145
click at [355, 256] on div "I’ve had stubborn dark patches under my arms since my second pregnancy and noth…" at bounding box center [404, 199] width 101 height 146
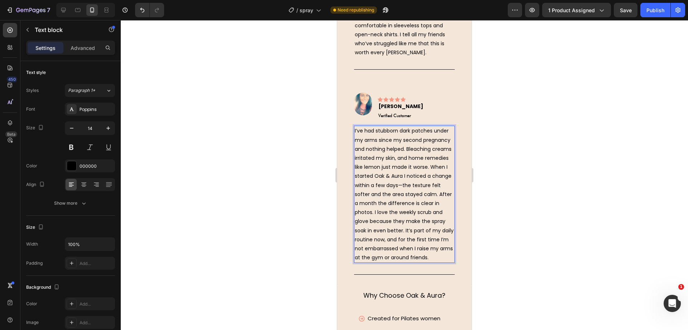
click at [298, 207] on div at bounding box center [405, 174] width 568 height 309
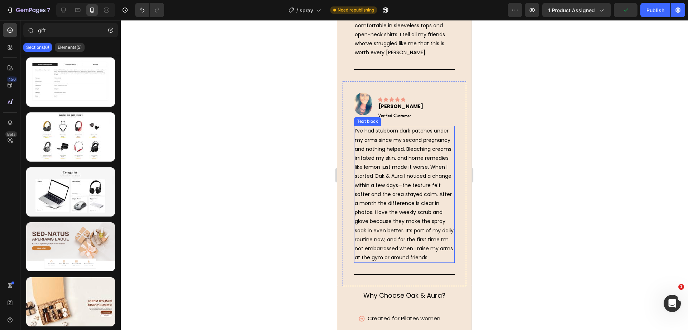
click at [440, 186] on p "I’ve had stubborn dark patches under my arms since my second pregnancy and noth…" at bounding box center [404, 194] width 99 height 136
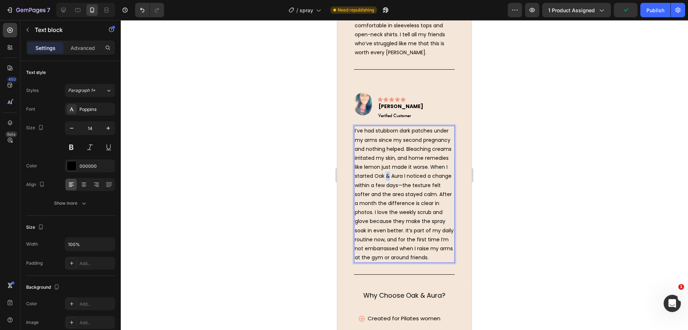
drag, startPoint x: 442, startPoint y: 185, endPoint x: 446, endPoint y: 185, distance: 3.9
click at [446, 185] on p "I’ve had stubborn dark patches under my arms since my second pregnancy and noth…" at bounding box center [404, 194] width 99 height 136
click at [565, 126] on div at bounding box center [405, 174] width 568 height 309
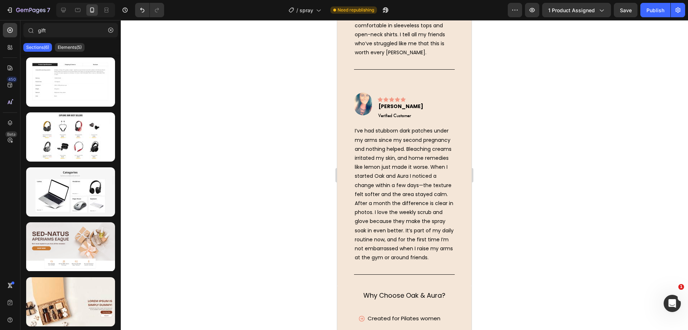
click at [298, 207] on div at bounding box center [405, 174] width 568 height 309
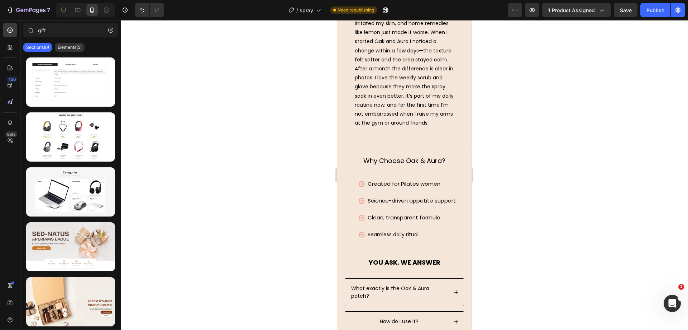
scroll to position [2958, 0]
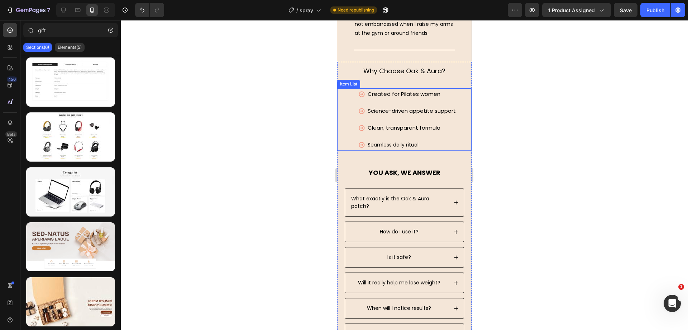
click at [255, 120] on div at bounding box center [405, 174] width 568 height 309
click at [413, 98] on span "Created for Pilates women" at bounding box center [404, 94] width 73 height 8
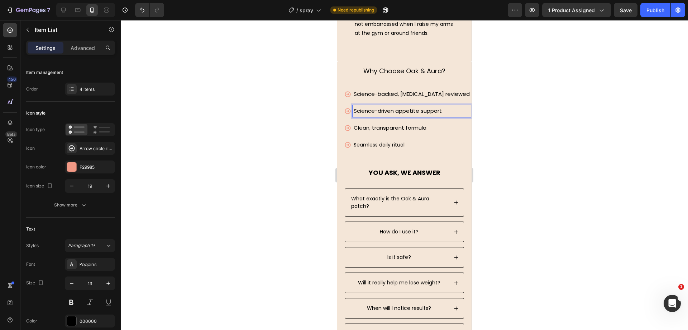
click at [390, 114] on span "Science-driven appetite support" at bounding box center [398, 111] width 88 height 8
click at [384, 133] on p "Clean, transparent formula" at bounding box center [412, 128] width 116 height 10
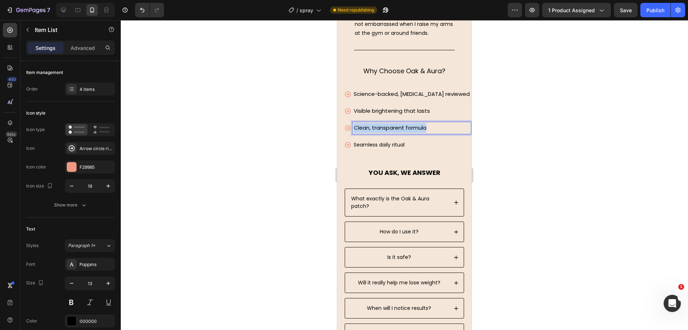
click at [384, 133] on p "Clean, transparent formula" at bounding box center [412, 128] width 116 height 10
click at [385, 148] on span "Seamless daily ritual" at bounding box center [379, 144] width 51 height 7
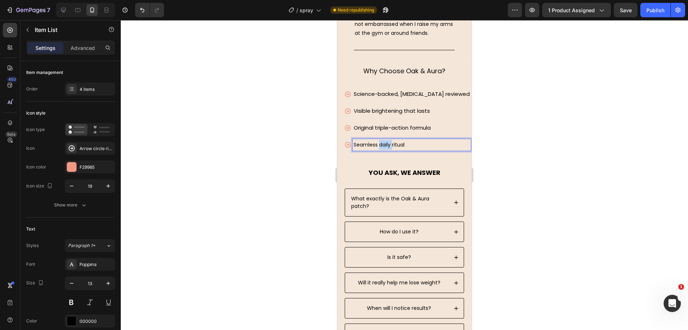
click at [385, 148] on span "Seamless daily ritual" at bounding box center [379, 144] width 51 height 7
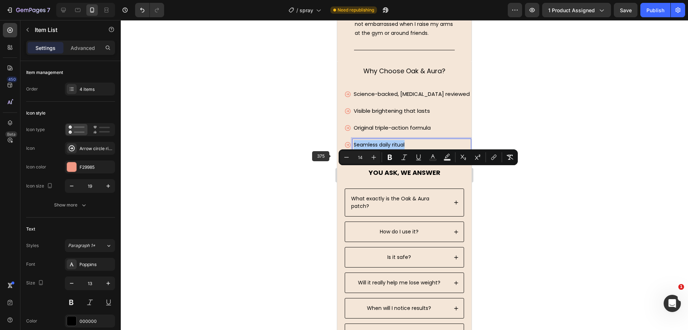
click at [321, 150] on div at bounding box center [405, 174] width 568 height 309
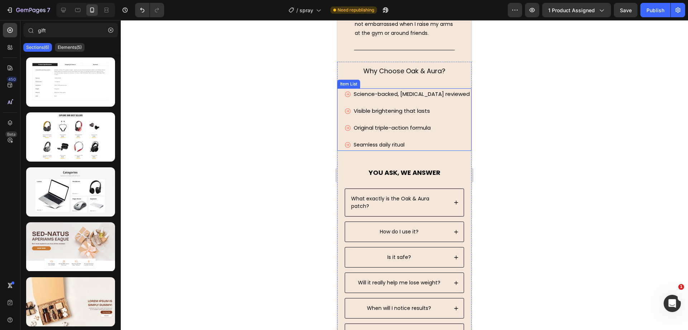
click at [345, 151] on div "Science-backed, dermatologist reviewed Visible brightening that lasts Original …" at bounding box center [408, 119] width 127 height 62
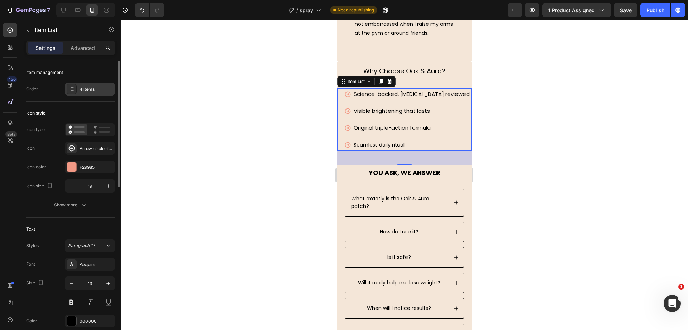
click at [100, 87] on div "4 items" at bounding box center [97, 89] width 34 height 6
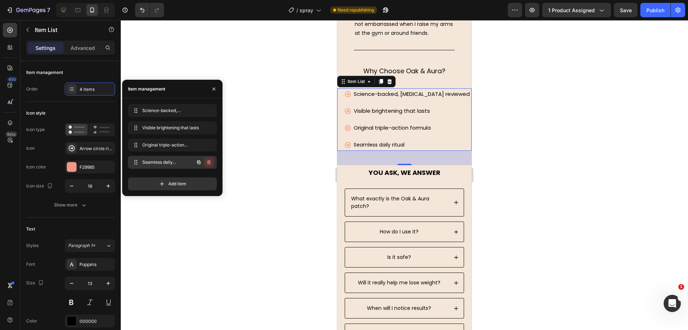
click at [207, 162] on icon "button" at bounding box center [209, 162] width 6 height 6
click at [207, 161] on div "Delete" at bounding box center [204, 162] width 13 height 6
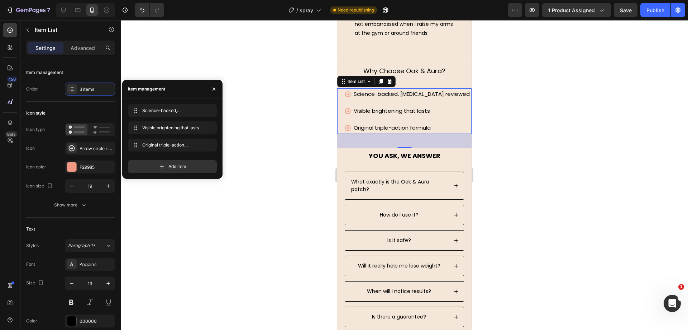
click at [274, 158] on div at bounding box center [405, 174] width 568 height 309
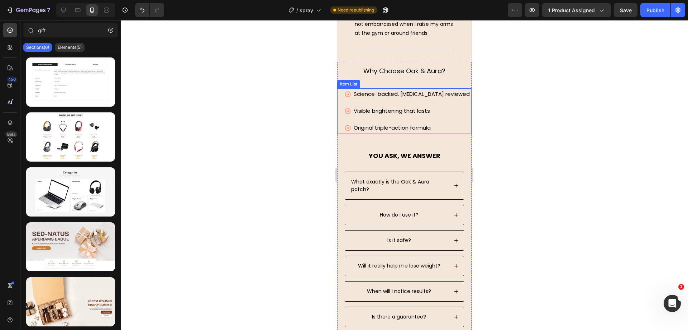
scroll to position [2914, 0]
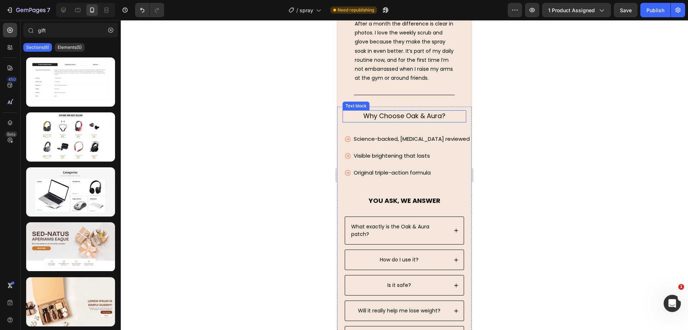
click at [401, 120] on span "Why Choose Oak & Aura?" at bounding box center [405, 115] width 82 height 9
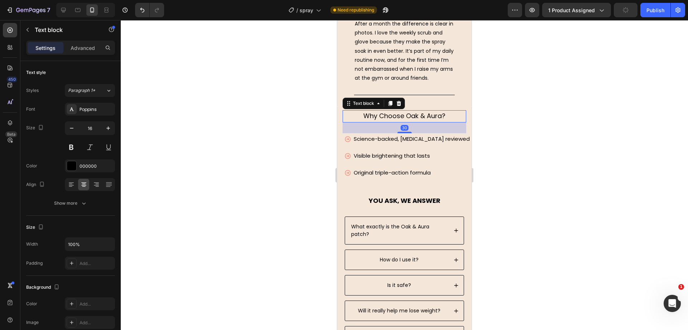
click at [228, 152] on div at bounding box center [405, 174] width 568 height 309
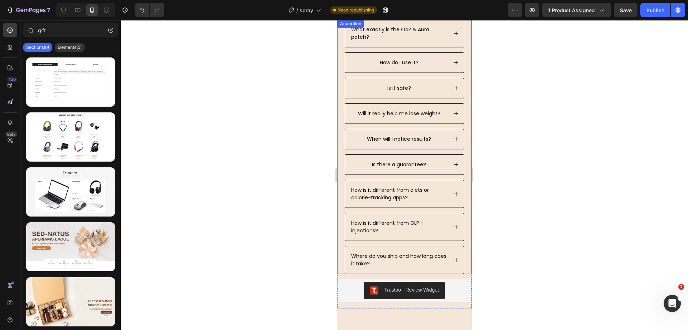
scroll to position [3048, 0]
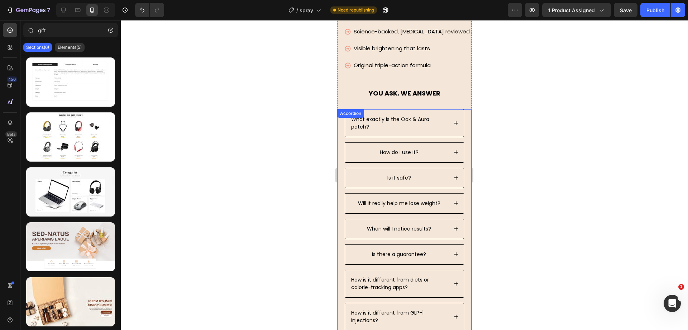
click at [408, 131] on p "What exactly is the Oak & Aura patch?" at bounding box center [399, 122] width 96 height 15
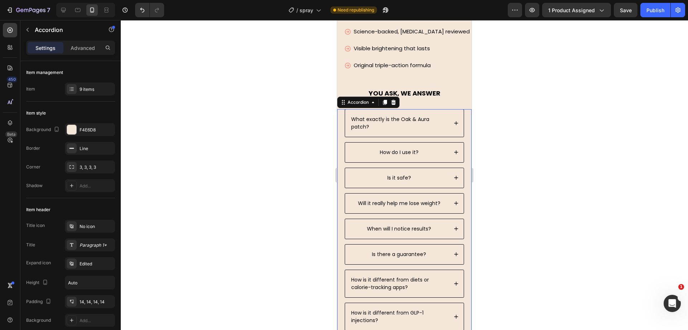
scroll to position [3003, 0]
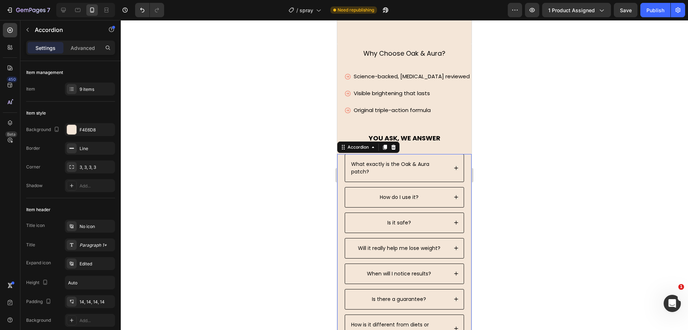
click at [392, 170] on p "What exactly is the Oak & Aura patch?" at bounding box center [399, 167] width 96 height 15
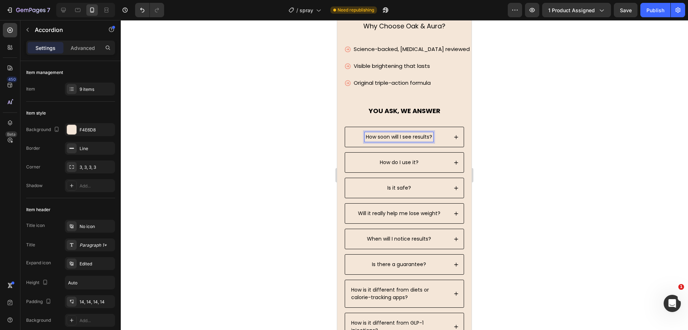
click at [452, 147] on div "How soon will I see results?" at bounding box center [404, 137] width 119 height 20
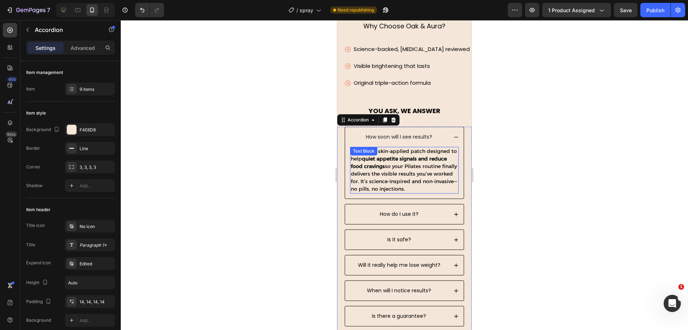
click at [420, 193] on p "It’s a daily, skin-applied patch designed to help quiet appetite signals and re…" at bounding box center [404, 169] width 107 height 45
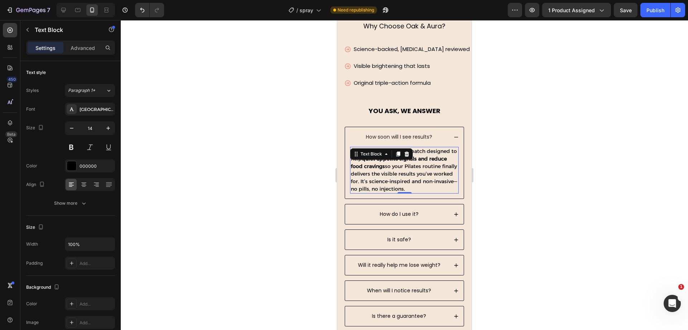
click at [420, 193] on p "It’s a daily, skin-applied patch designed to help quiet appetite signals and re…" at bounding box center [404, 169] width 107 height 45
click at [233, 170] on div at bounding box center [405, 174] width 568 height 309
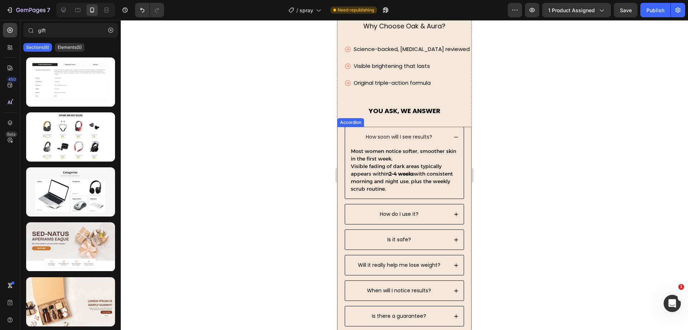
click at [451, 147] on div "How soon will I see results?" at bounding box center [404, 137] width 119 height 20
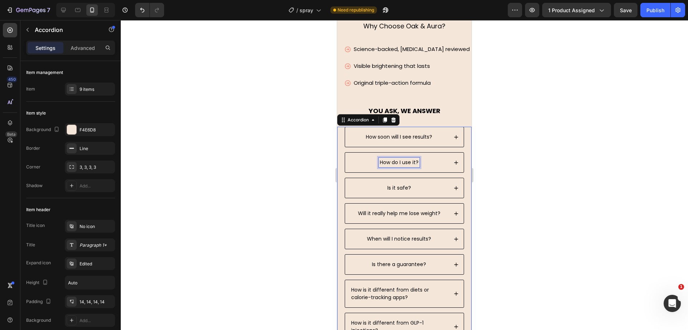
click at [405, 166] on p "How do I use it?" at bounding box center [399, 162] width 39 height 8
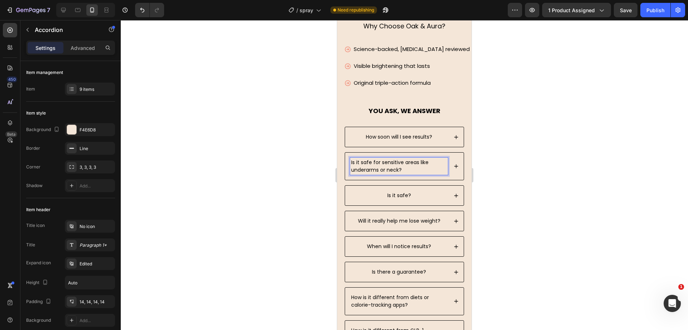
click at [458, 190] on div "How soon will I see results? Is it safe for sensitive areas like underarms or n…" at bounding box center [404, 254] width 134 height 254
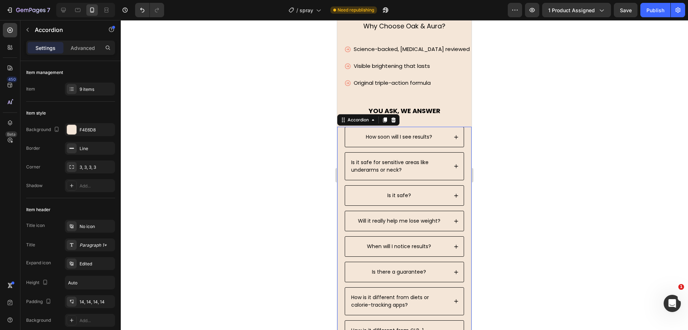
click at [454, 169] on icon at bounding box center [456, 166] width 5 height 5
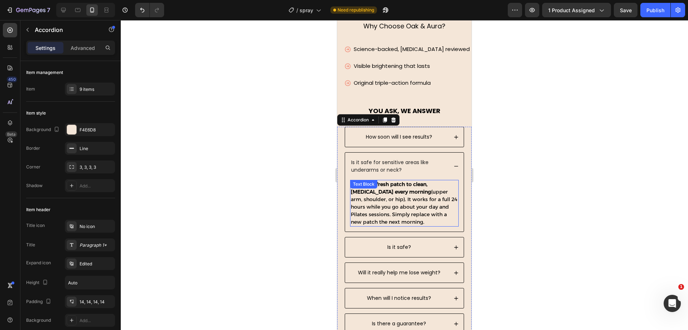
click at [425, 226] on p "Apply one fresh patch to clean, dry skin every morning (upper arm, shoulder, or…" at bounding box center [404, 202] width 107 height 45
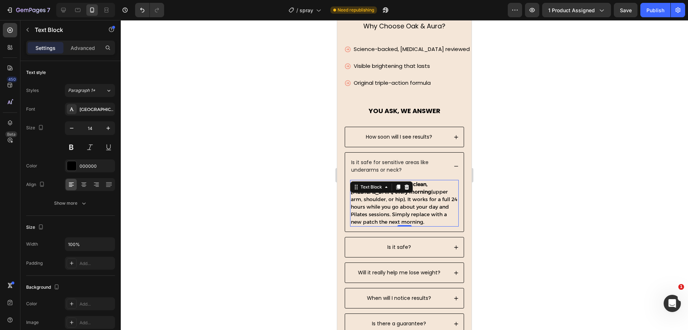
click at [425, 226] on p "Apply one fresh patch to clean, dry skin every morning (upper arm, shoulder, or…" at bounding box center [404, 202] width 107 height 45
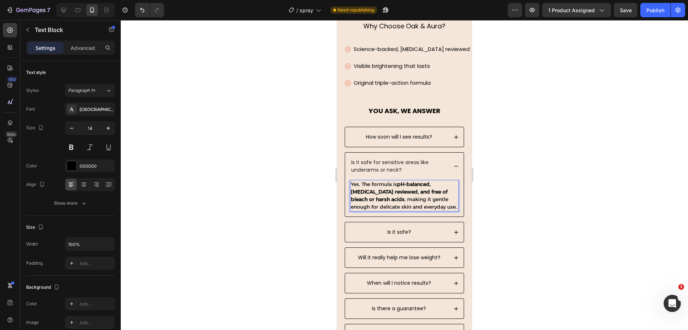
click at [302, 214] on div at bounding box center [405, 174] width 568 height 309
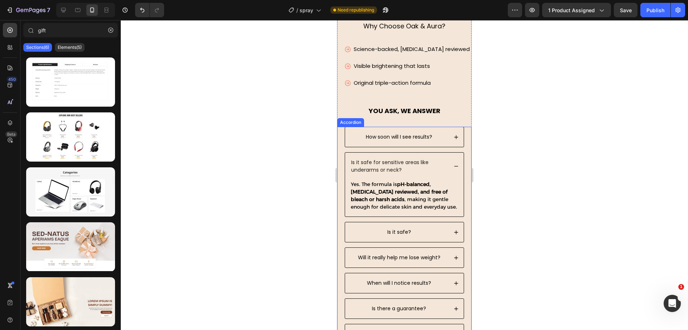
click at [448, 180] on div "Is it safe for sensitive areas like underarms or neck?" at bounding box center [404, 165] width 119 height 27
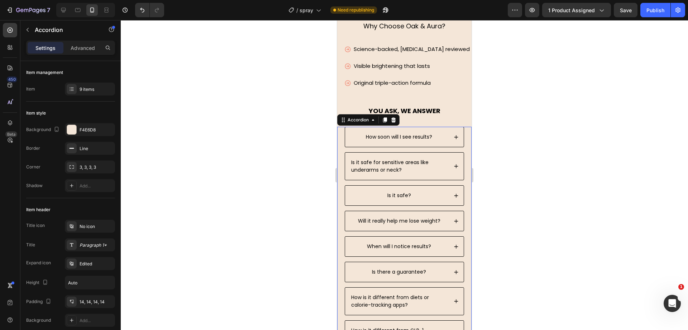
click at [403, 200] on div "Is it safe?" at bounding box center [400, 195] width 26 height 10
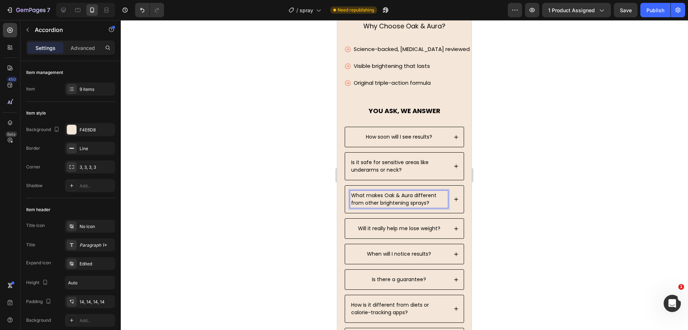
click at [454, 202] on icon at bounding box center [456, 199] width 5 height 5
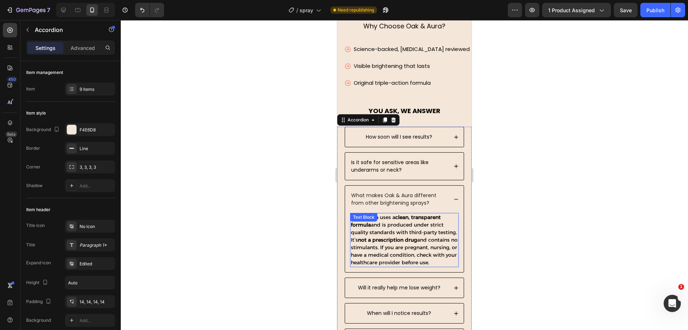
click at [417, 243] on strong "not a prescription drug" at bounding box center [387, 239] width 59 height 6
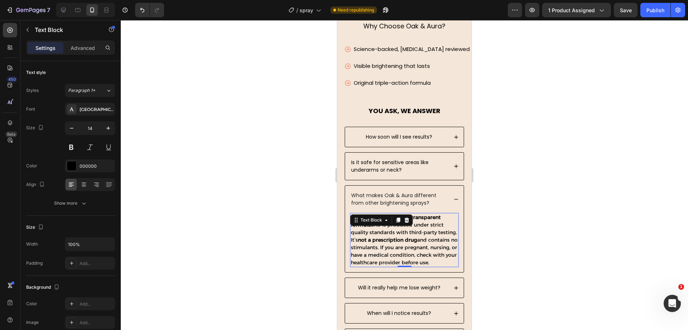
click at [417, 243] on strong "not a prescription drug" at bounding box center [387, 239] width 59 height 6
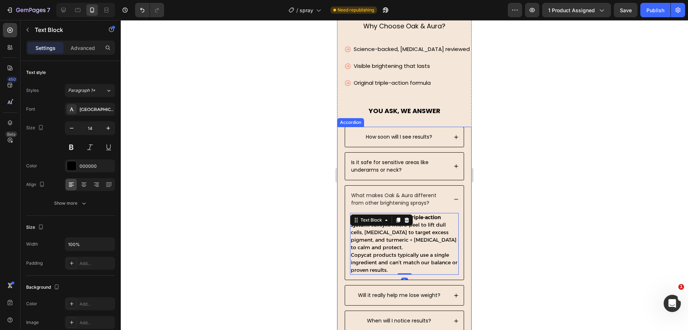
click at [247, 186] on div at bounding box center [405, 174] width 568 height 309
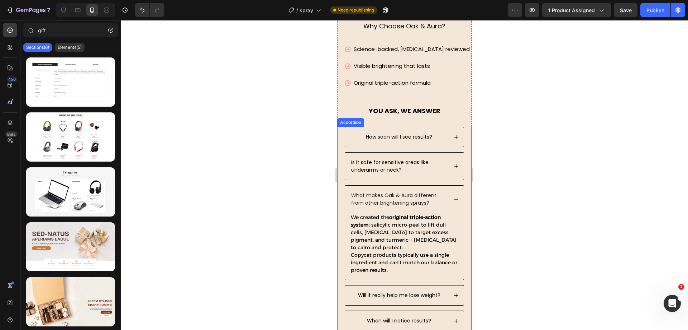
click at [454, 213] on div "What makes Oak & Aura different from other brightening sprays?" at bounding box center [404, 198] width 119 height 27
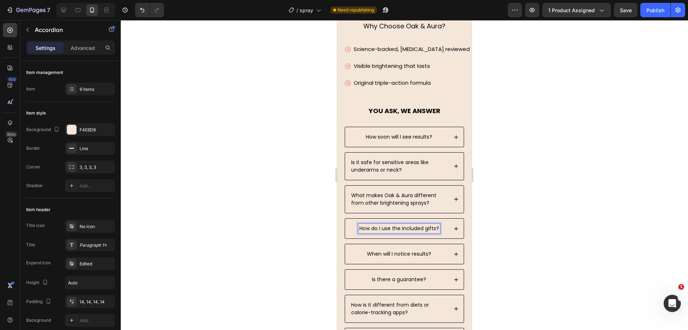
click at [447, 238] on div "How do I use the included gifts?" at bounding box center [404, 228] width 119 height 20
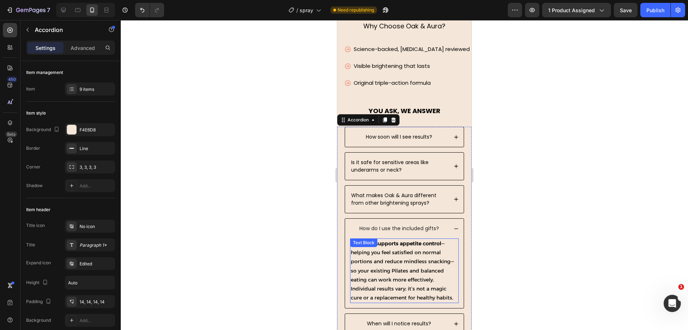
click at [397, 294] on p "The patch supports appetite control —helping you feel satisfied on normal porti…" at bounding box center [404, 270] width 107 height 63
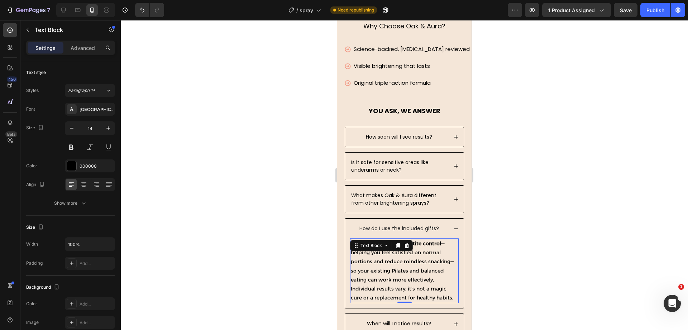
click at [397, 294] on p "The patch supports appetite control —helping you feel satisfied on normal porti…" at bounding box center [404, 270] width 107 height 63
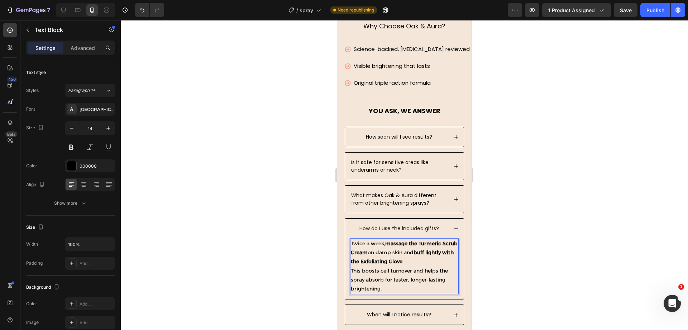
scroll to position [3048, 0]
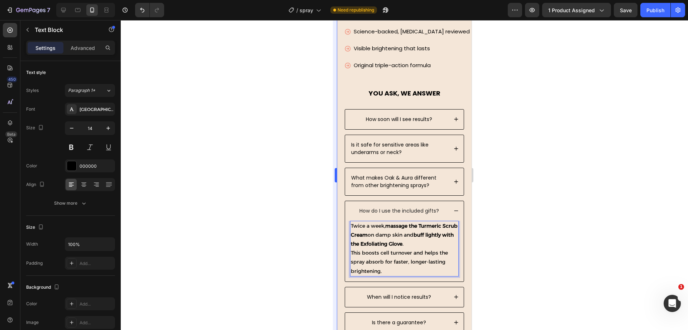
drag, startPoint x: 316, startPoint y: 215, endPoint x: 337, endPoint y: 210, distance: 21.8
click at [316, 214] on div at bounding box center [405, 174] width 568 height 309
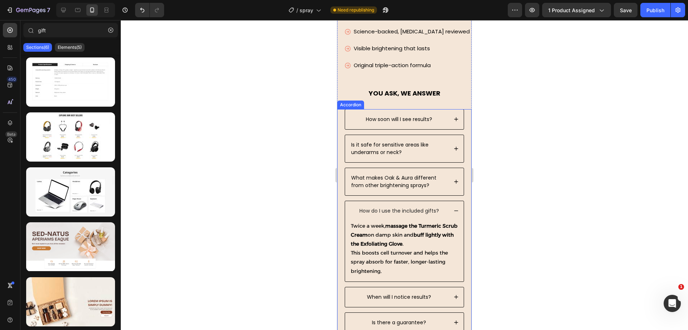
click at [455, 208] on div "How do I use the included gifts?" at bounding box center [404, 211] width 119 height 20
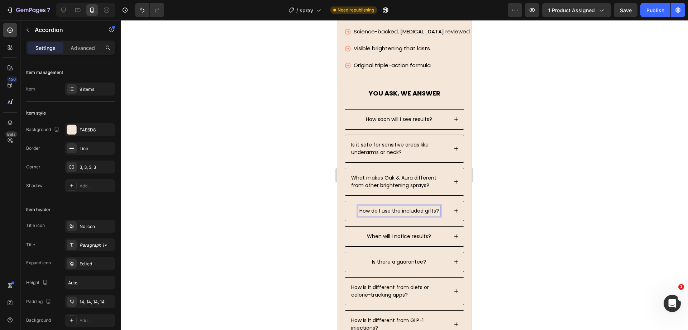
click at [454, 210] on icon at bounding box center [456, 210] width 5 height 5
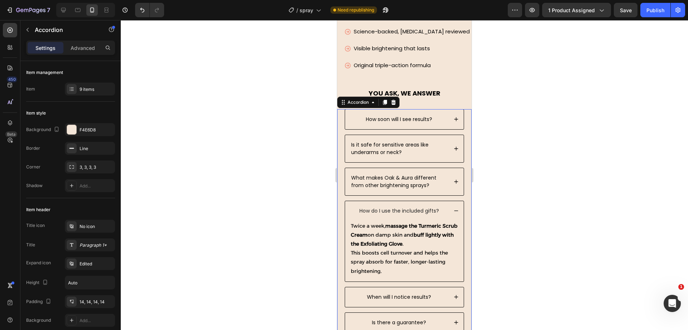
click at [453, 208] on div "How do I use the included gifts?" at bounding box center [404, 211] width 119 height 20
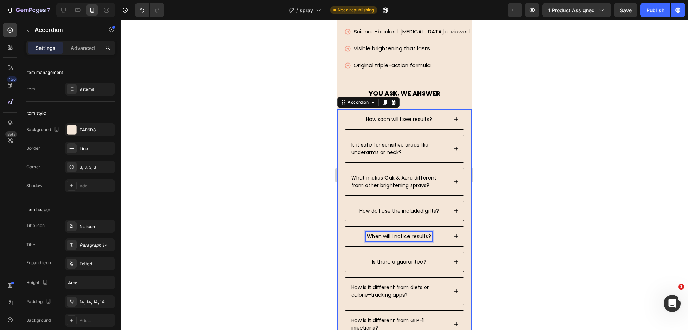
click at [419, 236] on p "When will I notice results?" at bounding box center [399, 236] width 64 height 8
click at [281, 214] on div at bounding box center [405, 174] width 568 height 309
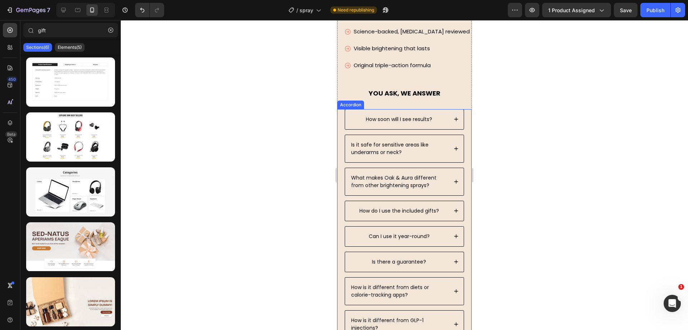
scroll to position [3093, 0]
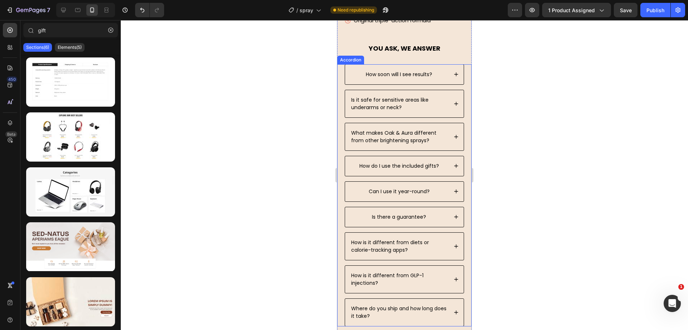
click at [452, 188] on div "Can I use it year-round?" at bounding box center [404, 191] width 119 height 20
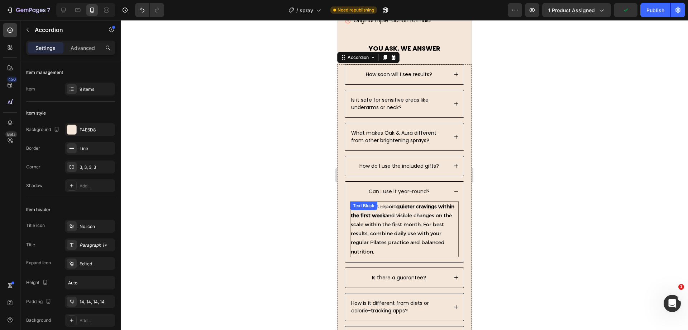
click at [412, 226] on p "Many users report quieter cravings within the first week and visible changes on…" at bounding box center [404, 229] width 107 height 54
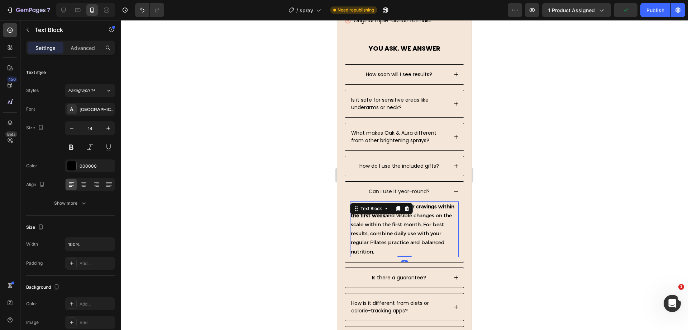
click at [412, 226] on p "Many users report quieter cravings within the first week and visible changes on…" at bounding box center [404, 229] width 107 height 54
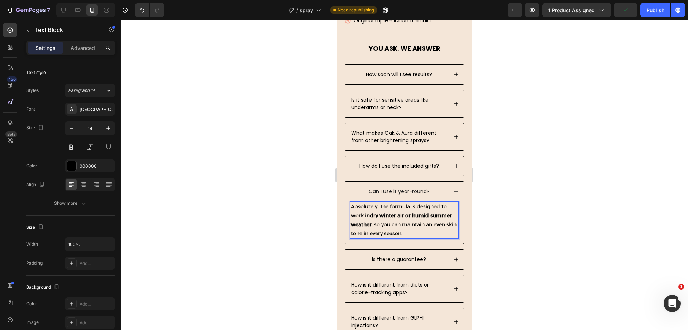
click at [293, 193] on div at bounding box center [405, 174] width 568 height 309
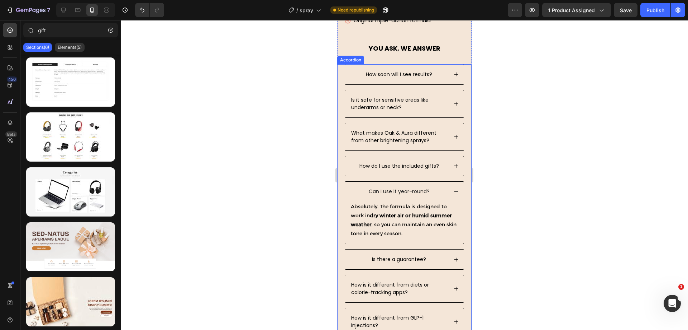
click at [454, 192] on icon at bounding box center [456, 191] width 5 height 5
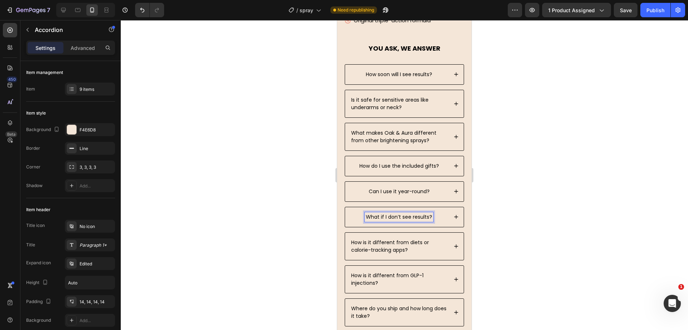
click at [452, 217] on div "What if I don’t see results?" at bounding box center [404, 217] width 119 height 20
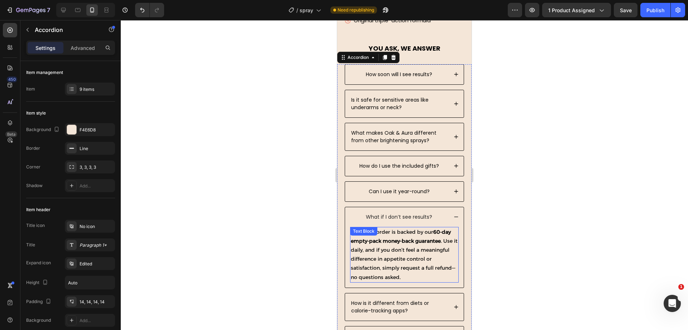
click at [410, 244] on p "Yes. Every order is backed by our 60-day empty-pack money-back guarantee . Use …" at bounding box center [404, 254] width 107 height 54
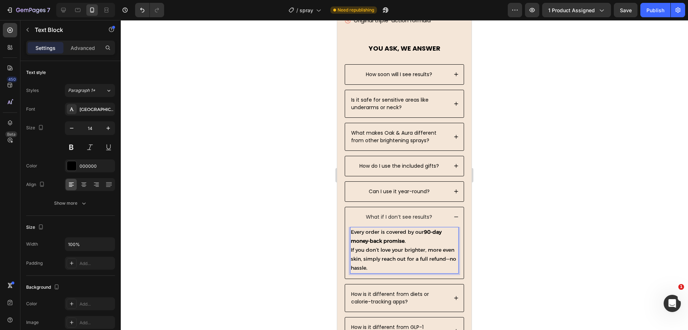
click at [352, 250] on p "Every order is covered by our 90-day money-back promise . If you don’t love you…" at bounding box center [404, 249] width 107 height 45
click at [425, 231] on strong "90-day money-back promise" at bounding box center [396, 235] width 91 height 15
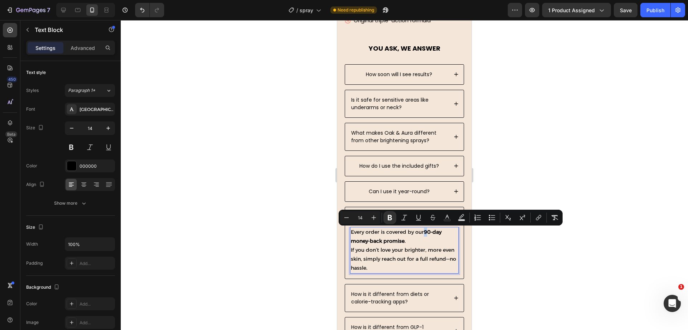
click at [426, 231] on strong "90-day money-back promise" at bounding box center [396, 235] width 91 height 15
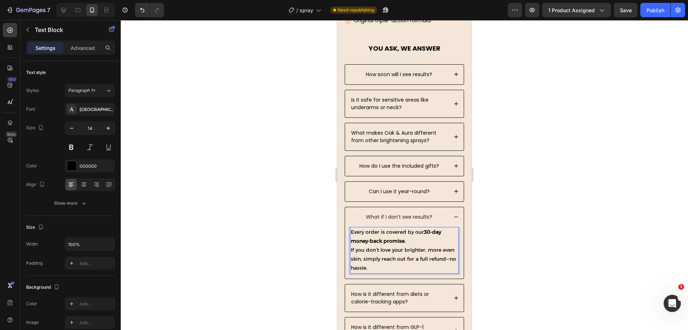
click at [425, 242] on p "Every order is covered by our 30-day money-back promise . If you don’t love you…" at bounding box center [404, 249] width 107 height 45
click at [351, 249] on p "Every order is covered by our 30-day money-back promise . If you don’t love you…" at bounding box center [404, 249] width 107 height 45
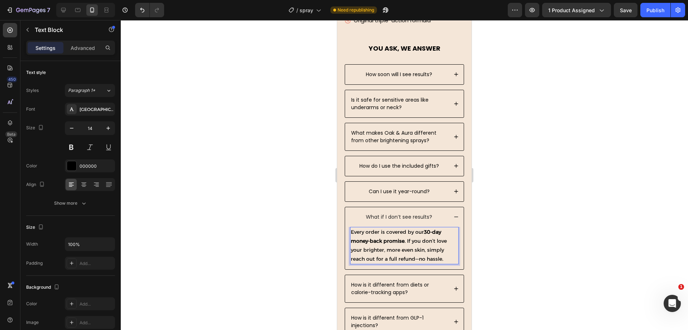
click at [297, 215] on div at bounding box center [405, 174] width 568 height 309
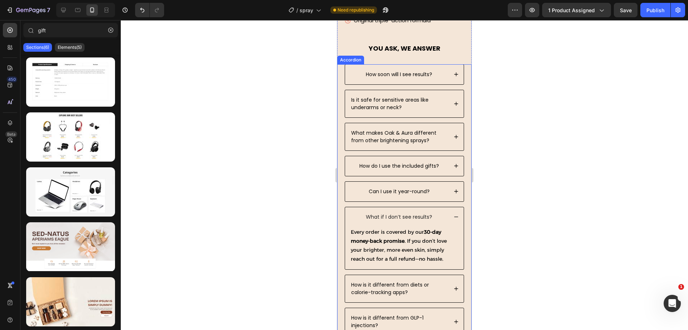
click at [454, 216] on icon at bounding box center [456, 216] width 5 height 5
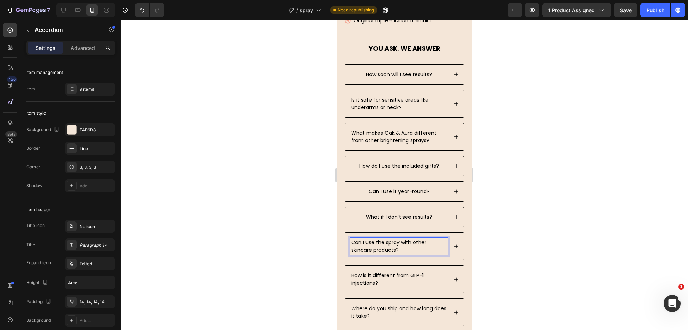
click at [458, 243] on div "How soon will I see results? Is it safe for sensitive areas like underarms or n…" at bounding box center [404, 195] width 134 height 262
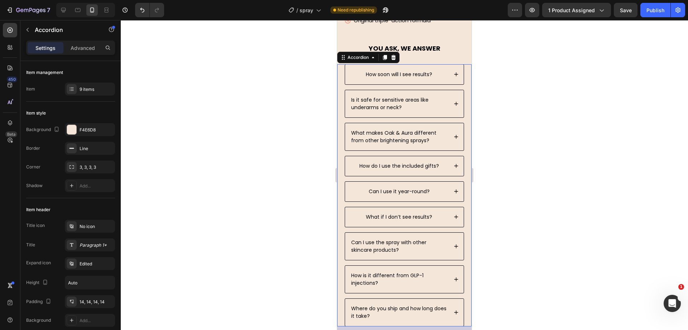
click at [453, 243] on div "Can I use the spray with other skincare products?" at bounding box center [404, 245] width 119 height 27
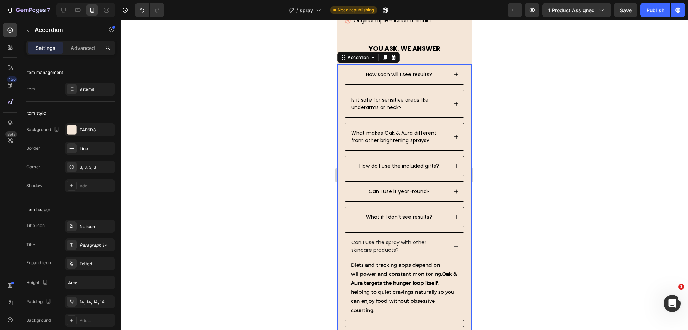
click at [454, 246] on icon at bounding box center [456, 245] width 5 height 5
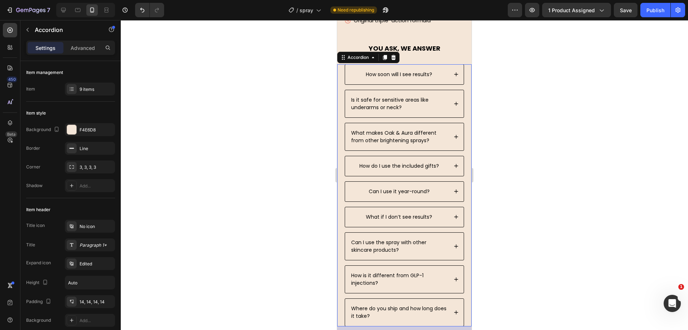
click at [446, 240] on div "Can I use the spray with other skincare products?" at bounding box center [404, 245] width 119 height 27
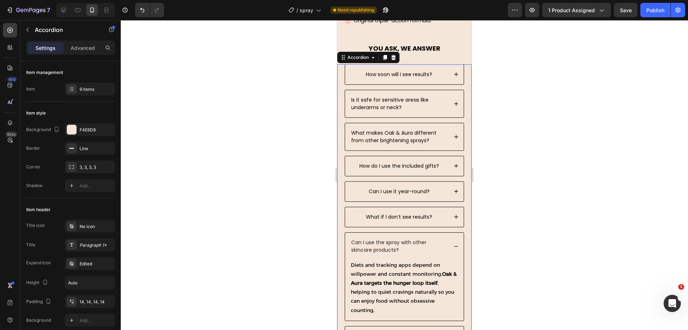
click at [454, 245] on icon at bounding box center [456, 245] width 5 height 5
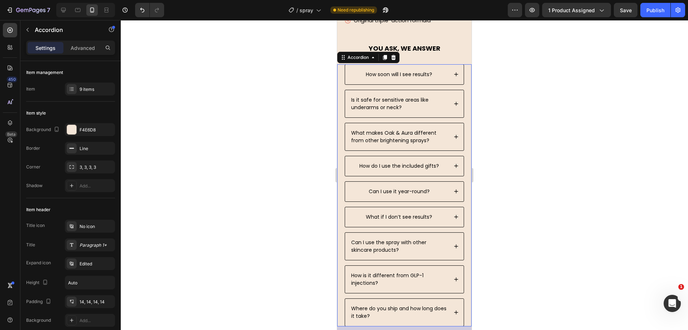
click at [454, 245] on icon at bounding box center [456, 245] width 5 height 5
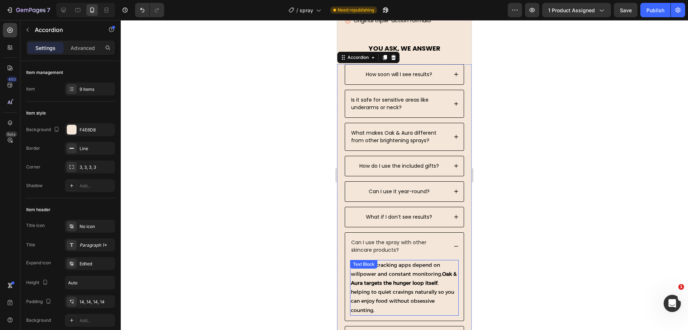
click at [411, 292] on p "Diets and tracking apps depend on willpower and constant monitoring. Oak & Aura…" at bounding box center [404, 287] width 107 height 54
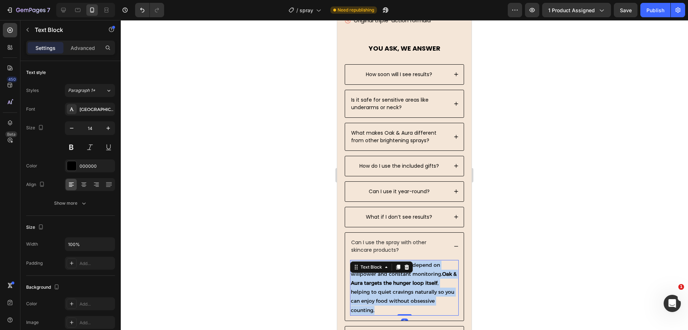
click at [411, 292] on p "Diets and tracking apps depend on willpower and constant monitoring. Oak & Aura…" at bounding box center [404, 287] width 107 height 54
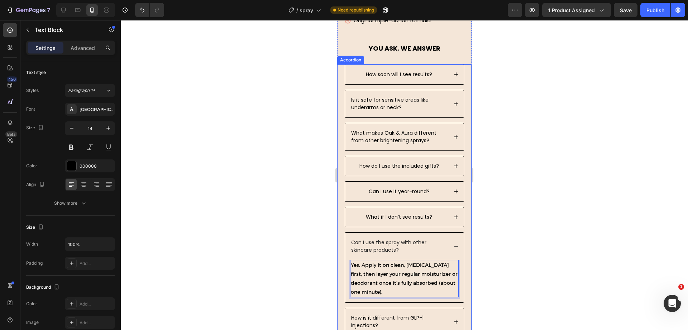
click at [446, 241] on div "Can I use the spray with other skincare products?" at bounding box center [404, 245] width 119 height 27
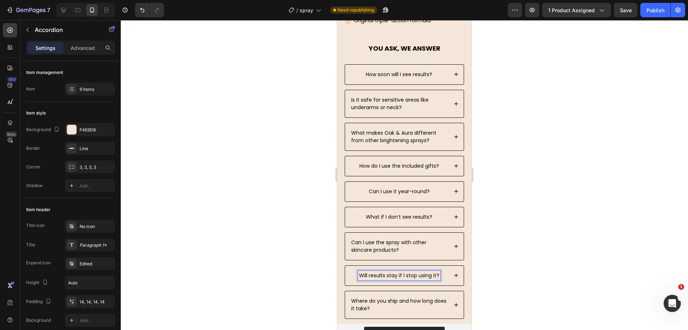
click at [453, 274] on div "Will results stay if I stop using it?" at bounding box center [404, 275] width 119 height 20
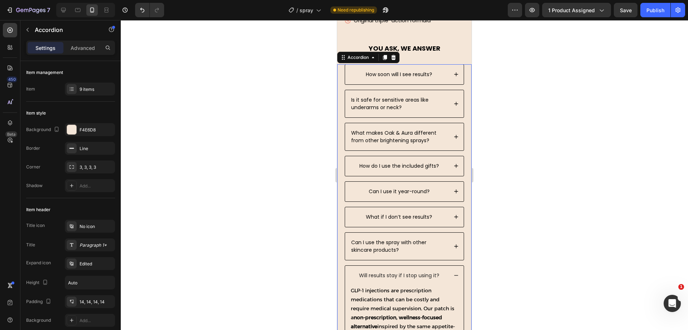
scroll to position [3138, 0]
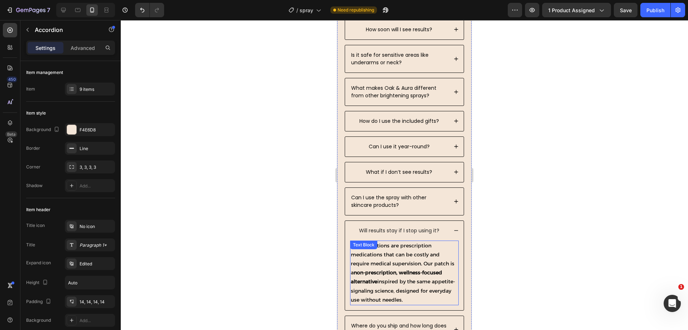
click at [408, 269] on strong "non-prescription, wellness-focused alternative" at bounding box center [396, 276] width 91 height 15
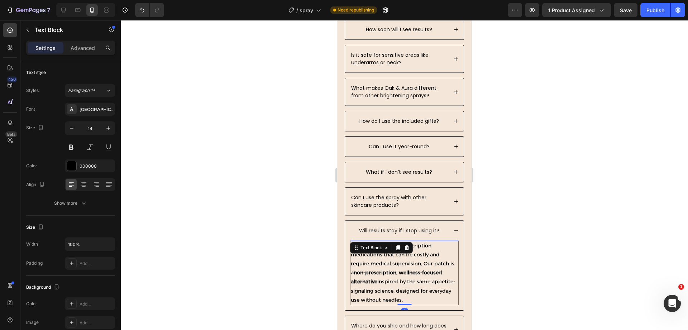
click at [408, 269] on strong "non-prescription, wellness-focused alternative" at bounding box center [396, 276] width 91 height 15
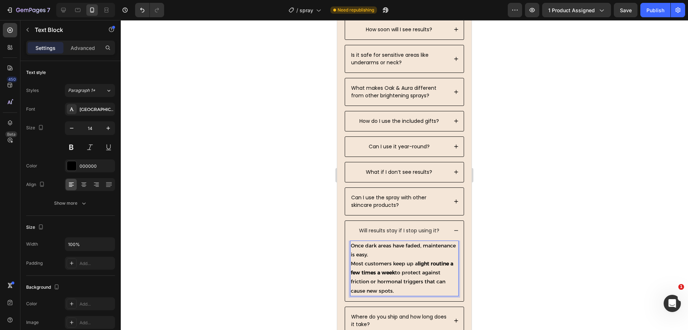
click at [283, 224] on div at bounding box center [405, 174] width 568 height 309
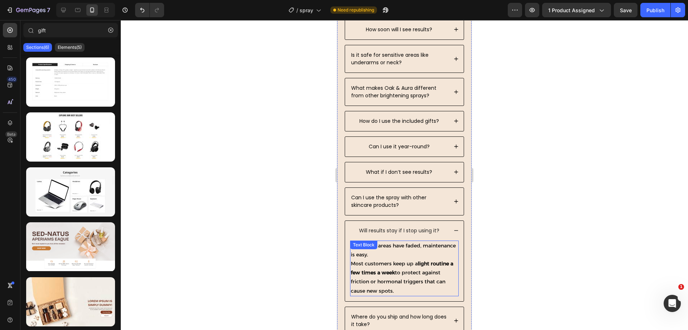
click at [367, 264] on p "Once dark areas have faded, maintenance is easy. Most customers keep up a light…" at bounding box center [404, 268] width 107 height 54
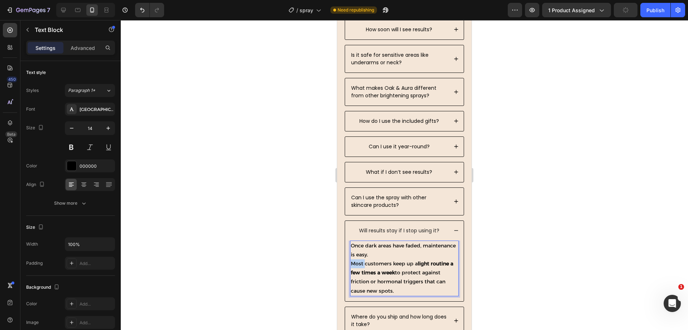
click at [352, 264] on p "Once dark areas have faded, maintenance is easy. Most customers keep up a light…" at bounding box center [404, 268] width 107 height 54
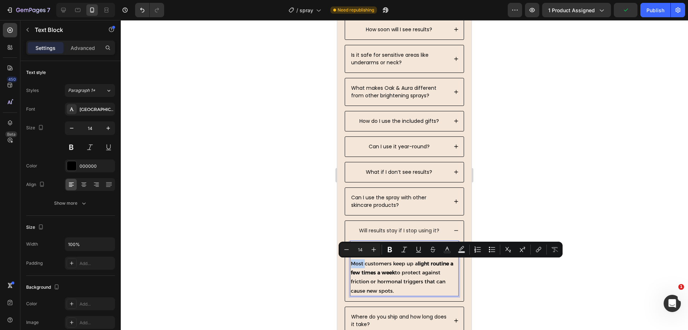
click at [352, 263] on p "Once dark areas have faded, maintenance is easy. Most customers keep up a light…" at bounding box center [404, 268] width 107 height 54
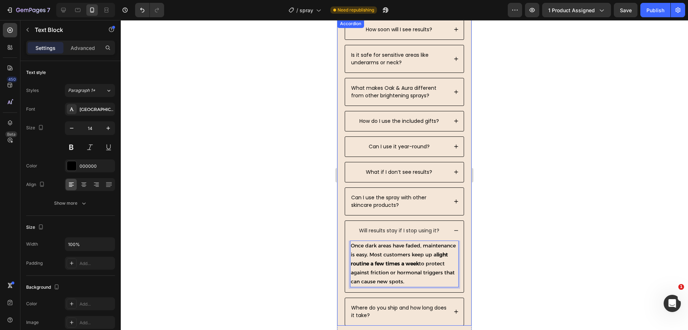
click at [305, 242] on div at bounding box center [405, 174] width 568 height 309
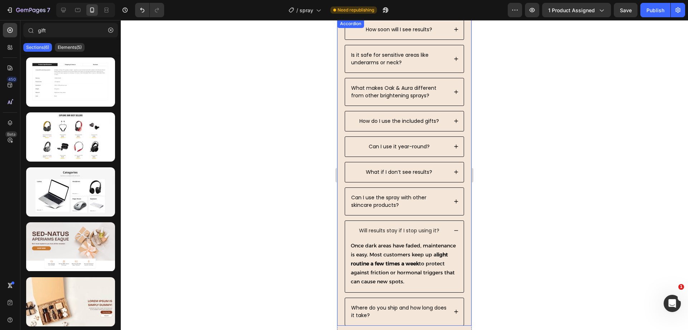
click at [462, 223] on div "How soon will I see results? Is it safe for sensitive areas like underarms or n…" at bounding box center [404, 172] width 134 height 306
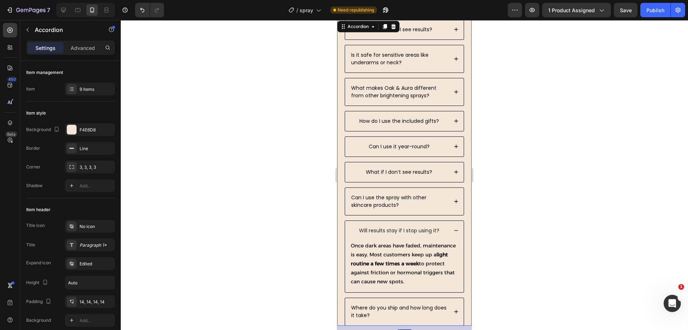
click at [453, 224] on div "Will results stay if I stop using it?" at bounding box center [404, 231] width 119 height 20
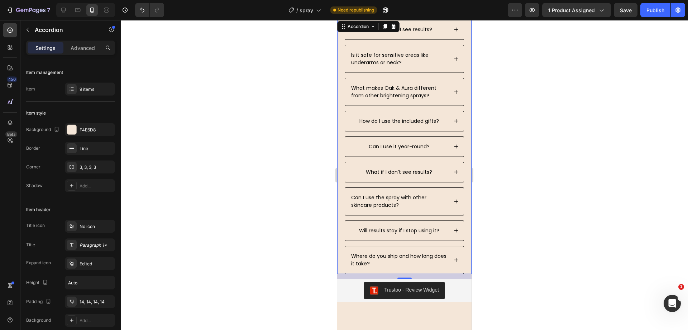
scroll to position [3227, 0]
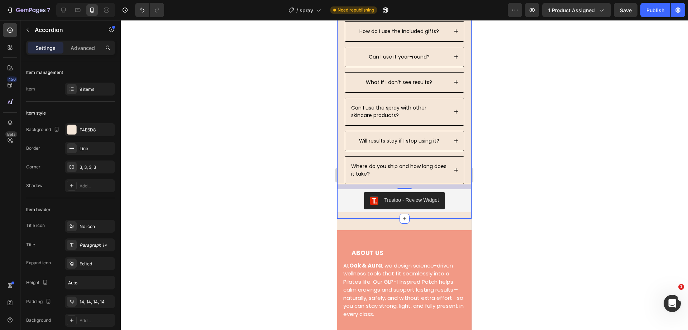
click at [389, 215] on div "Why Choose Oak & Aura? Text block Science-backed, dermatologist reviewed Visibl…" at bounding box center [404, 21] width 134 height 395
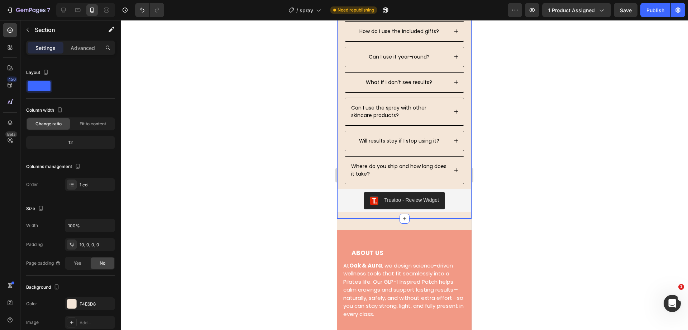
click at [389, 215] on div "Why Choose Oak & Aura? Text block Science-backed, dermatologist reviewed Visibl…" at bounding box center [404, 21] width 134 height 395
click at [385, 164] on p "Where do you ship and how long does it take?" at bounding box center [399, 169] width 96 height 15
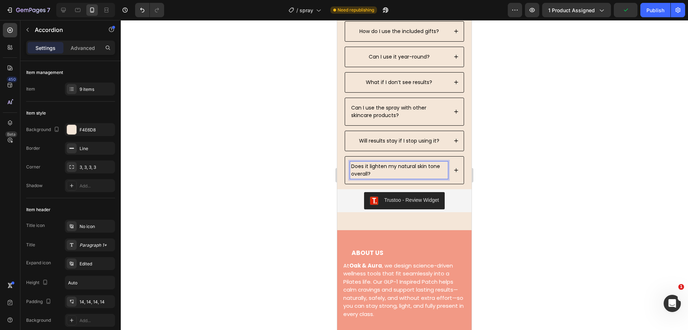
click at [455, 170] on div "Does it lighten my natural skin tone overall?" at bounding box center [404, 169] width 119 height 27
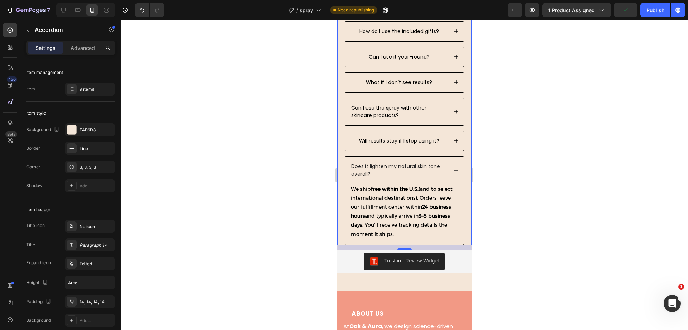
click at [452, 142] on div "Will results stay if I stop using it?" at bounding box center [404, 141] width 119 height 20
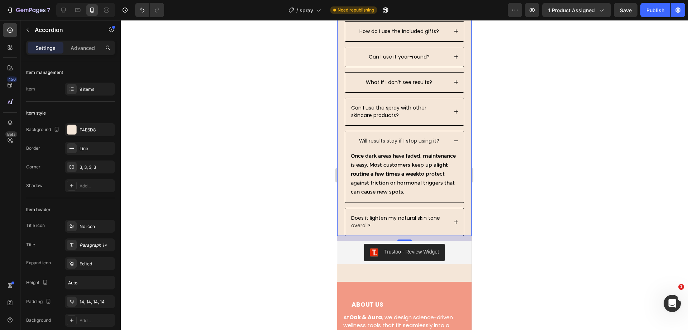
click at [452, 142] on div "Will results stay if I stop using it?" at bounding box center [404, 141] width 119 height 20
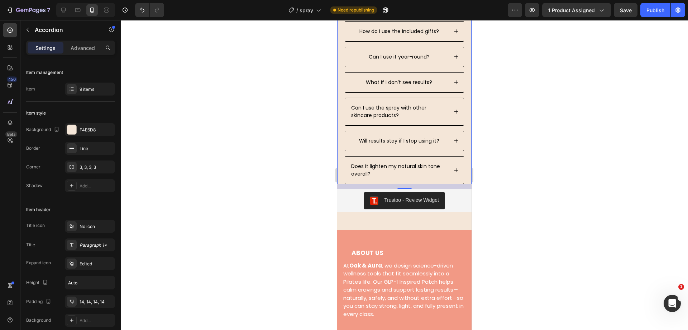
click at [447, 174] on div "Does it lighten my natural skin tone overall?" at bounding box center [404, 169] width 119 height 27
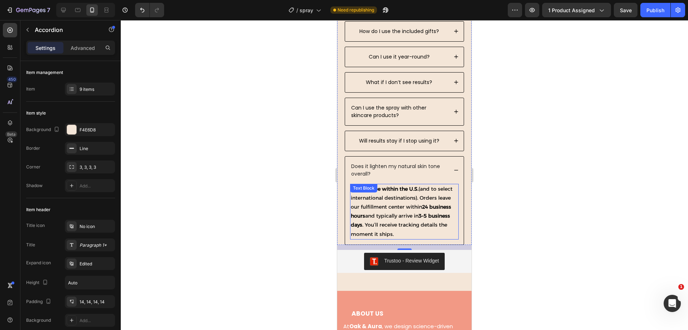
click at [380, 211] on p "We ship free within the U.S. (and to select international destinations). Orders…" at bounding box center [404, 211] width 107 height 54
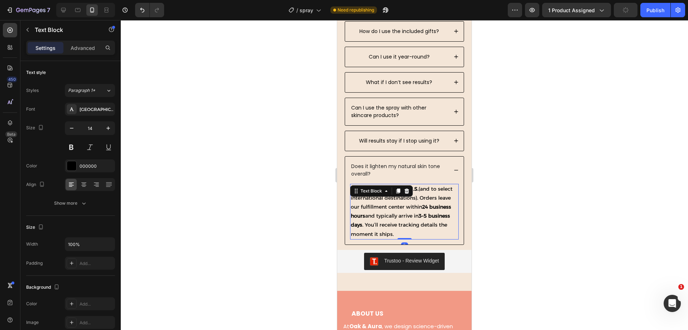
click at [380, 211] on p "We ship free within the U.S. (and to select international destinations). Orders…" at bounding box center [404, 211] width 107 height 54
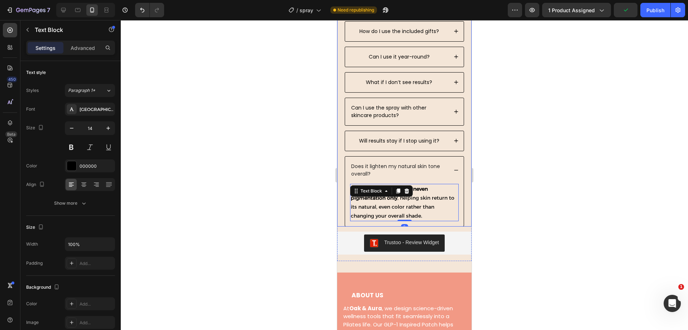
click at [292, 195] on div at bounding box center [405, 174] width 568 height 309
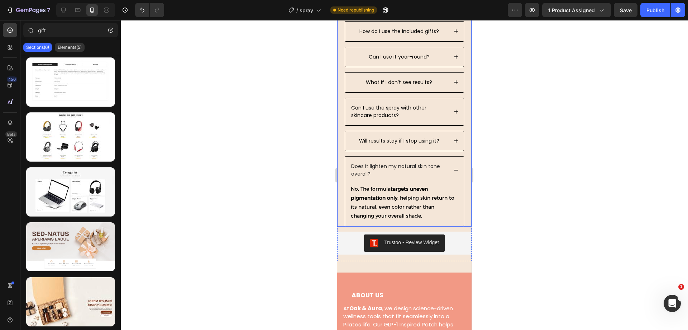
click at [453, 168] on div "Does it lighten my natural skin tone overall?" at bounding box center [404, 169] width 119 height 27
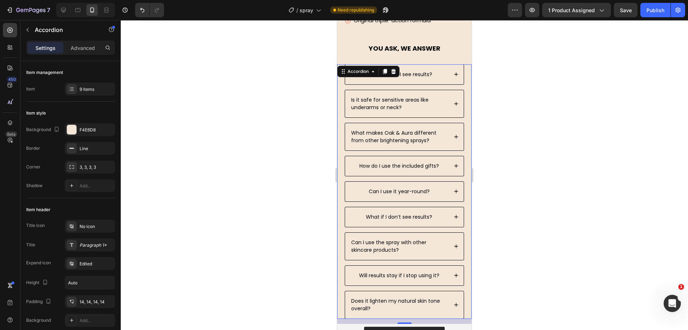
scroll to position [3317, 0]
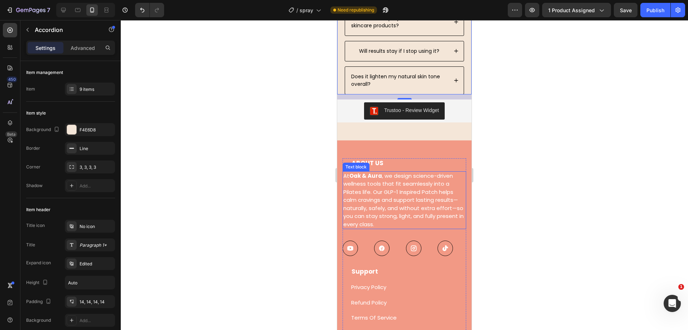
click at [405, 198] on p "At Oak & Aura , we design science-driven wellness tools that fit seamlessly int…" at bounding box center [405, 200] width 122 height 57
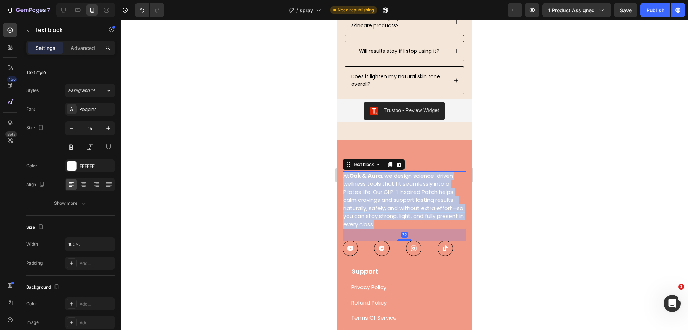
click at [405, 198] on p "At Oak & Aura , we design science-driven wellness tools that fit seamlessly int…" at bounding box center [405, 200] width 122 height 57
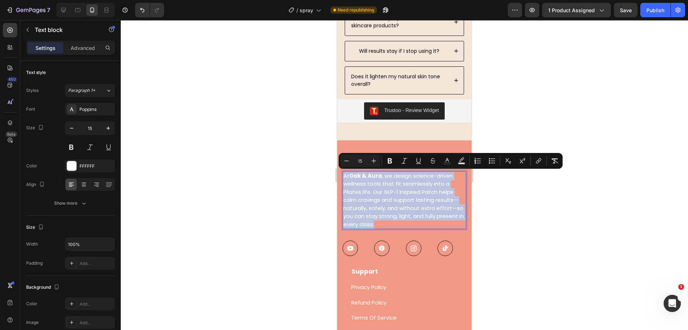
copy p "At Oak & Aura , we design science-driven wellness tools that fit seamlessly int…"
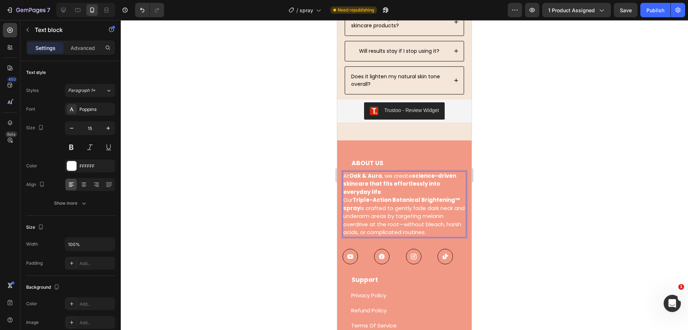
click at [345, 199] on p "At Oak & Aura , we create science-driven skincare that fits effortlessly into e…" at bounding box center [405, 204] width 122 height 65
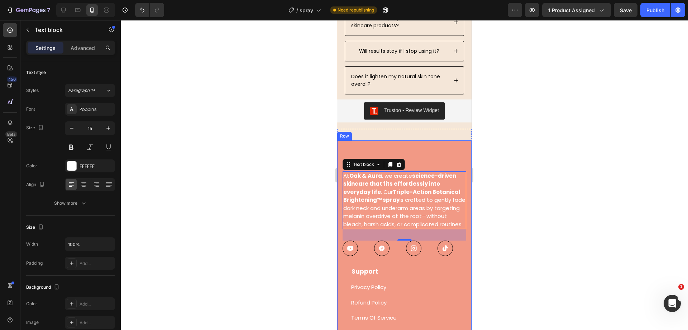
click at [302, 209] on div at bounding box center [405, 174] width 568 height 309
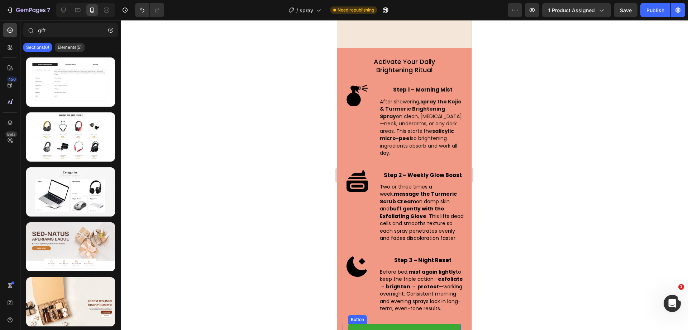
scroll to position [2152, 0]
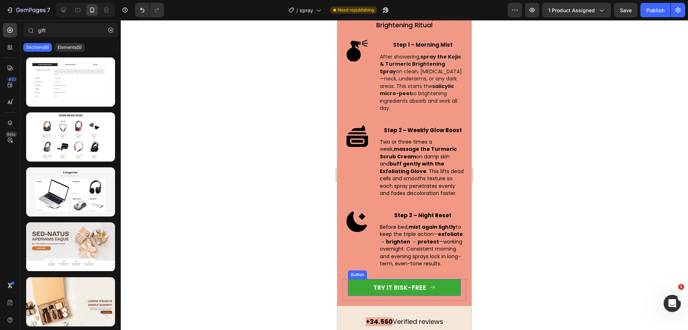
click at [360, 288] on button "TRY IT RISK-FREE" at bounding box center [404, 287] width 113 height 17
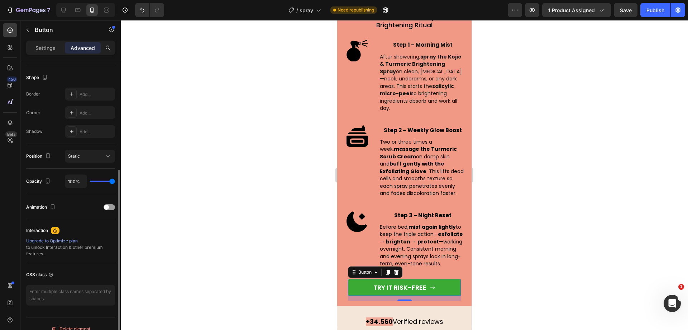
scroll to position [189, 0]
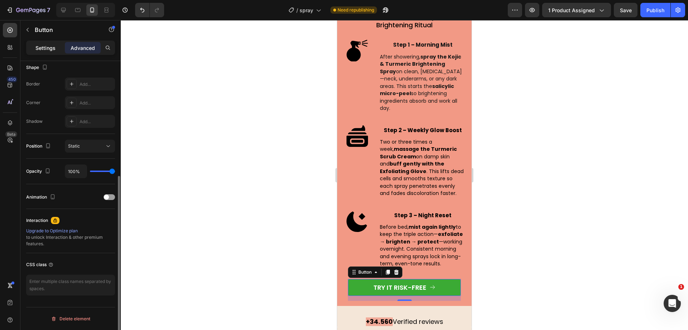
click at [49, 52] on div "Settings" at bounding box center [46, 47] width 36 height 11
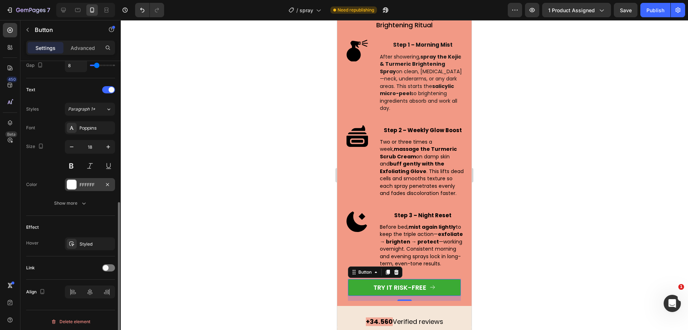
scroll to position [282, 0]
click at [105, 264] on span at bounding box center [106, 265] width 6 height 6
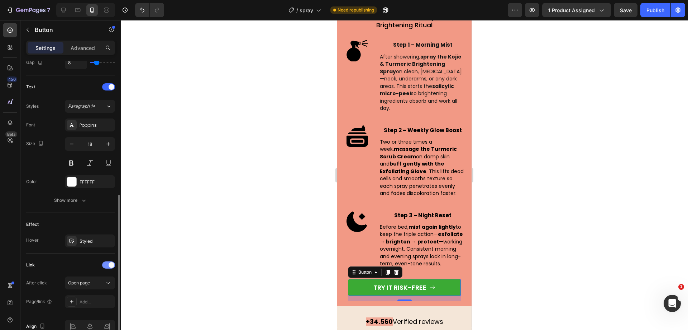
scroll to position [319, 0]
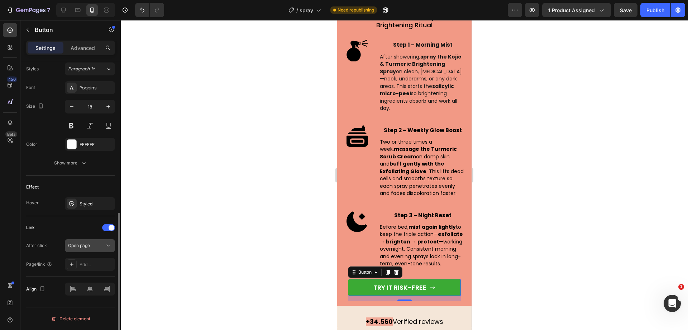
click at [100, 249] on button "Open page" at bounding box center [90, 245] width 50 height 13
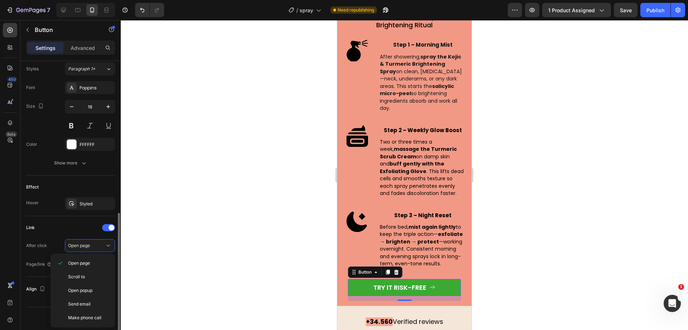
click at [80, 229] on div "Link" at bounding box center [70, 227] width 89 height 11
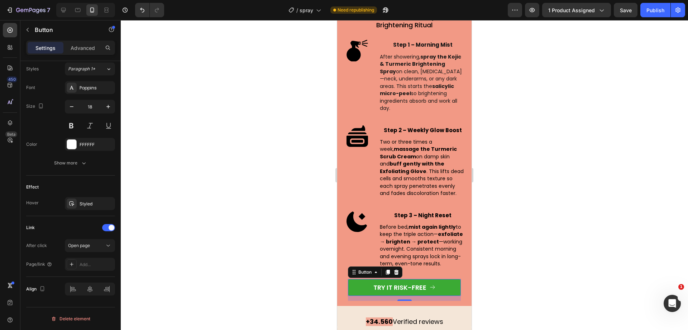
click at [240, 221] on div at bounding box center [405, 174] width 568 height 309
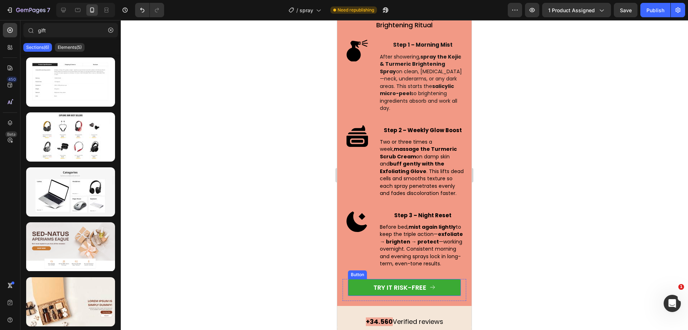
click at [365, 284] on button "TRY IT RISK-FREE" at bounding box center [404, 287] width 113 height 17
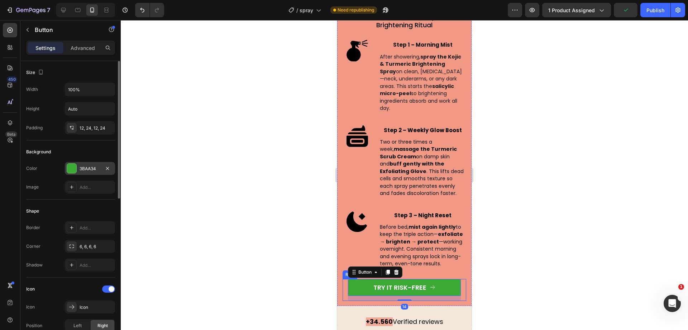
click at [85, 169] on div "3BAA34" at bounding box center [90, 168] width 21 height 6
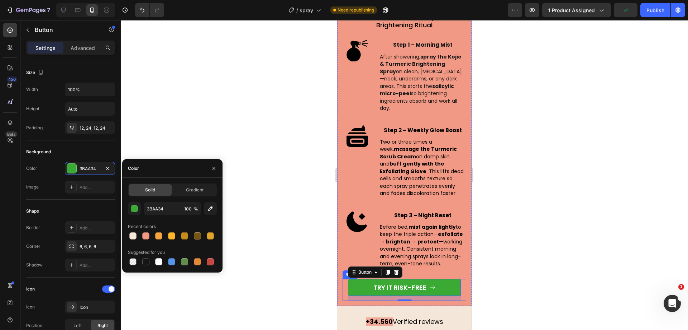
click at [185, 137] on div at bounding box center [405, 174] width 568 height 309
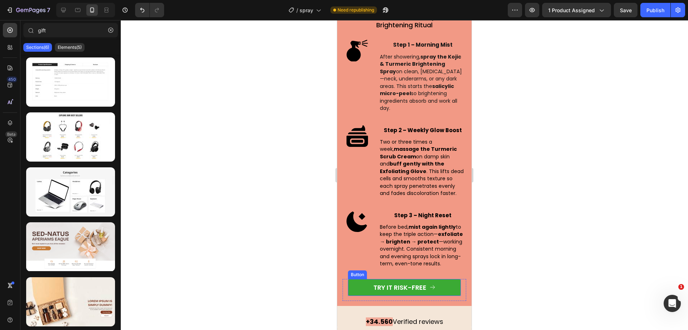
click at [357, 288] on button "TRY IT RISK-FREE" at bounding box center [404, 287] width 113 height 17
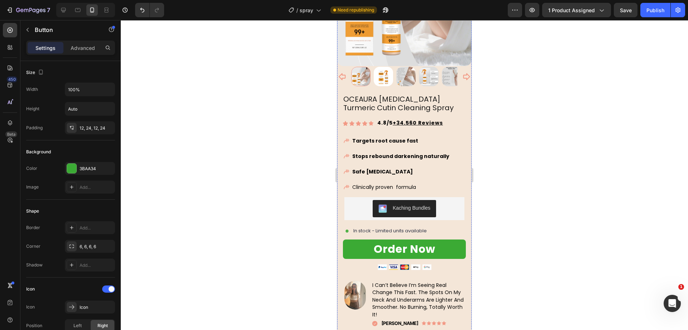
scroll to position [84, 0]
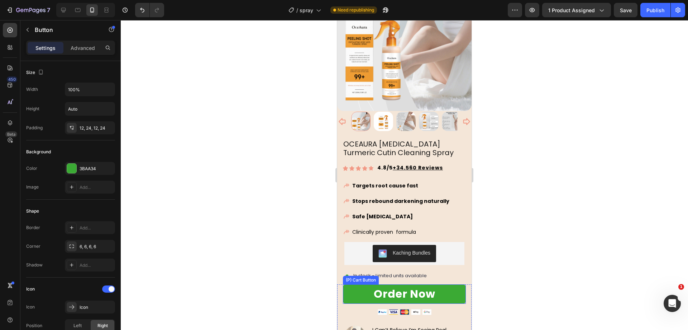
click at [355, 290] on button "Order Now" at bounding box center [404, 293] width 123 height 19
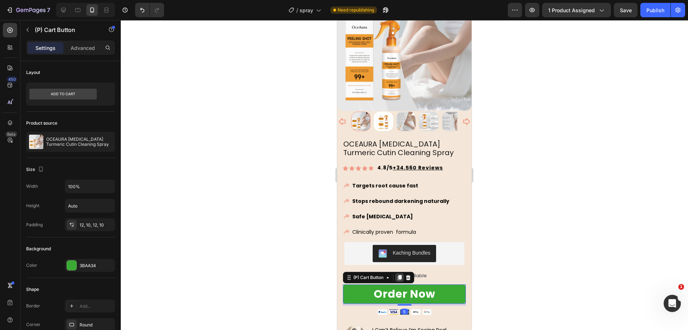
click at [398, 274] on icon at bounding box center [400, 277] width 6 height 6
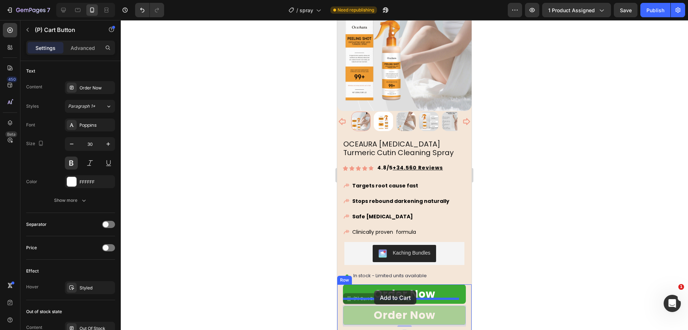
scroll to position [352, 0]
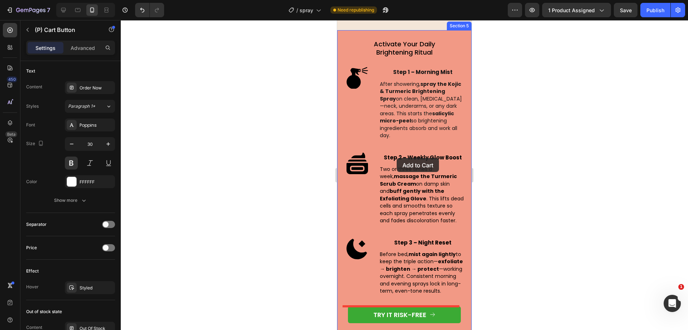
scroll to position [2291, 0]
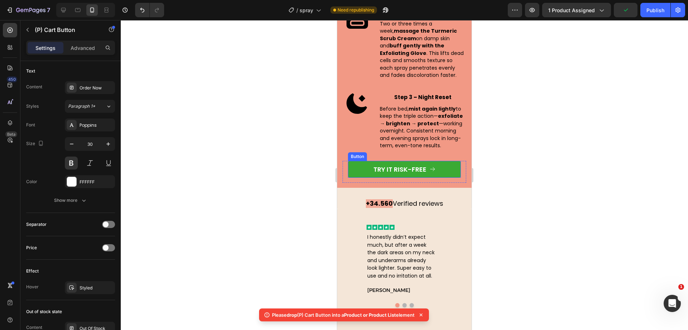
click at [365, 167] on button "TRY IT RISK-FREE" at bounding box center [404, 169] width 113 height 17
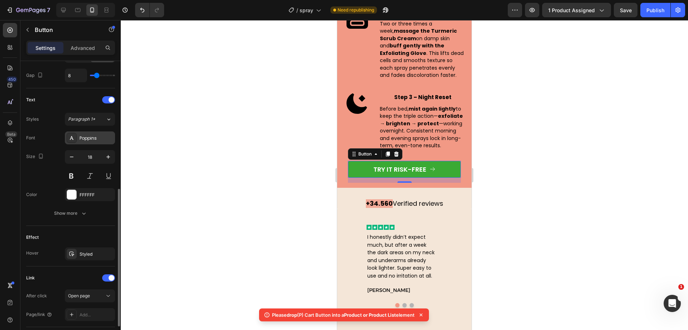
scroll to position [314, 0]
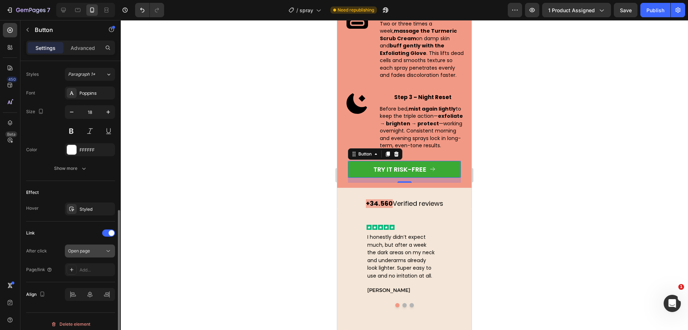
click at [90, 249] on span "Open page" at bounding box center [79, 250] width 22 height 5
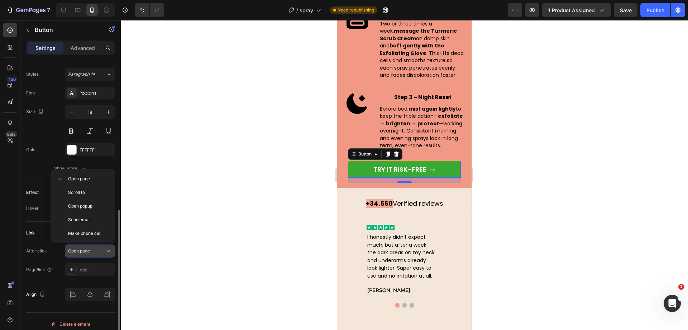
click at [90, 249] on span "Open page" at bounding box center [79, 250] width 22 height 5
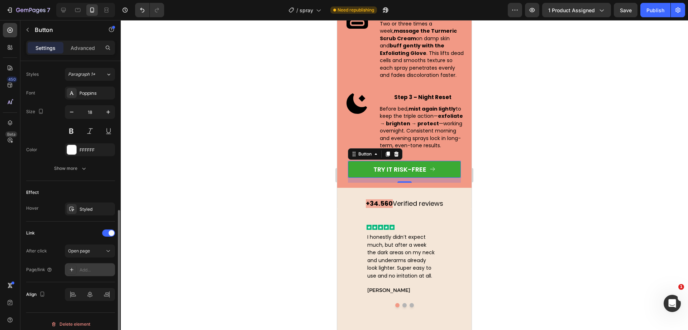
click at [94, 263] on div "Add..." at bounding box center [90, 269] width 50 height 13
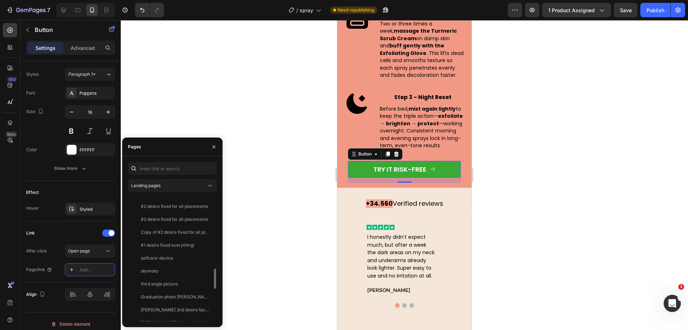
scroll to position [650, 0]
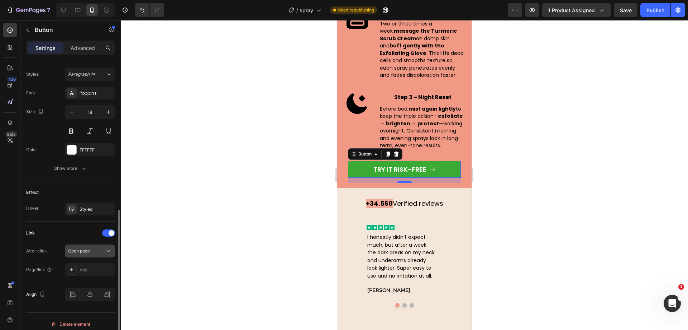
click at [95, 246] on button "Open page" at bounding box center [90, 250] width 50 height 13
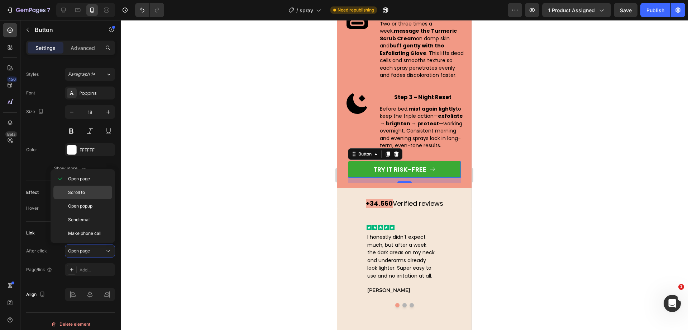
click at [84, 191] on span "Scroll to" at bounding box center [76, 192] width 17 height 6
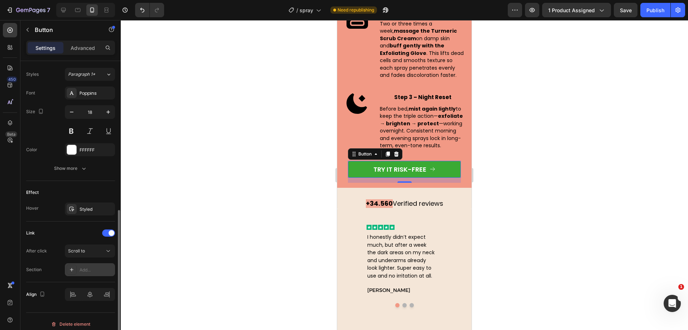
click at [85, 274] on div "Add..." at bounding box center [90, 269] width 50 height 13
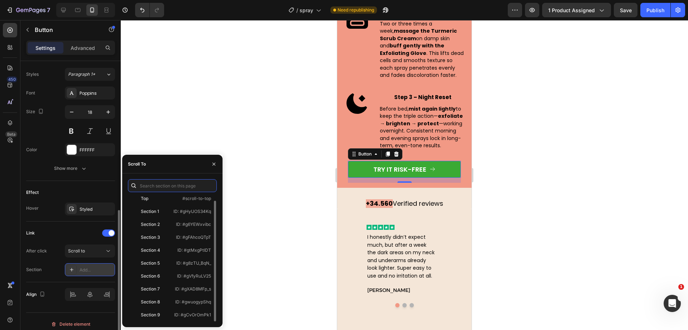
scroll to position [4, 0]
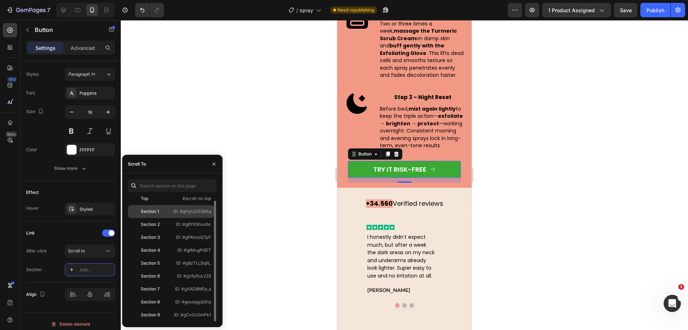
click at [166, 213] on div "Section 1" at bounding box center [151, 211] width 40 height 6
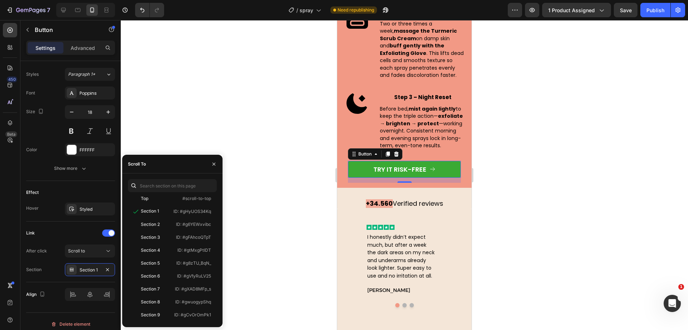
click at [292, 203] on div at bounding box center [405, 174] width 568 height 309
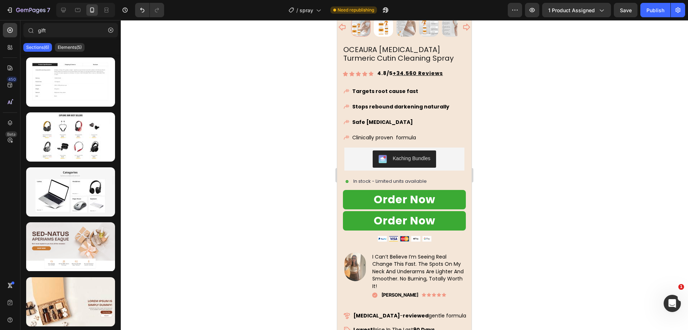
scroll to position [0, 0]
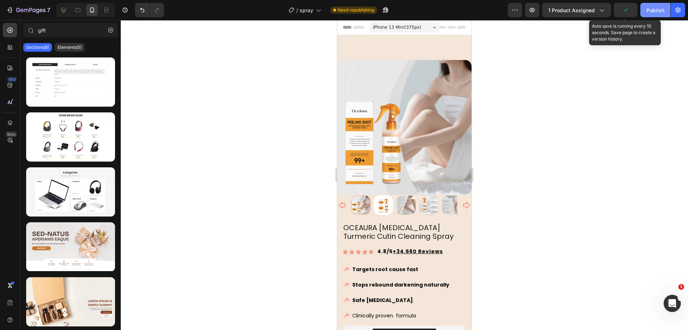
drag, startPoint x: 633, startPoint y: 9, endPoint x: 643, endPoint y: 8, distance: 10.4
